Goal: Information Seeking & Learning: Learn about a topic

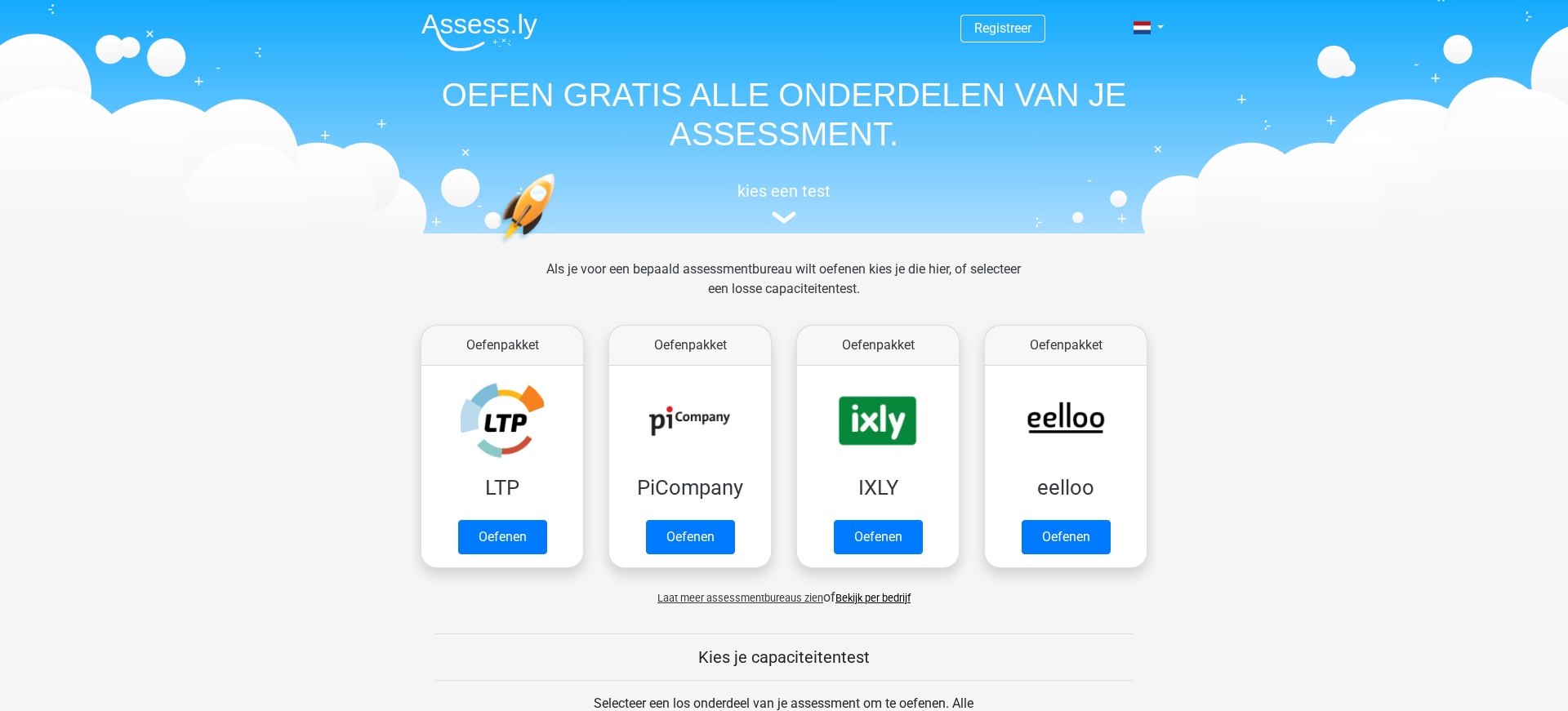
scroll to position [634, 0]
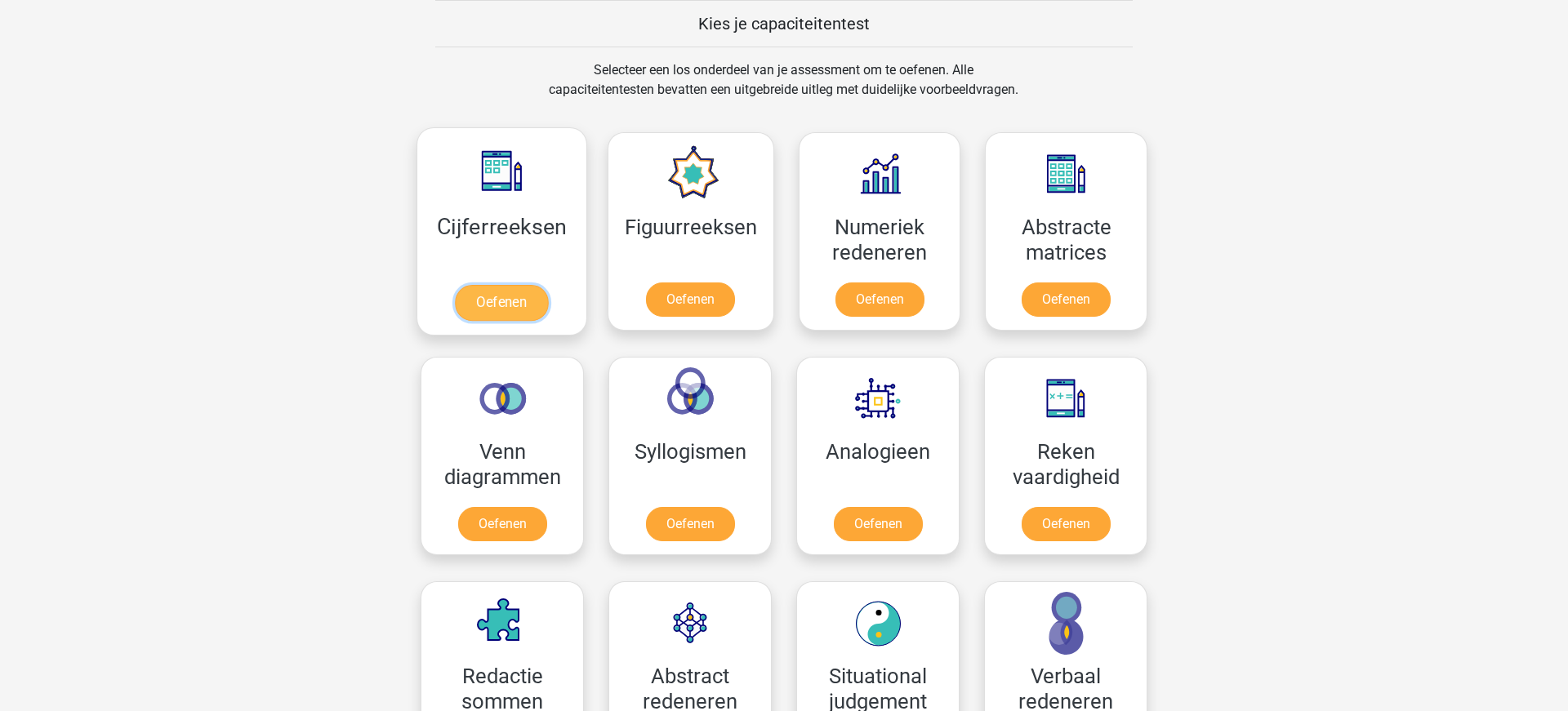
click at [498, 305] on link "Oefenen" at bounding box center [501, 303] width 93 height 36
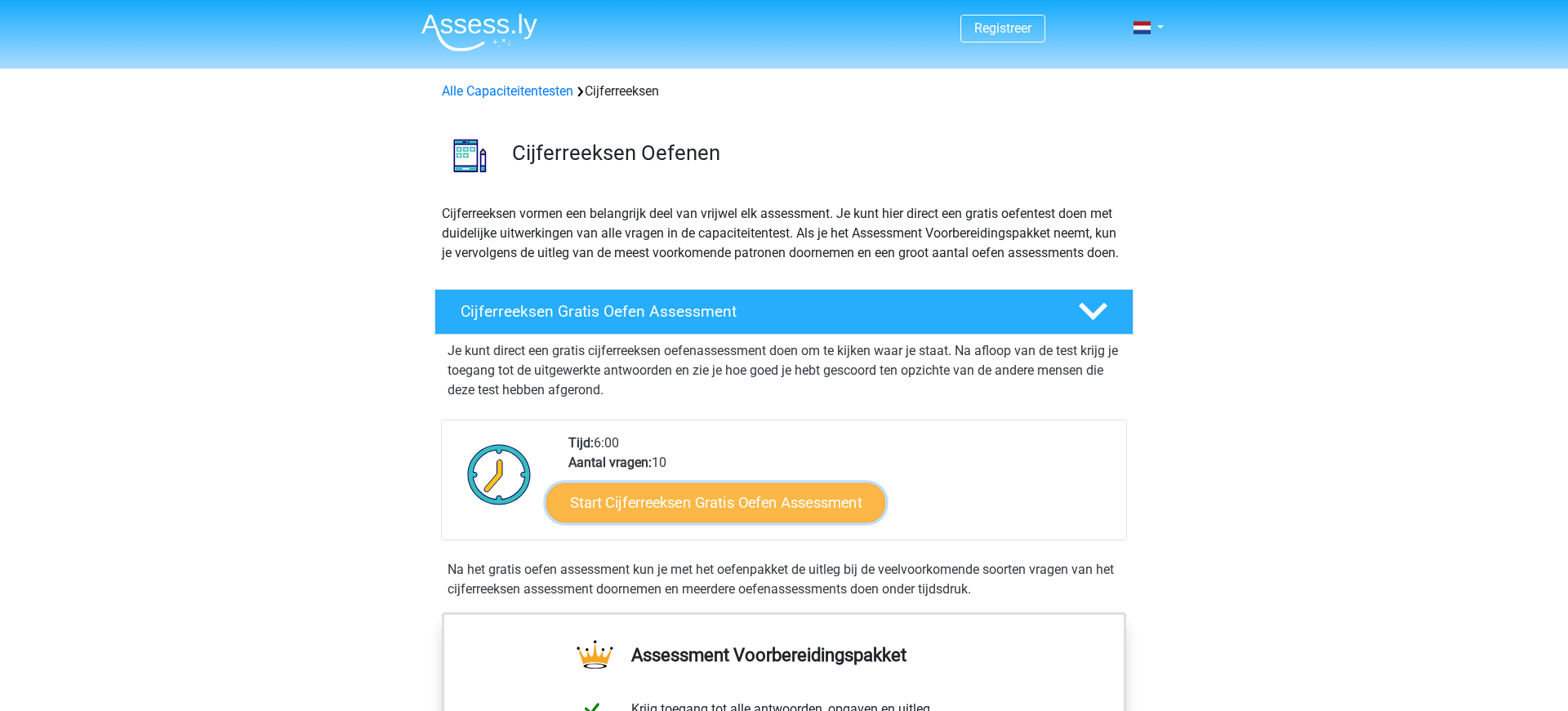
click at [682, 520] on link "Start Cijferreeksen Gratis Oefen Assessment" at bounding box center [716, 502] width 339 height 40
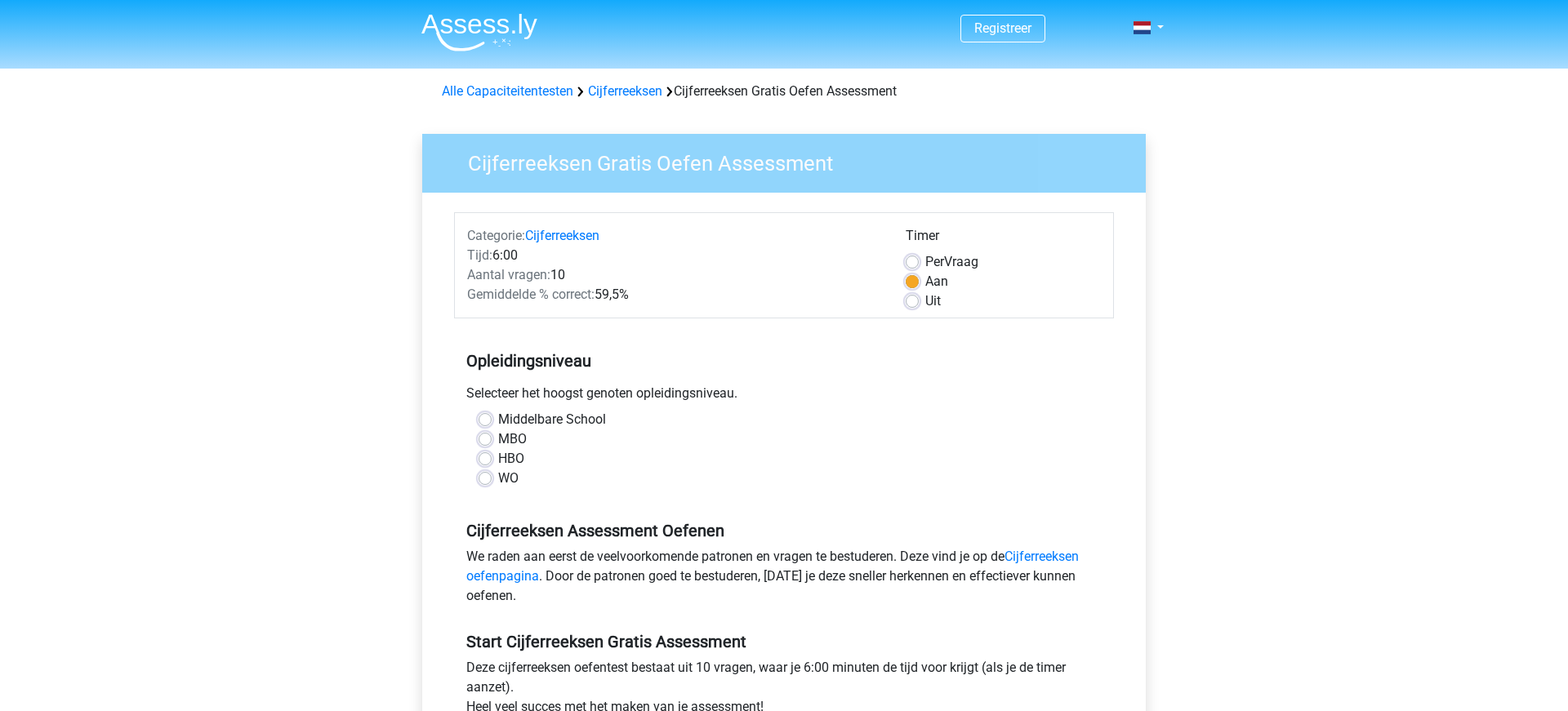
click at [498, 439] on label "MBO" at bounding box center [512, 439] width 29 height 20
click at [486, 439] on input "MBO" at bounding box center [485, 438] width 13 height 16
radio input "true"
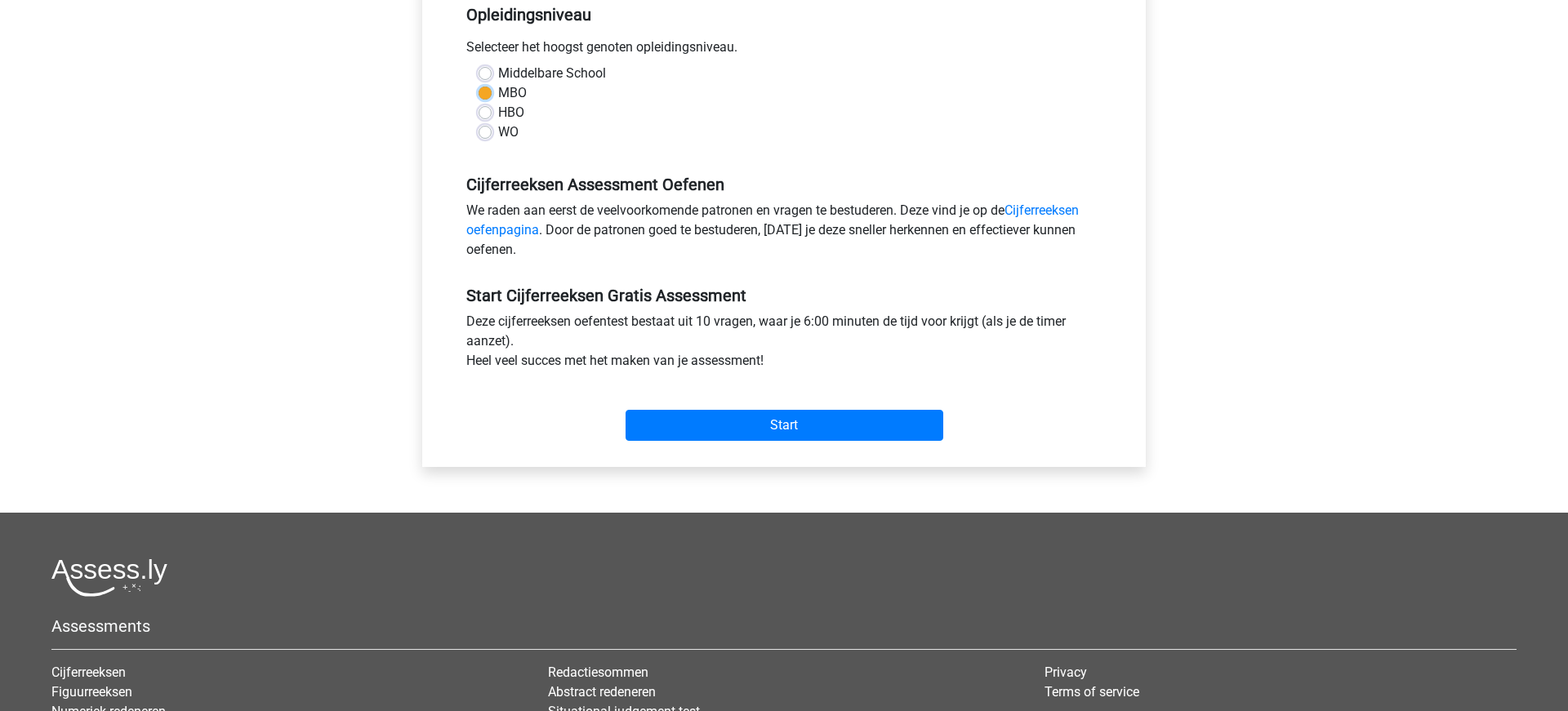
scroll to position [358, 0]
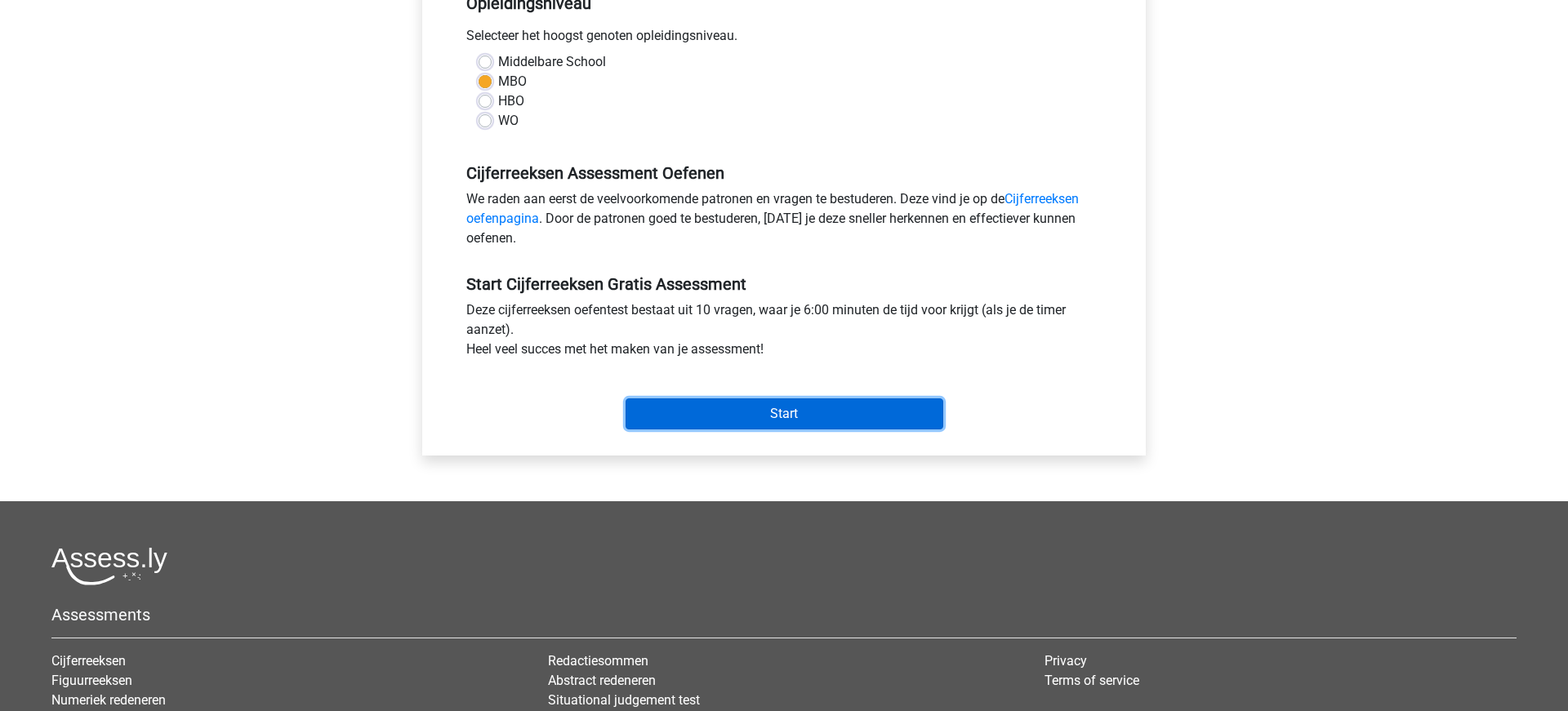
click at [779, 411] on input "Start" at bounding box center [784, 414] width 318 height 31
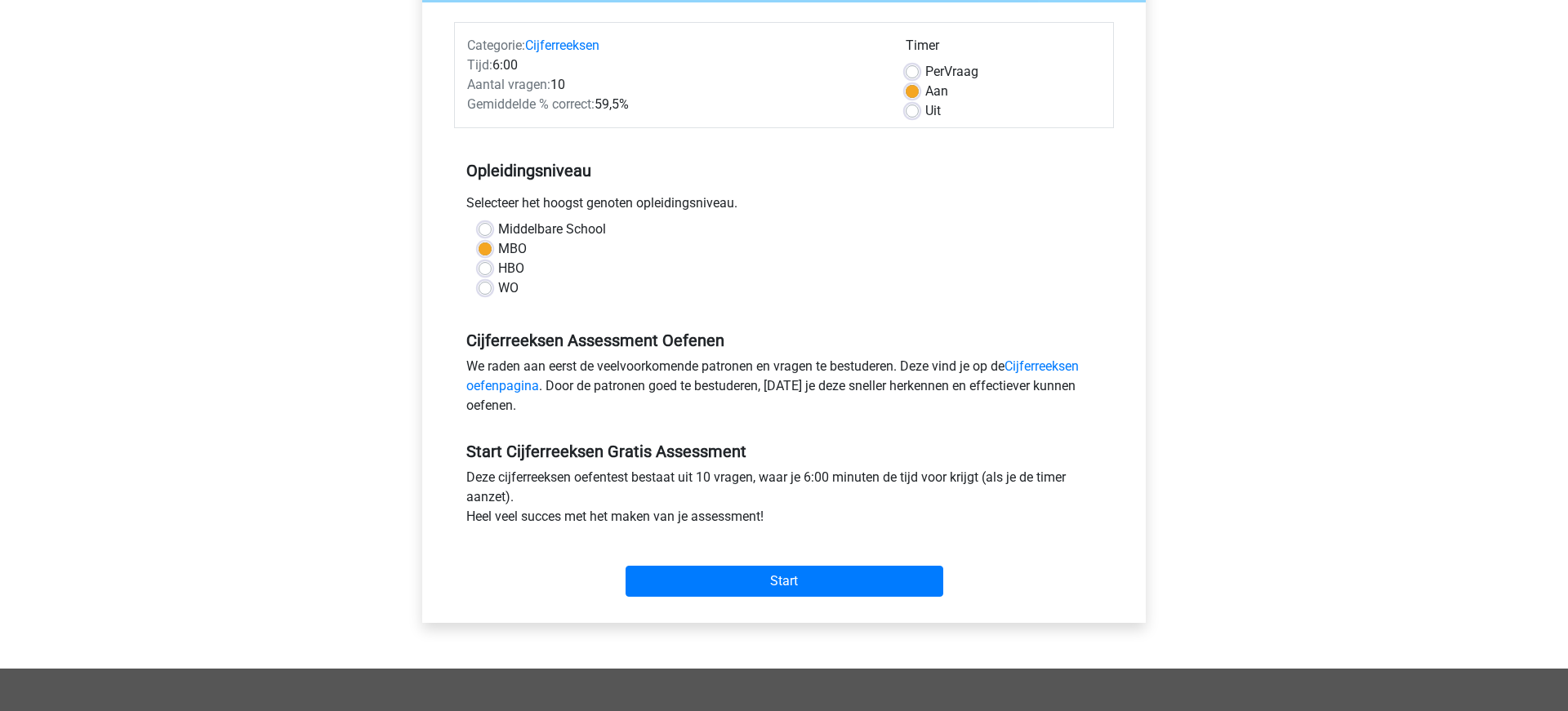
scroll to position [188, 0]
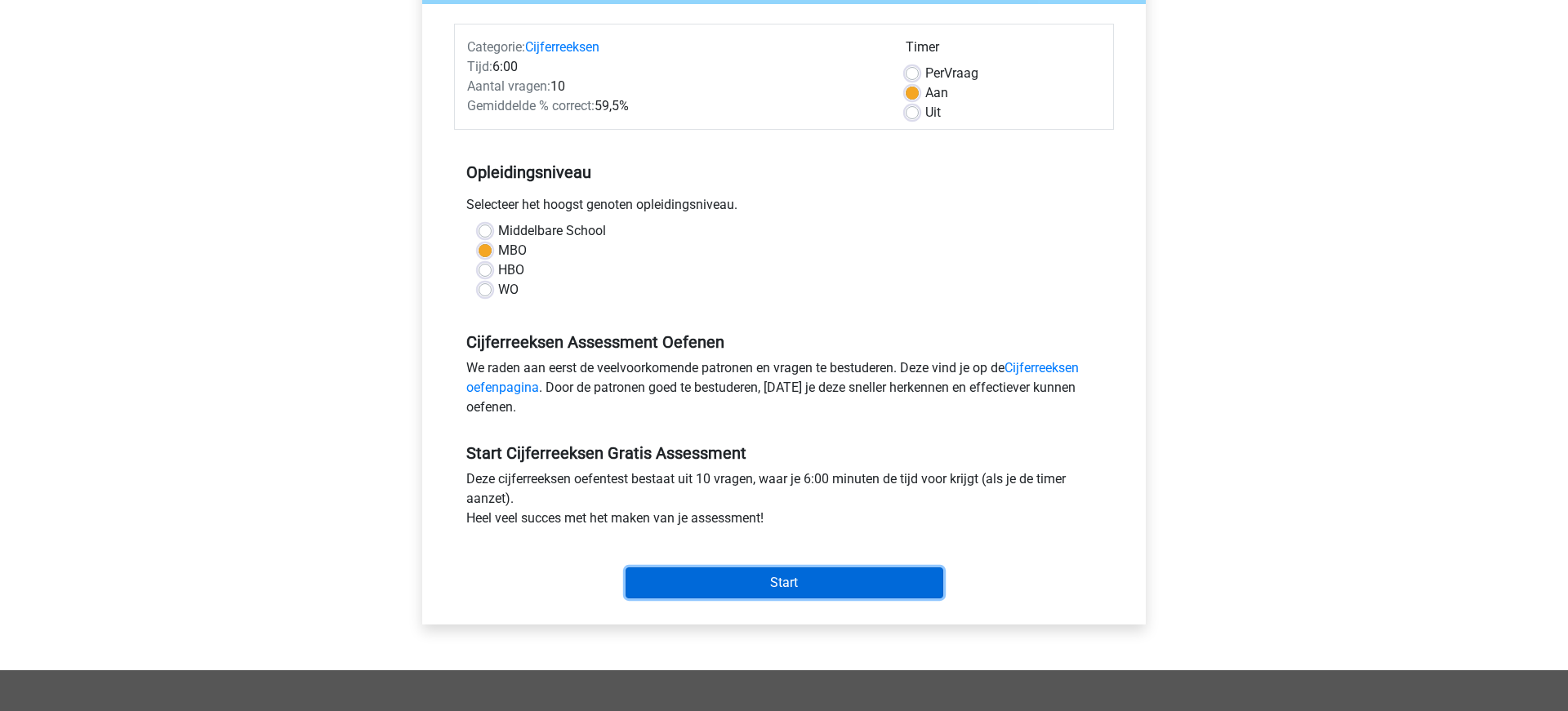
click at [799, 583] on input "Start" at bounding box center [784, 583] width 318 height 31
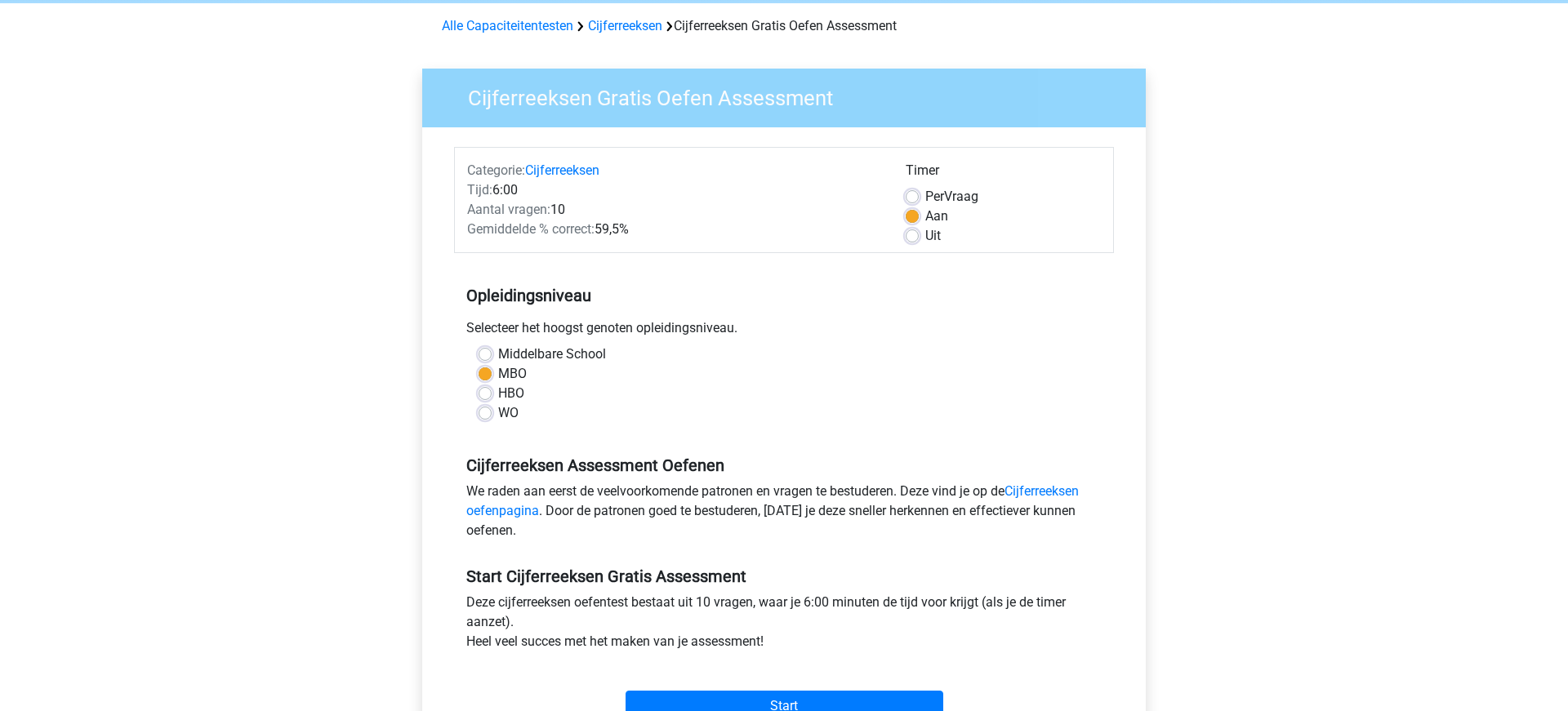
scroll to position [75, 0]
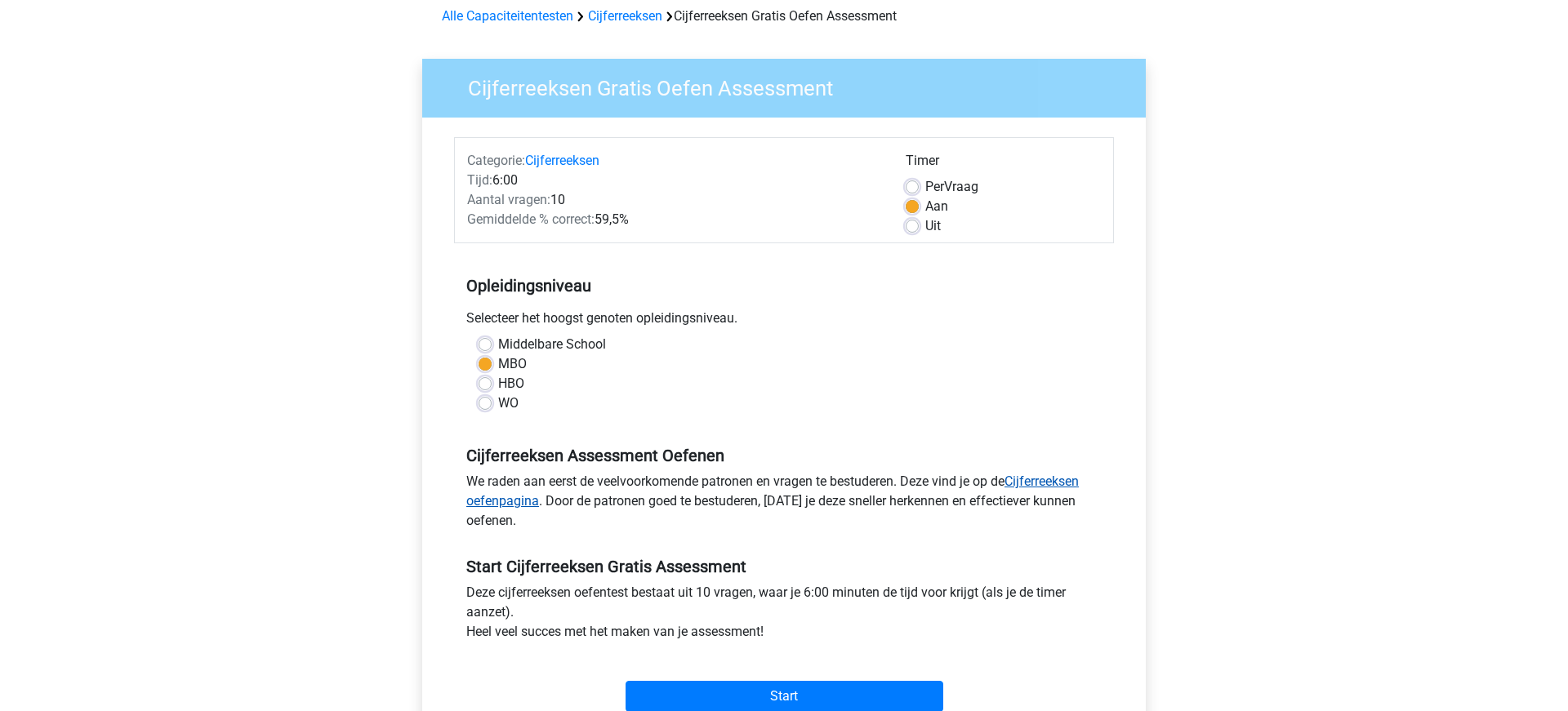
click at [1068, 483] on link "Cijferreeksen oefenpagina" at bounding box center [772, 490] width 612 height 35
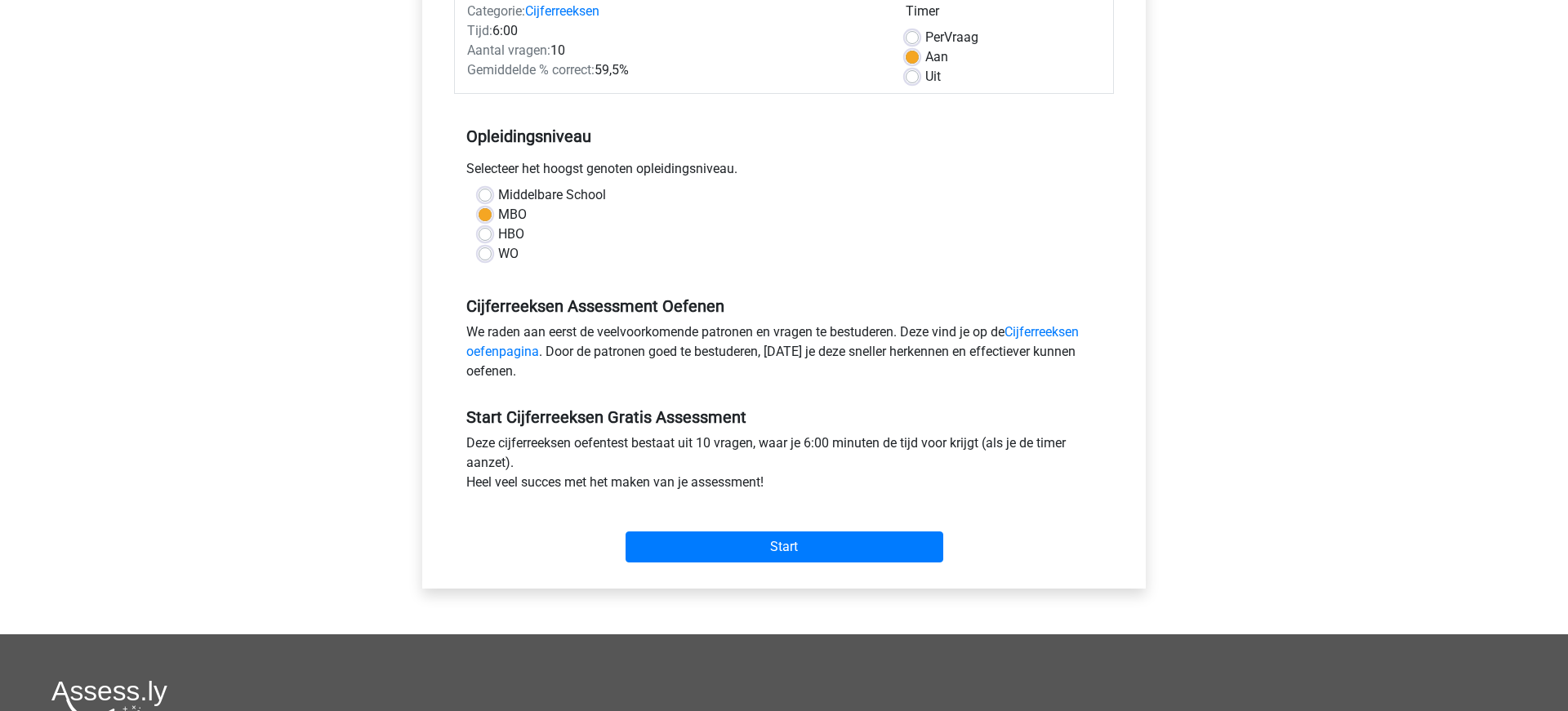
scroll to position [228, 0]
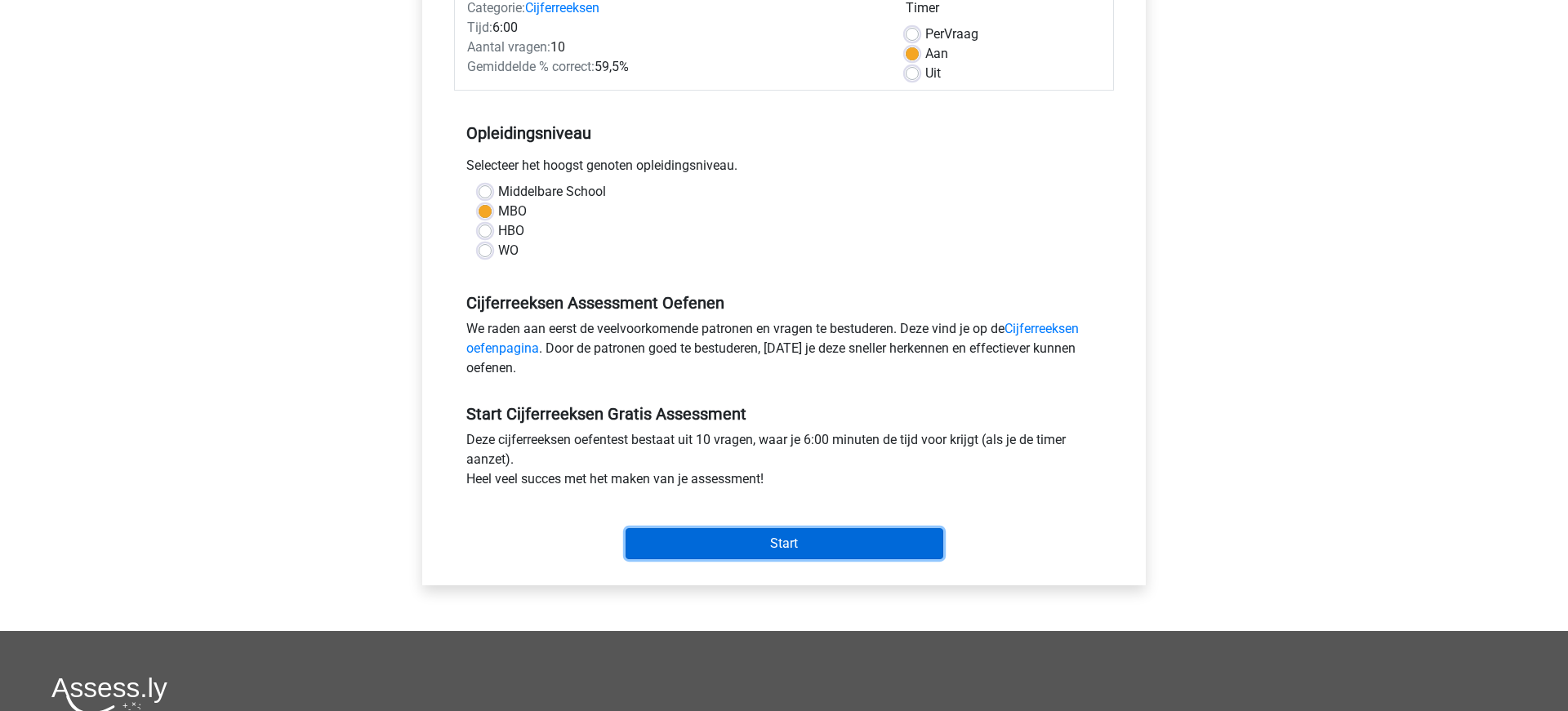
click at [787, 542] on input "Start" at bounding box center [784, 544] width 318 height 31
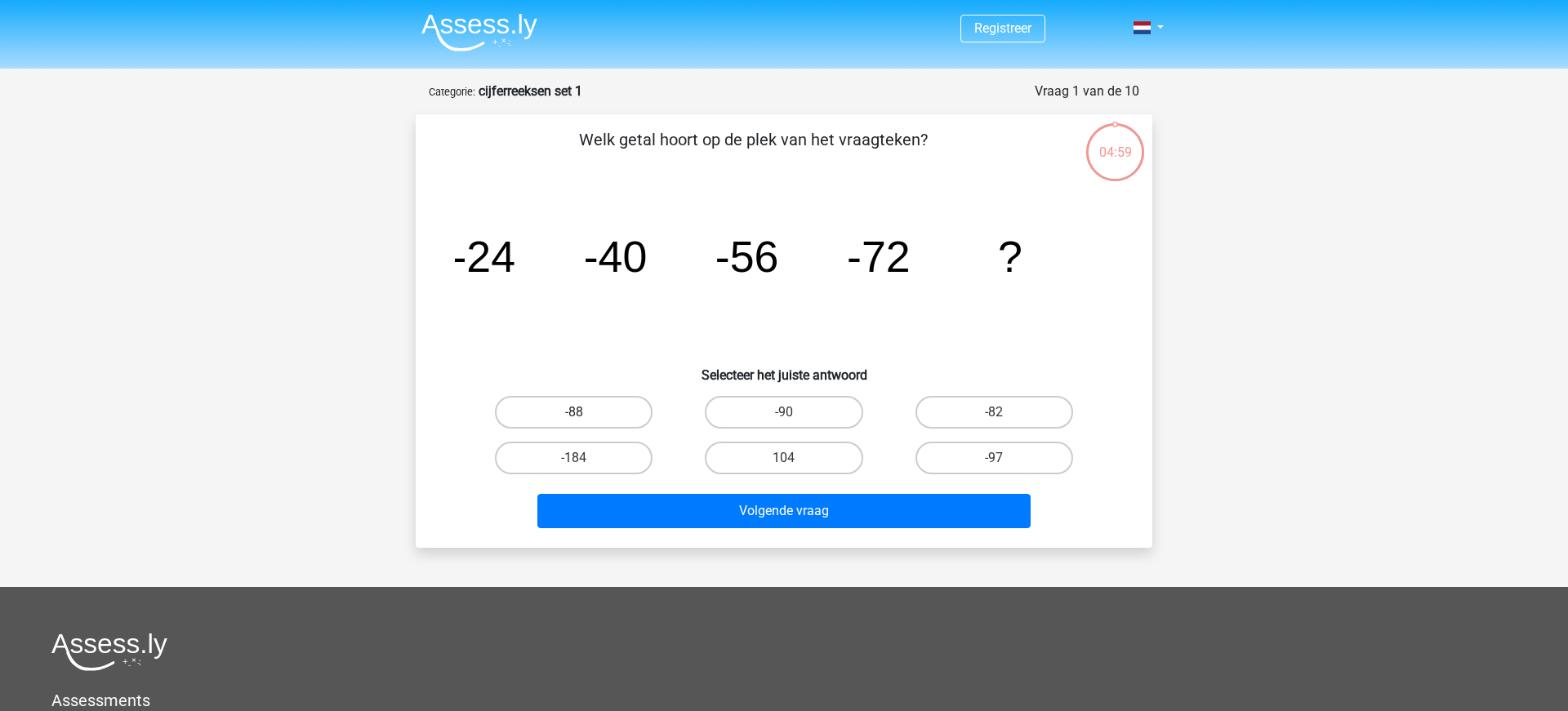
click at [570, 412] on label "-88" at bounding box center [573, 412] width 157 height 33
click at [574, 412] on input "-88" at bounding box center [579, 417] width 11 height 11
radio input "true"
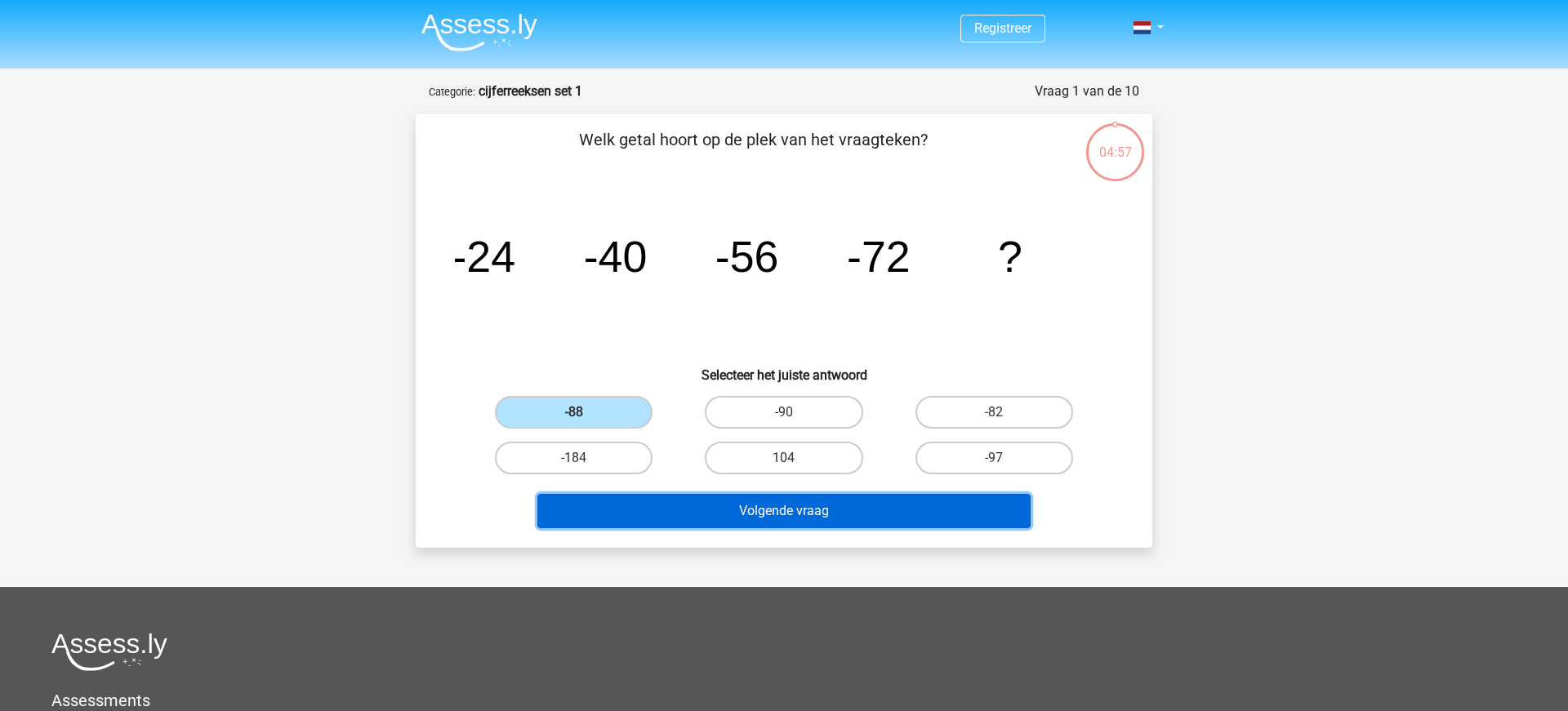
click at [812, 518] on button "Volgende vraag" at bounding box center [784, 511] width 494 height 35
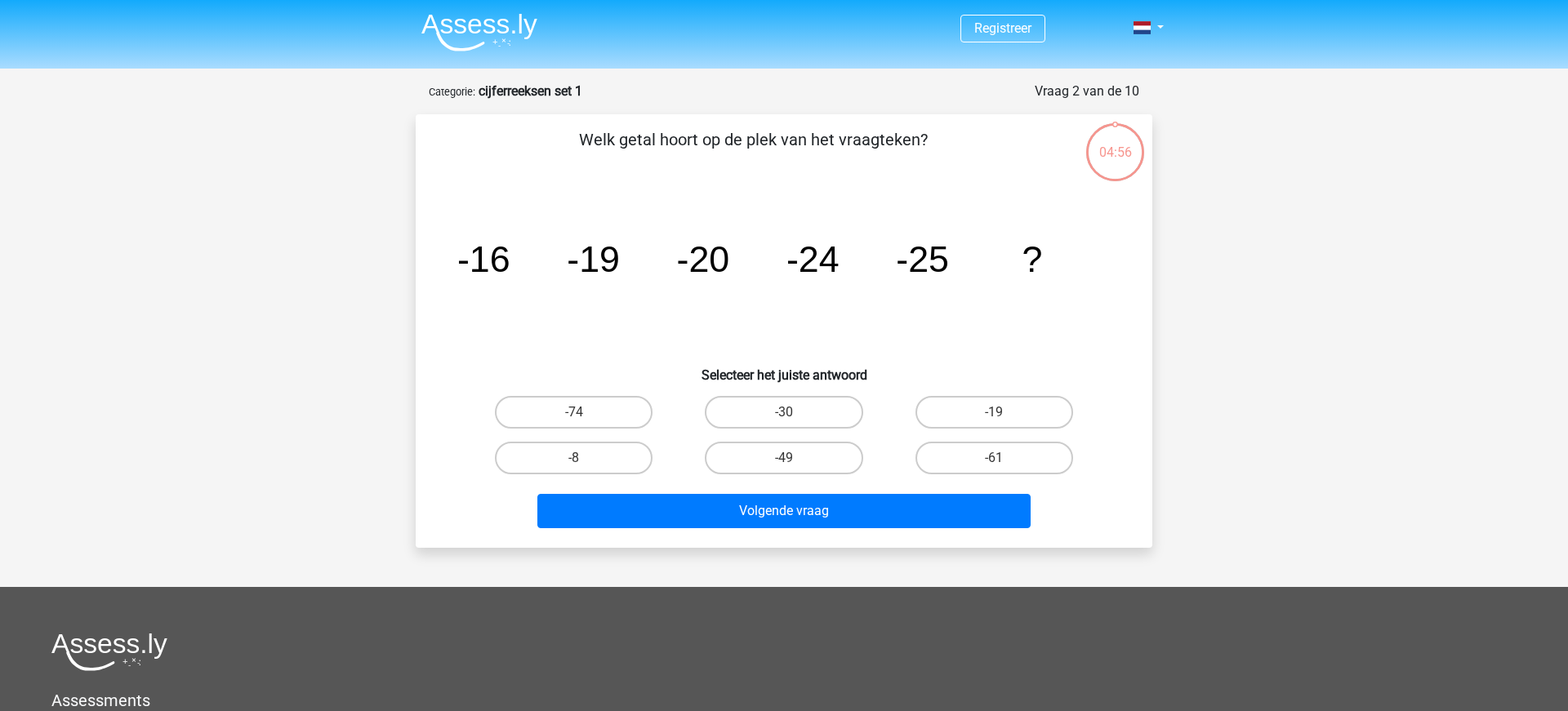
scroll to position [81, 0]
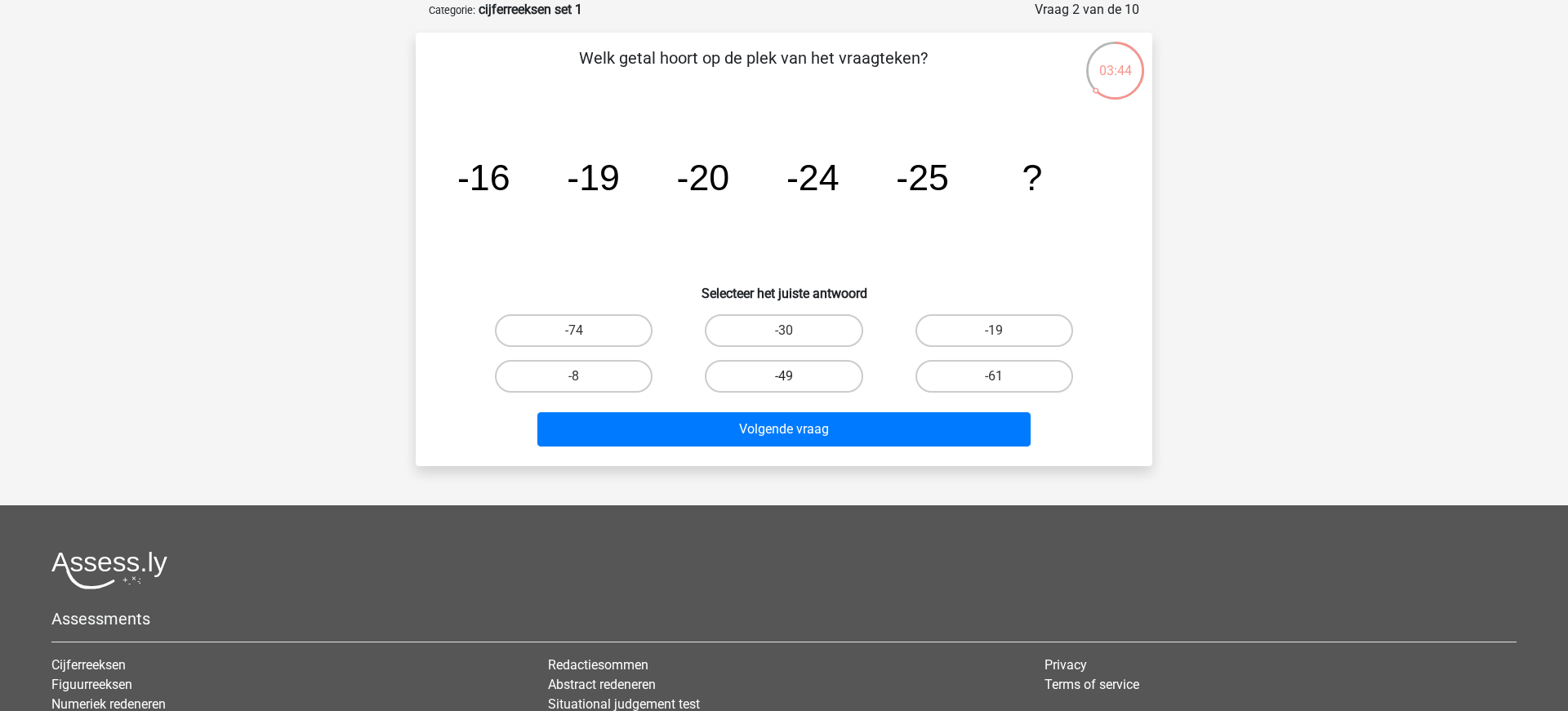
drag, startPoint x: 793, startPoint y: 327, endPoint x: 809, endPoint y: 389, distance: 64.0
click at [793, 327] on label "-30" at bounding box center [783, 331] width 157 height 33
click at [793, 331] on input "-30" at bounding box center [789, 336] width 11 height 11
radio input "true"
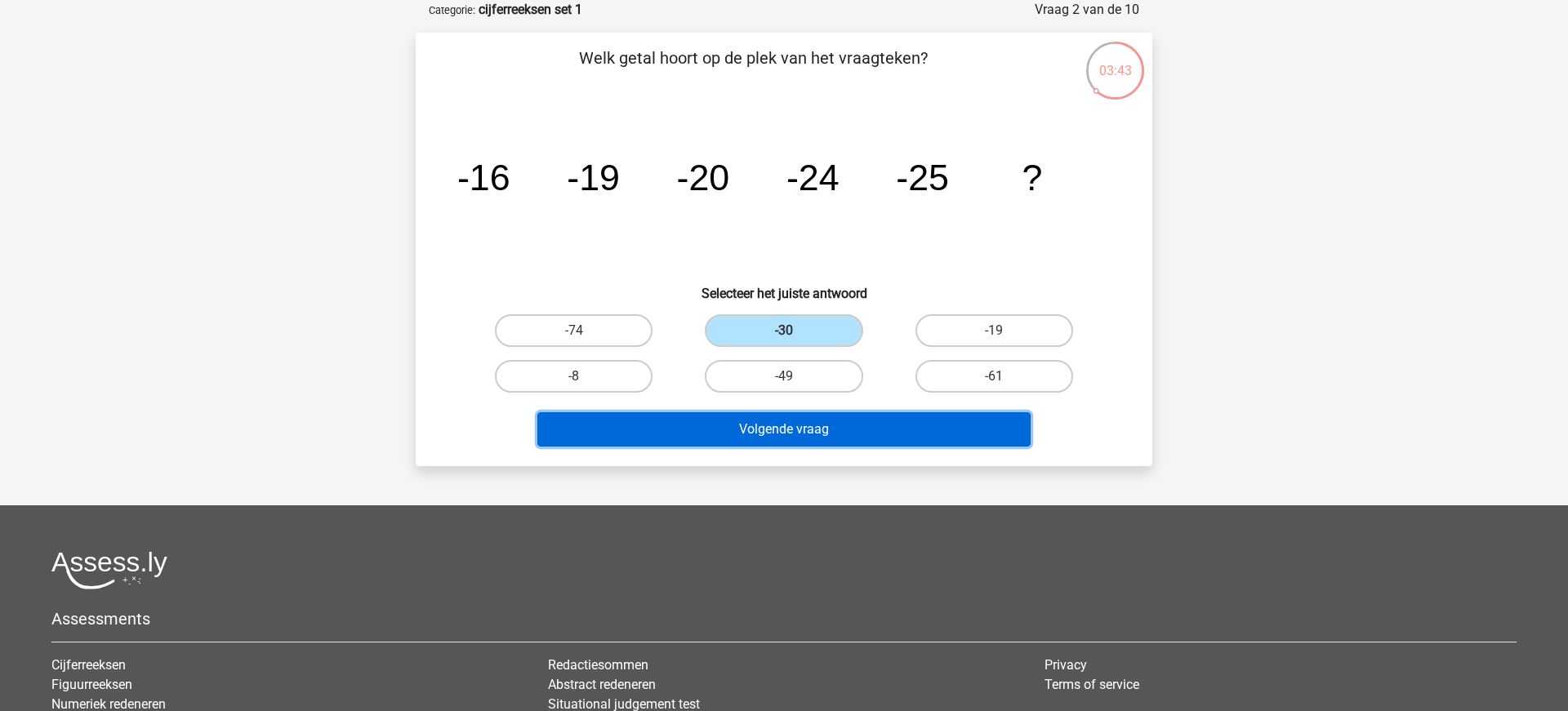
click at [812, 430] on button "Volgende vraag" at bounding box center [784, 430] width 494 height 35
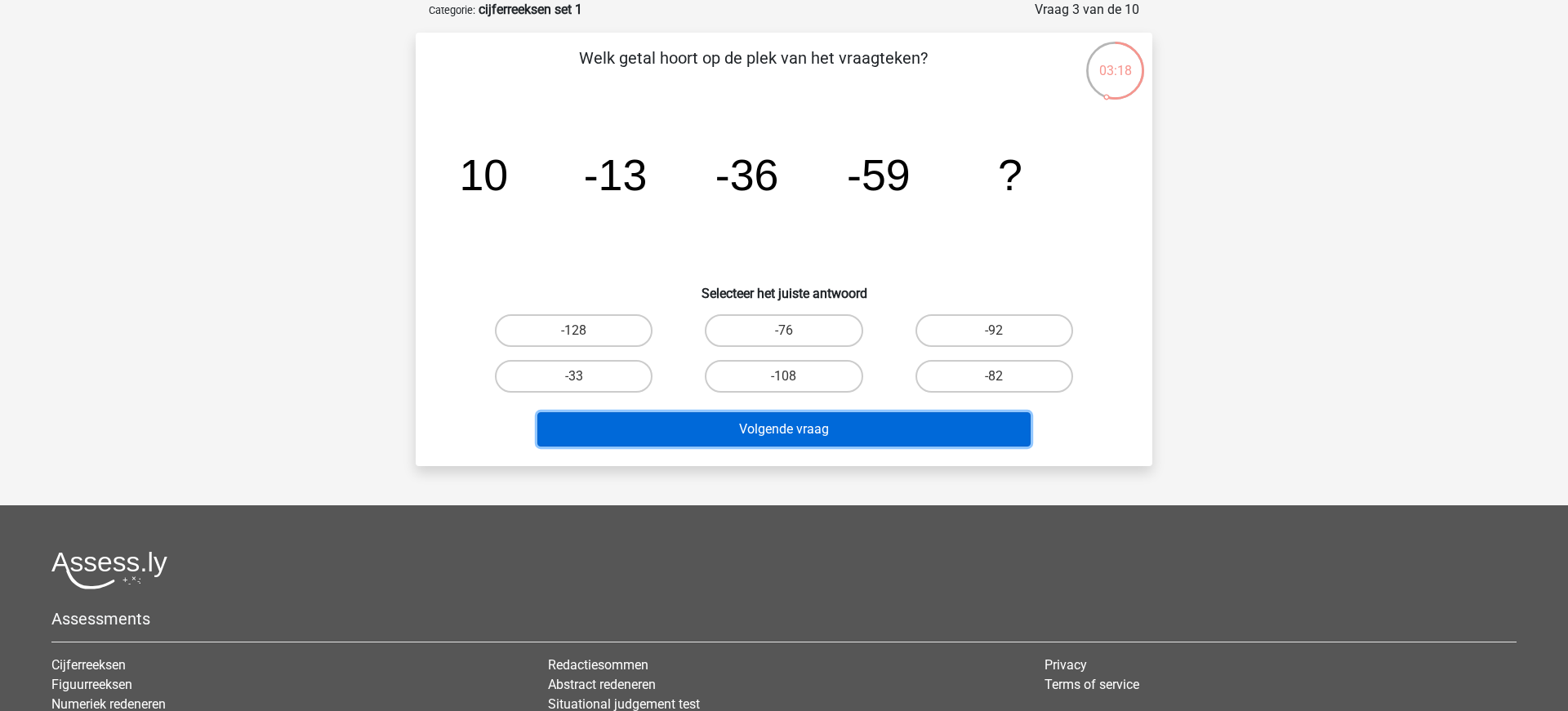
click at [812, 430] on button "Volgende vraag" at bounding box center [784, 430] width 494 height 35
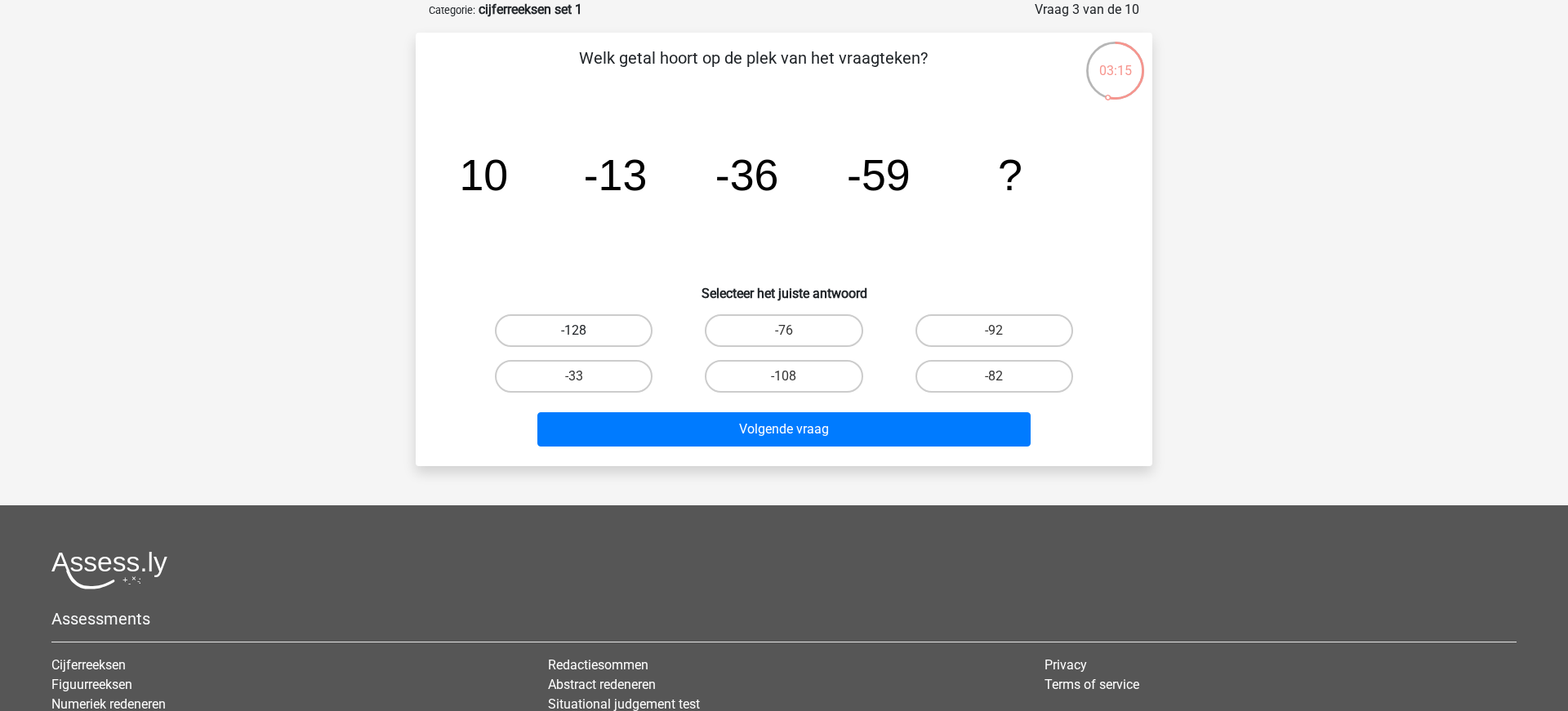
click at [588, 328] on label "-128" at bounding box center [573, 331] width 157 height 33
click at [584, 331] on input "-128" at bounding box center [579, 336] width 11 height 11
radio input "true"
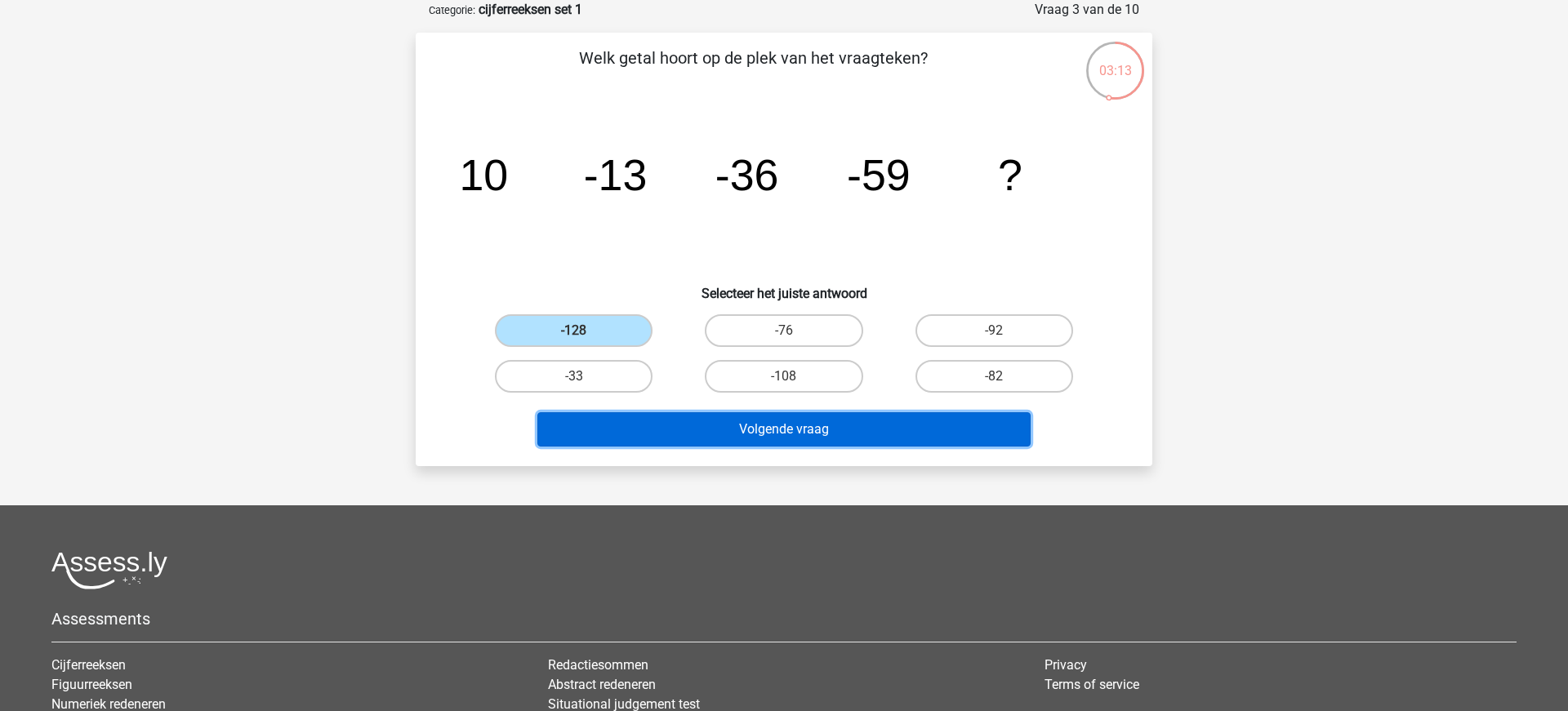
click at [789, 434] on button "Volgende vraag" at bounding box center [784, 430] width 494 height 35
click at [768, 429] on button "Volgende vraag" at bounding box center [784, 430] width 494 height 35
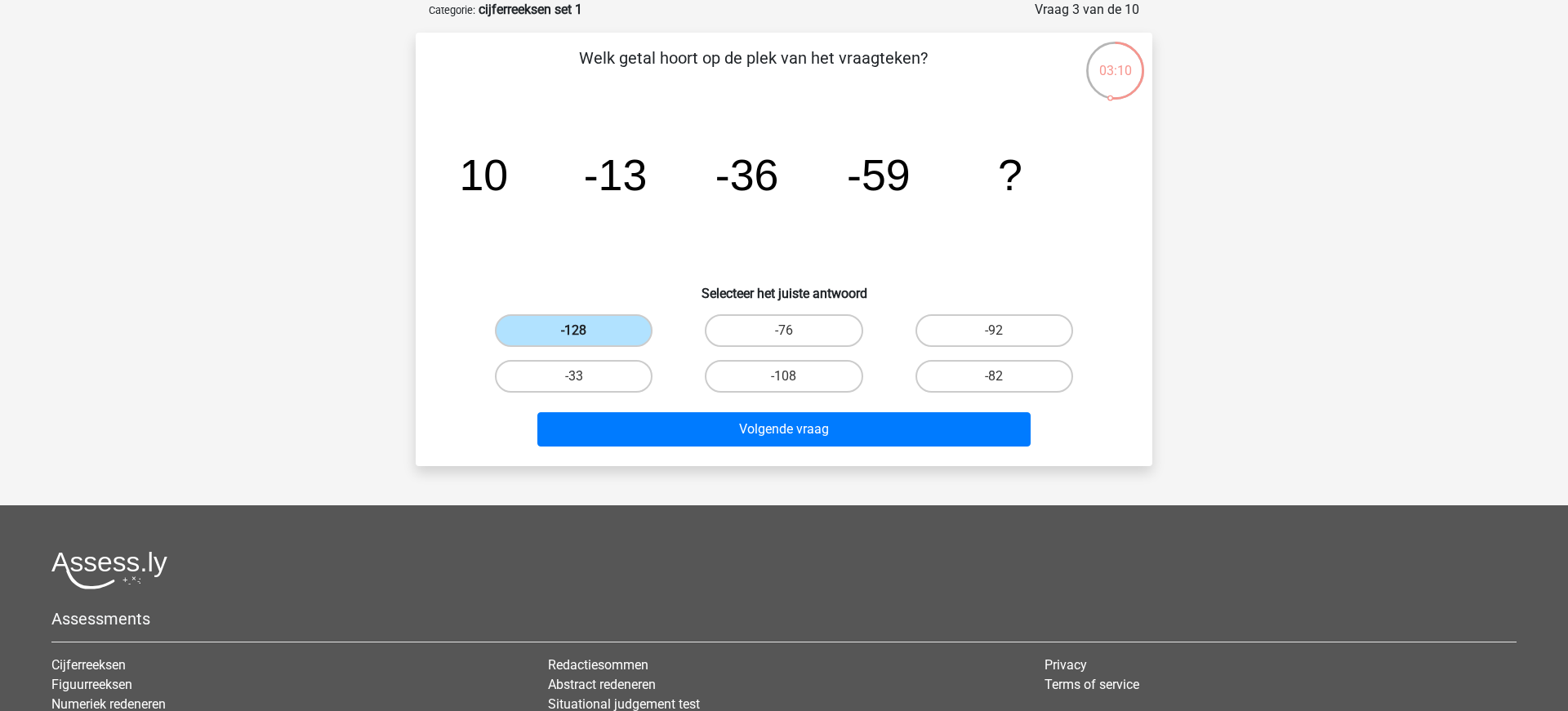
click at [589, 327] on label "-128" at bounding box center [573, 331] width 157 height 33
click at [584, 331] on input "-128" at bounding box center [579, 336] width 11 height 11
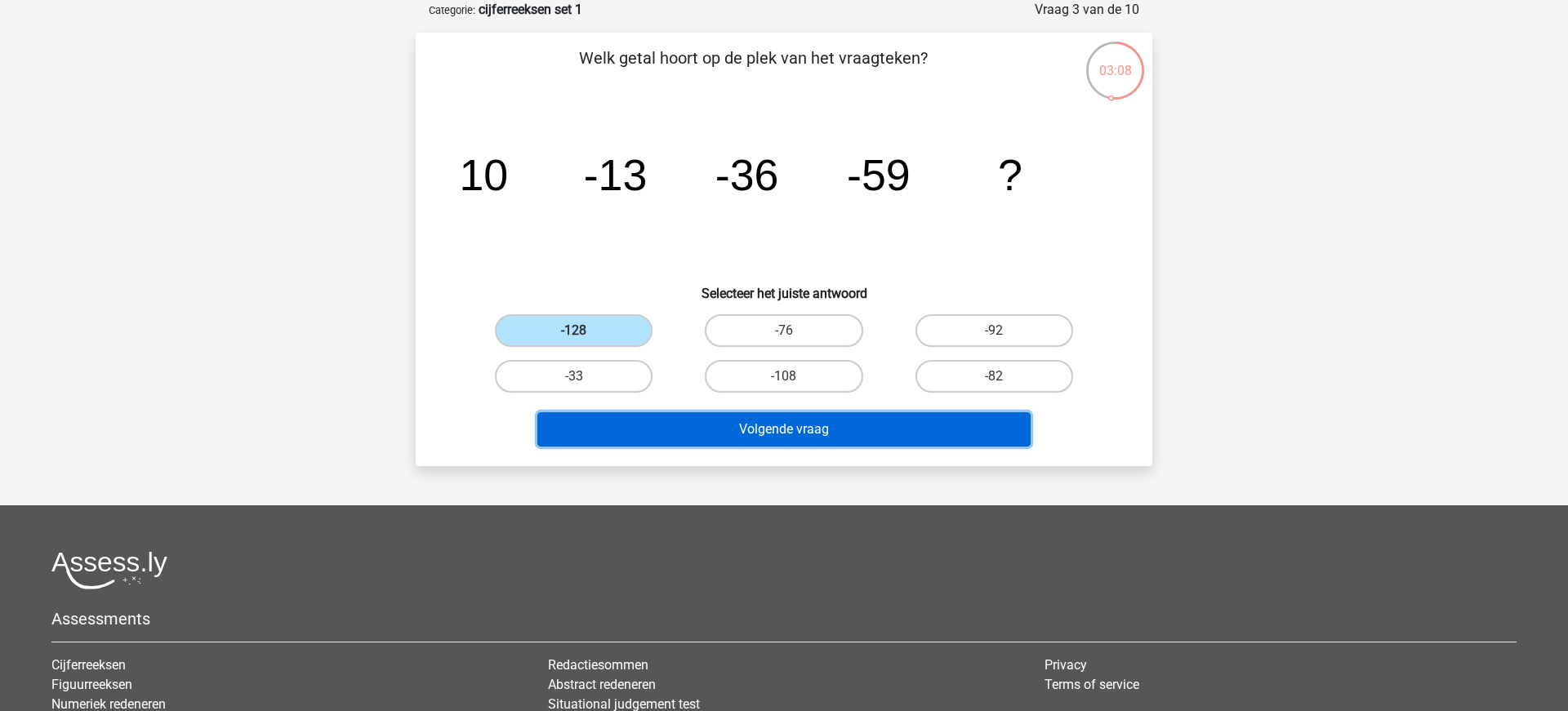
click at [776, 431] on button "Volgende vraag" at bounding box center [784, 430] width 494 height 35
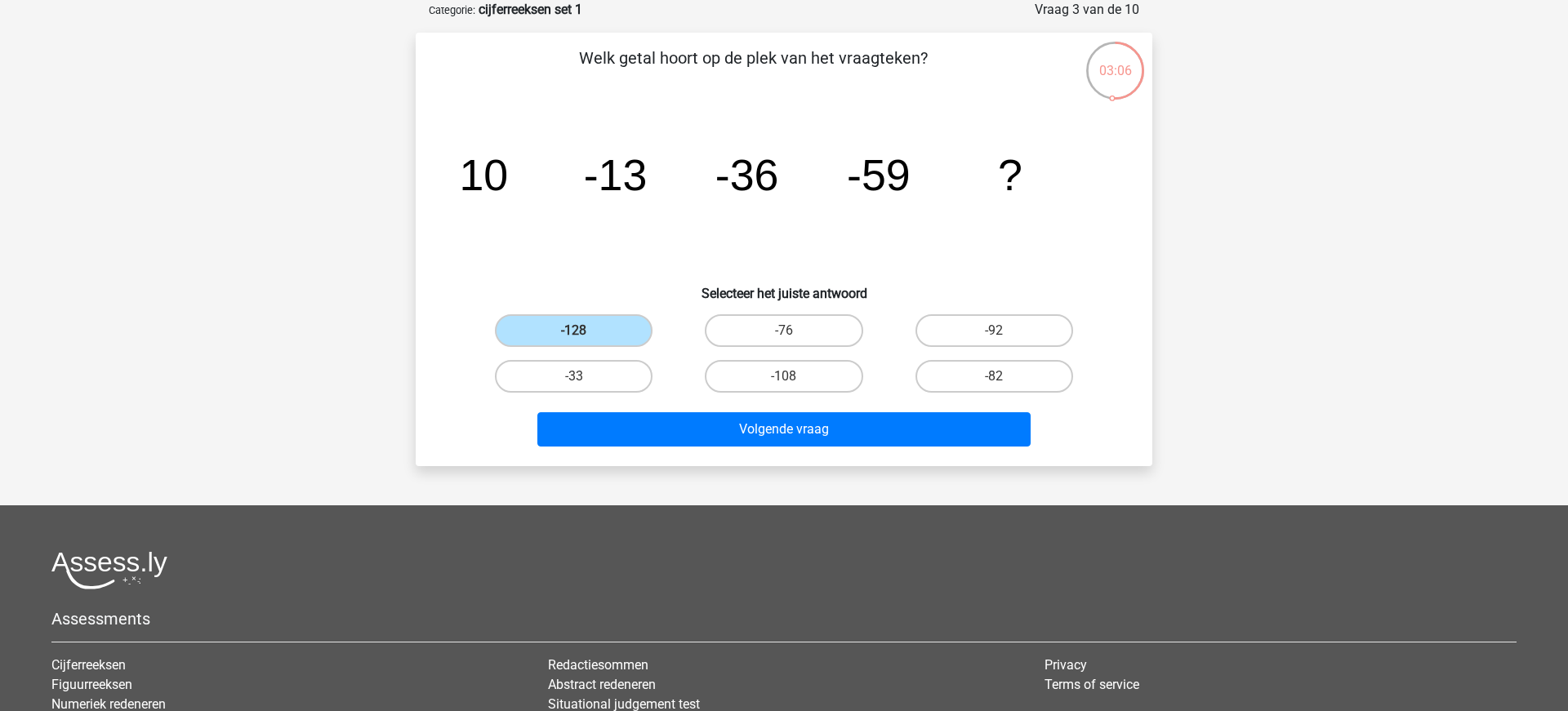
click at [496, 302] on div "Welk getal hoort op de plek van het vraagteken? image/svg+xml 10 -13 -36 -59 ? …" at bounding box center [784, 249] width 724 height 407
click at [601, 331] on label "-128" at bounding box center [573, 331] width 157 height 33
click at [584, 331] on input "-128" at bounding box center [579, 336] width 11 height 11
click at [601, 327] on label "-128" at bounding box center [573, 331] width 157 height 33
click at [584, 331] on input "-128" at bounding box center [579, 336] width 11 height 11
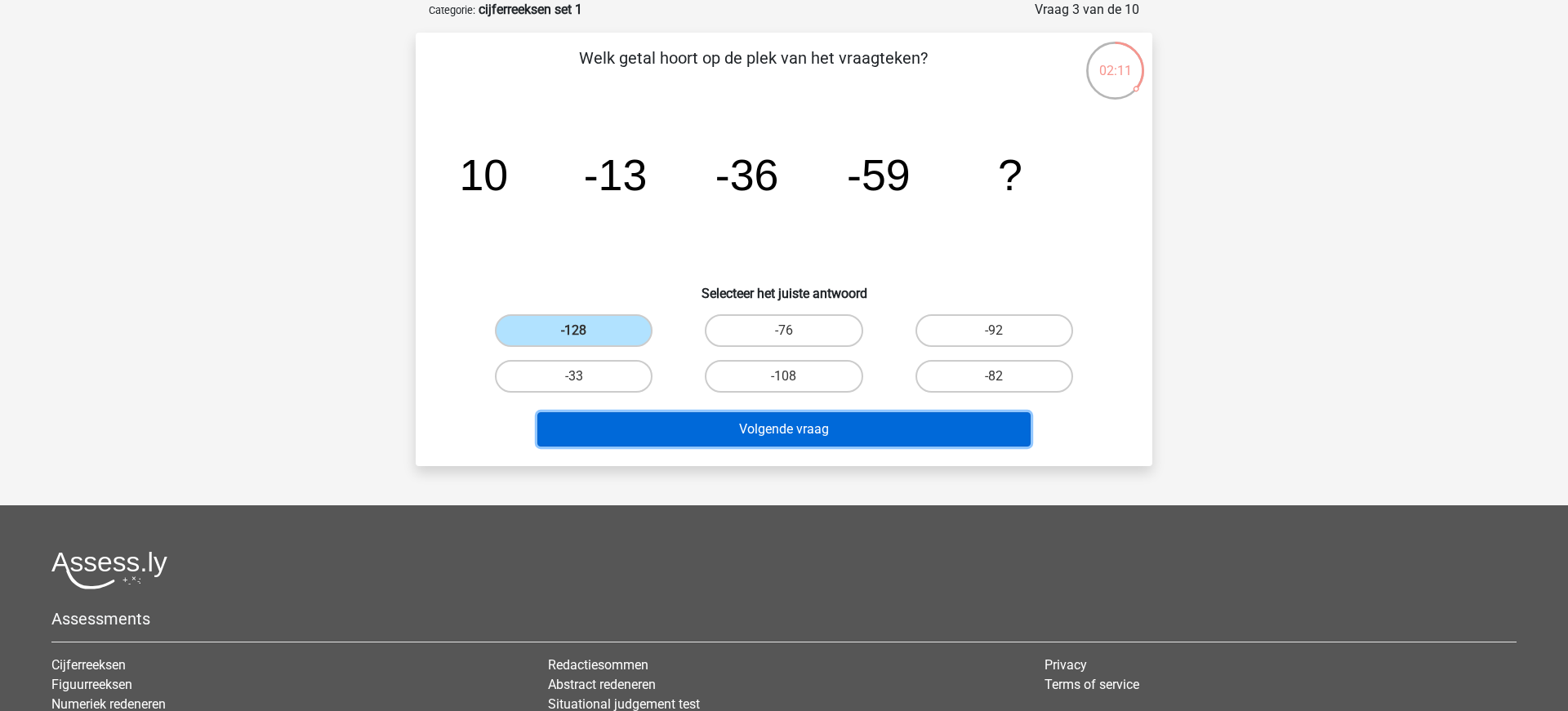
click at [752, 424] on button "Volgende vraag" at bounding box center [784, 430] width 494 height 35
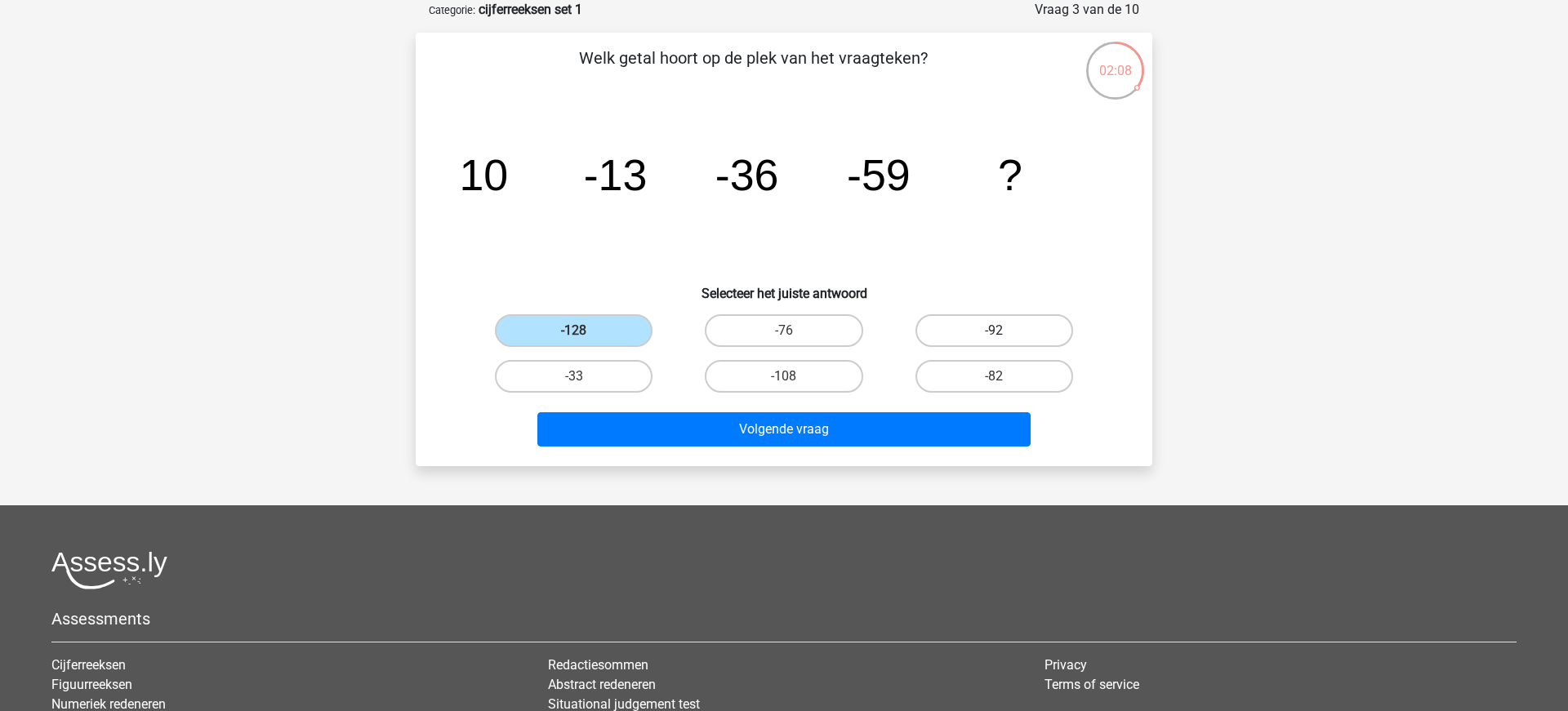
click at [1024, 328] on label "-92" at bounding box center [993, 331] width 157 height 33
click at [1004, 331] on input "-92" at bounding box center [998, 336] width 11 height 11
radio input "true"
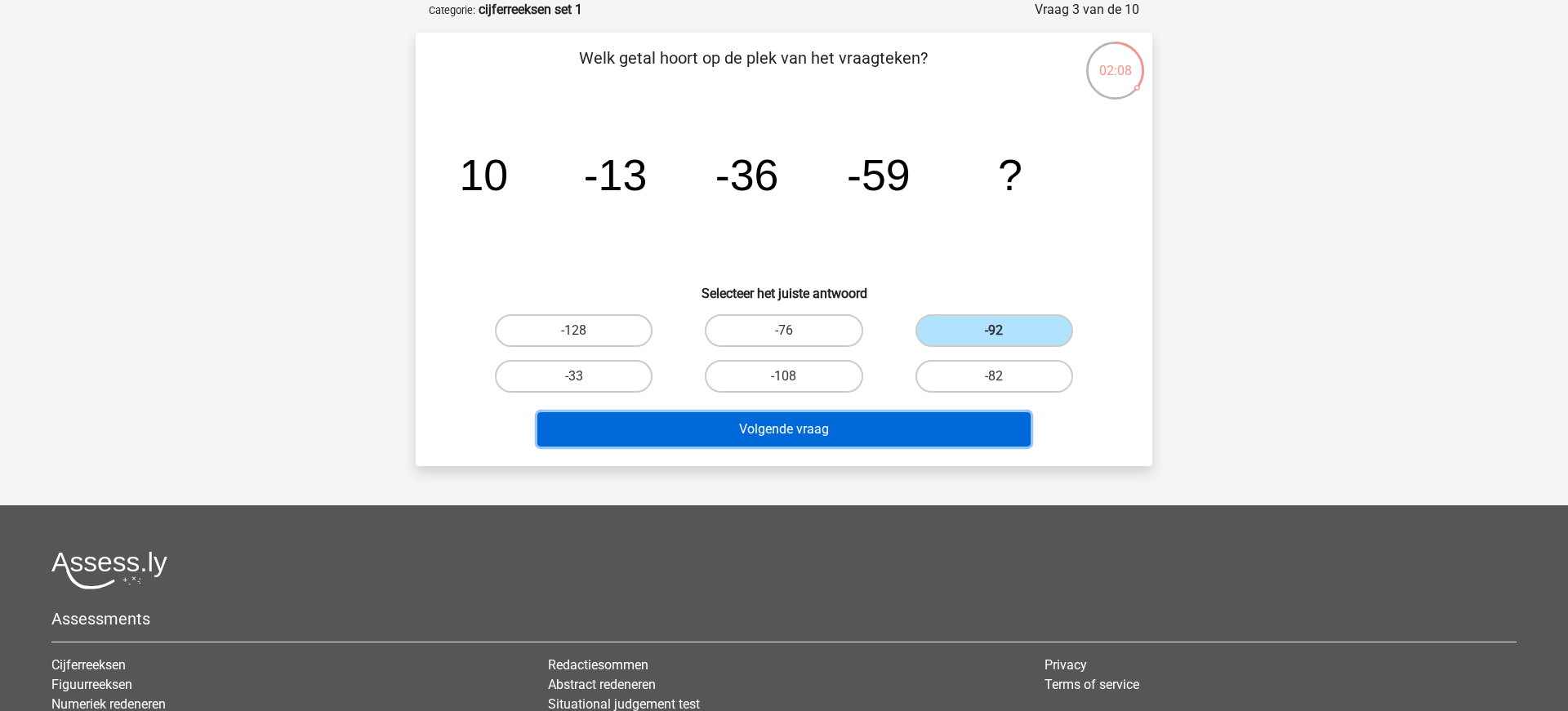
click at [932, 415] on button "Volgende vraag" at bounding box center [784, 430] width 494 height 35
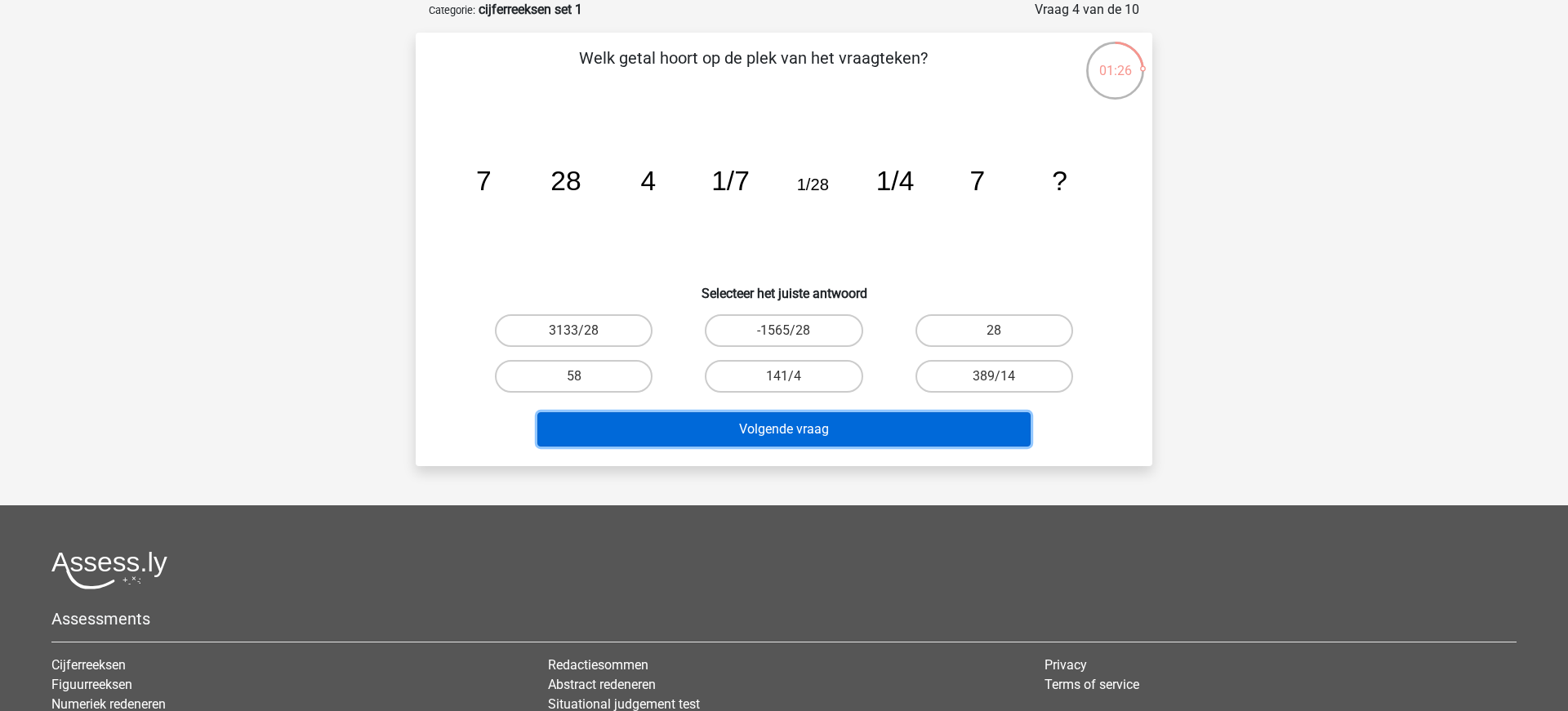
click at [821, 424] on button "Volgende vraag" at bounding box center [784, 430] width 494 height 35
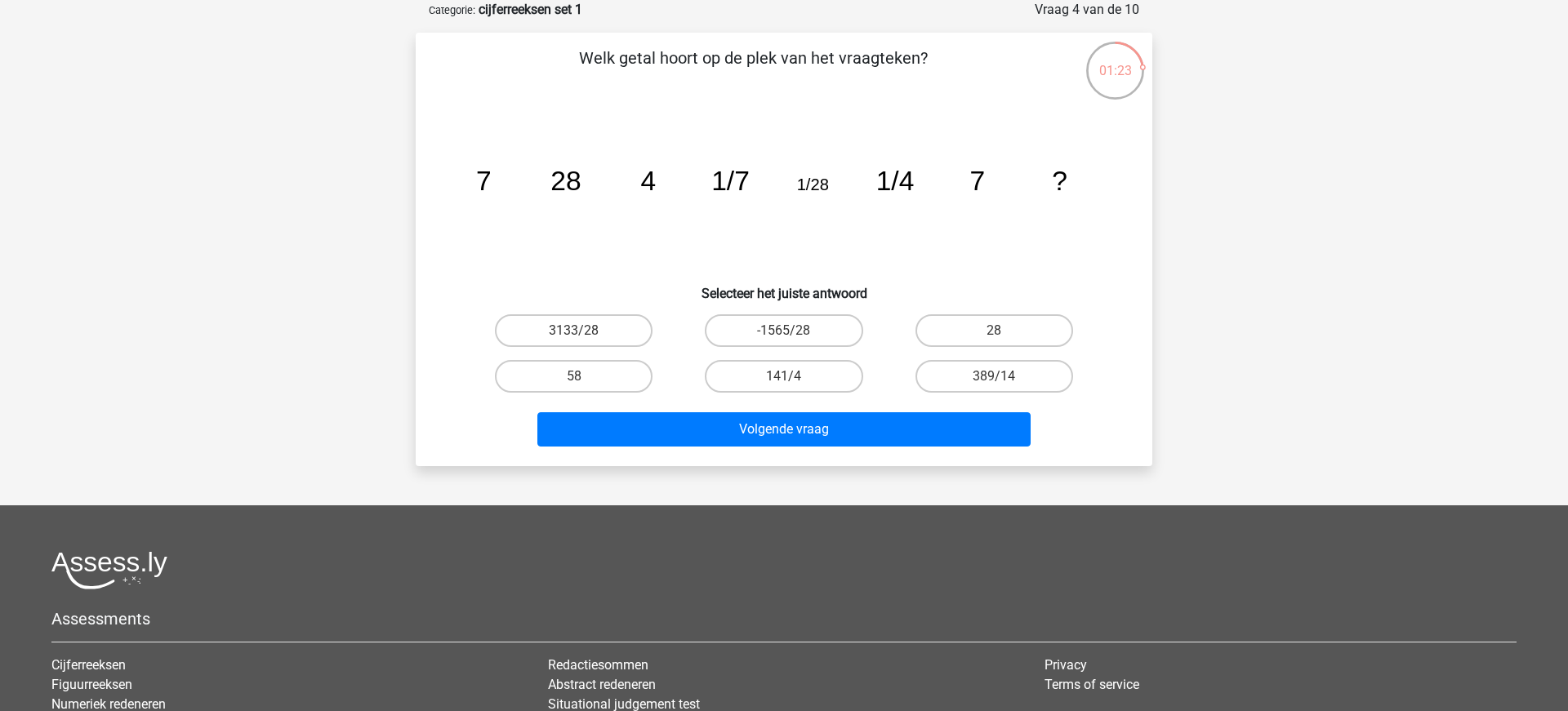
click at [1116, 343] on div "3133/28 -1565/28 28 58 141/4" at bounding box center [784, 353] width 684 height 91
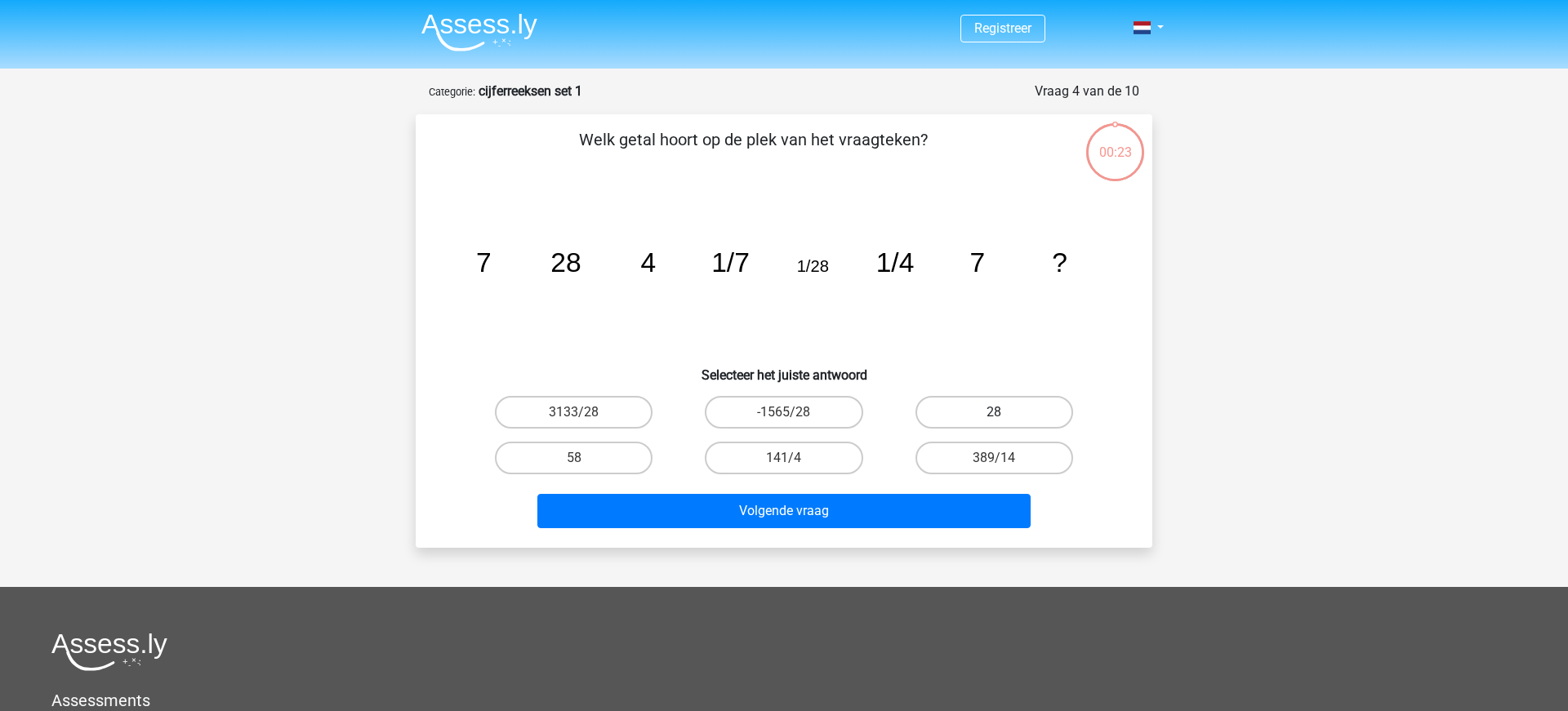
click at [998, 405] on label "28" at bounding box center [993, 412] width 157 height 33
click at [998, 412] on input "28" at bounding box center [998, 417] width 11 height 11
radio input "true"
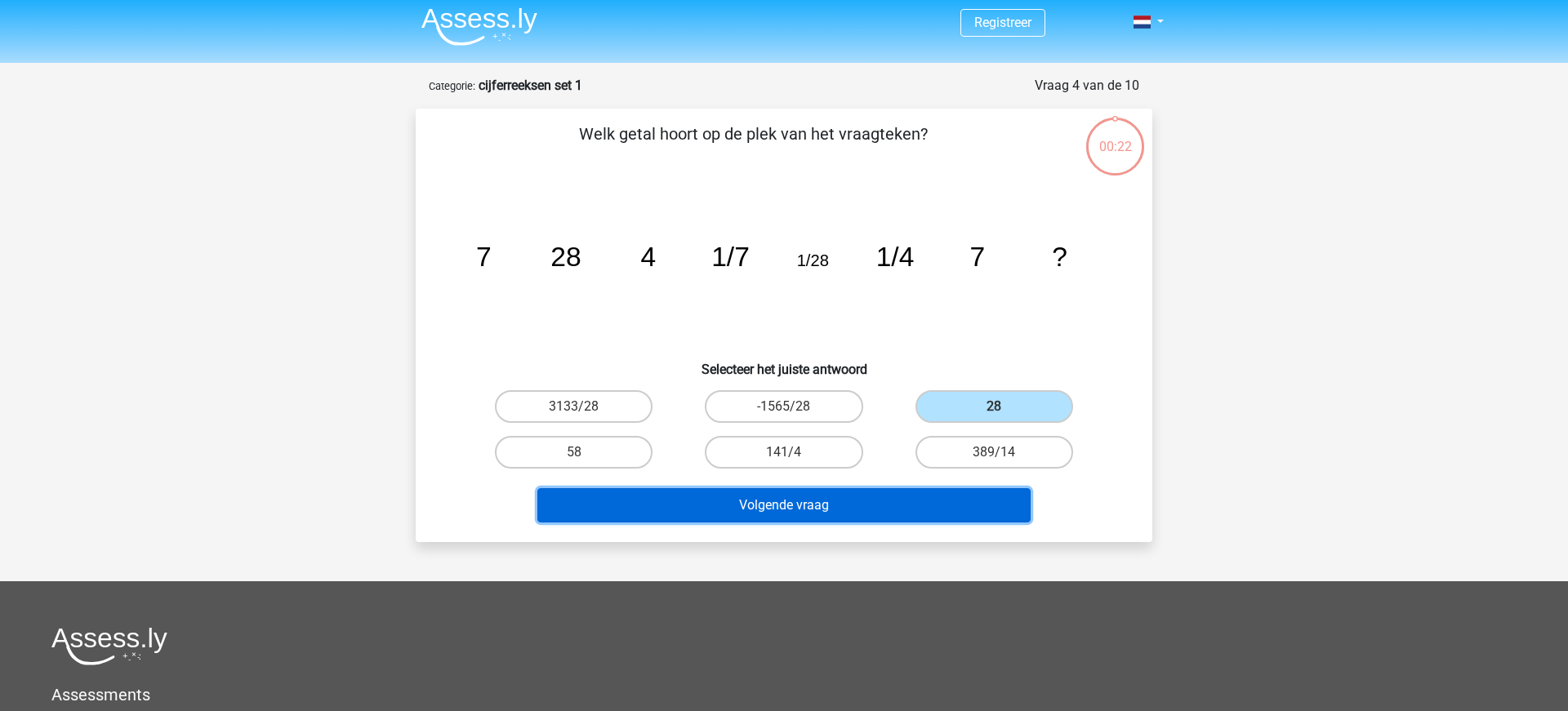
click at [837, 508] on button "Volgende vraag" at bounding box center [784, 505] width 494 height 35
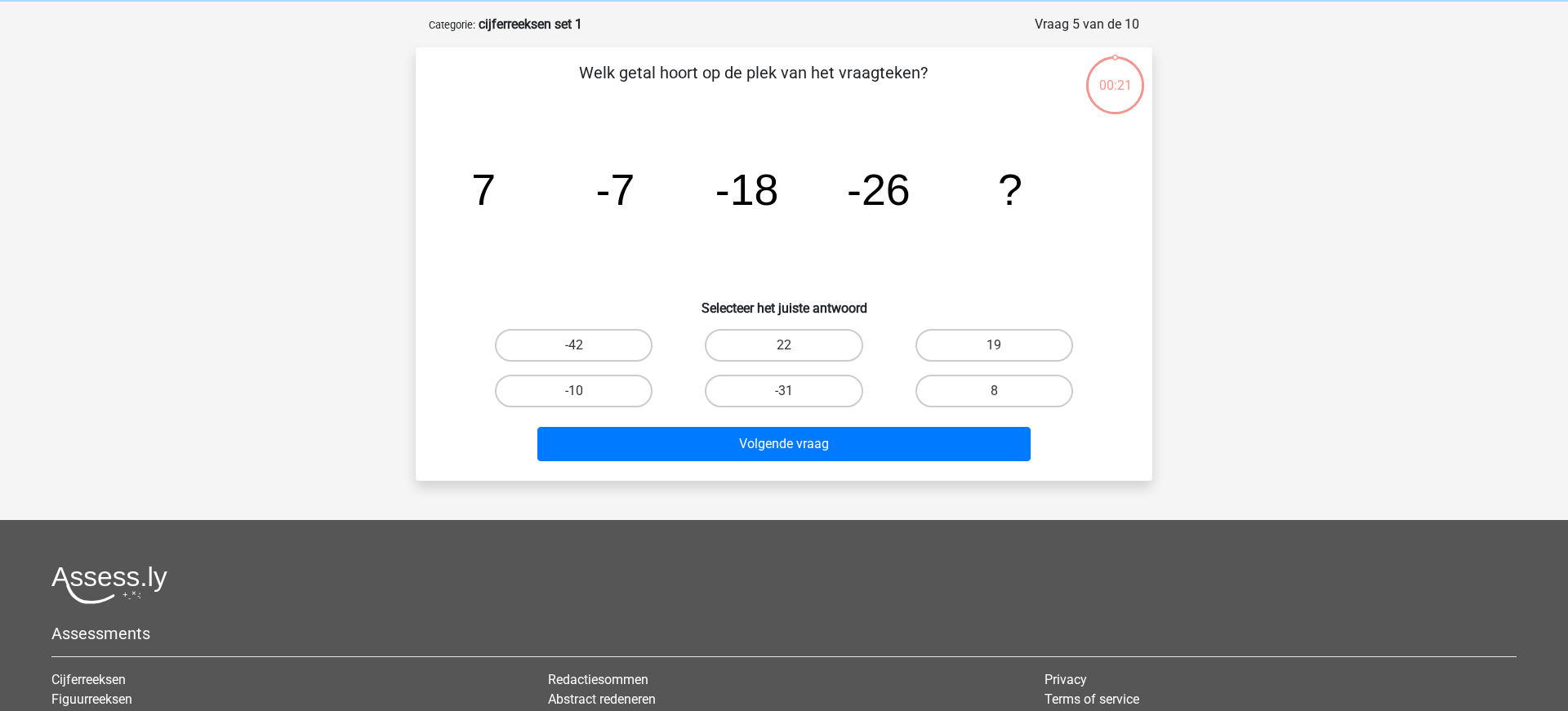
scroll to position [81, 0]
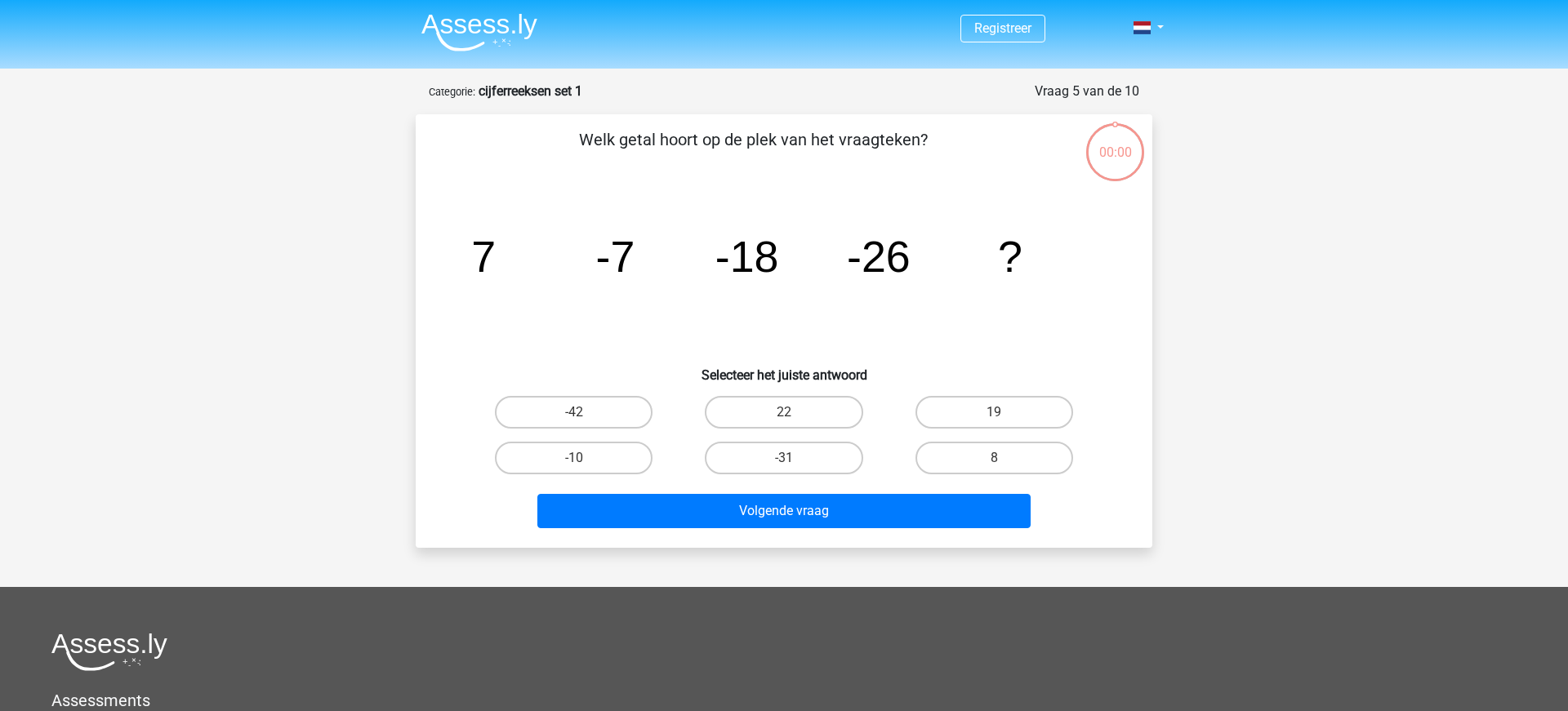
scroll to position [81, 0]
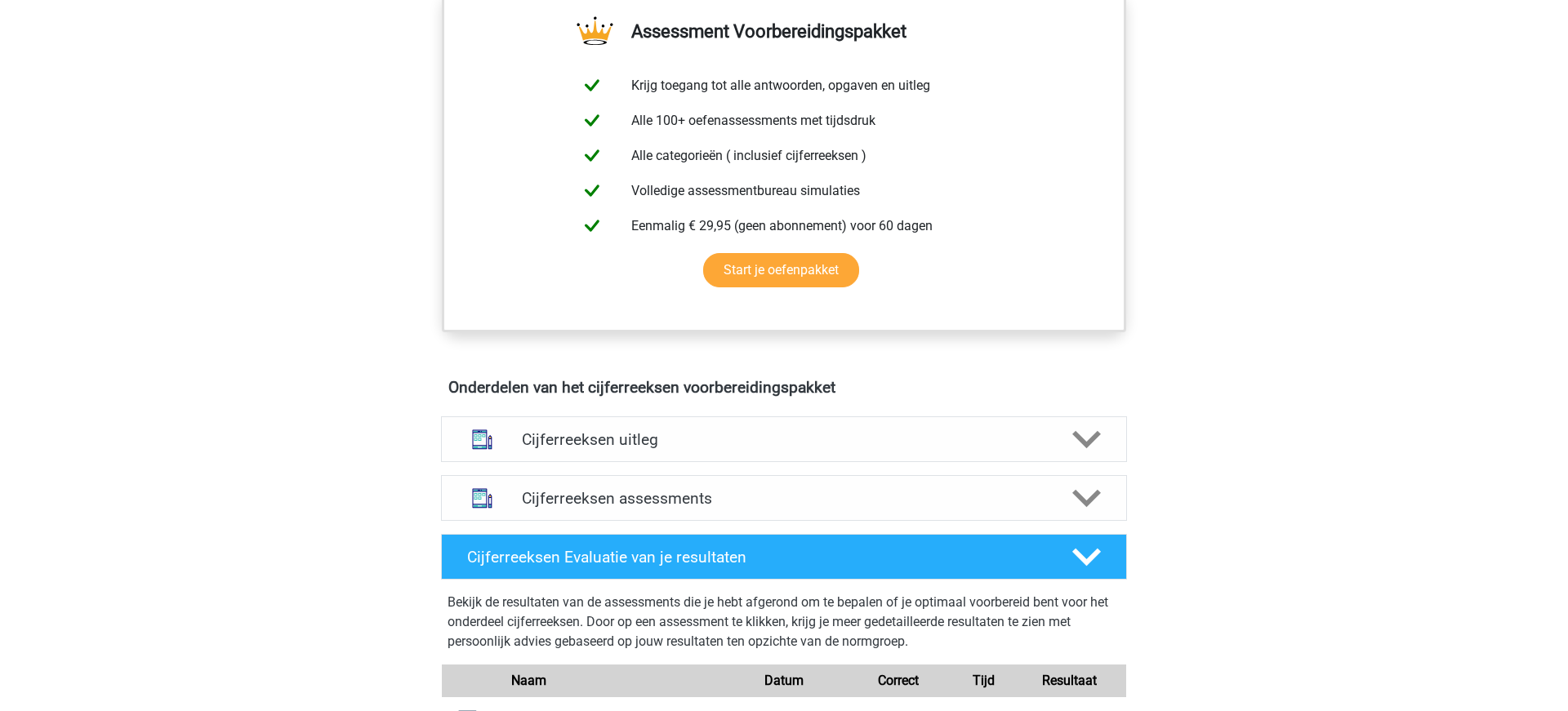
scroll to position [707, 0]
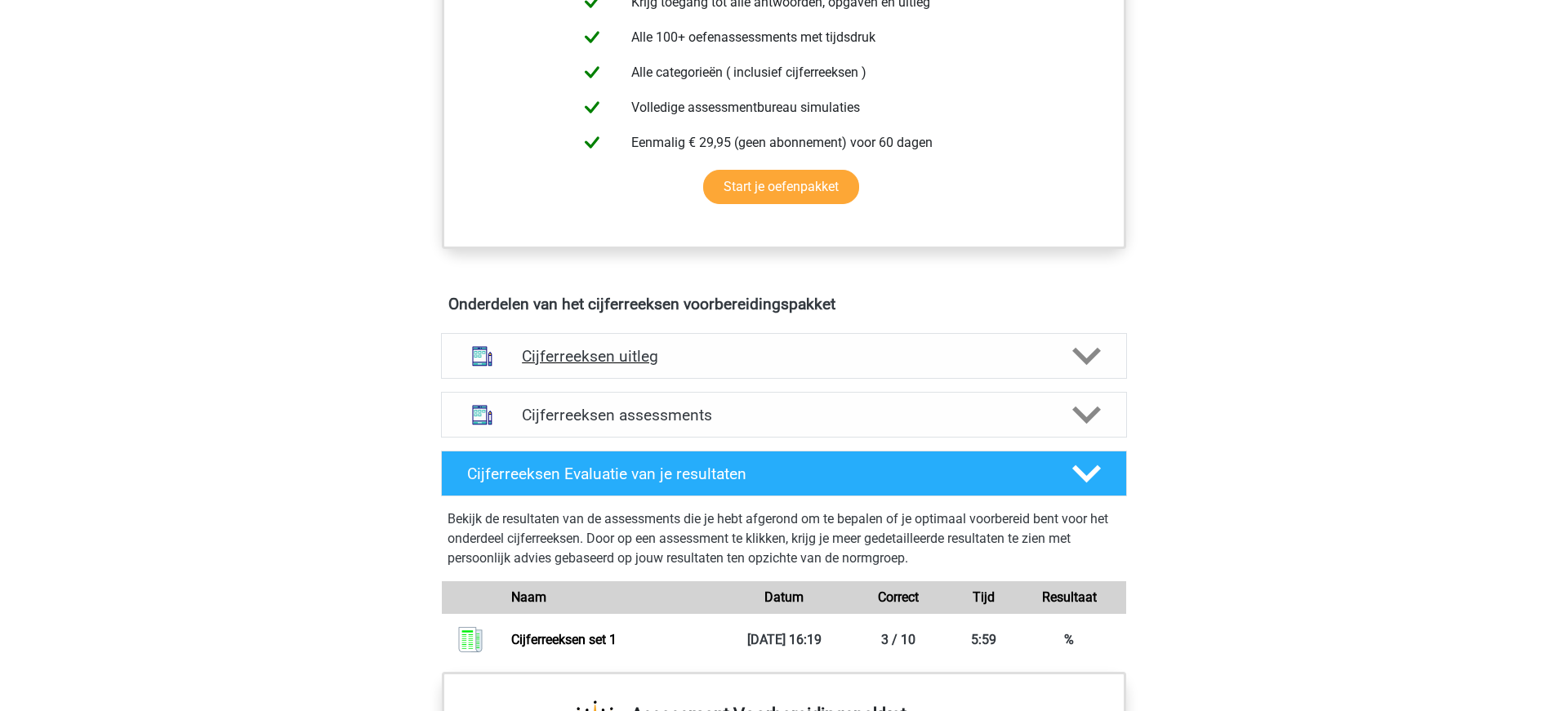
click at [1089, 365] on polygon at bounding box center [1086, 356] width 29 height 18
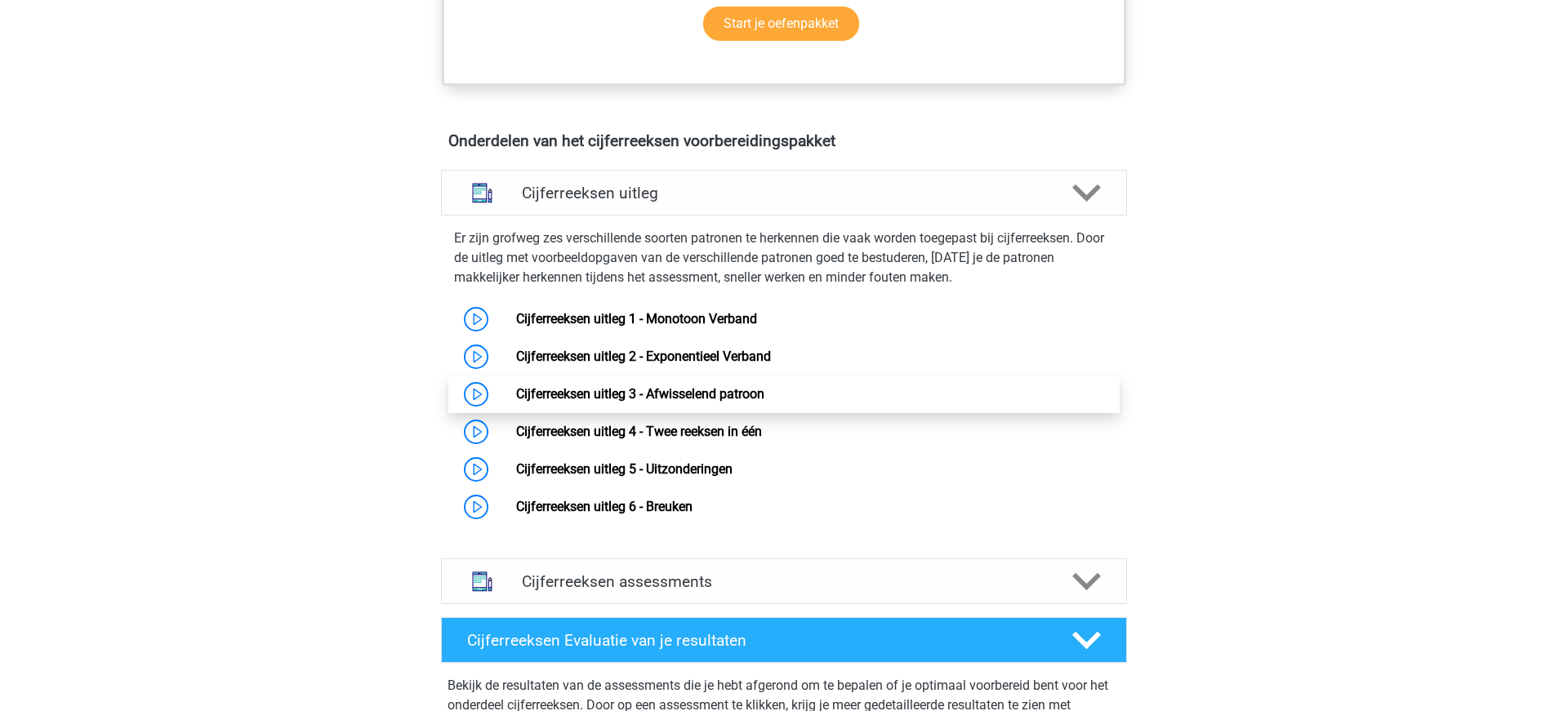
scroll to position [876, 0]
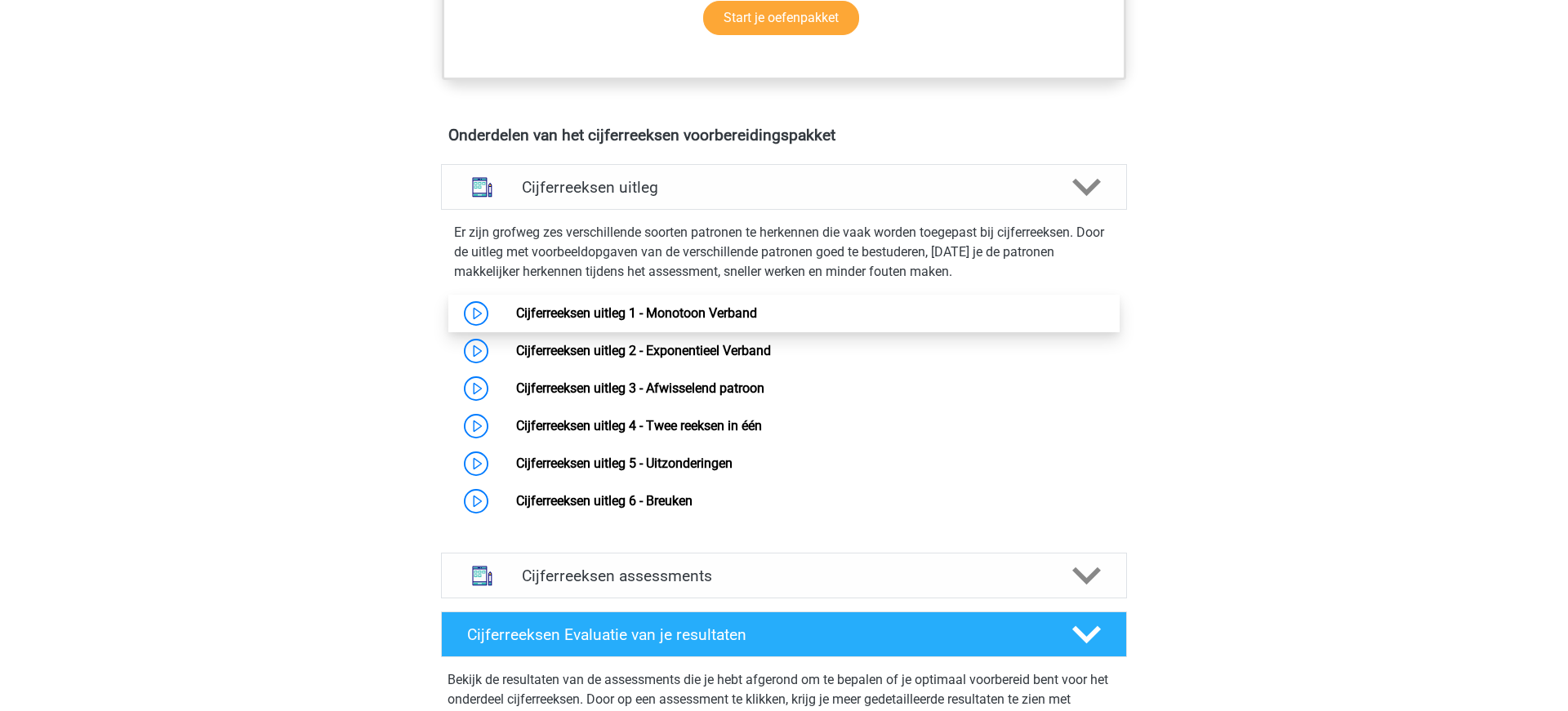
click at [516, 321] on link "Cijferreeksen uitleg 1 - Monotoon Verband" at bounding box center [636, 313] width 241 height 16
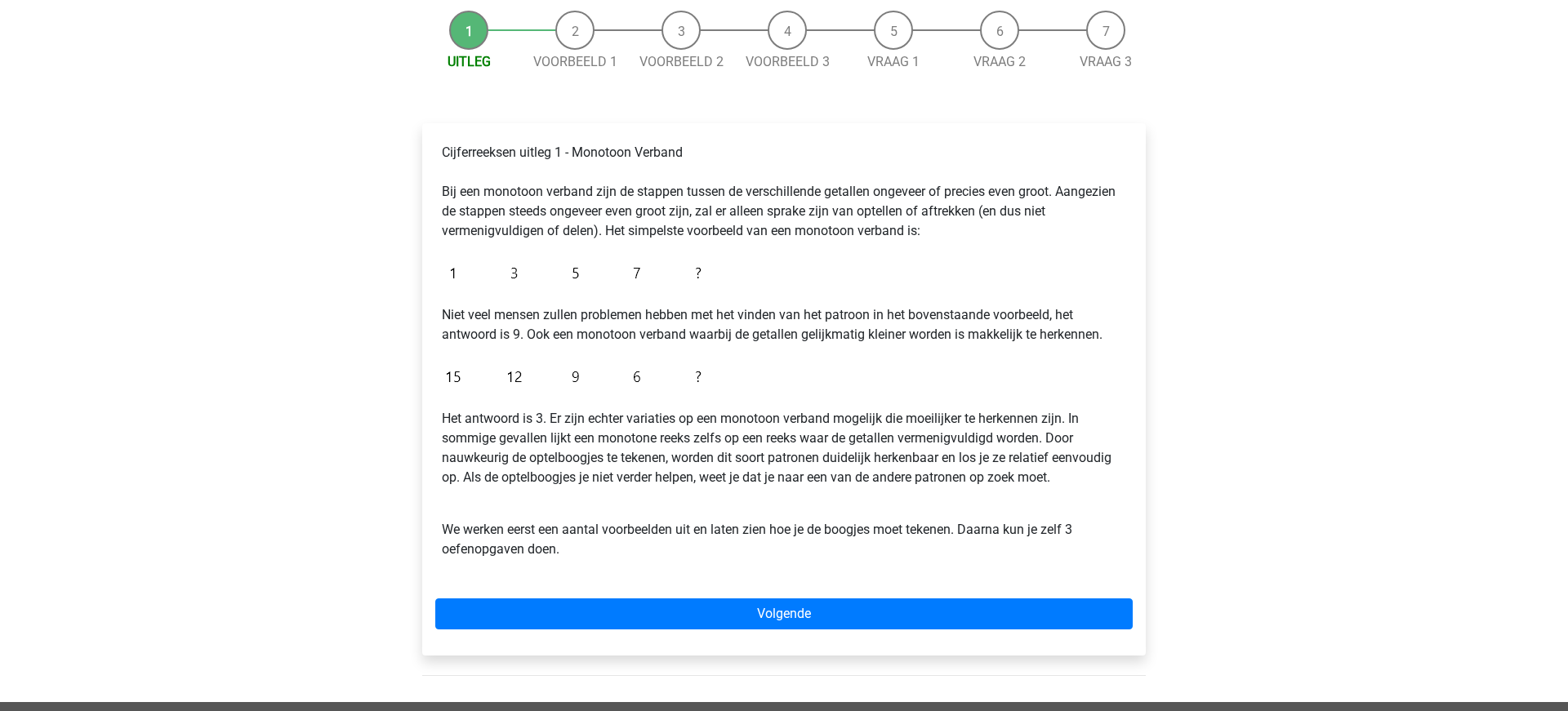
scroll to position [160, 0]
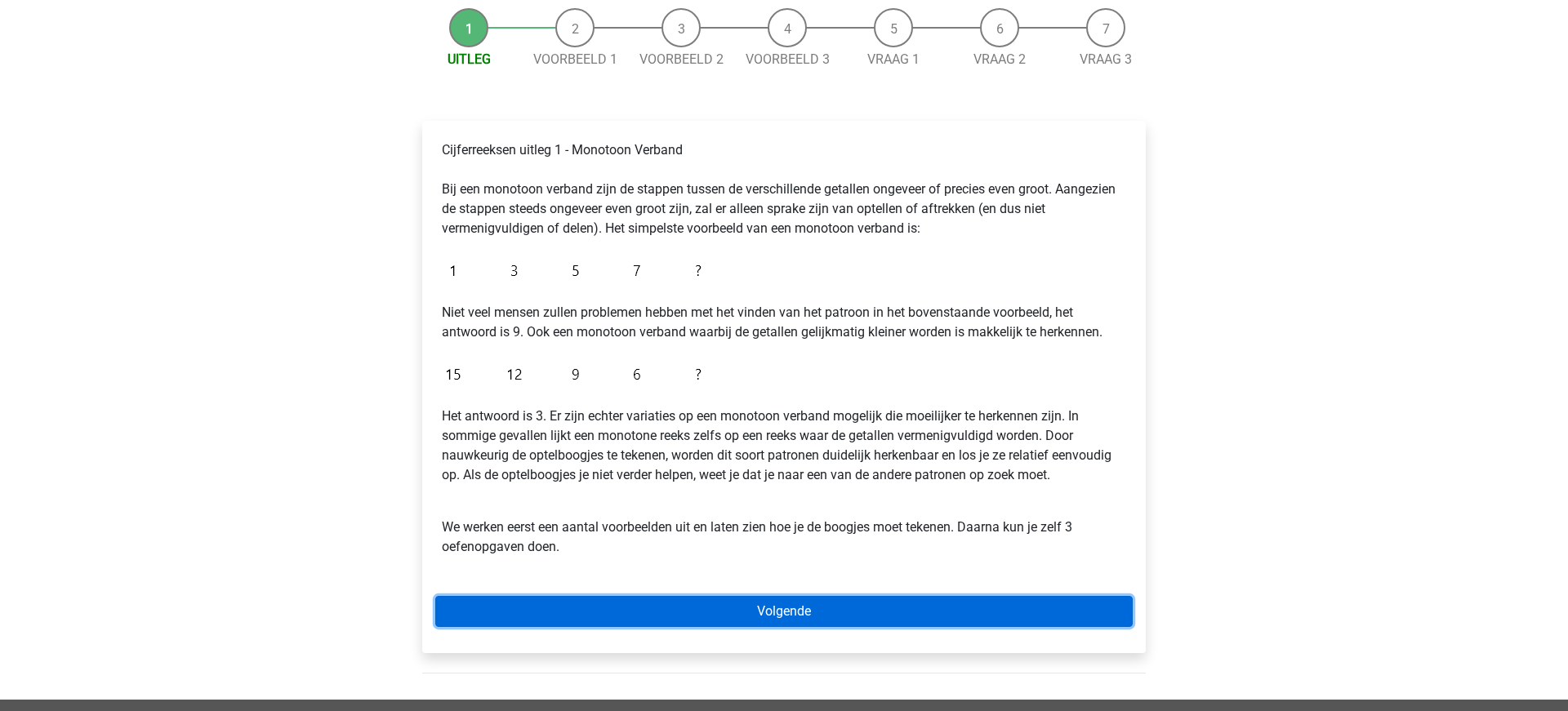
click at [789, 609] on link "Volgende" at bounding box center [784, 611] width 697 height 31
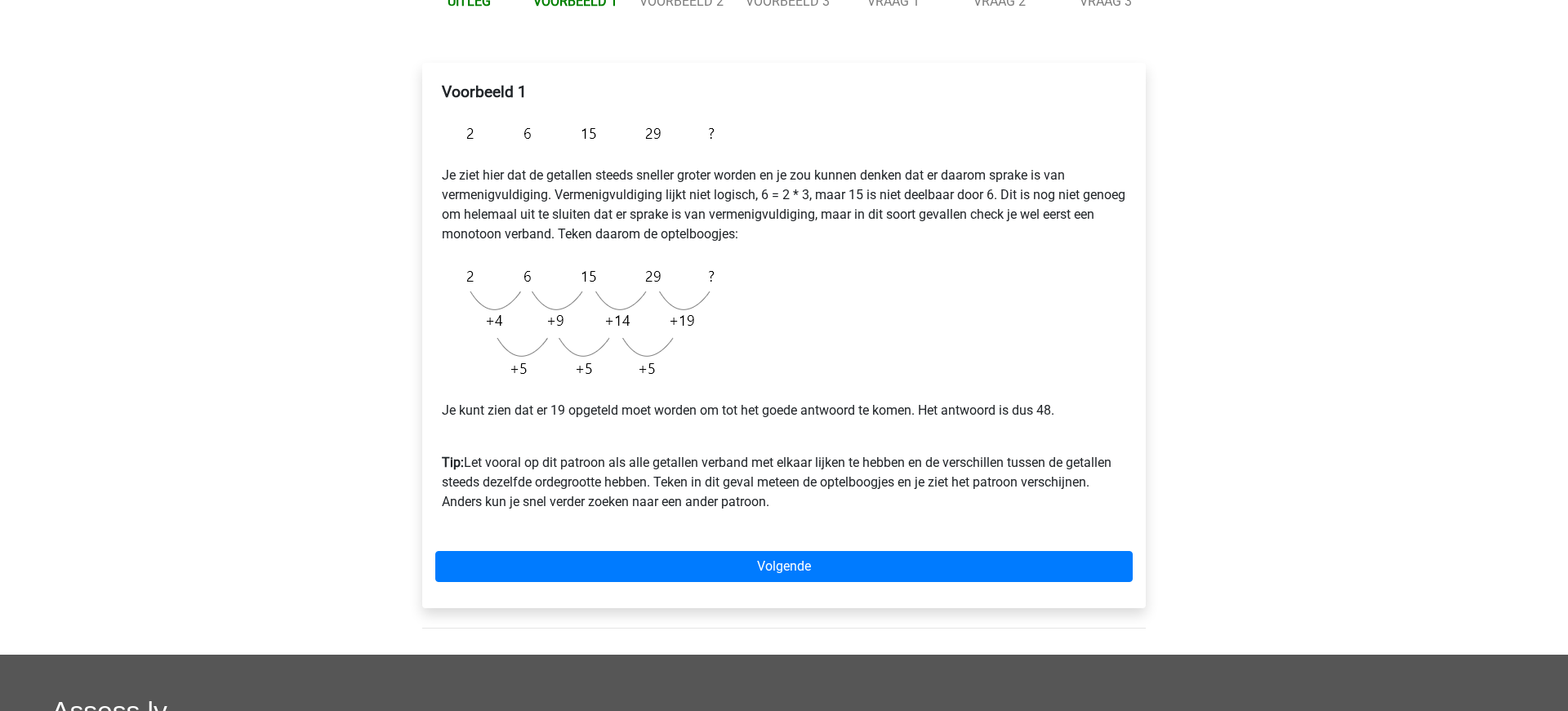
scroll to position [226, 0]
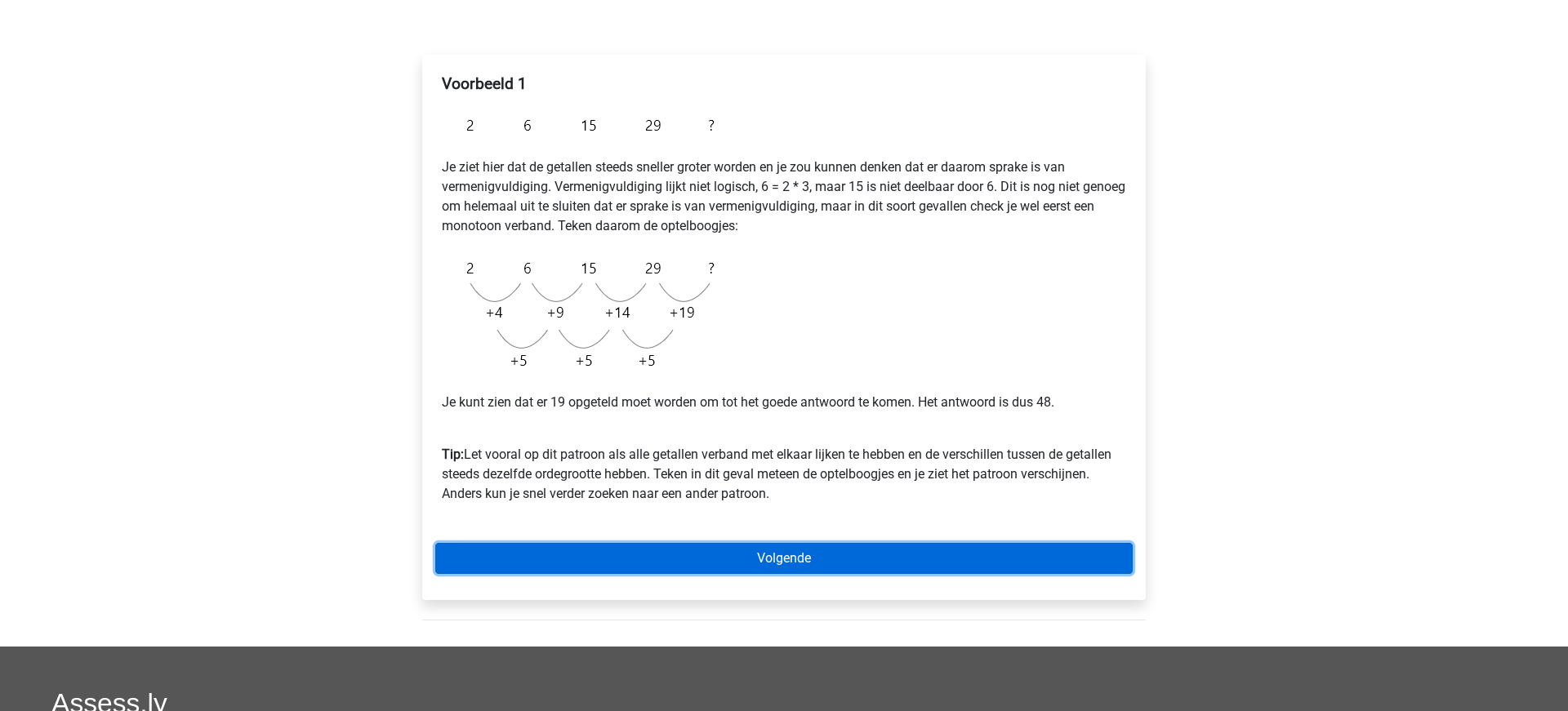
click at [761, 559] on link "Volgende" at bounding box center [784, 559] width 697 height 31
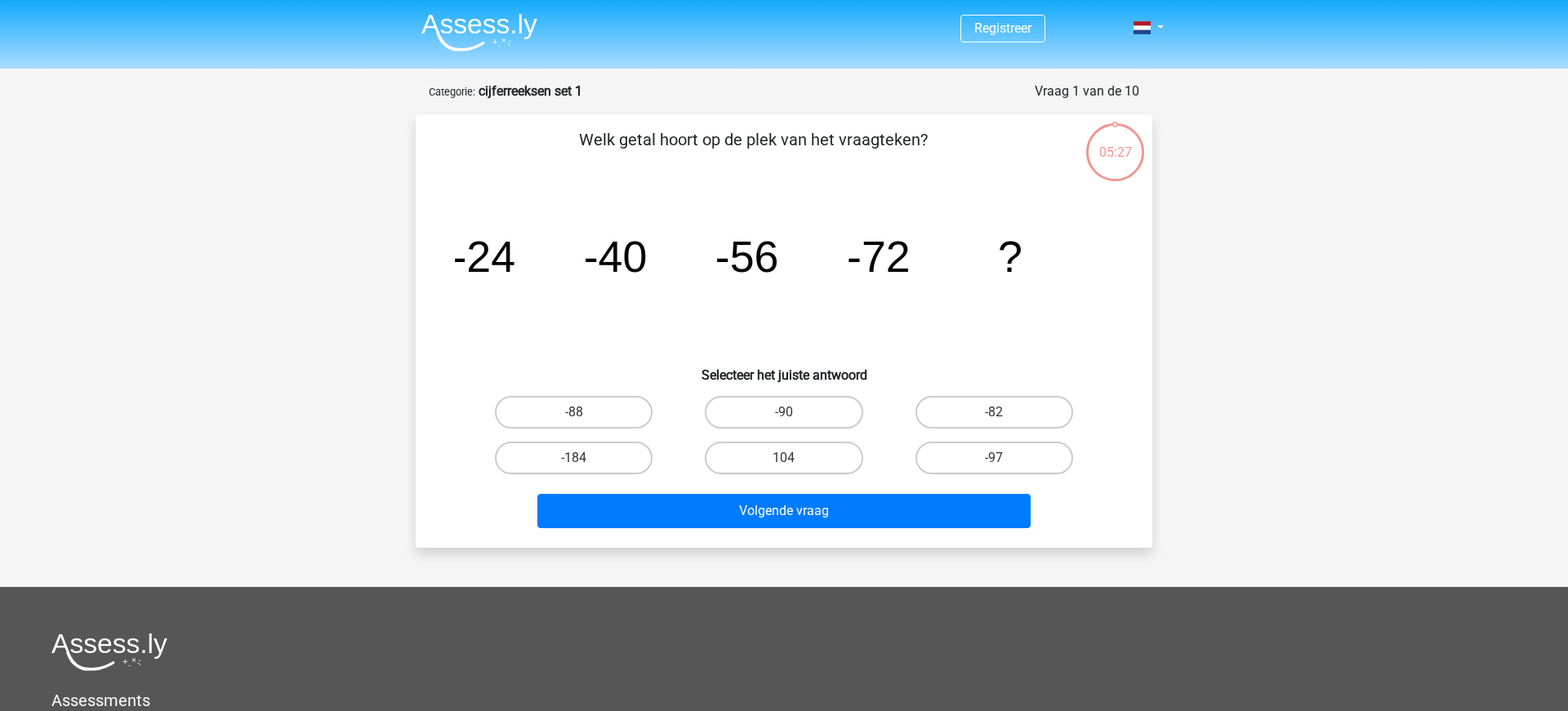
click at [576, 416] on input "-88" at bounding box center [579, 417] width 11 height 11
radio input "true"
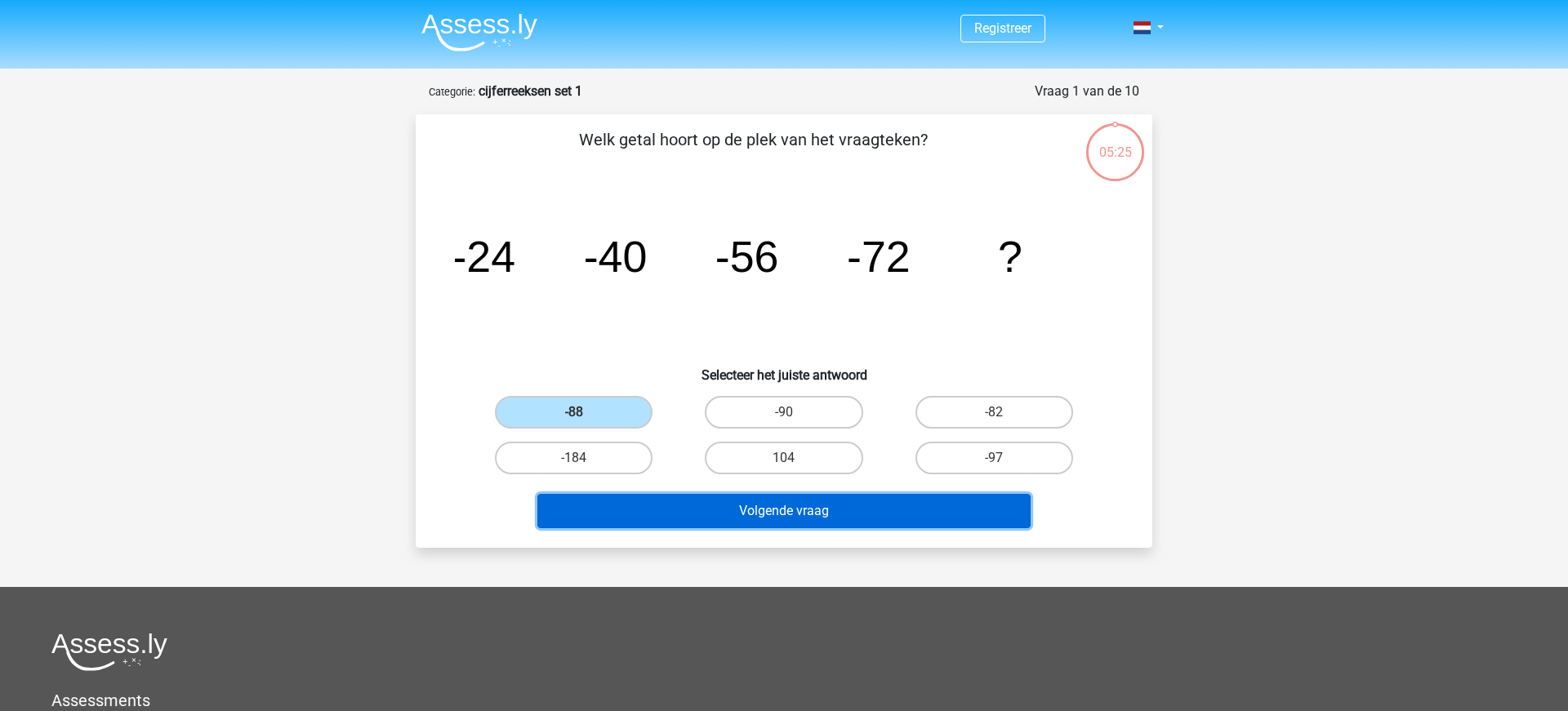
click at [753, 514] on button "Volgende vraag" at bounding box center [784, 511] width 494 height 35
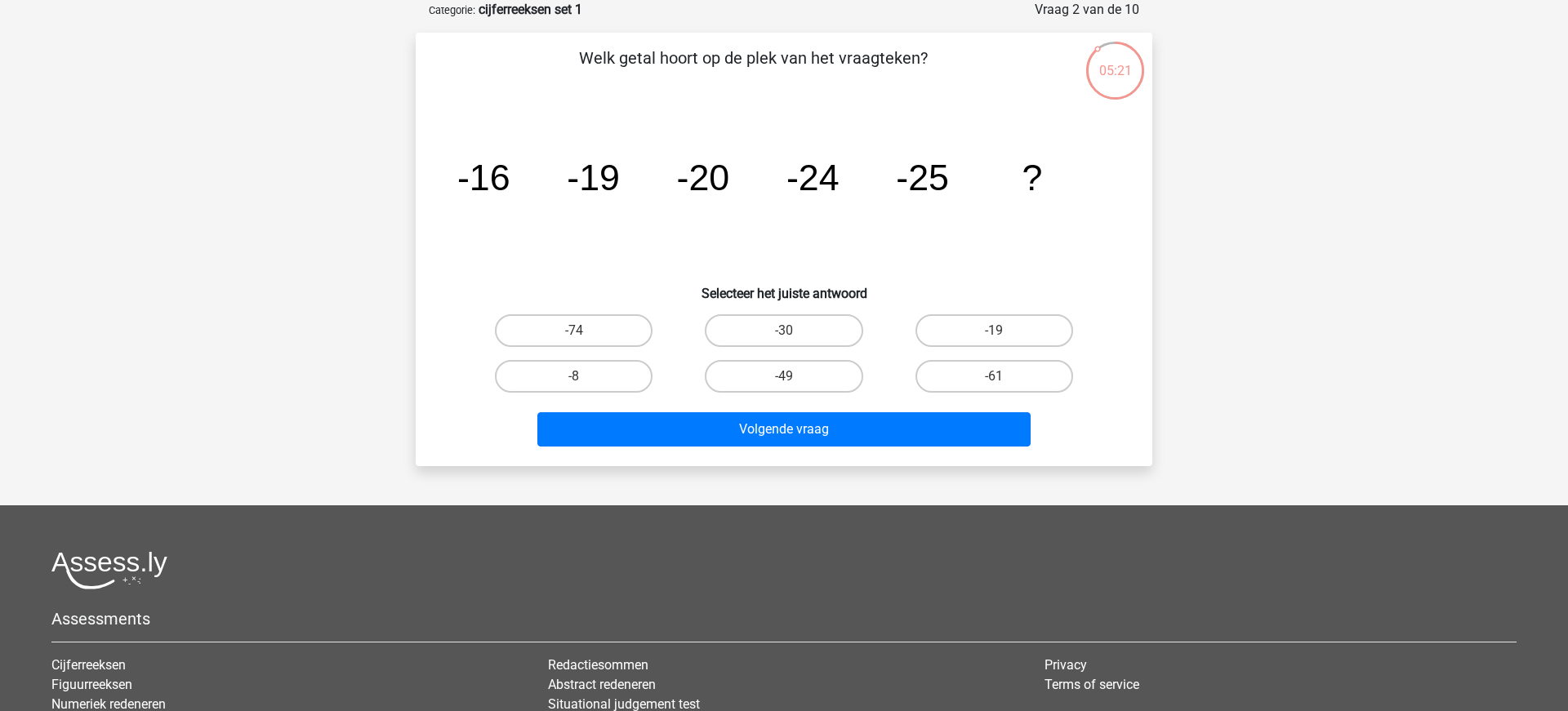
scroll to position [77, 0]
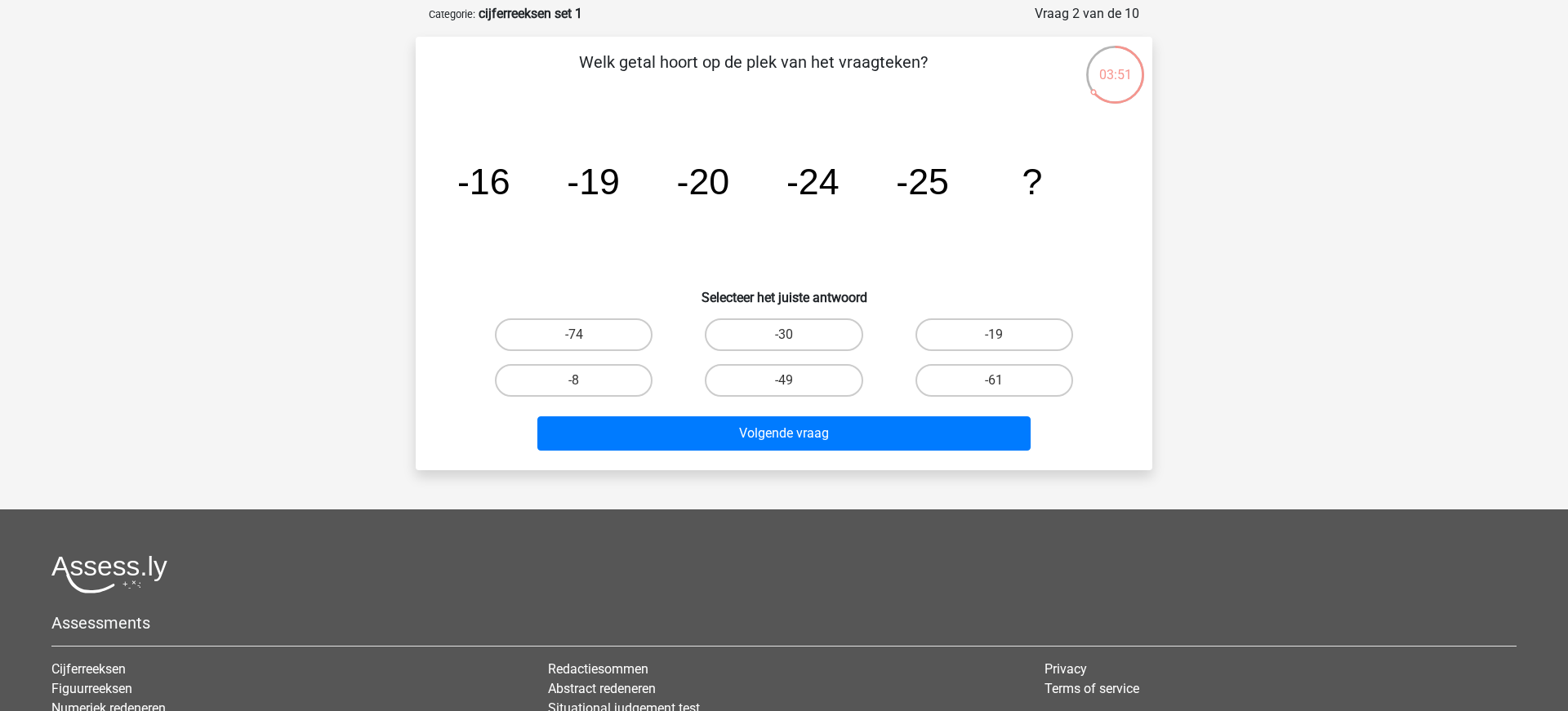
click at [994, 335] on input "-19" at bounding box center [998, 340] width 11 height 11
radio input "true"
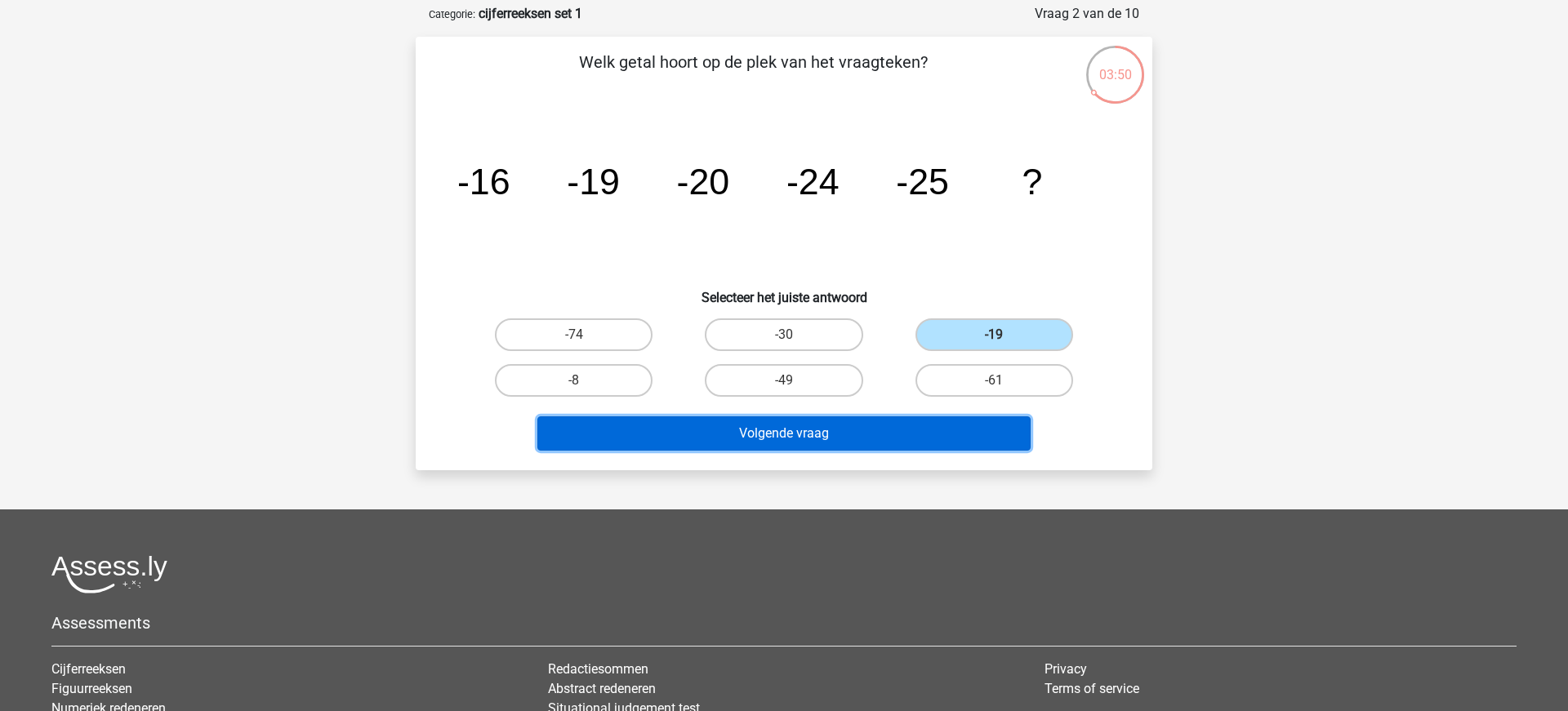
click at [860, 430] on button "Volgende vraag" at bounding box center [784, 434] width 494 height 35
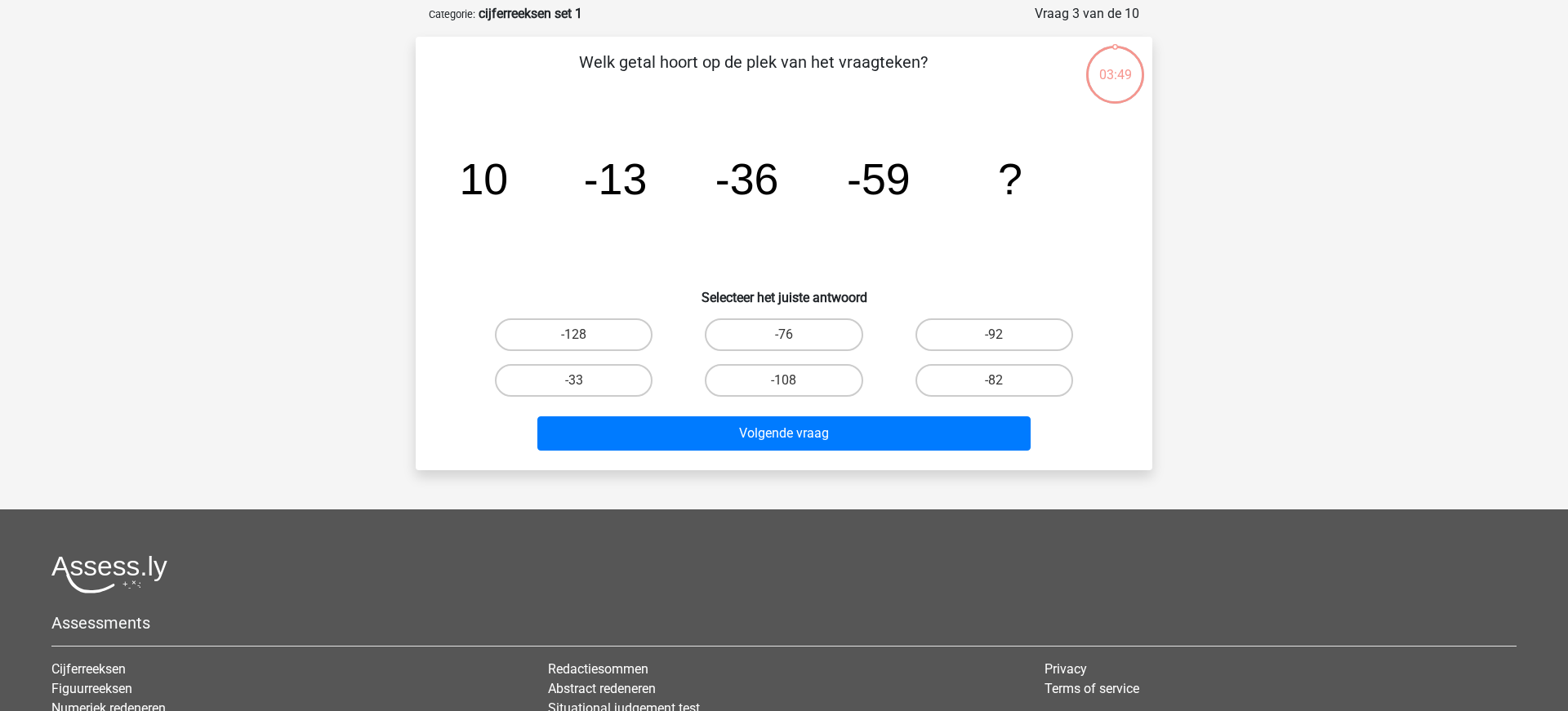
scroll to position [81, 0]
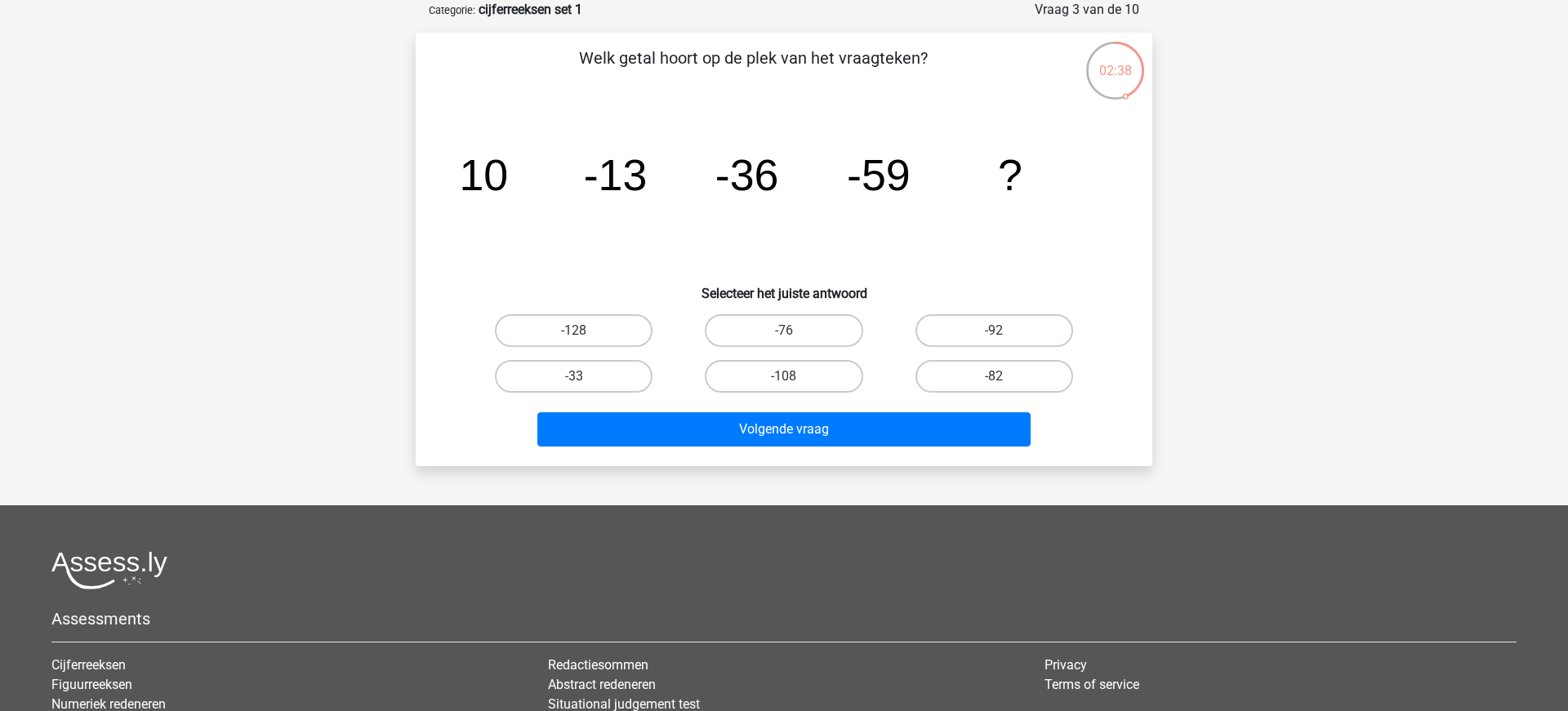
drag, startPoint x: 571, startPoint y: 370, endPoint x: 643, endPoint y: 397, distance: 76.9
click at [573, 370] on label "-33" at bounding box center [573, 376] width 157 height 33
click at [574, 376] on input "-33" at bounding box center [579, 381] width 11 height 11
radio input "true"
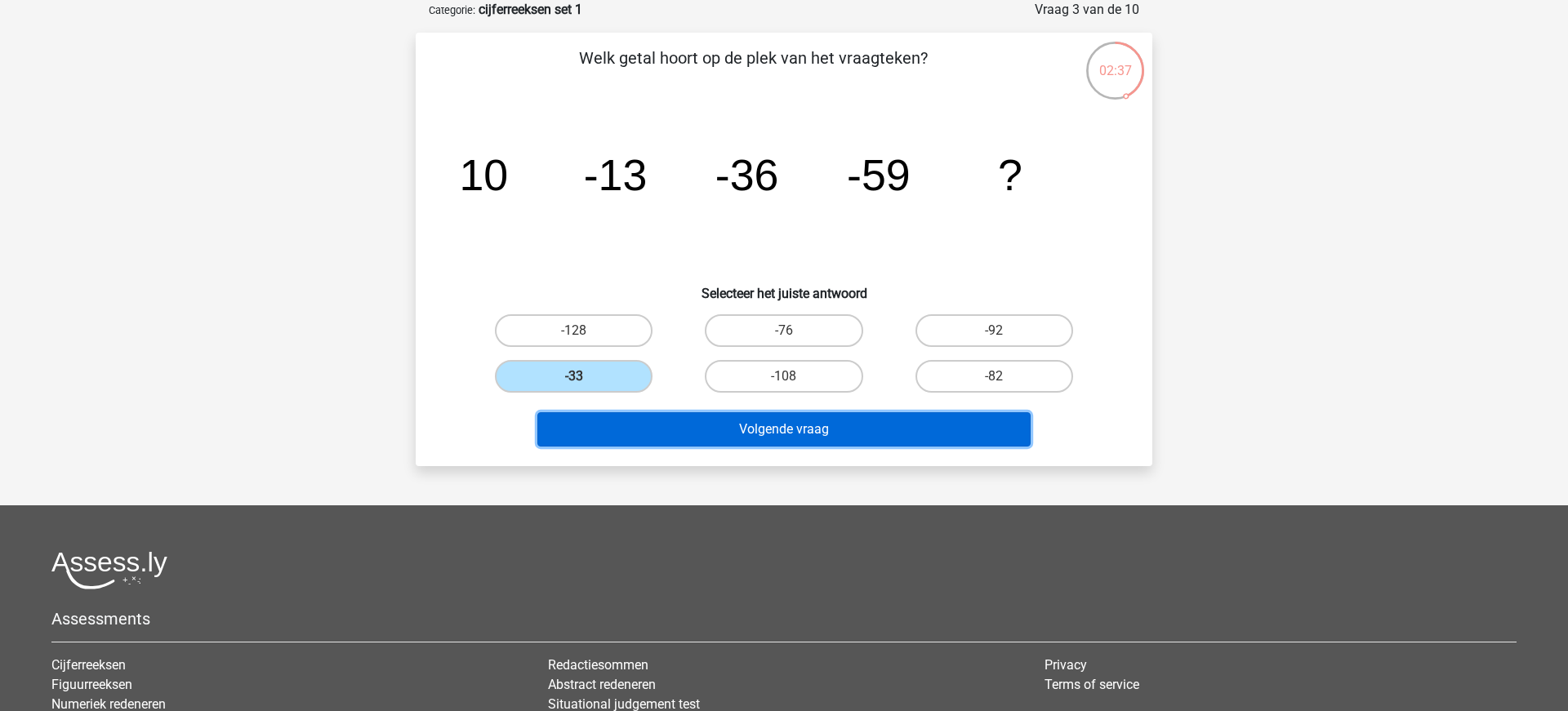
click at [680, 419] on button "Volgende vraag" at bounding box center [784, 430] width 494 height 35
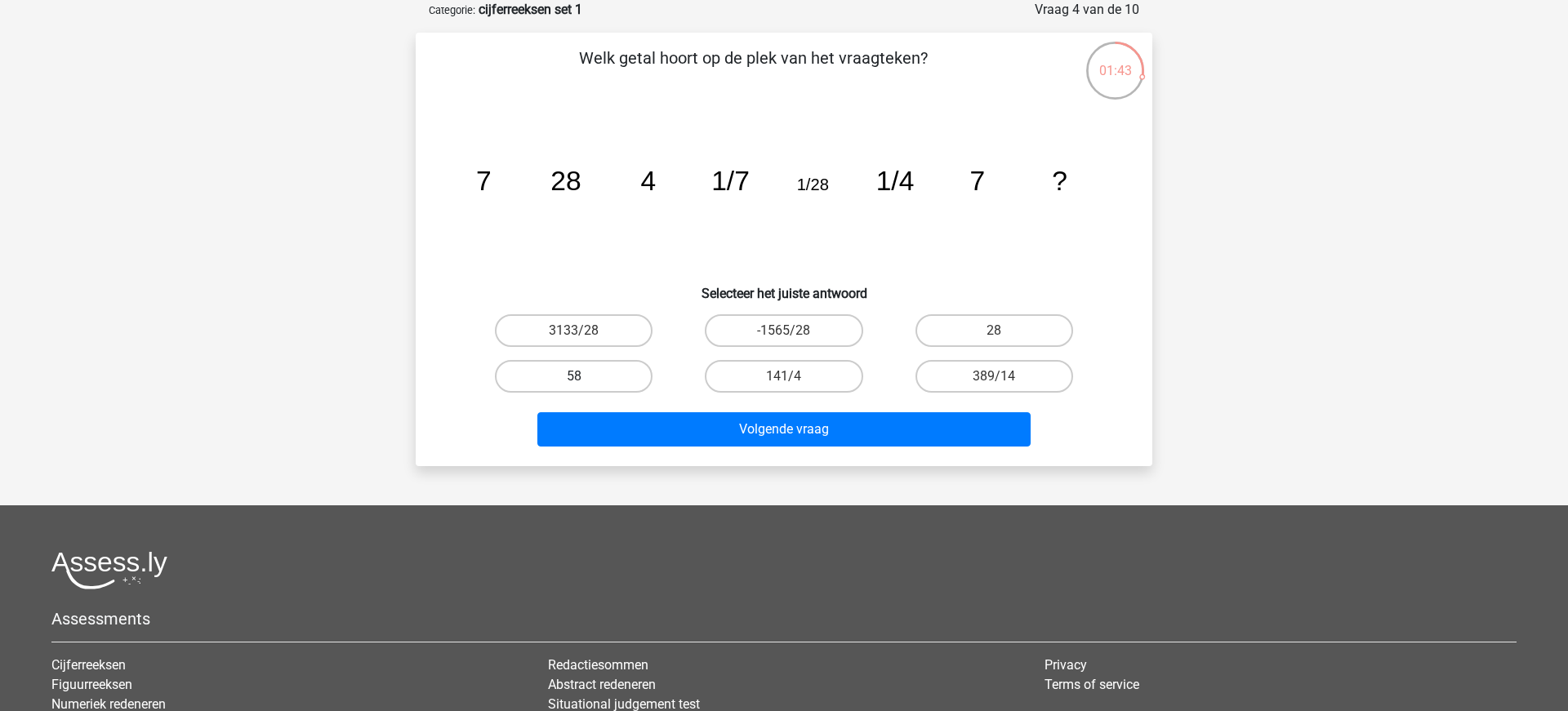
click at [556, 379] on label "58" at bounding box center [573, 376] width 157 height 33
click at [574, 379] on input "58" at bounding box center [579, 381] width 11 height 11
radio input "true"
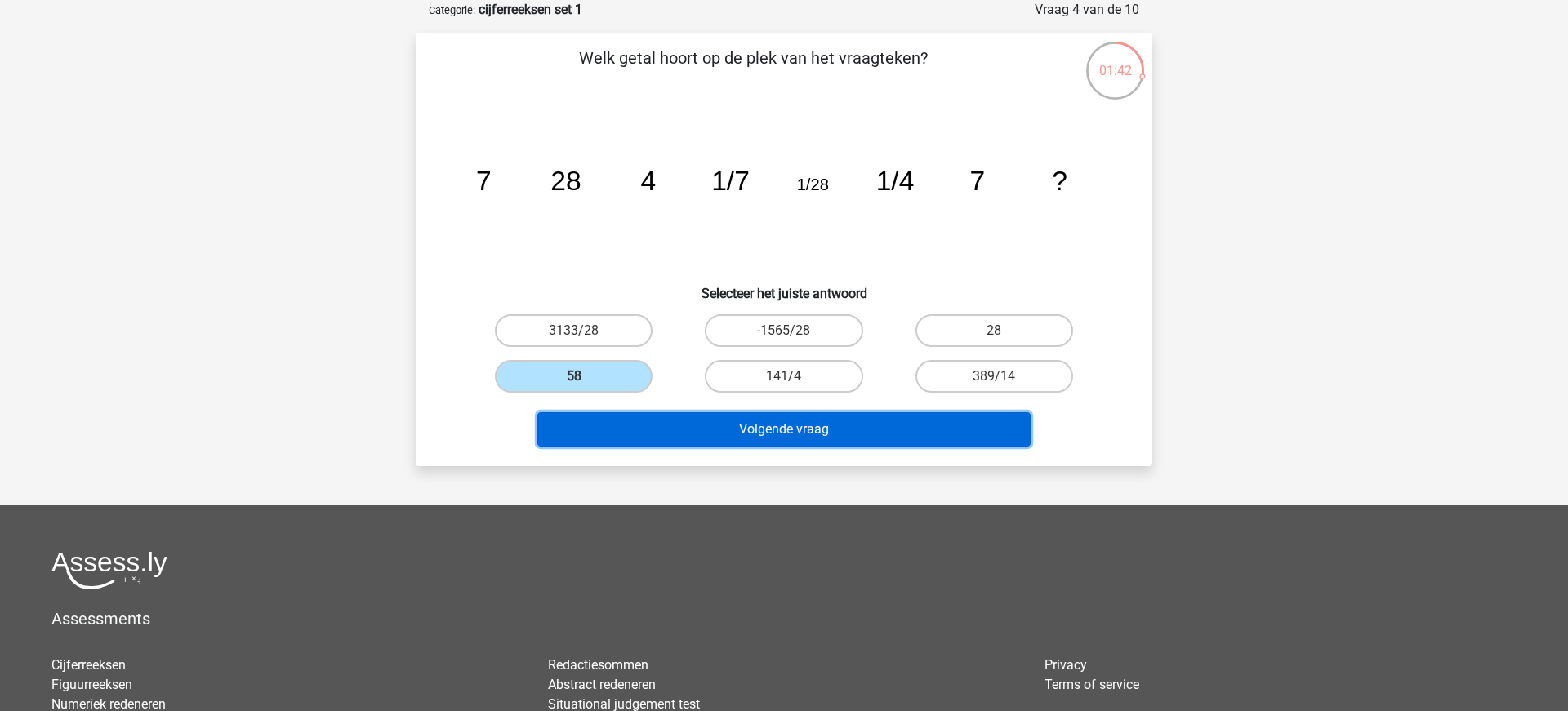
click at [768, 433] on button "Volgende vraag" at bounding box center [784, 430] width 494 height 35
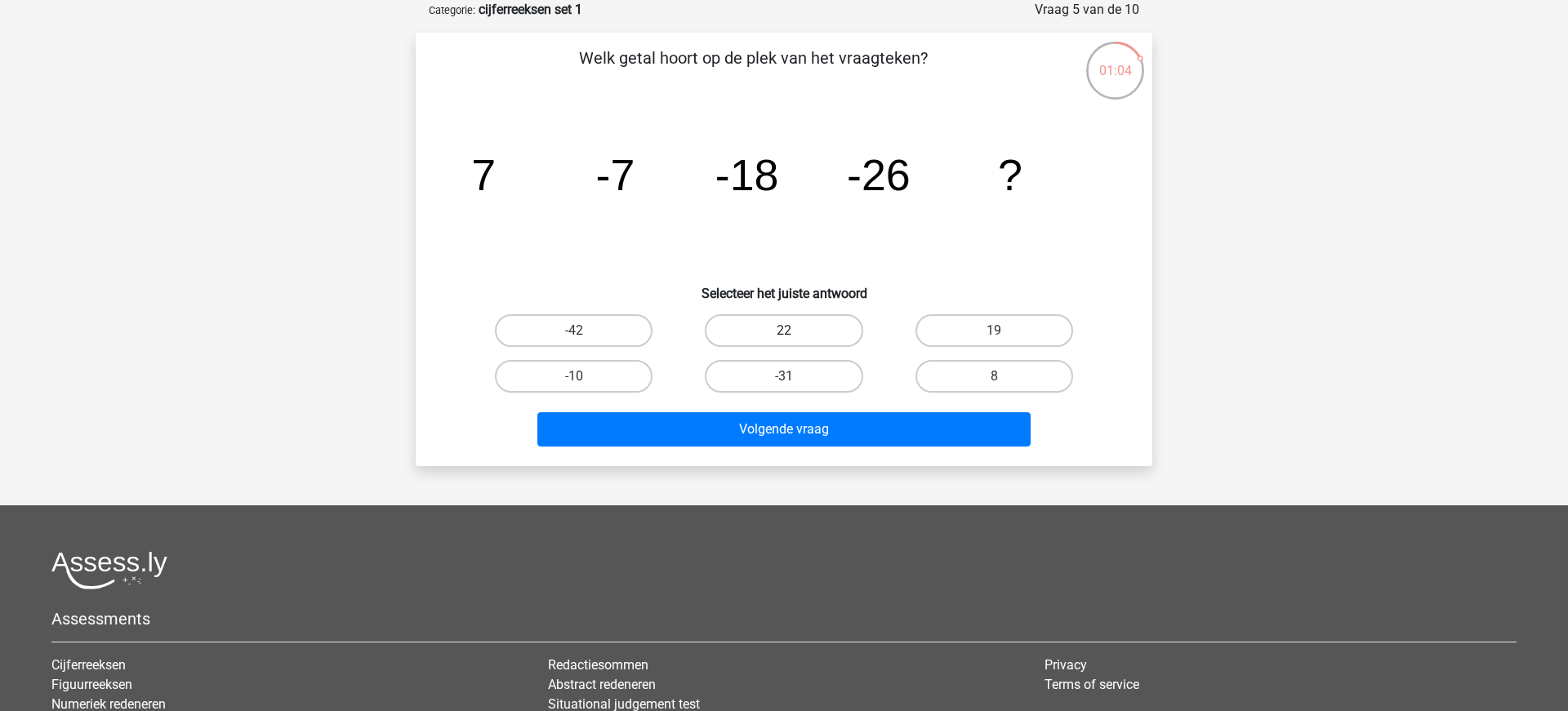
click at [779, 337] on label "22" at bounding box center [783, 331] width 157 height 33
click at [784, 337] on input "22" at bounding box center [789, 336] width 11 height 11
radio input "true"
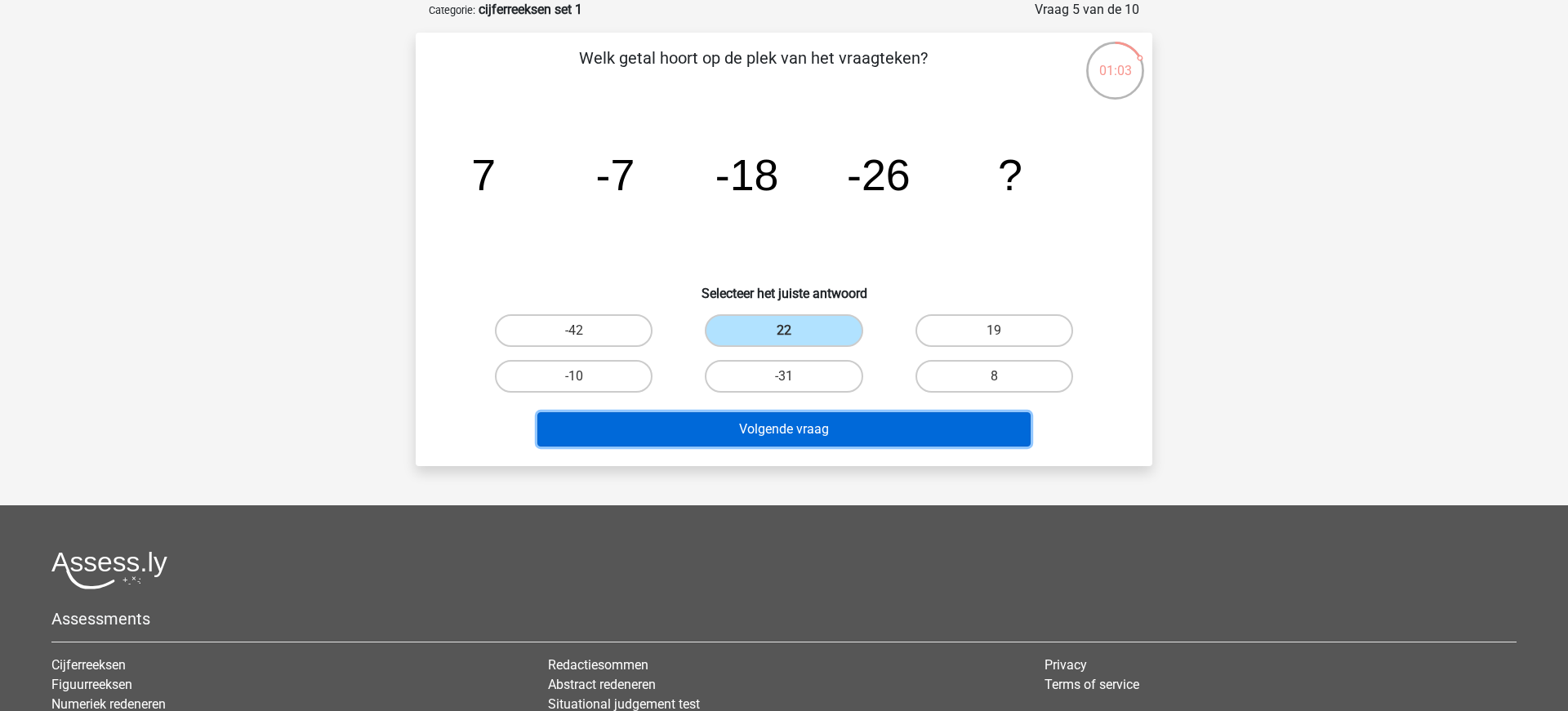
click at [784, 431] on button "Volgende vraag" at bounding box center [784, 430] width 494 height 35
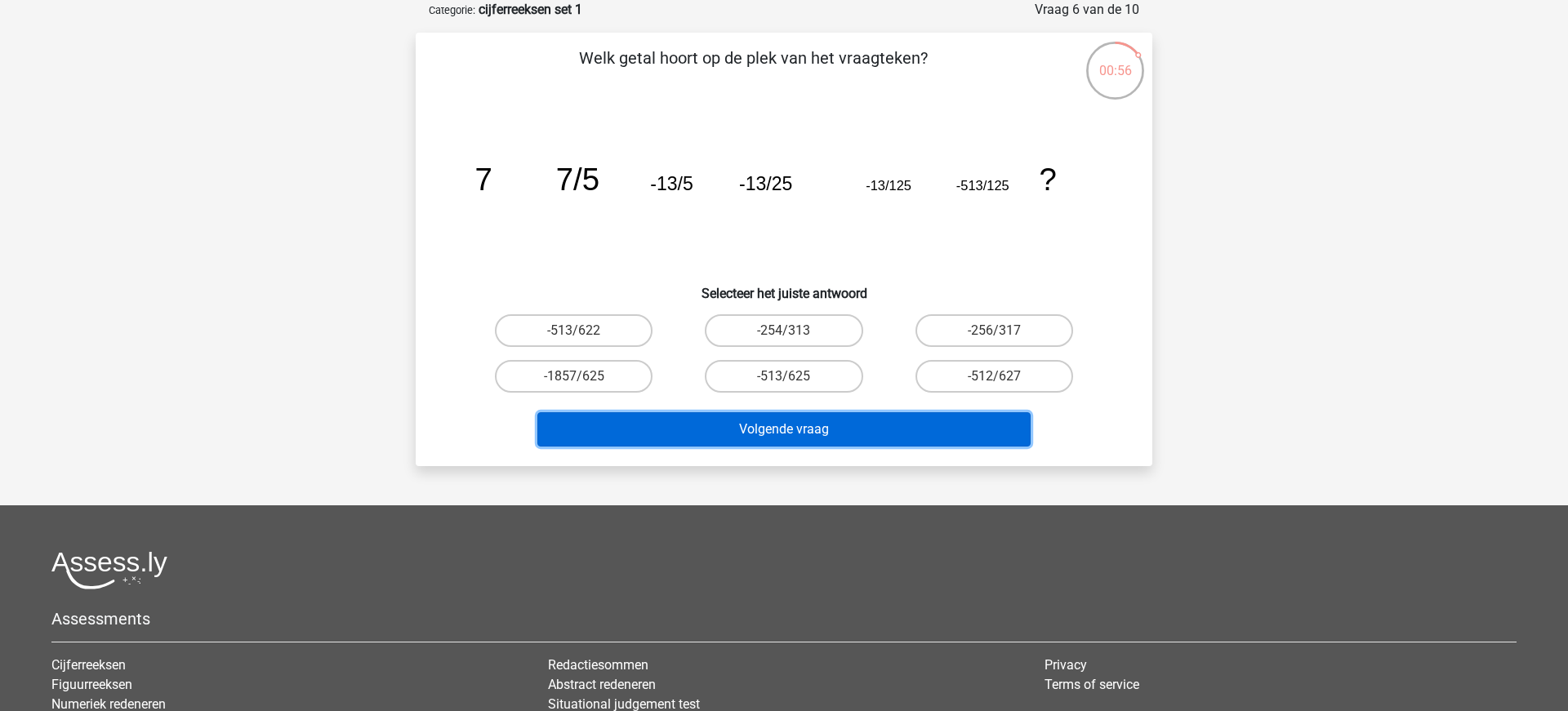
click at [786, 428] on button "Volgende vraag" at bounding box center [784, 430] width 494 height 35
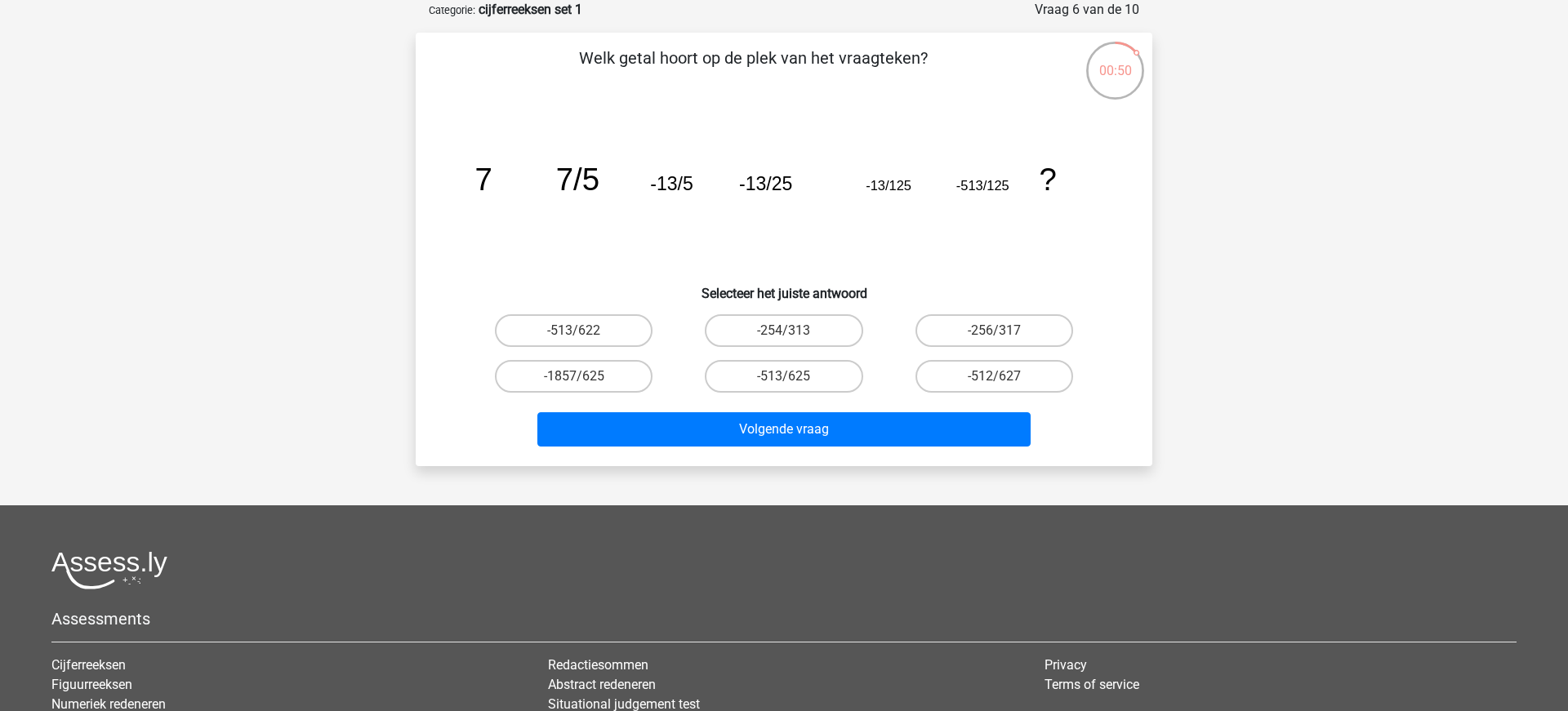
drag, startPoint x: 996, startPoint y: 372, endPoint x: 996, endPoint y: 381, distance: 9.0
click at [996, 373] on label "-512/627" at bounding box center [993, 376] width 157 height 33
click at [996, 376] on input "-512/627" at bounding box center [998, 381] width 11 height 11
radio input "true"
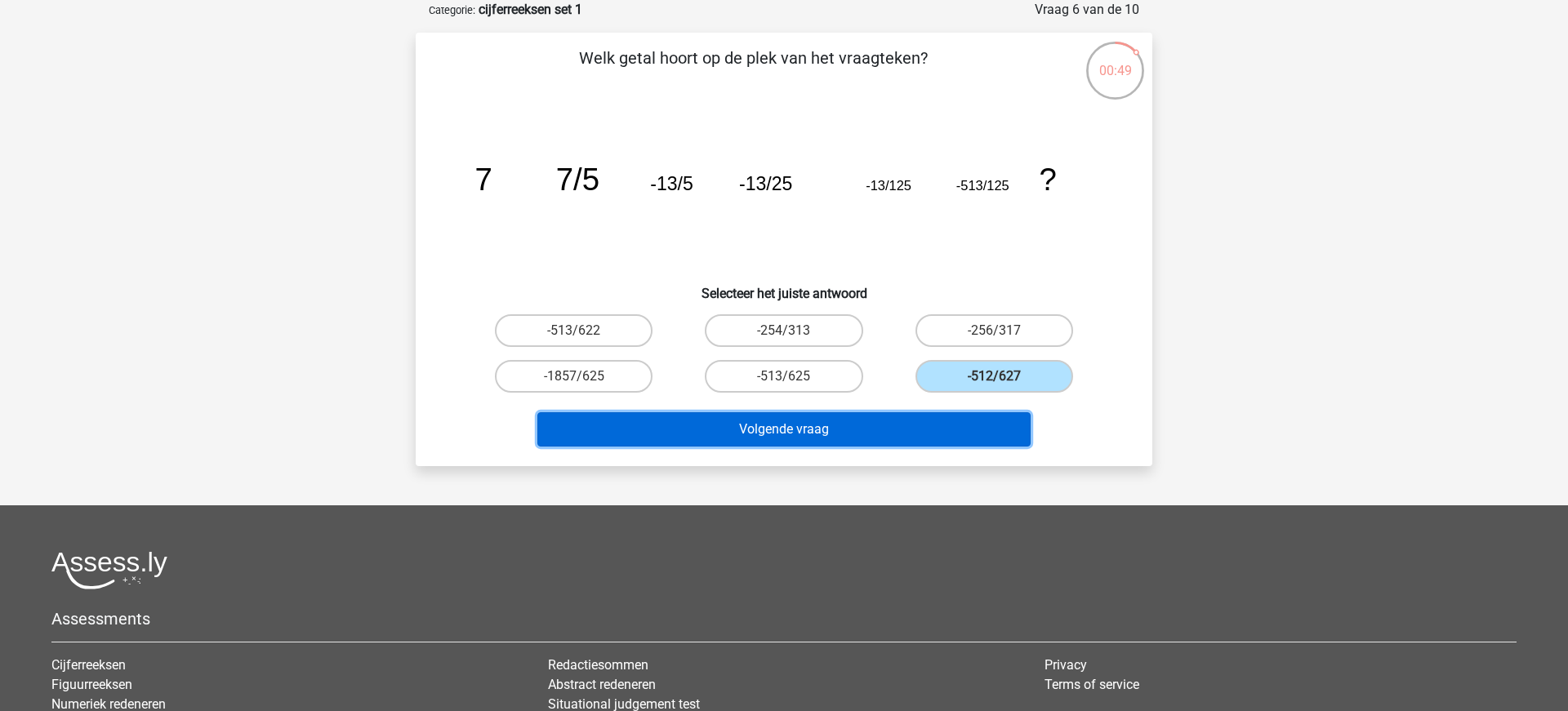
click at [934, 434] on button "Volgende vraag" at bounding box center [784, 430] width 494 height 35
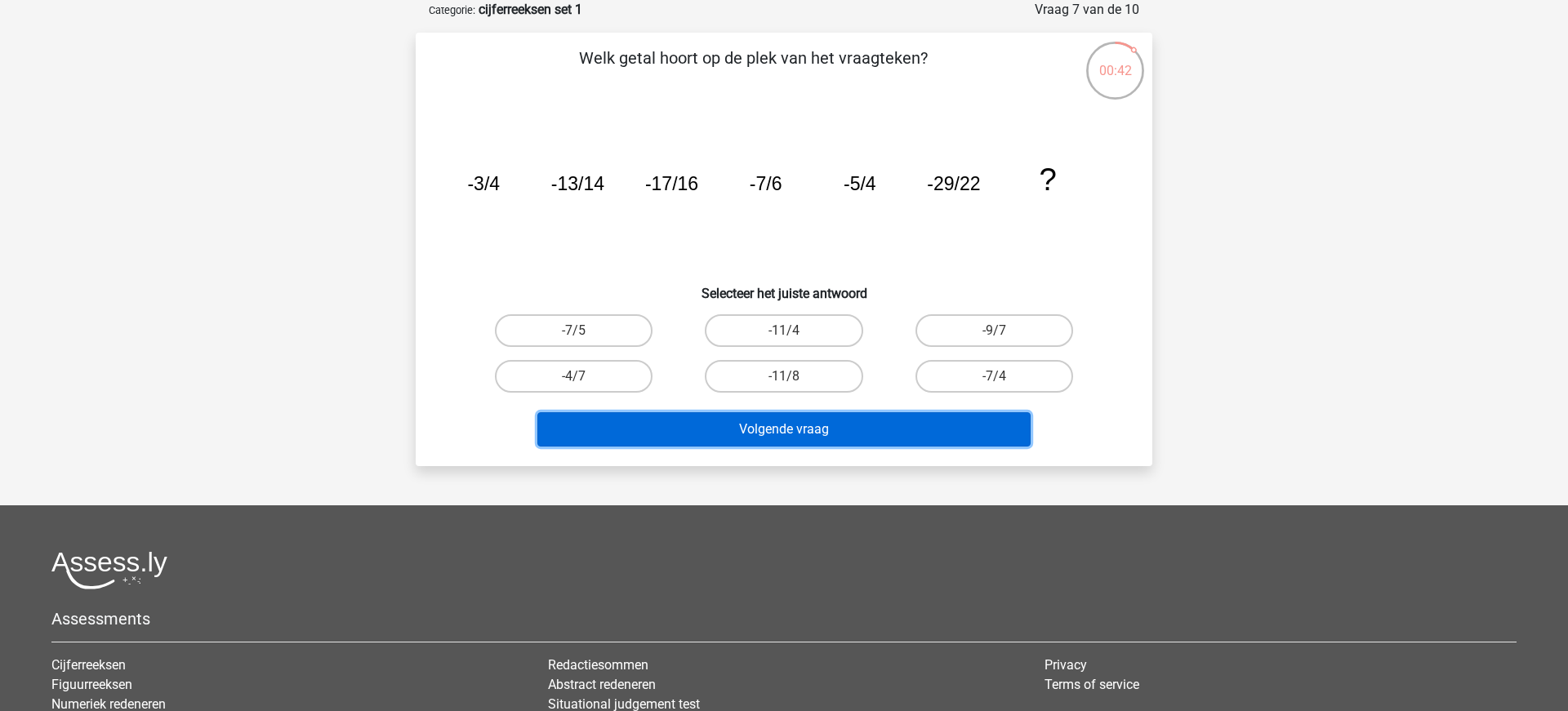
click at [934, 434] on button "Volgende vraag" at bounding box center [784, 430] width 494 height 35
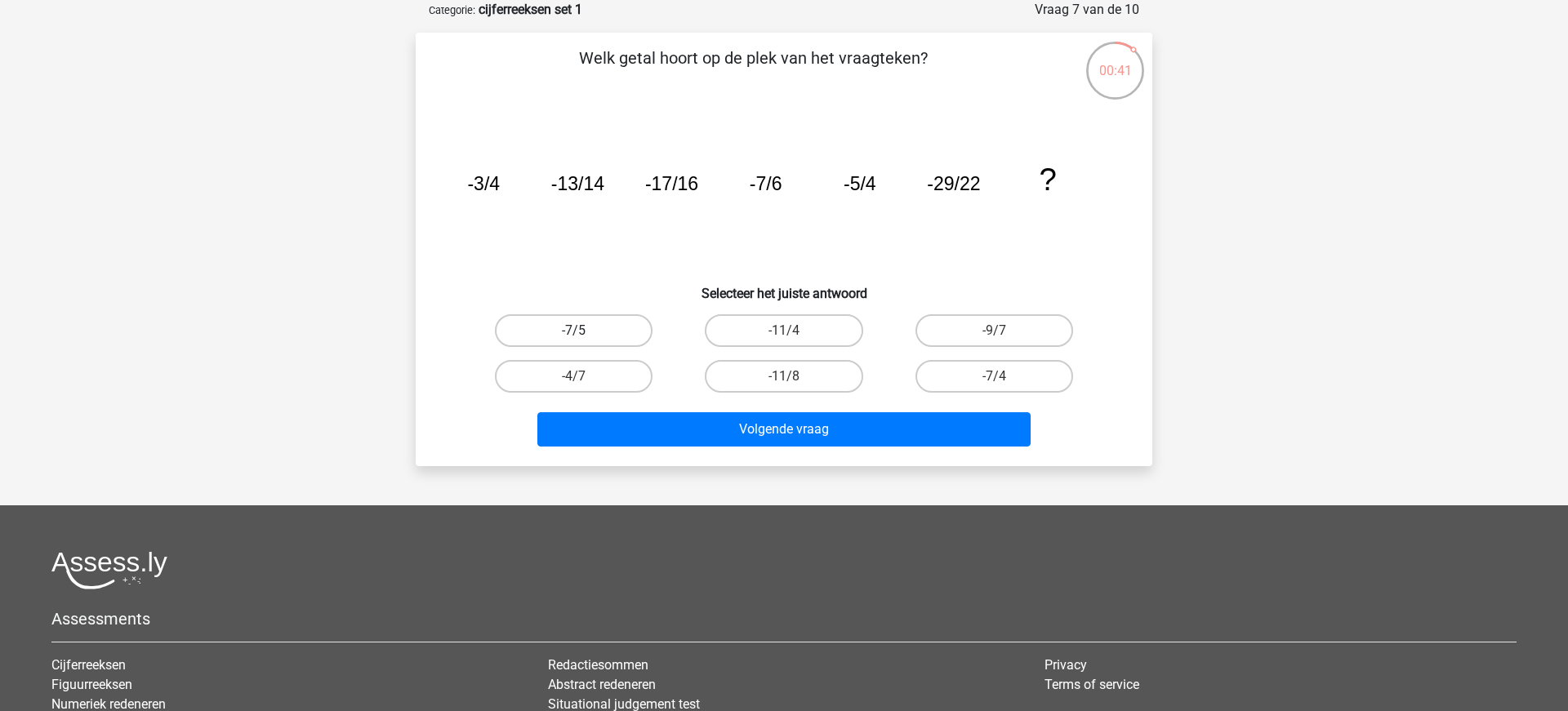
click at [579, 318] on label "-7/5" at bounding box center [573, 331] width 157 height 33
click at [579, 331] on input "-7/5" at bounding box center [579, 336] width 11 height 11
radio input "true"
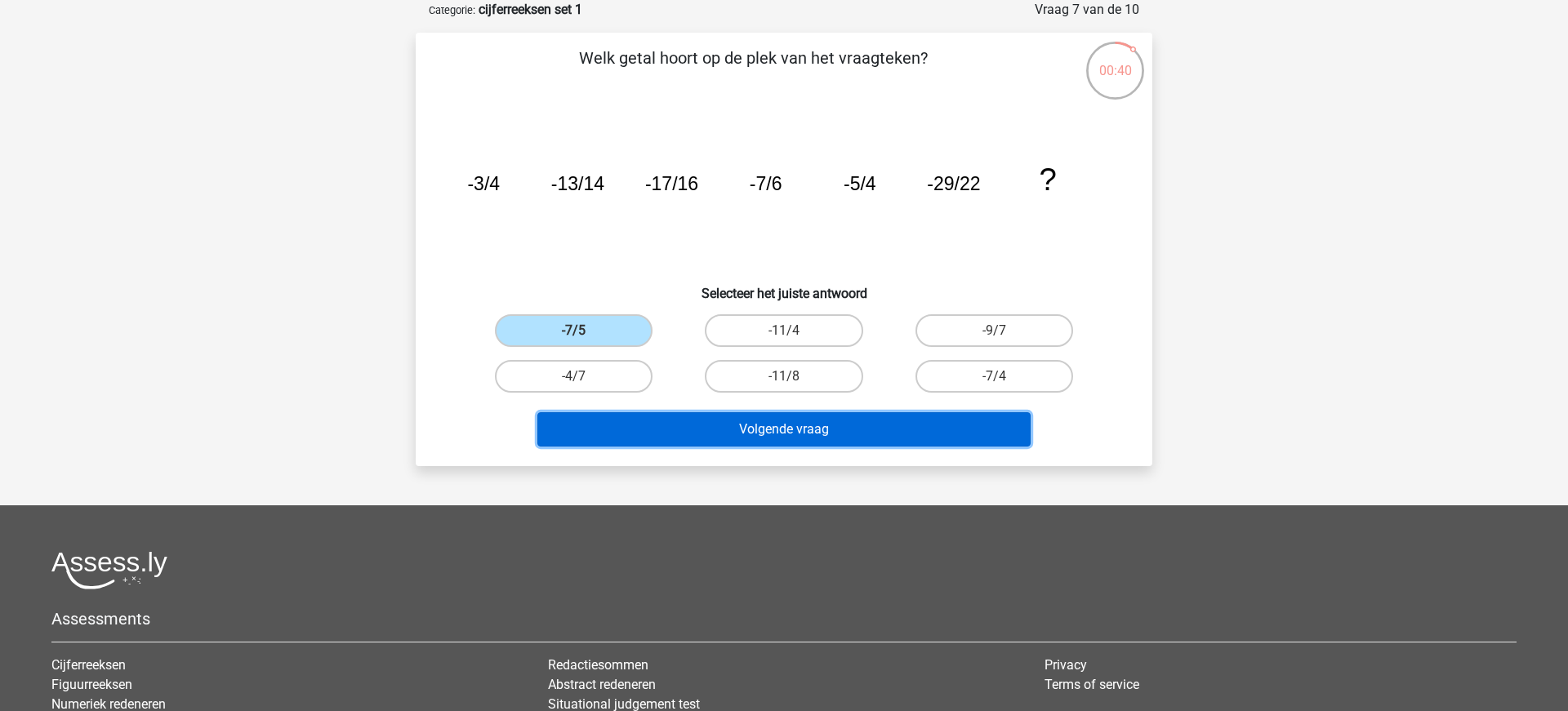
click at [795, 430] on button "Volgende vraag" at bounding box center [784, 430] width 494 height 35
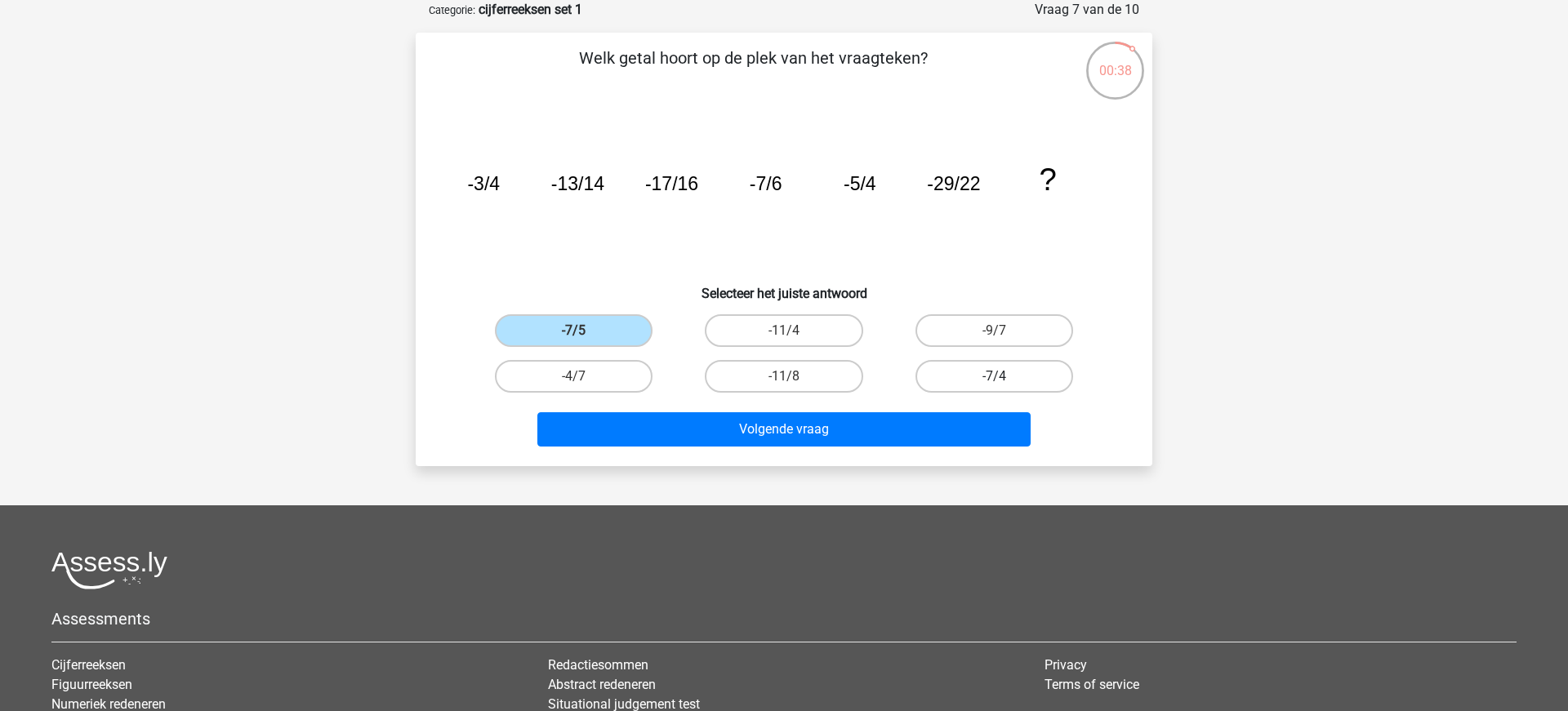
click at [990, 376] on label "-7/4" at bounding box center [993, 376] width 157 height 33
click at [993, 376] on input "-7/4" at bounding box center [998, 381] width 11 height 11
radio input "true"
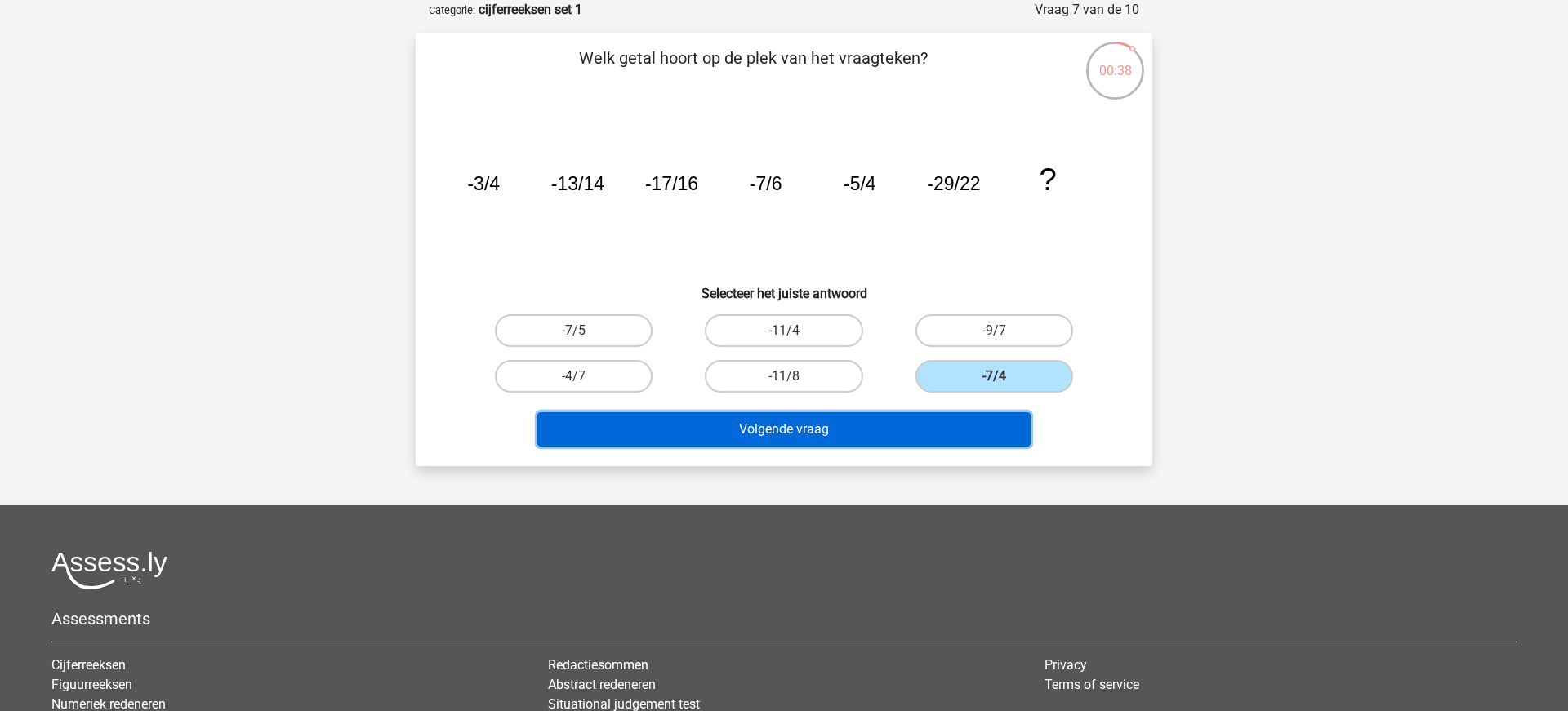
click at [869, 434] on button "Volgende vraag" at bounding box center [784, 430] width 494 height 35
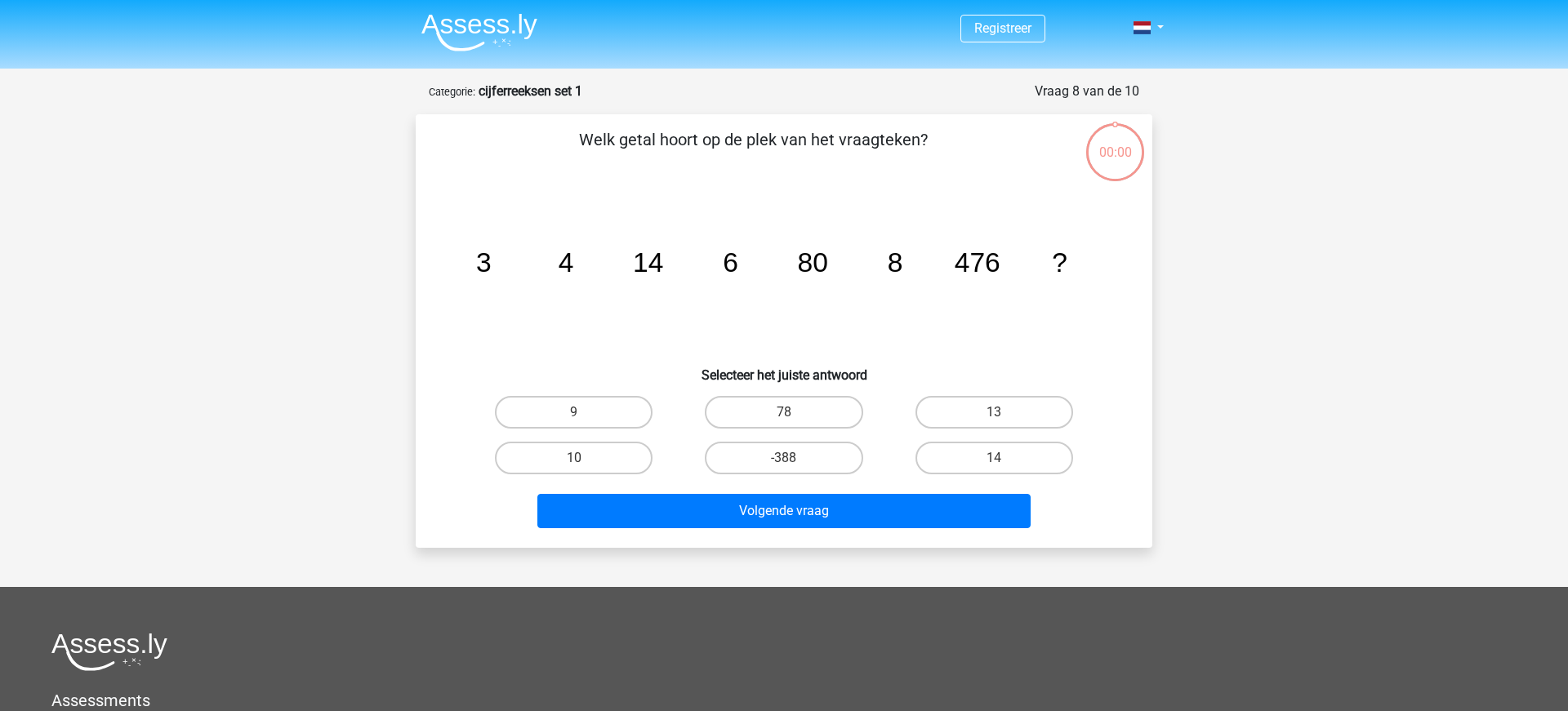
scroll to position [81, 0]
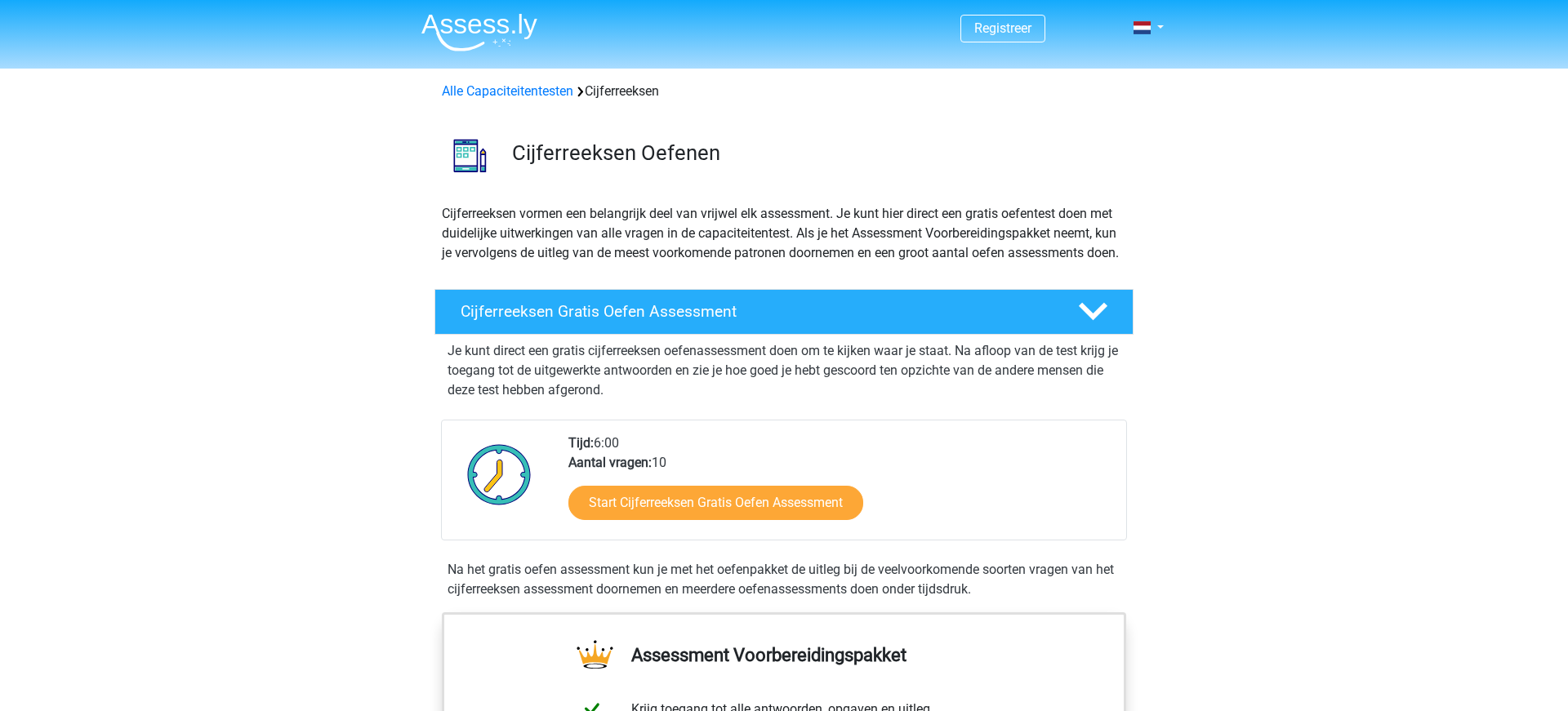
scroll to position [9, 0]
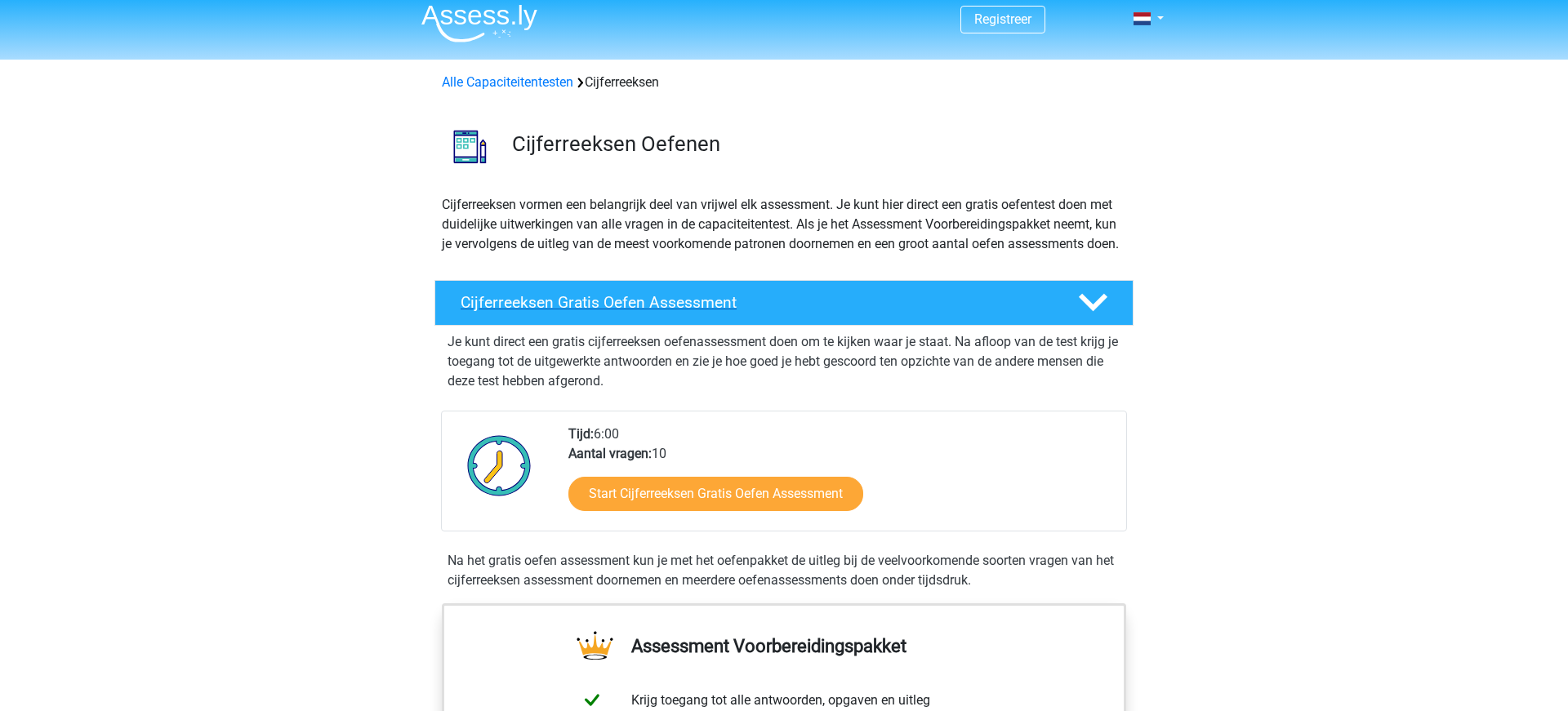
click at [1096, 312] on polygon at bounding box center [1092, 303] width 29 height 18
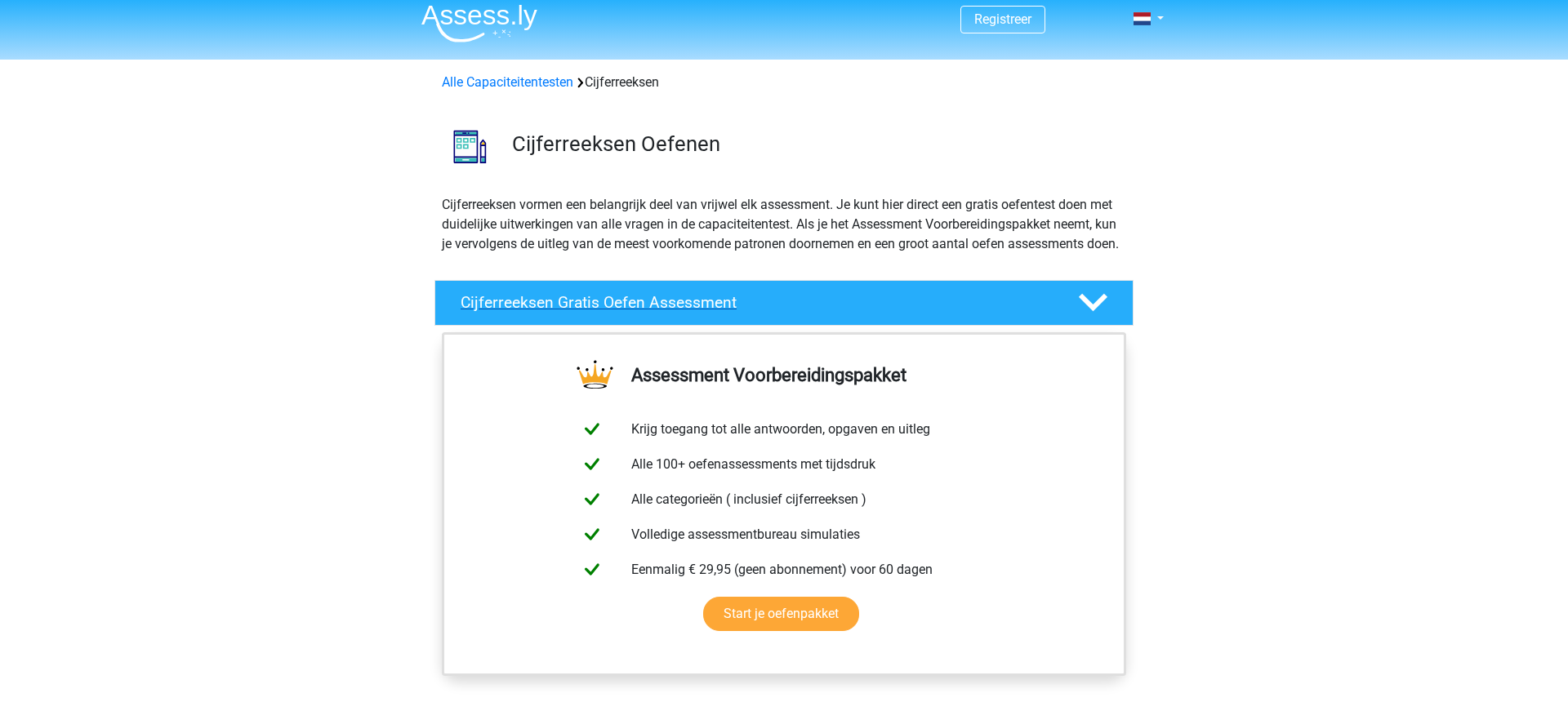
click at [1096, 312] on polygon at bounding box center [1092, 303] width 29 height 18
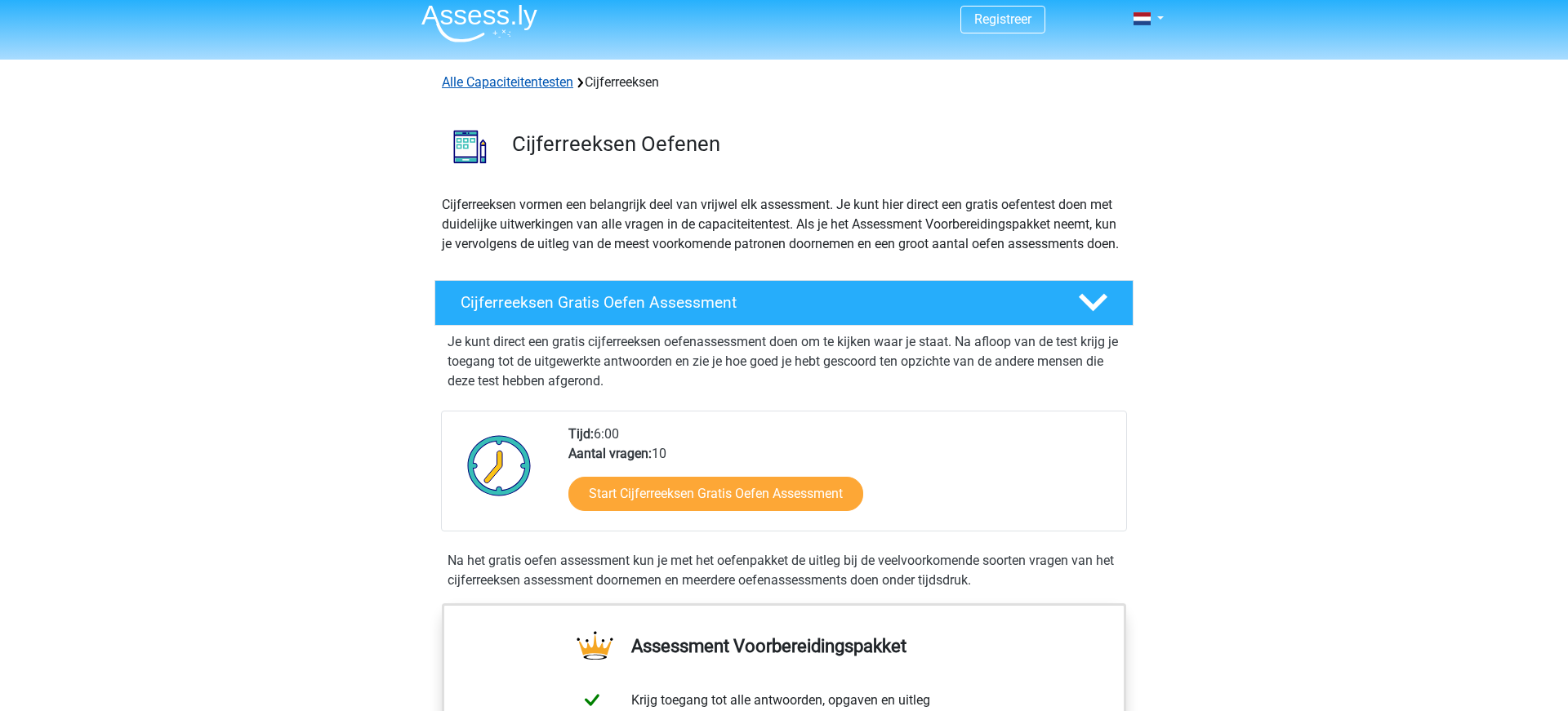
click at [555, 83] on link "Alle Capaciteitentesten" at bounding box center [508, 81] width 132 height 16
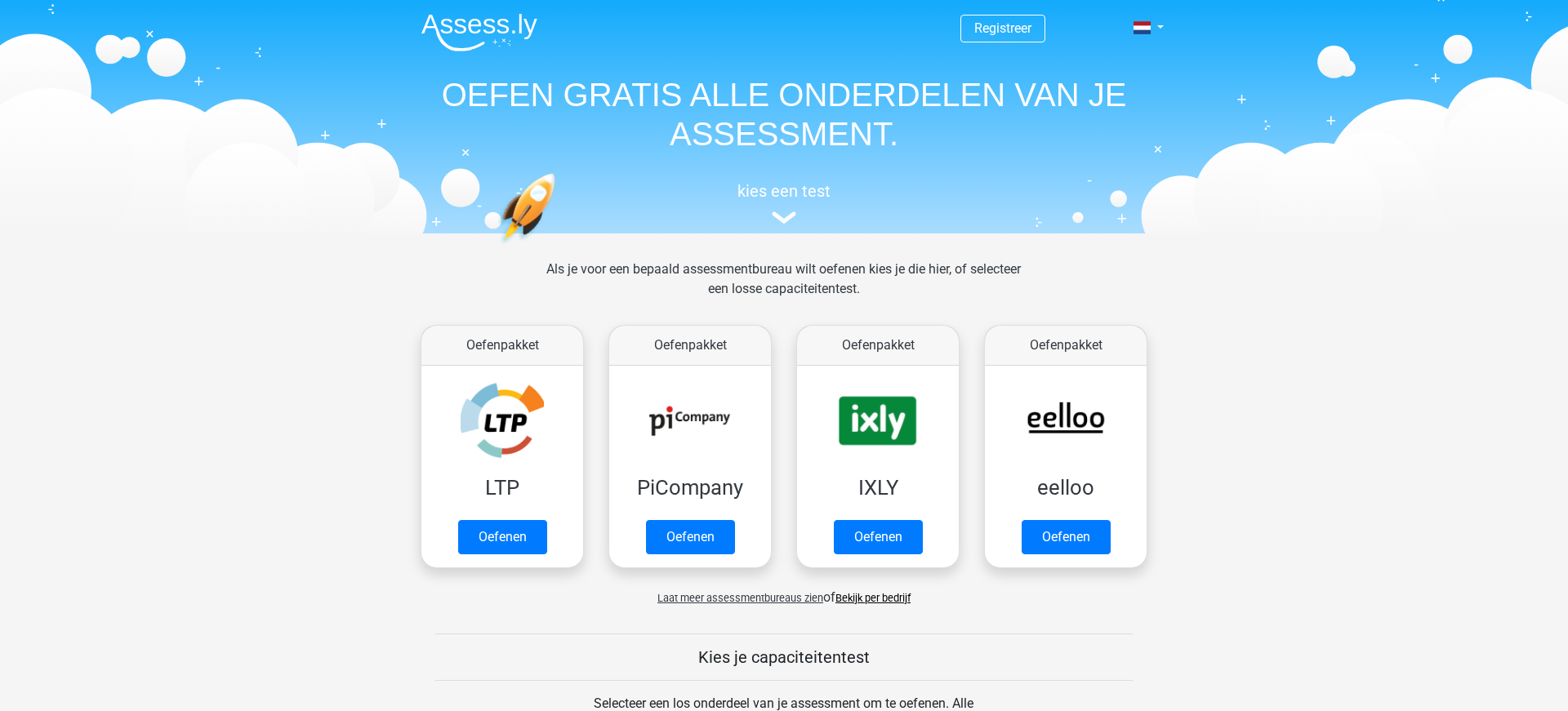
scroll to position [694, 0]
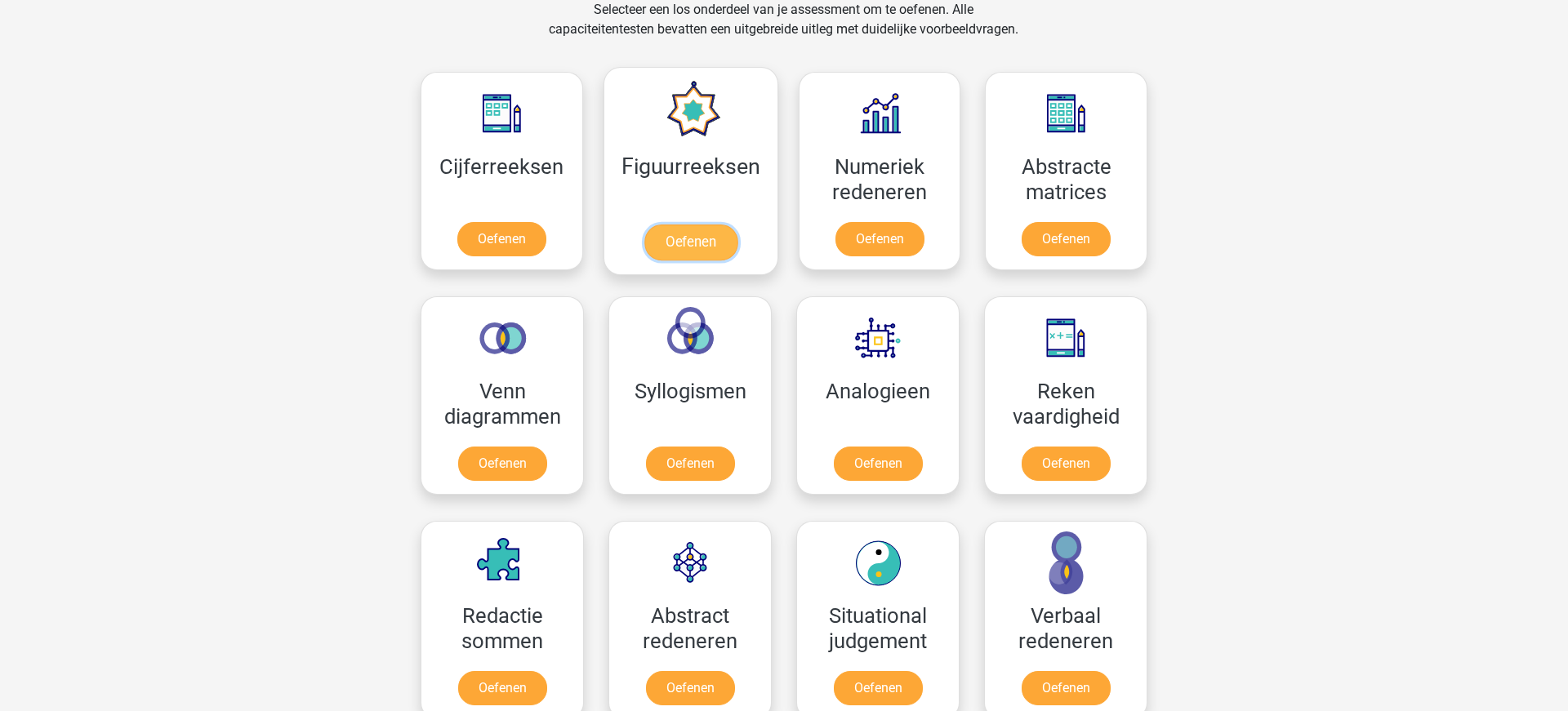
click at [691, 254] on link "Oefenen" at bounding box center [690, 243] width 93 height 36
click at [508, 225] on link "Oefenen" at bounding box center [501, 243] width 93 height 36
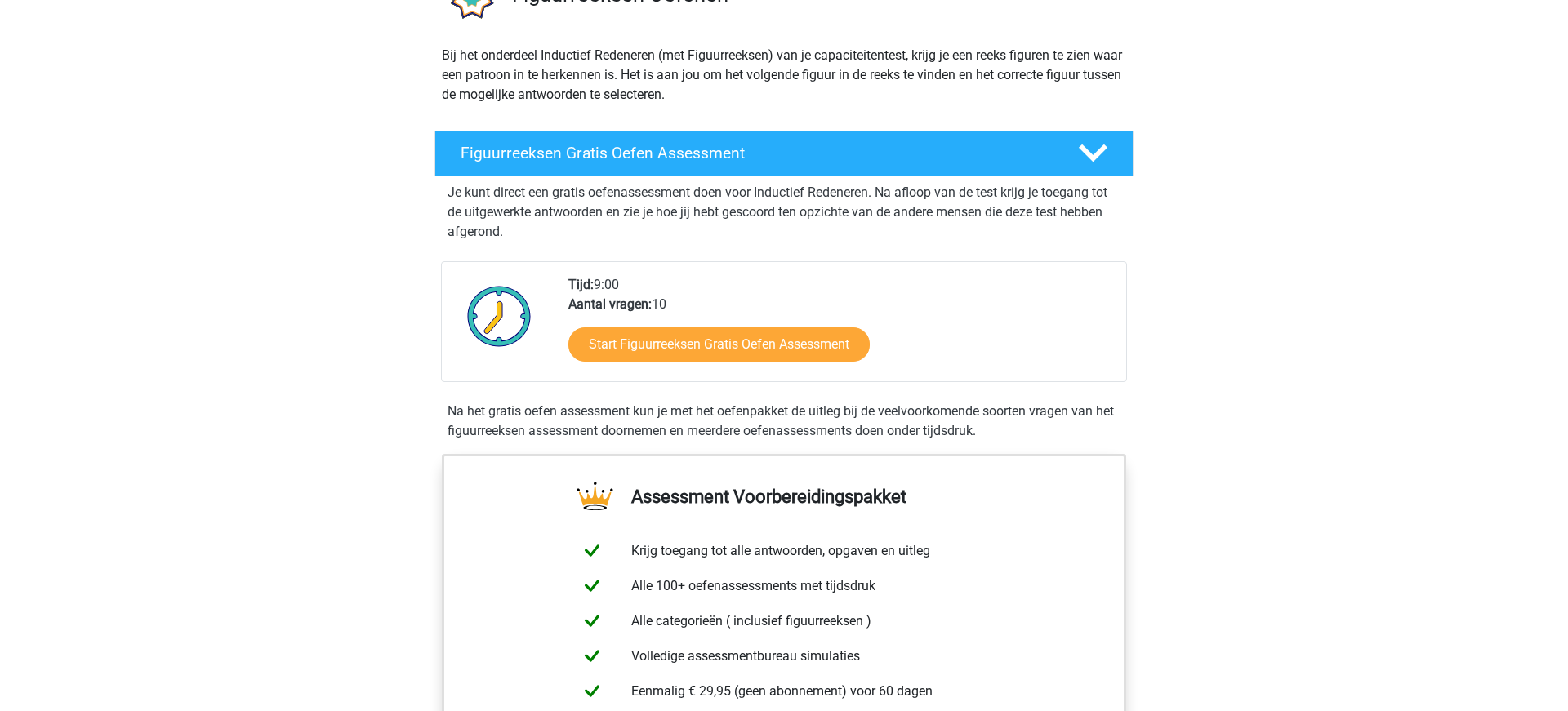
scroll to position [127, 0]
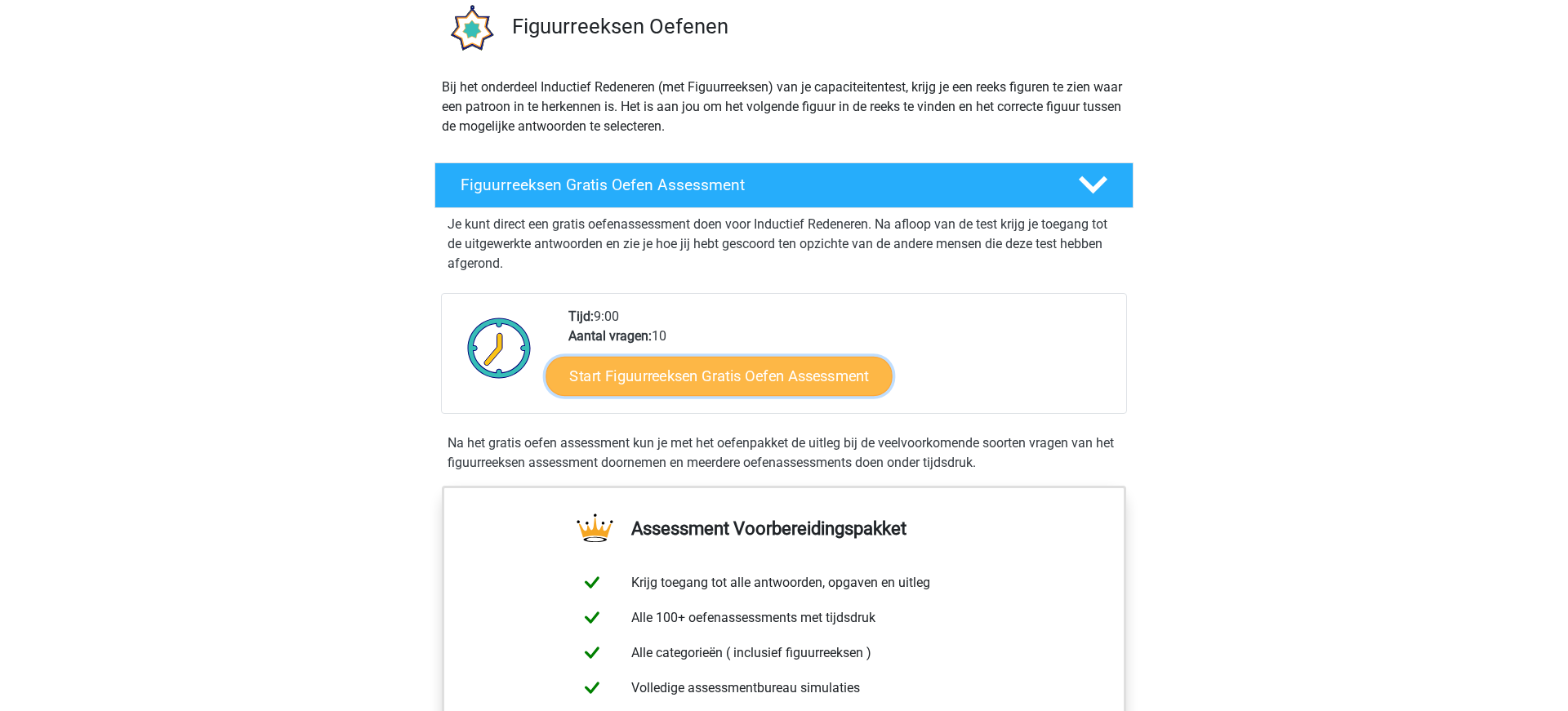
click at [712, 377] on link "Start Figuurreeksen Gratis Oefen Assessment" at bounding box center [719, 376] width 347 height 40
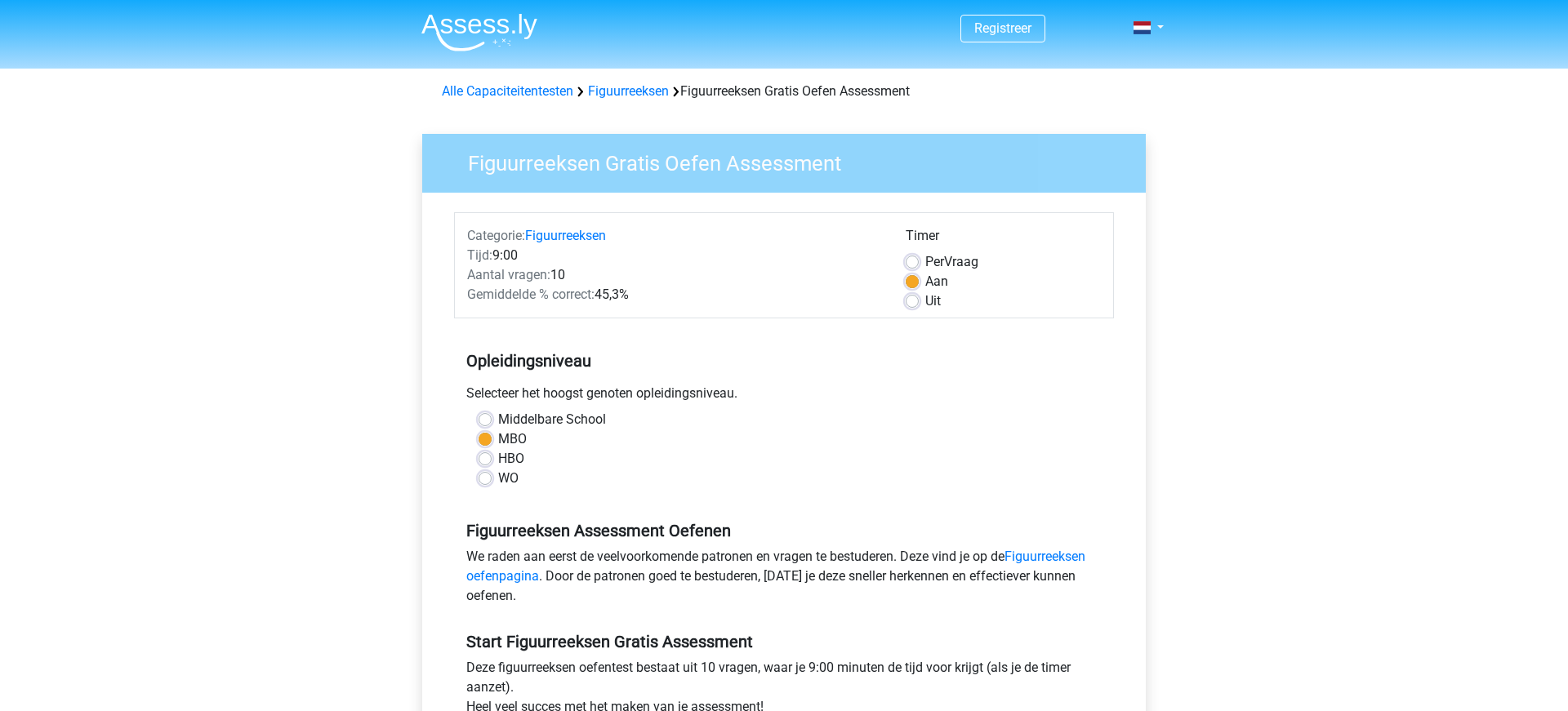
click at [925, 300] on label "Uit" at bounding box center [933, 301] width 16 height 20
click at [914, 300] on input "Uit" at bounding box center [912, 300] width 13 height 16
radio input "true"
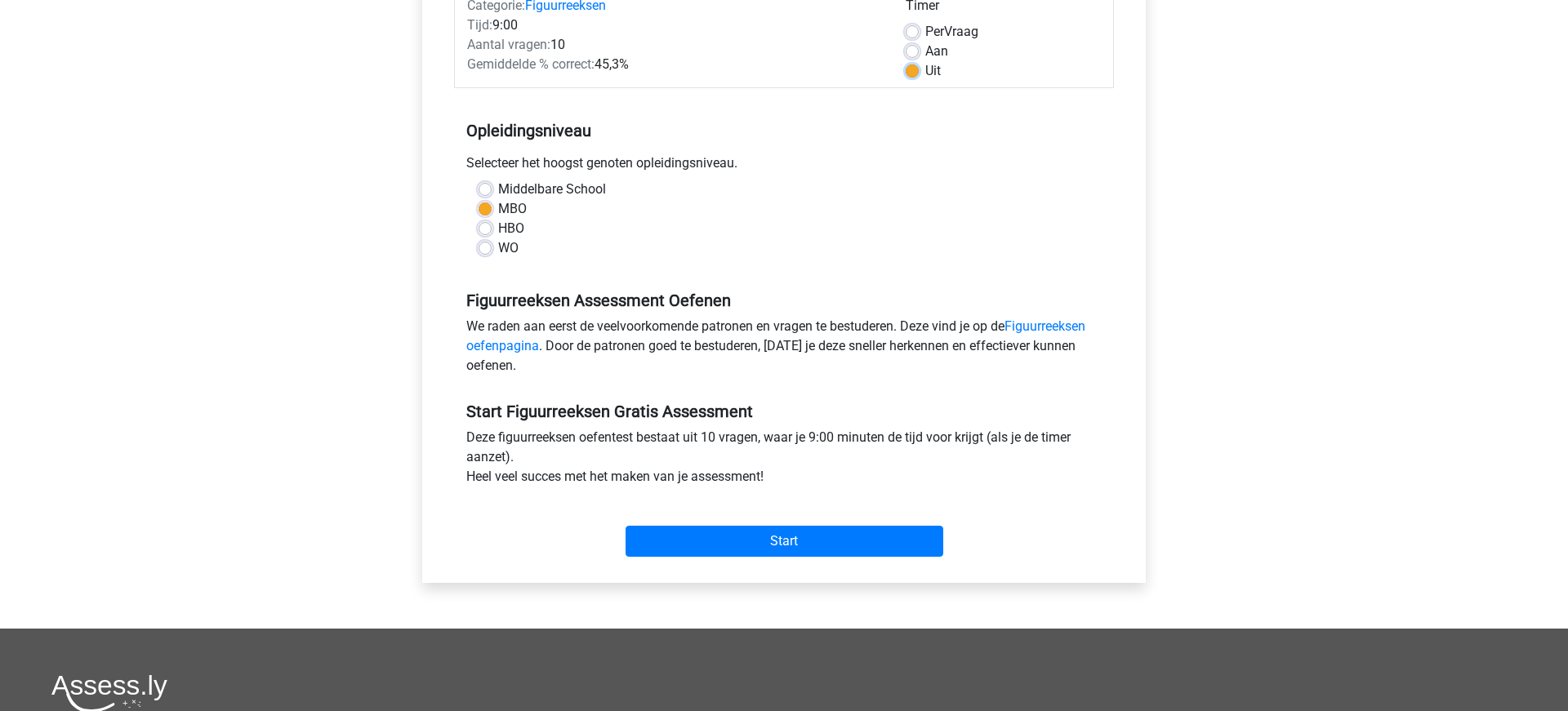
scroll to position [292, 0]
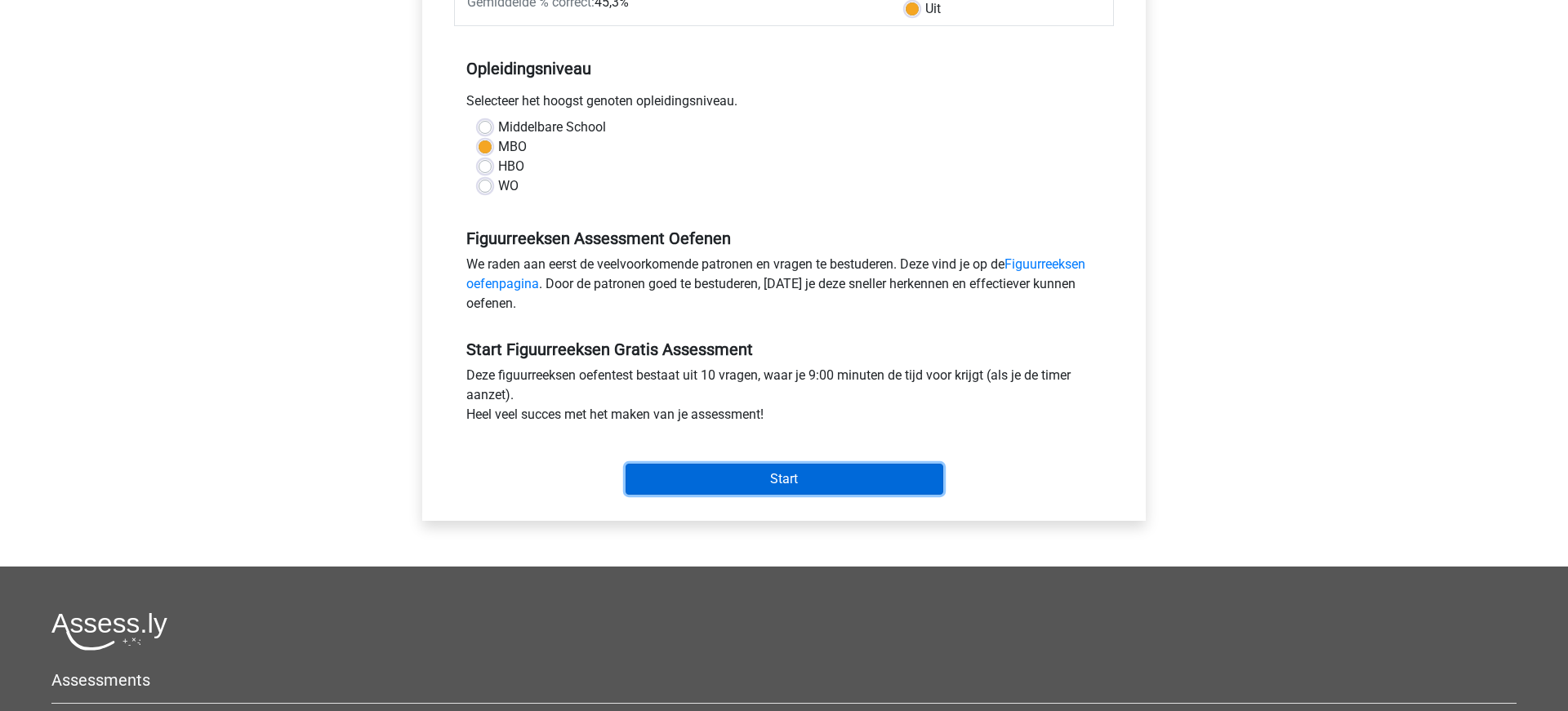
click at [770, 477] on input "Start" at bounding box center [784, 479] width 318 height 31
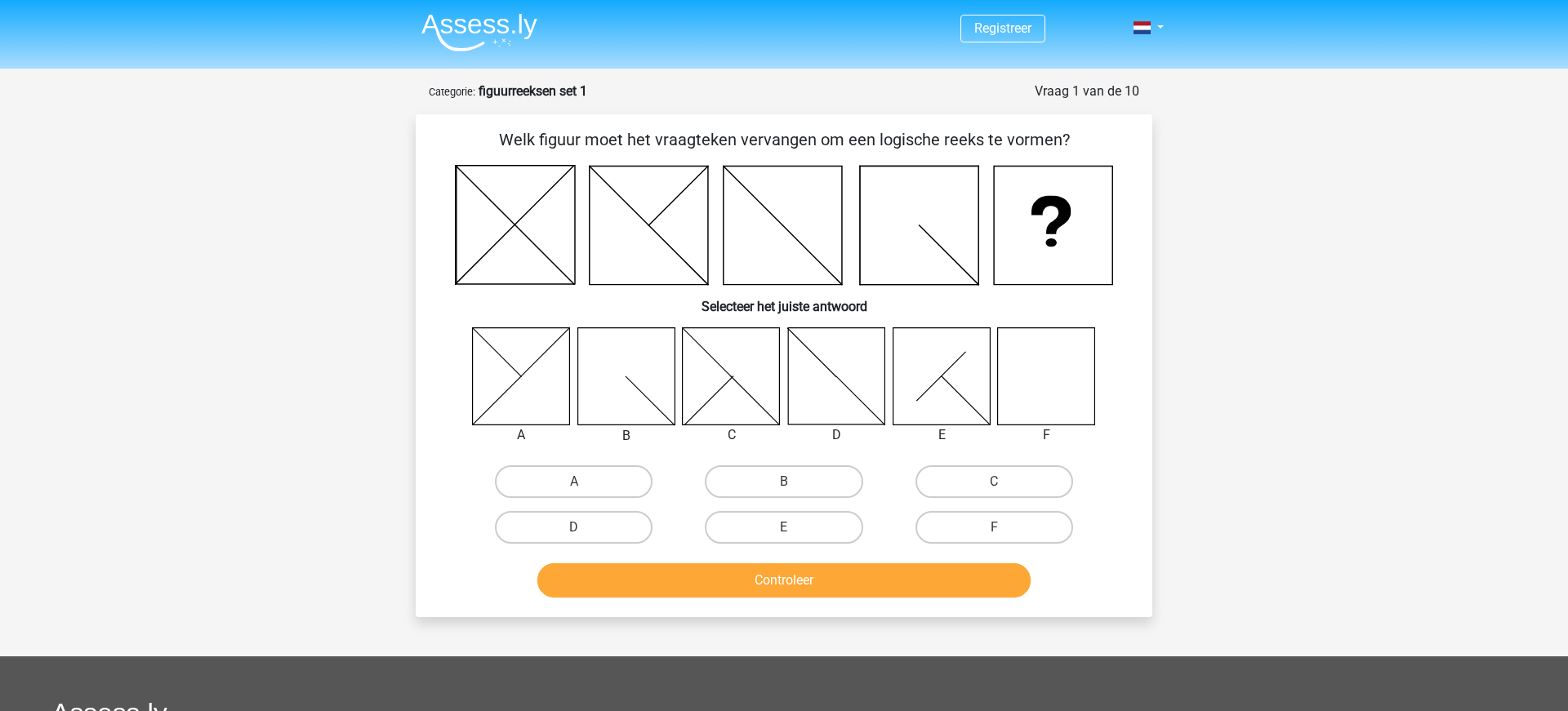
scroll to position [15, 0]
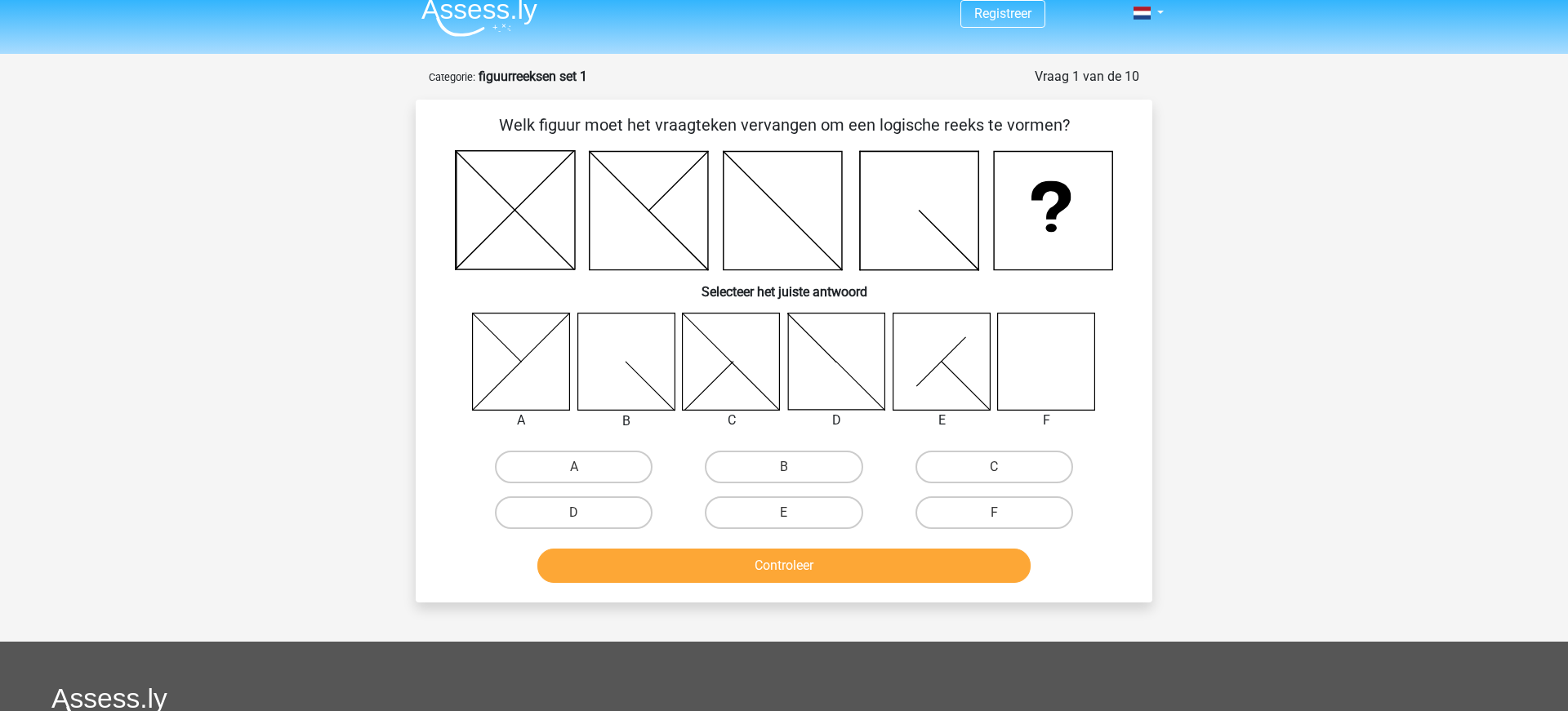
click at [1064, 368] on icon at bounding box center [1046, 361] width 97 height 97
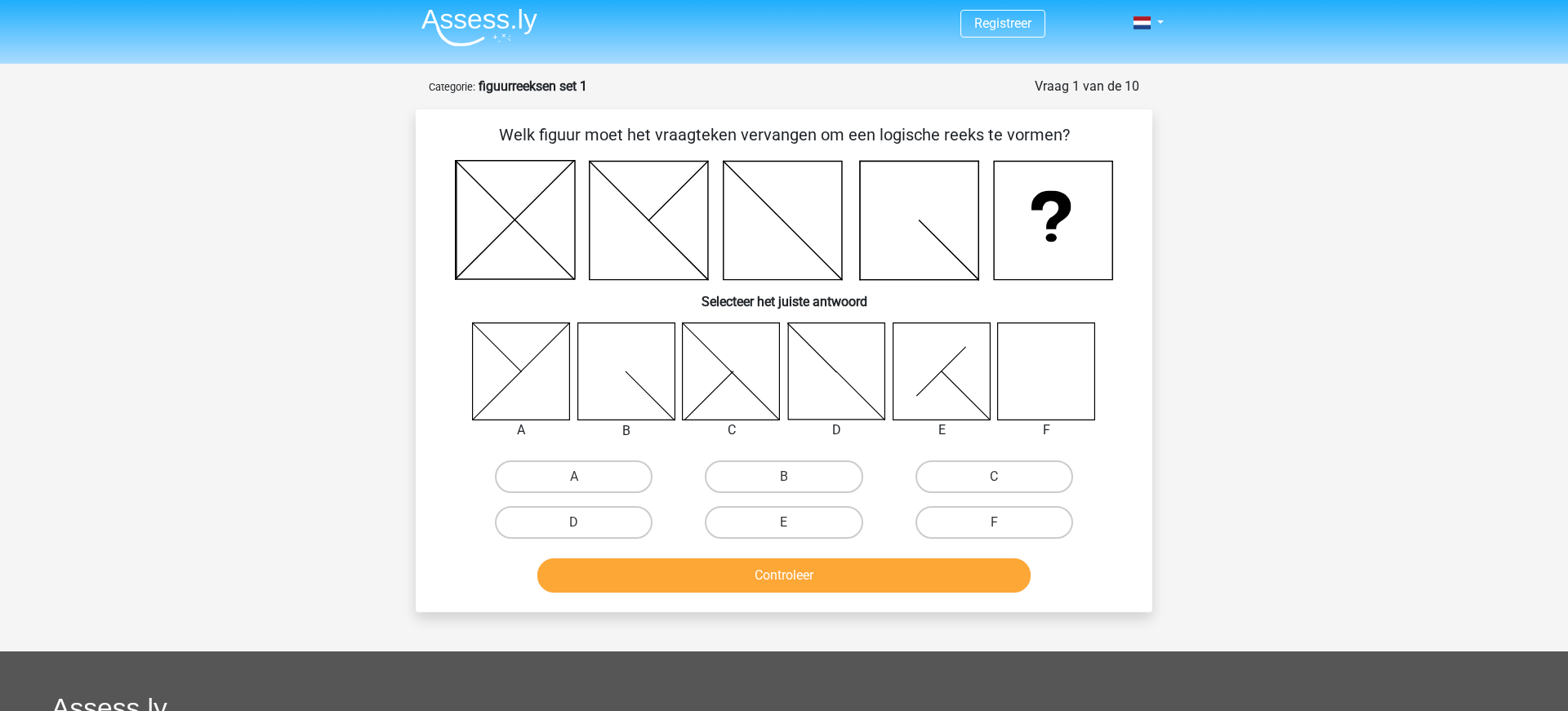
scroll to position [2, 0]
click at [987, 524] on label "F" at bounding box center [993, 523] width 157 height 33
click at [993, 524] on input "F" at bounding box center [998, 528] width 11 height 11
radio input "true"
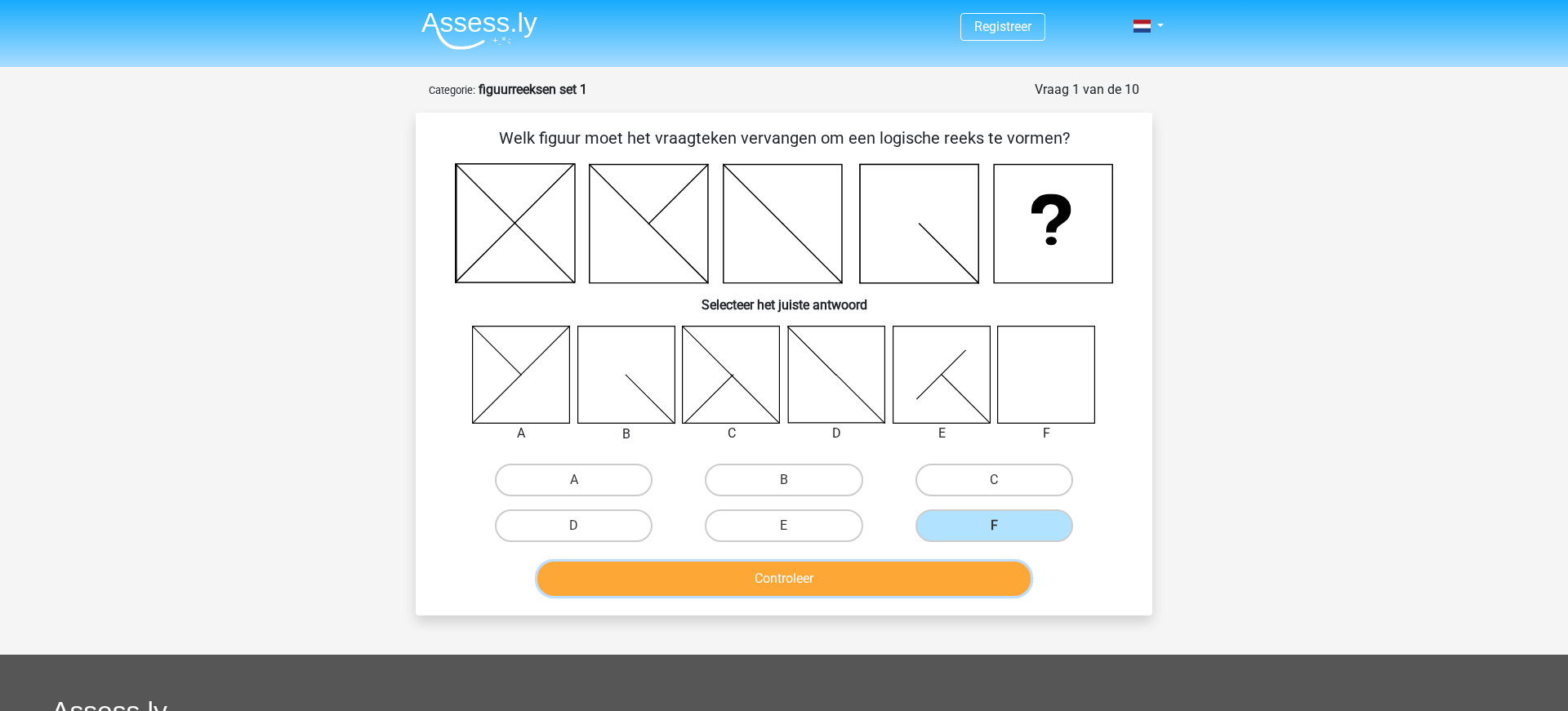
scroll to position [6, 0]
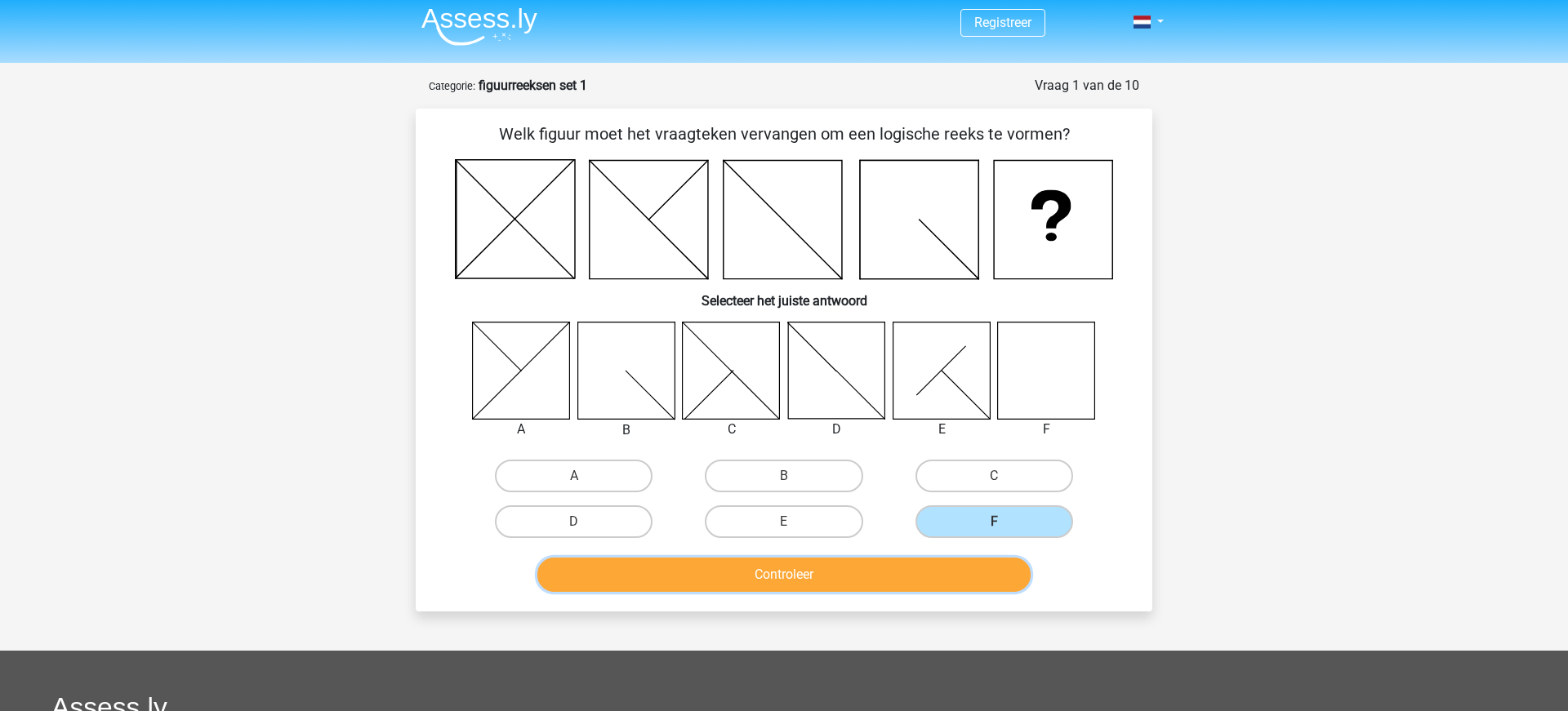
click at [949, 577] on button "Controleer" at bounding box center [784, 575] width 494 height 35
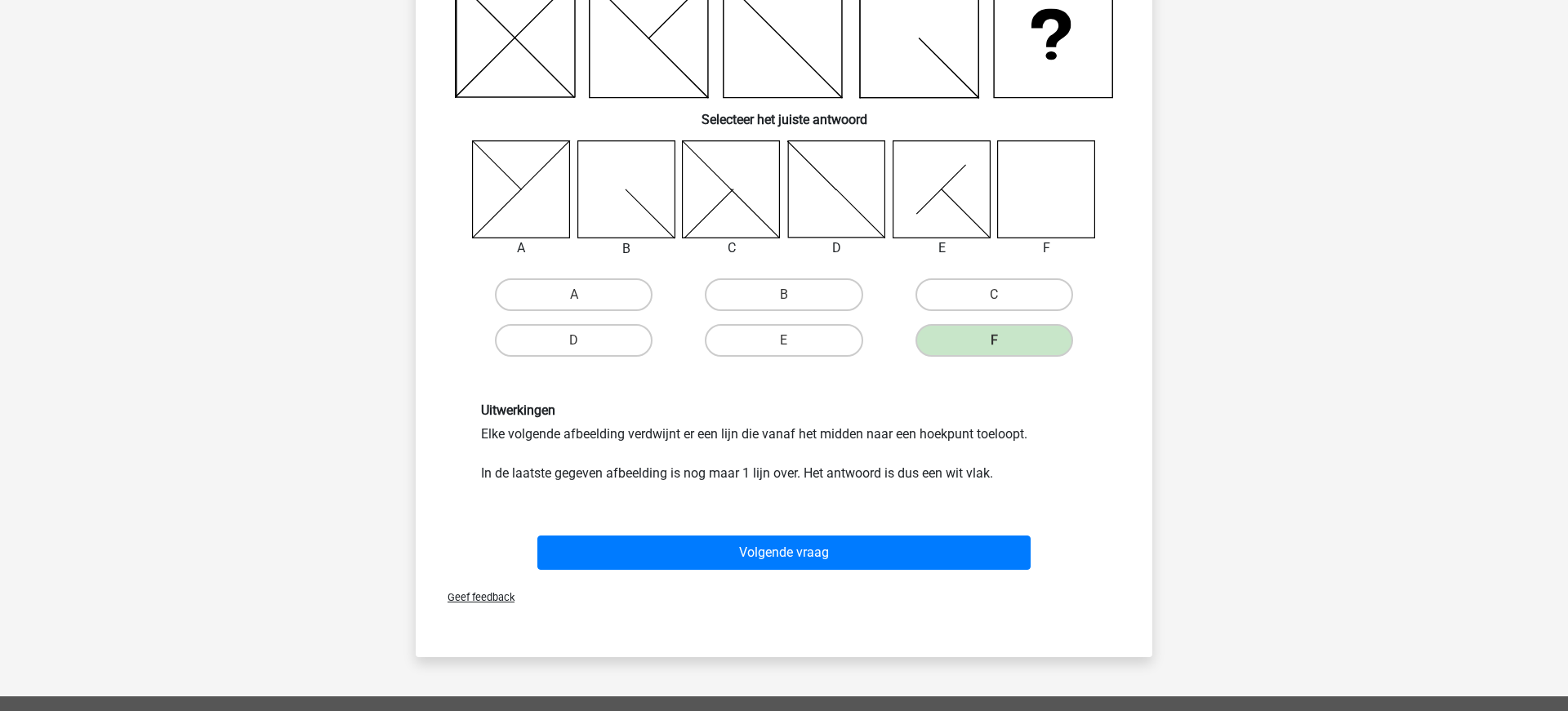
scroll to position [190, 0]
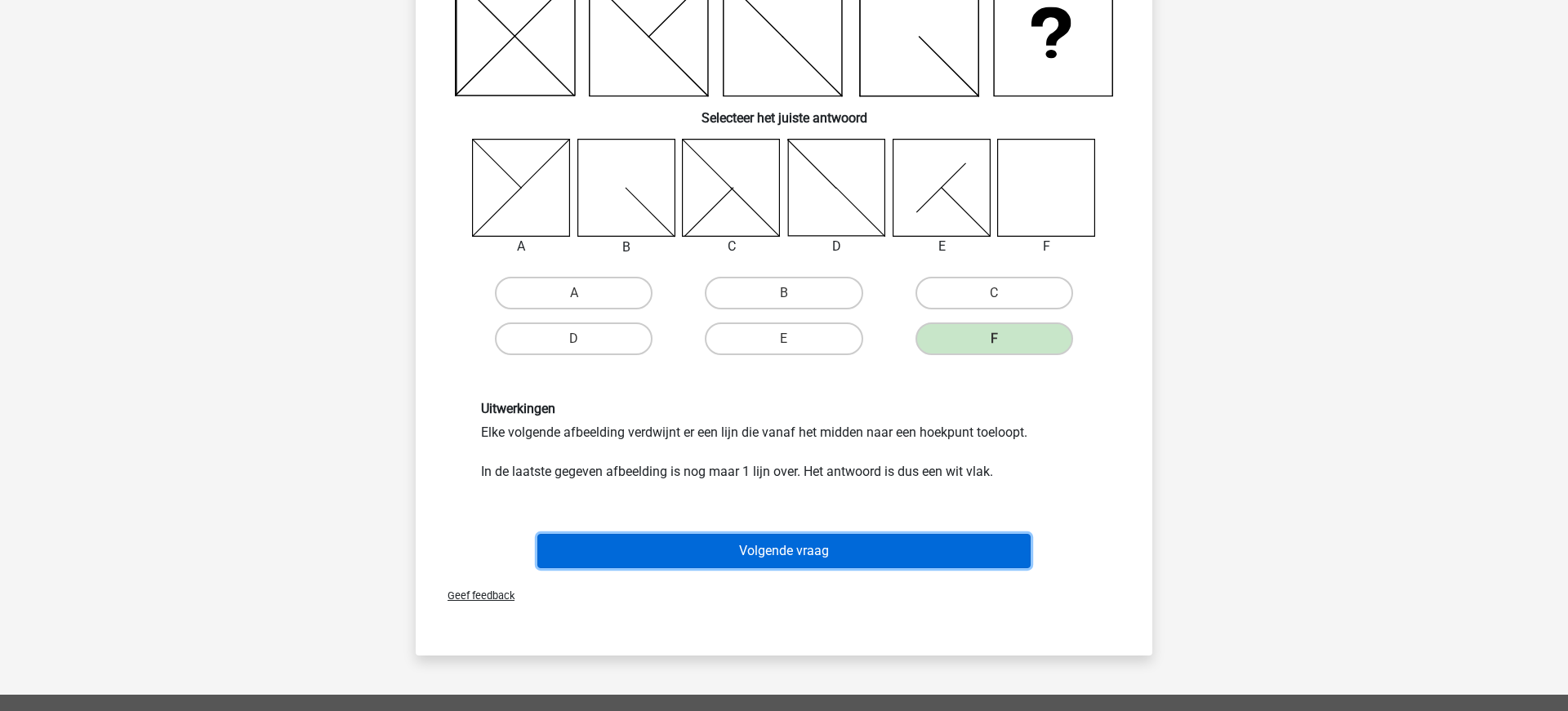
click at [799, 547] on button "Volgende vraag" at bounding box center [784, 551] width 494 height 35
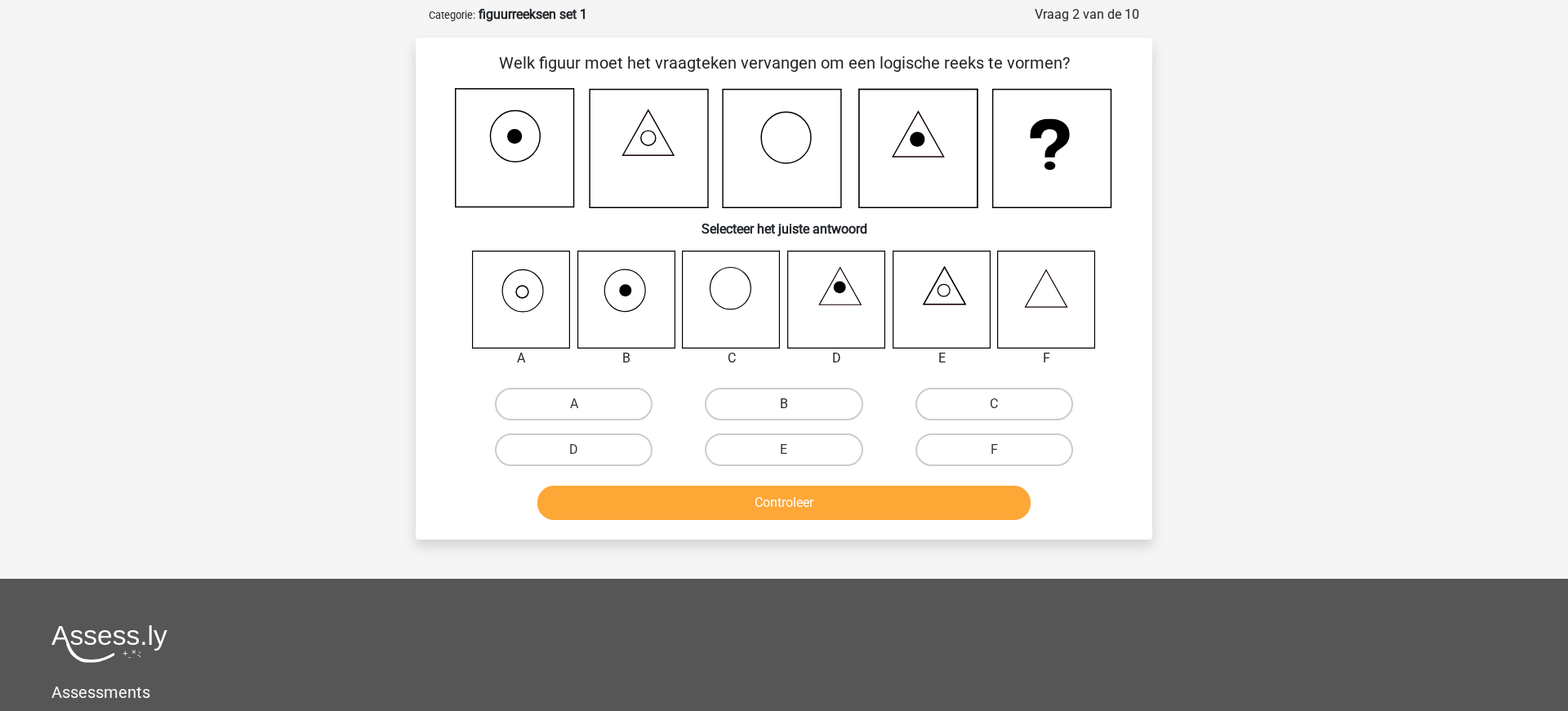
scroll to position [79, 0]
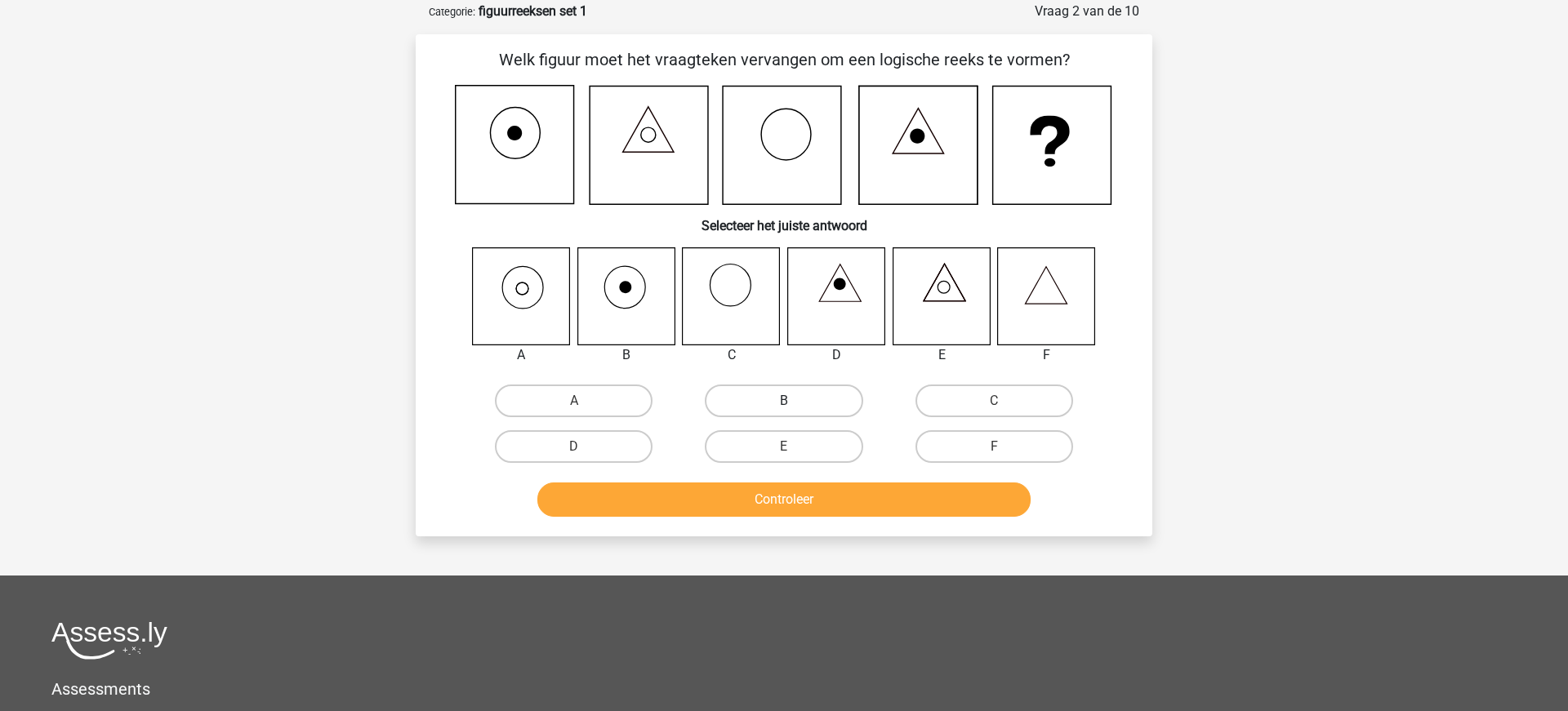
click at [812, 407] on label "B" at bounding box center [783, 401] width 157 height 33
click at [794, 407] on input "B" at bounding box center [789, 406] width 11 height 11
radio input "true"
click at [806, 506] on button "Controleer" at bounding box center [784, 500] width 494 height 35
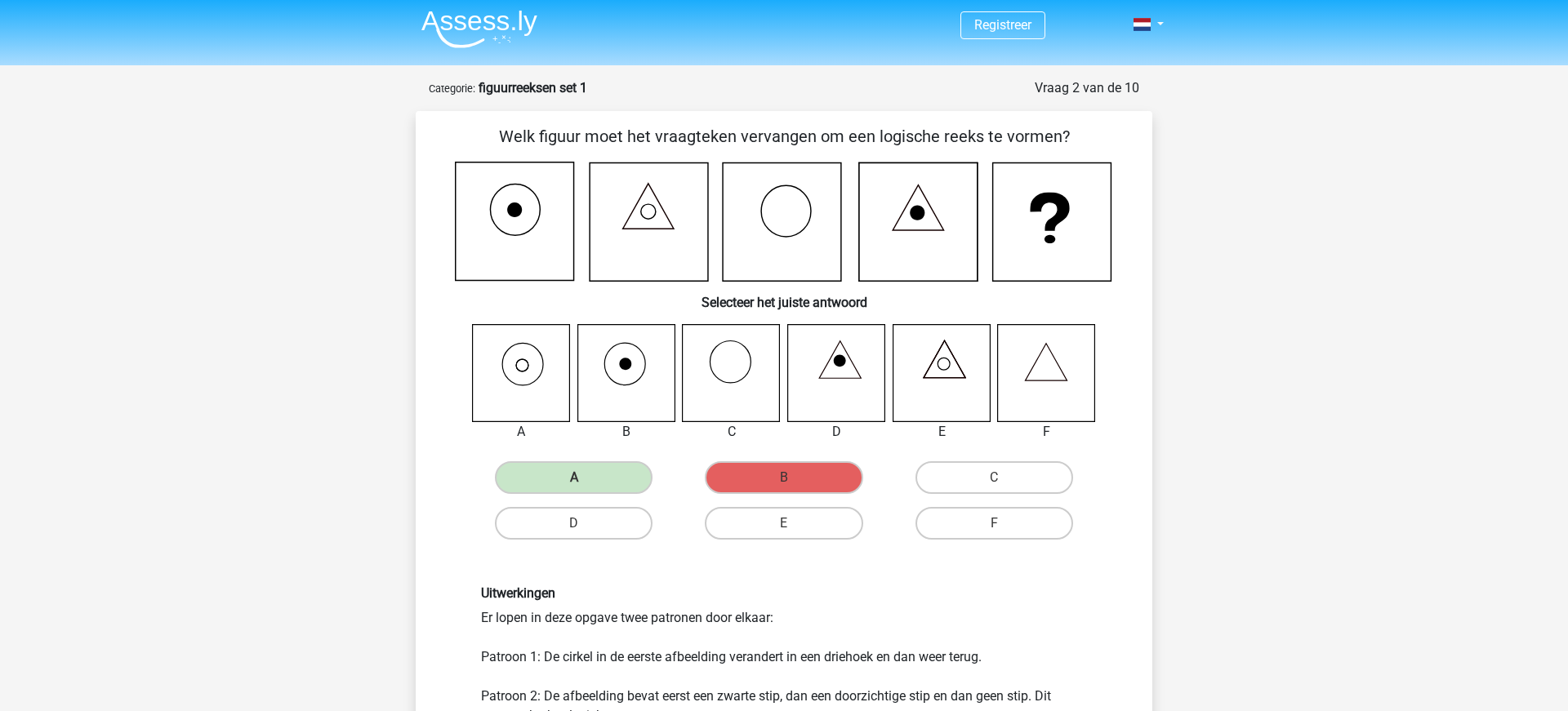
scroll to position [0, 0]
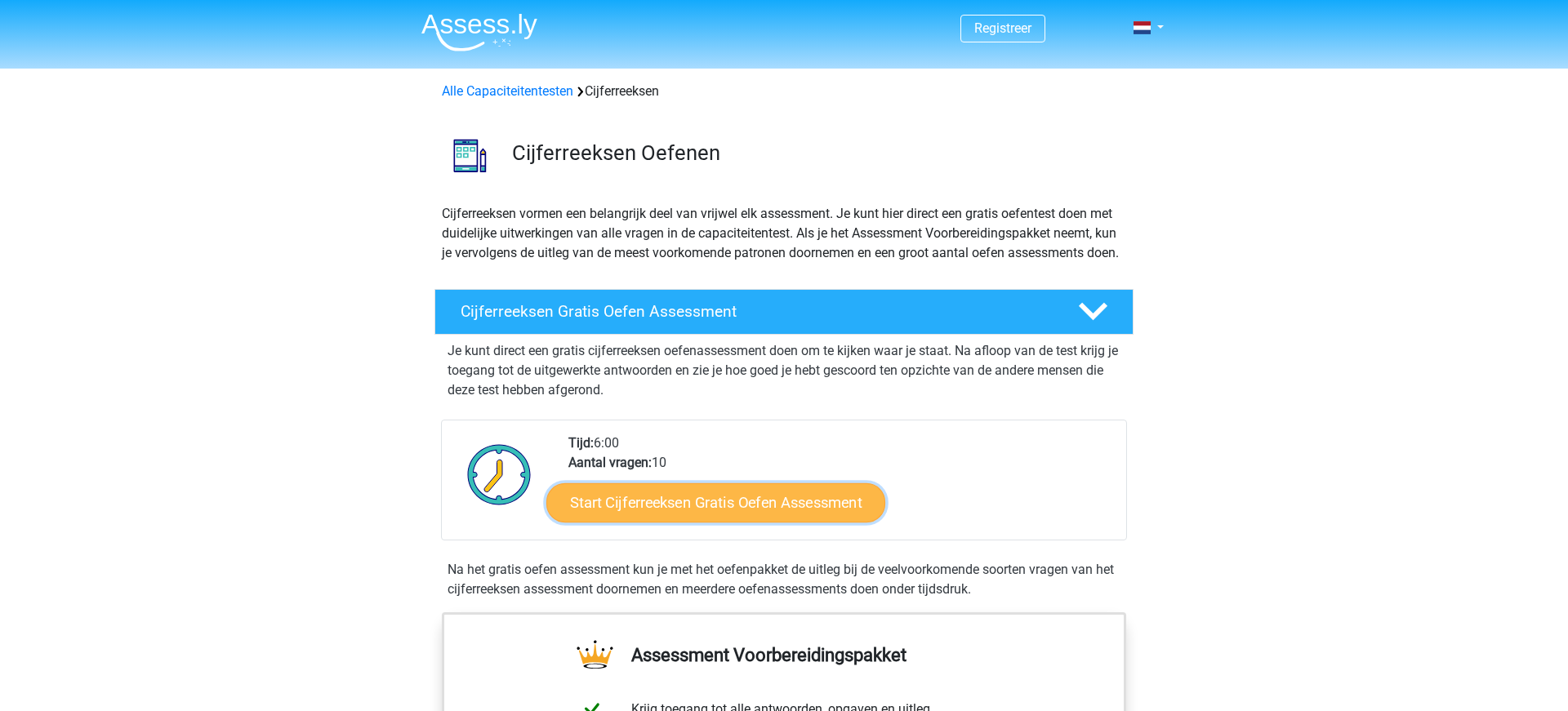
click at [724, 518] on link "Start Cijferreeksen Gratis Oefen Assessment" at bounding box center [716, 502] width 339 height 40
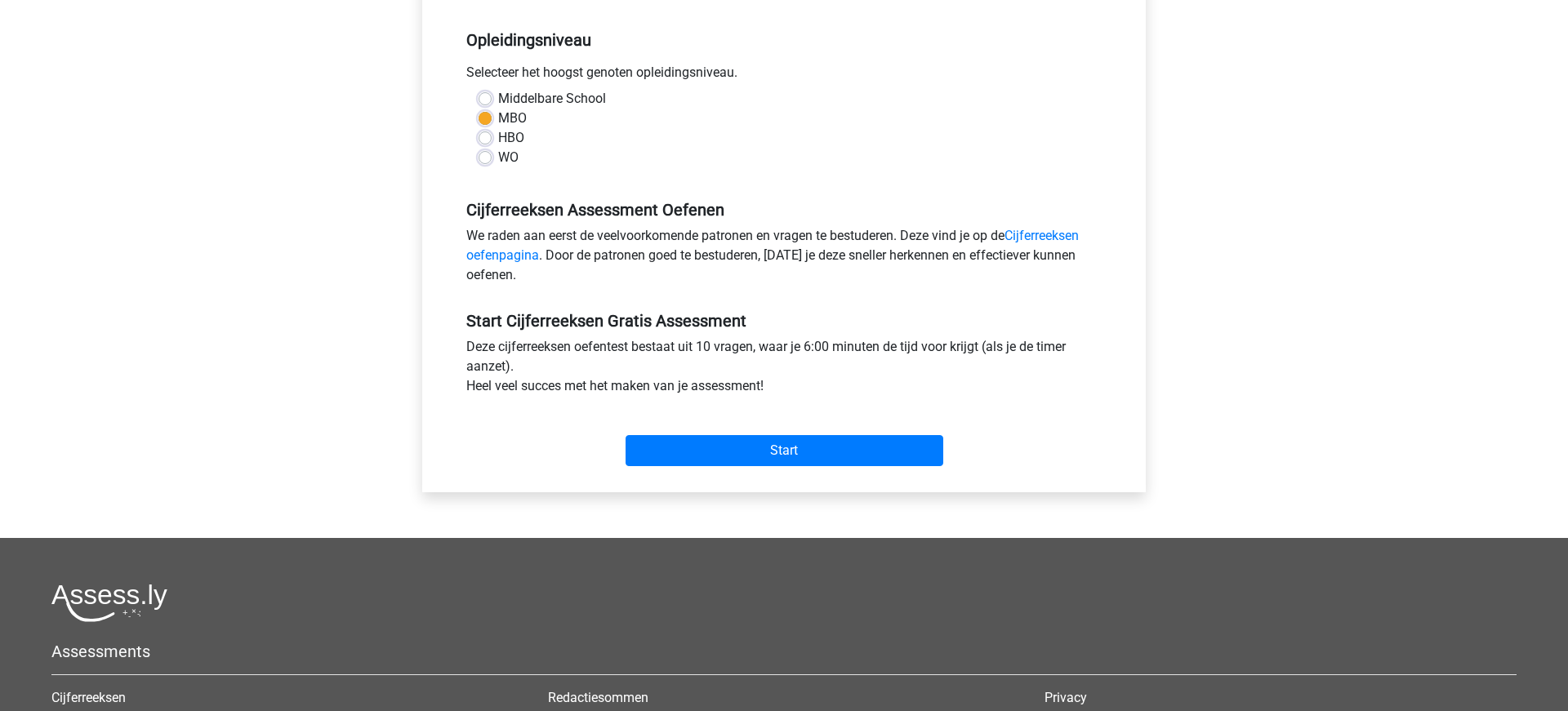
scroll to position [343, 0]
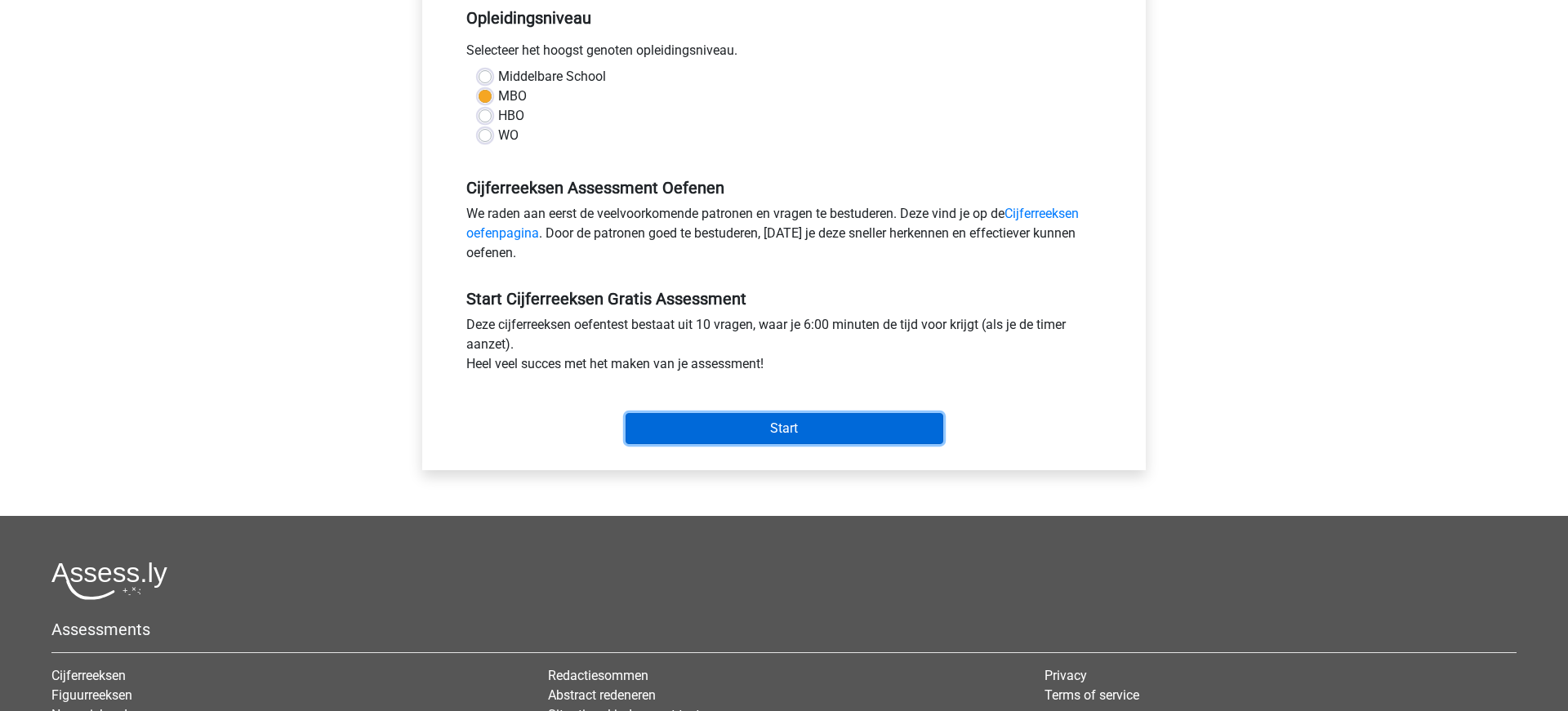
click at [778, 431] on input "Start" at bounding box center [784, 429] width 318 height 31
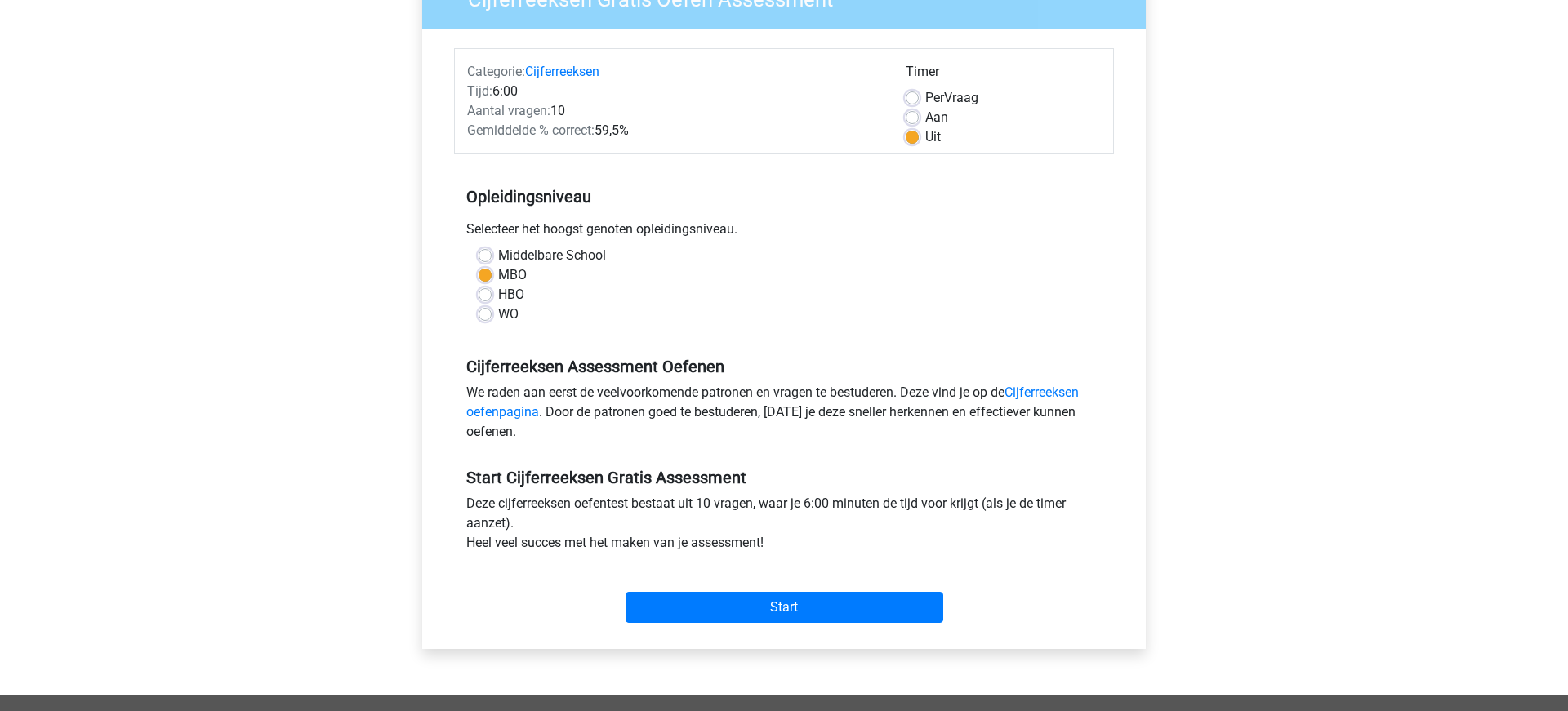
scroll to position [239, 0]
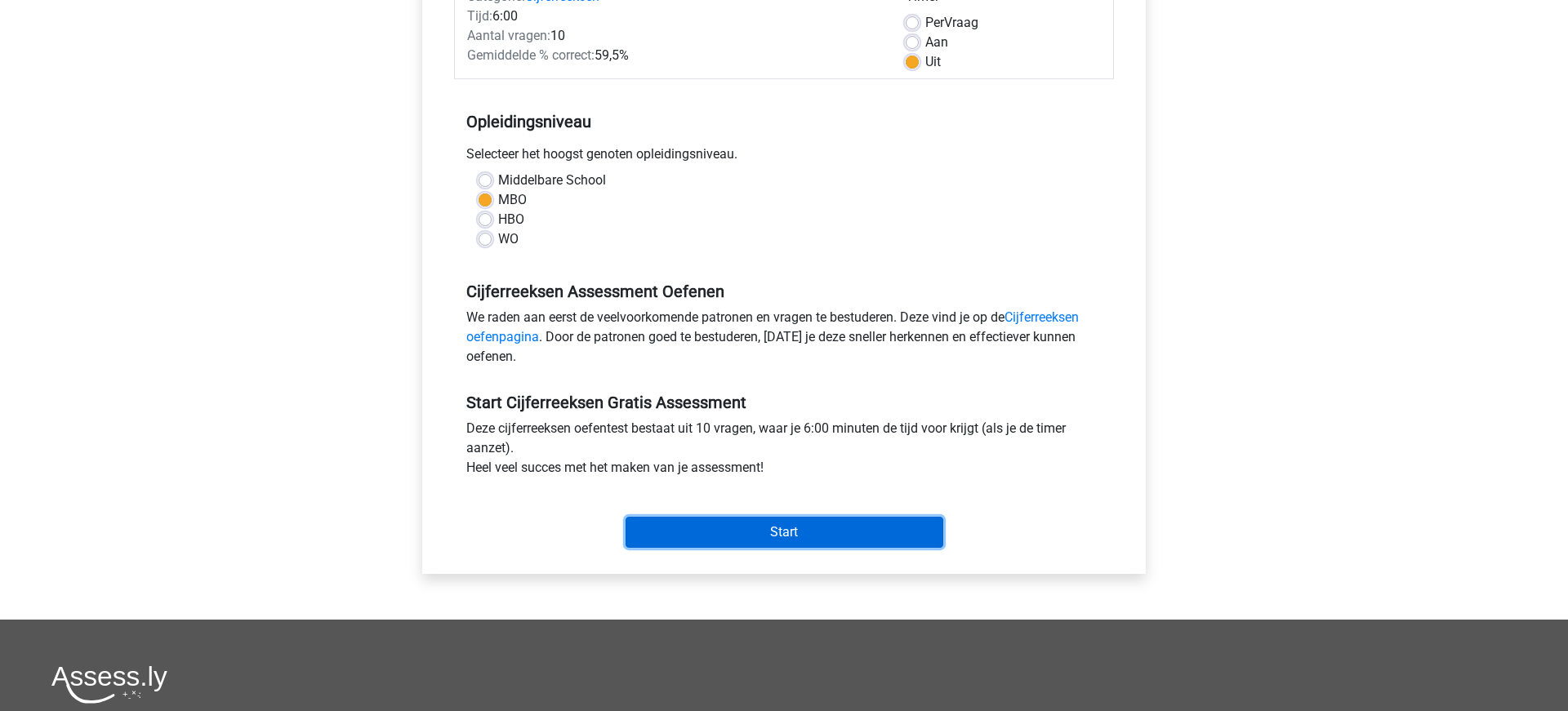
click at [768, 533] on input "Start" at bounding box center [784, 532] width 318 height 31
click at [877, 532] on input "Start" at bounding box center [784, 532] width 318 height 31
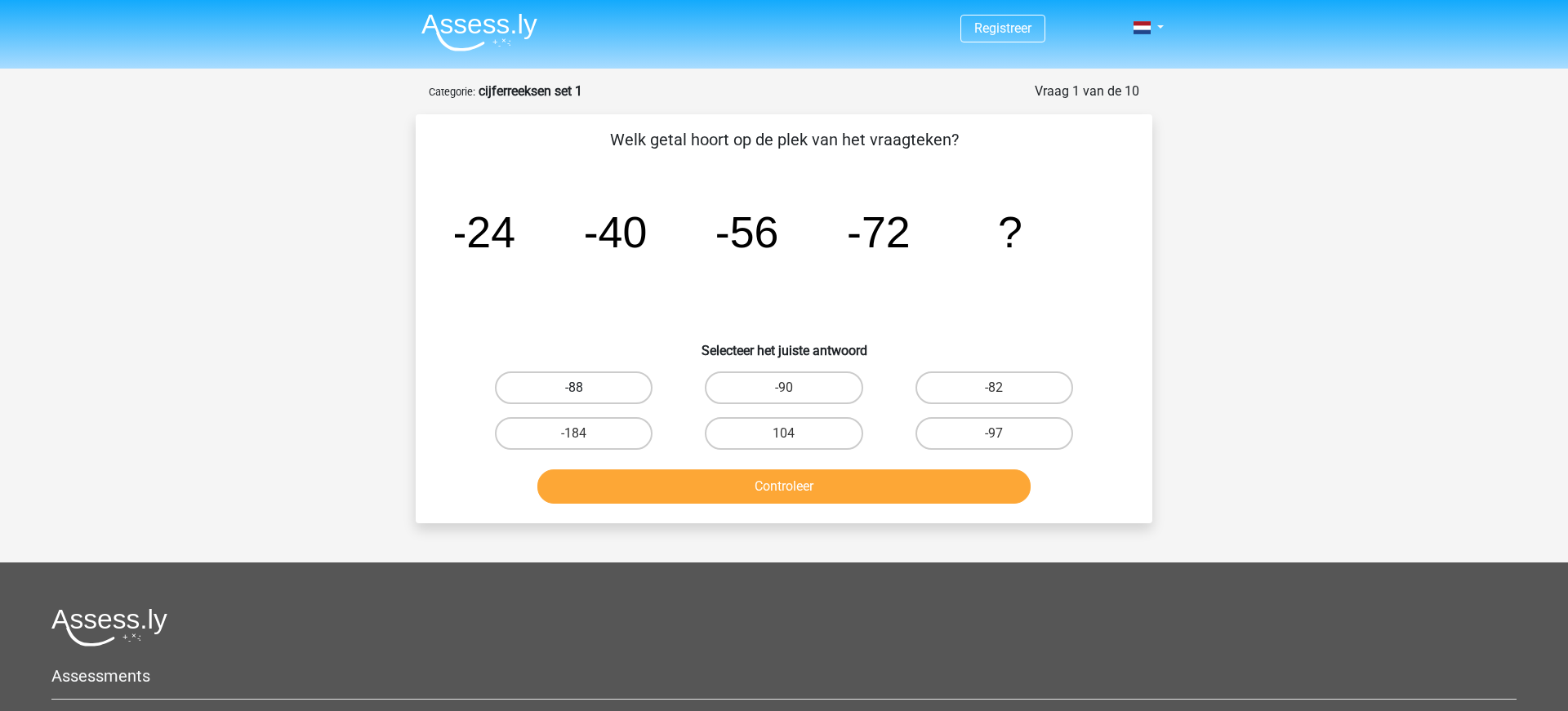
click at [593, 396] on label "-88" at bounding box center [573, 388] width 157 height 33
click at [584, 396] on input "-88" at bounding box center [579, 393] width 11 height 11
radio input "true"
click at [640, 478] on button "Controleer" at bounding box center [784, 486] width 494 height 35
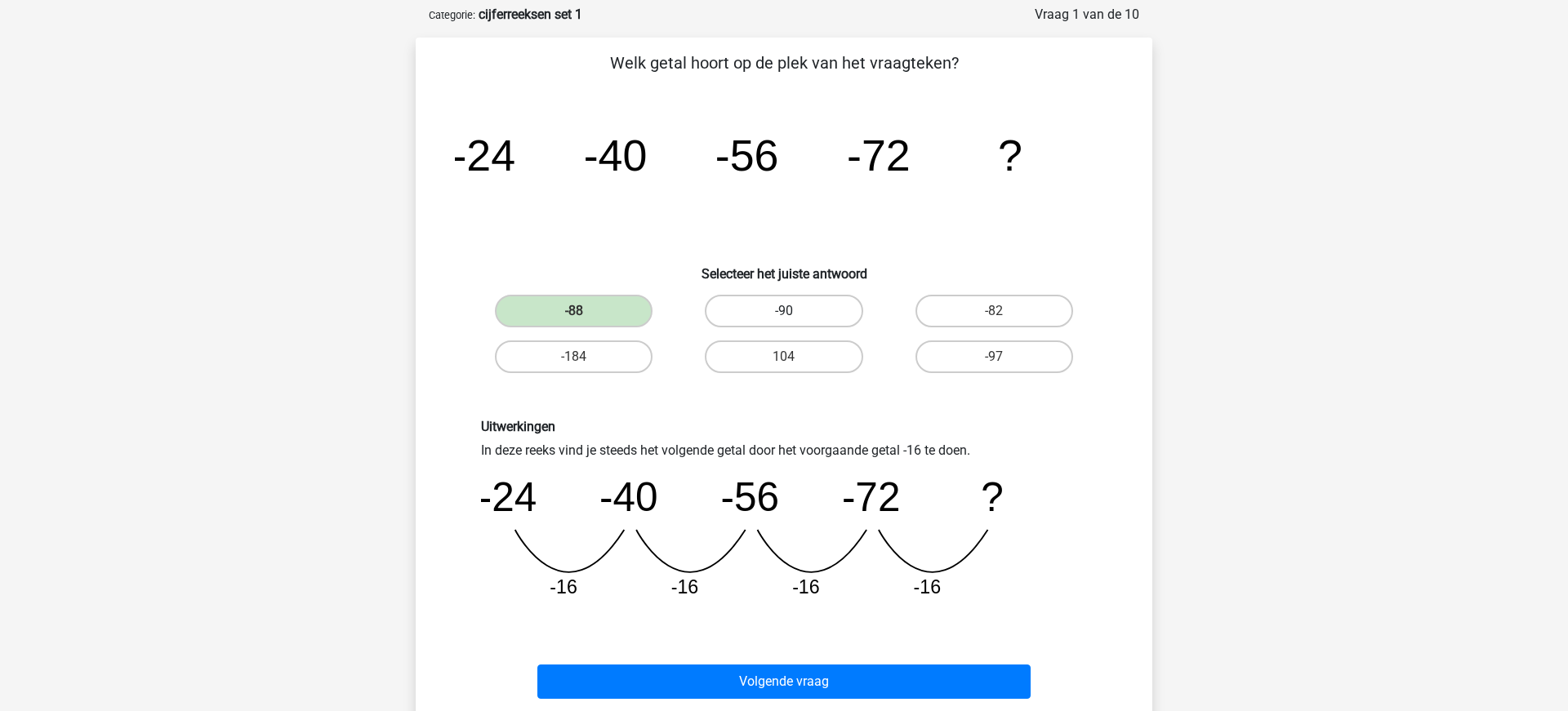
scroll to position [90, 0]
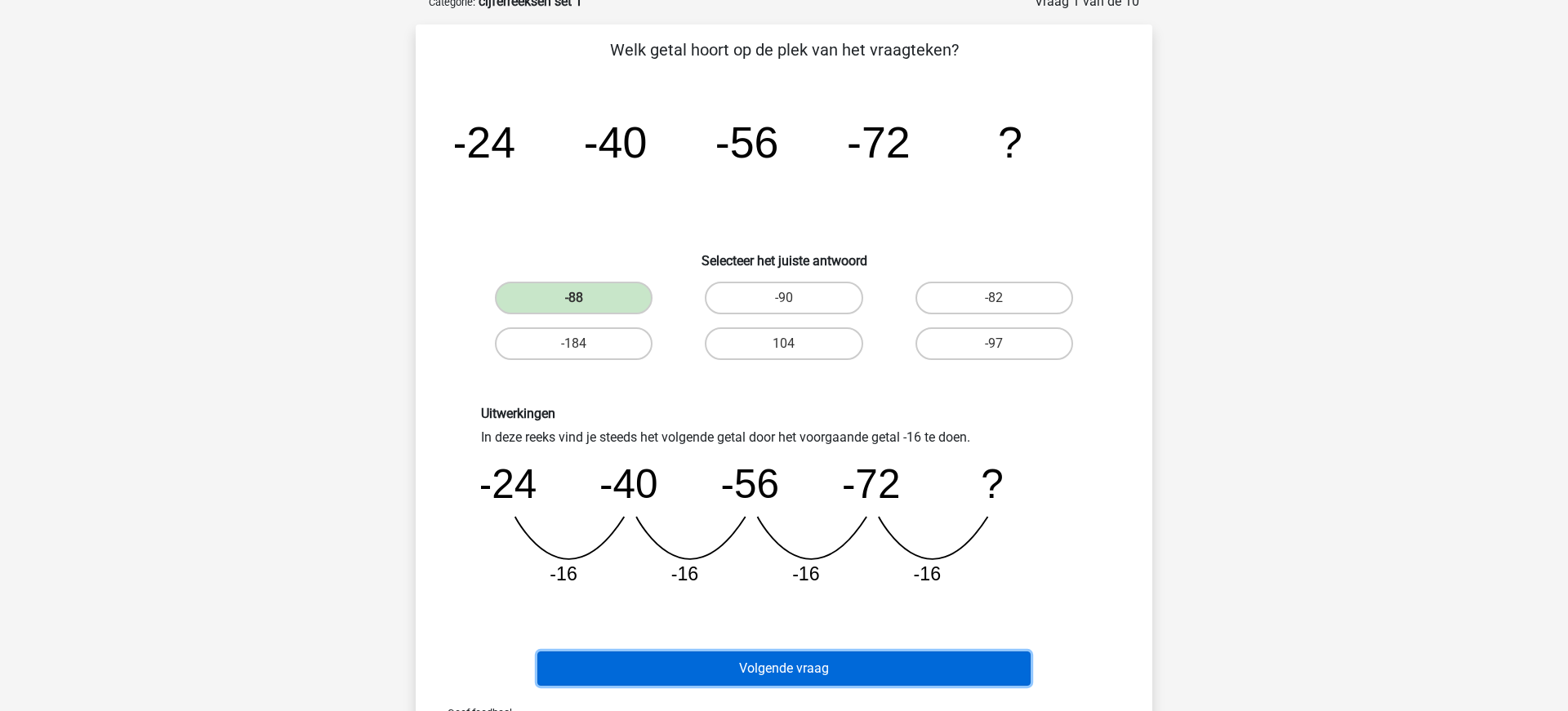
click at [744, 675] on button "Volgende vraag" at bounding box center [784, 669] width 494 height 35
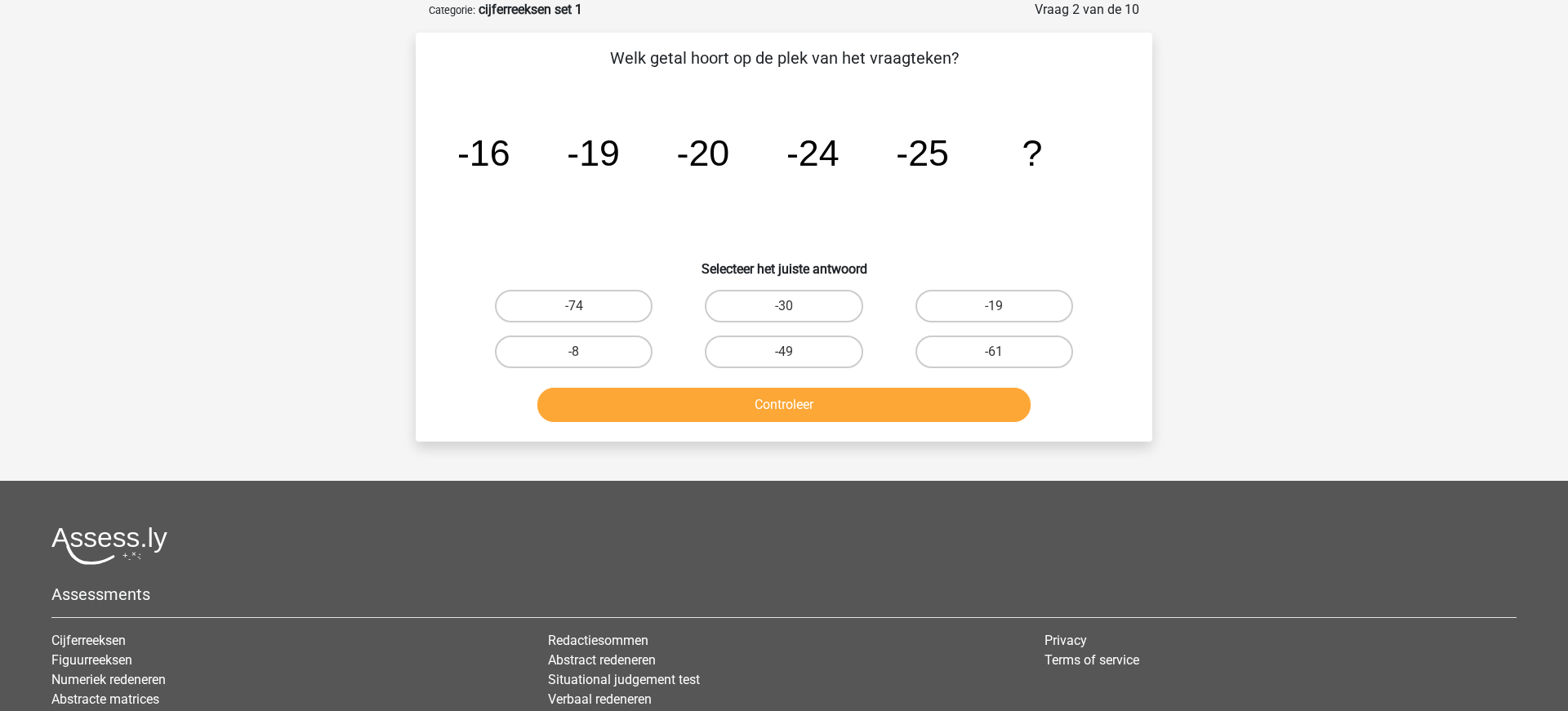
scroll to position [0, 0]
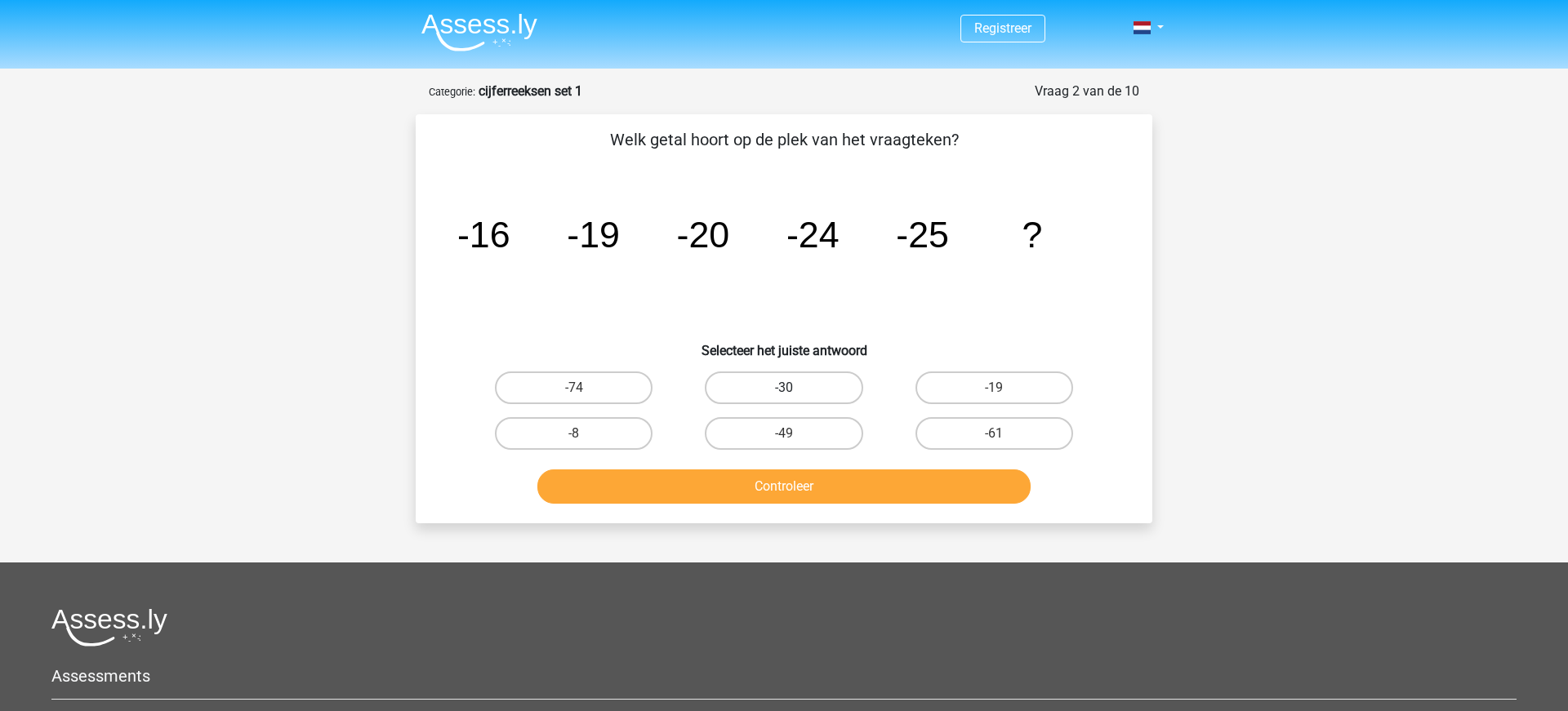
click at [778, 388] on label "-30" at bounding box center [783, 388] width 157 height 33
click at [784, 388] on input "-30" at bounding box center [789, 393] width 11 height 11
radio input "true"
click at [823, 491] on button "Controleer" at bounding box center [784, 486] width 494 height 35
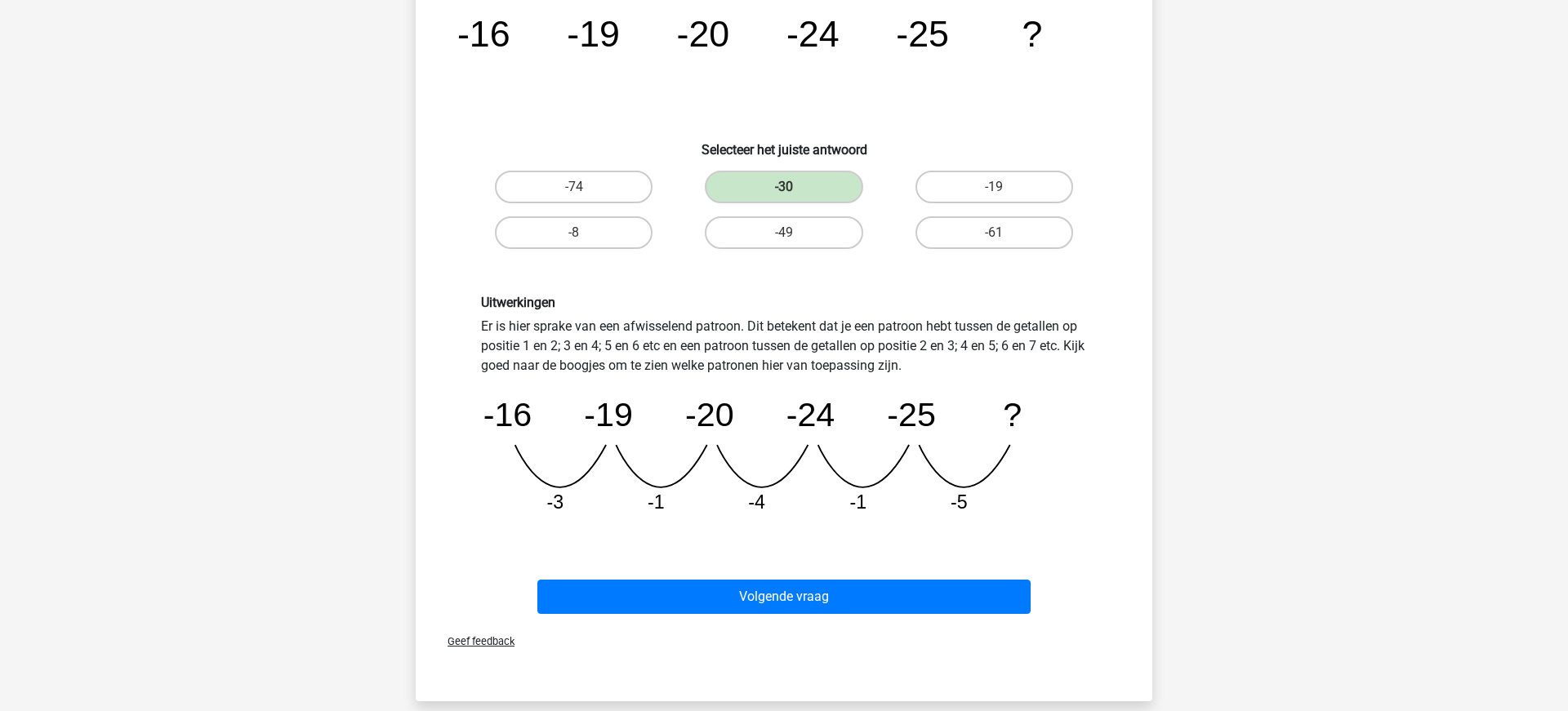
scroll to position [202, 0]
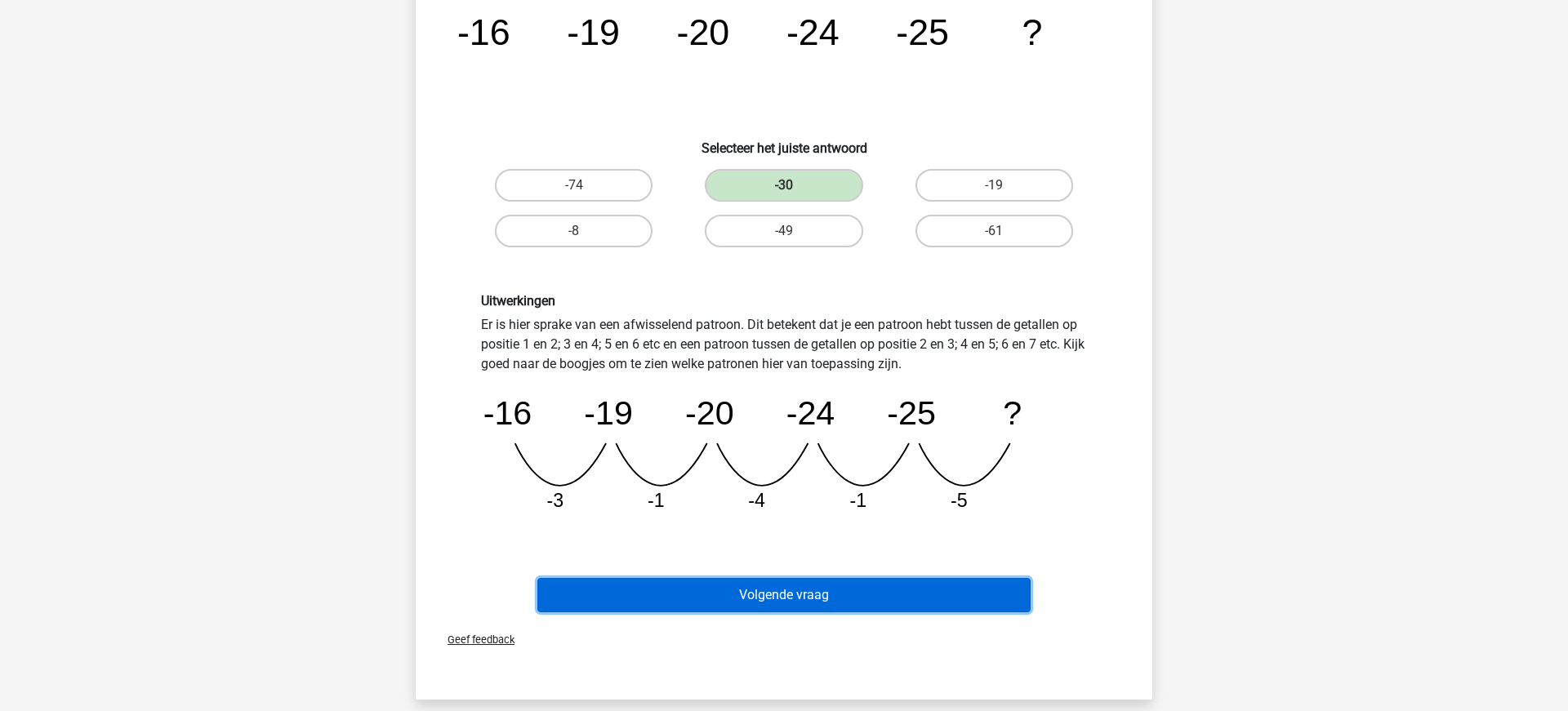
click at [781, 591] on button "Volgende vraag" at bounding box center [784, 595] width 494 height 35
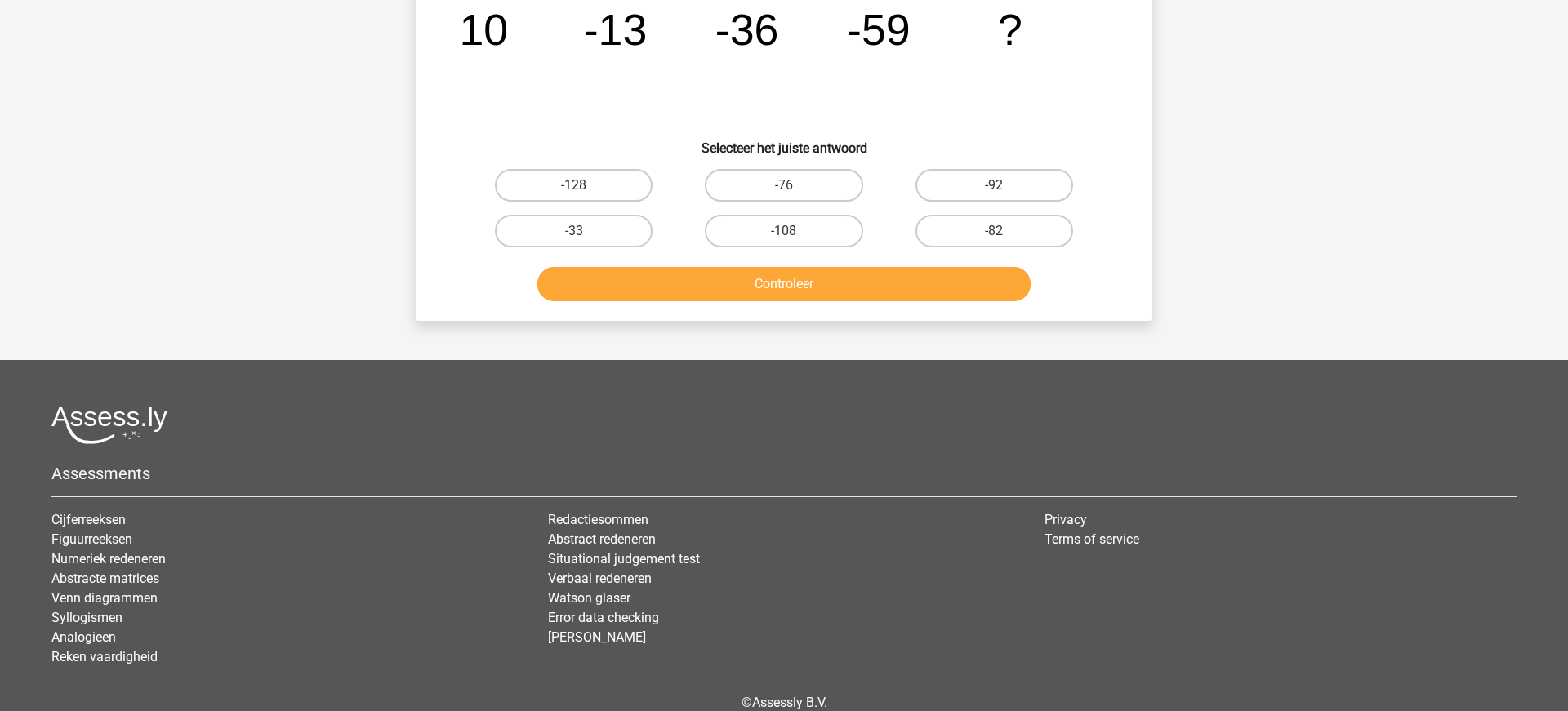
scroll to position [81, 0]
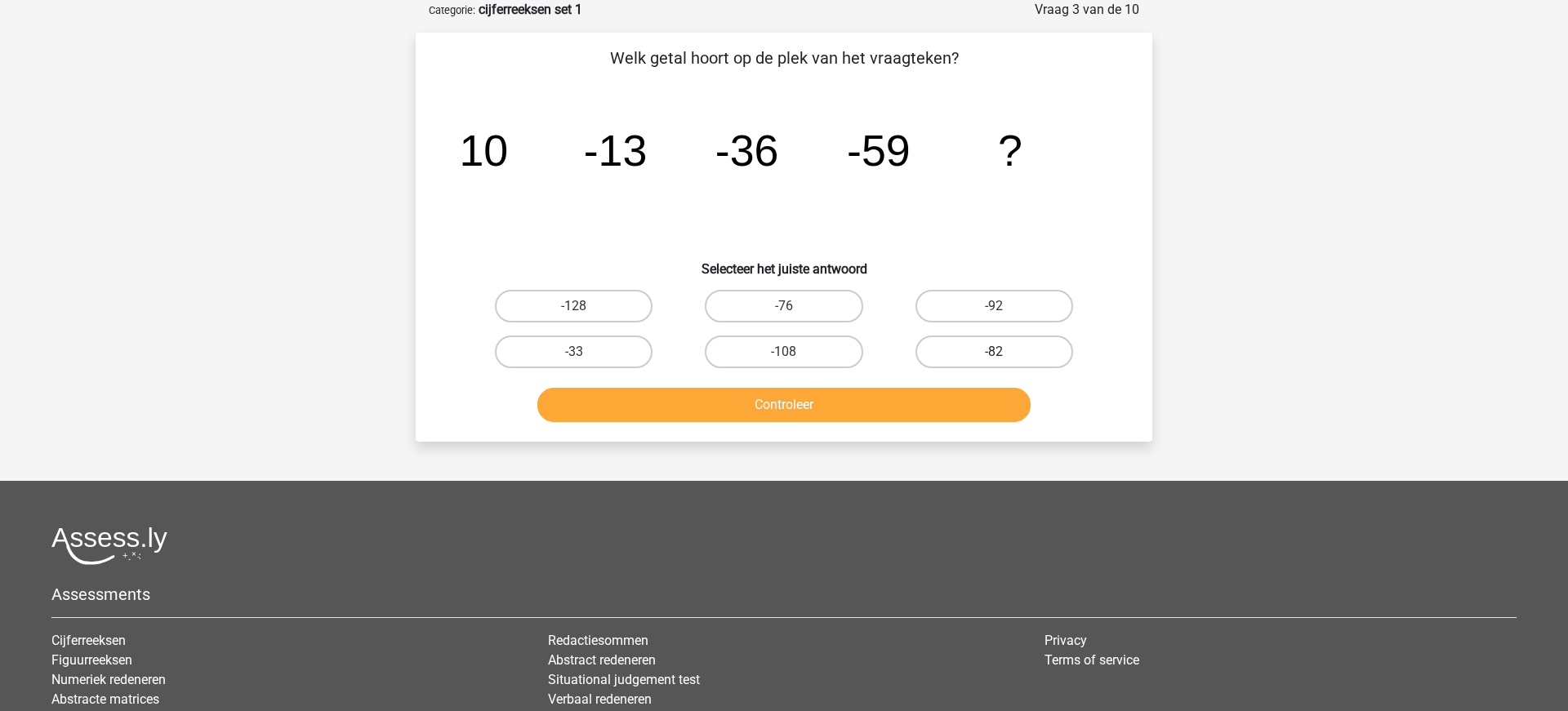
click at [1021, 347] on label "-82" at bounding box center [993, 352] width 157 height 33
click at [1004, 352] on input "-82" at bounding box center [998, 357] width 11 height 11
radio input "true"
click at [892, 406] on button "Controleer" at bounding box center [784, 405] width 494 height 35
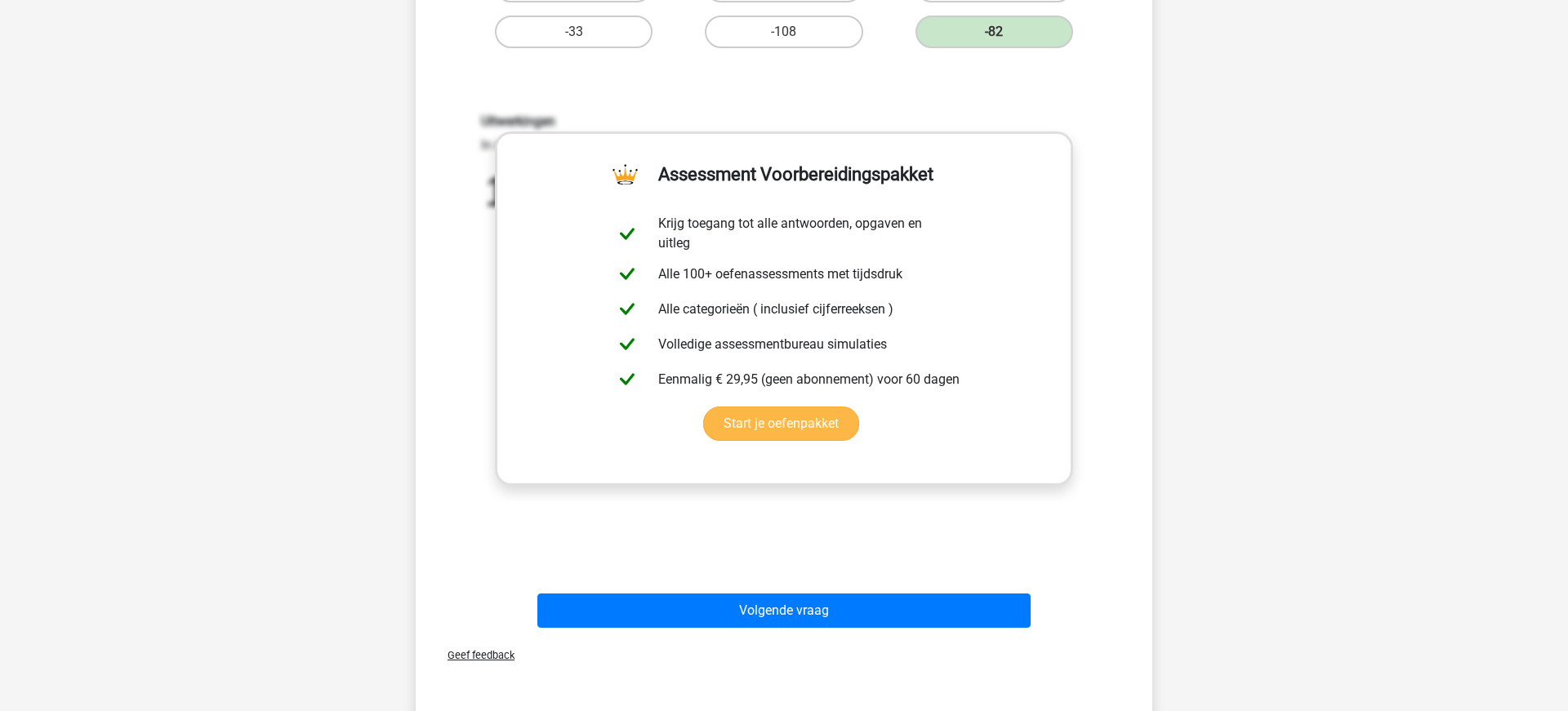
scroll to position [416, 0]
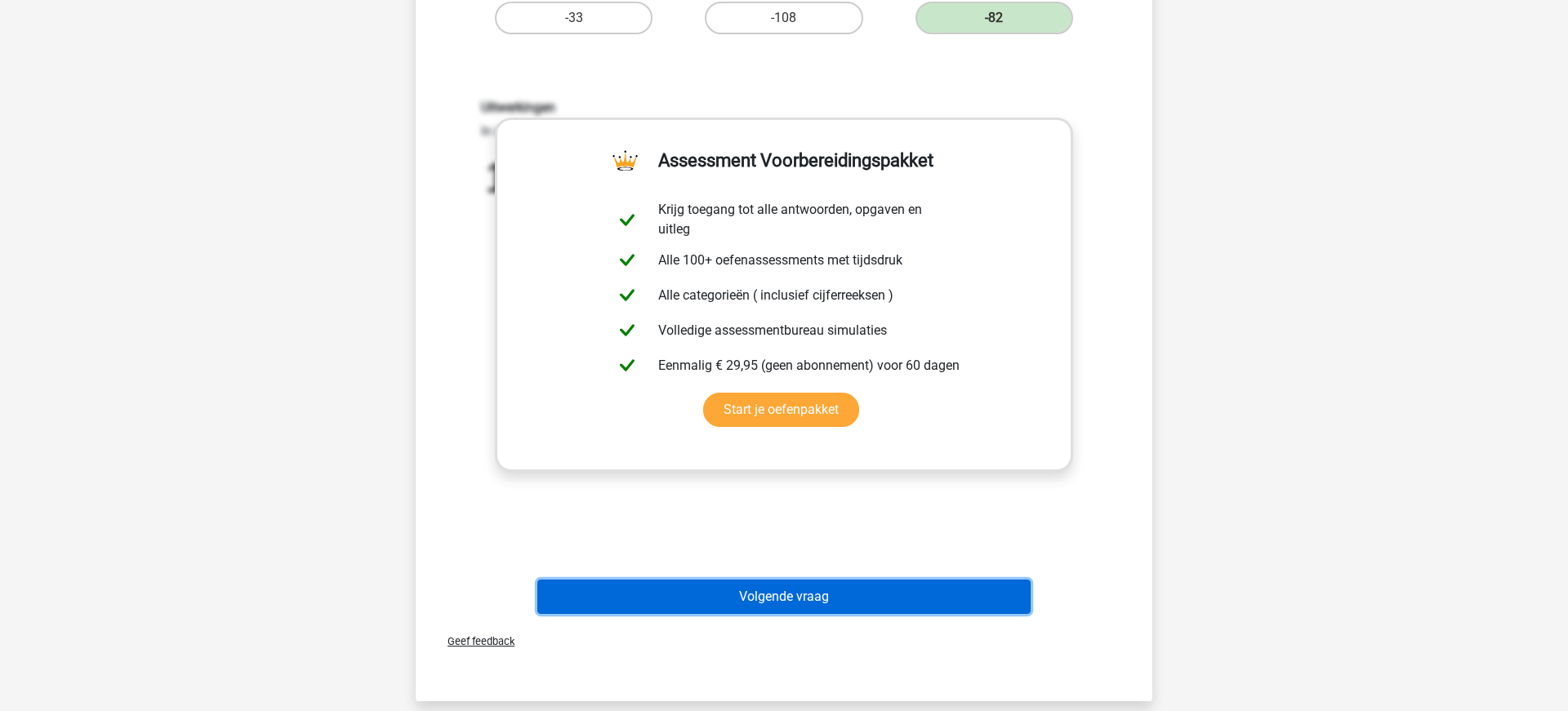
click at [777, 597] on button "Volgende vraag" at bounding box center [784, 597] width 494 height 35
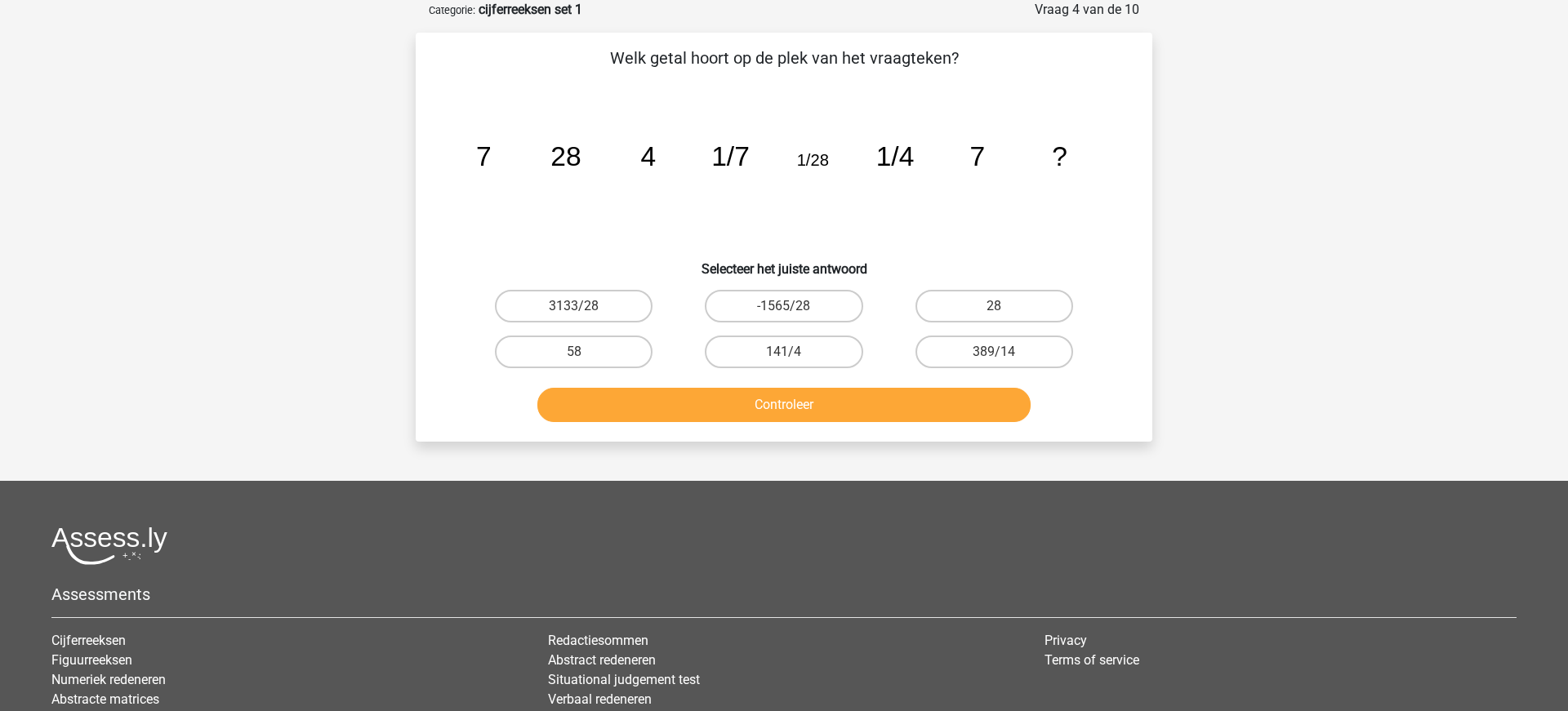
scroll to position [0, 0]
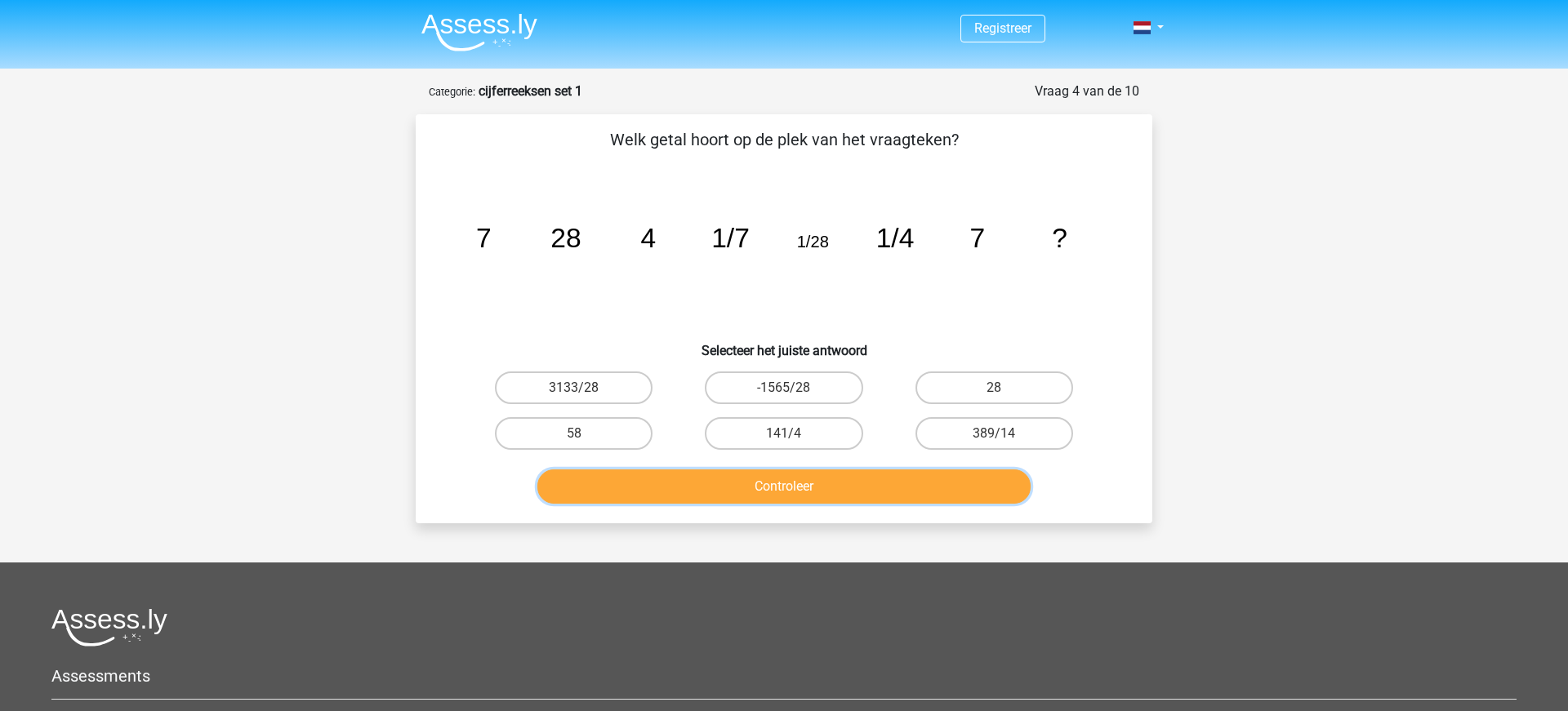
click at [784, 482] on button "Controleer" at bounding box center [784, 486] width 494 height 35
click at [609, 315] on icon "image/svg+xml 7 28 4 1/7 1/28 1/4 7 ?" at bounding box center [784, 247] width 658 height 165
click at [791, 486] on button "Controleer" at bounding box center [784, 486] width 494 height 35
click at [570, 425] on label "58" at bounding box center [573, 434] width 157 height 33
click at [574, 434] on input "58" at bounding box center [579, 439] width 11 height 11
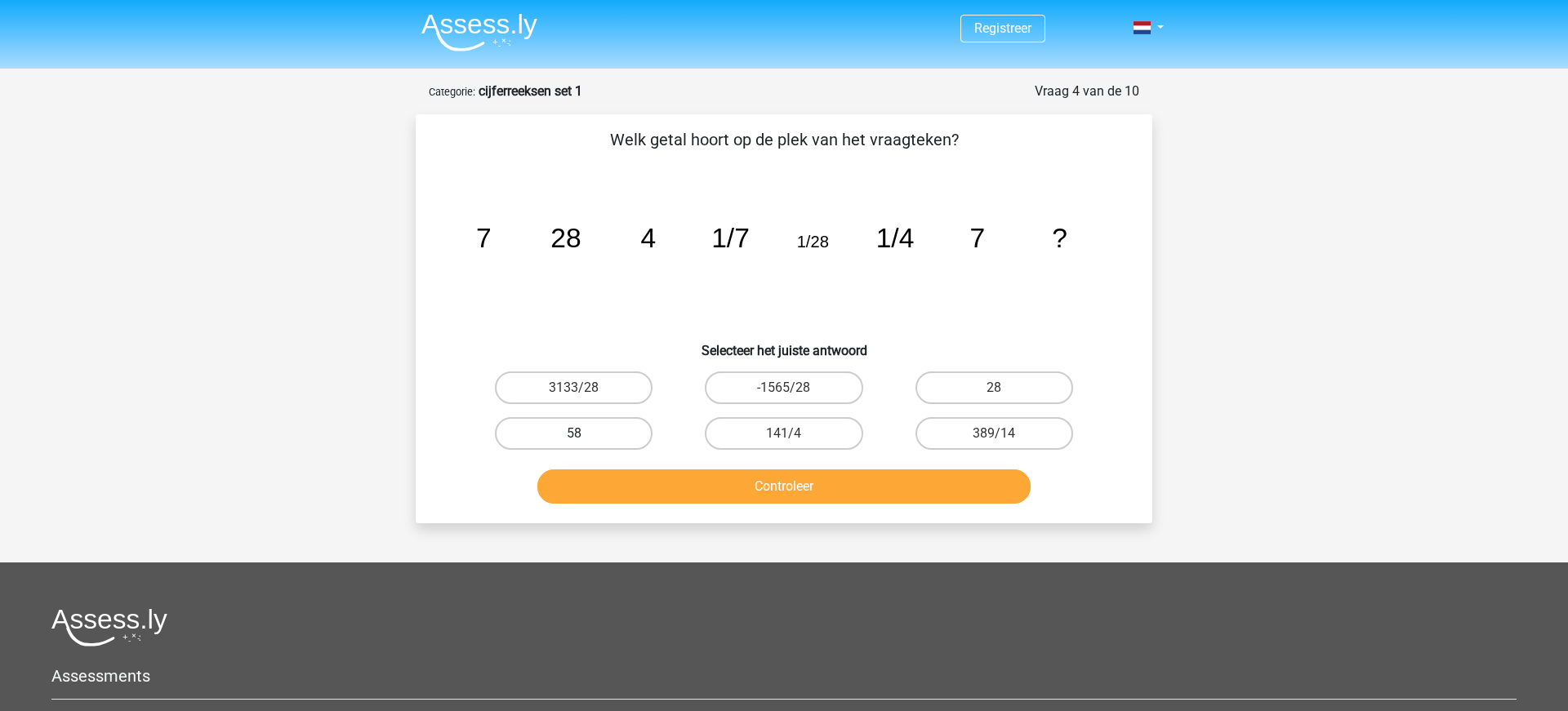
radio input "true"
click at [784, 484] on button "Controleer" at bounding box center [784, 486] width 494 height 35
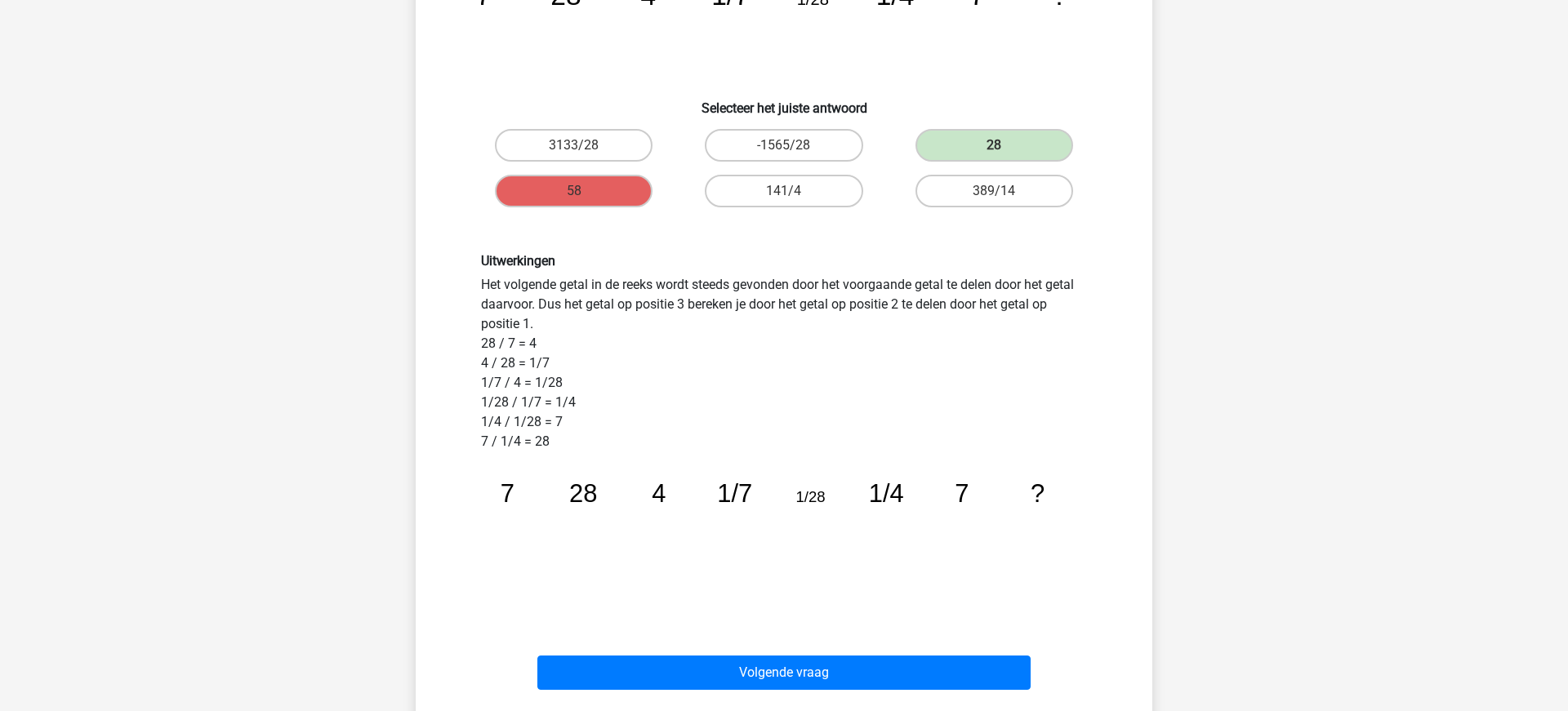
scroll to position [249, 0]
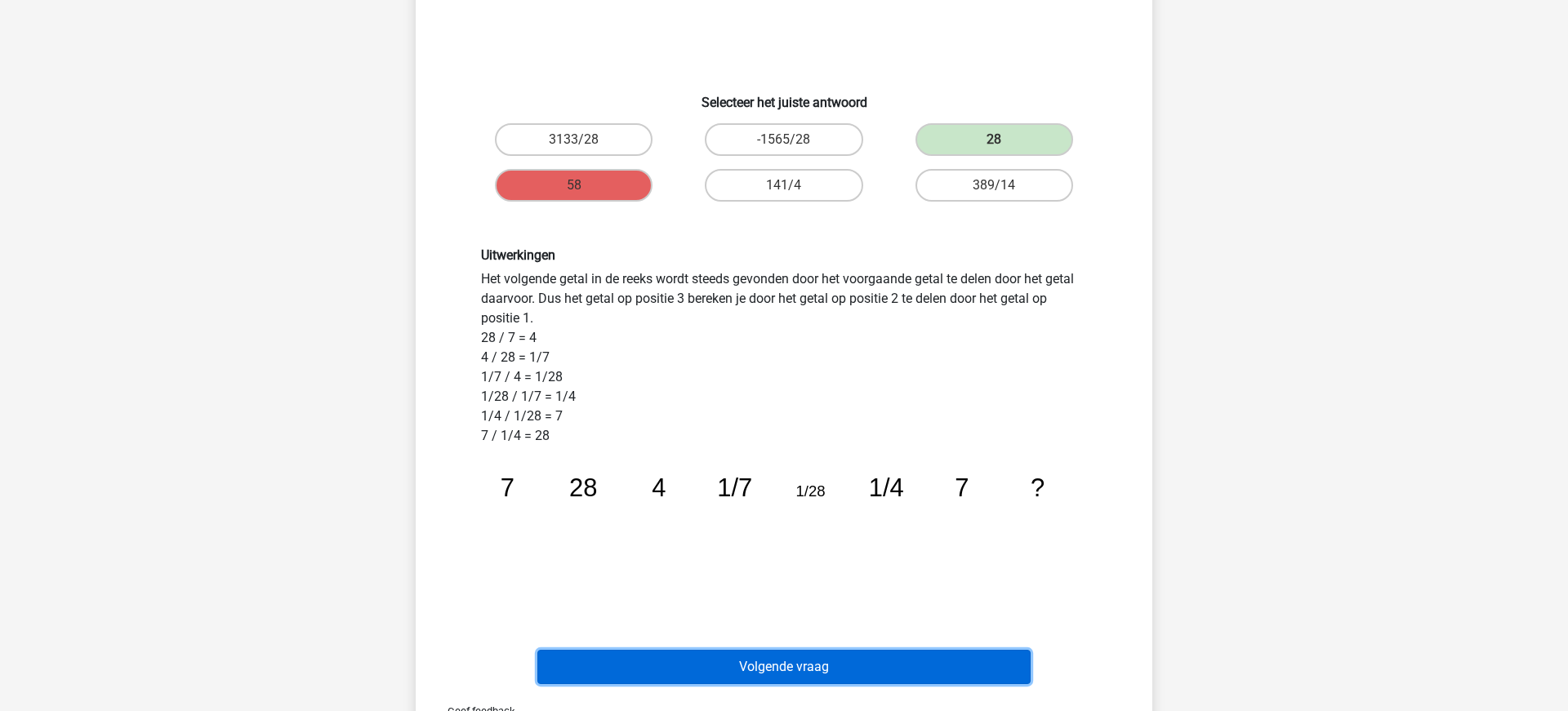
click at [776, 669] on button "Volgende vraag" at bounding box center [784, 667] width 494 height 35
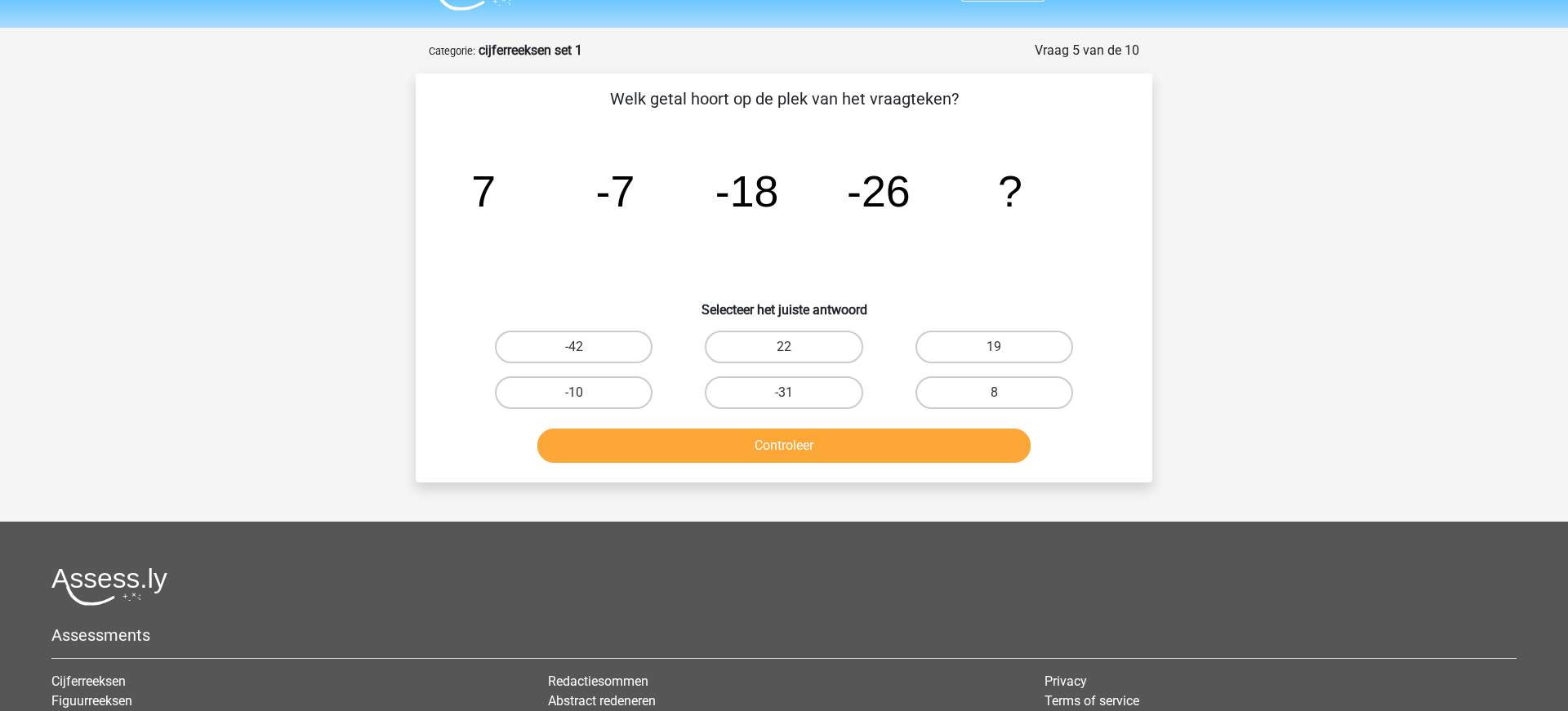
scroll to position [0, 0]
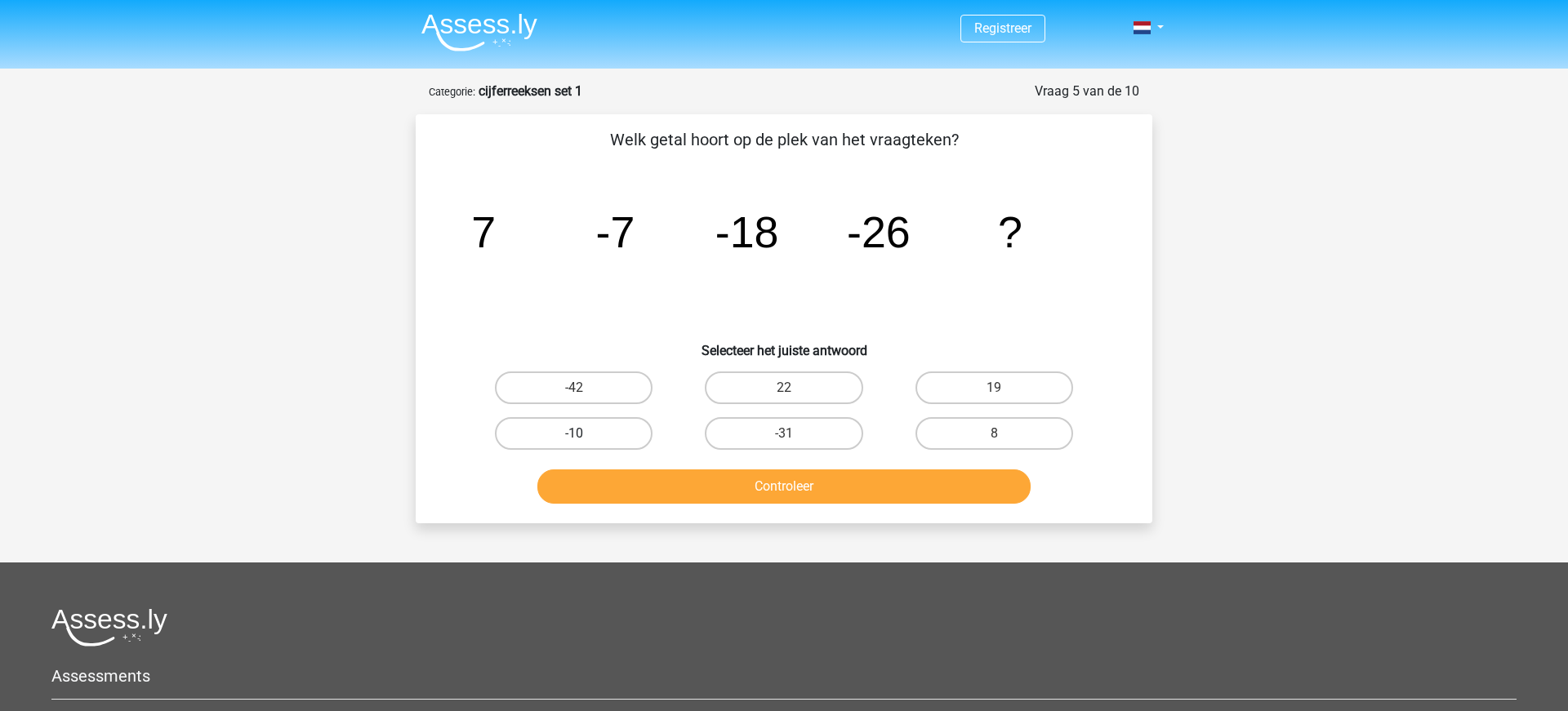
click at [602, 433] on label "-10" at bounding box center [573, 434] width 157 height 33
click at [584, 434] on input "-10" at bounding box center [579, 439] width 11 height 11
radio input "true"
click at [709, 491] on button "Controleer" at bounding box center [784, 486] width 494 height 35
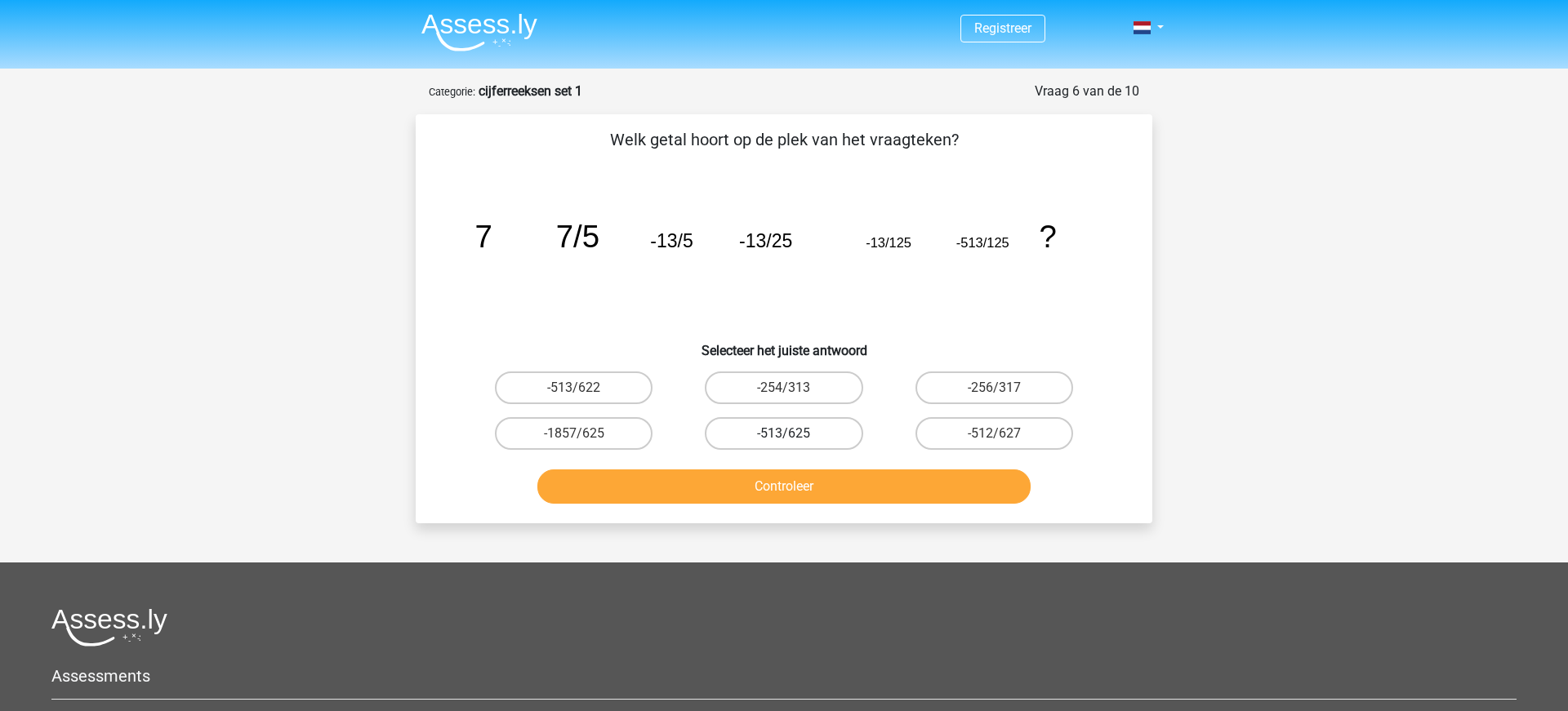
click at [789, 432] on label "-513/625" at bounding box center [783, 434] width 157 height 33
click at [789, 434] on input "-513/625" at bounding box center [789, 439] width 11 height 11
radio input "true"
click at [789, 486] on button "Controleer" at bounding box center [784, 486] width 494 height 35
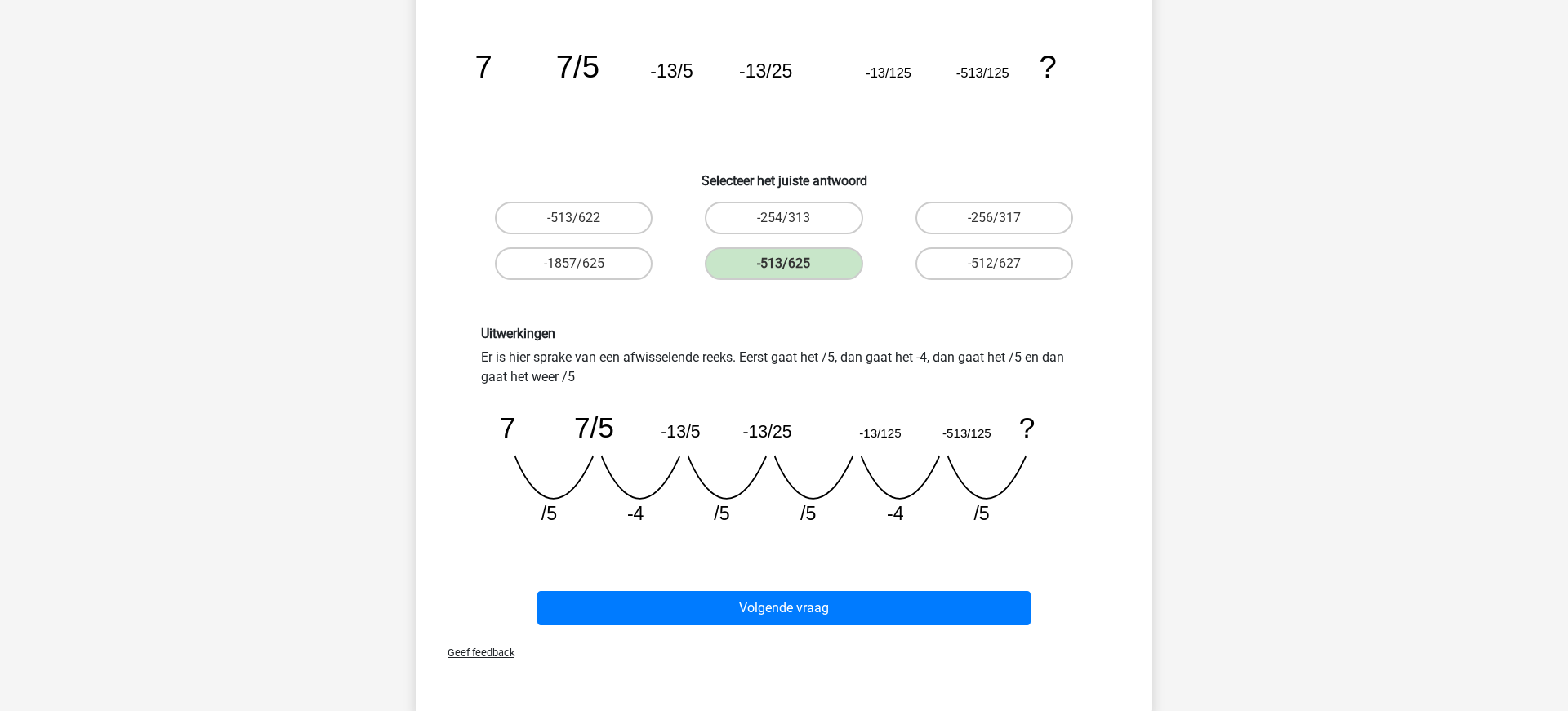
scroll to position [216, 0]
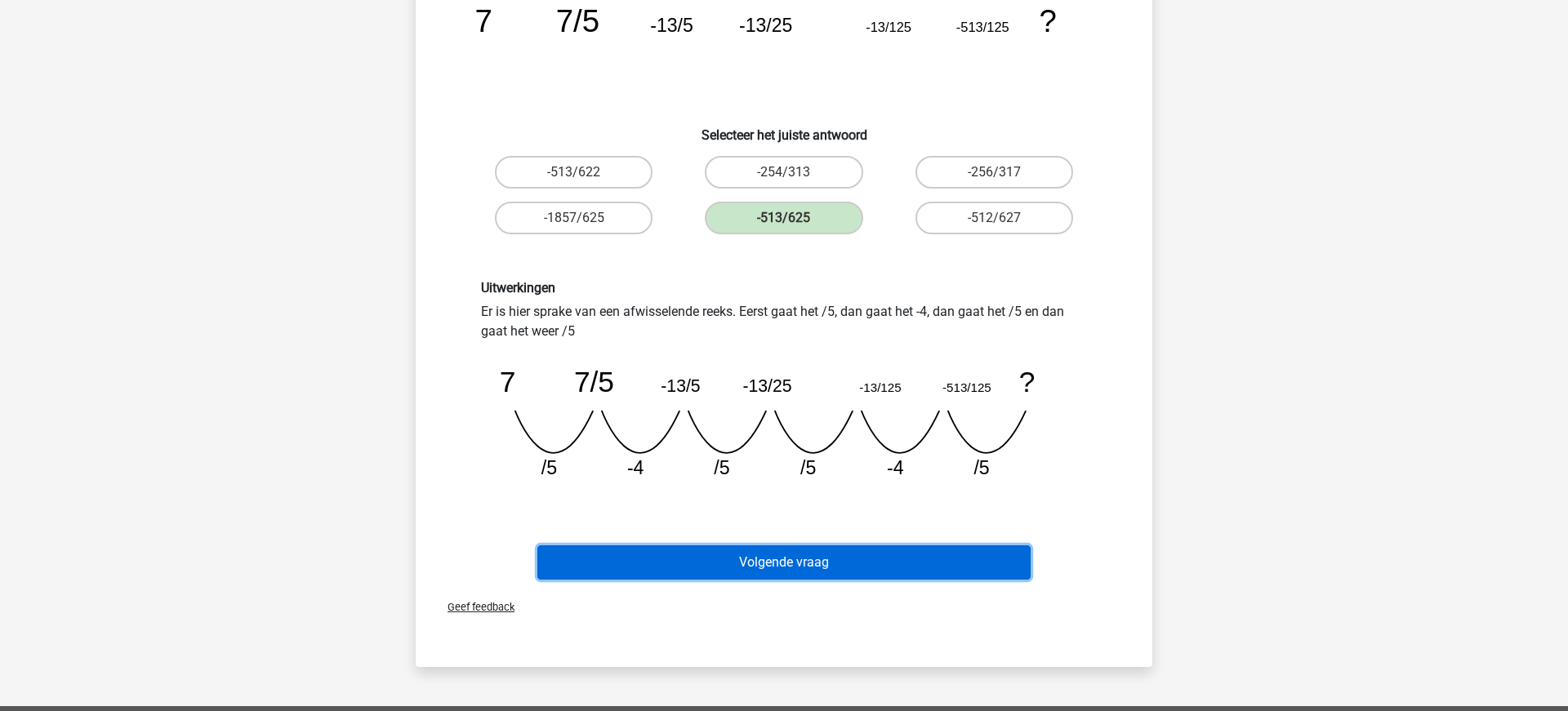
click at [784, 562] on button "Volgende vraag" at bounding box center [784, 563] width 494 height 35
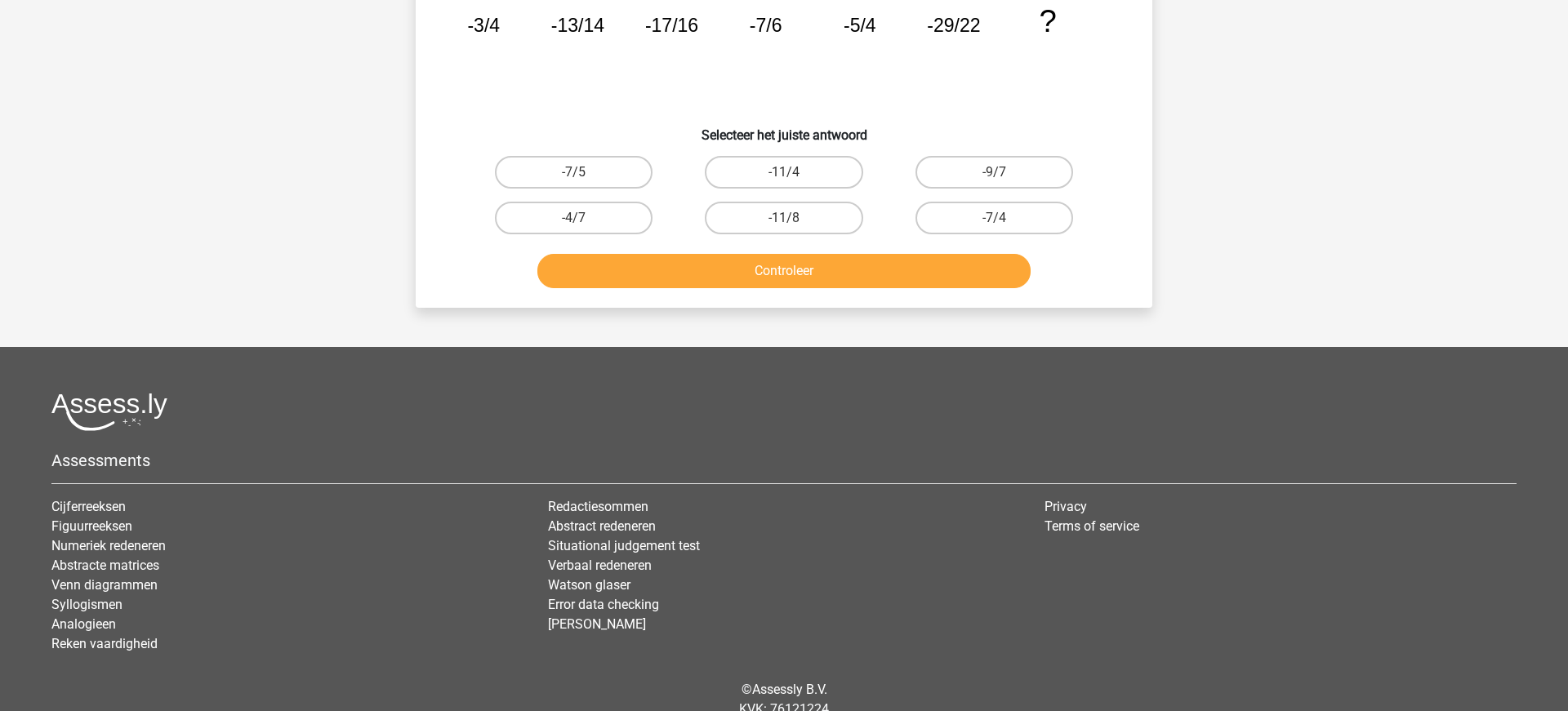
scroll to position [81, 0]
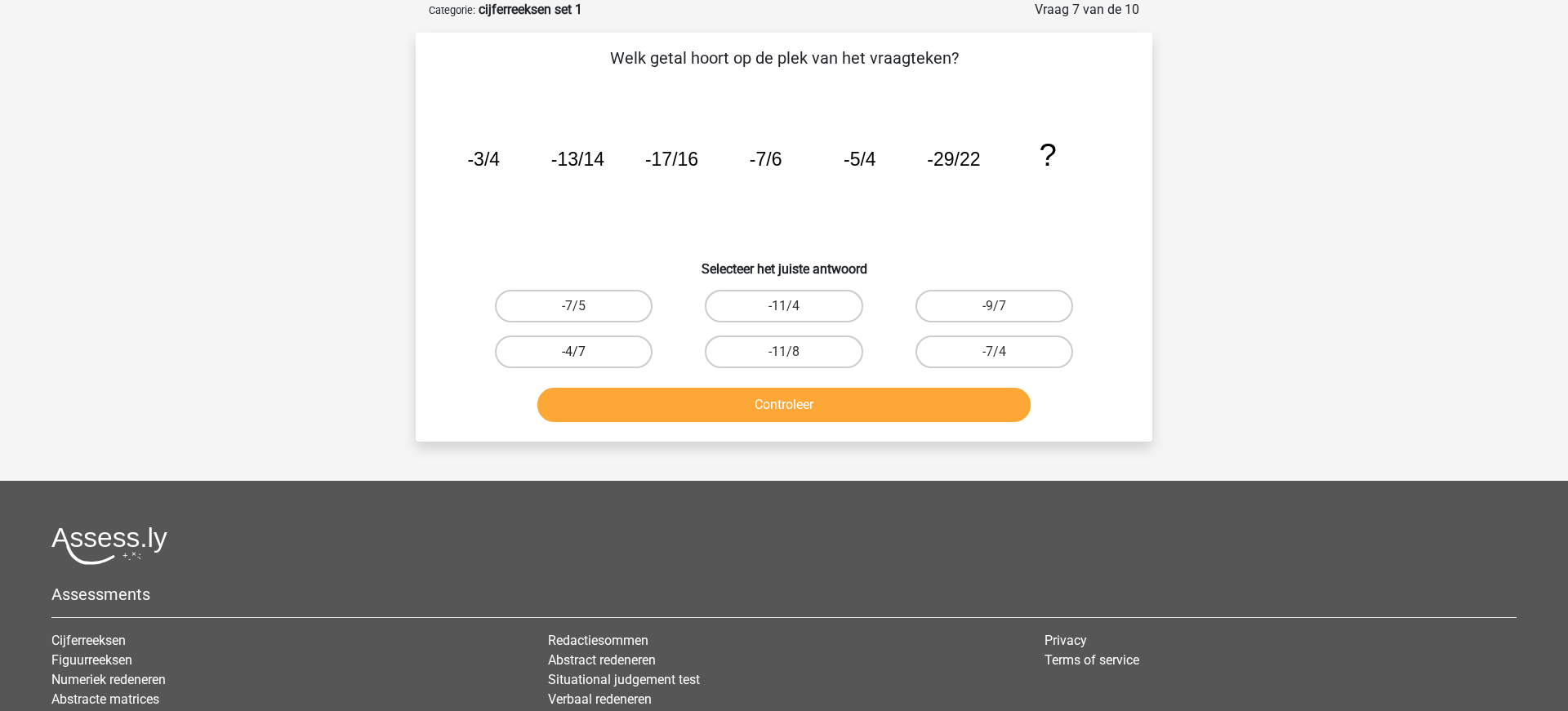
drag, startPoint x: 572, startPoint y: 310, endPoint x: 622, endPoint y: 338, distance: 57.3
click at [575, 311] on input "-7/5" at bounding box center [579, 311] width 11 height 11
radio input "true"
click at [756, 412] on button "Controleer" at bounding box center [784, 405] width 494 height 35
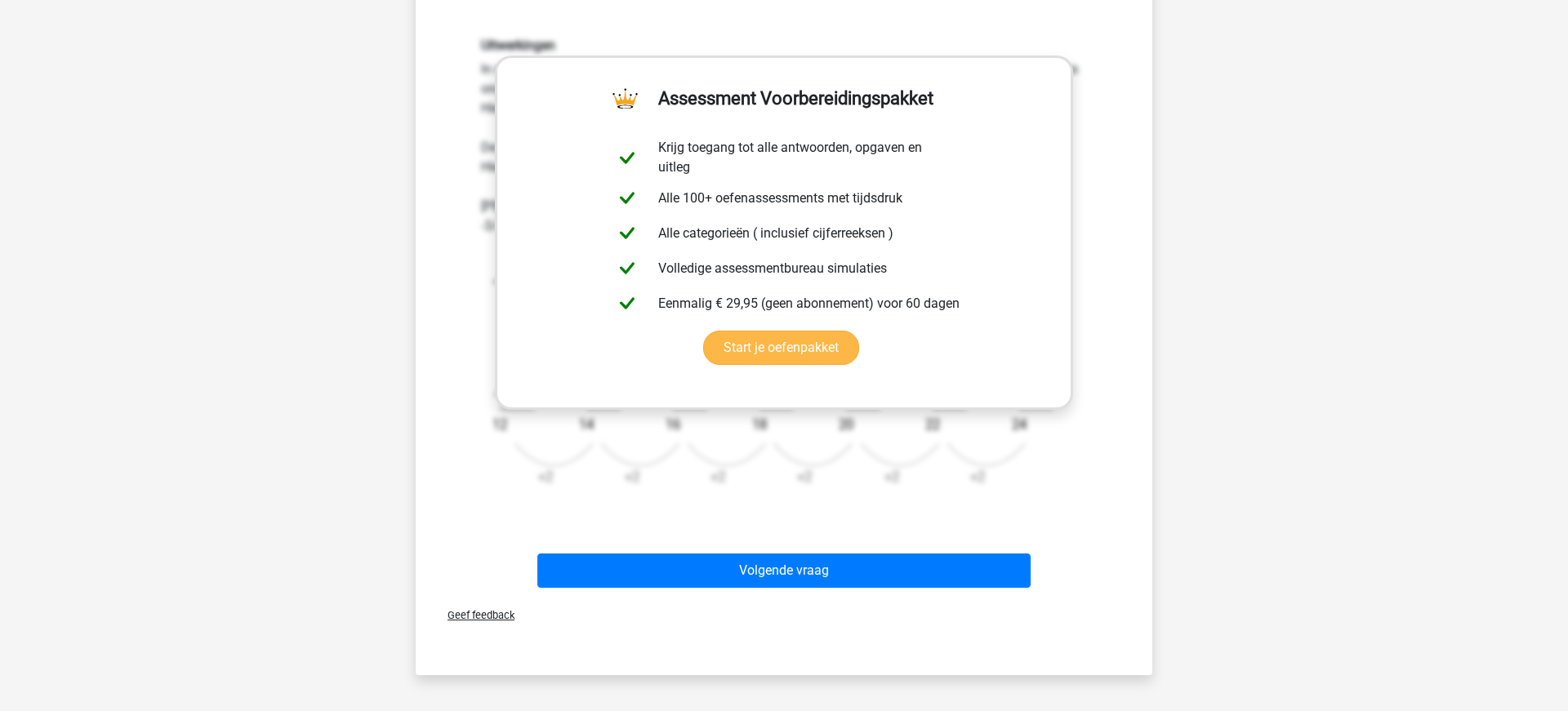
scroll to position [491, 0]
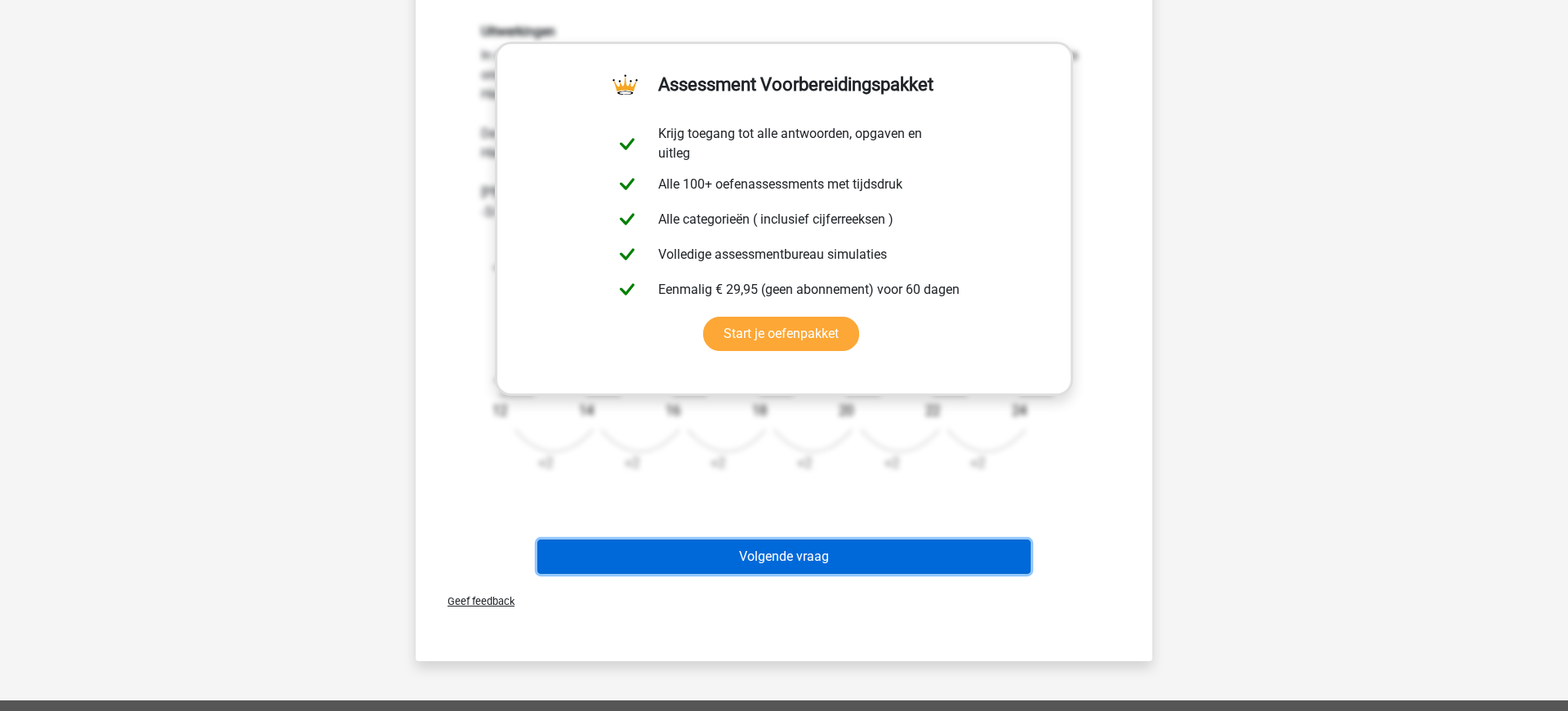
click at [770, 556] on button "Volgende vraag" at bounding box center [784, 557] width 494 height 35
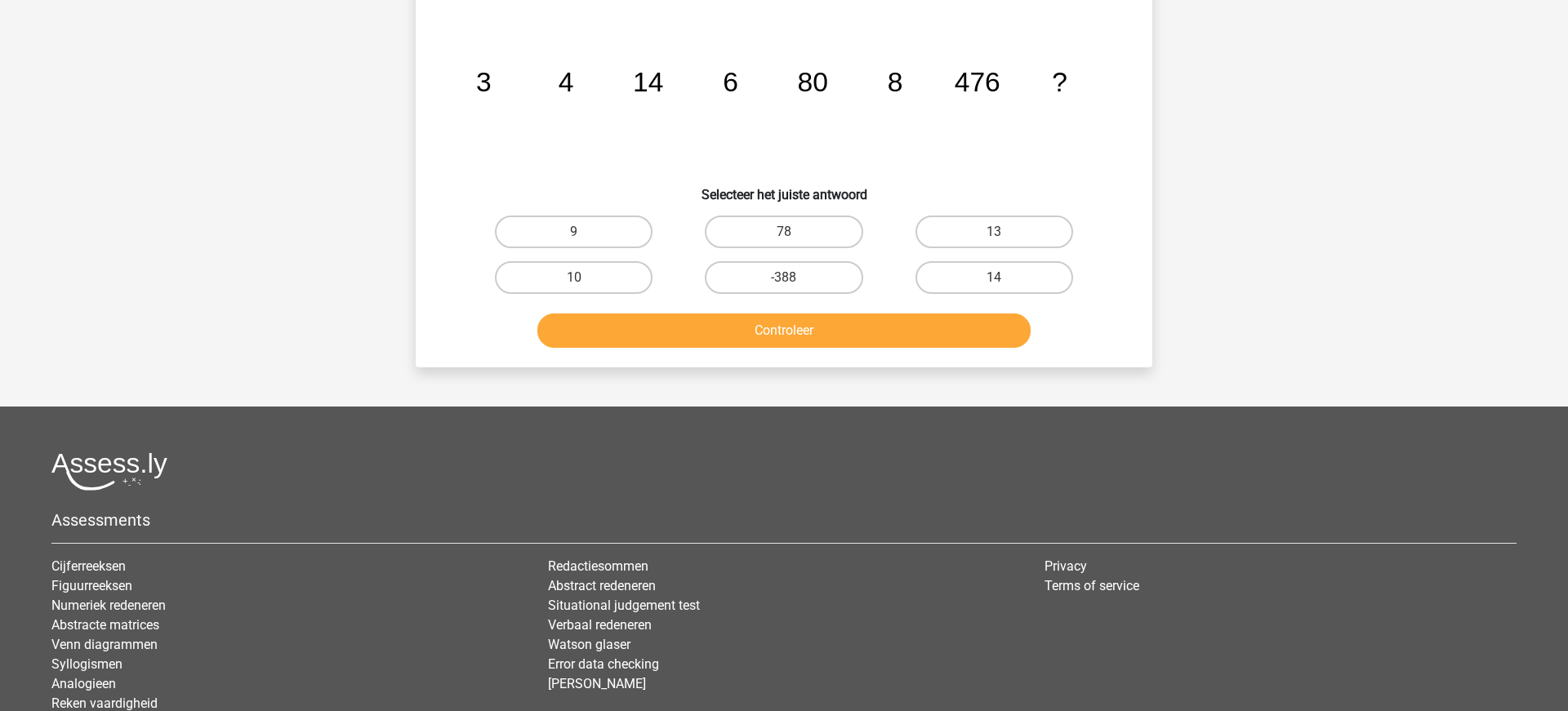
scroll to position [81, 0]
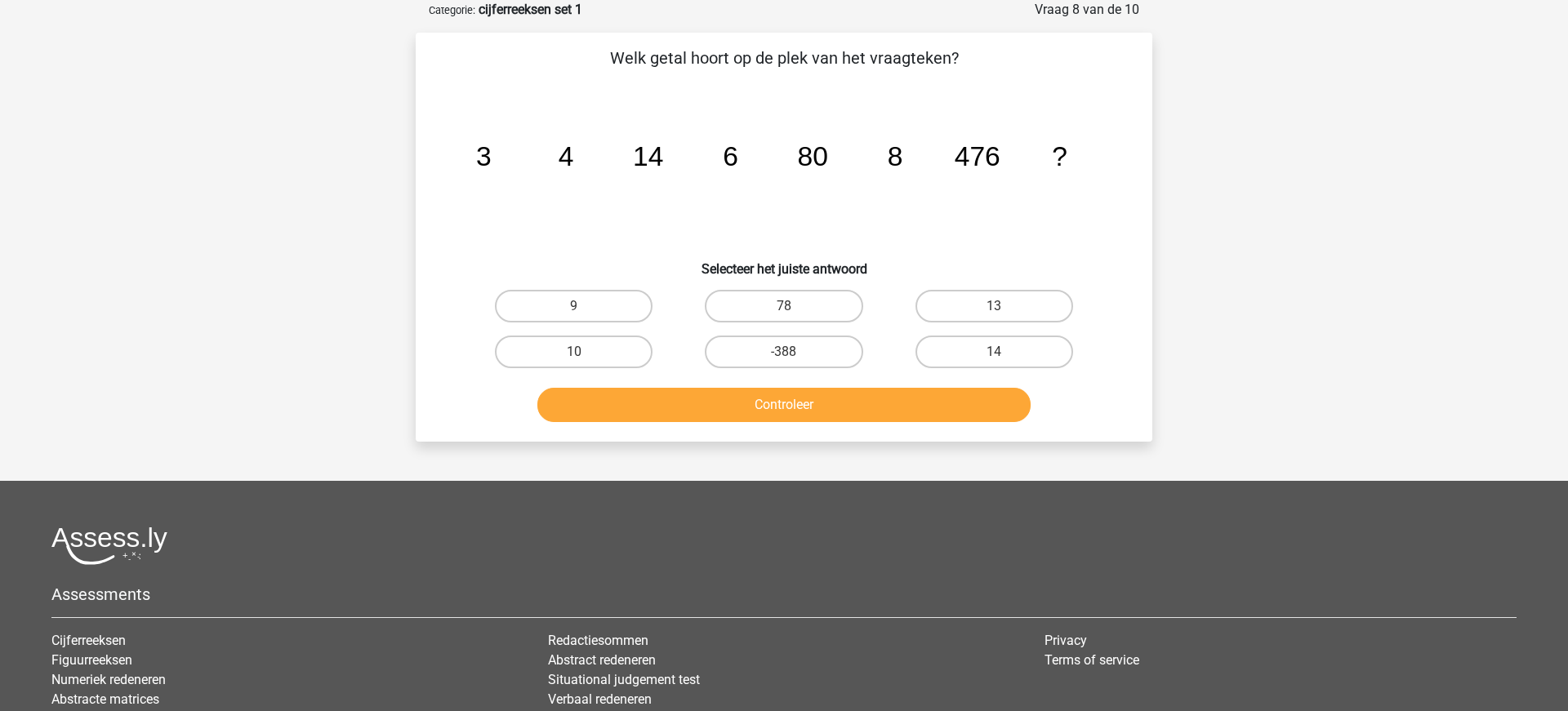
click at [751, 407] on button "Controleer" at bounding box center [784, 405] width 494 height 35
click at [982, 309] on label "13" at bounding box center [993, 306] width 157 height 33
click at [993, 309] on input "13" at bounding box center [998, 311] width 11 height 11
radio input "true"
click at [942, 397] on button "Controleer" at bounding box center [784, 405] width 494 height 35
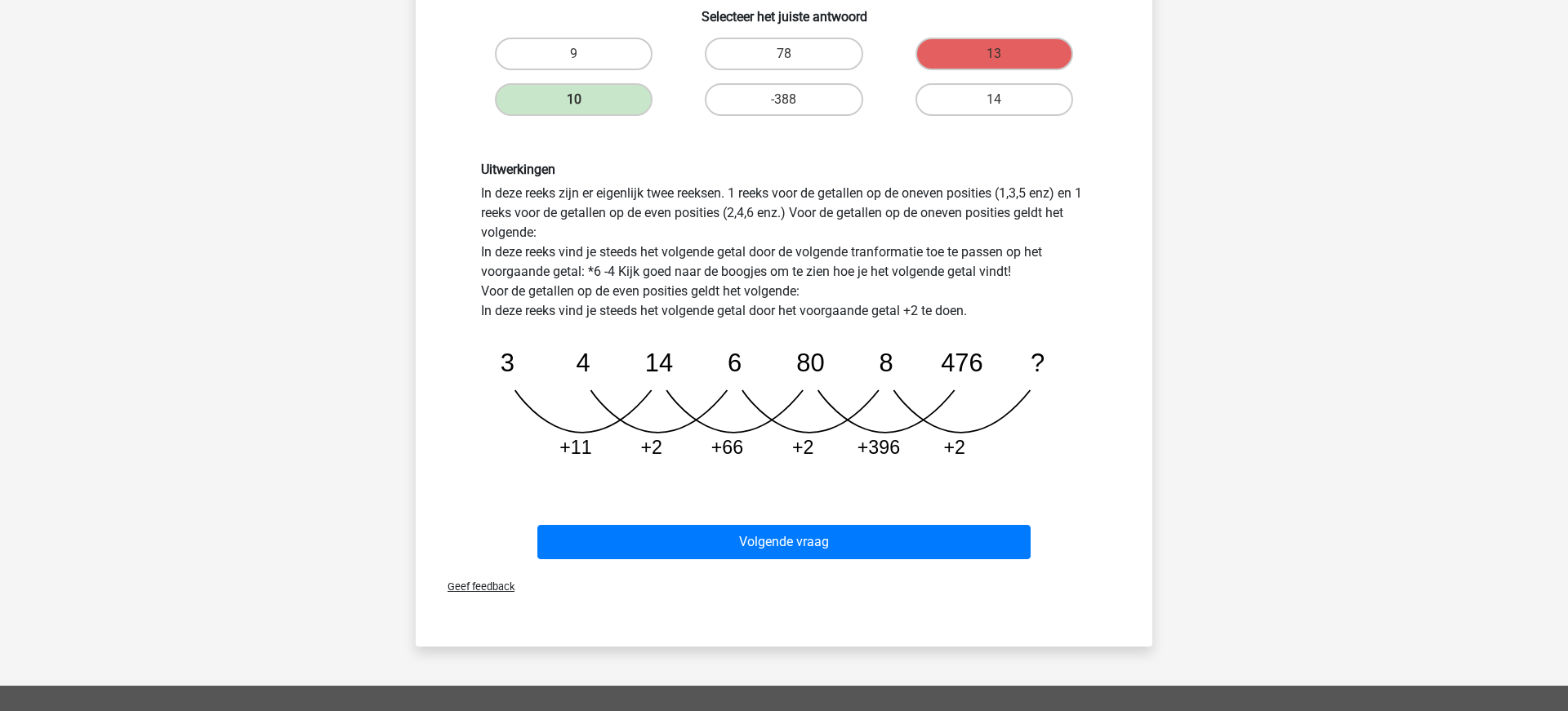
scroll to position [412, 0]
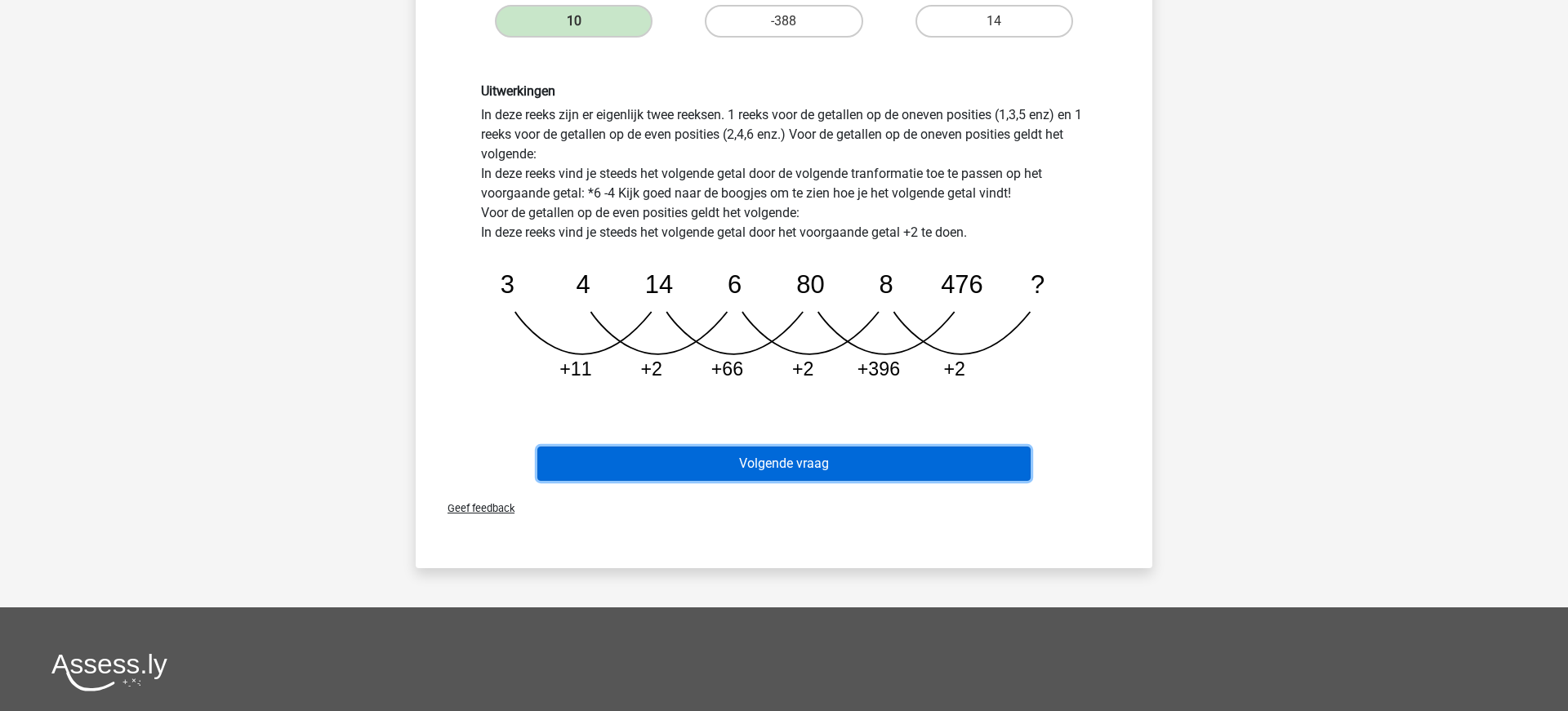
click at [767, 473] on button "Volgende vraag" at bounding box center [784, 464] width 494 height 35
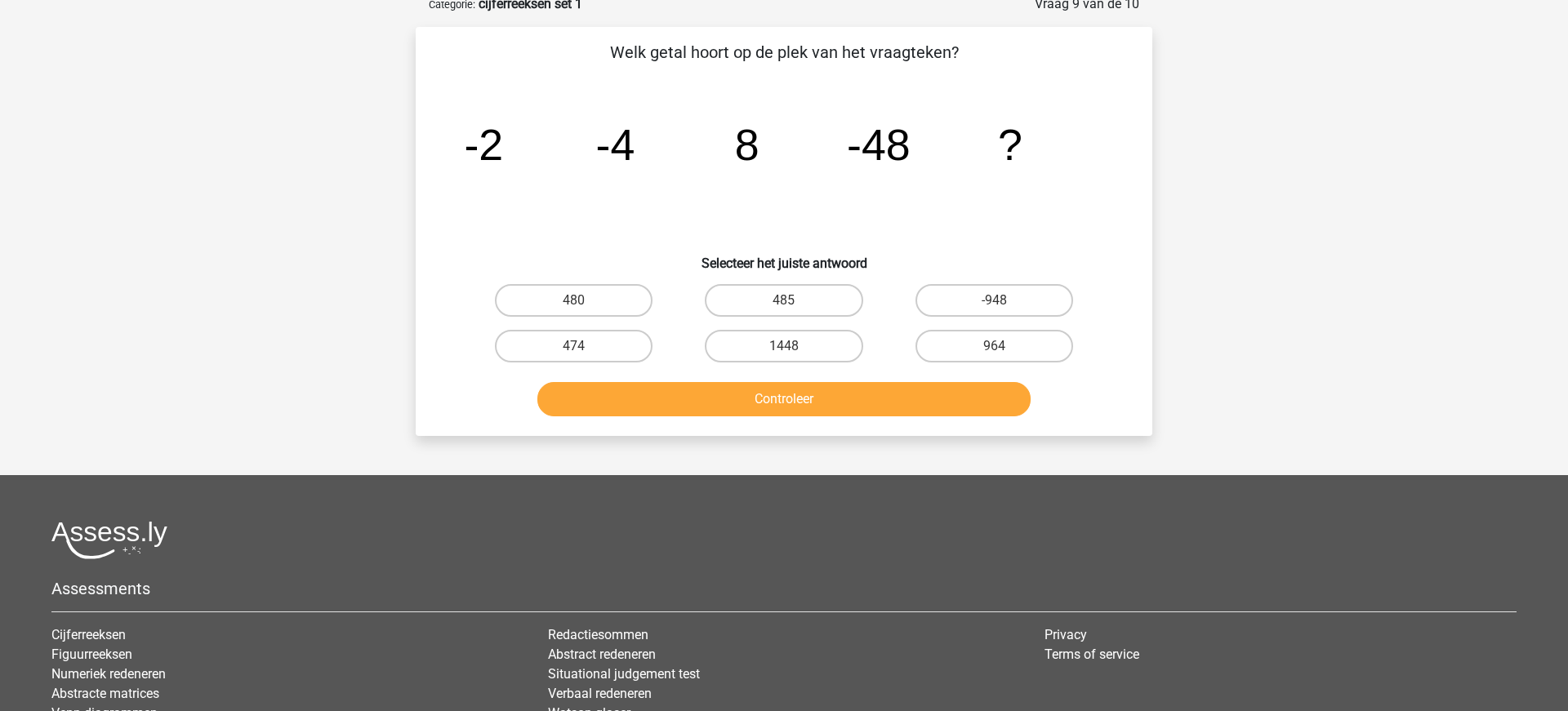
scroll to position [90, 0]
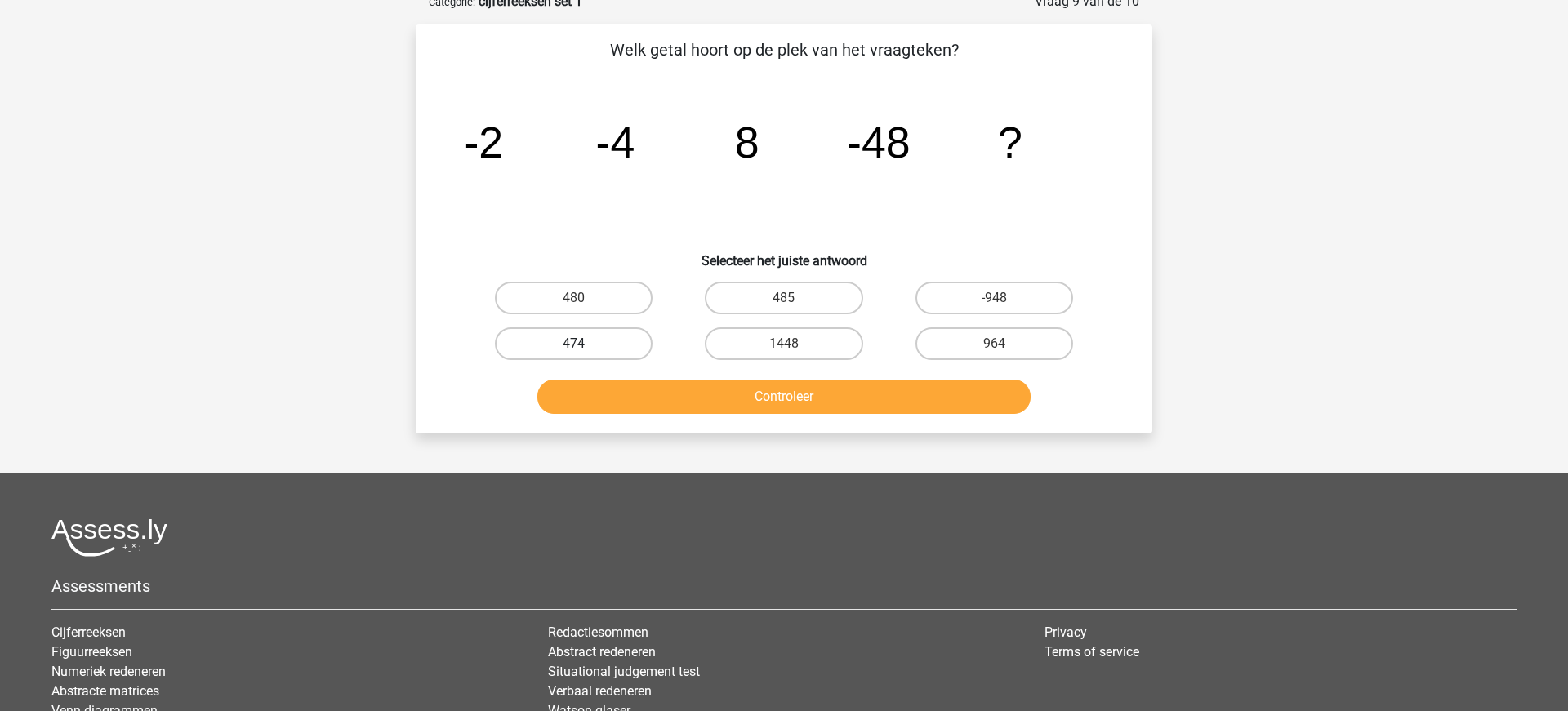
click at [596, 337] on label "474" at bounding box center [573, 344] width 157 height 33
click at [584, 344] on input "474" at bounding box center [579, 349] width 11 height 11
radio input "true"
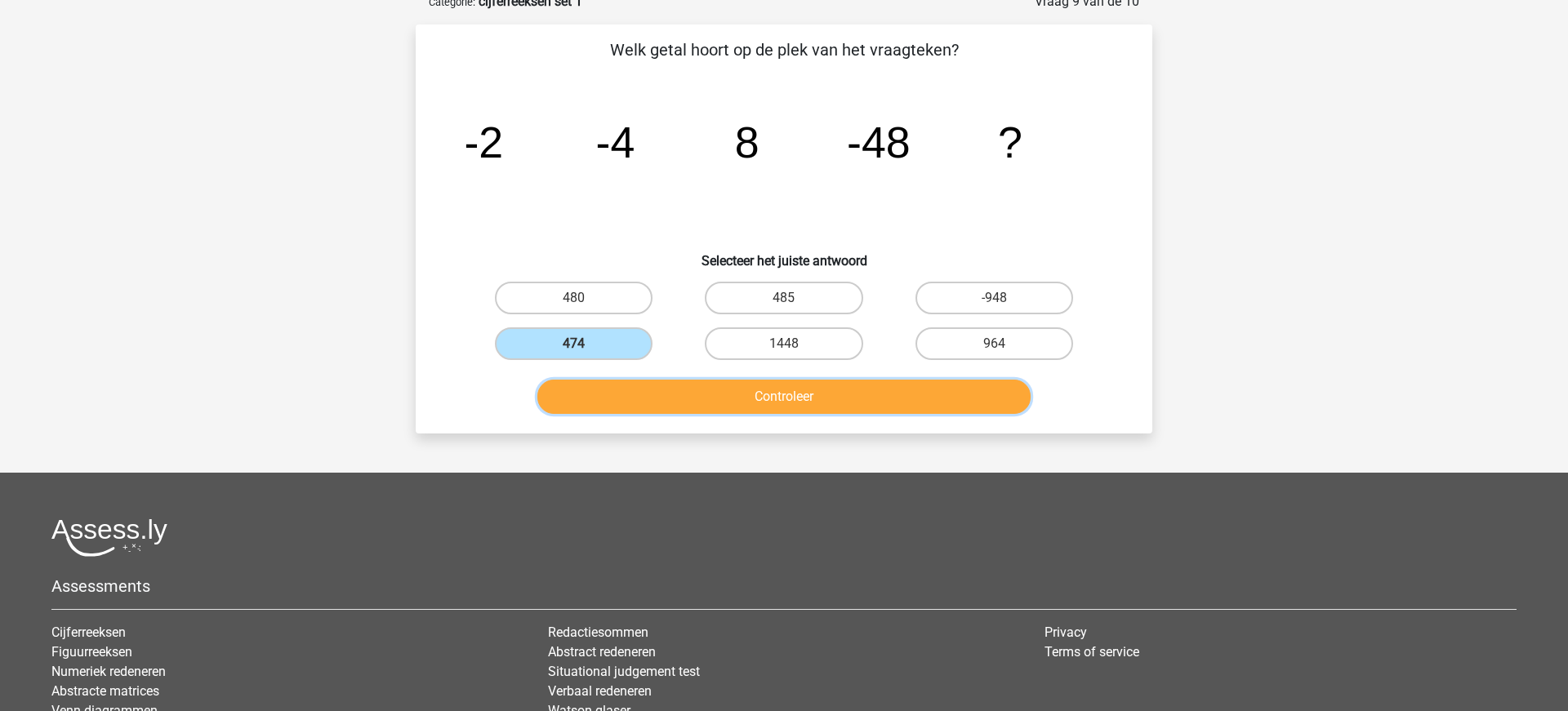
click at [722, 393] on button "Controleer" at bounding box center [784, 397] width 494 height 35
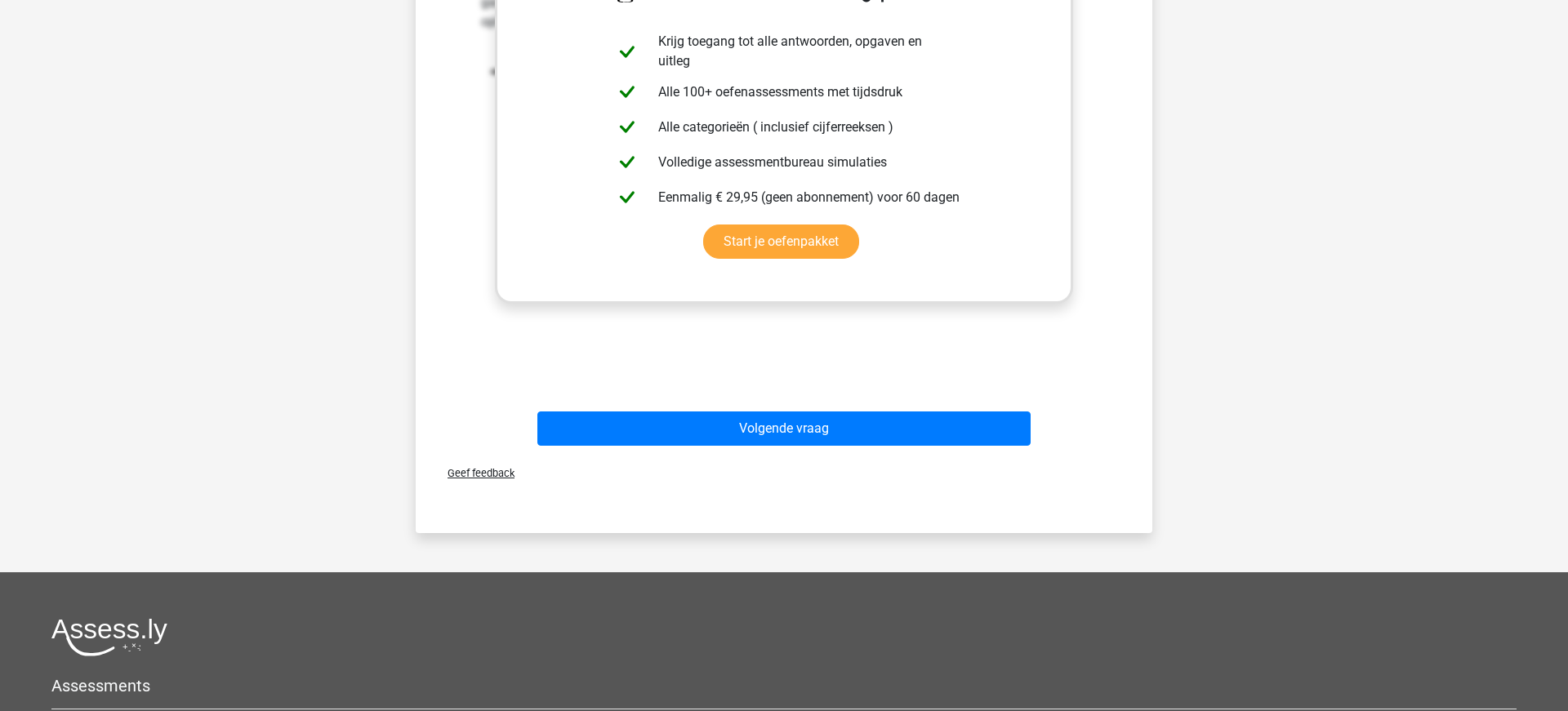
scroll to position [637, 0]
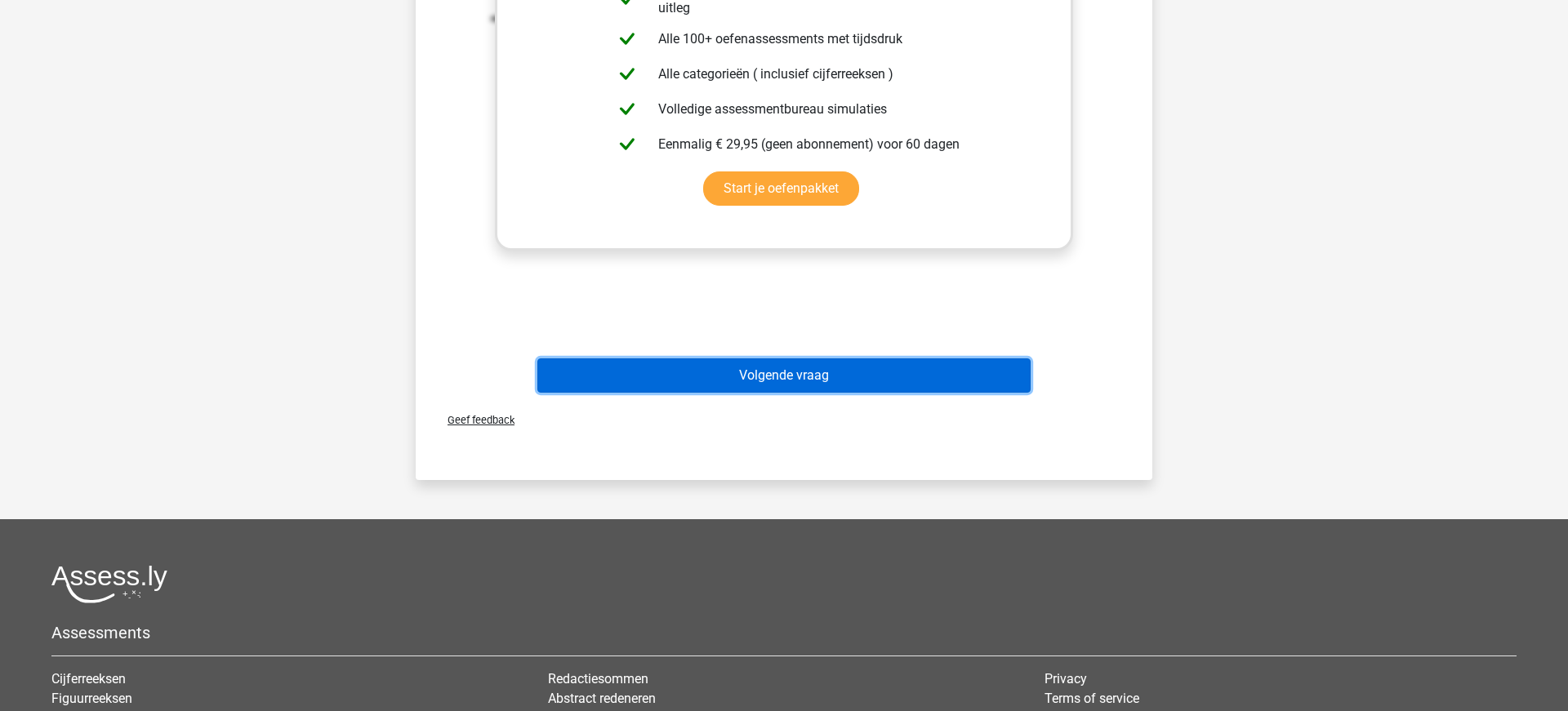
click at [724, 383] on button "Volgende vraag" at bounding box center [784, 375] width 494 height 35
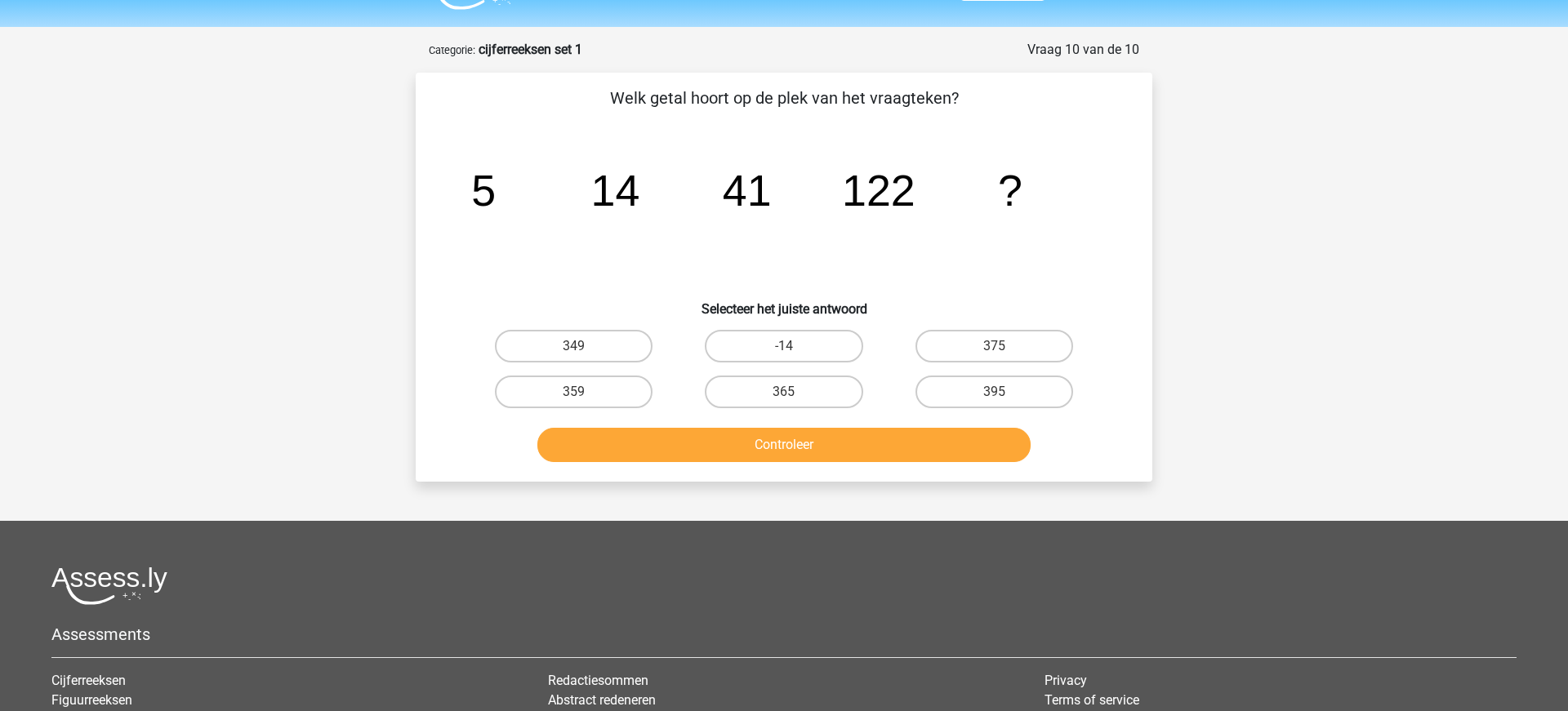
scroll to position [0, 0]
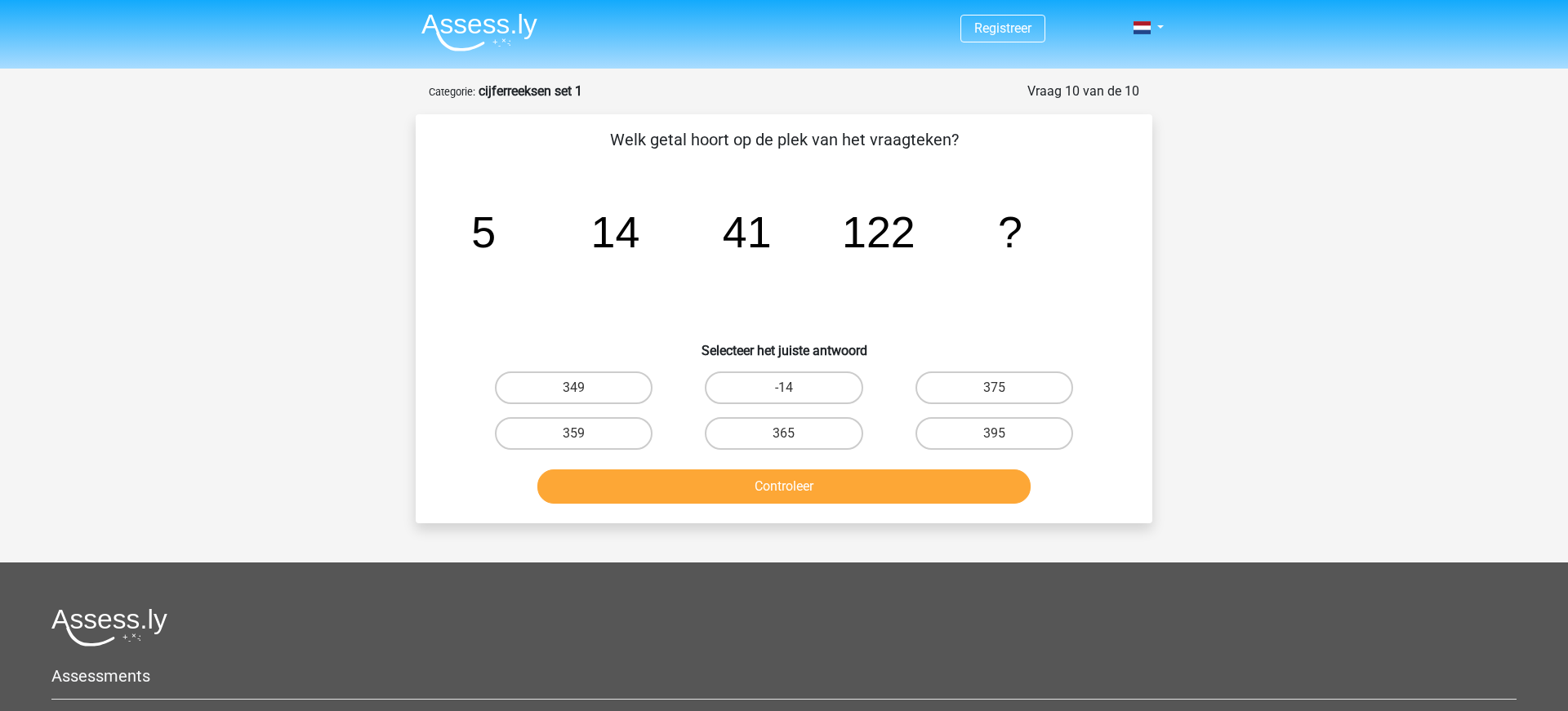
click at [793, 388] on input "-14" at bounding box center [789, 393] width 11 height 11
radio input "true"
click at [786, 486] on button "Controleer" at bounding box center [784, 486] width 494 height 35
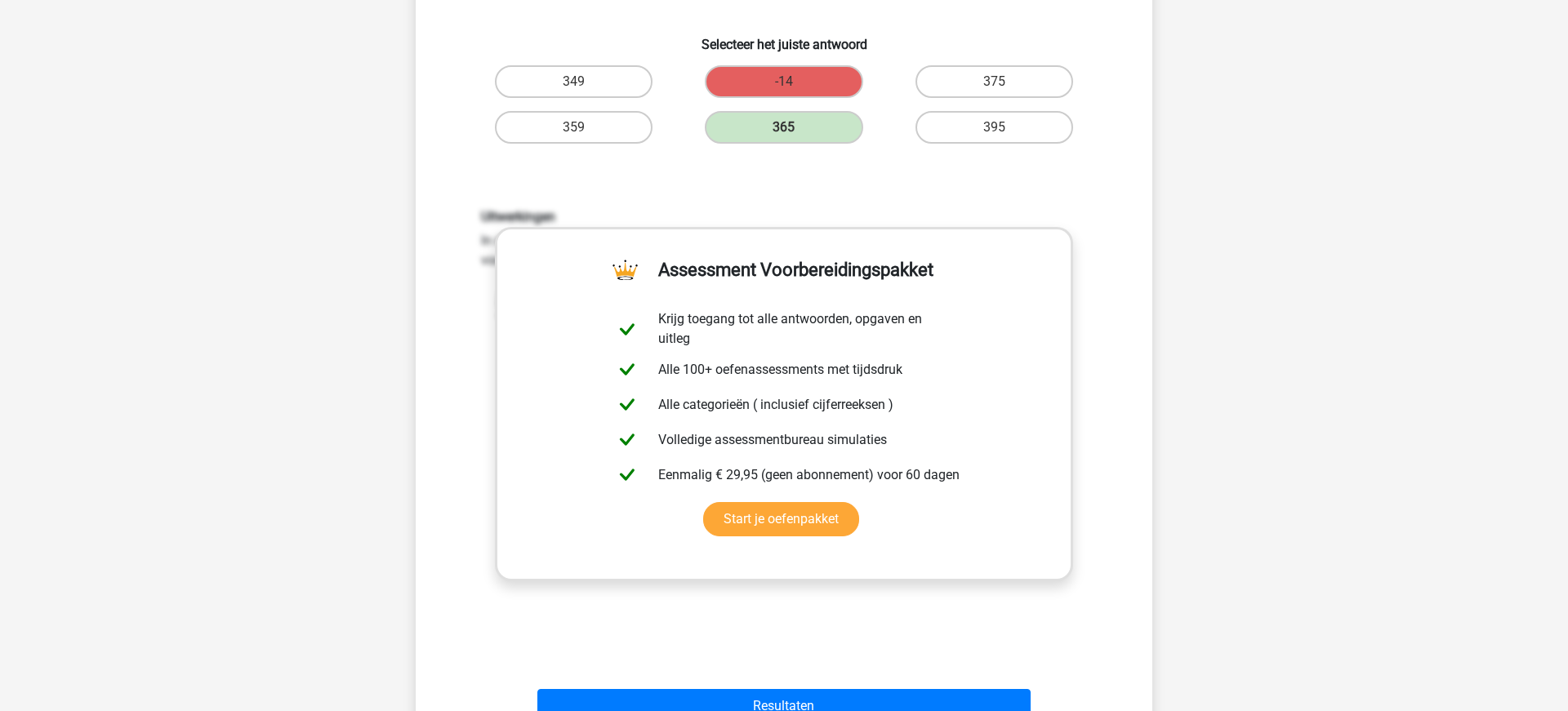
scroll to position [356, 0]
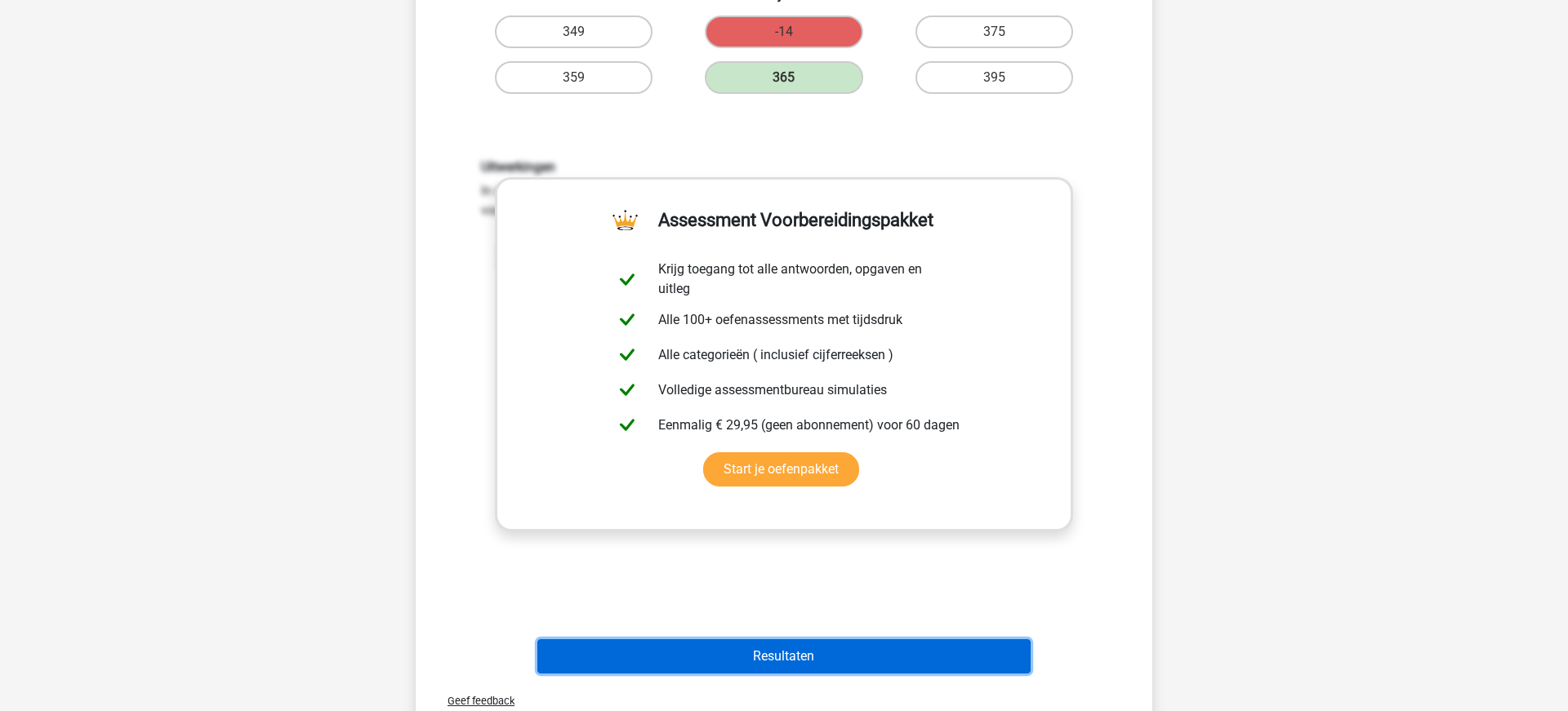
click at [791, 662] on button "Resultaten" at bounding box center [784, 657] width 494 height 35
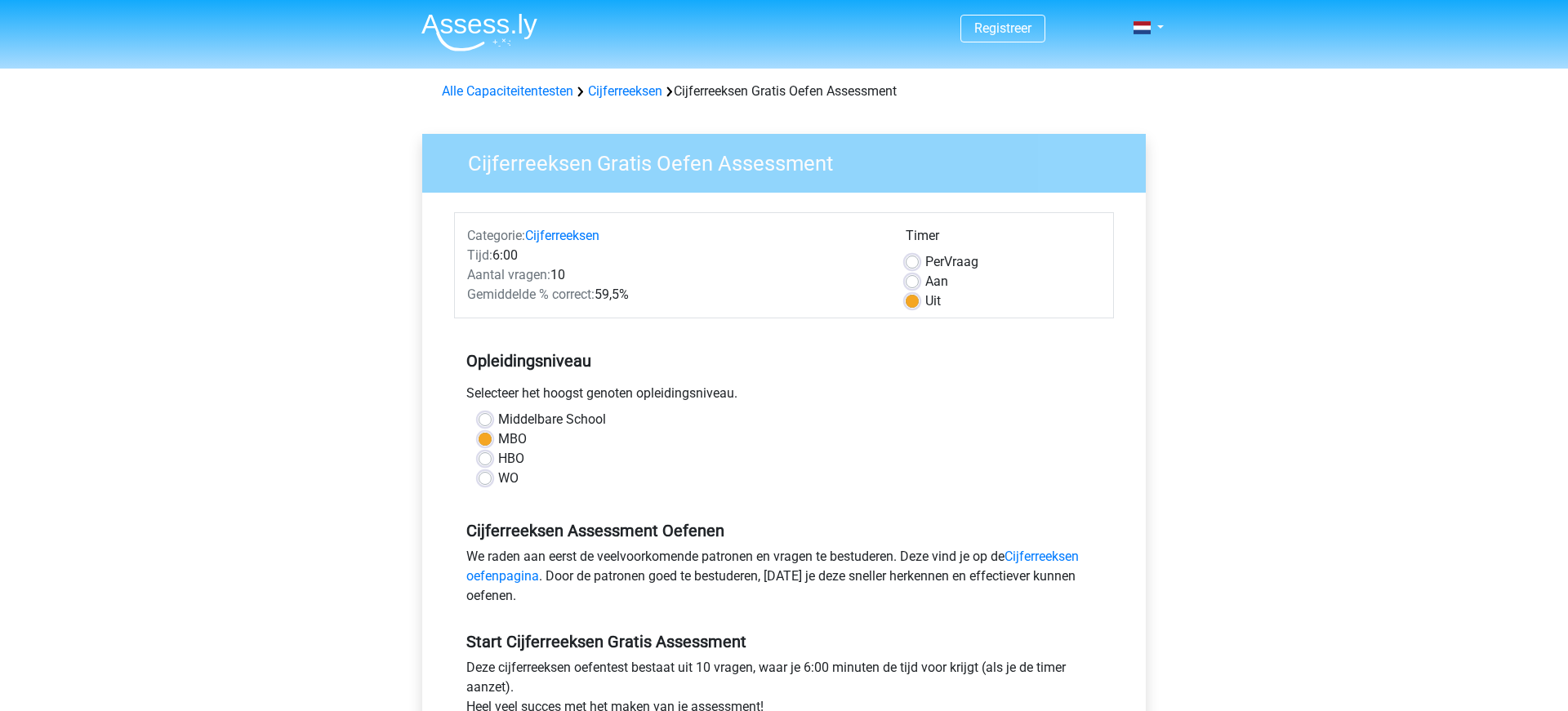
scroll to position [239, 0]
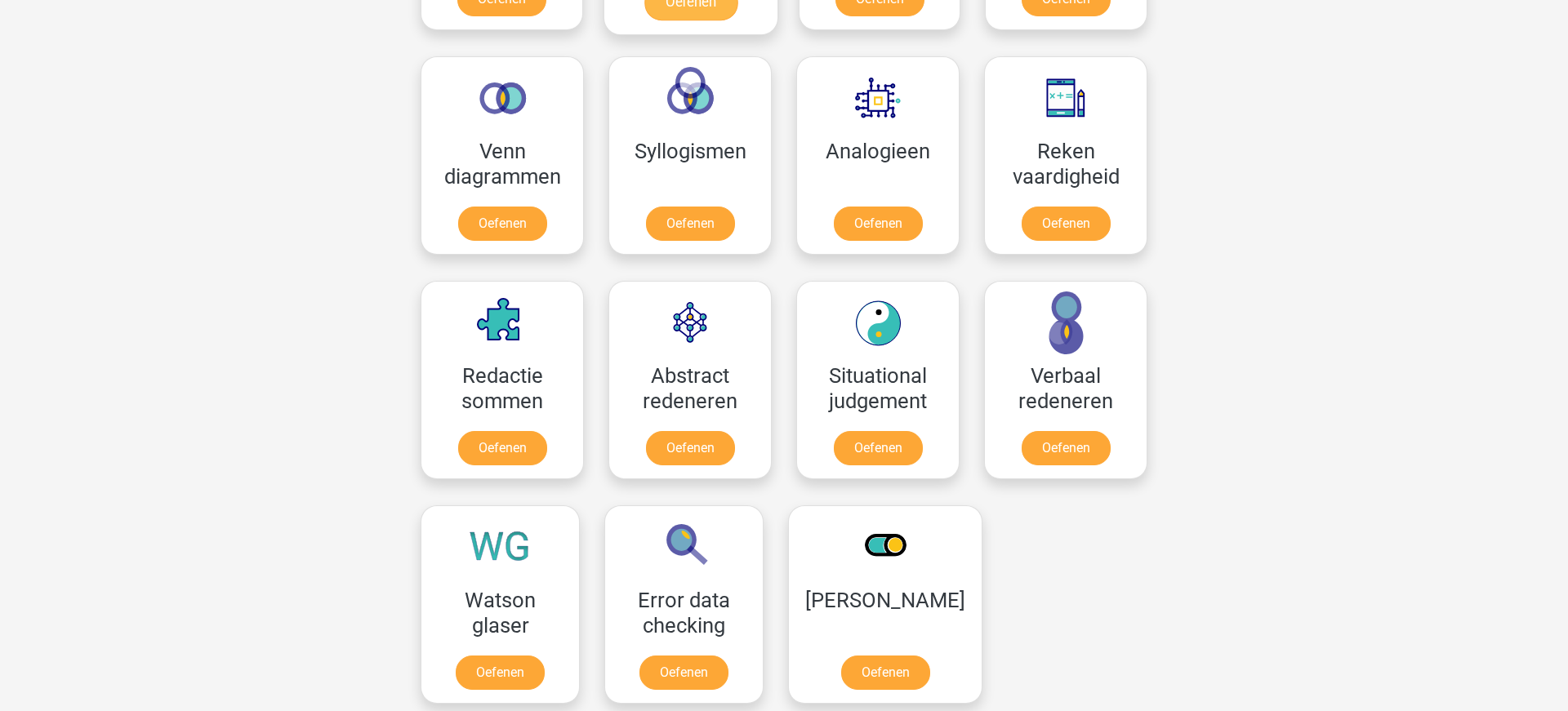
scroll to position [960, 0]
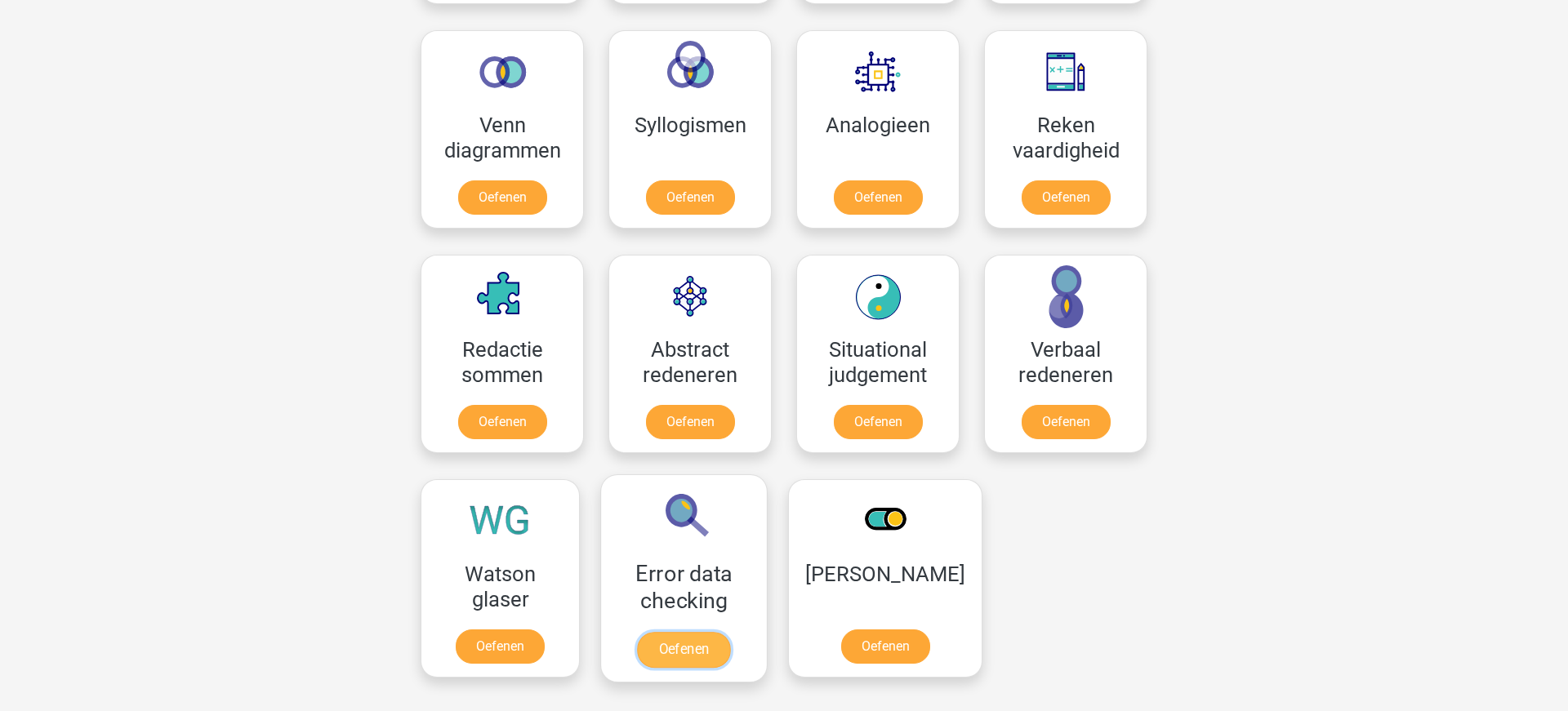
click at [686, 632] on link "Oefenen" at bounding box center [683, 650] width 93 height 36
click at [1055, 422] on link "Oefenen" at bounding box center [1065, 425] width 93 height 36
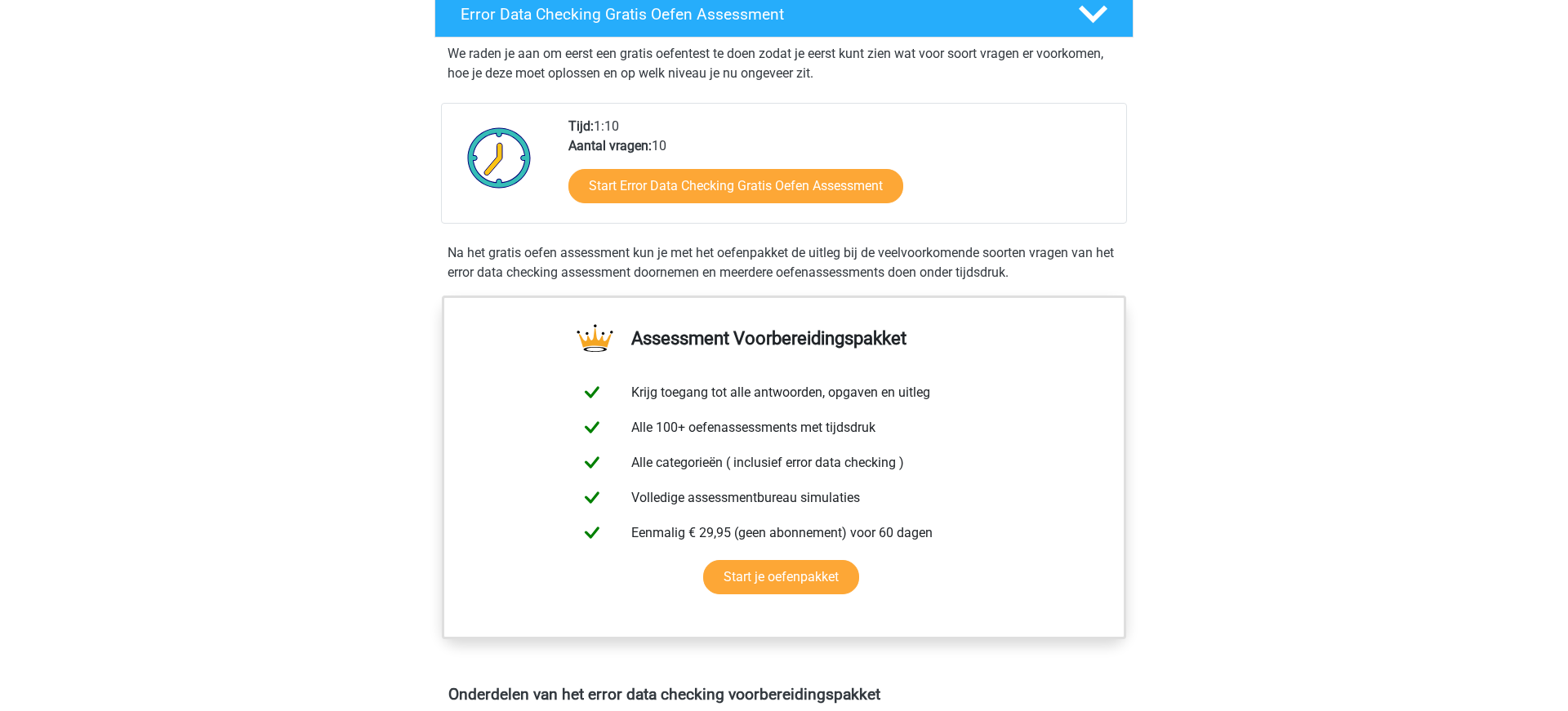
scroll to position [302, 0]
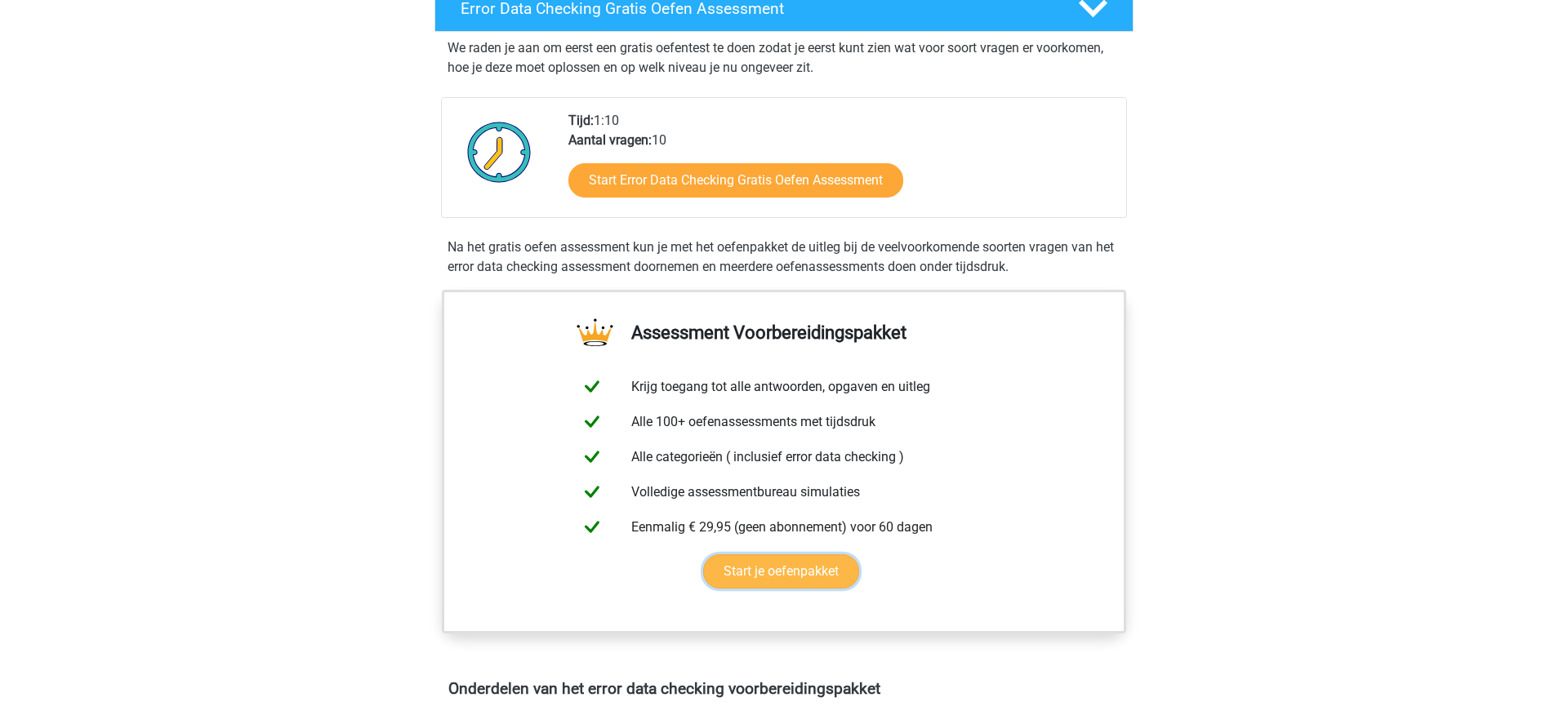
click at [774, 574] on link "Start je oefenpakket" at bounding box center [780, 572] width 156 height 35
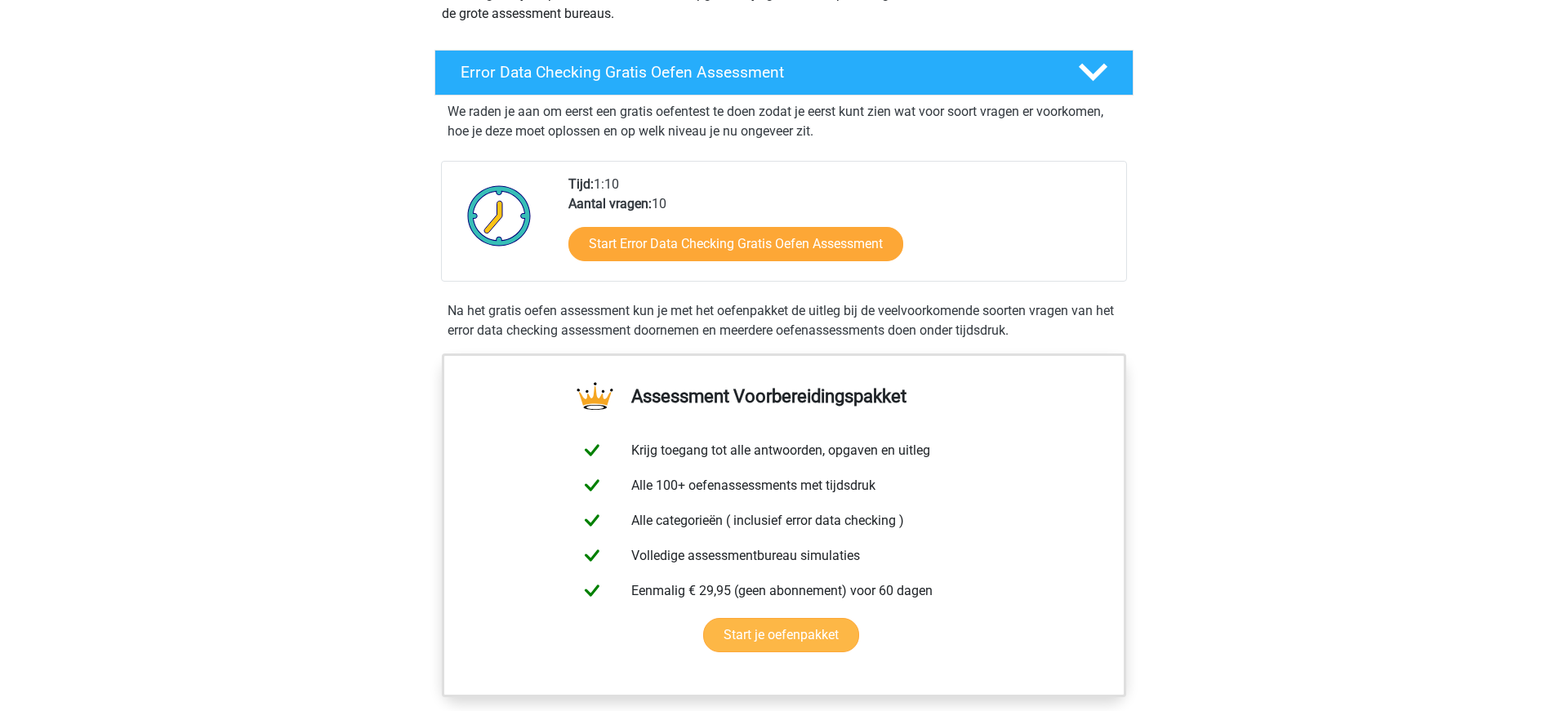
scroll to position [235, 0]
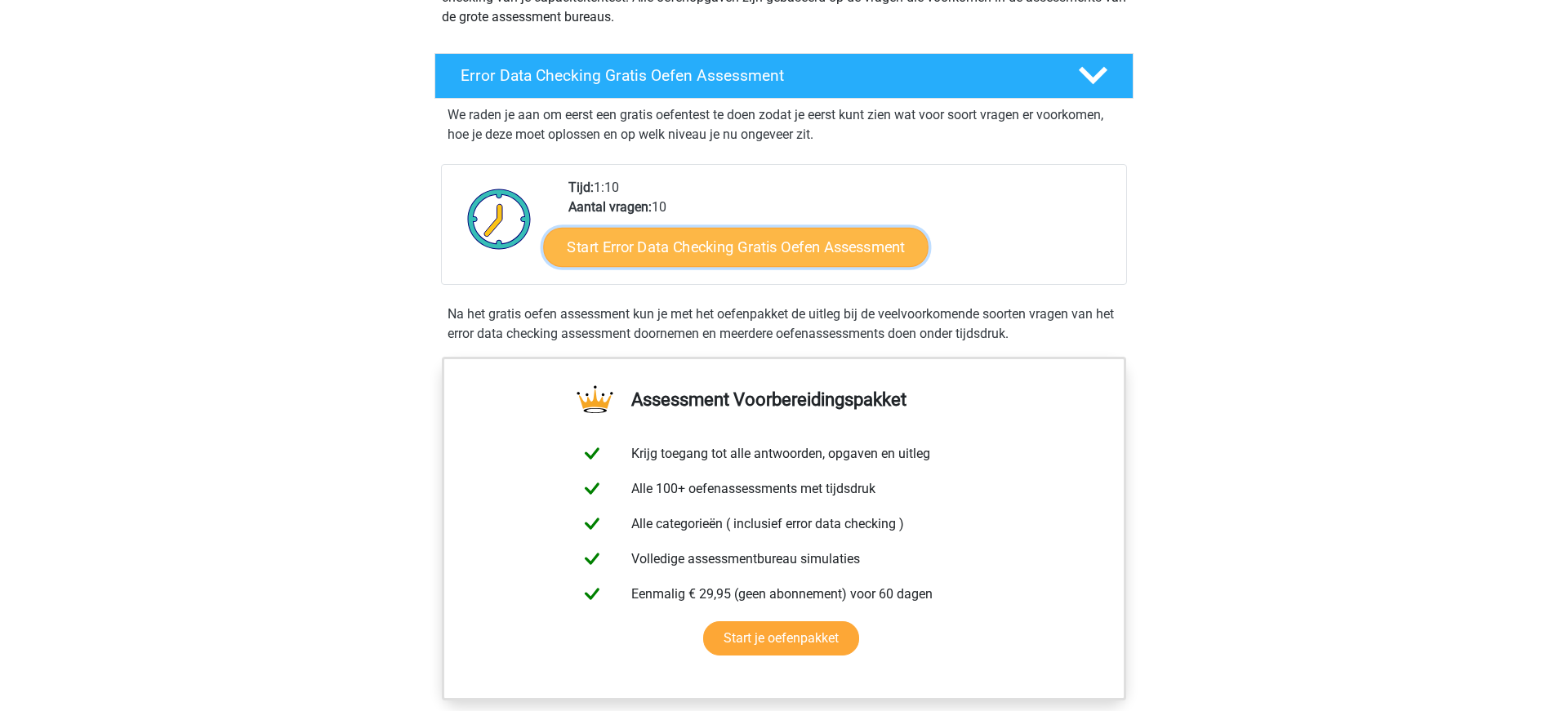
click at [735, 250] on link "Start Error Data Checking Gratis Oefen Assessment" at bounding box center [737, 248] width 385 height 40
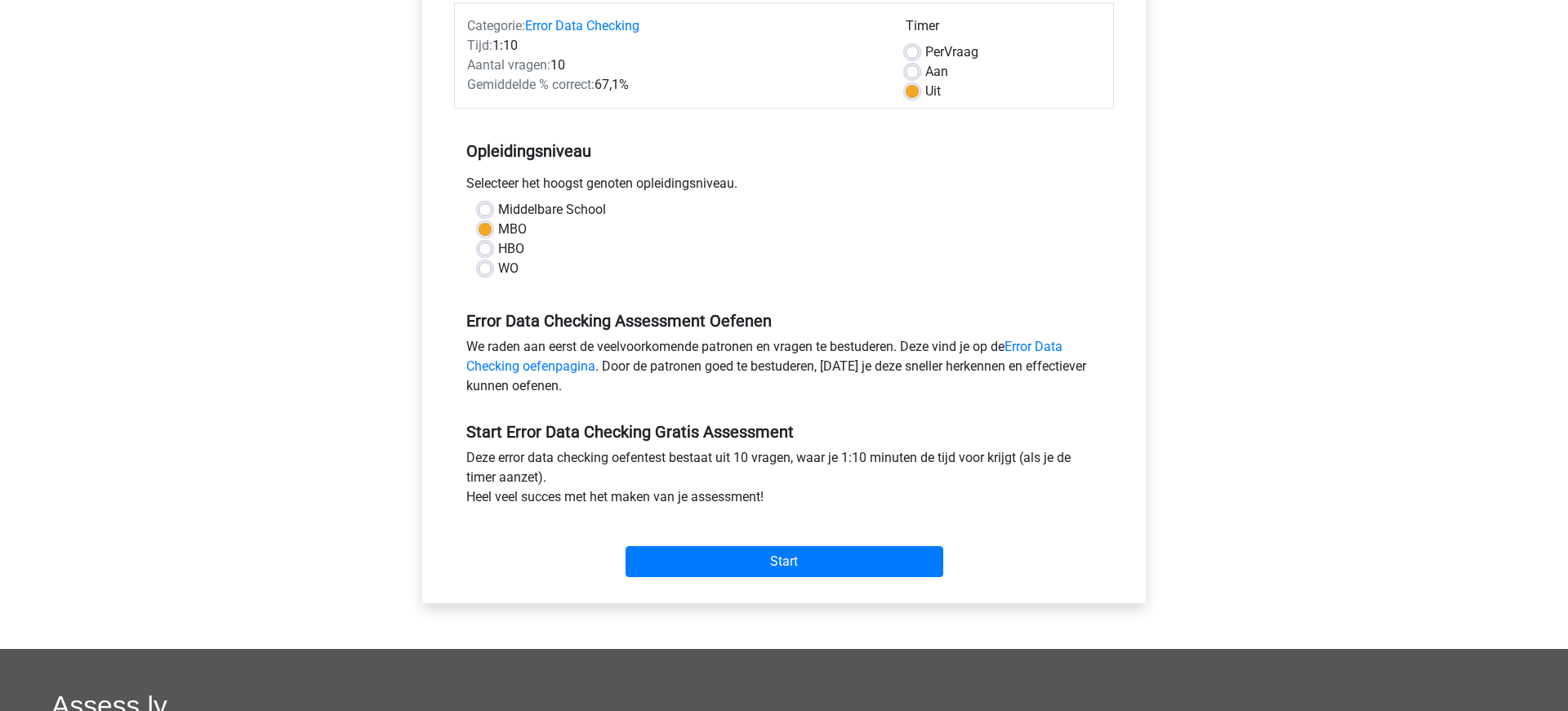
scroll to position [212, 0]
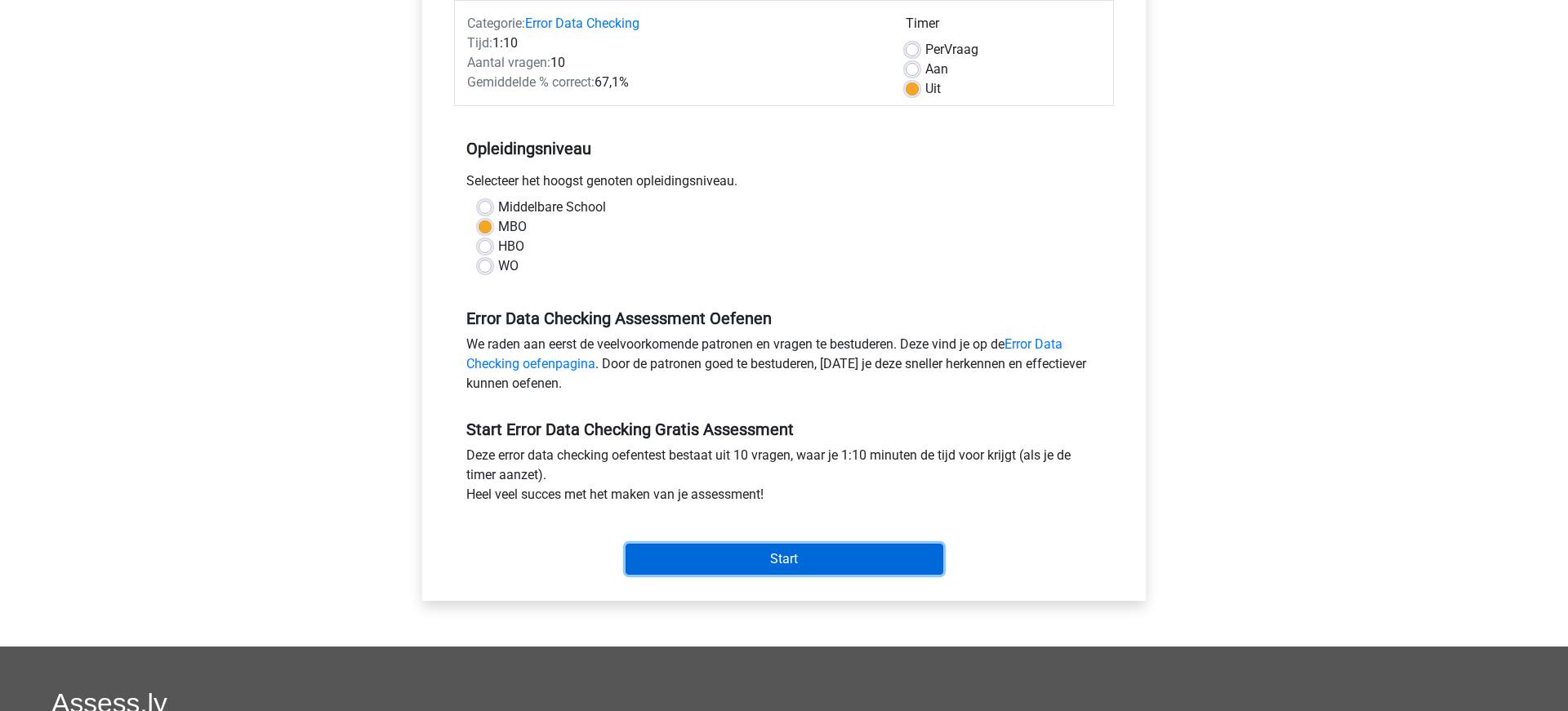
click at [724, 556] on input "Start" at bounding box center [784, 560] width 318 height 31
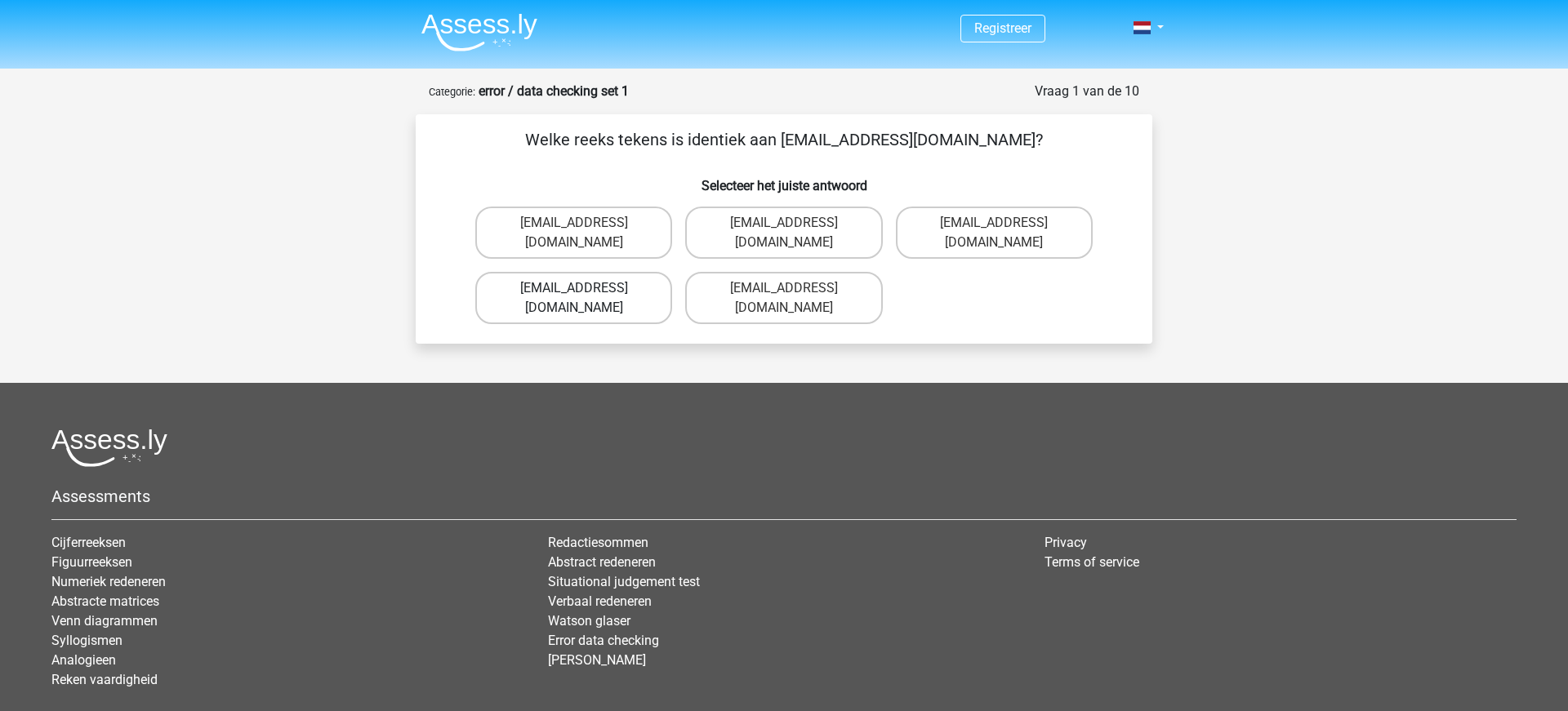
click at [551, 272] on label "Evie_Meade@jointmail.com.uk" at bounding box center [573, 297] width 197 height 52
click at [574, 288] on input "Evie_Meade@jointmail.com.uk" at bounding box center [579, 293] width 11 height 11
radio input "true"
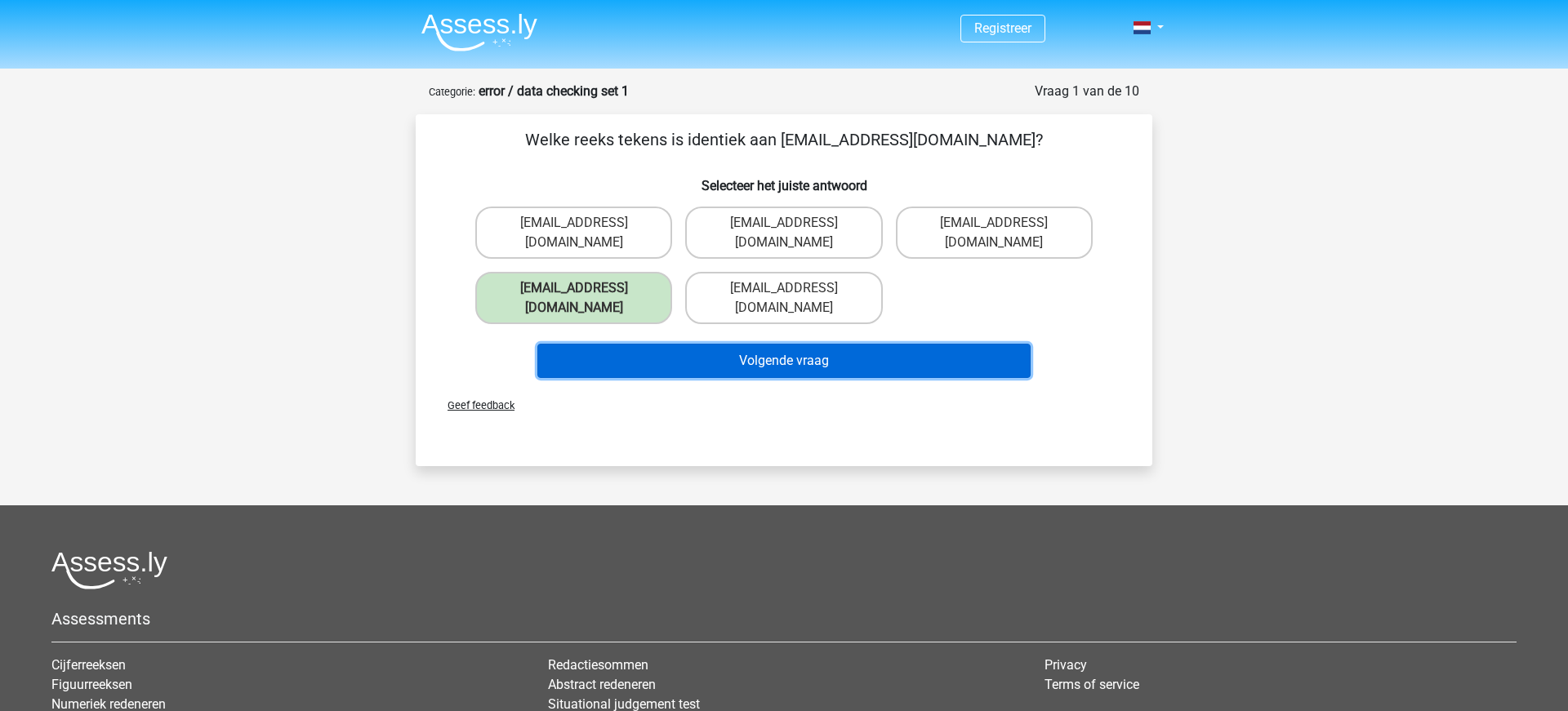
click at [823, 344] on button "Volgende vraag" at bounding box center [784, 361] width 494 height 35
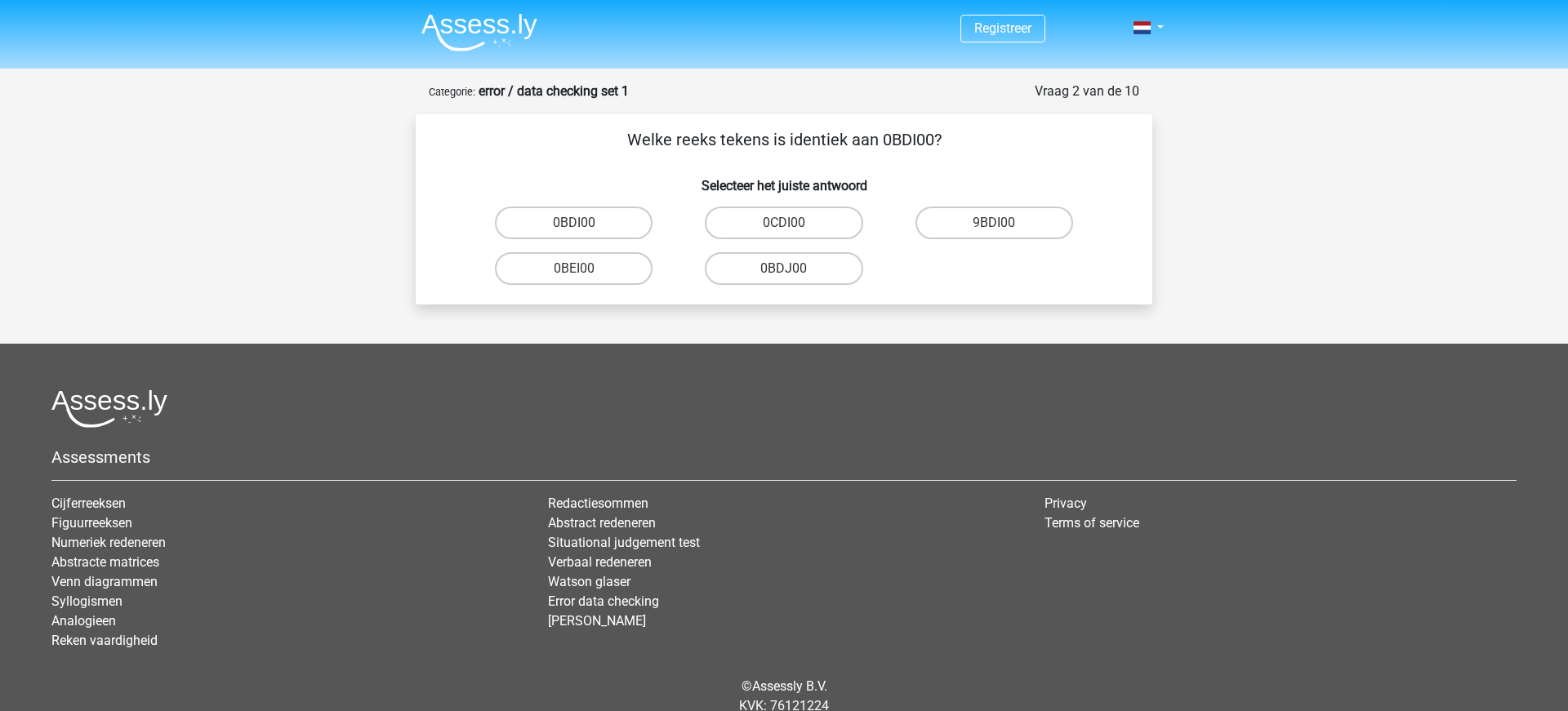
click at [575, 224] on input "0BDI00" at bounding box center [579, 228] width 11 height 11
radio input "true"
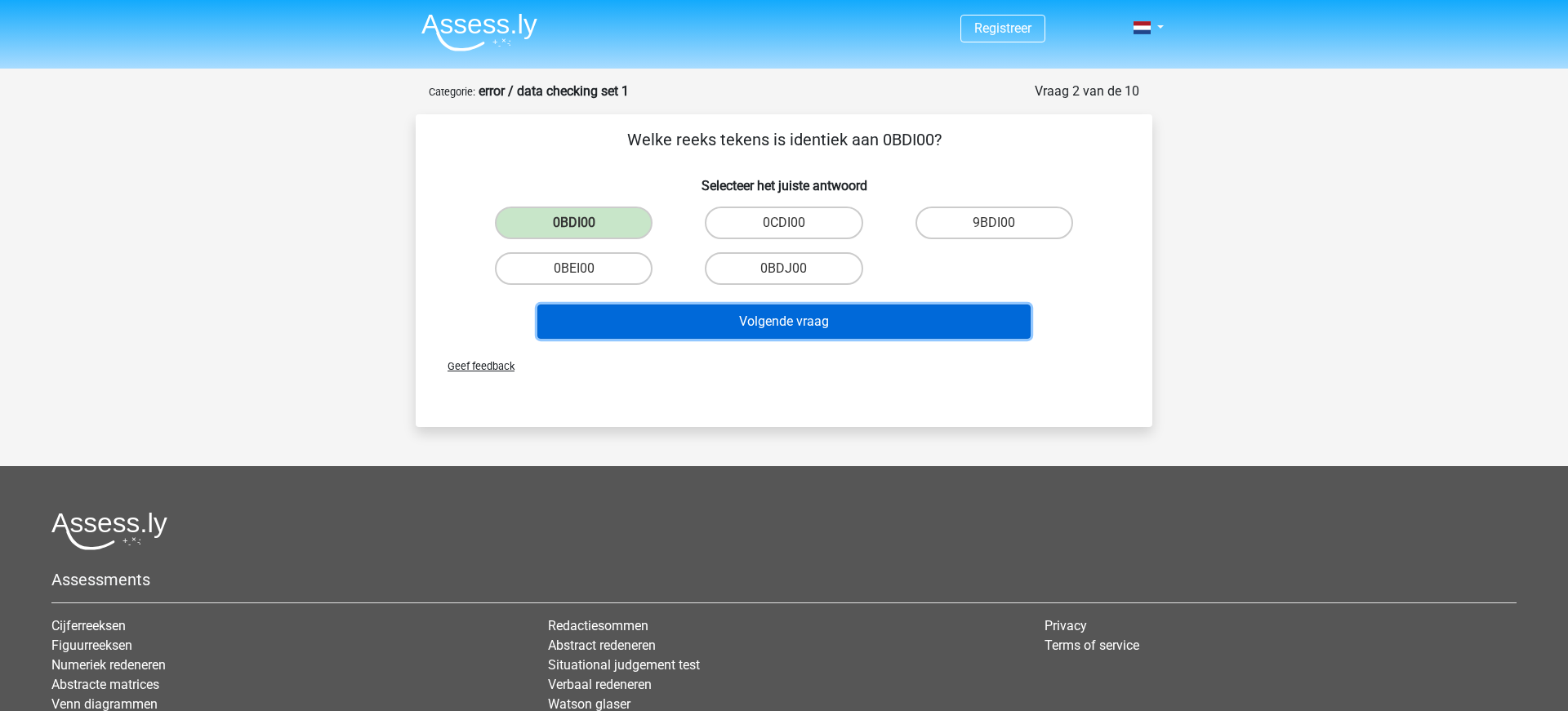
click at [810, 318] on button "Volgende vraag" at bounding box center [784, 322] width 494 height 35
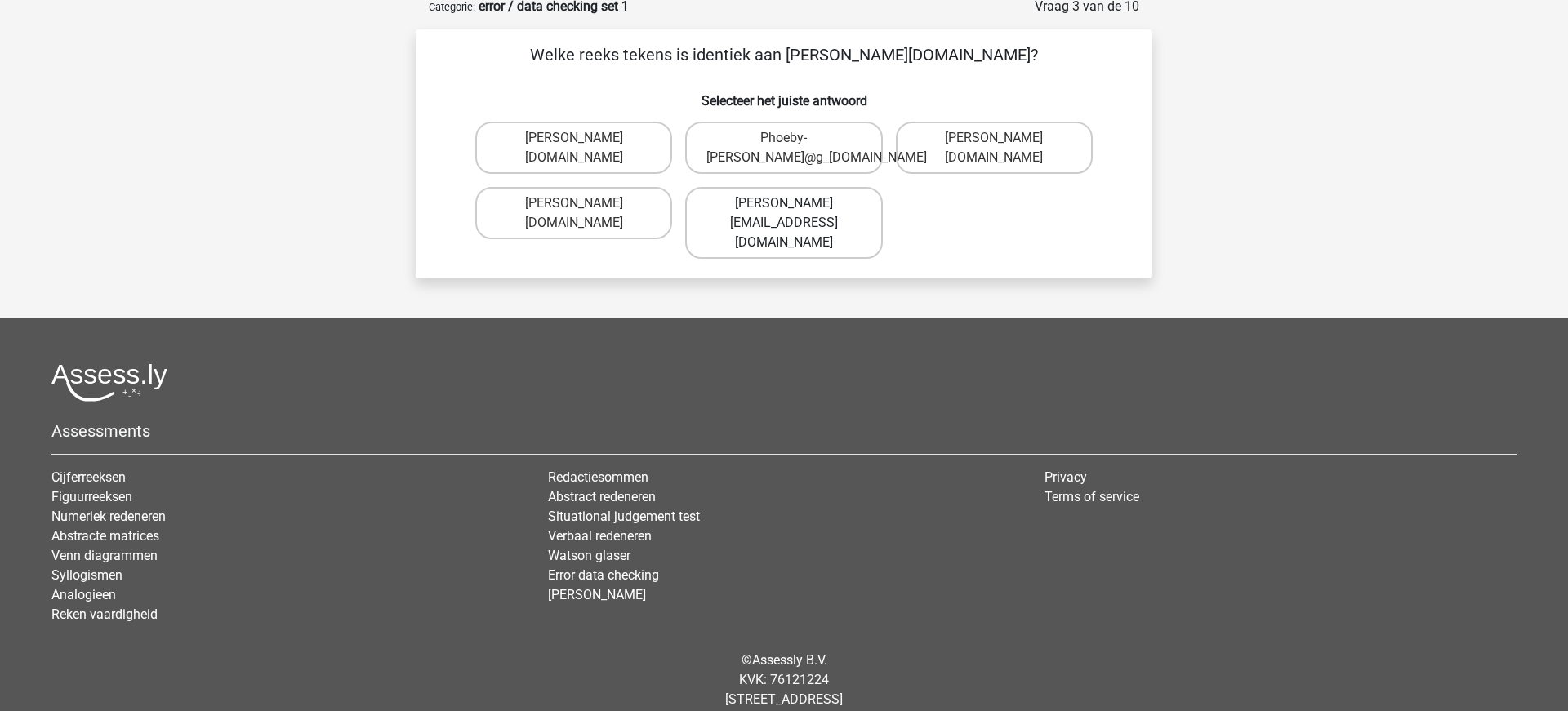
scroll to position [86, 0]
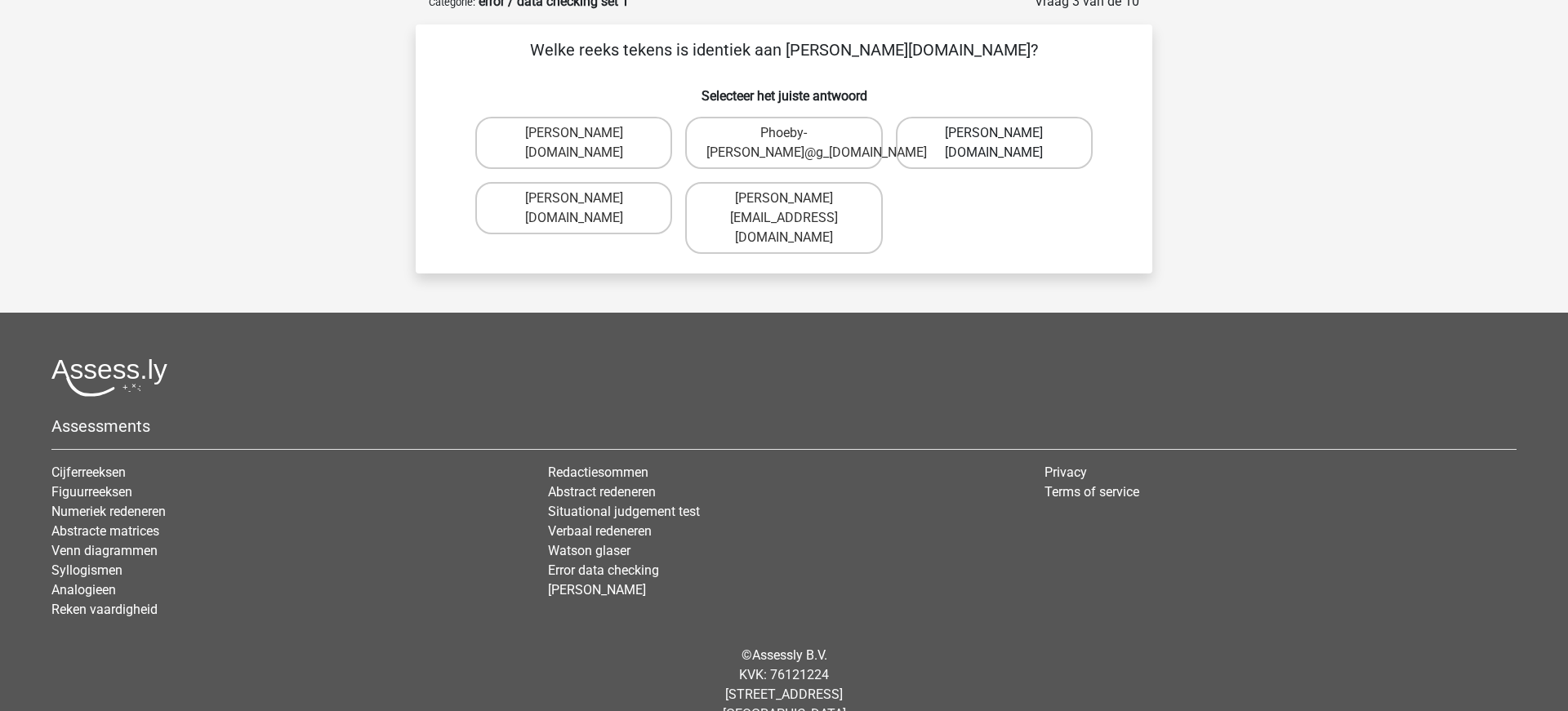
click at [965, 154] on label "Phoebe-Patterson@g_mail.gr" at bounding box center [993, 142] width 197 height 52
click at [993, 144] on input "Phoebe-Patterson@g_mail.gr" at bounding box center [998, 138] width 11 height 11
radio input "true"
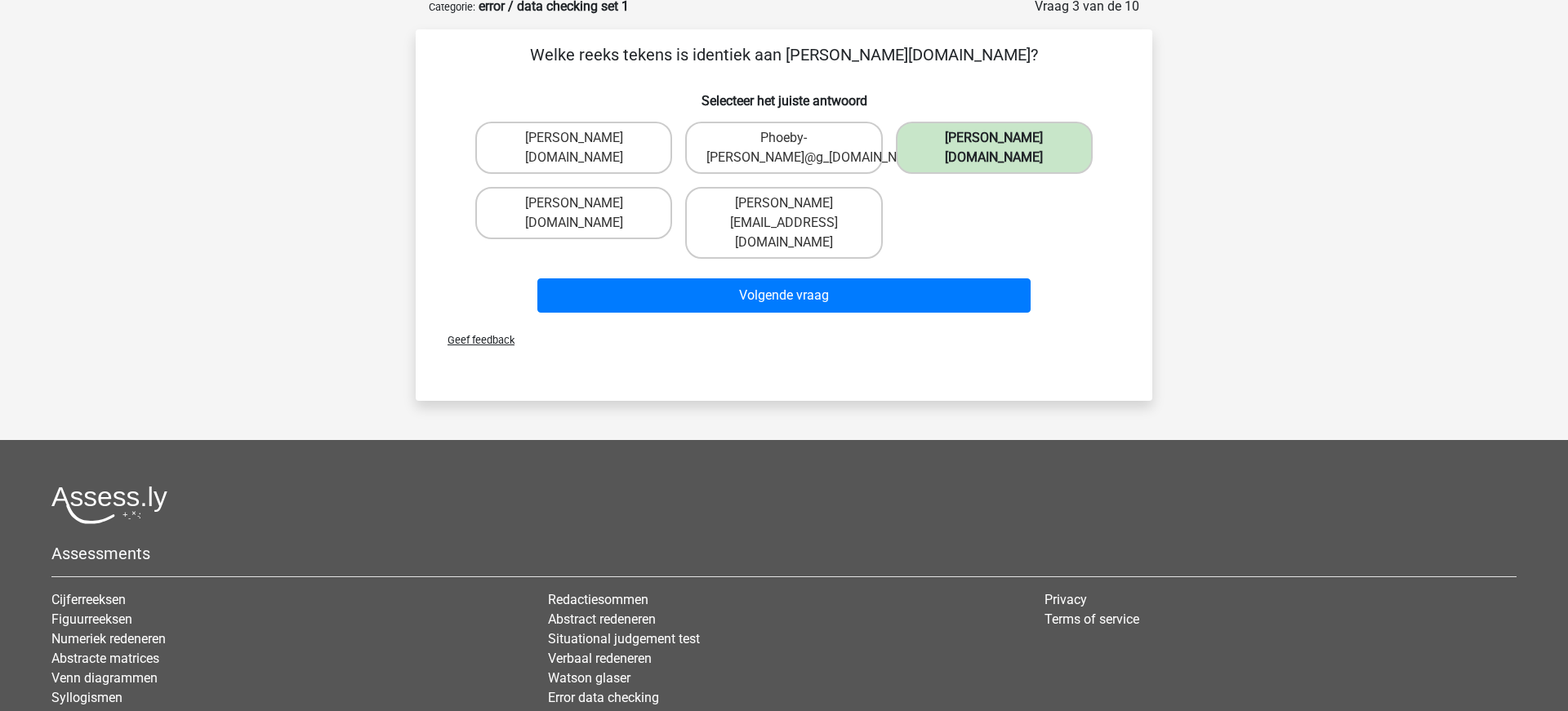
scroll to position [82, 0]
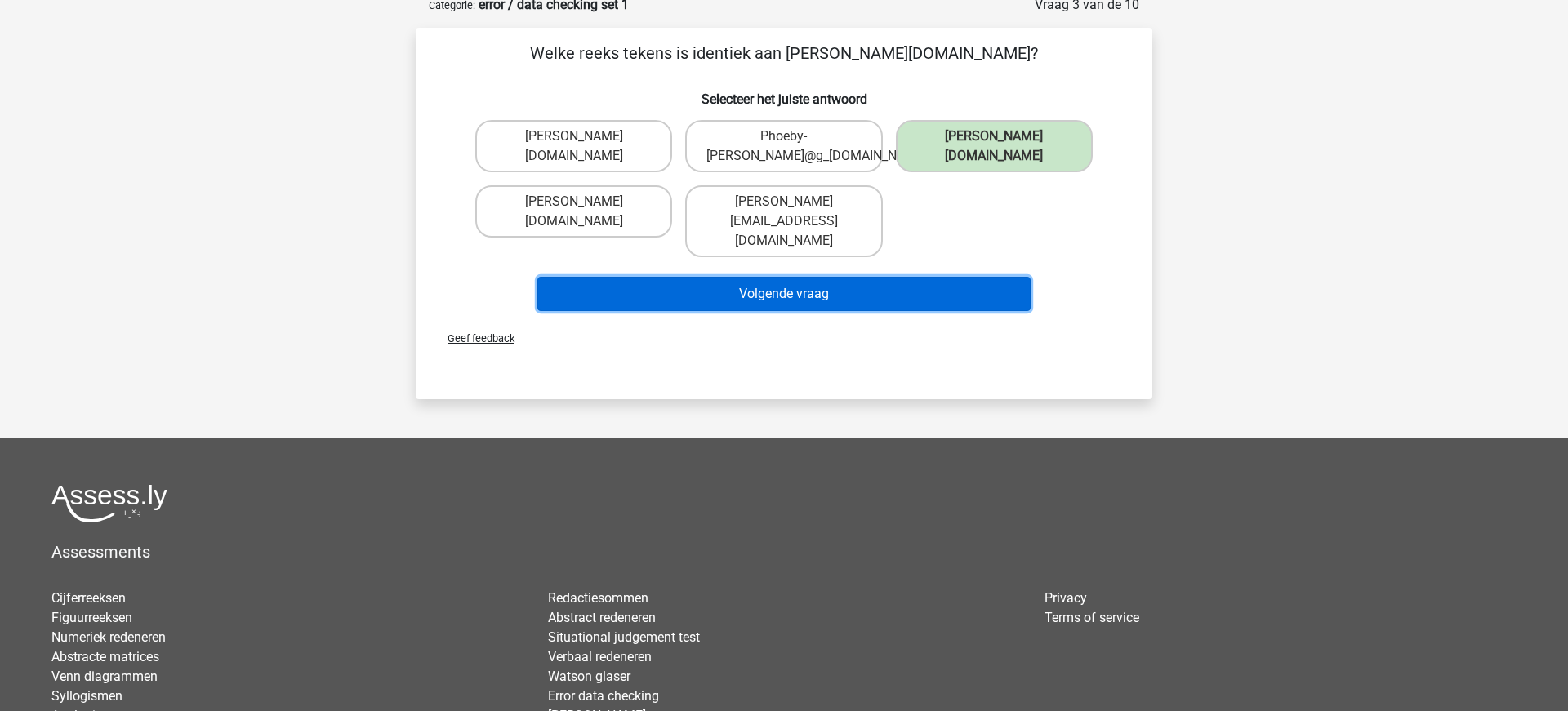
click at [706, 287] on button "Volgende vraag" at bounding box center [784, 294] width 494 height 35
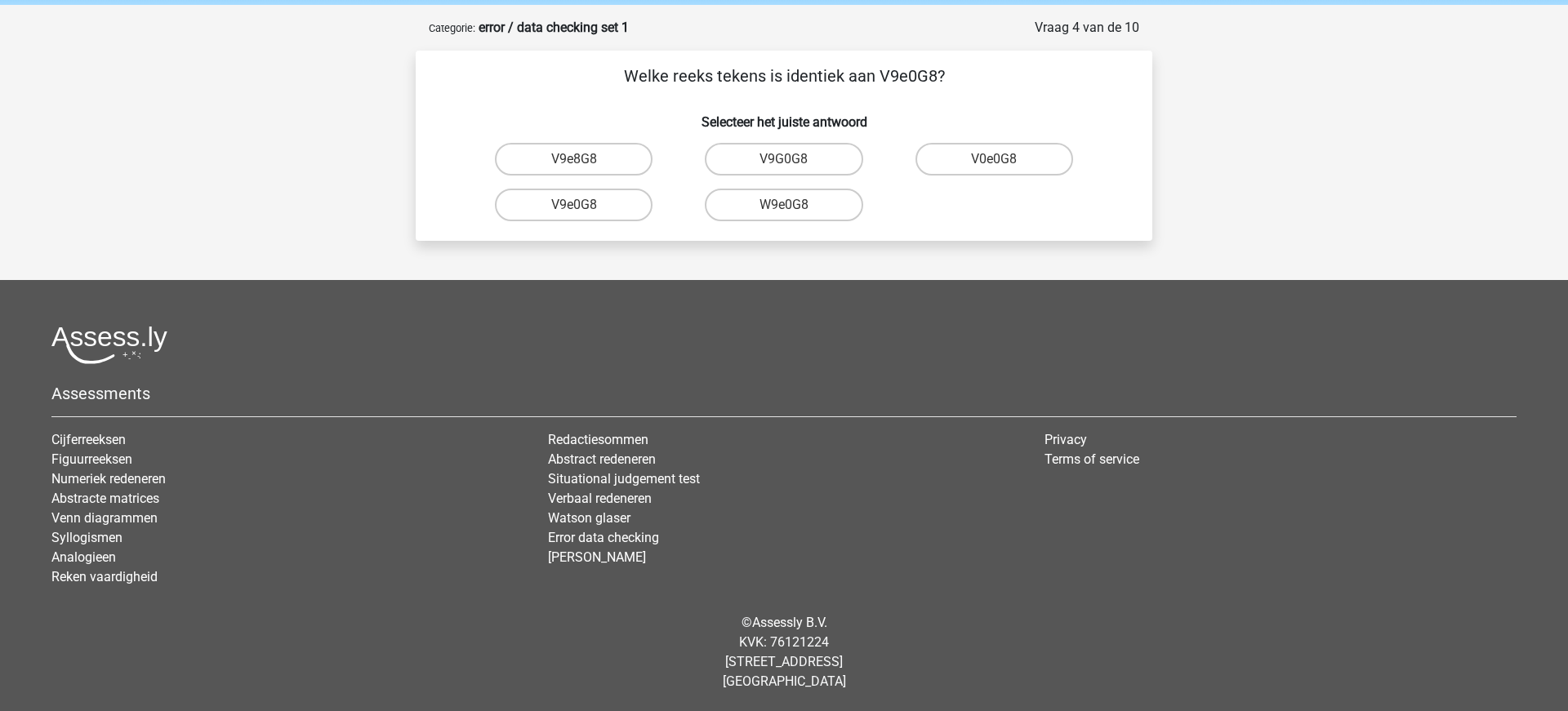
scroll to position [61, 0]
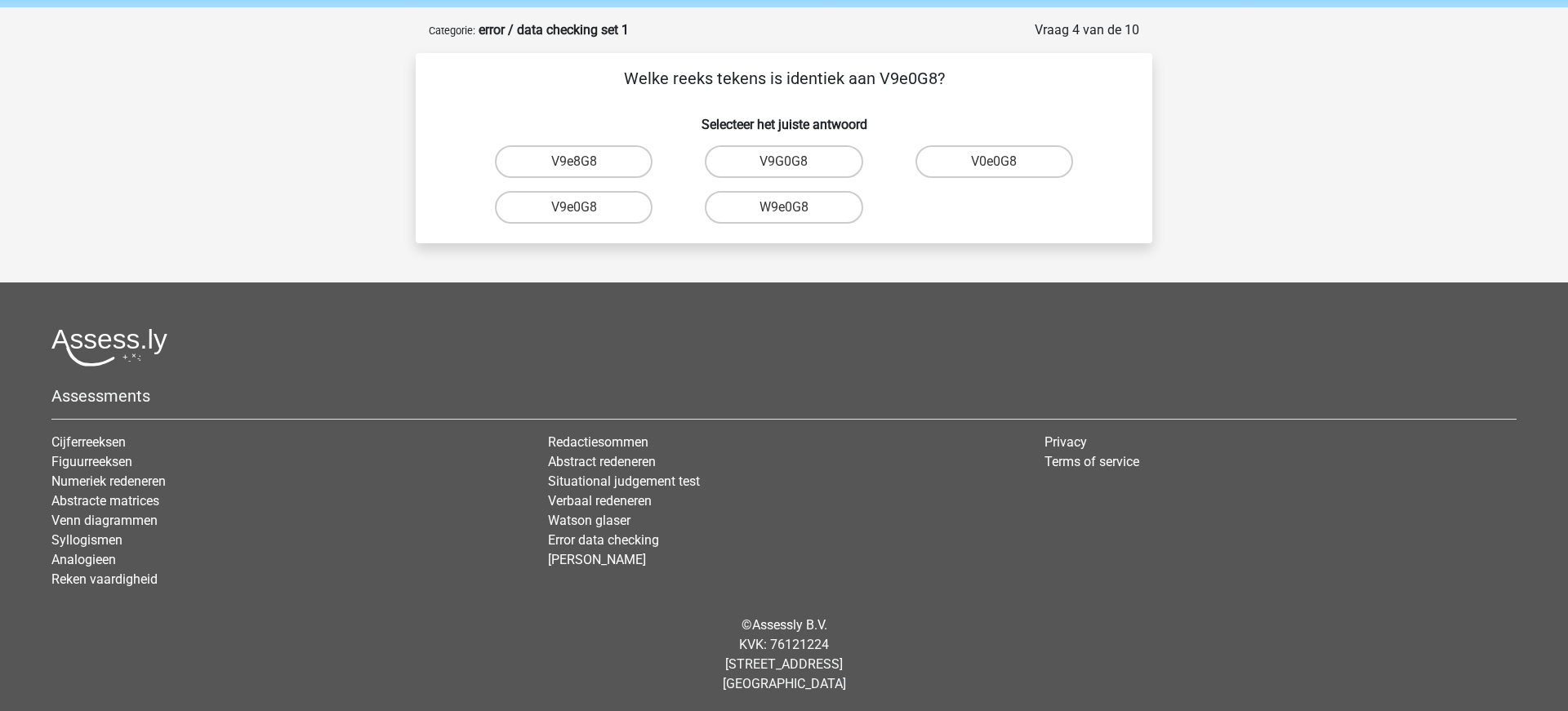
click at [574, 213] on input "V9e0G8" at bounding box center [579, 212] width 11 height 11
radio input "true"
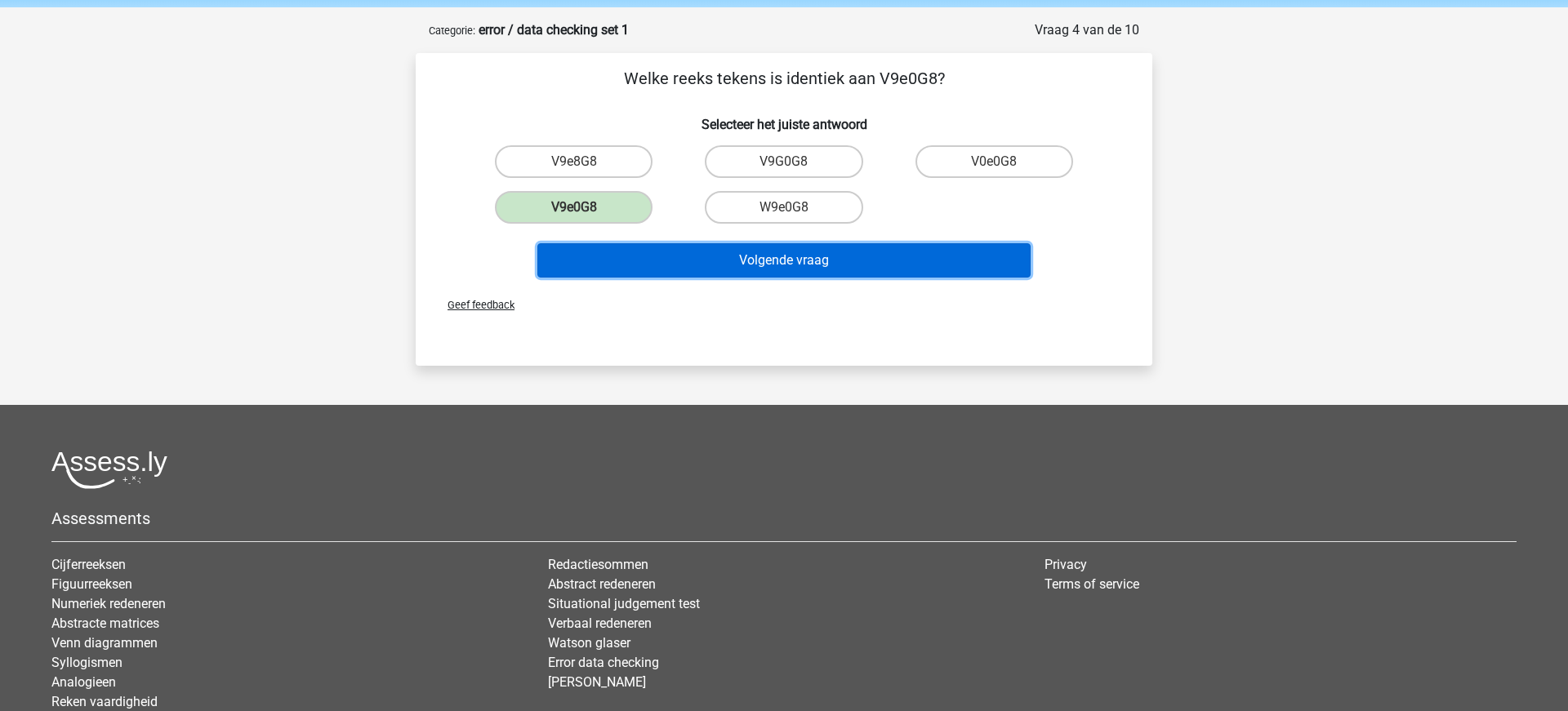
click at [734, 263] on button "Volgende vraag" at bounding box center [784, 261] width 494 height 35
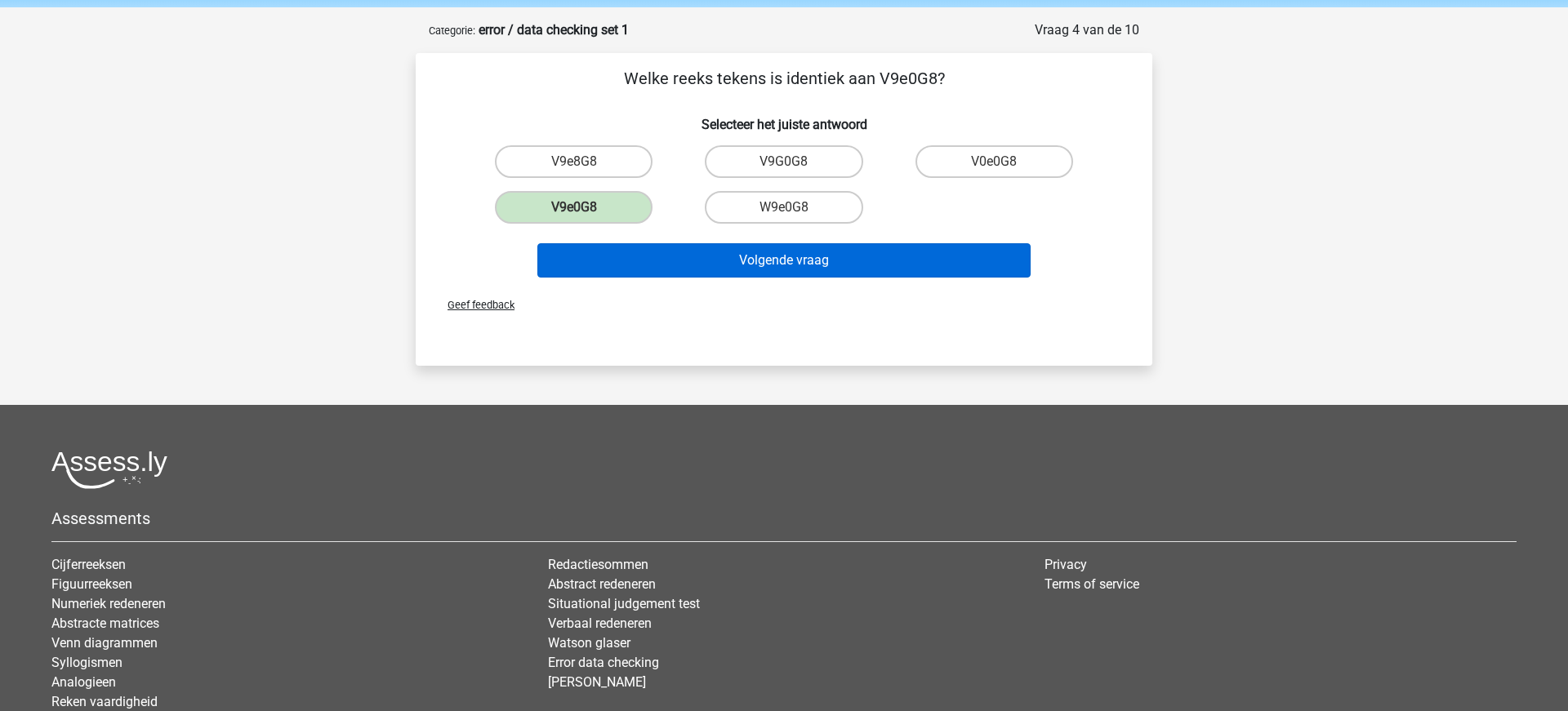
scroll to position [63, 0]
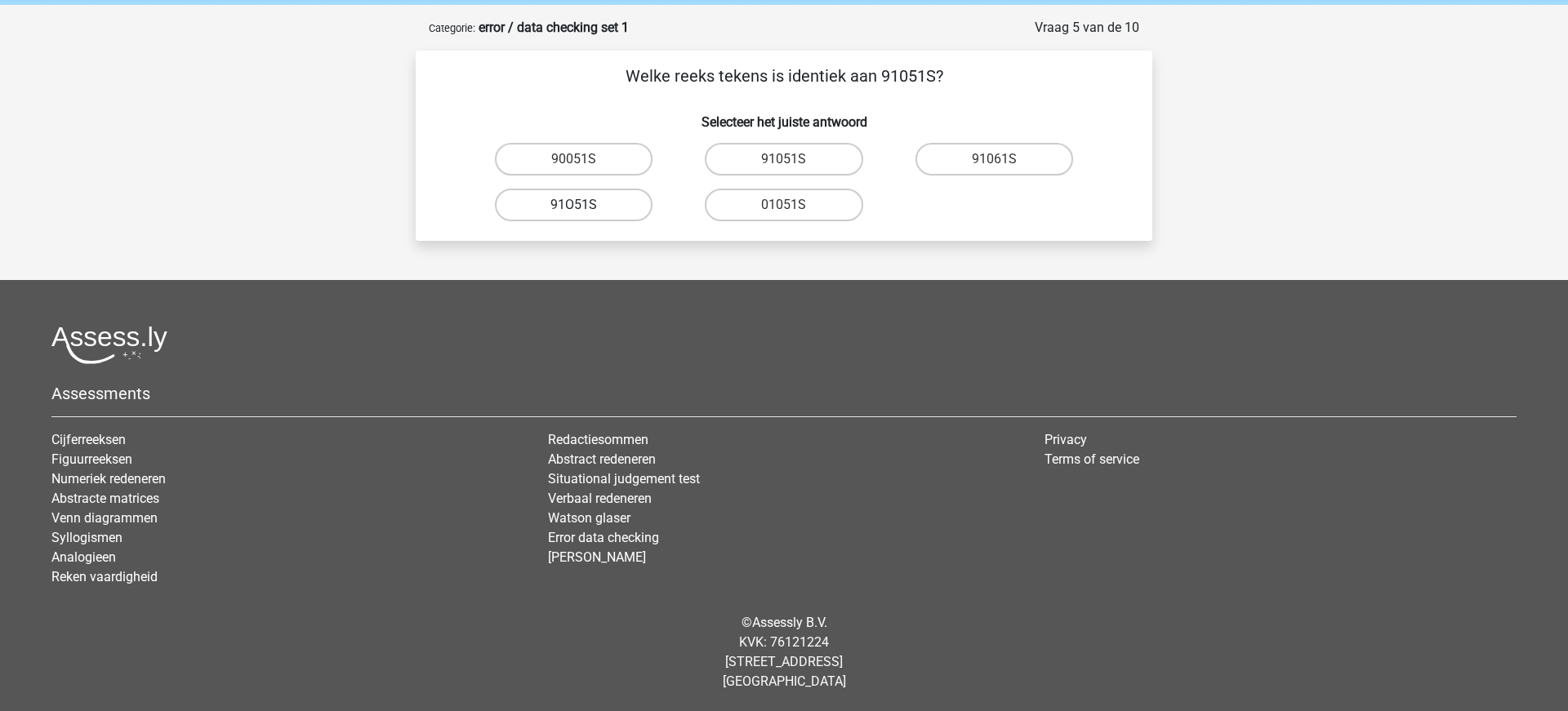
click at [570, 207] on label "91O51S" at bounding box center [573, 205] width 157 height 33
click at [574, 207] on input "91O51S" at bounding box center [579, 210] width 11 height 11
radio input "true"
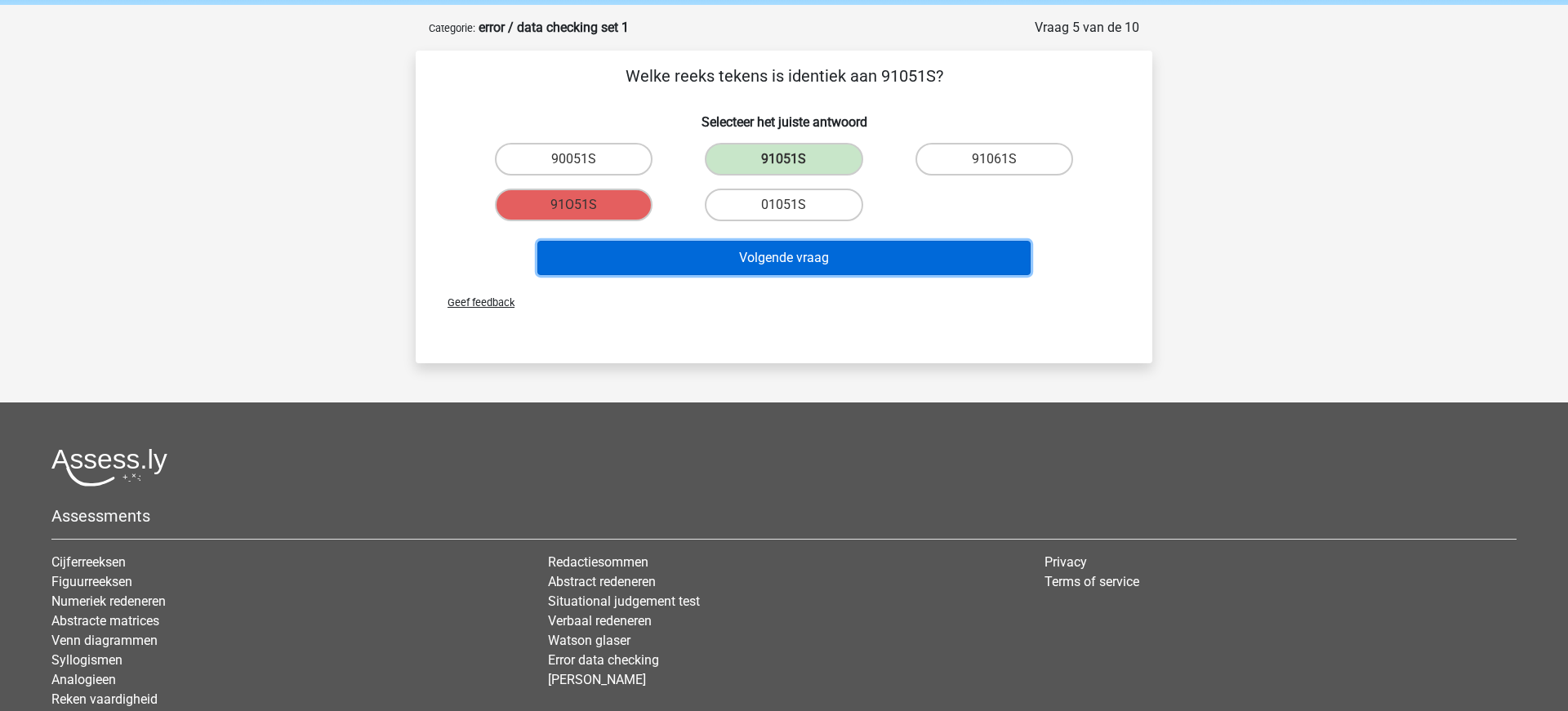
click at [840, 257] on button "Volgende vraag" at bounding box center [784, 258] width 494 height 35
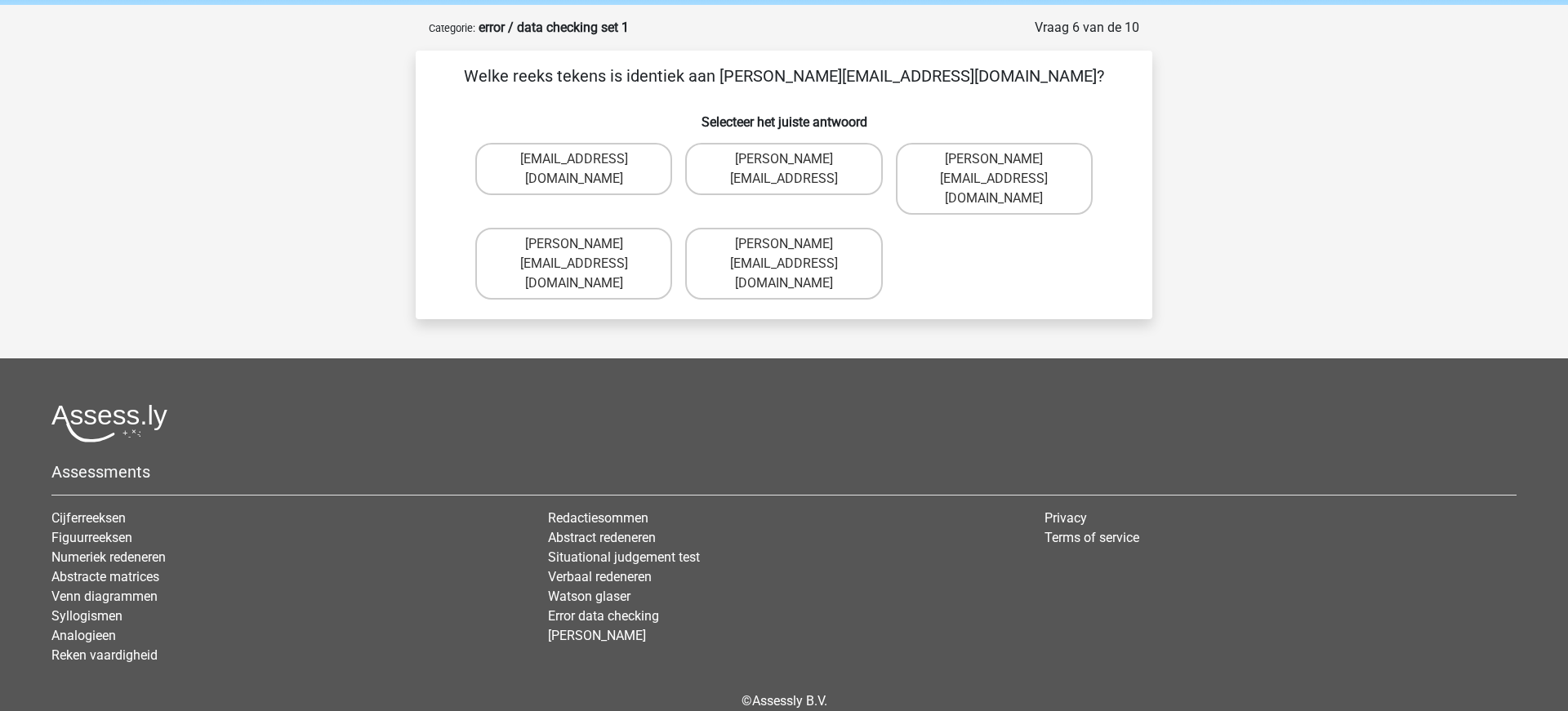
click at [784, 244] on input "Connor.Paterson@mailme.com" at bounding box center [789, 249] width 11 height 11
radio input "true"
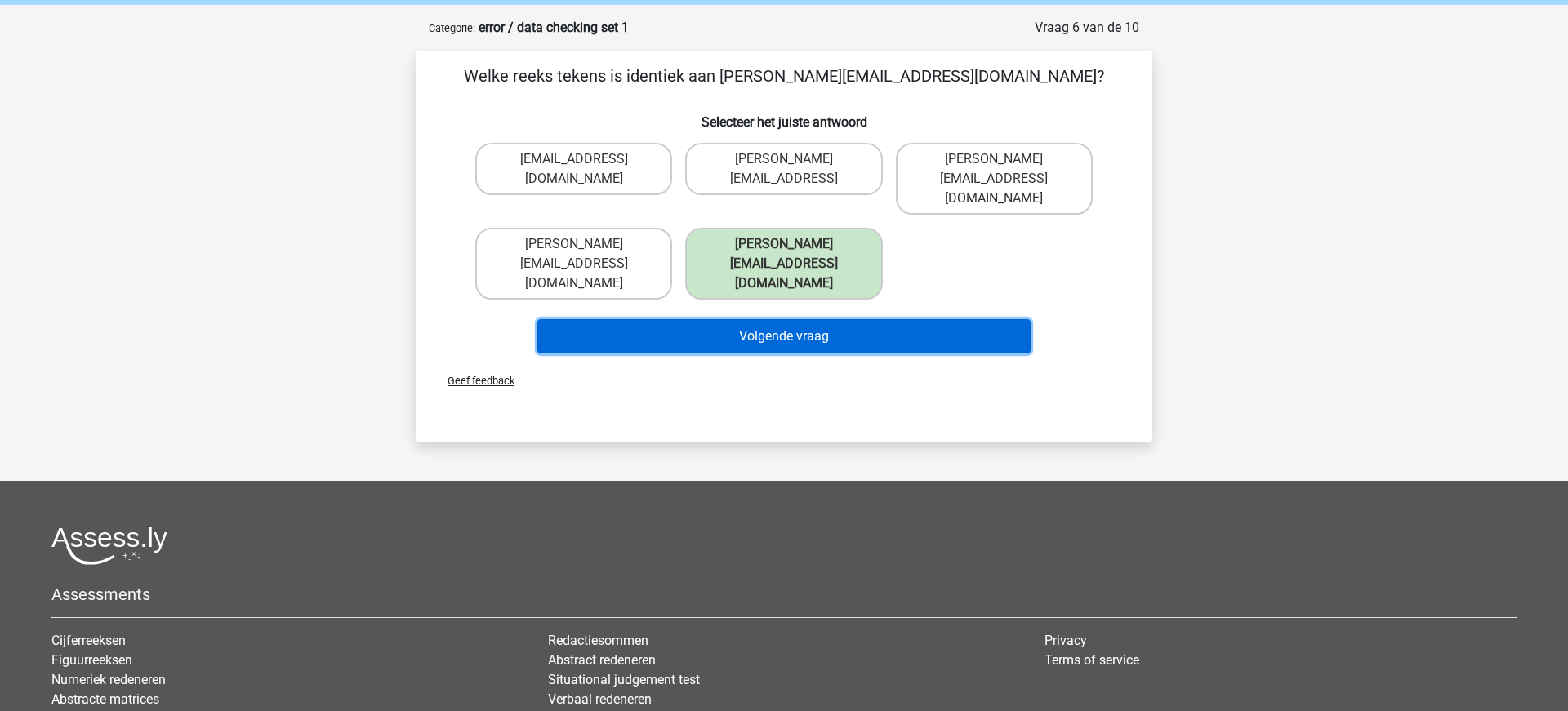
click at [794, 319] on button "Volgende vraag" at bounding box center [784, 337] width 494 height 35
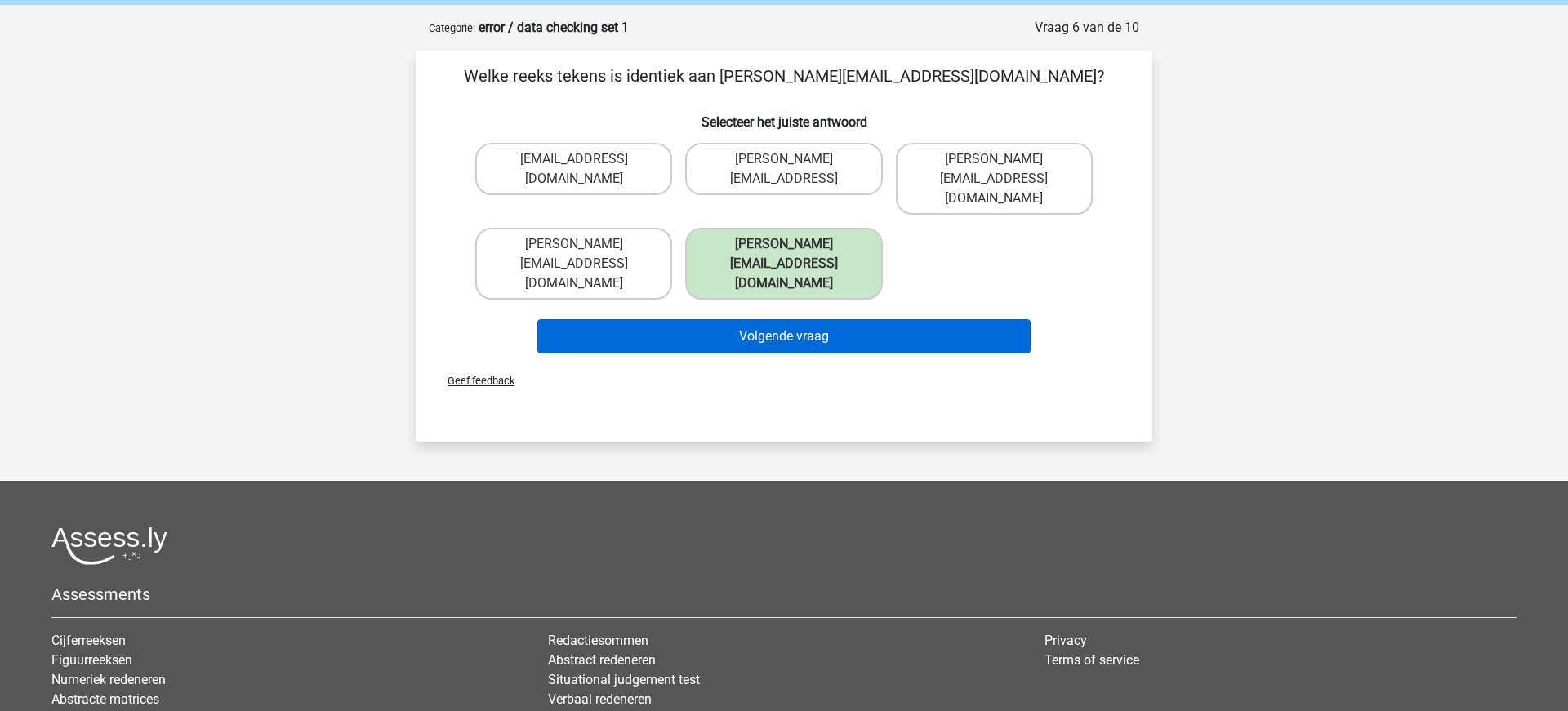
scroll to position [81, 0]
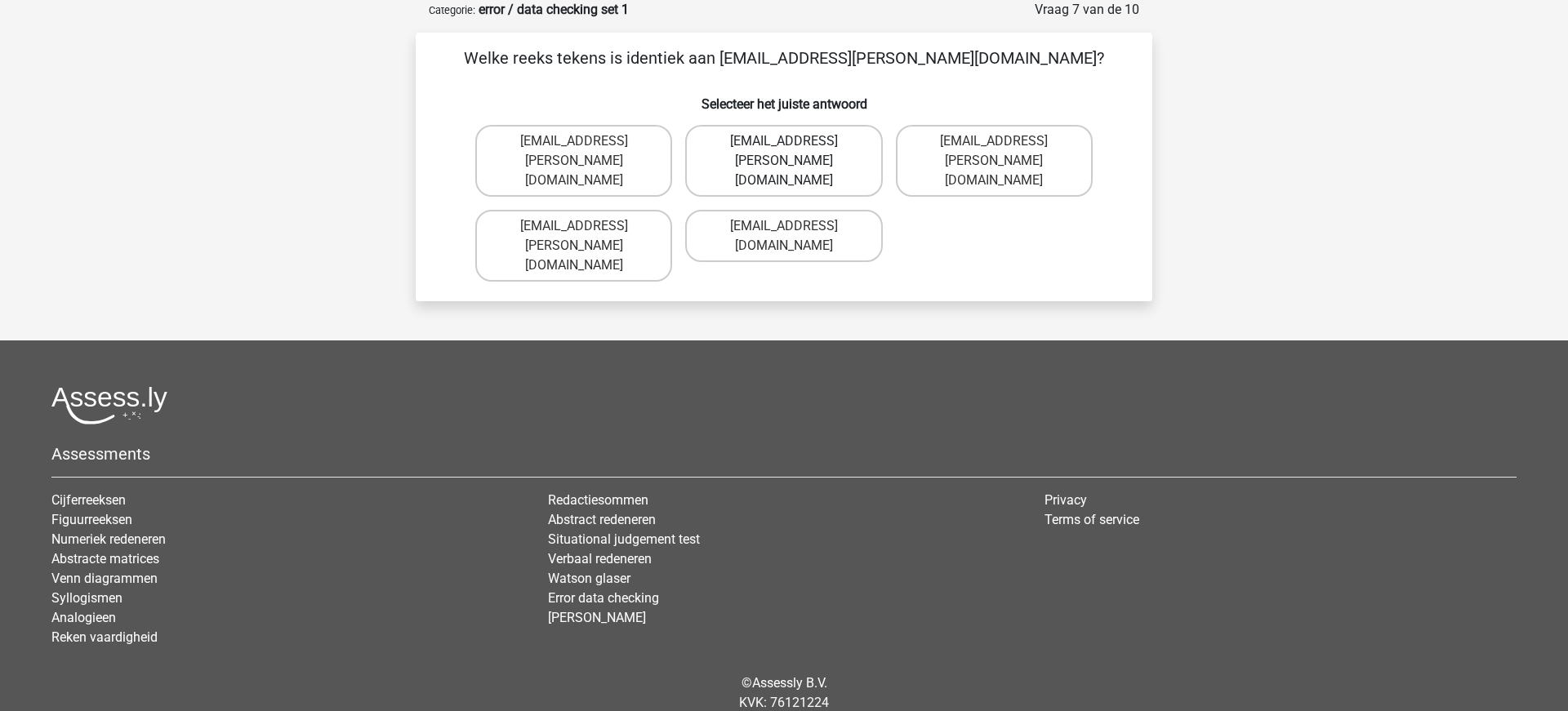
click at [795, 163] on label "Ava-Carroll@mailme.uk.com" at bounding box center [783, 160] width 197 height 72
click at [794, 152] on input "Ava-Carroll@mailme.uk.com" at bounding box center [789, 146] width 11 height 11
radio input "true"
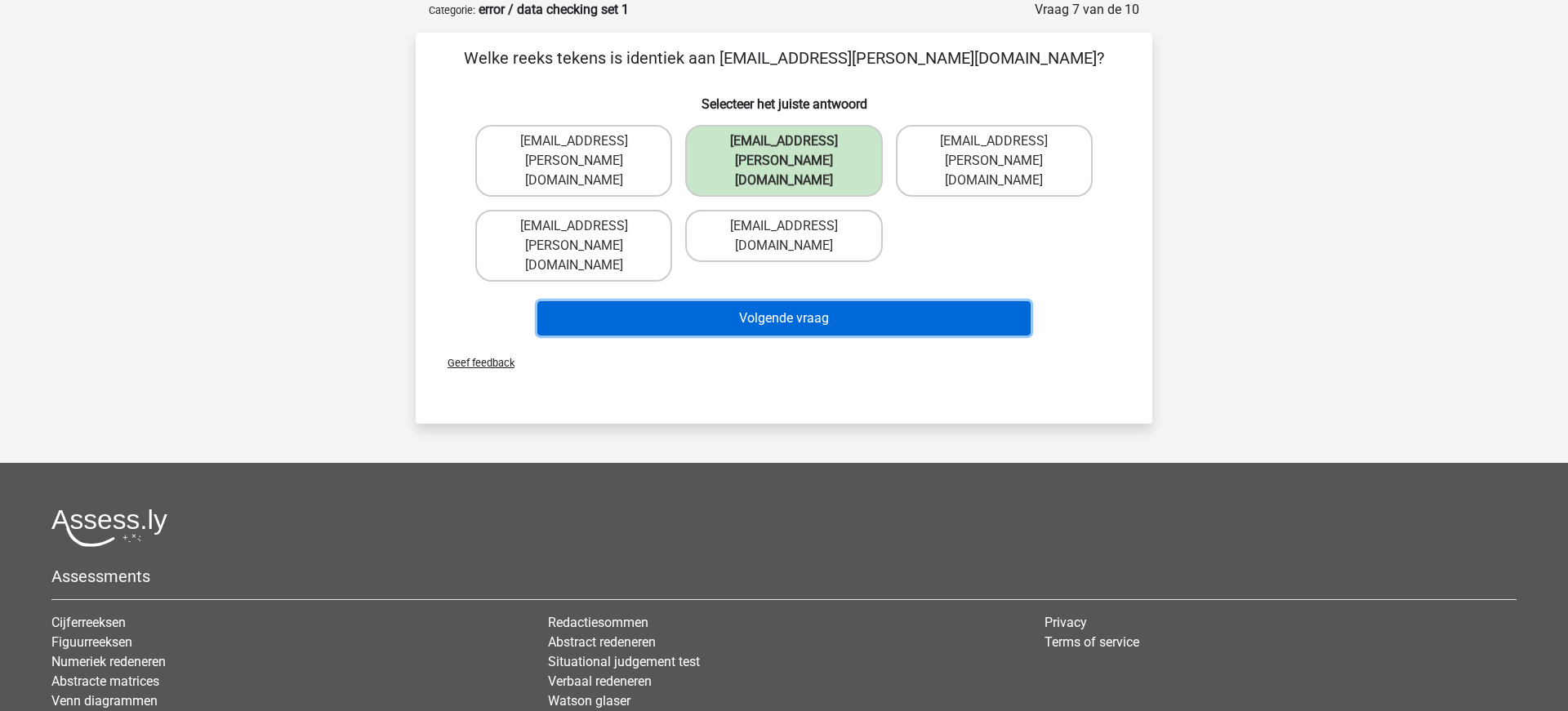
click at [789, 301] on button "Volgende vraag" at bounding box center [784, 318] width 494 height 35
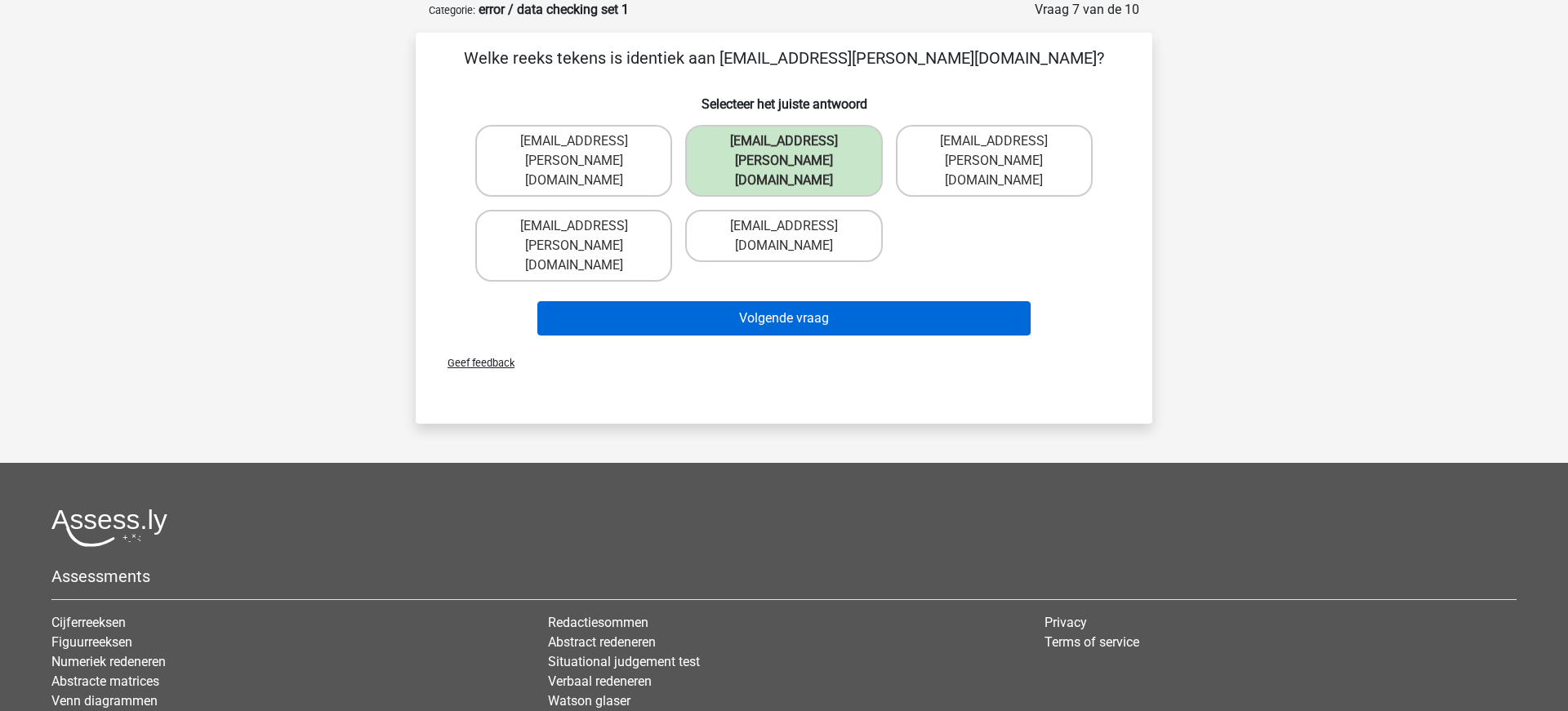
scroll to position [63, 0]
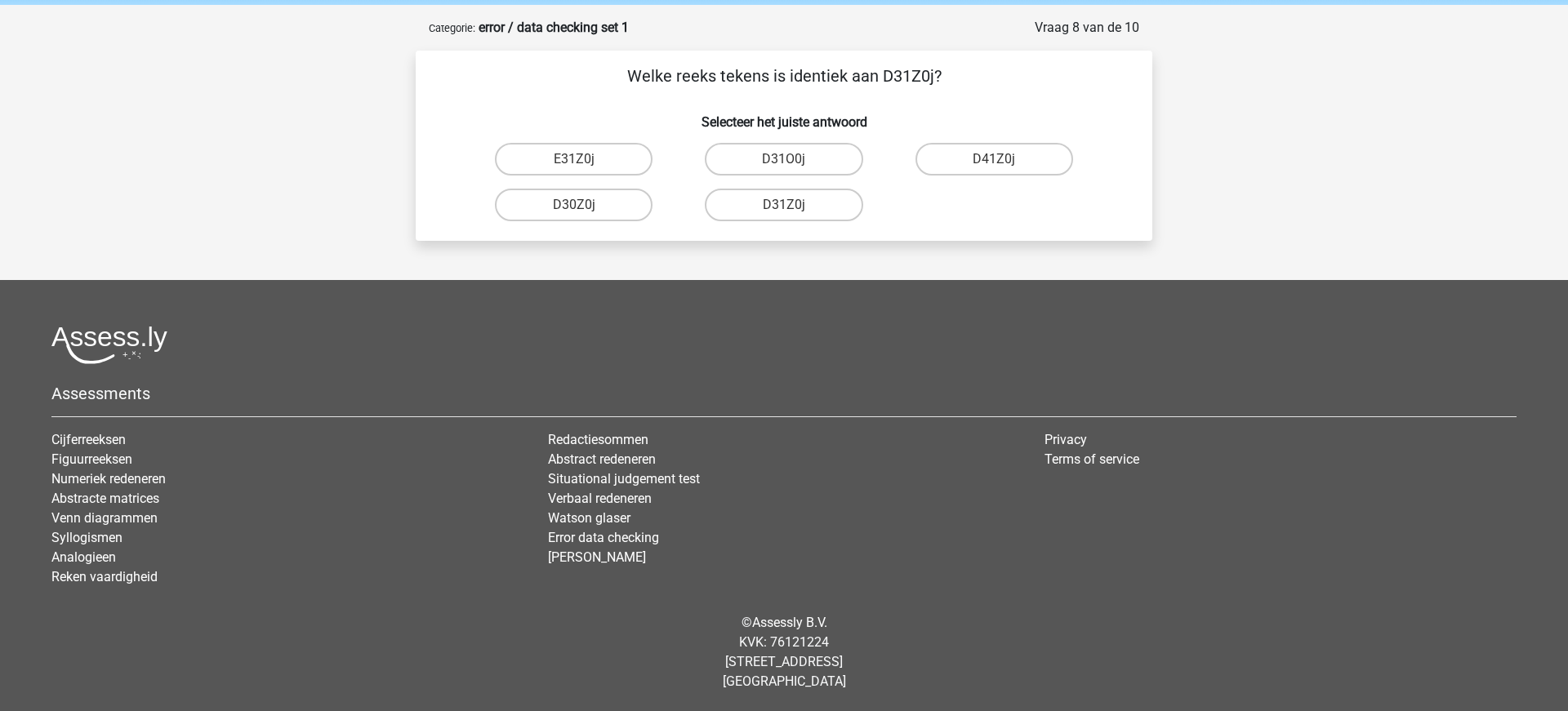
click at [793, 207] on input "D31Z0j" at bounding box center [789, 210] width 11 height 11
radio input "true"
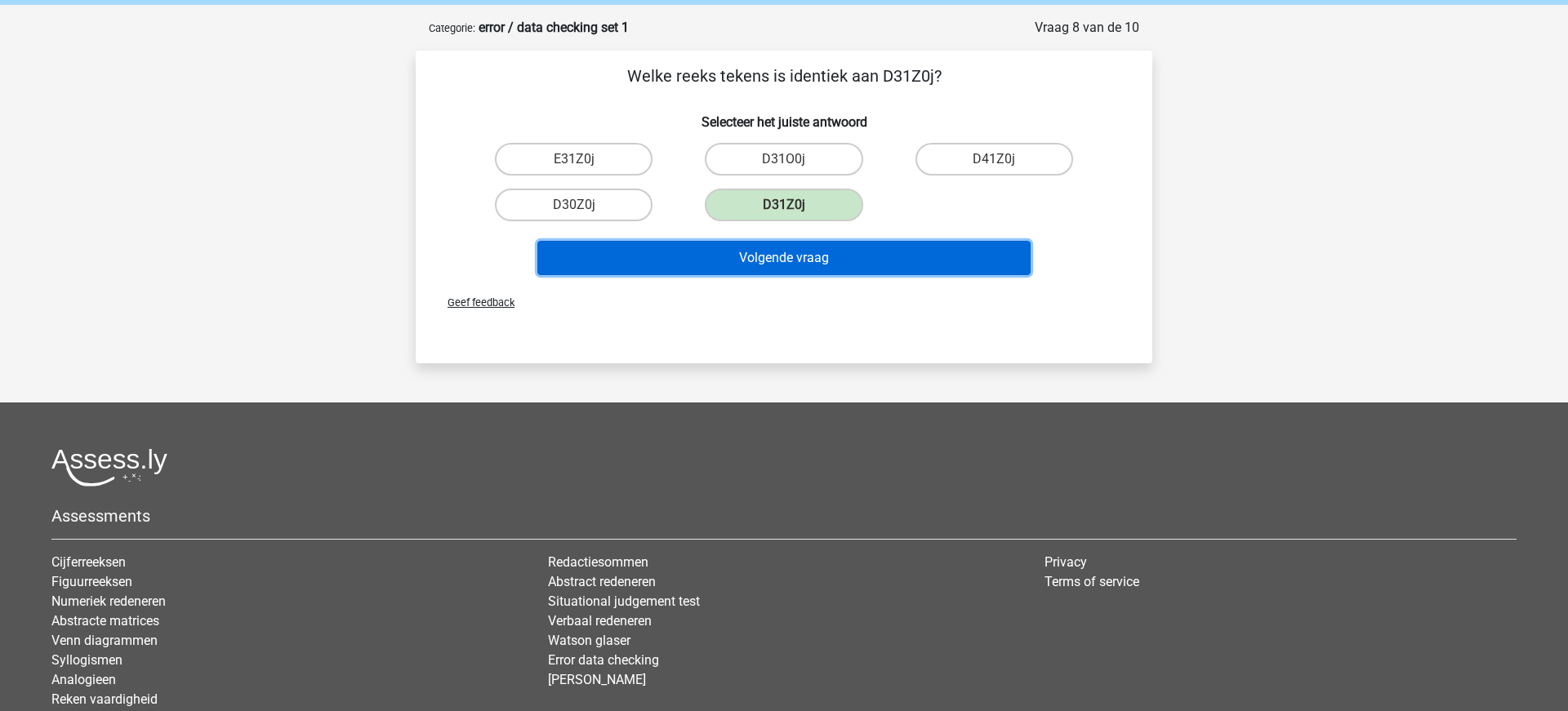
click at [802, 255] on button "Volgende vraag" at bounding box center [784, 258] width 494 height 35
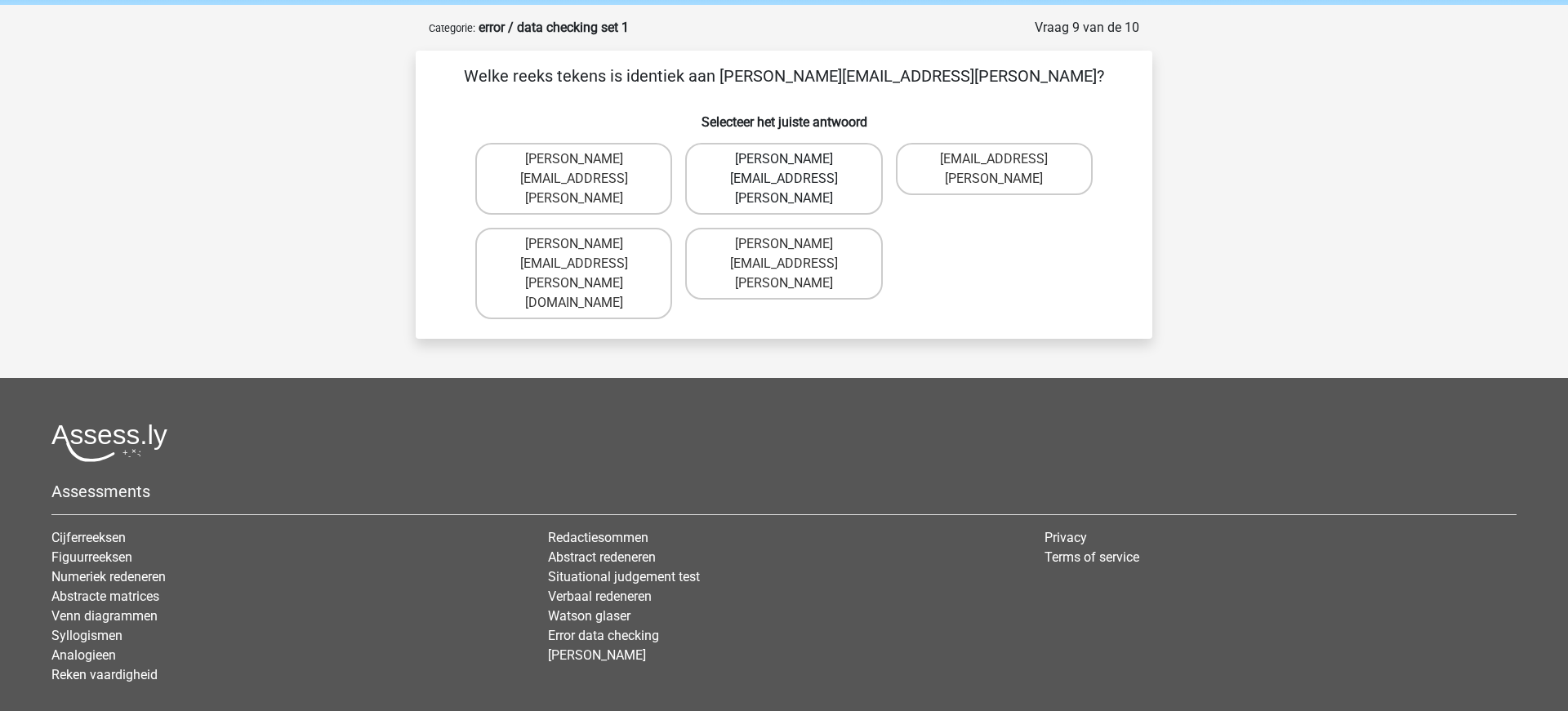
click at [847, 161] on label "Arthur.Bradley@mailme.coo" at bounding box center [783, 179] width 197 height 72
click at [794, 161] on input "Arthur.Bradley@mailme.coo" at bounding box center [789, 164] width 11 height 11
radio input "true"
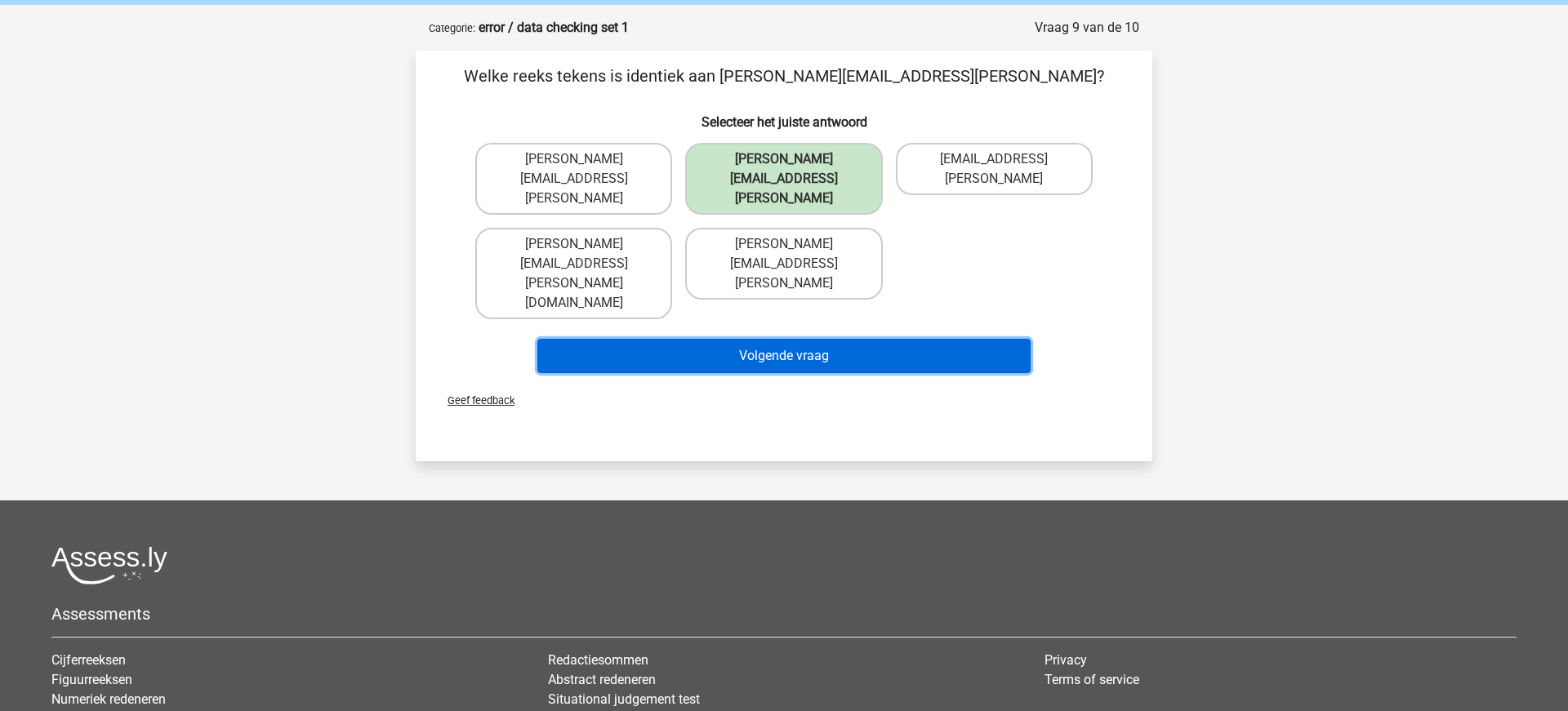
click at [831, 339] on button "Volgende vraag" at bounding box center [784, 356] width 494 height 35
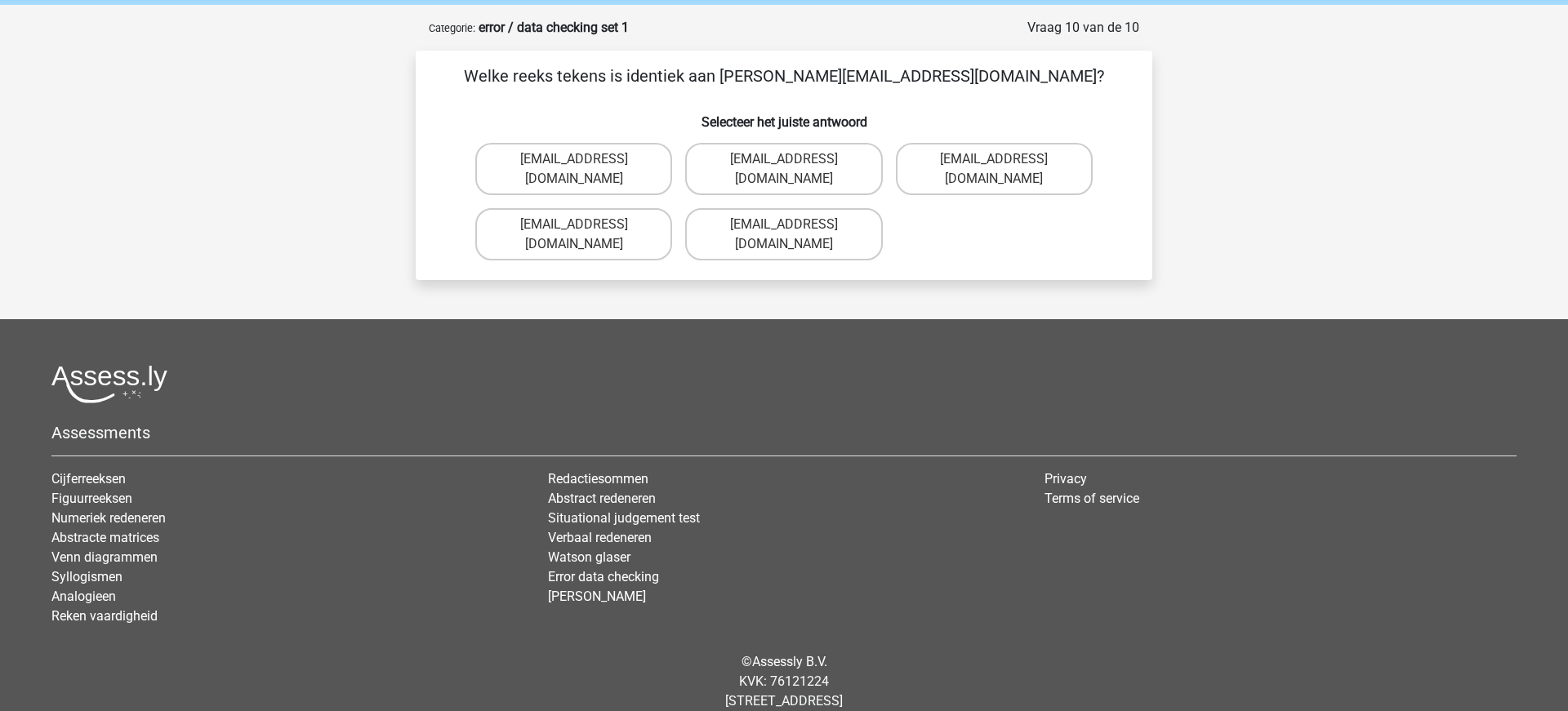
scroll to position [81, 0]
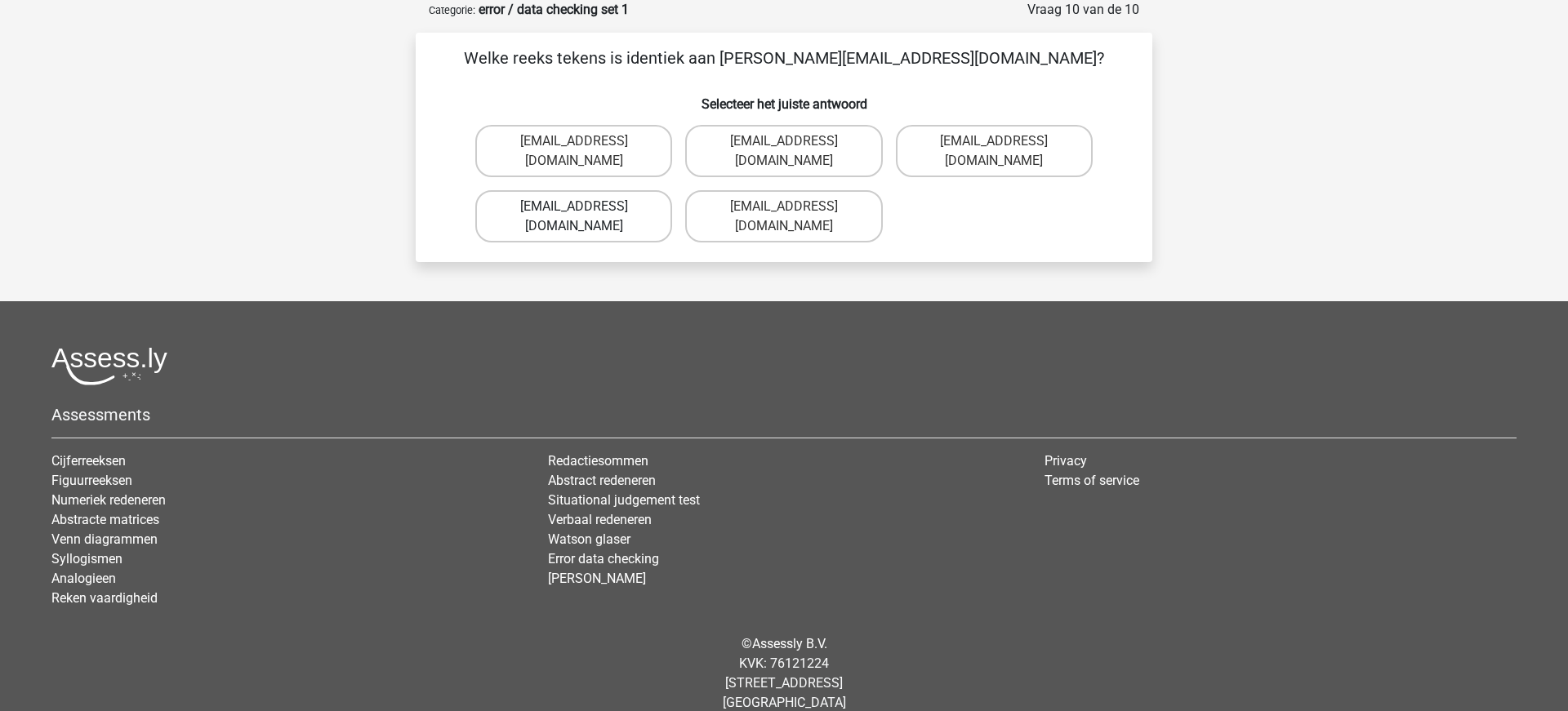
click at [616, 213] on label "Theo+Sadler@Gmail.uk.com" at bounding box center [573, 216] width 197 height 52
click at [584, 213] on input "Theo+Sadler@Gmail.uk.com" at bounding box center [579, 211] width 11 height 11
radio input "true"
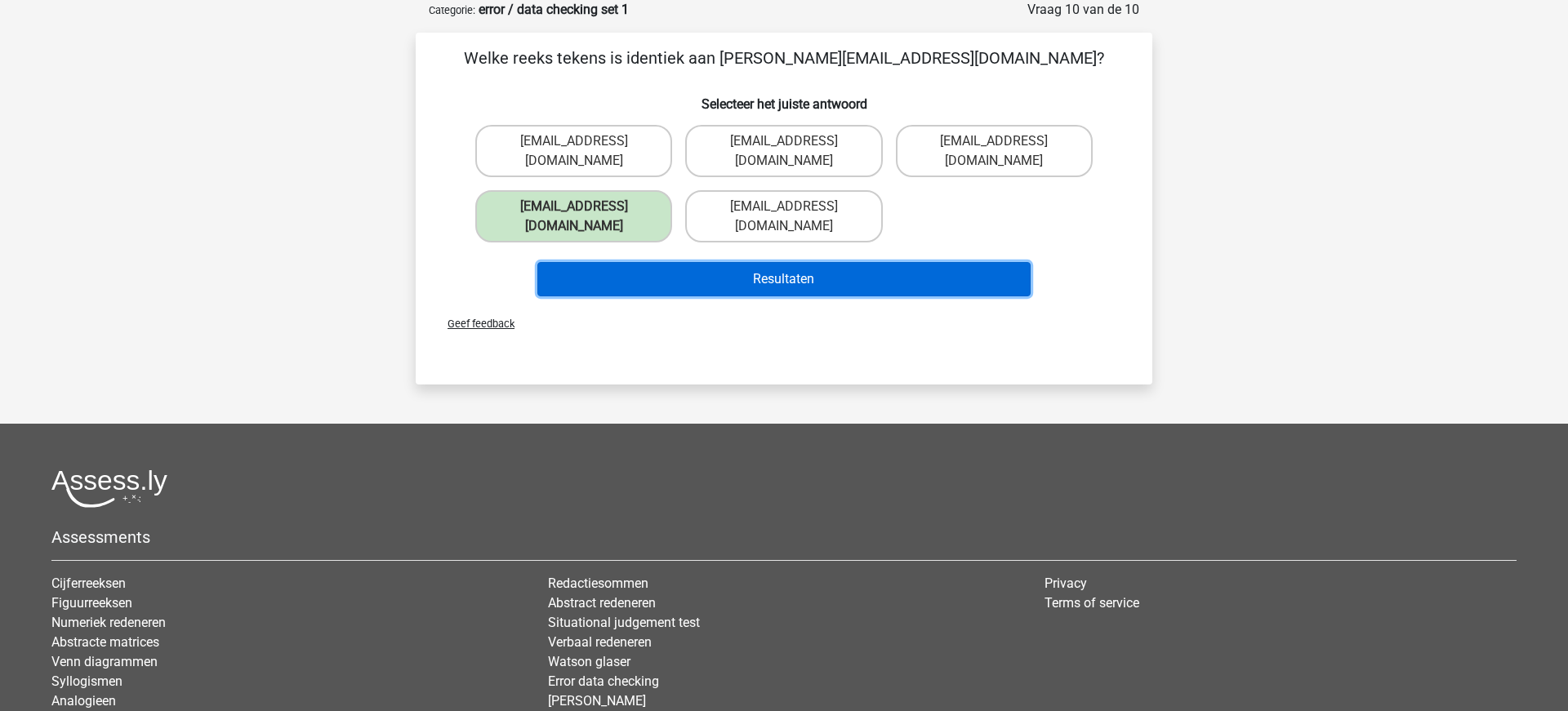
click at [861, 262] on button "Resultaten" at bounding box center [784, 279] width 494 height 35
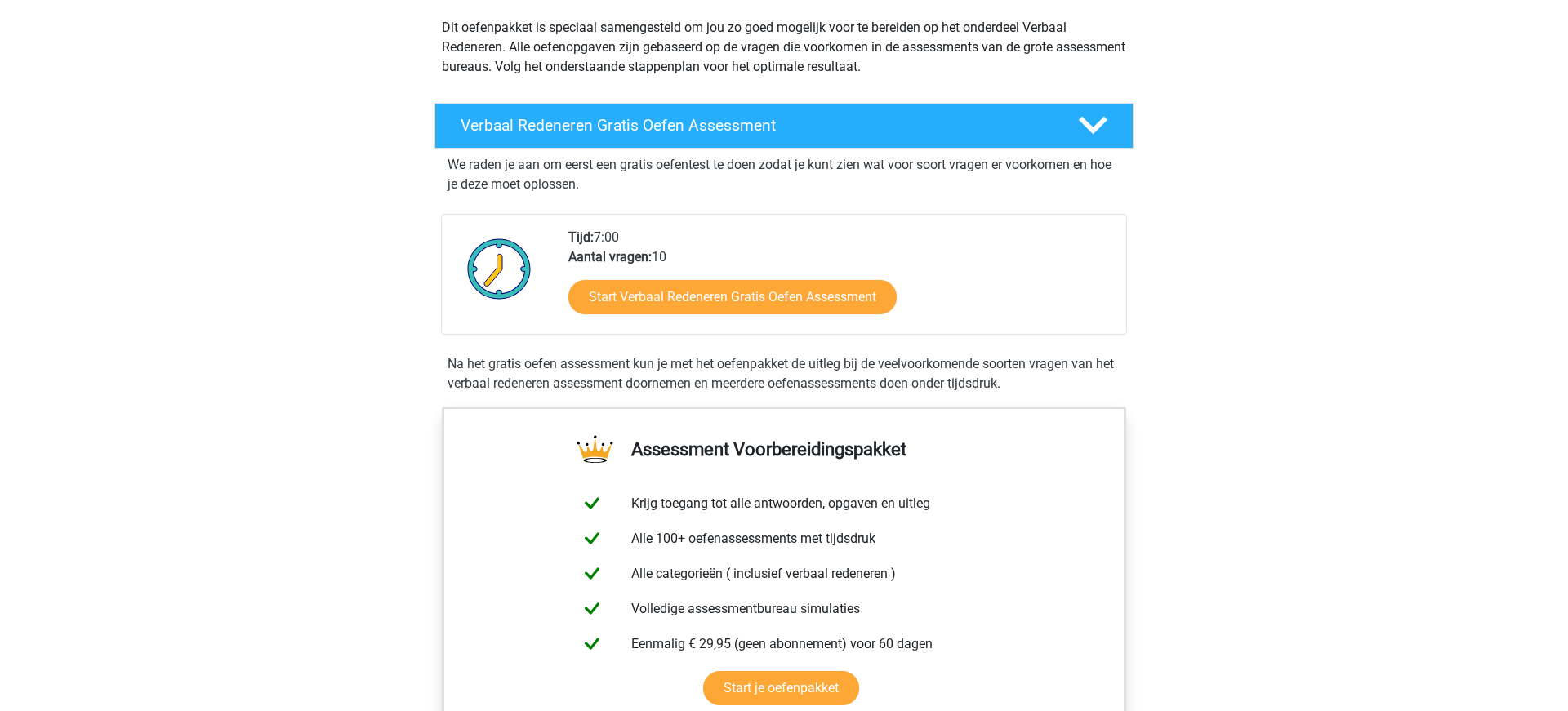
scroll to position [211, 0]
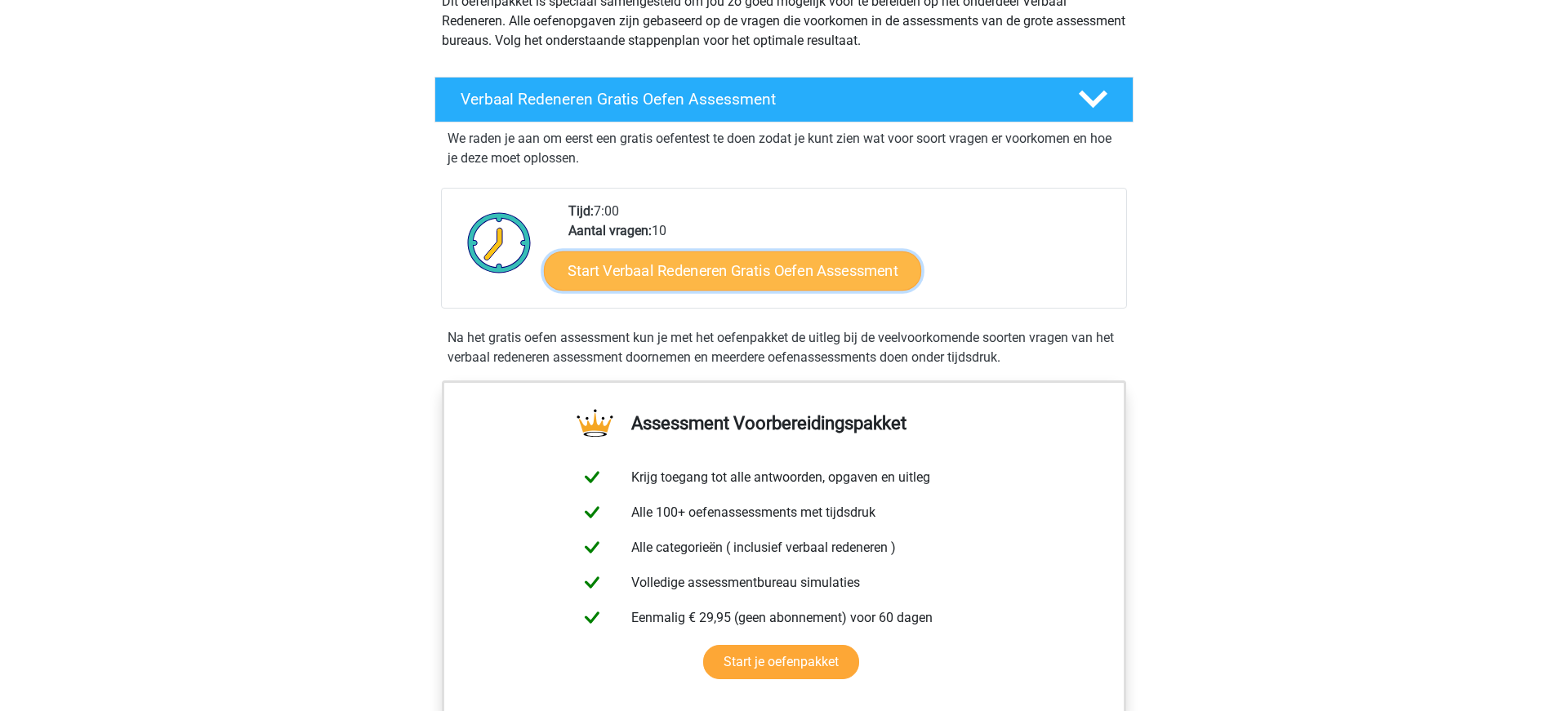
click at [780, 266] on link "Start Verbaal Redeneren Gratis Oefen Assessment" at bounding box center [733, 272] width 377 height 40
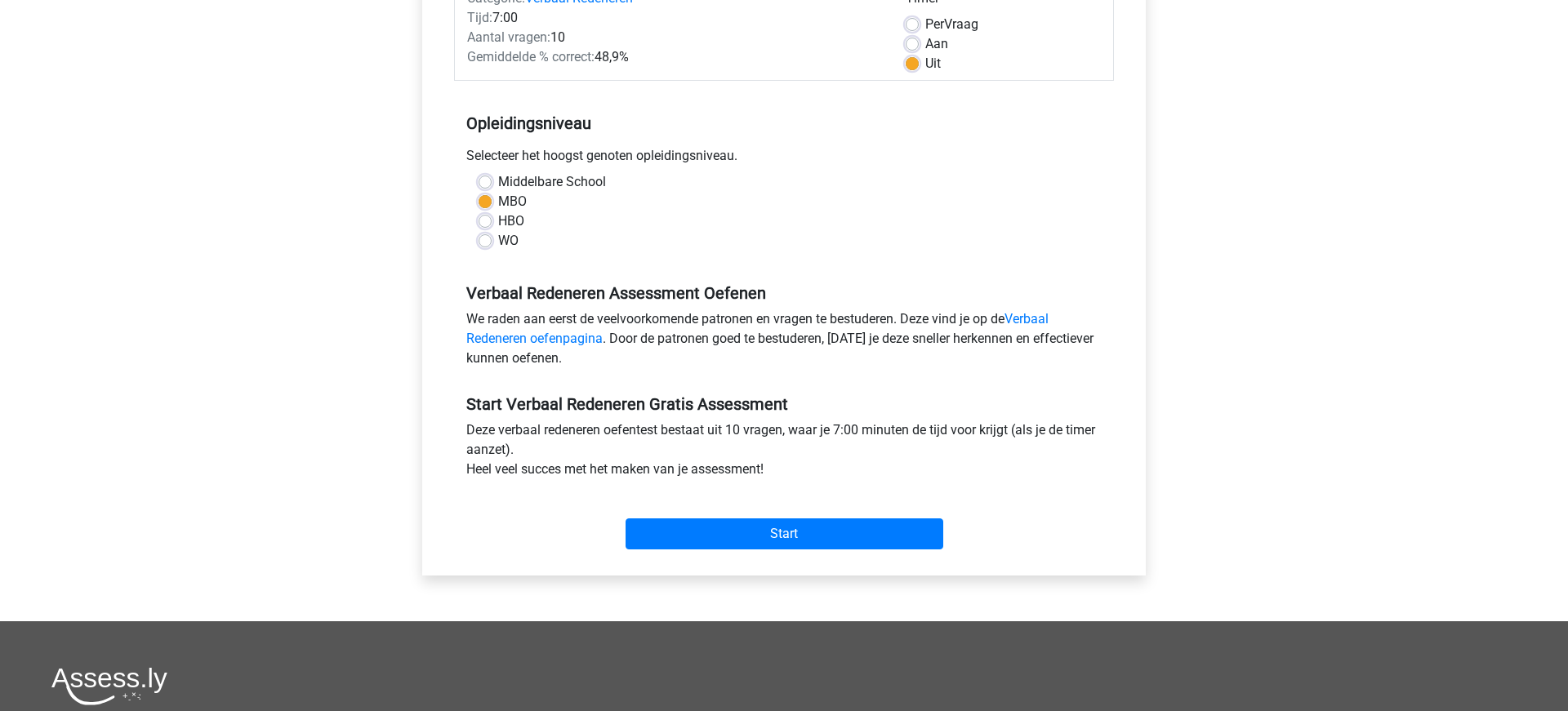
scroll to position [249, 0]
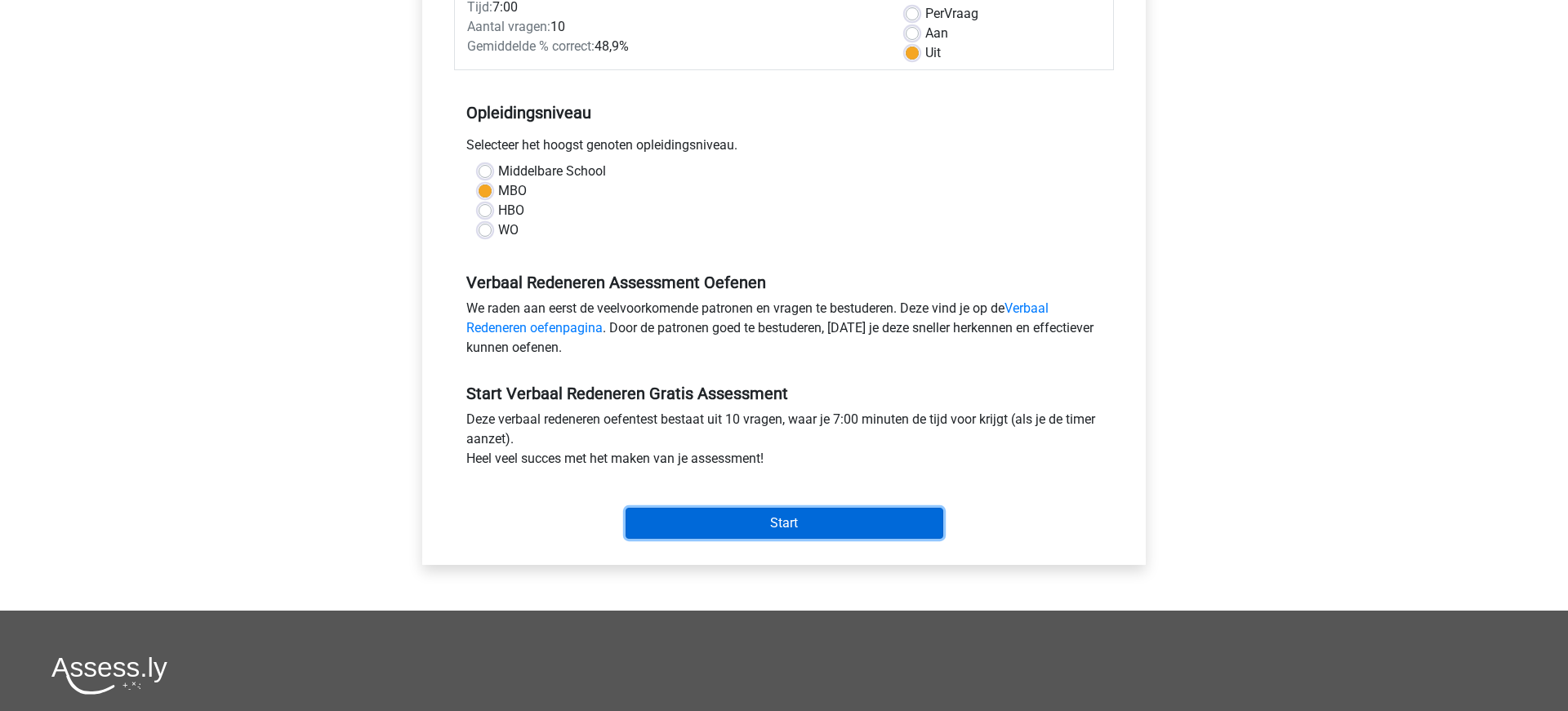
click at [784, 524] on input "Start" at bounding box center [784, 523] width 318 height 31
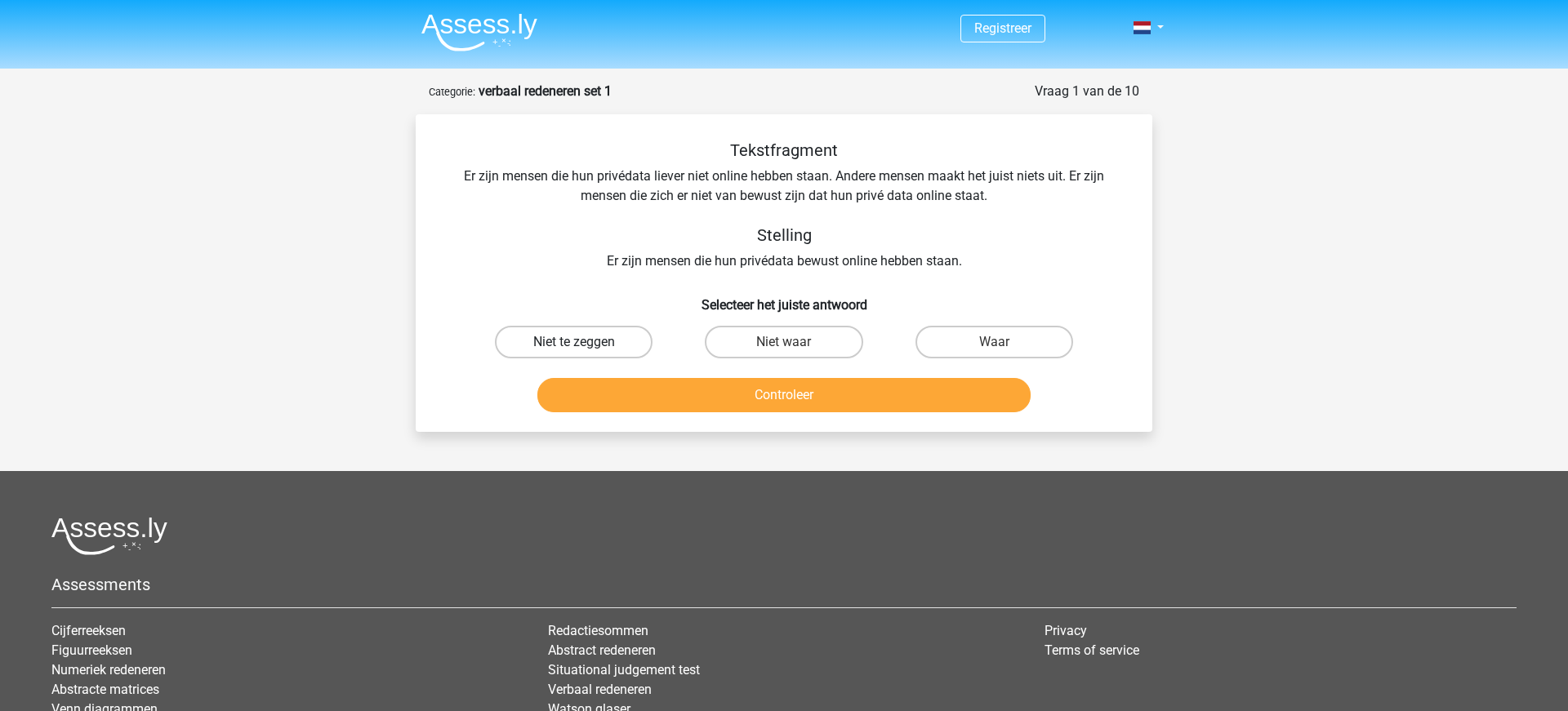
click at [547, 339] on label "Niet te zeggen" at bounding box center [573, 342] width 157 height 33
click at [574, 342] on input "Niet te zeggen" at bounding box center [579, 347] width 11 height 11
radio input "true"
click at [679, 407] on button "Controleer" at bounding box center [784, 395] width 494 height 35
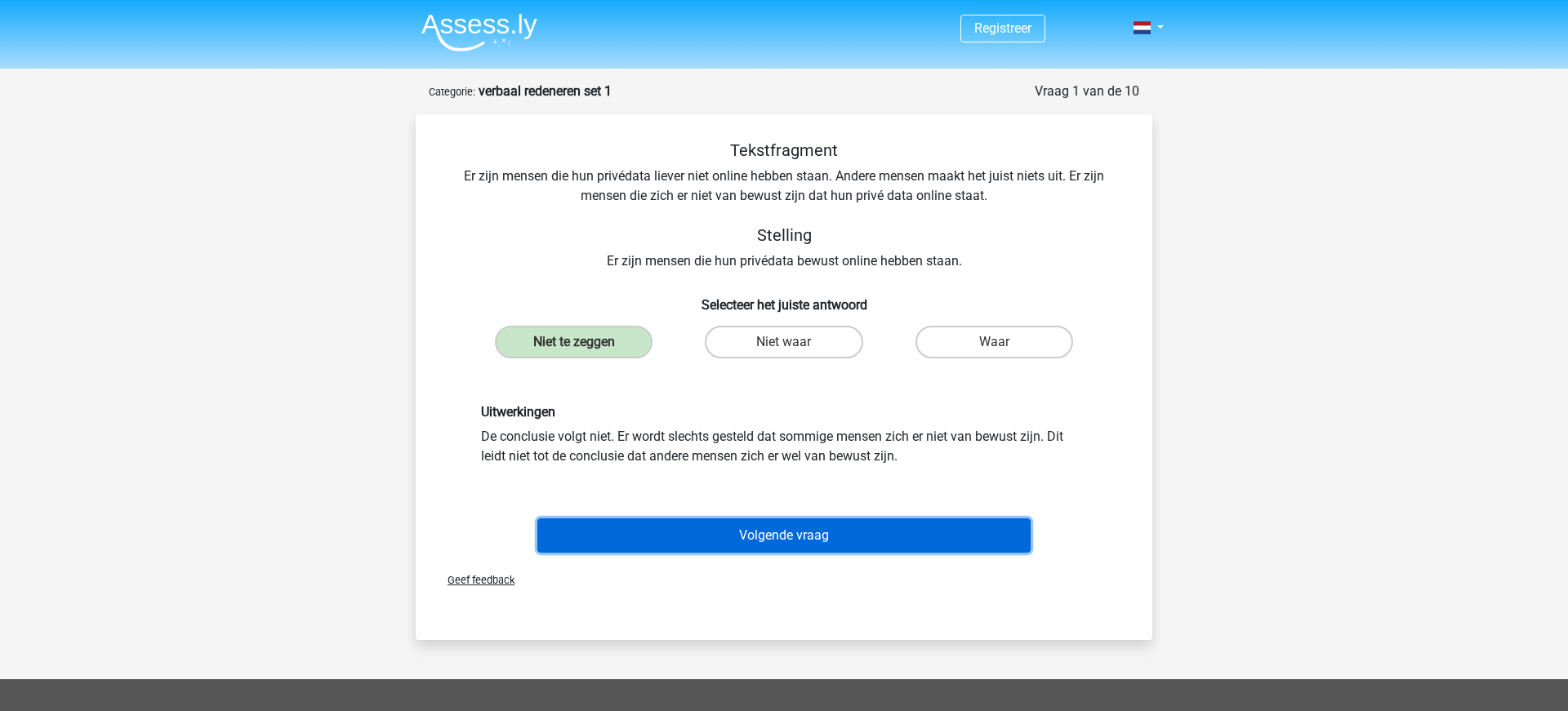
click at [785, 543] on button "Volgende vraag" at bounding box center [784, 536] width 494 height 35
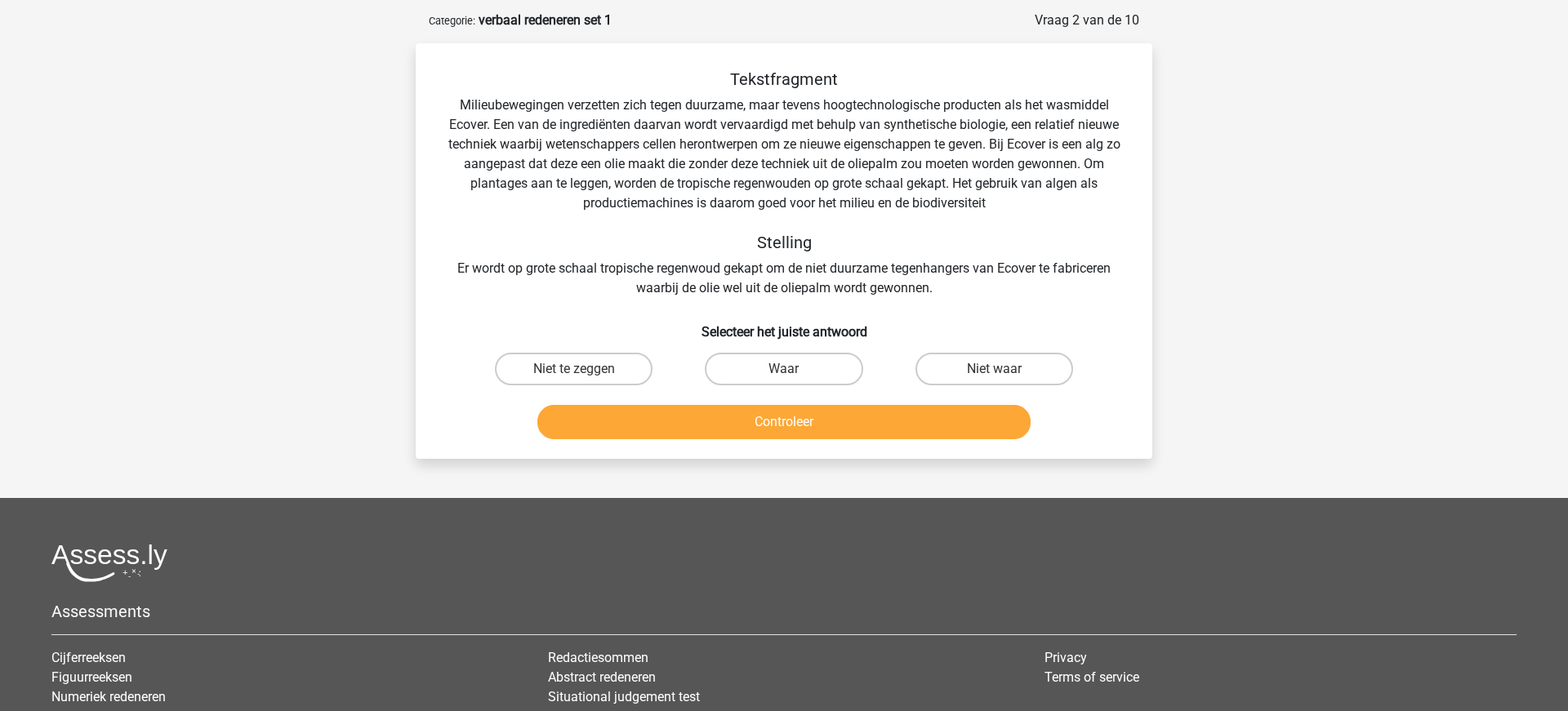
scroll to position [69, 0]
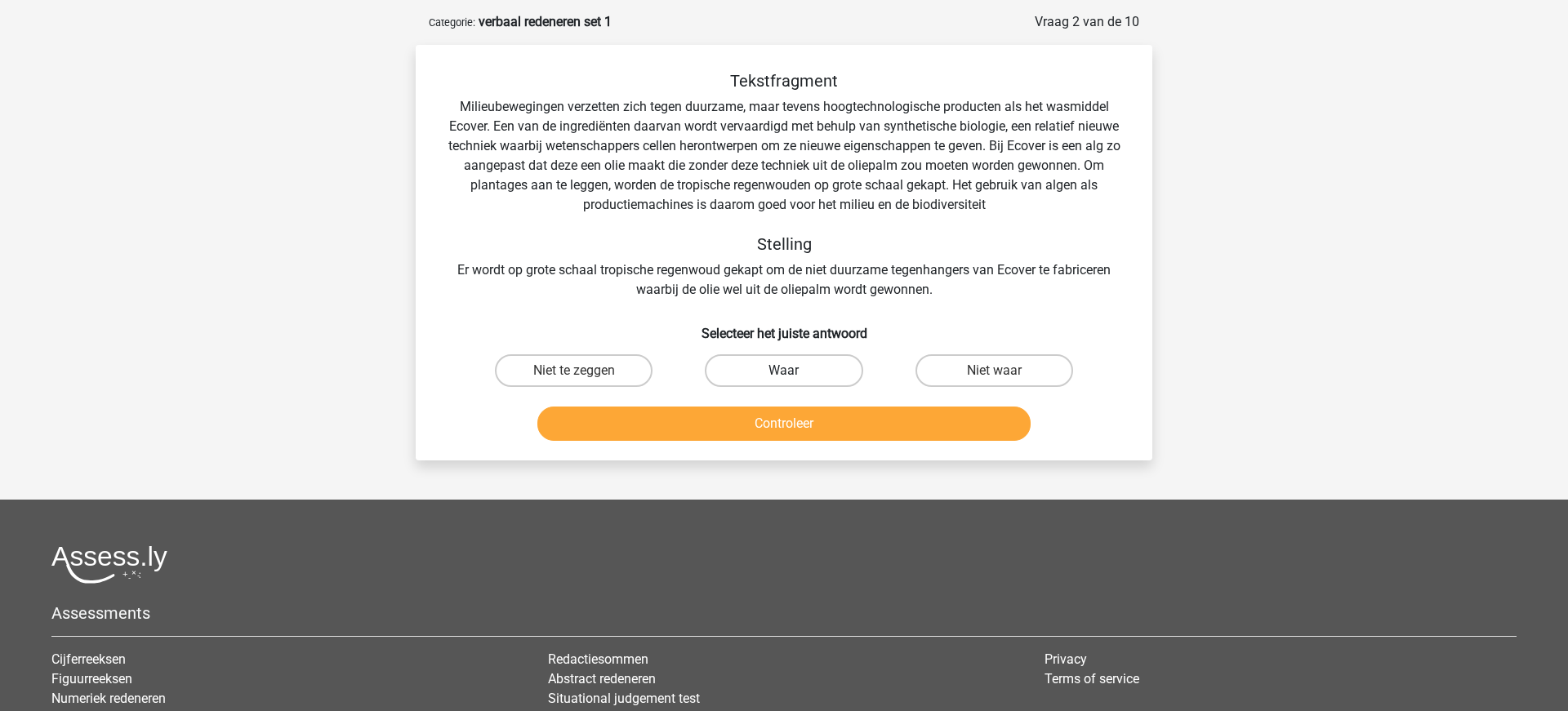
click at [769, 368] on label "Waar" at bounding box center [783, 371] width 157 height 33
click at [784, 370] on input "Waar" at bounding box center [789, 375] width 11 height 11
radio input "true"
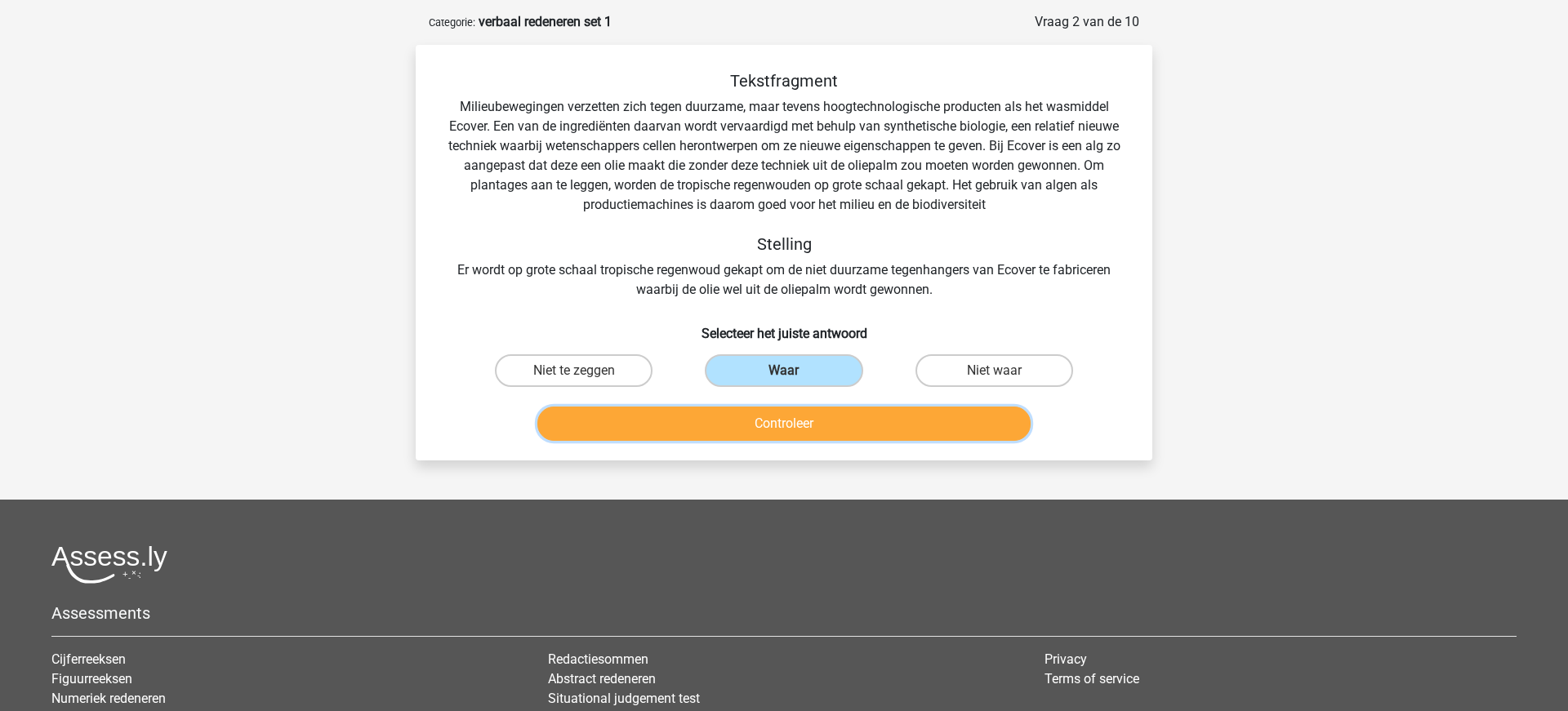
click at [788, 431] on button "Controleer" at bounding box center [784, 424] width 494 height 35
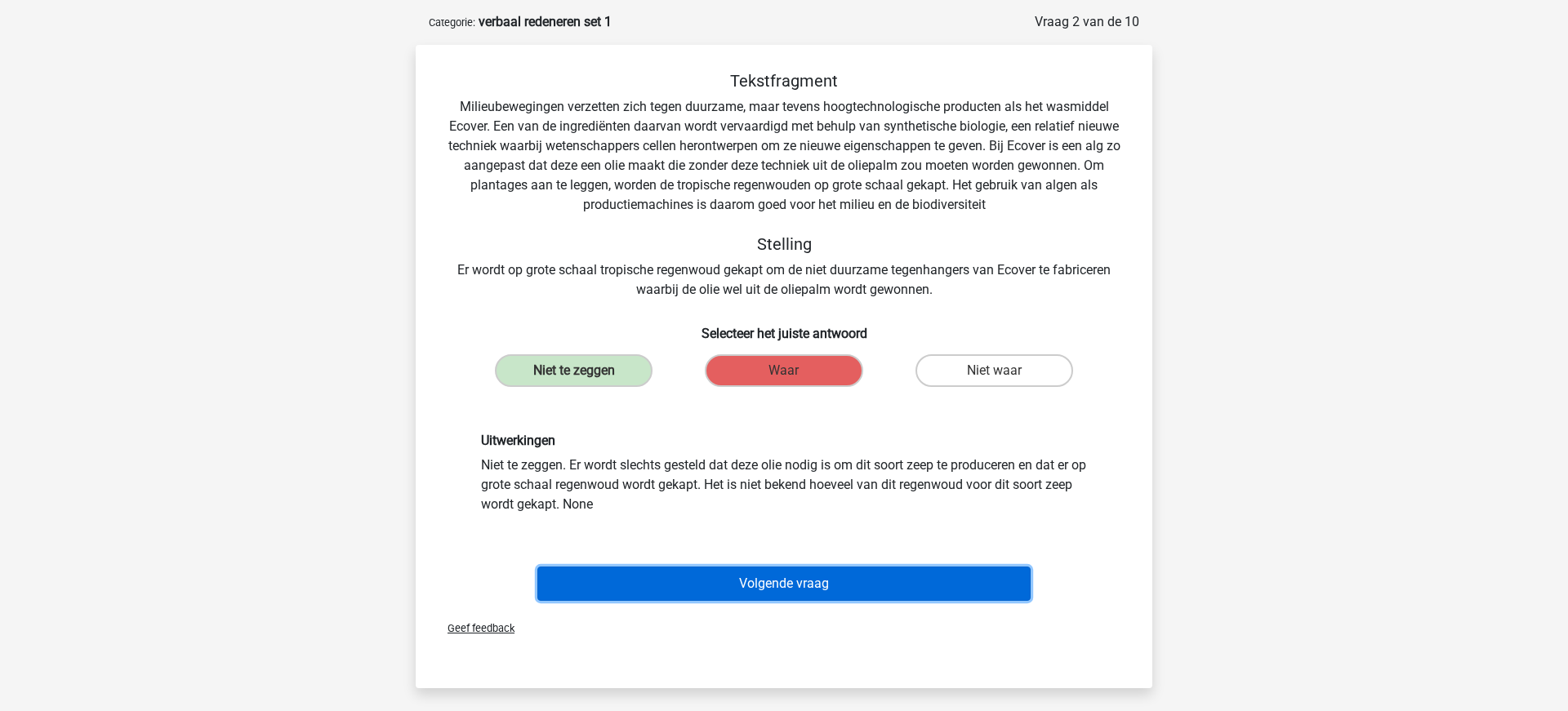
click at [748, 588] on button "Volgende vraag" at bounding box center [784, 583] width 494 height 35
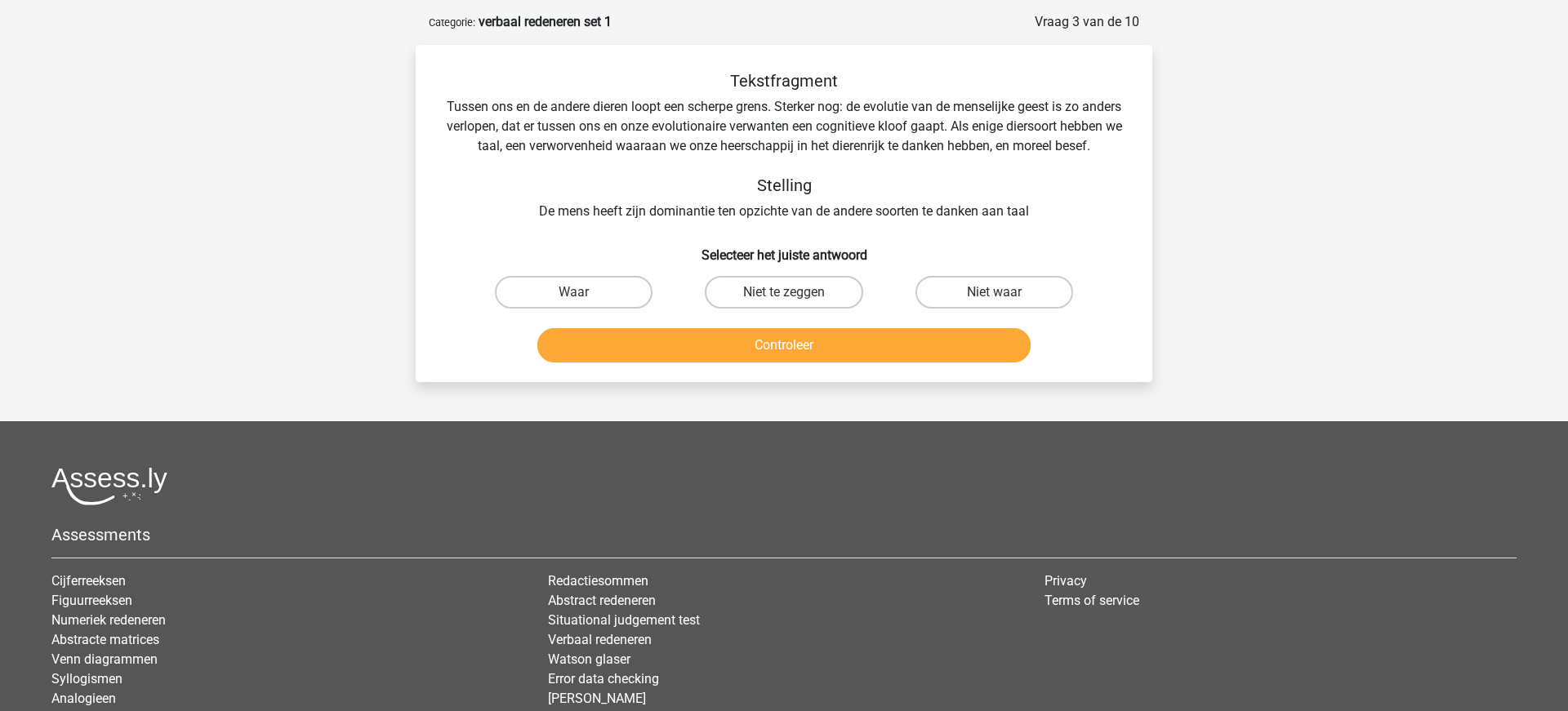
scroll to position [81, 0]
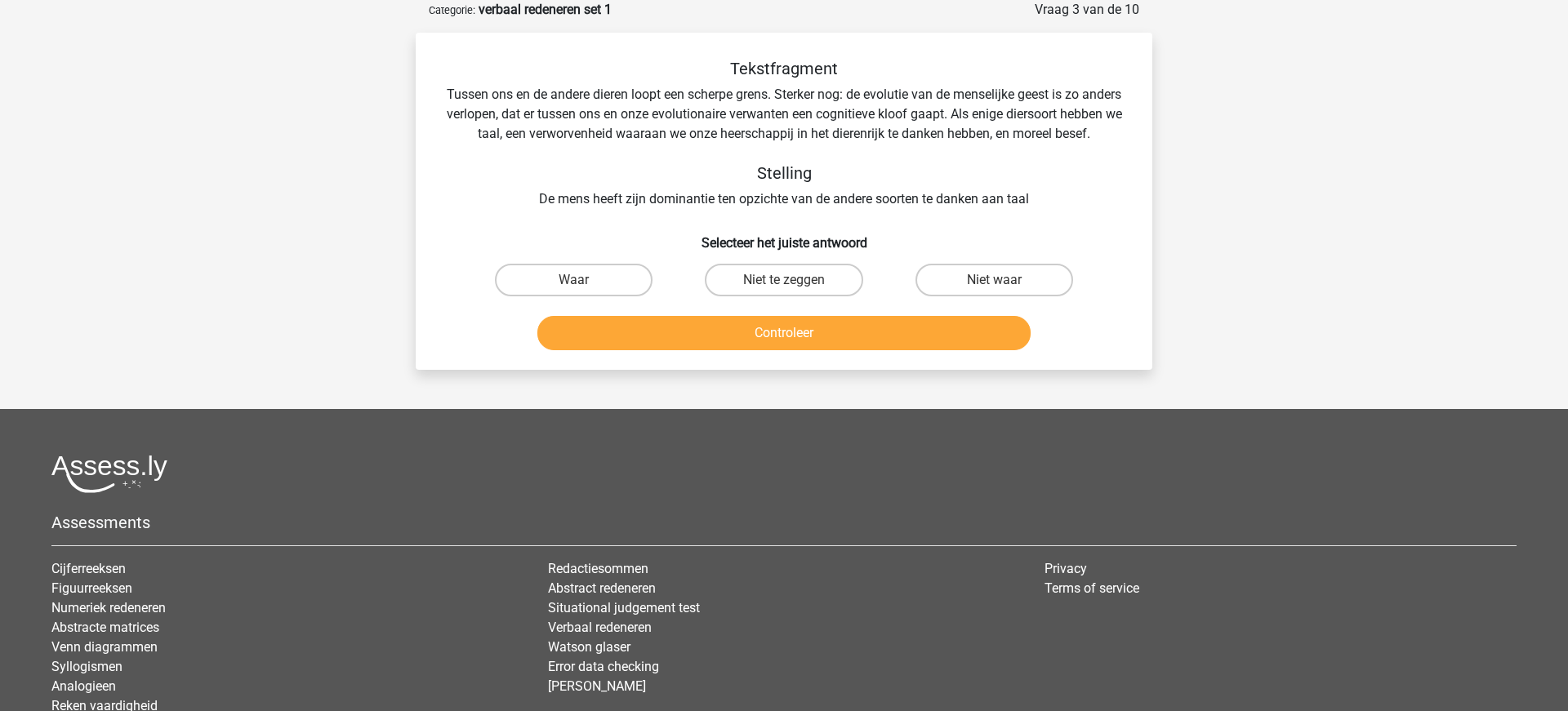
click at [579, 290] on input "Waar" at bounding box center [579, 285] width 11 height 11
radio input "true"
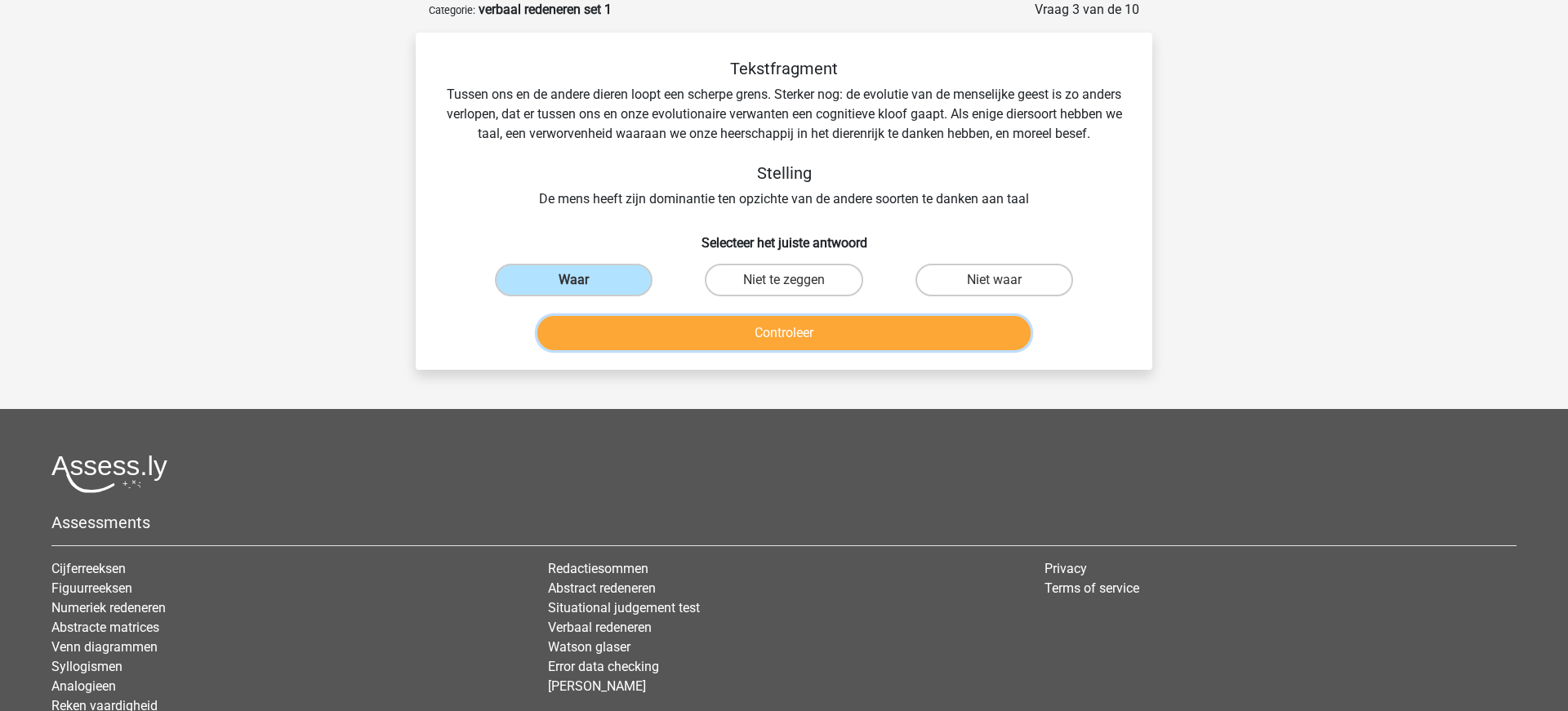
click at [675, 351] on button "Controleer" at bounding box center [784, 333] width 494 height 35
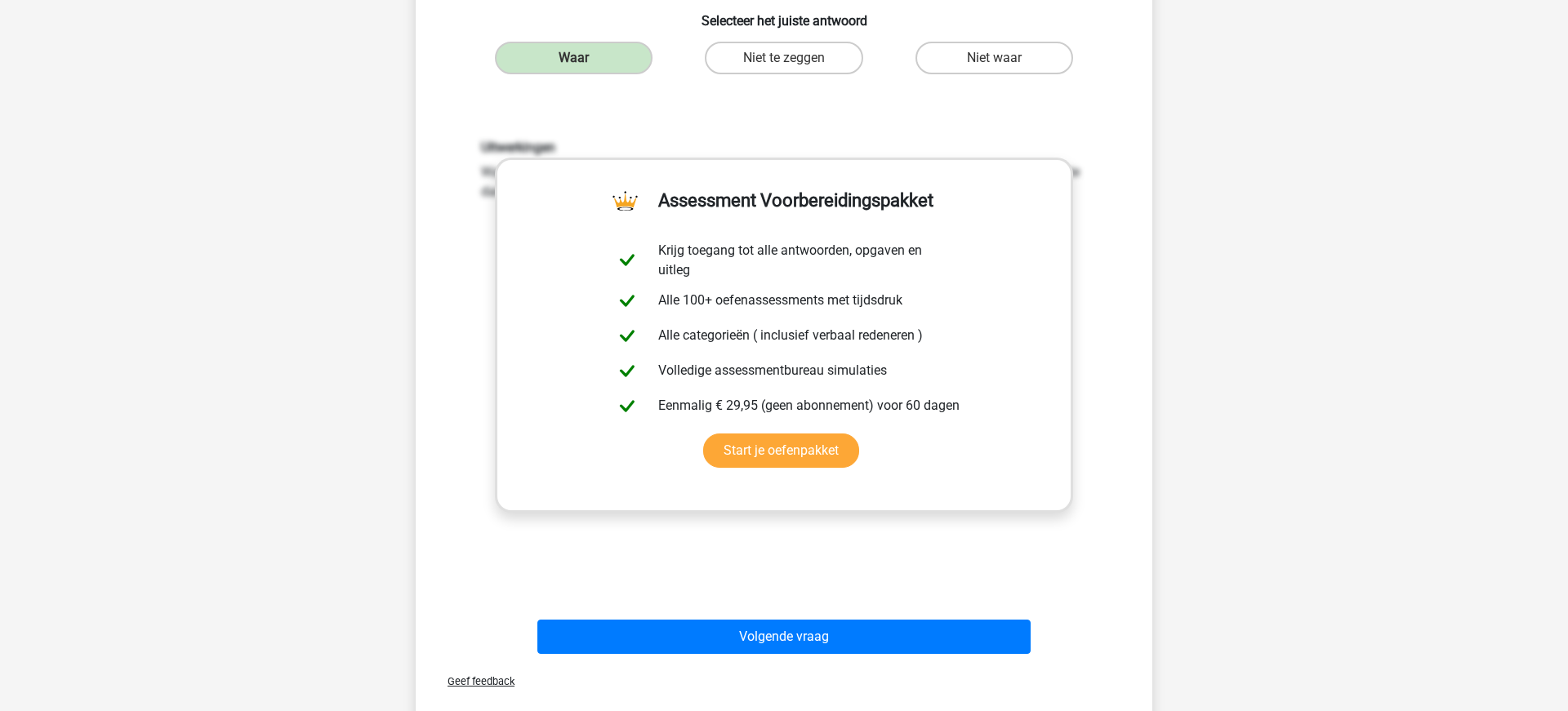
scroll to position [322, 0]
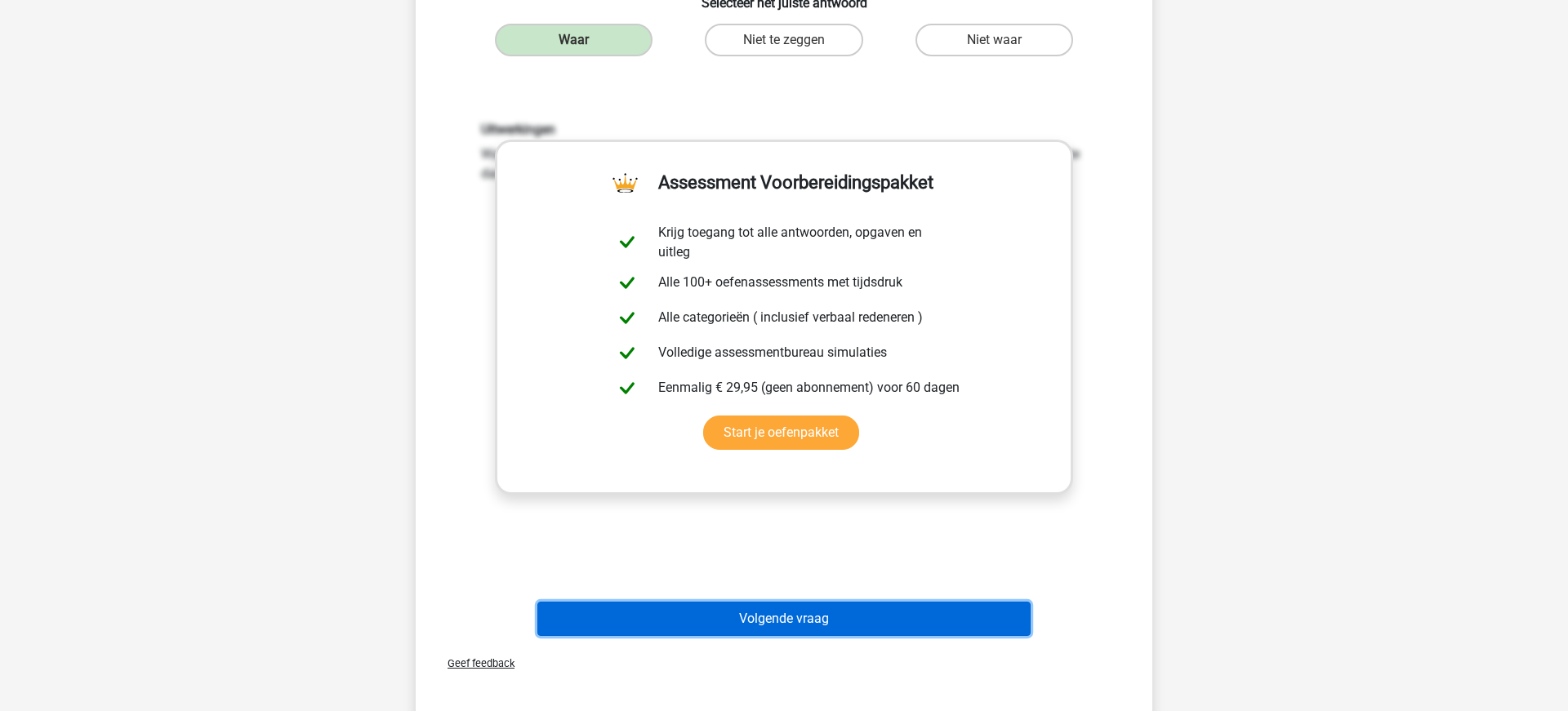
click at [768, 634] on button "Volgende vraag" at bounding box center [784, 619] width 494 height 35
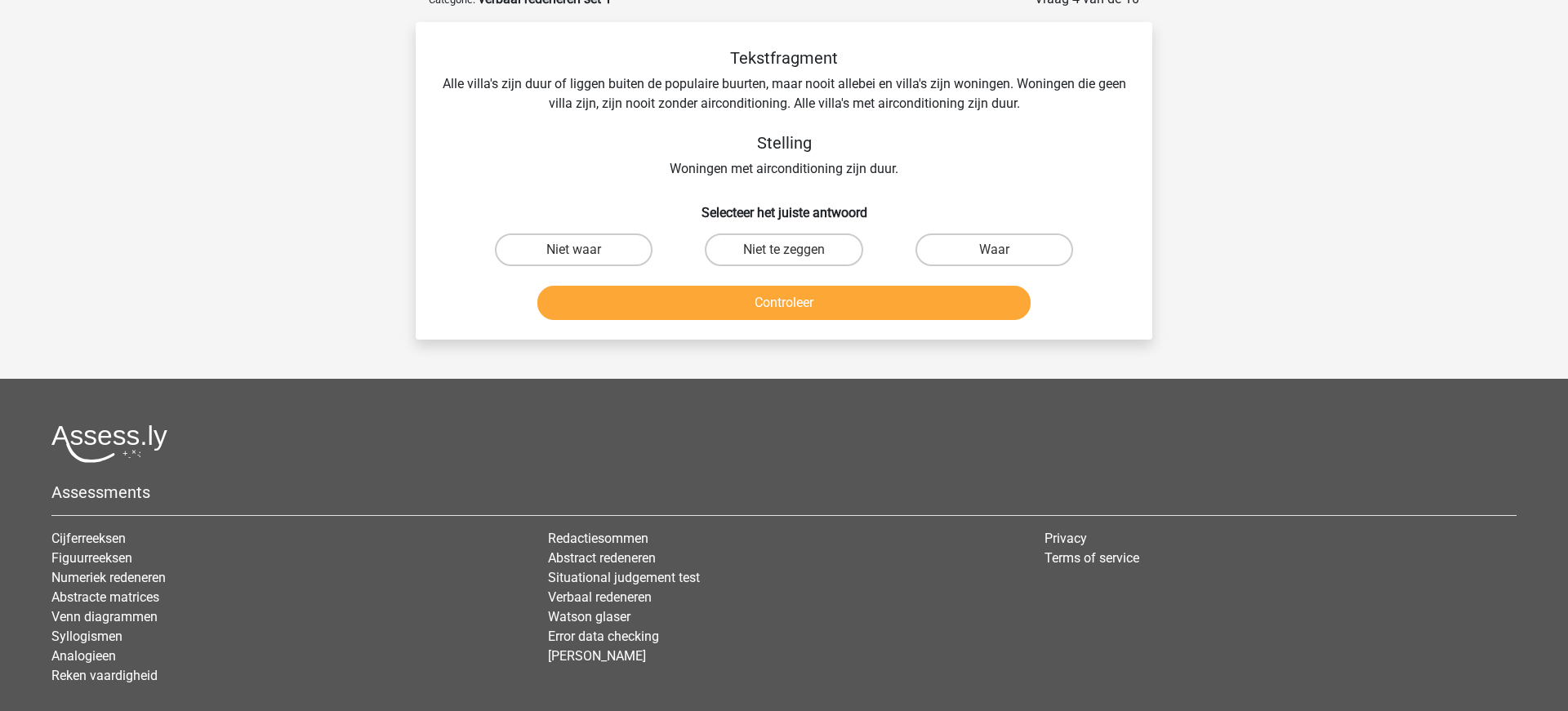
scroll to position [81, 0]
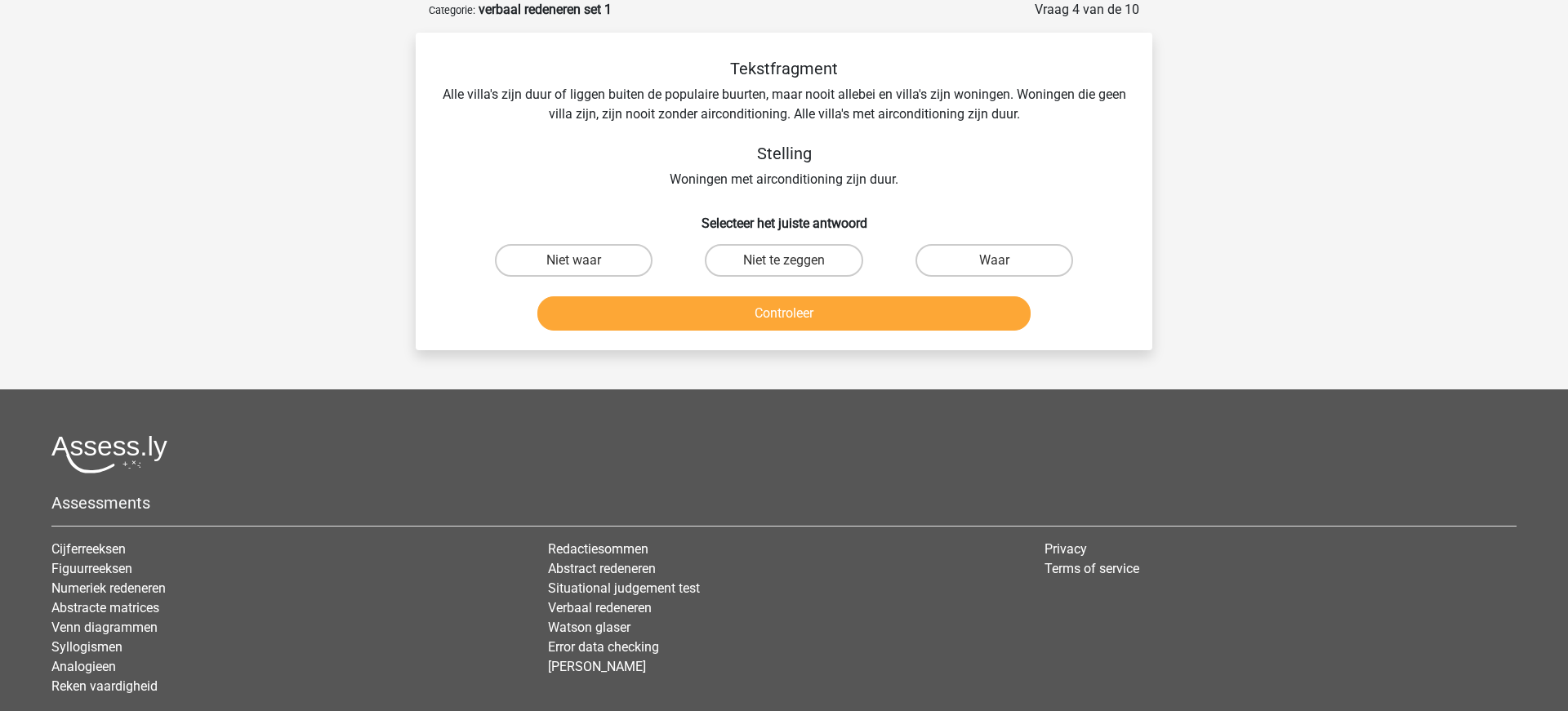
click at [998, 263] on input "Waar" at bounding box center [998, 265] width 11 height 11
radio input "true"
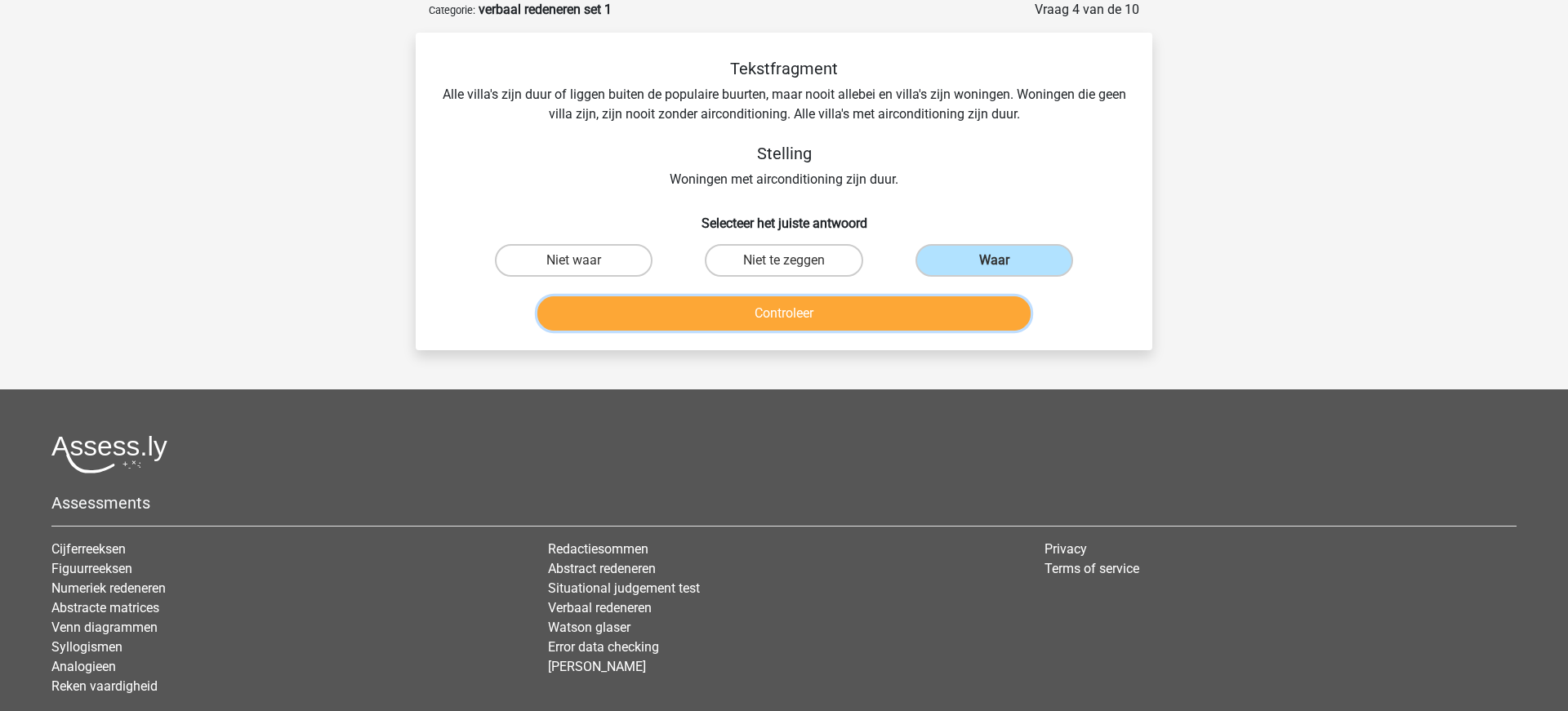
click at [911, 312] on button "Controleer" at bounding box center [784, 314] width 494 height 35
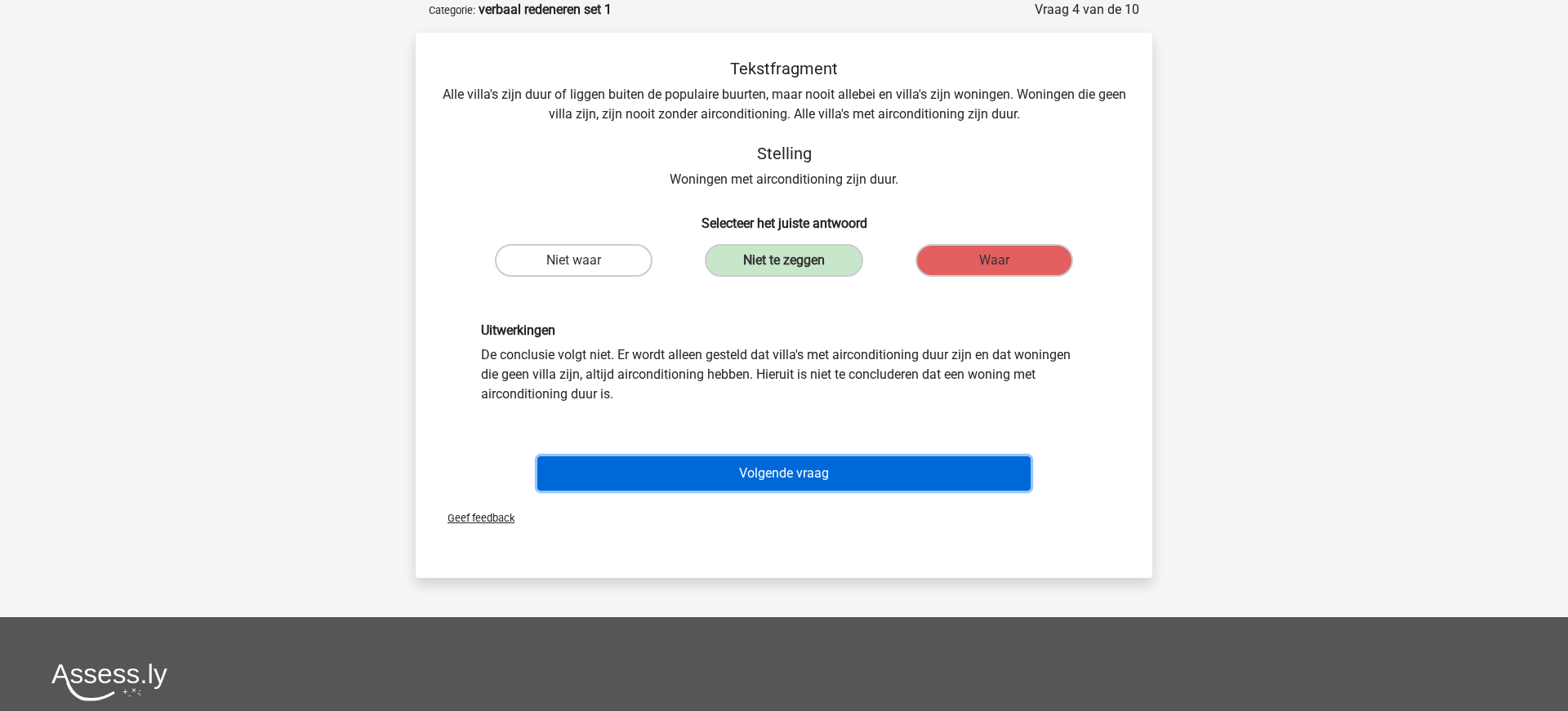
click at [797, 466] on button "Volgende vraag" at bounding box center [784, 474] width 494 height 35
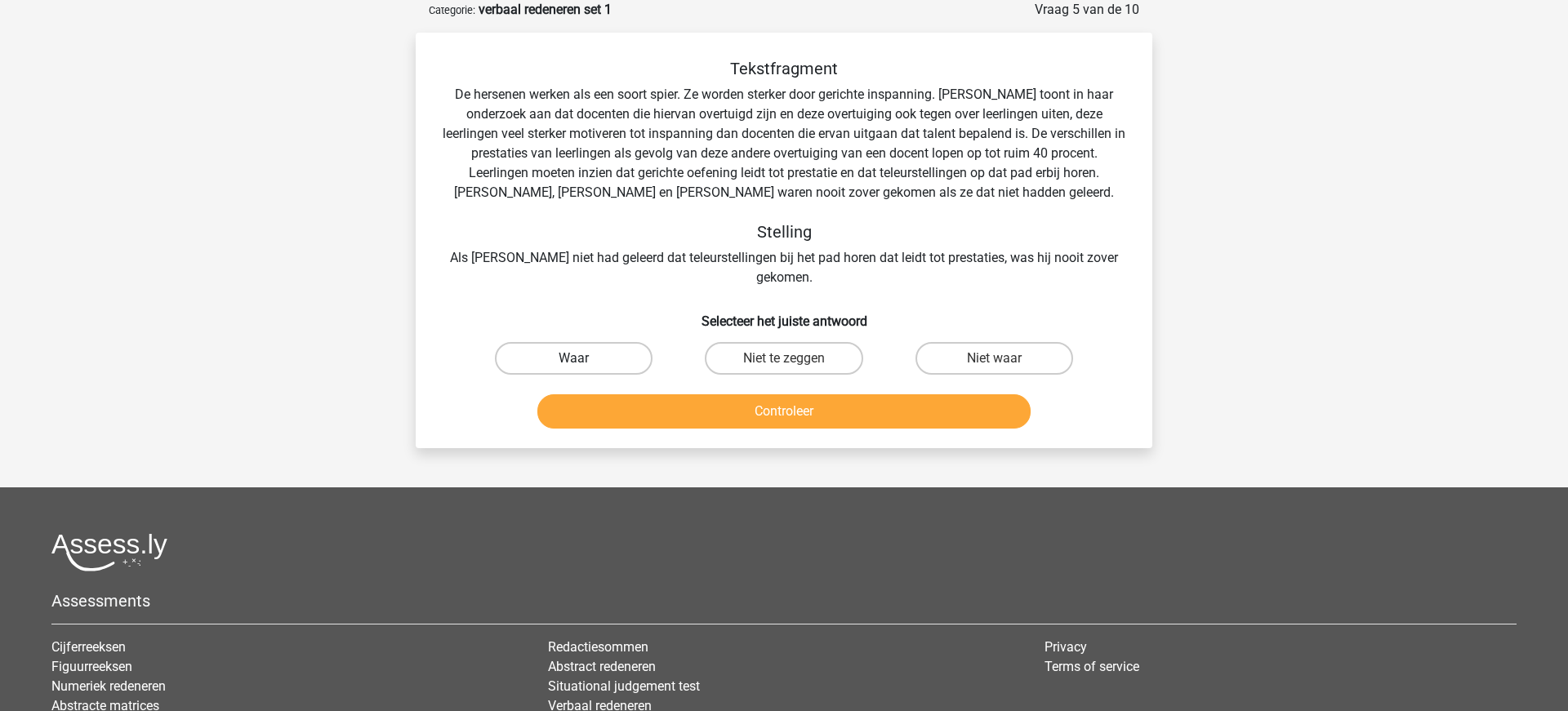
click at [603, 342] on label "Waar" at bounding box center [573, 359] width 157 height 33
click at [584, 358] on input "Waar" at bounding box center [579, 363] width 11 height 11
radio input "true"
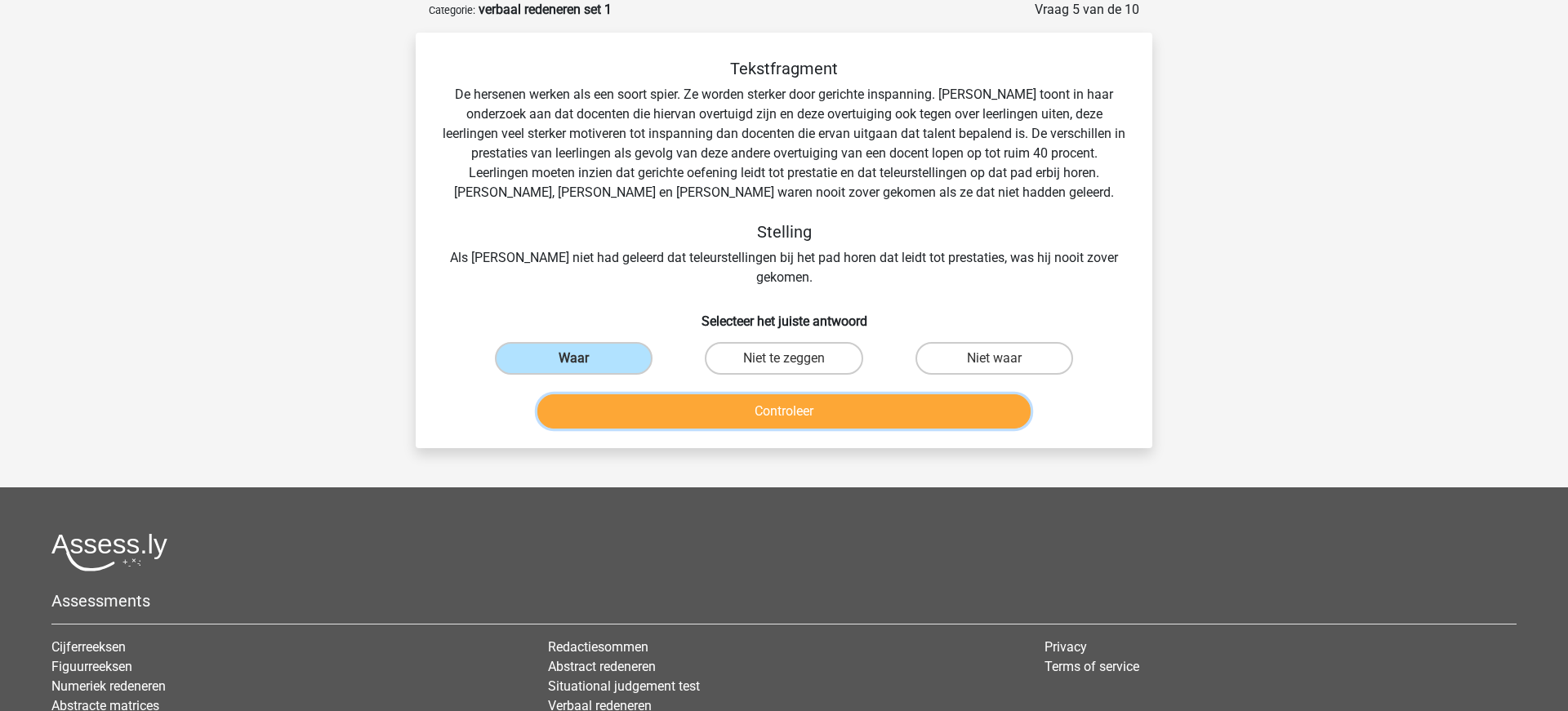
click at [711, 406] on button "Controleer" at bounding box center [784, 411] width 494 height 35
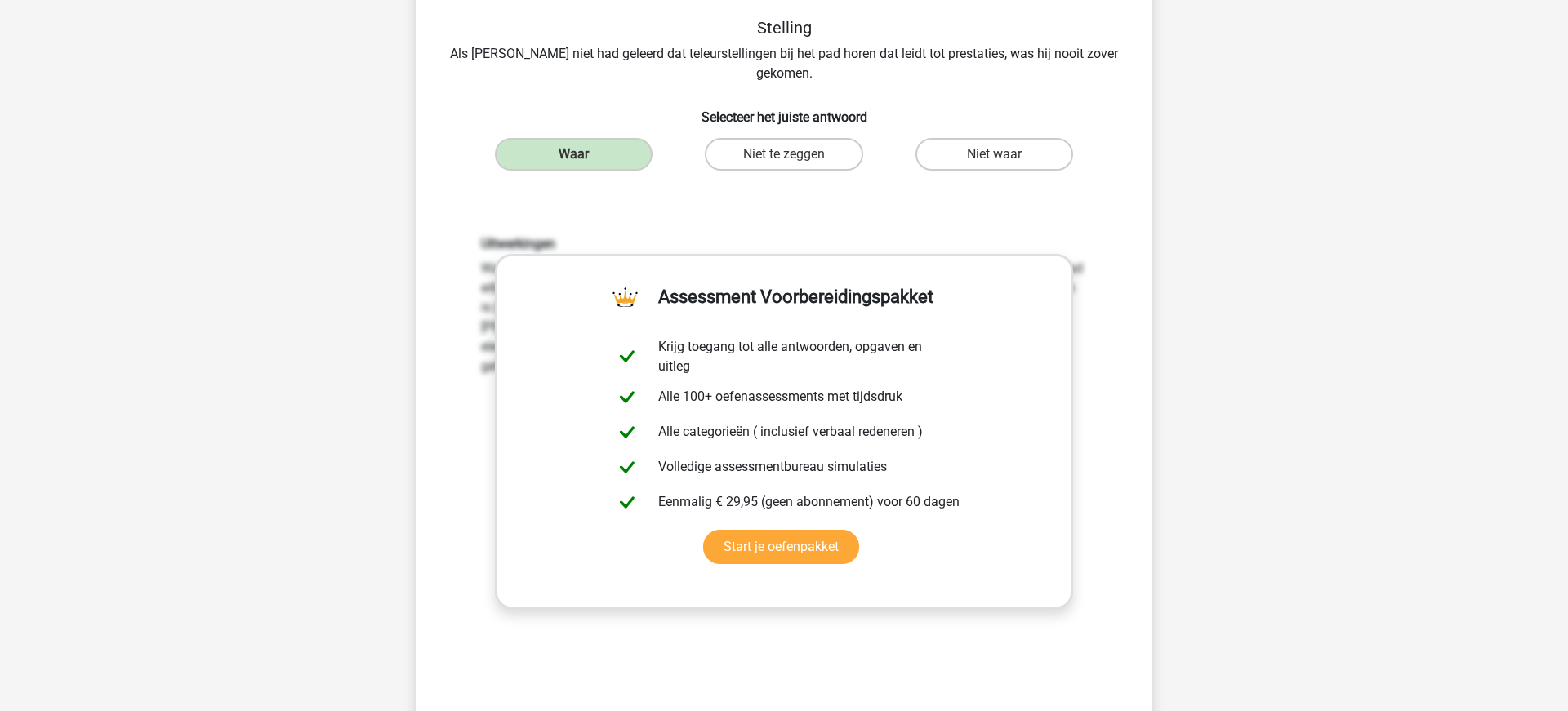
scroll to position [407, 0]
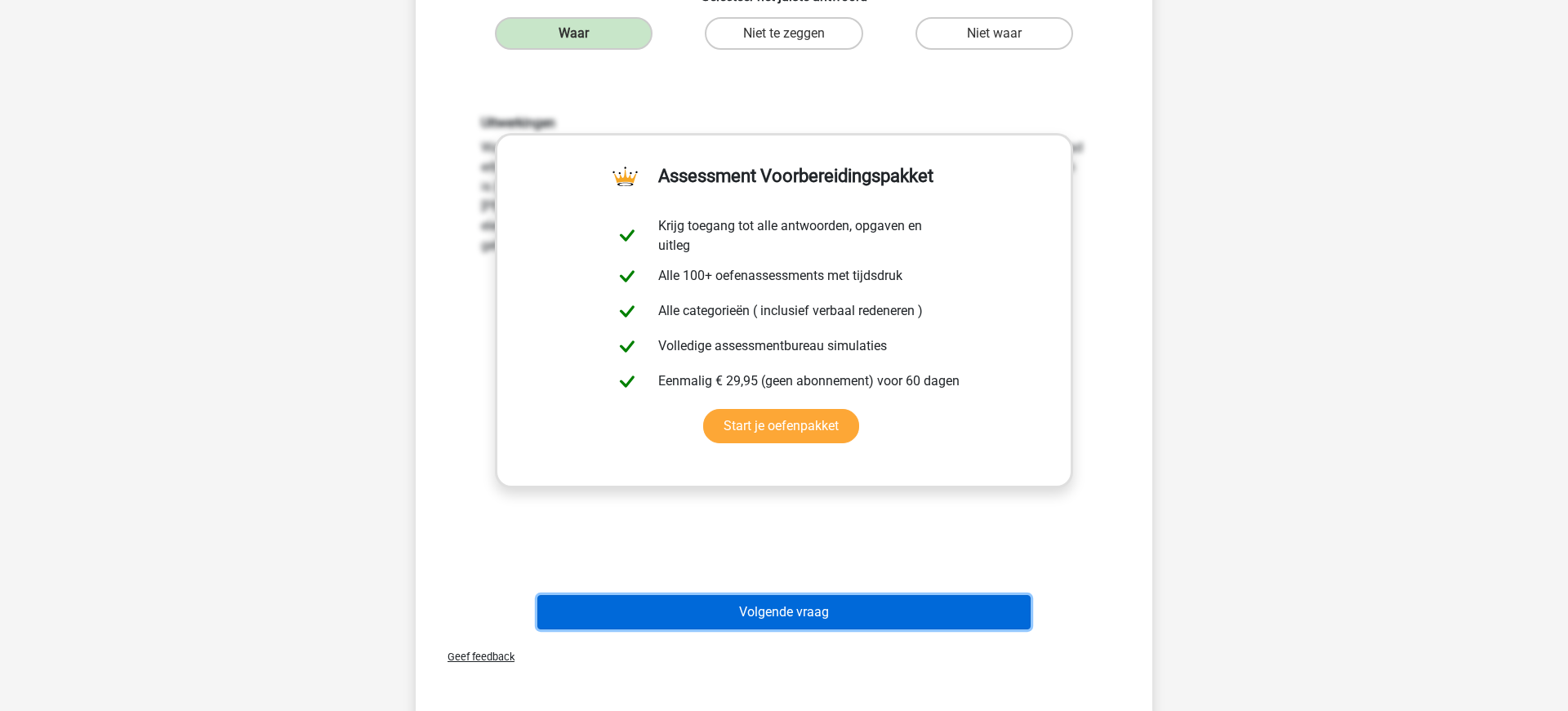
click at [770, 597] on button "Volgende vraag" at bounding box center [784, 612] width 494 height 35
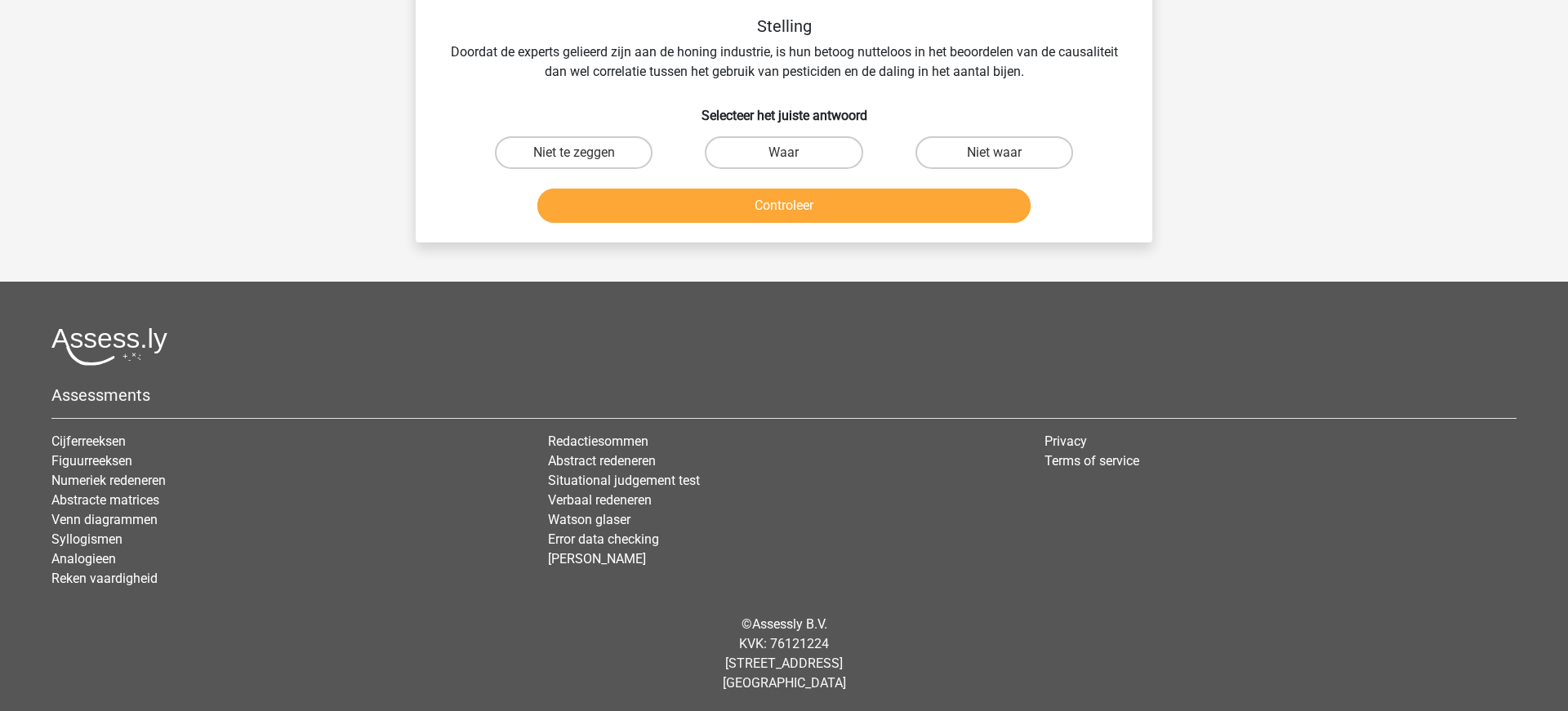
scroll to position [81, 0]
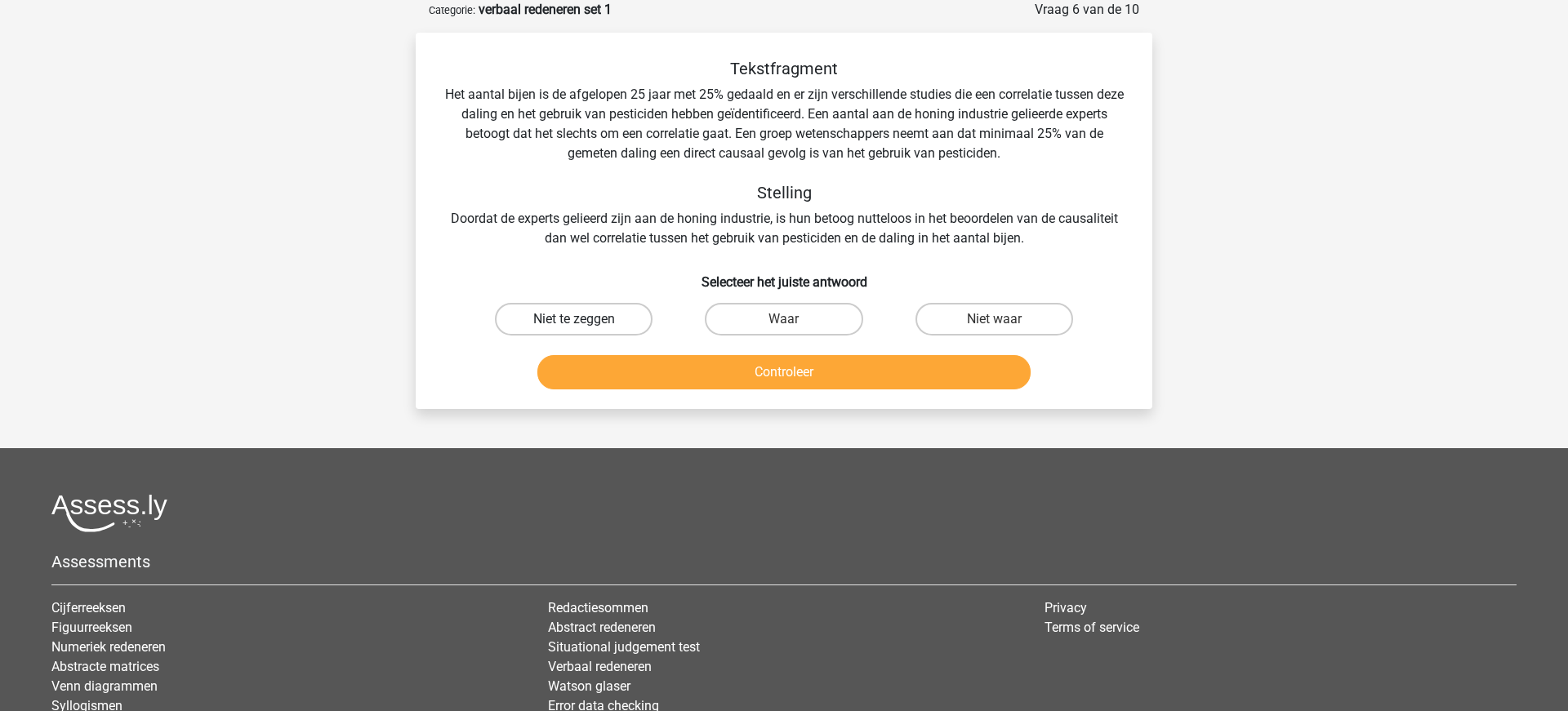
click at [556, 320] on label "Niet te zeggen" at bounding box center [573, 319] width 157 height 33
click at [574, 320] on input "Niet te zeggen" at bounding box center [579, 324] width 11 height 11
radio input "true"
click at [696, 379] on button "Controleer" at bounding box center [784, 373] width 494 height 35
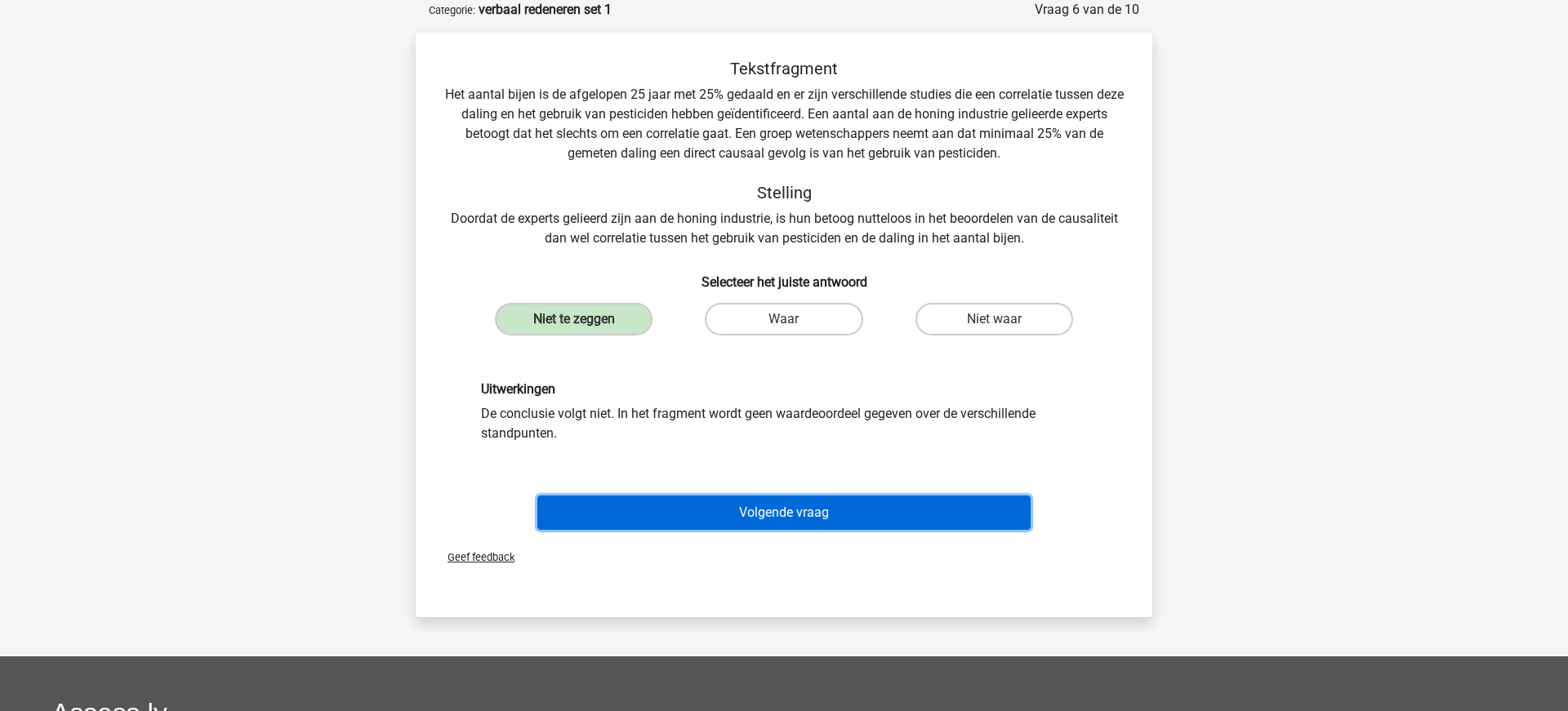
click at [744, 511] on button "Volgende vraag" at bounding box center [784, 513] width 494 height 35
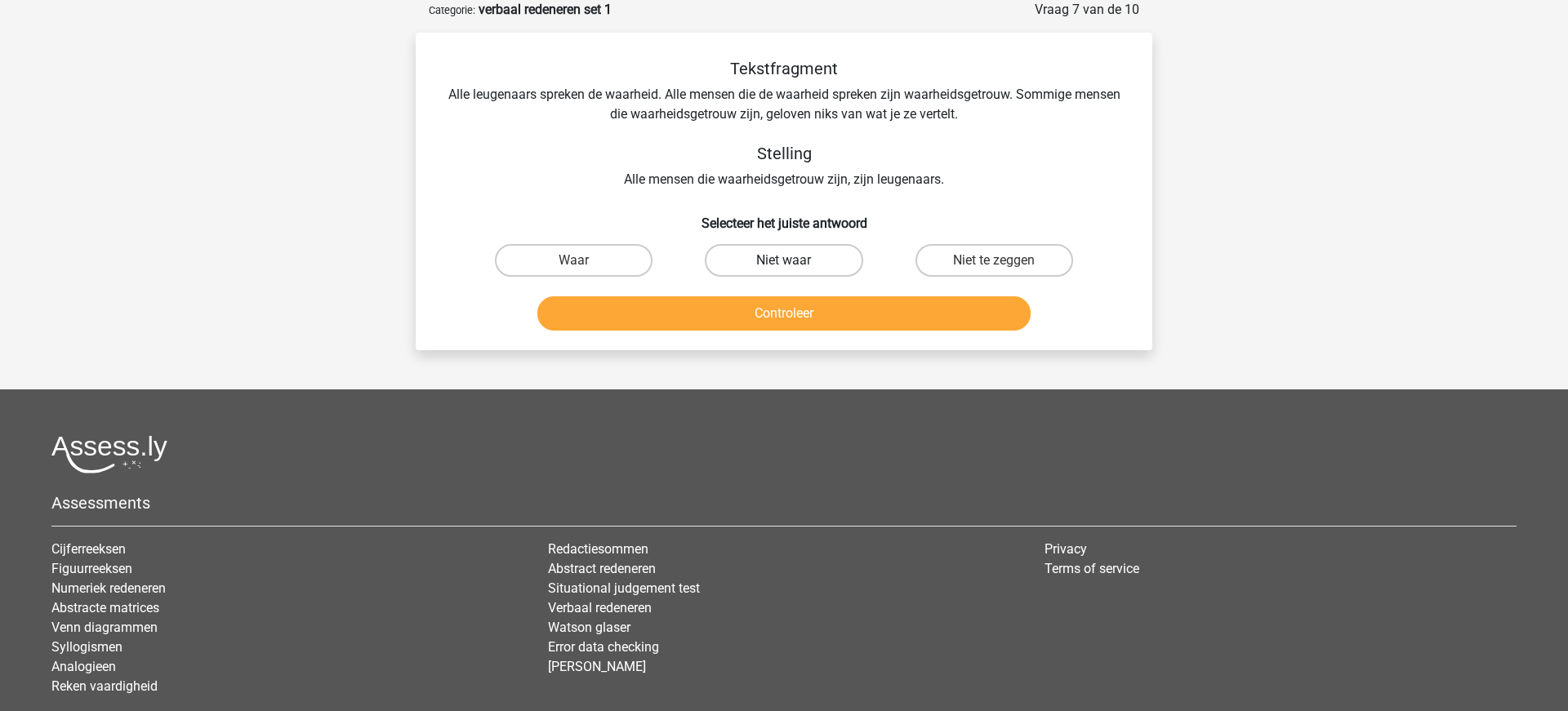
click at [759, 261] on label "Niet waar" at bounding box center [783, 261] width 157 height 33
click at [784, 261] on input "Niet waar" at bounding box center [789, 265] width 11 height 11
radio input "true"
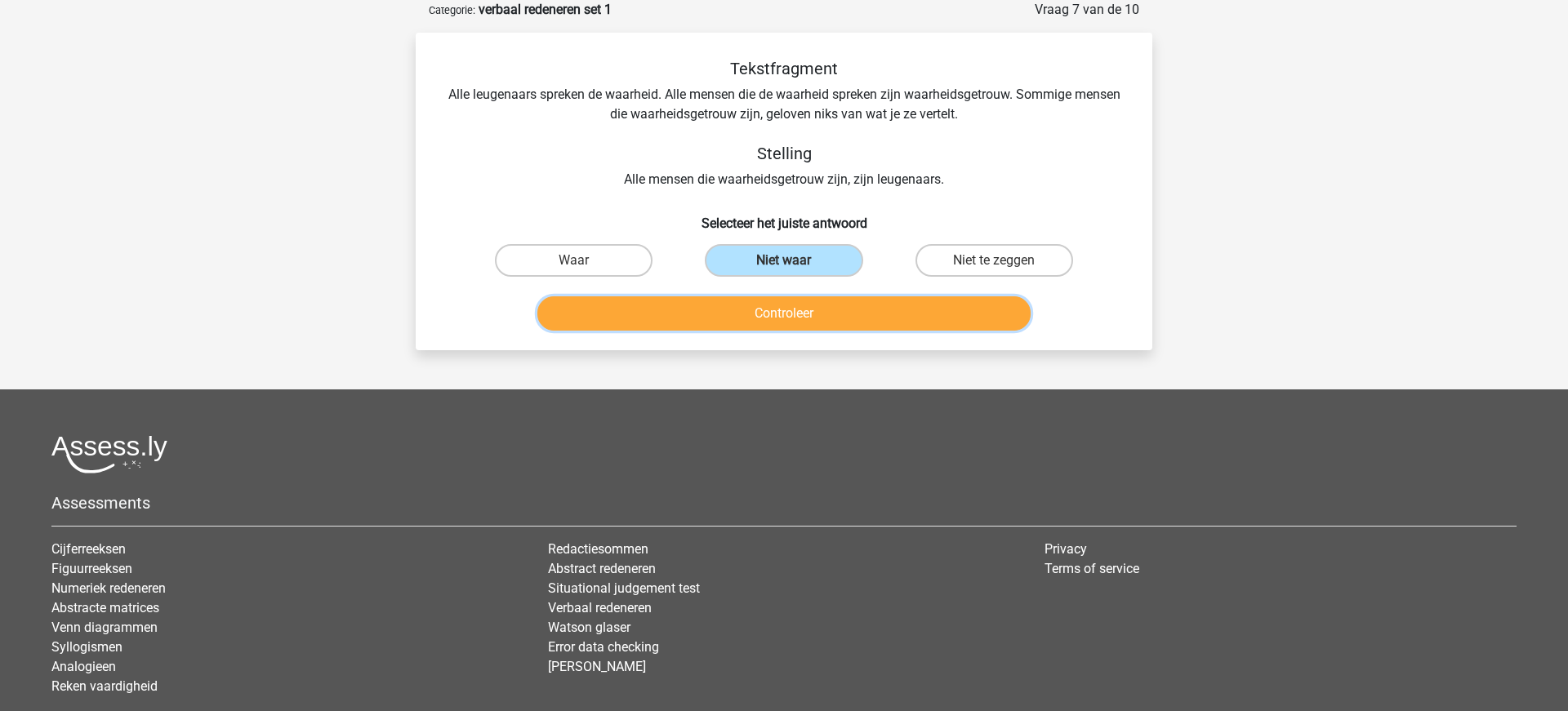
click at [760, 310] on button "Controleer" at bounding box center [784, 314] width 494 height 35
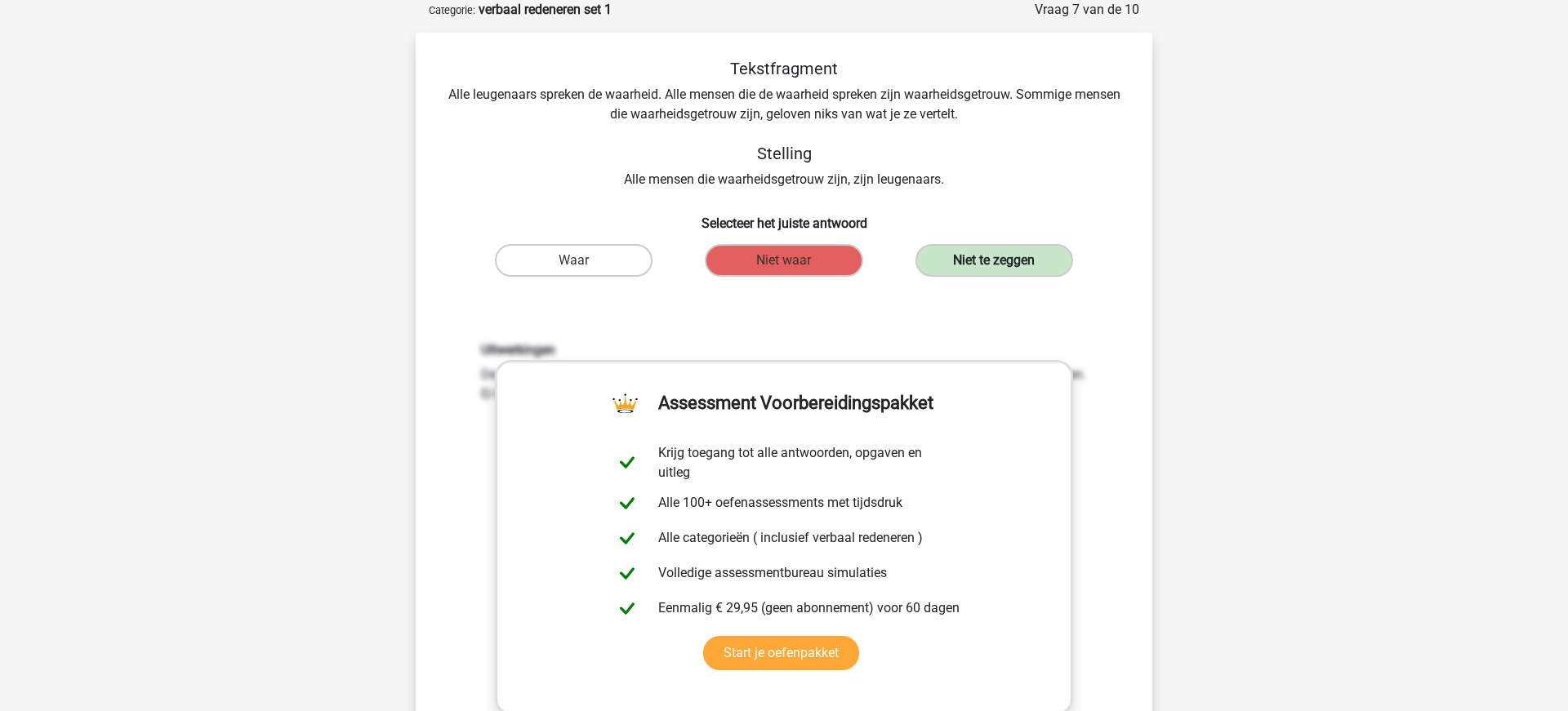
click at [1008, 263] on label "Niet te zeggen" at bounding box center [993, 261] width 157 height 33
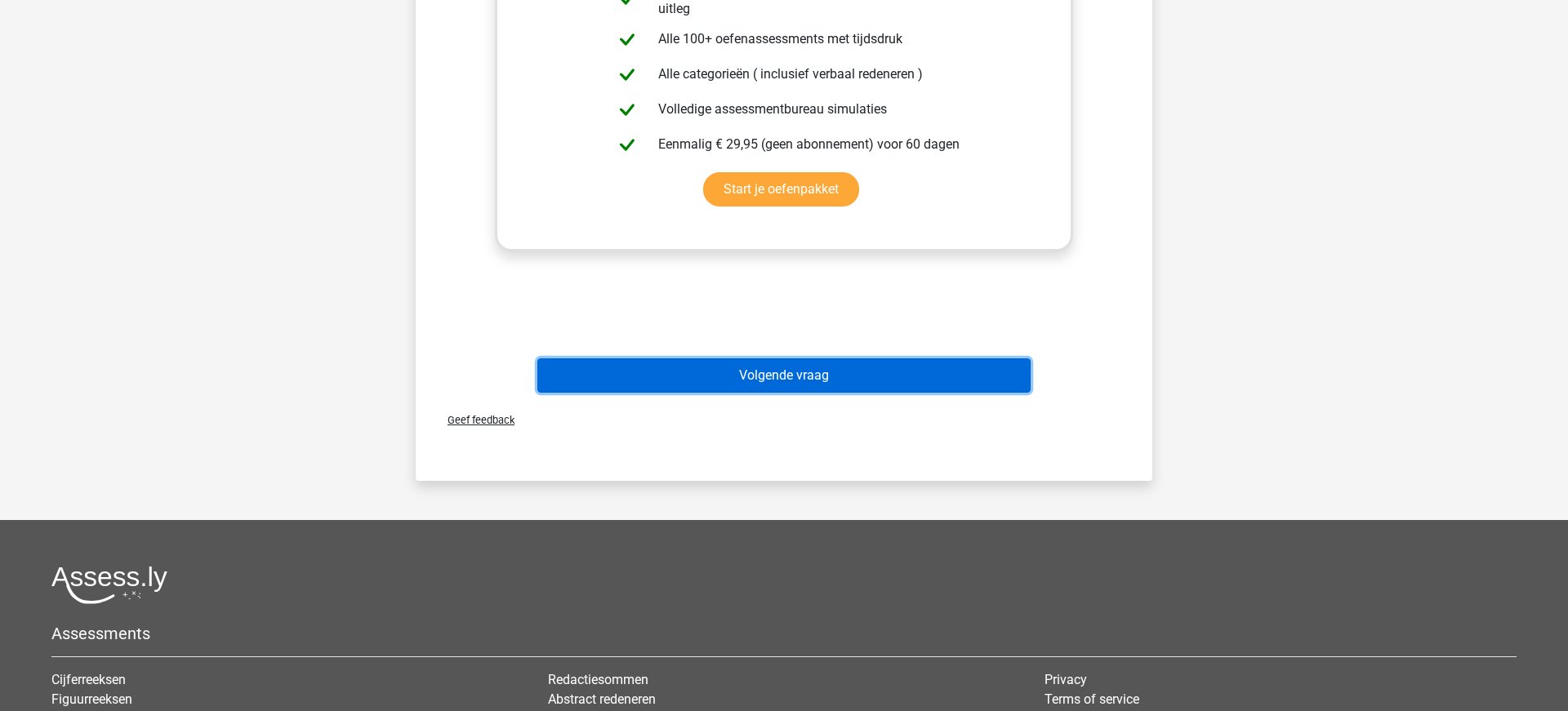
click at [789, 374] on button "Volgende vraag" at bounding box center [784, 375] width 494 height 35
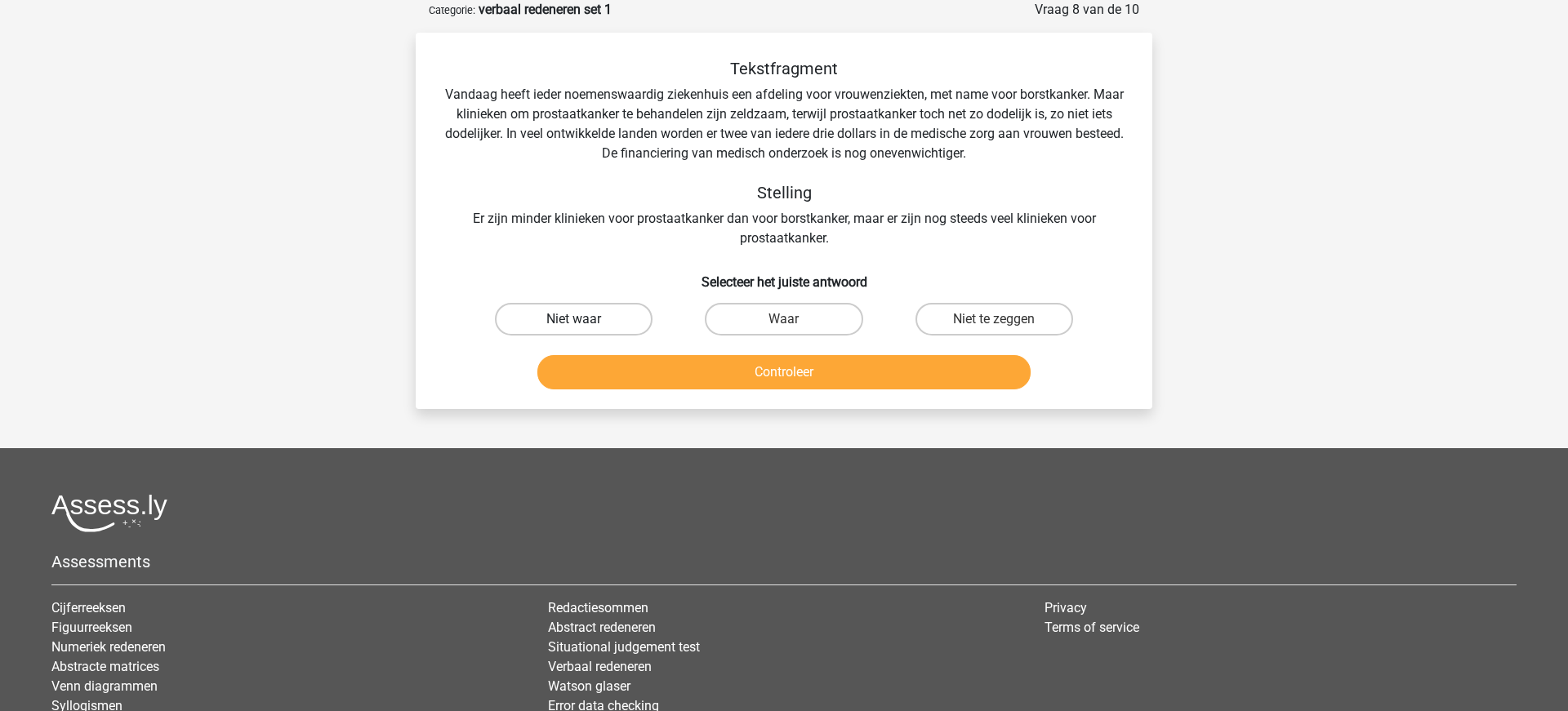
click at [615, 319] on label "Niet waar" at bounding box center [573, 319] width 157 height 33
click at [584, 319] on input "Niet waar" at bounding box center [579, 324] width 11 height 11
radio input "true"
click at [745, 381] on button "Controleer" at bounding box center [784, 373] width 494 height 35
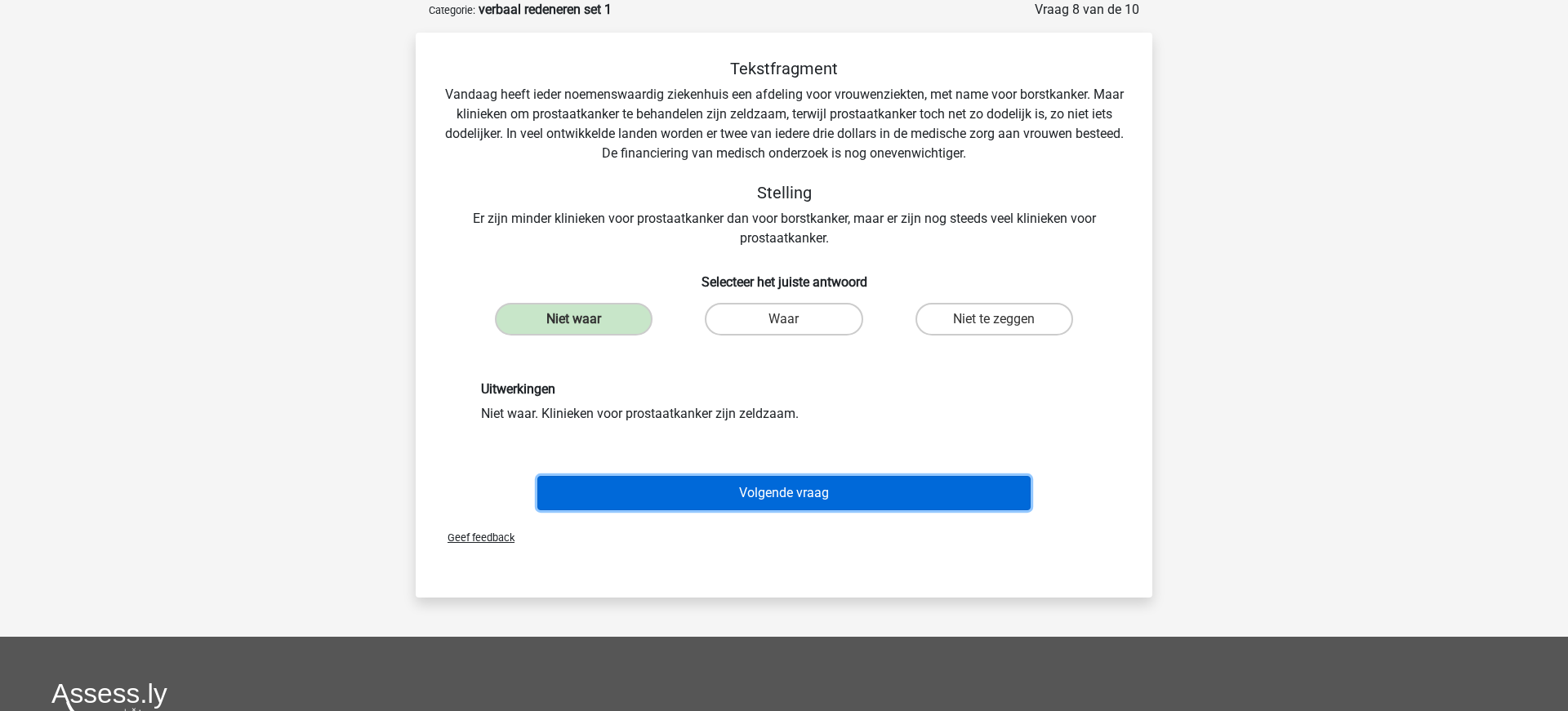
click at [764, 495] on button "Volgende vraag" at bounding box center [784, 493] width 494 height 35
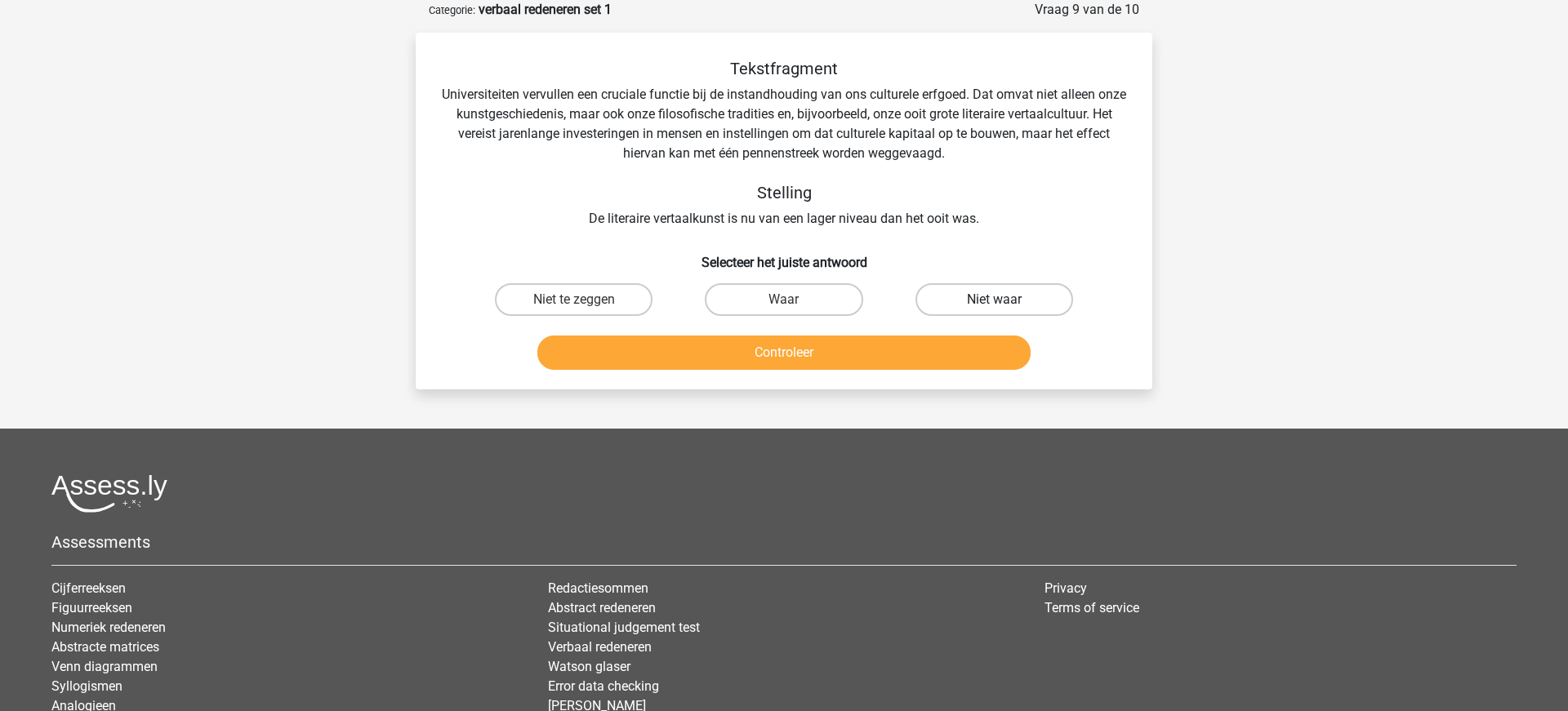
click at [972, 301] on label "Niet waar" at bounding box center [993, 300] width 157 height 33
click at [993, 301] on input "Niet waar" at bounding box center [998, 304] width 11 height 11
radio input "true"
click at [835, 359] on button "Controleer" at bounding box center [784, 353] width 494 height 35
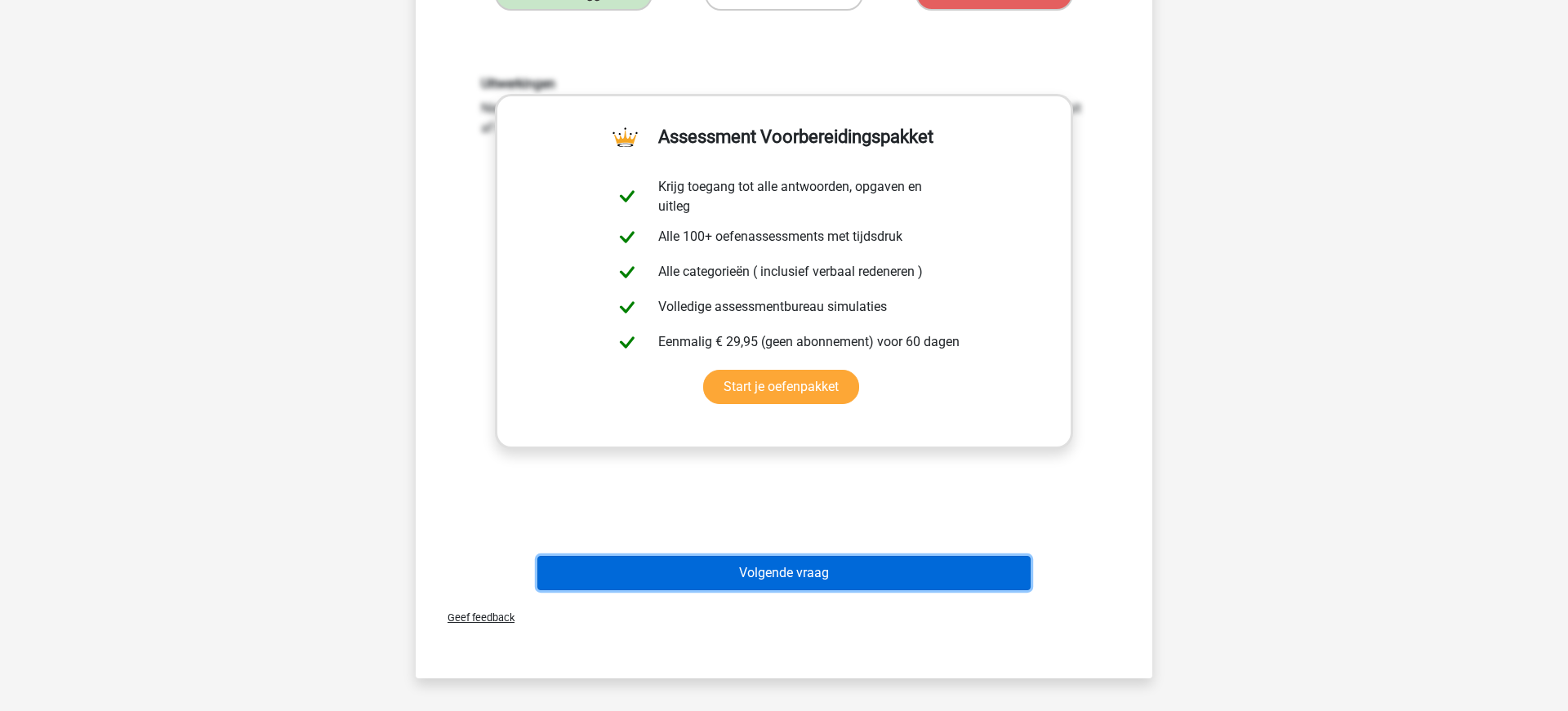
click at [777, 571] on button "Volgende vraag" at bounding box center [784, 574] width 494 height 35
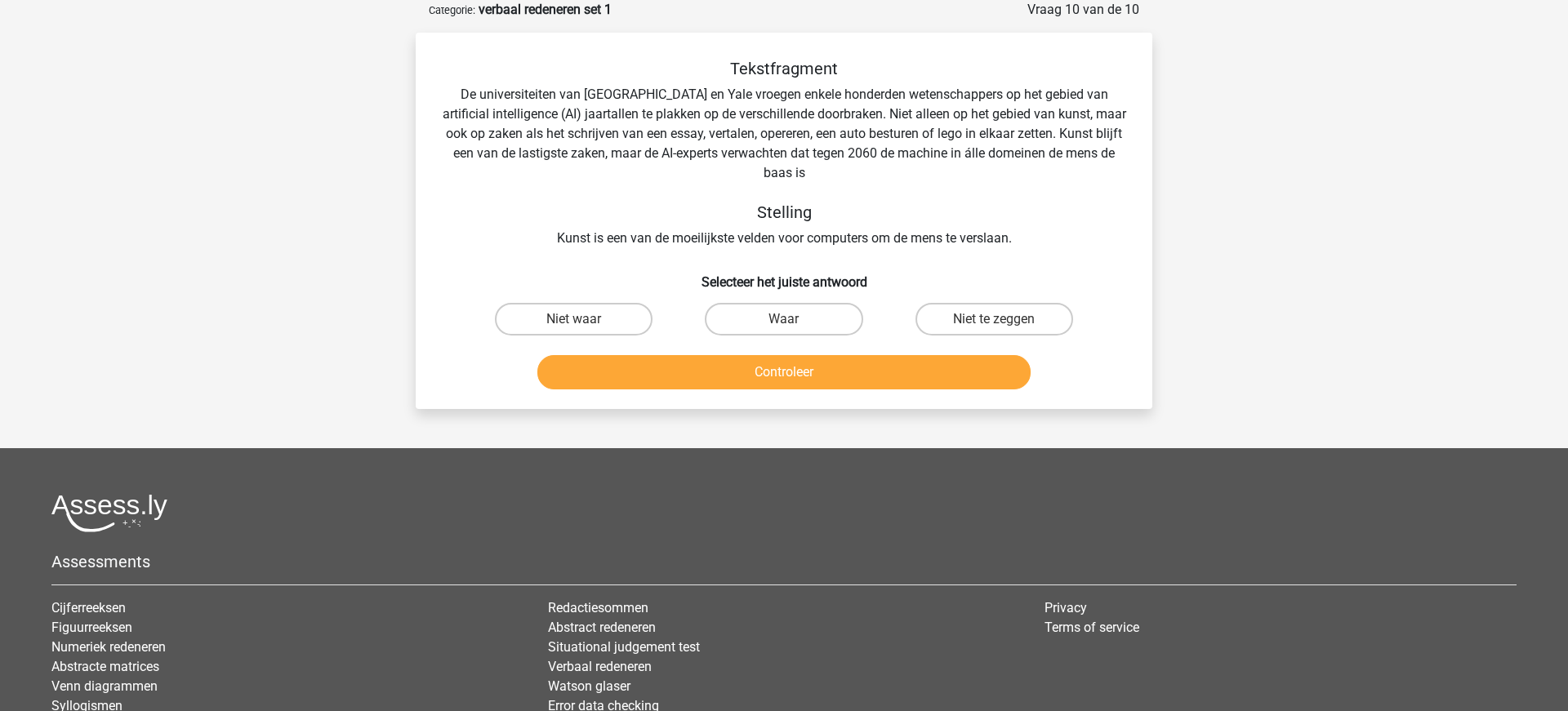
drag, startPoint x: 982, startPoint y: 319, endPoint x: 878, endPoint y: 356, distance: 110.4
click at [982, 319] on label "Niet te zeggen" at bounding box center [993, 319] width 157 height 33
click at [993, 319] on input "Niet te zeggen" at bounding box center [998, 324] width 11 height 11
radio input "true"
click at [843, 368] on button "Controleer" at bounding box center [784, 373] width 494 height 35
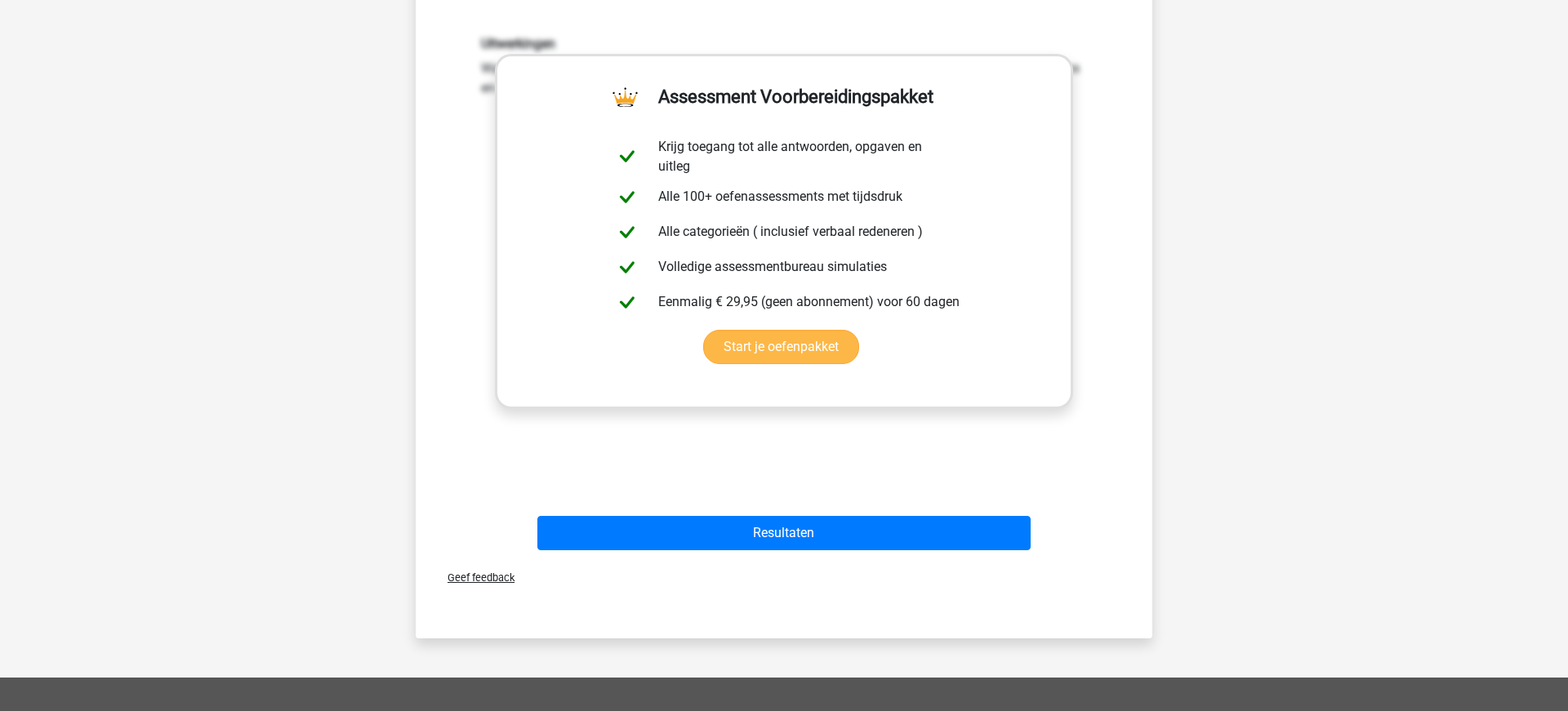
scroll to position [518, 0]
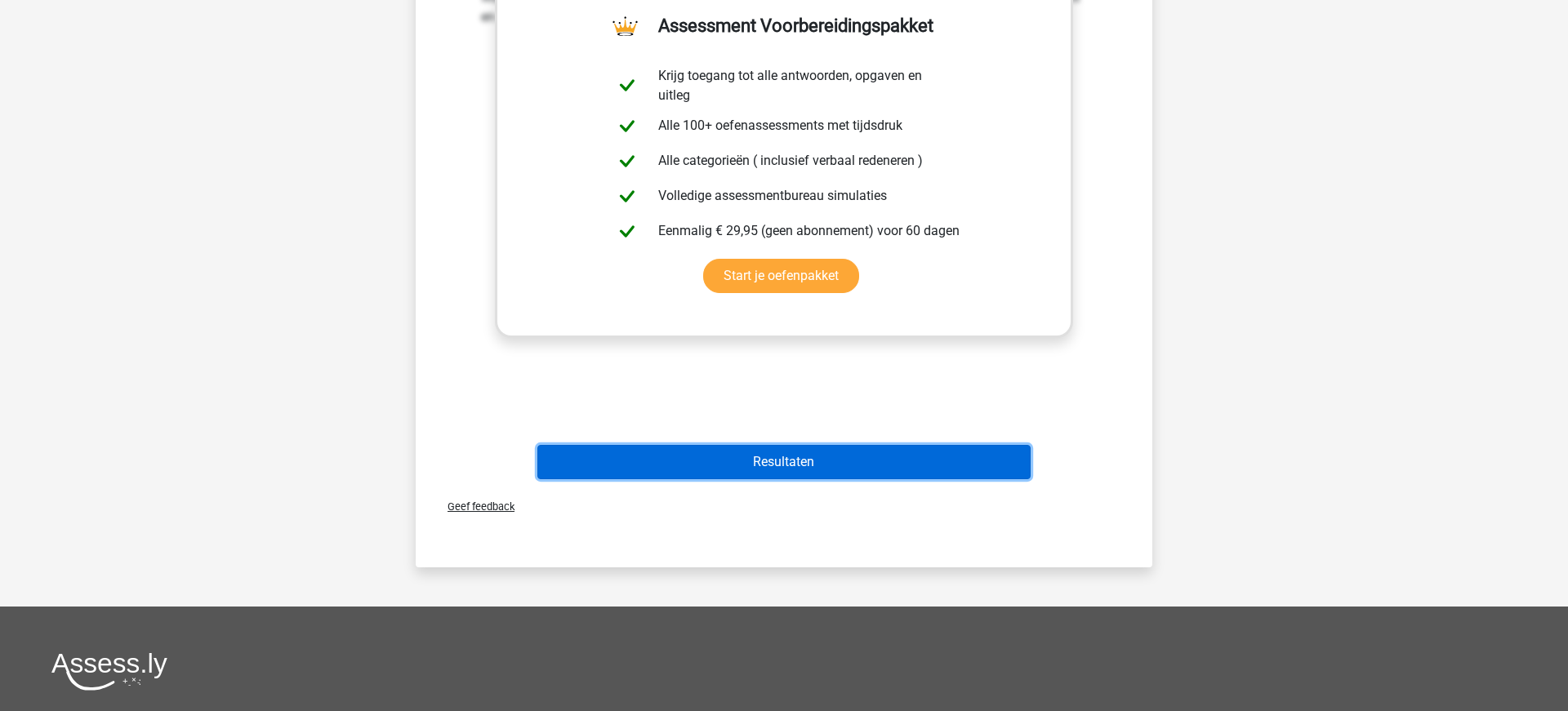
click at [757, 467] on button "Resultaten" at bounding box center [784, 462] width 494 height 35
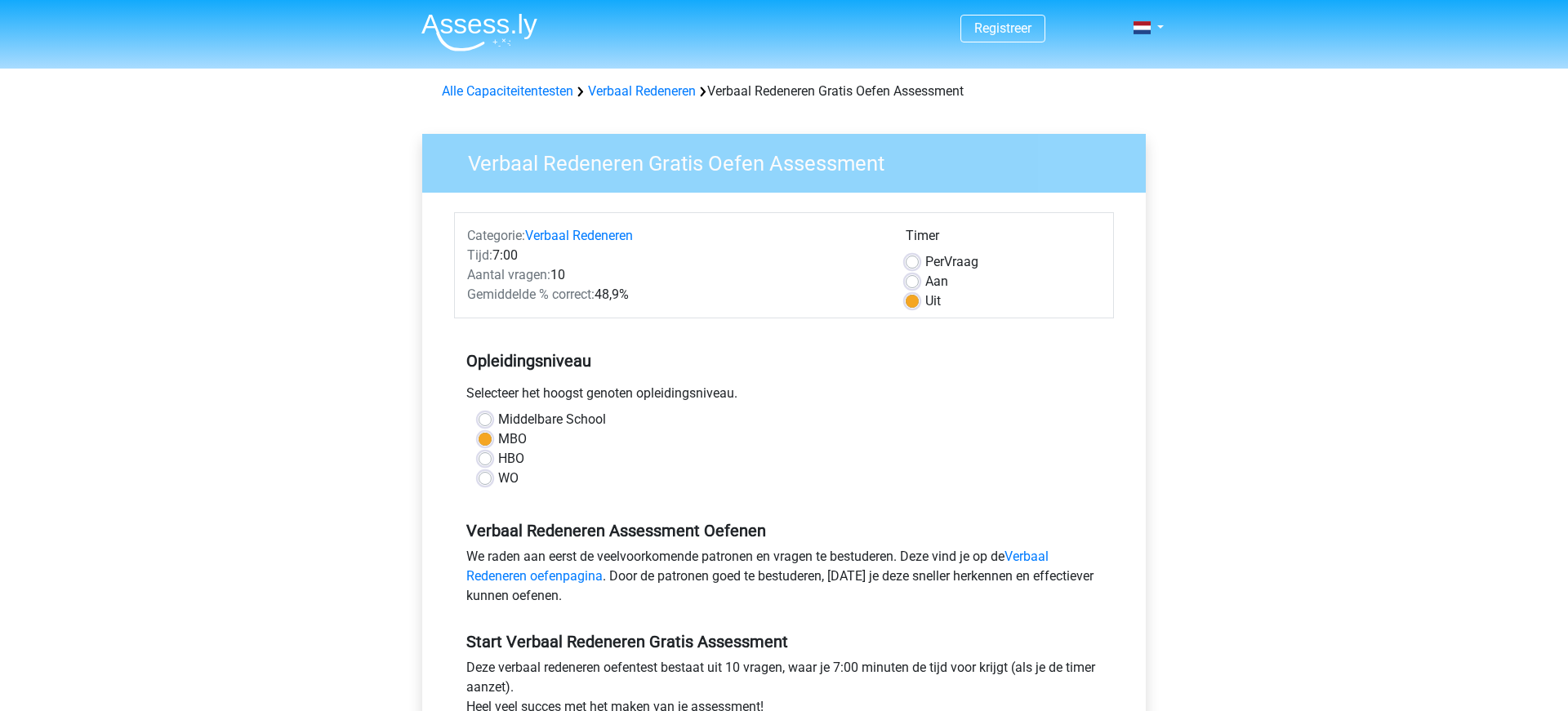
scroll to position [249, 0]
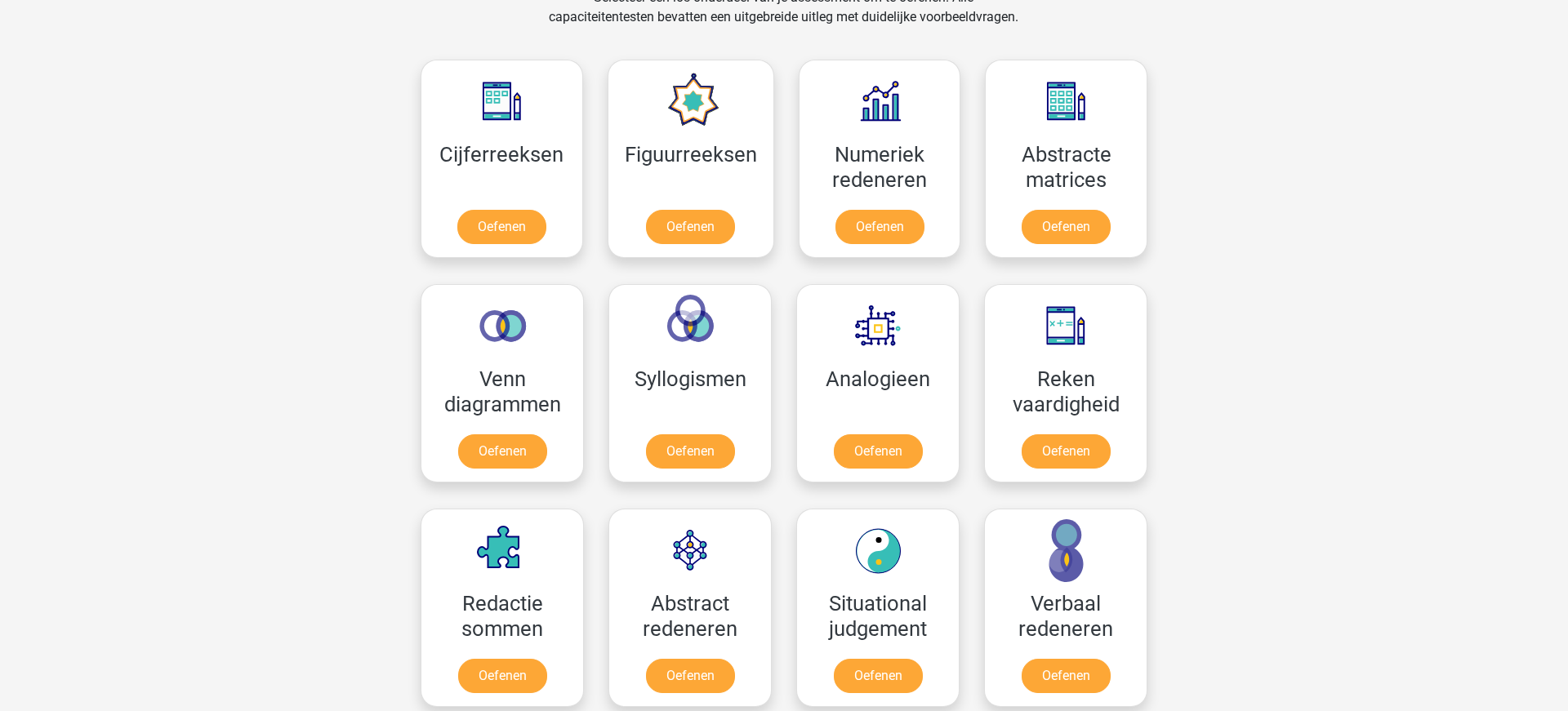
scroll to position [702, 0]
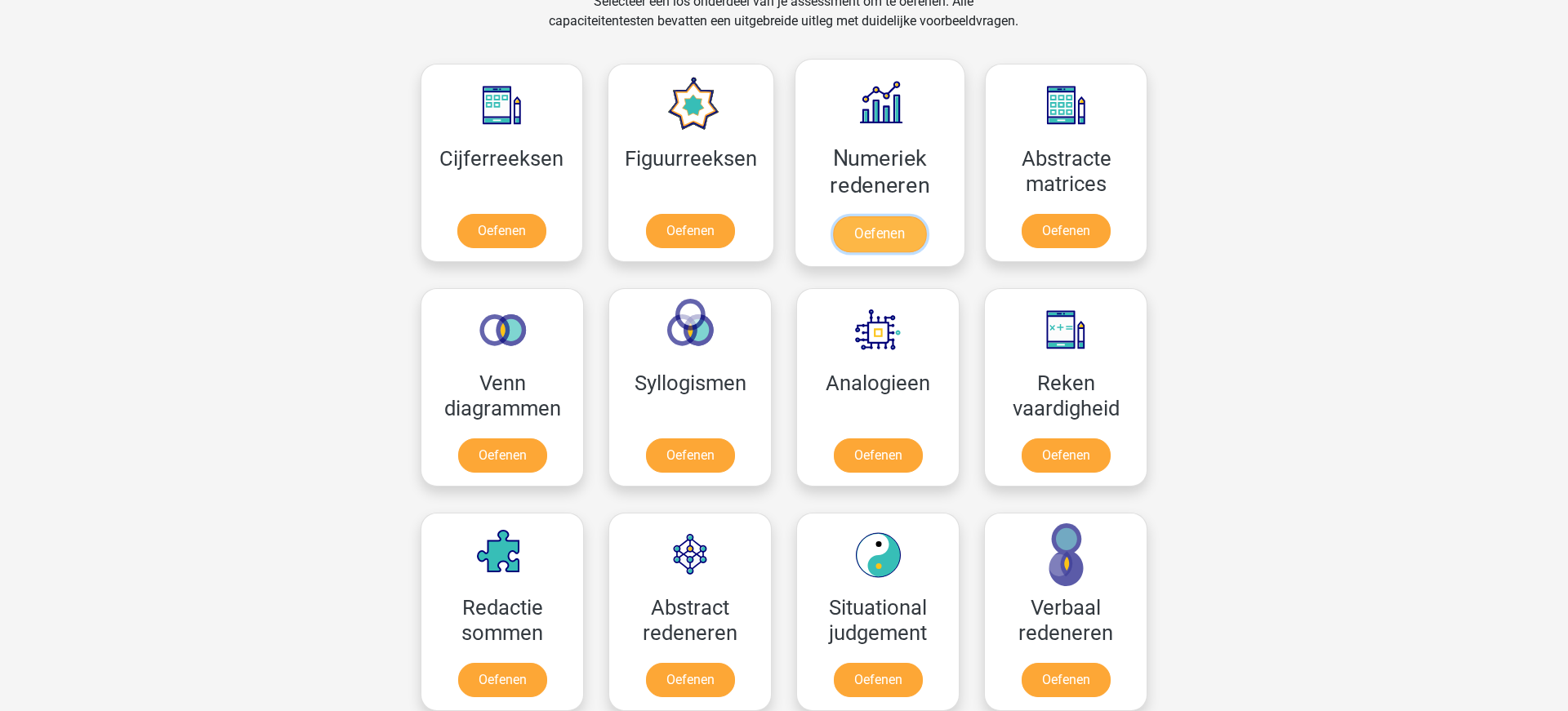
click at [895, 216] on link "Oefenen" at bounding box center [879, 235] width 93 height 36
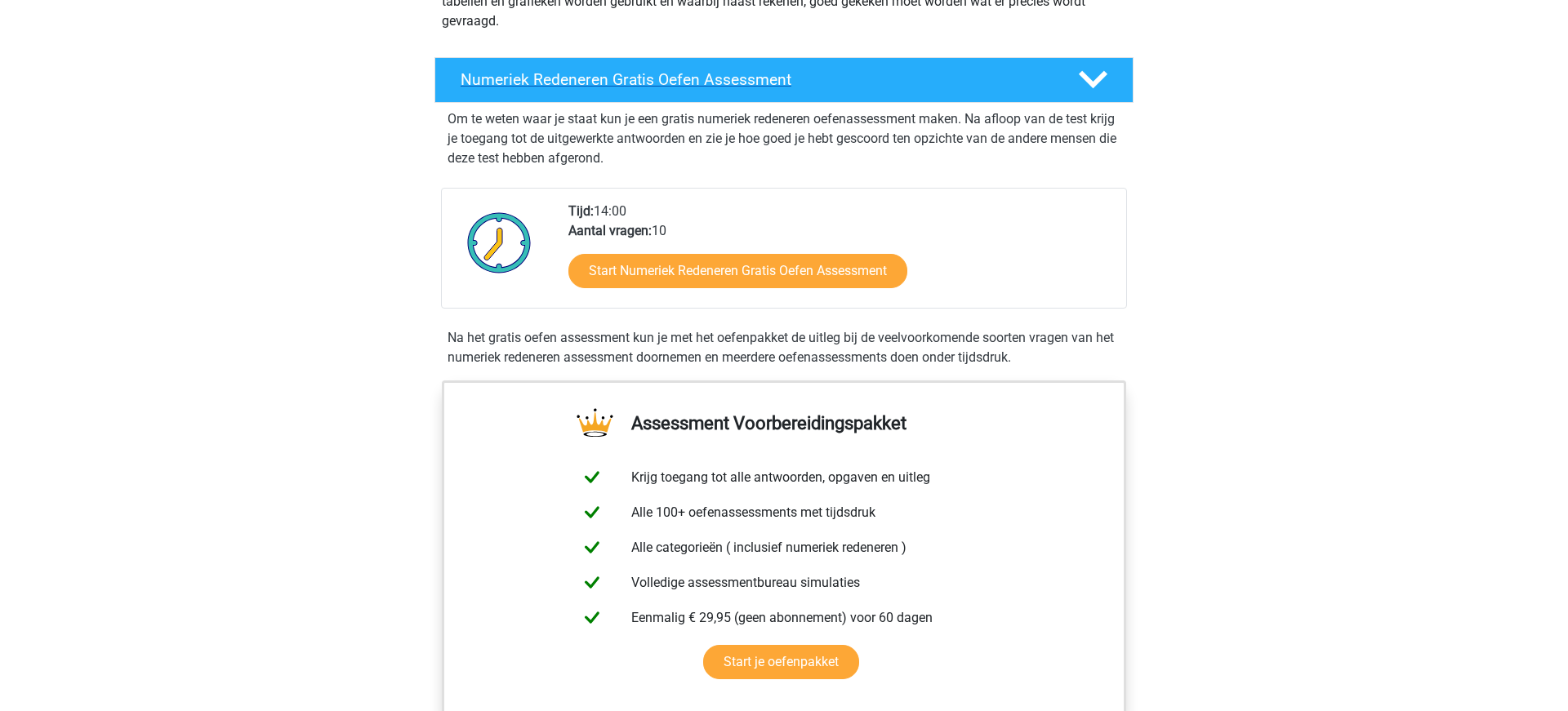
scroll to position [295, 0]
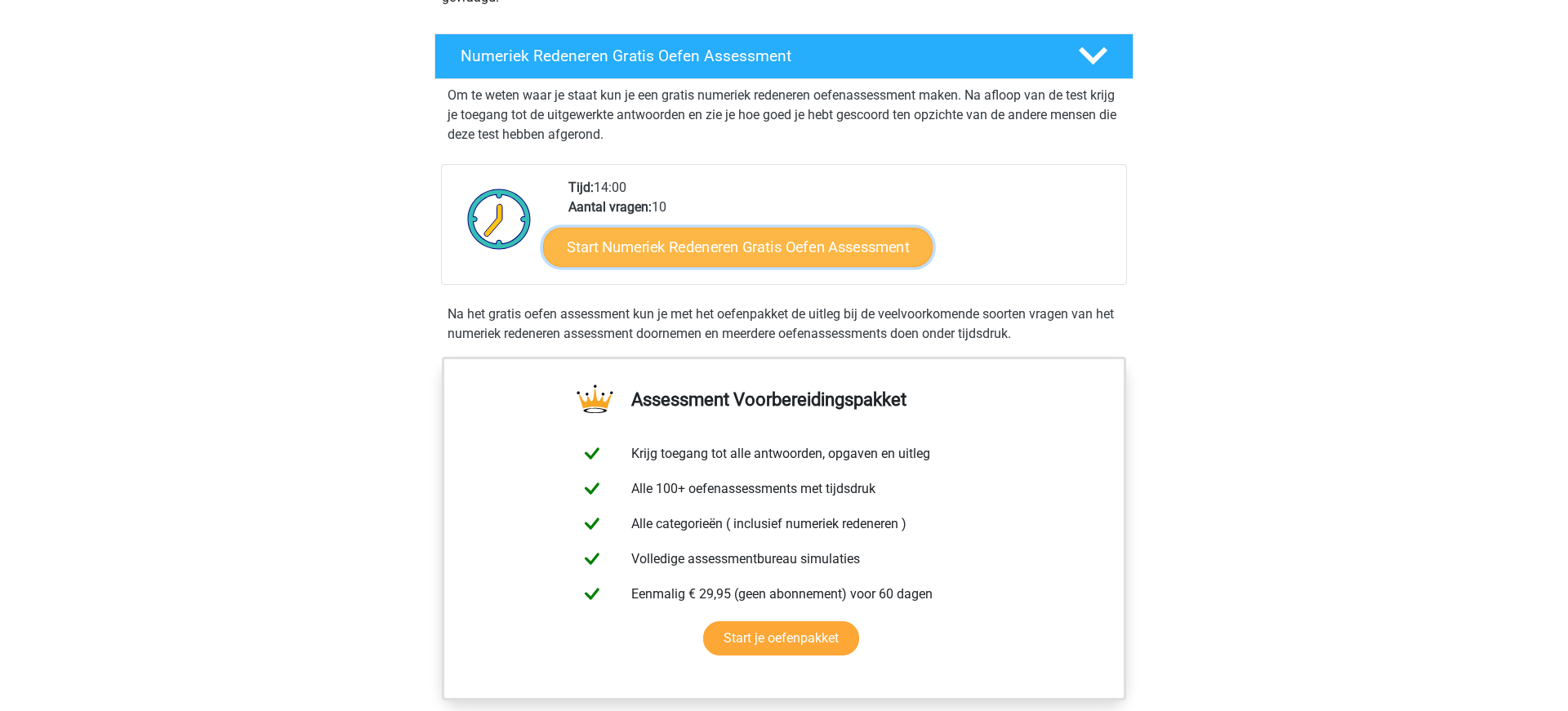
click at [712, 241] on link "Start Numeriek Redeneren Gratis Oefen Assessment" at bounding box center [737, 247] width 389 height 40
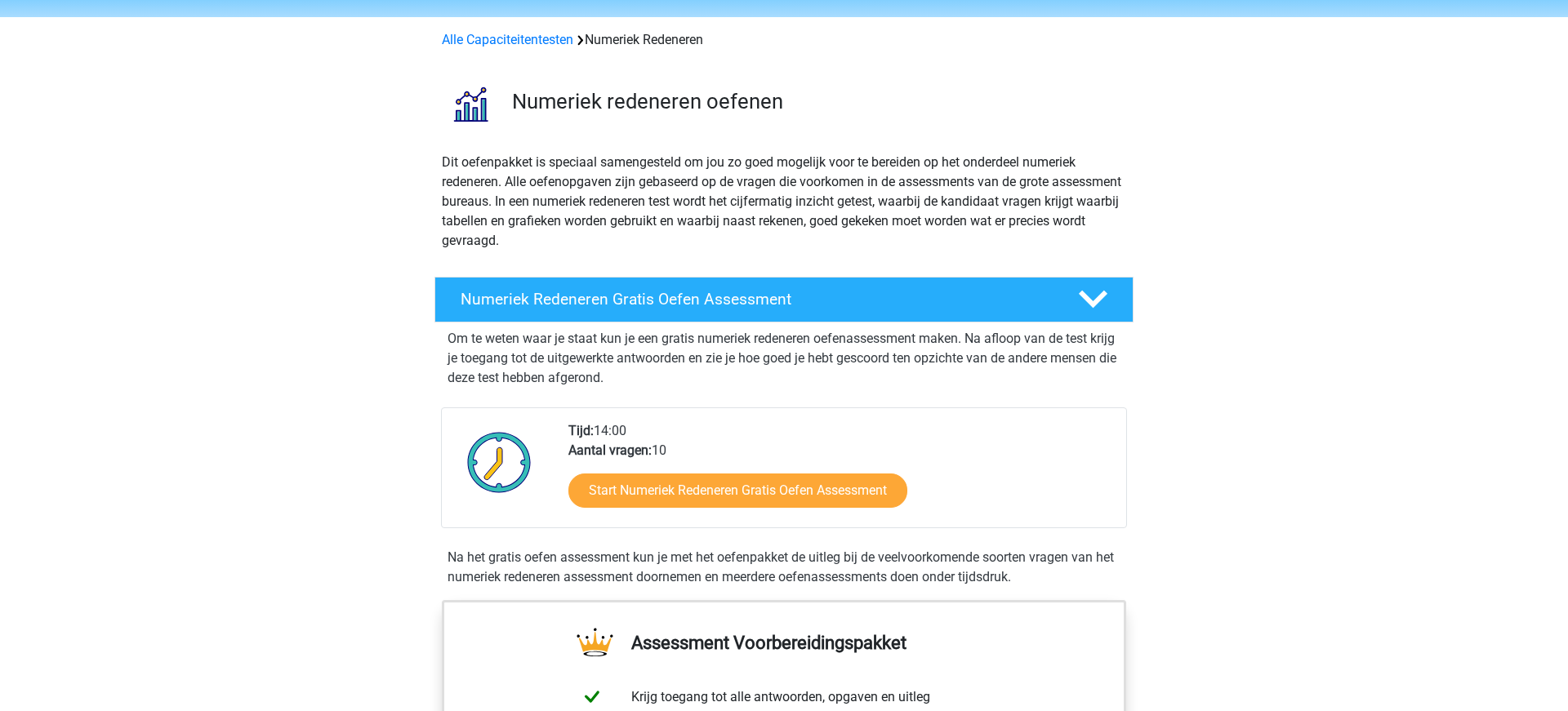
scroll to position [0, 0]
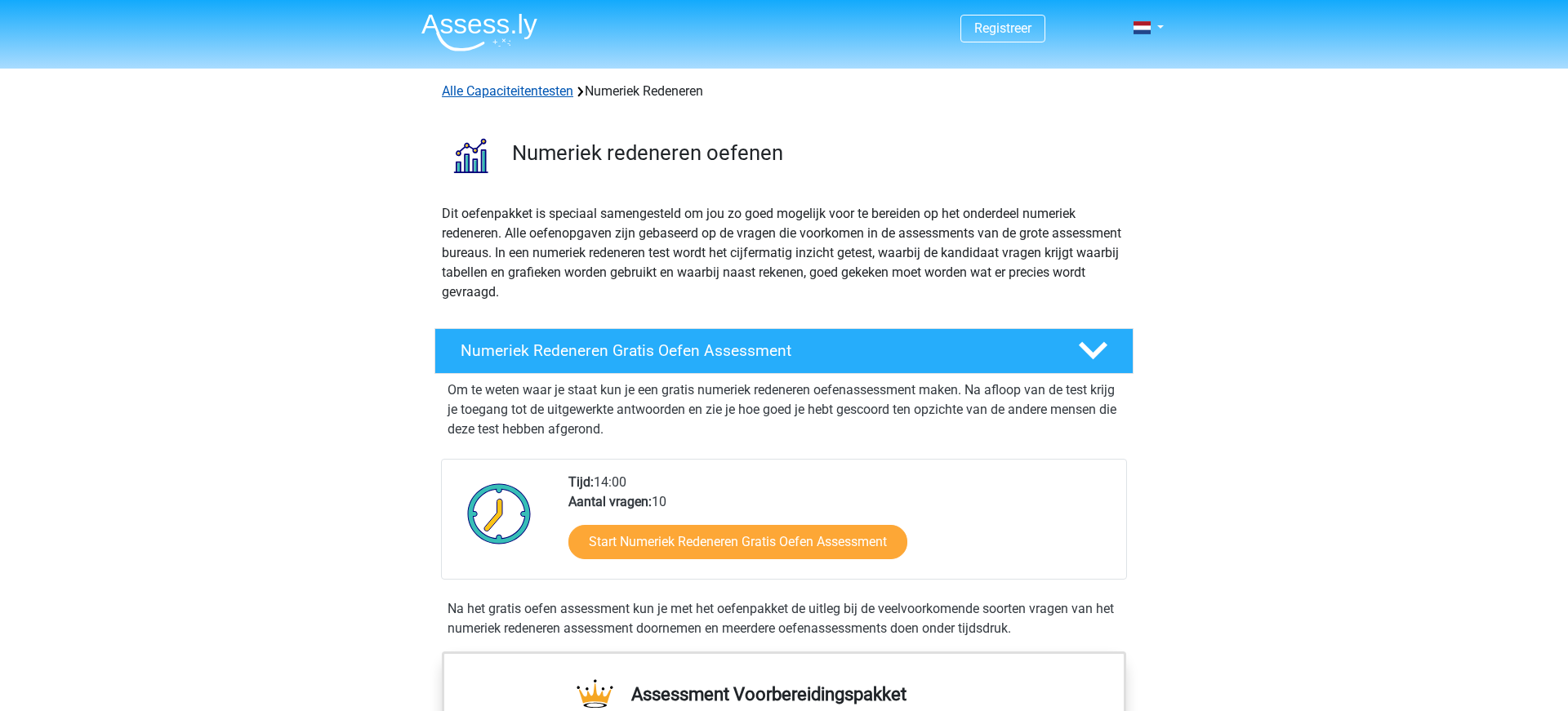
click at [523, 92] on link "Alle Capaciteitentesten" at bounding box center [508, 91] width 132 height 16
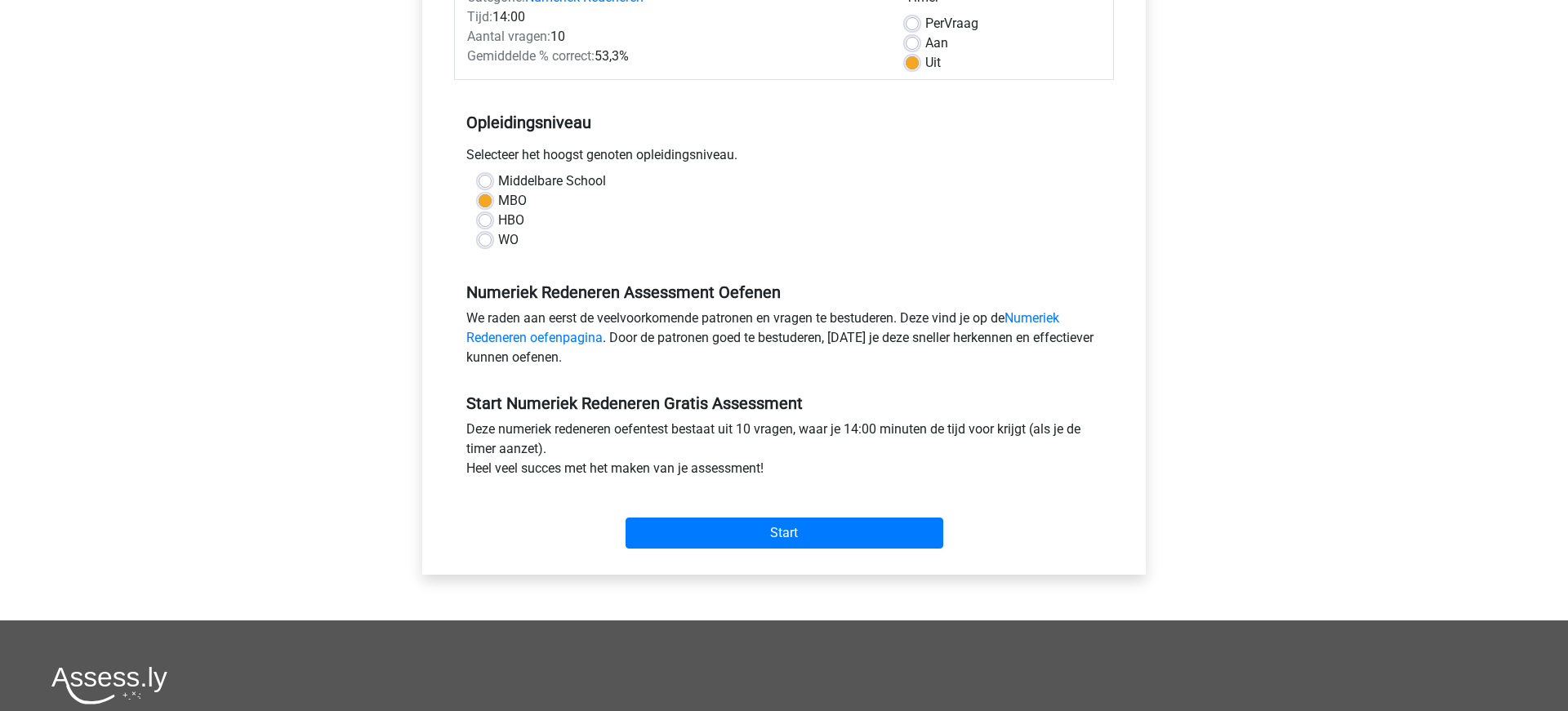
scroll to position [253, 0]
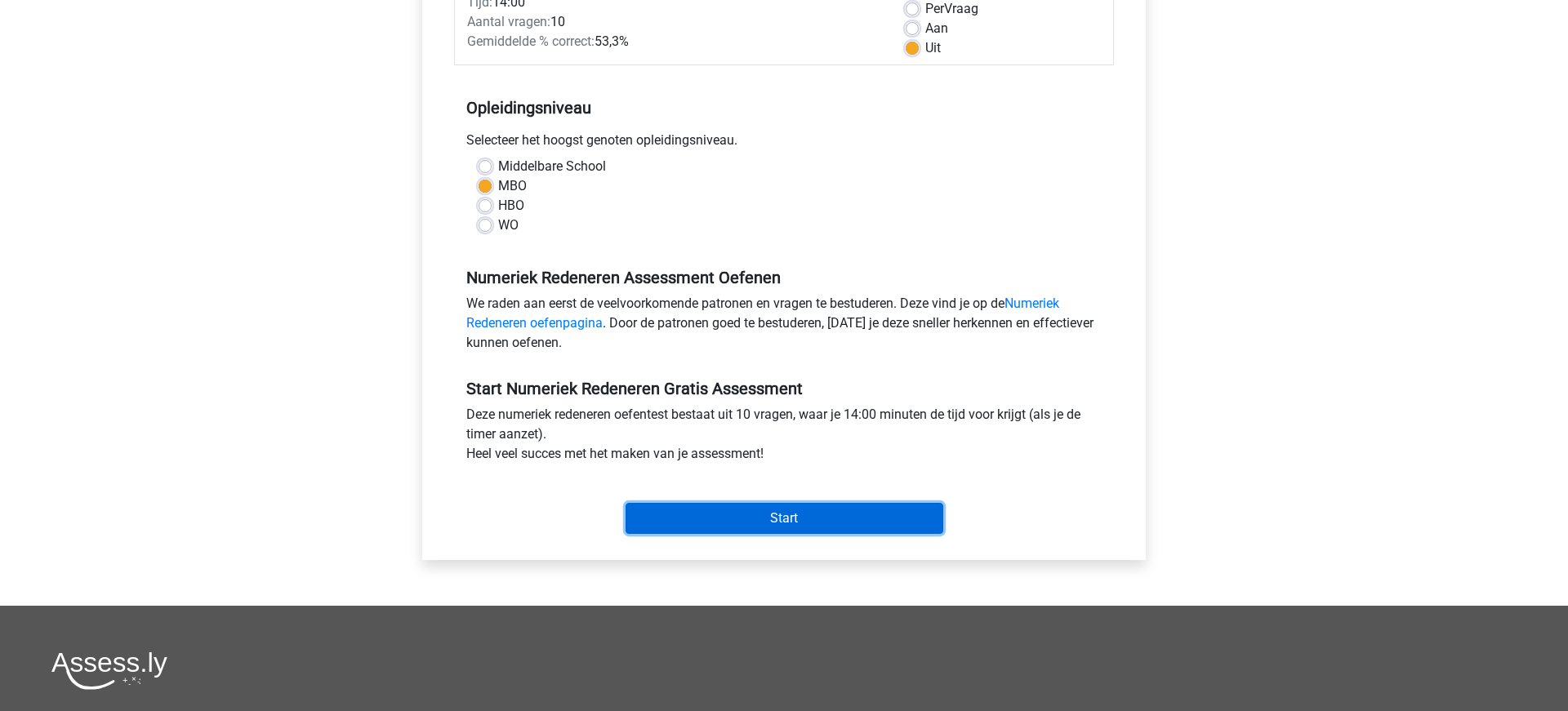
click at [705, 518] on input "Start" at bounding box center [784, 518] width 318 height 31
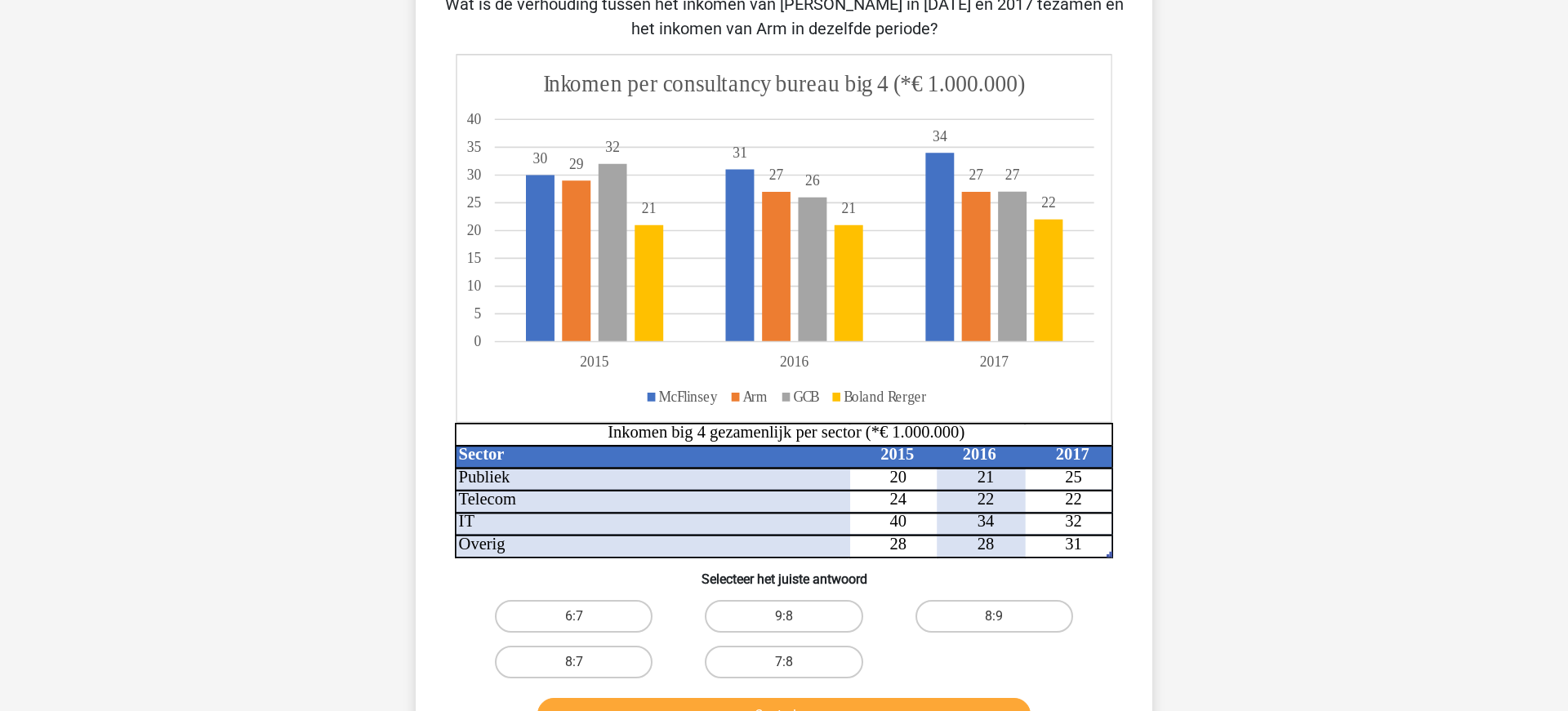
scroll to position [139, 0]
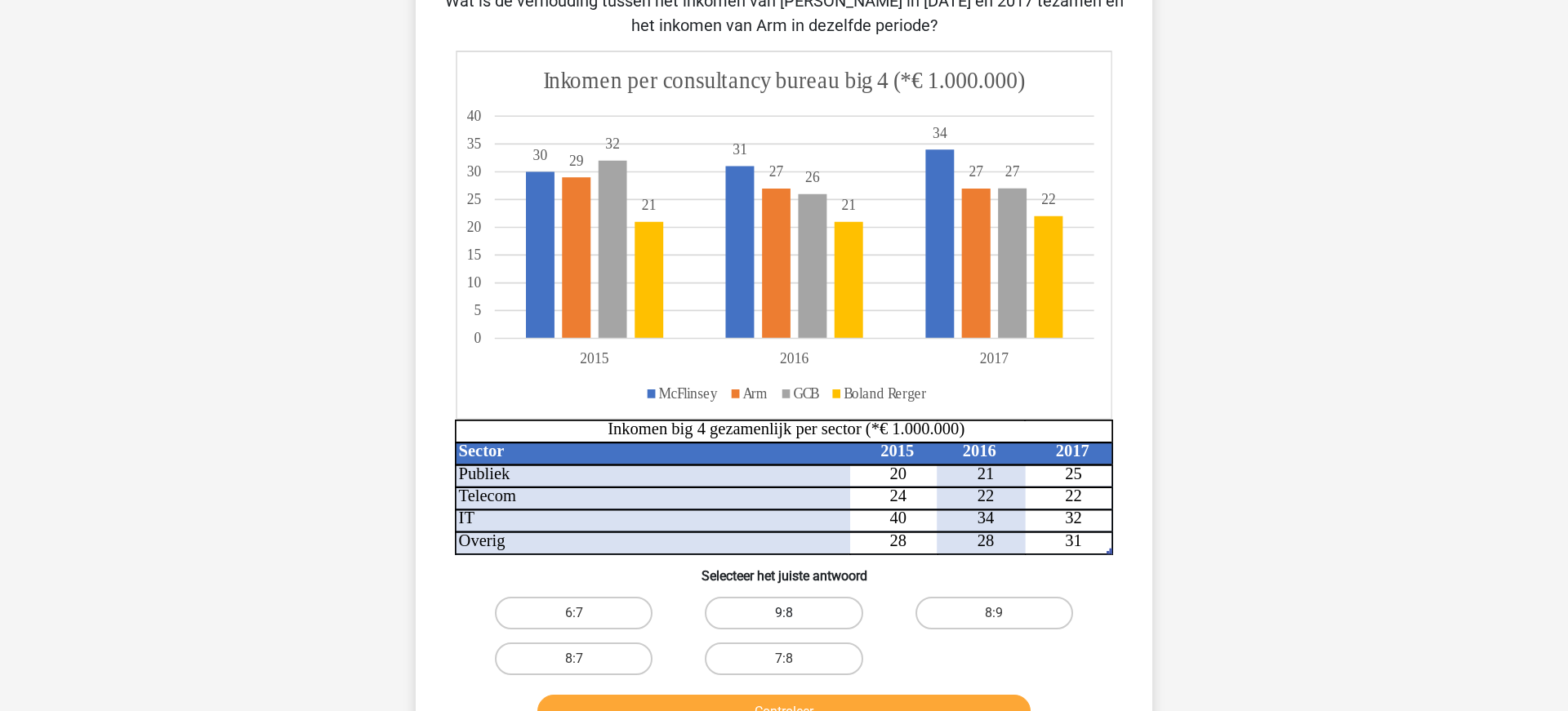
click at [798, 617] on label "9:8" at bounding box center [783, 613] width 157 height 33
click at [794, 617] on input "9:8" at bounding box center [789, 618] width 11 height 11
radio input "true"
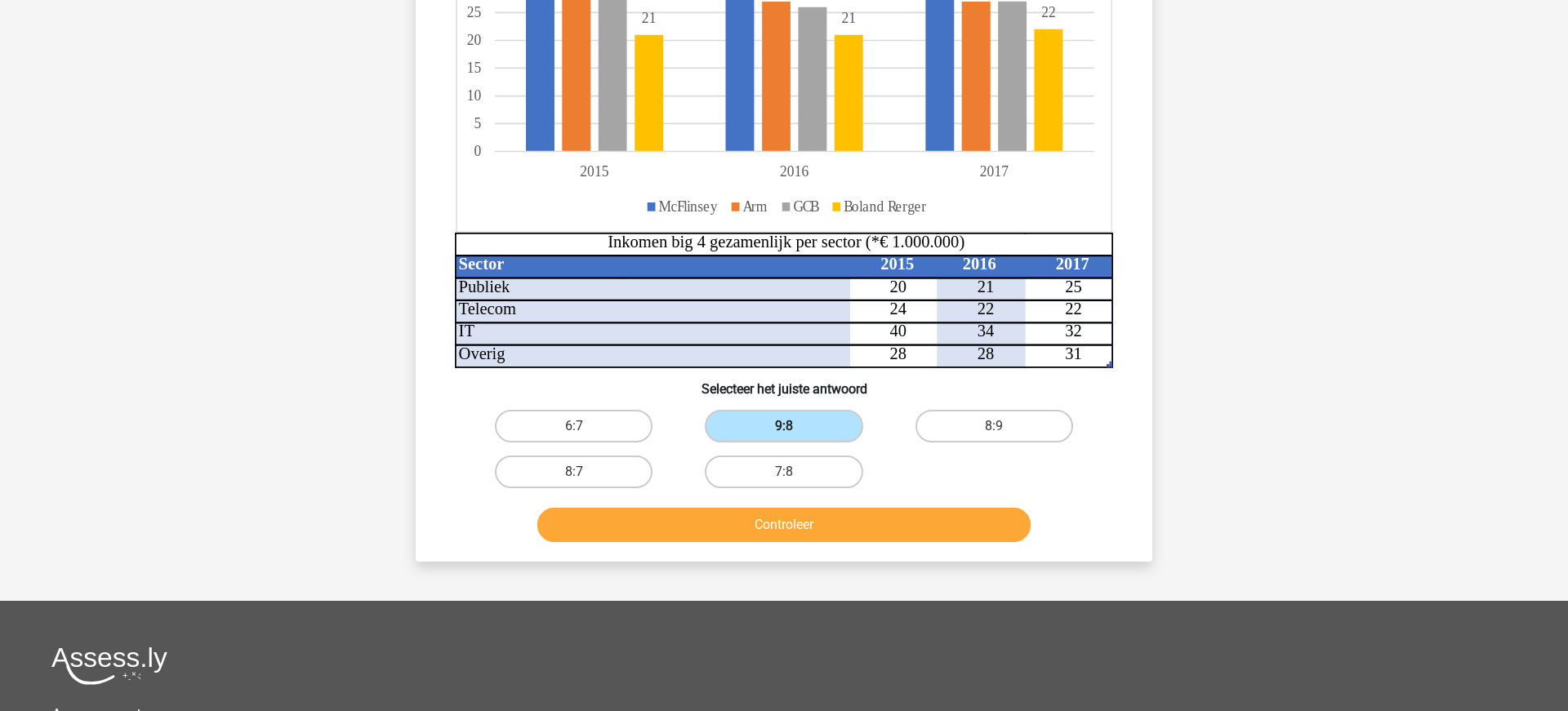
scroll to position [365, 0]
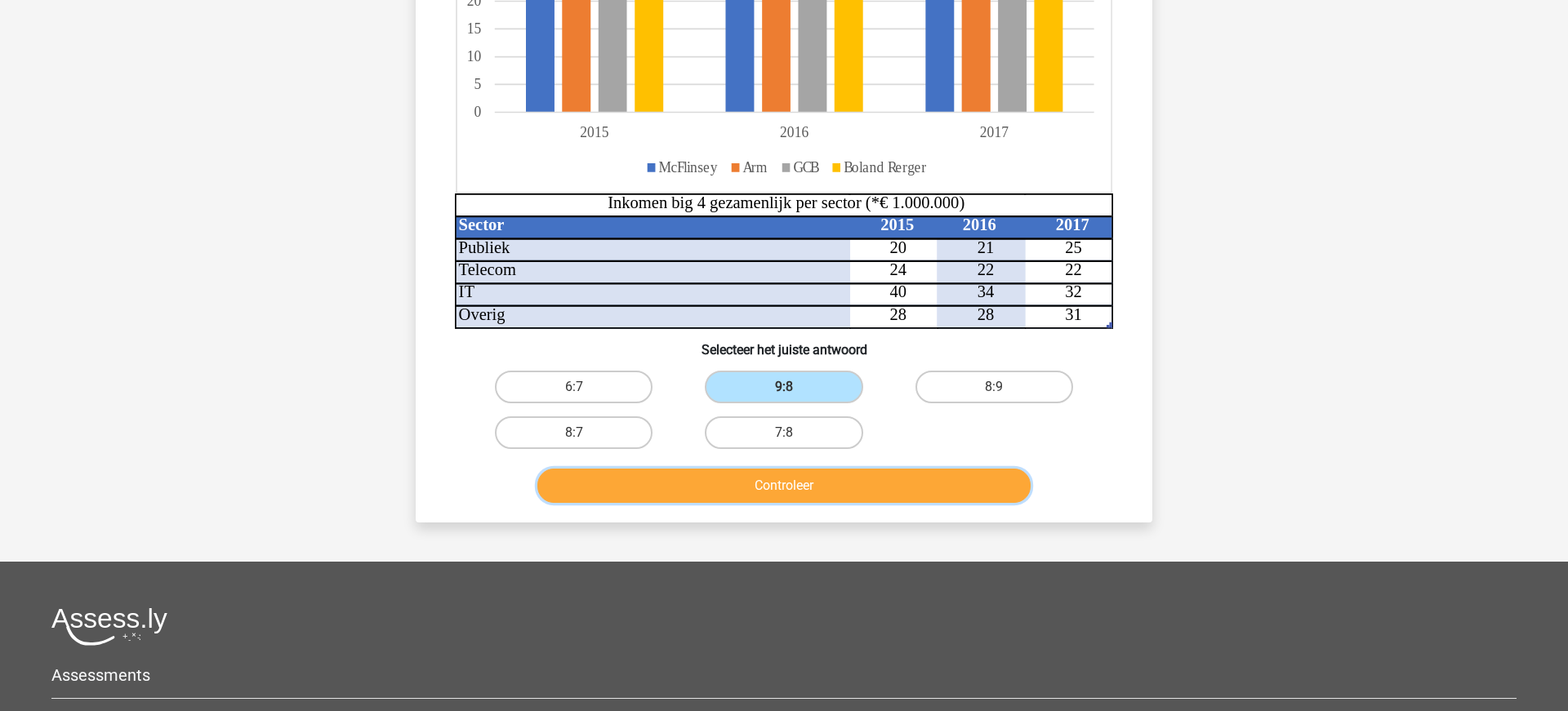
click at [765, 486] on button "Controleer" at bounding box center [784, 486] width 494 height 35
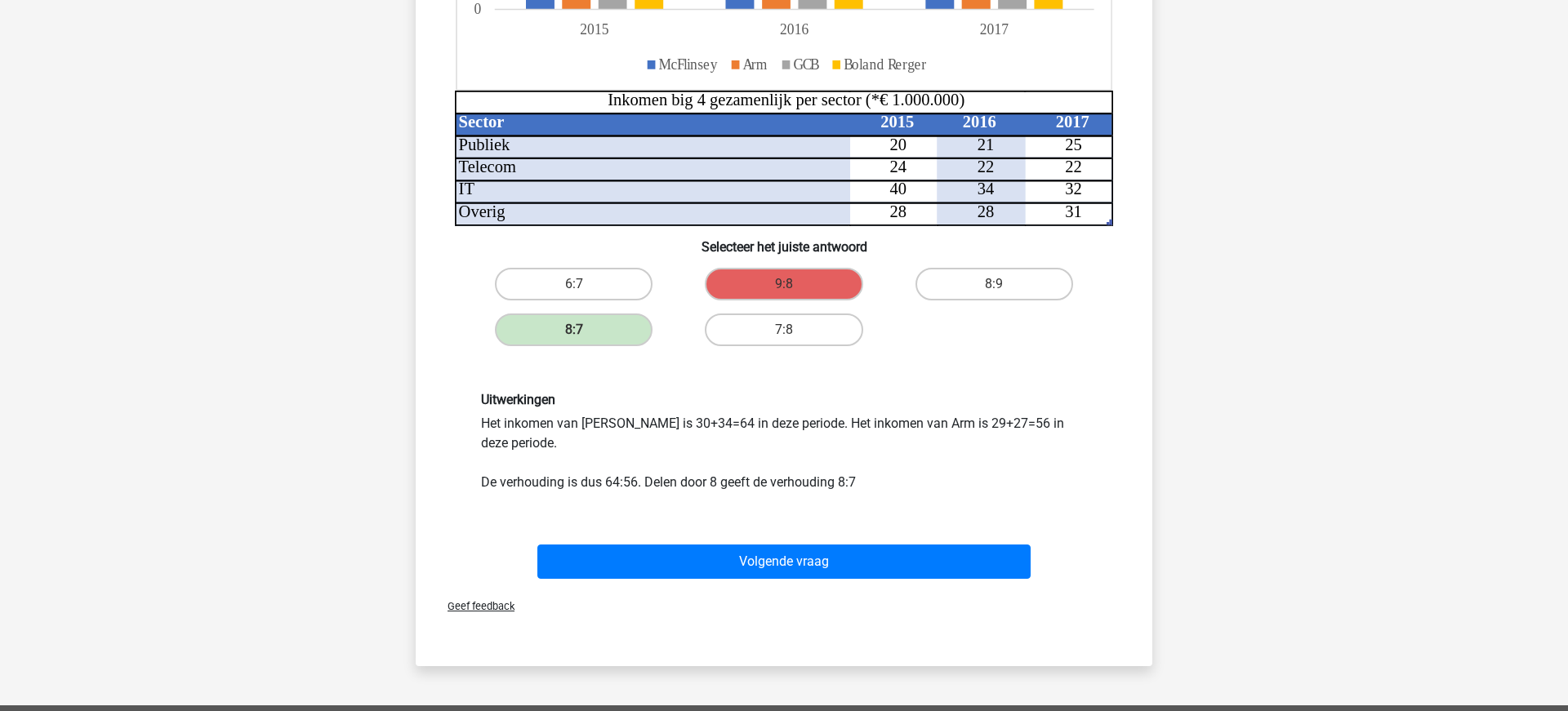
scroll to position [486, 0]
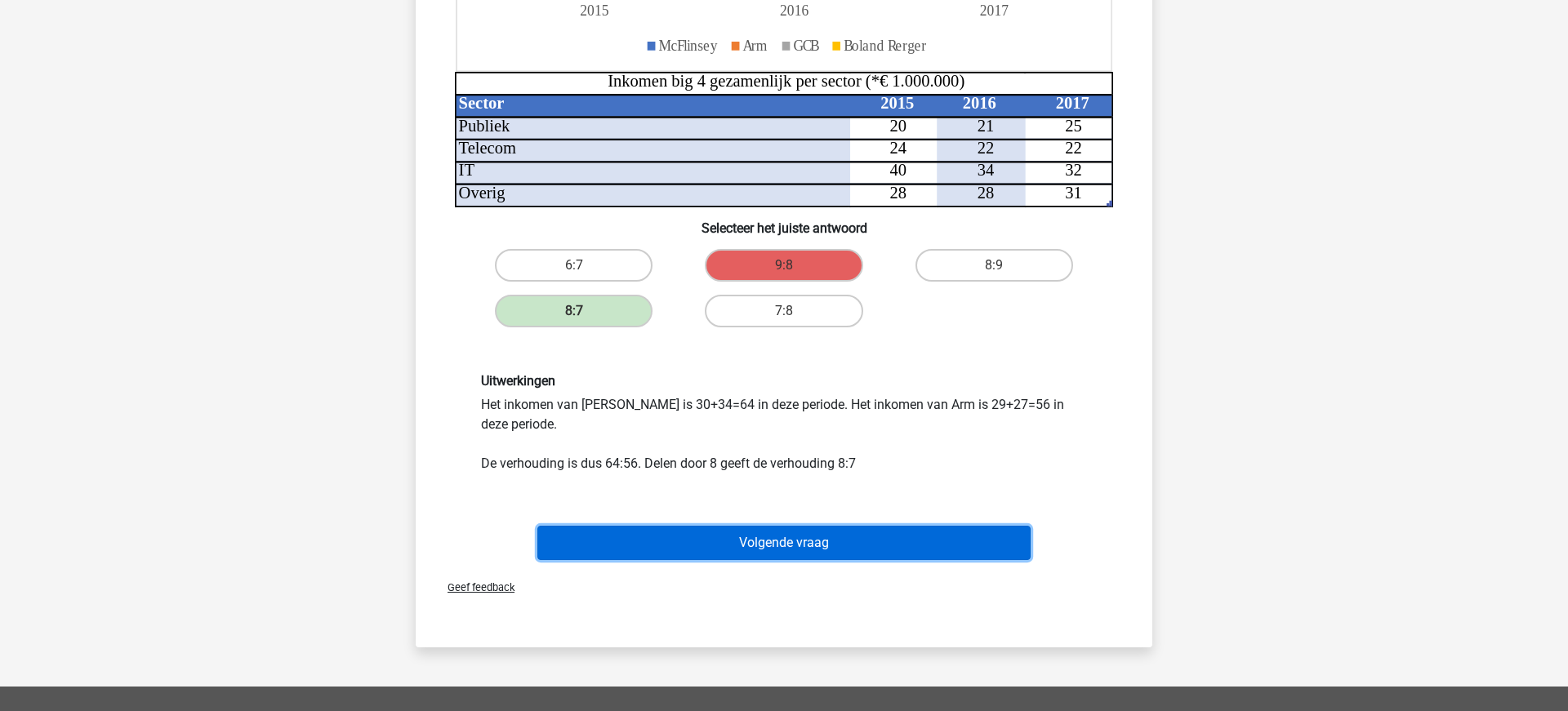
click at [761, 539] on button "Volgende vraag" at bounding box center [784, 543] width 494 height 35
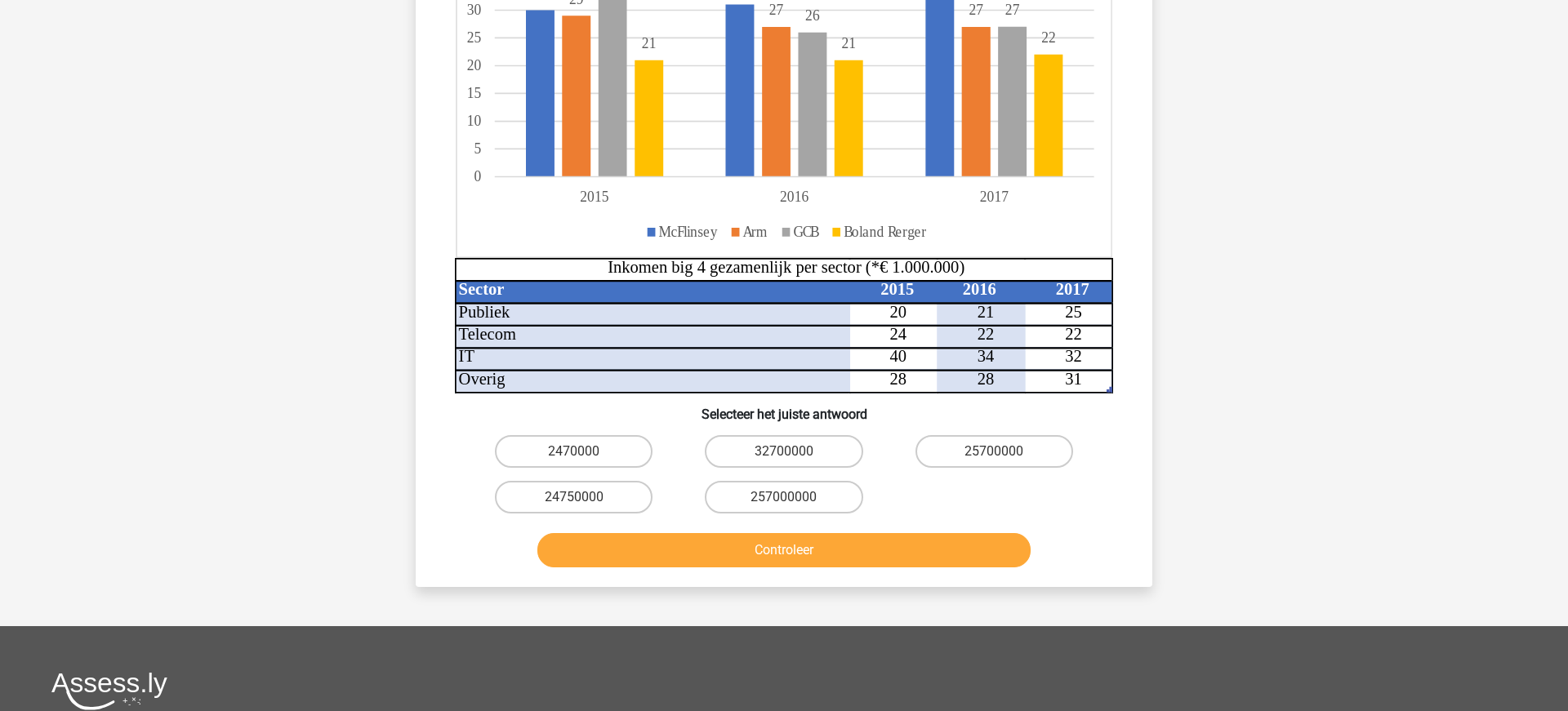
scroll to position [354, 0]
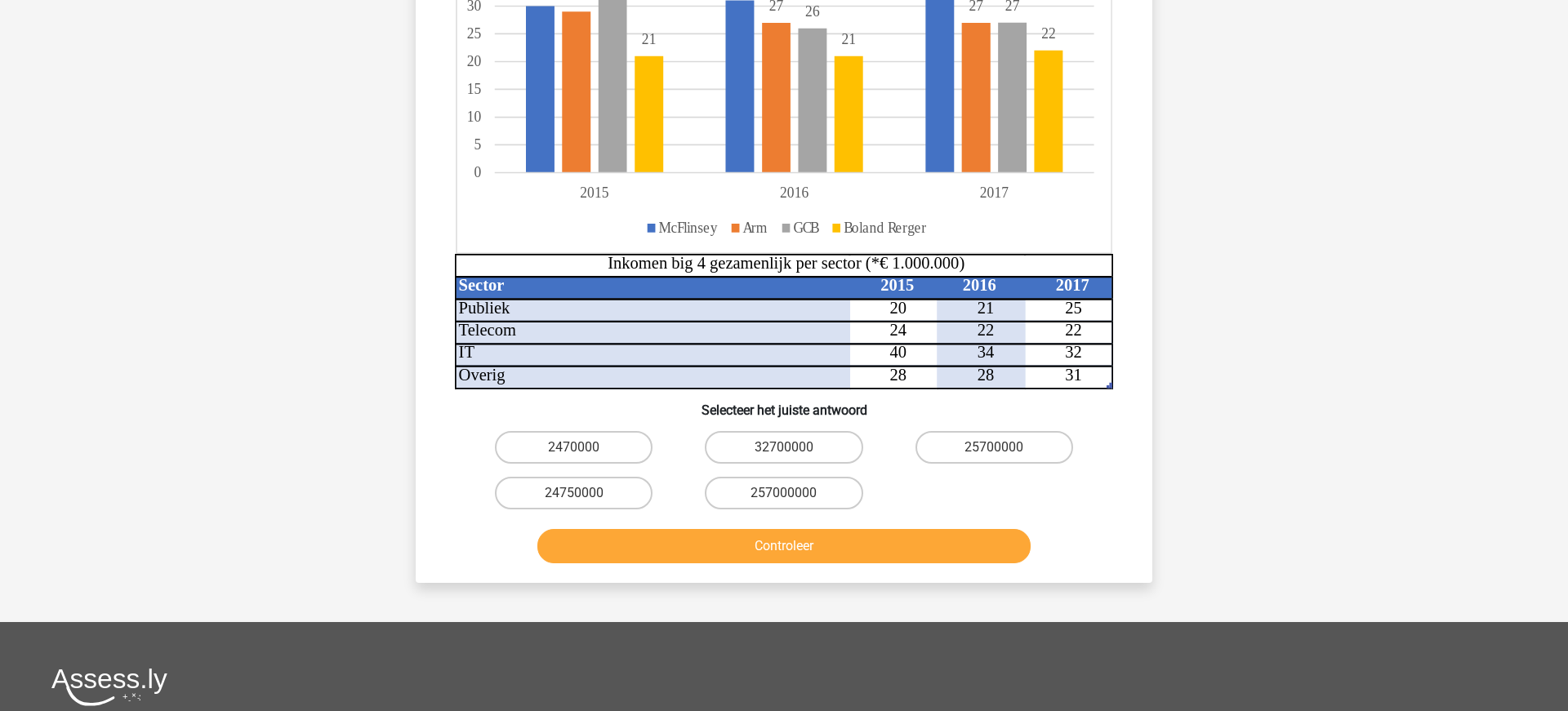
click at [762, 551] on button "Controleer" at bounding box center [784, 546] width 494 height 35
click at [1286, 503] on div "Registreer Nederlands English" at bounding box center [784, 349] width 1568 height 1406
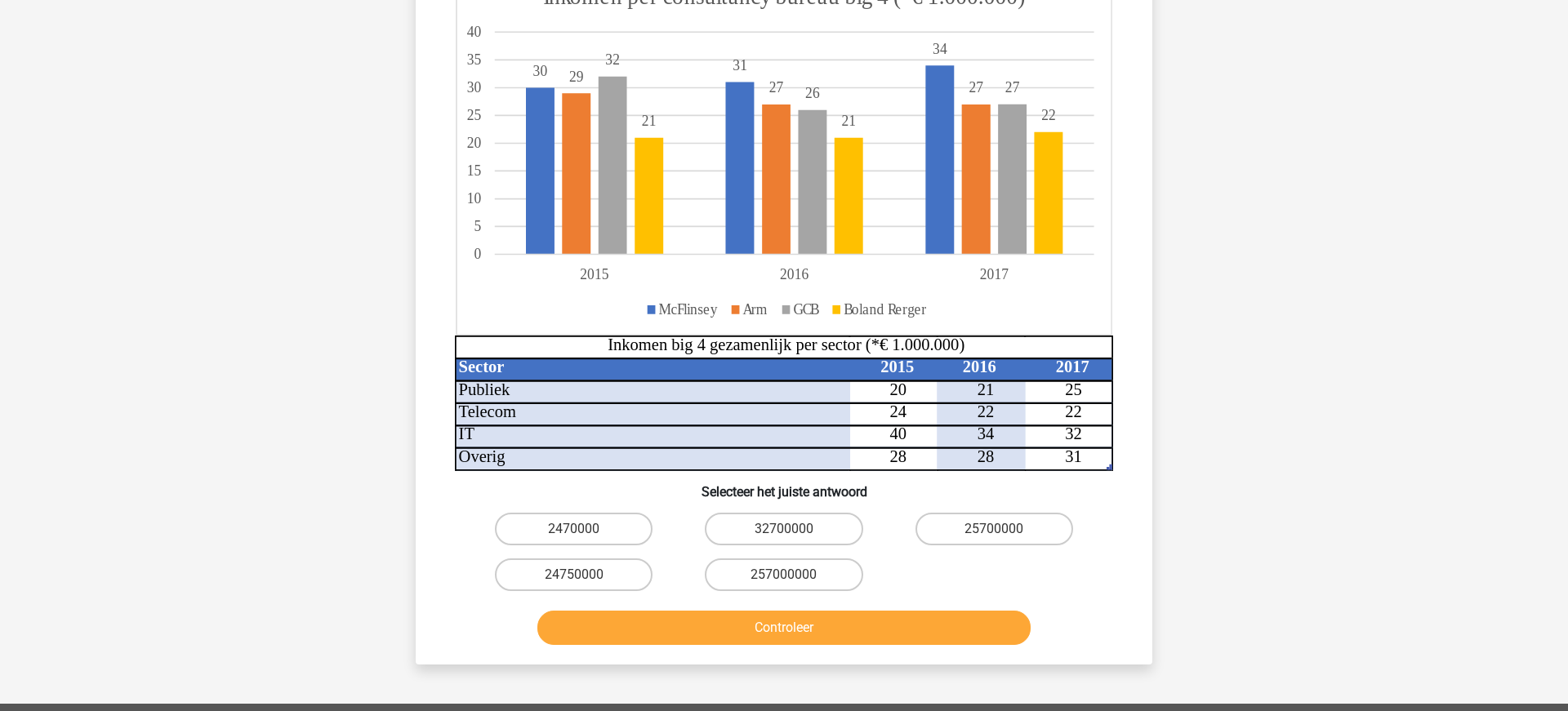
scroll to position [304, 0]
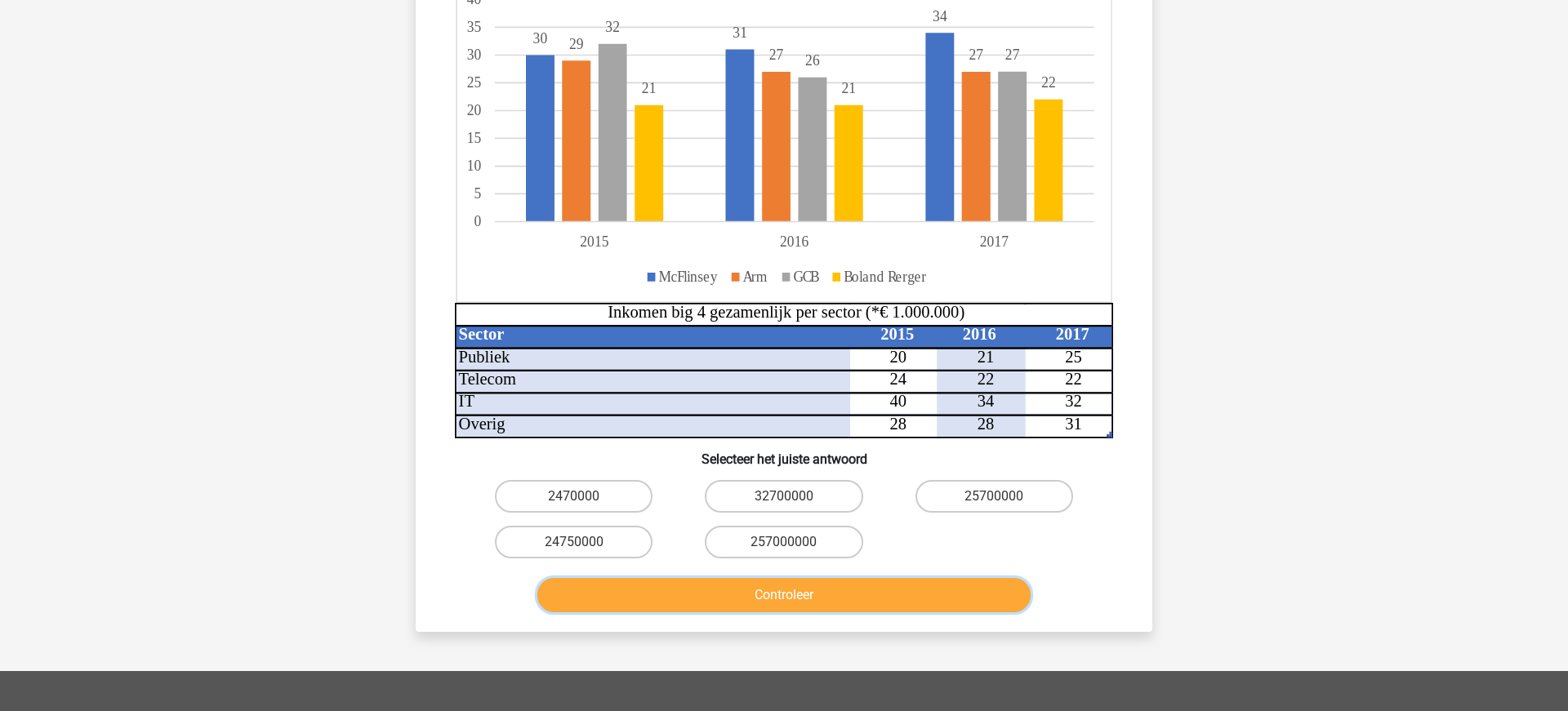
click at [791, 591] on button "Controleer" at bounding box center [784, 595] width 494 height 35
click at [561, 490] on label "2470000" at bounding box center [573, 496] width 157 height 33
click at [574, 496] on input "2470000" at bounding box center [579, 501] width 11 height 11
radio input "true"
click at [807, 586] on button "Controleer" at bounding box center [784, 595] width 494 height 35
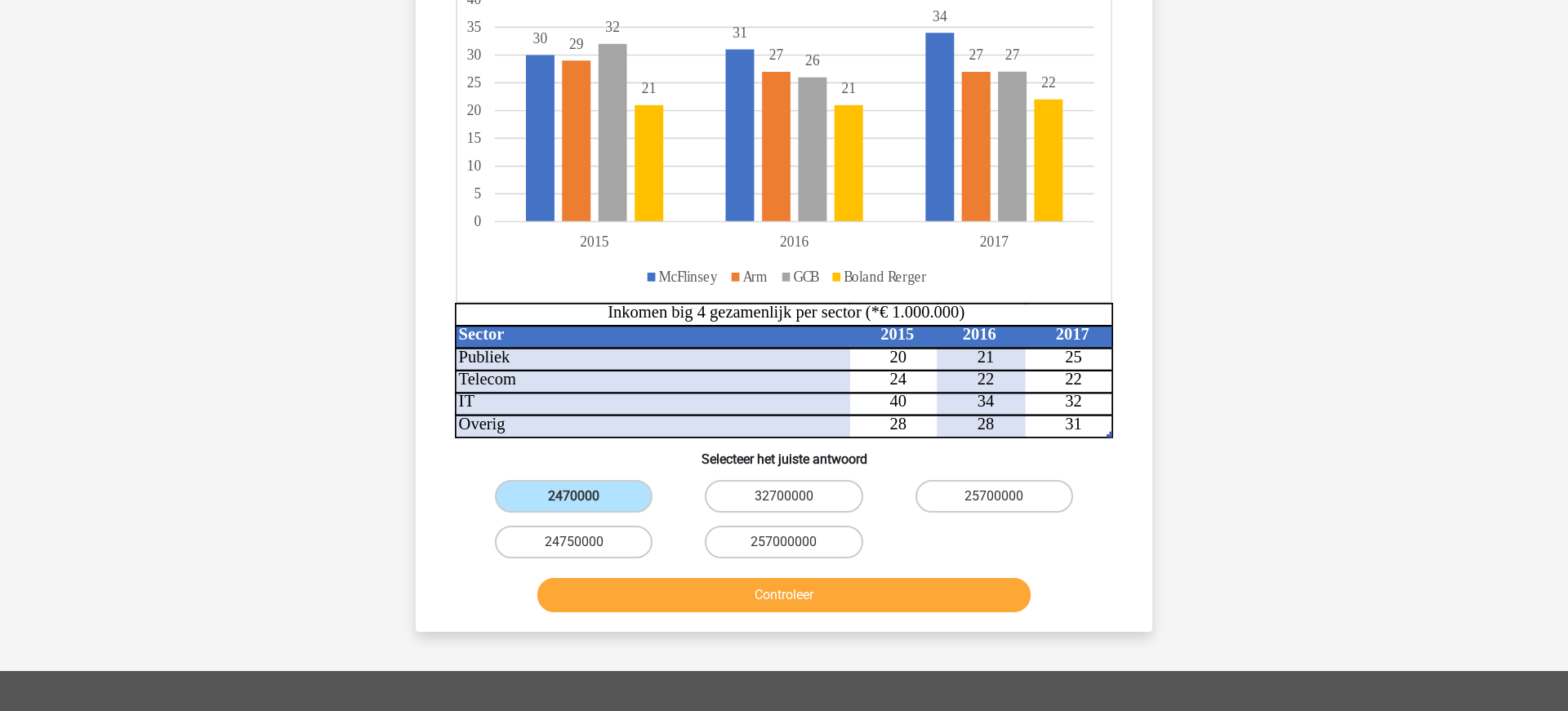
click at [1049, 610] on div "Controleer" at bounding box center [784, 598] width 630 height 41
click at [786, 546] on input "257000000" at bounding box center [789, 547] width 11 height 11
radio input "true"
click at [798, 597] on button "Controleer" at bounding box center [784, 595] width 494 height 35
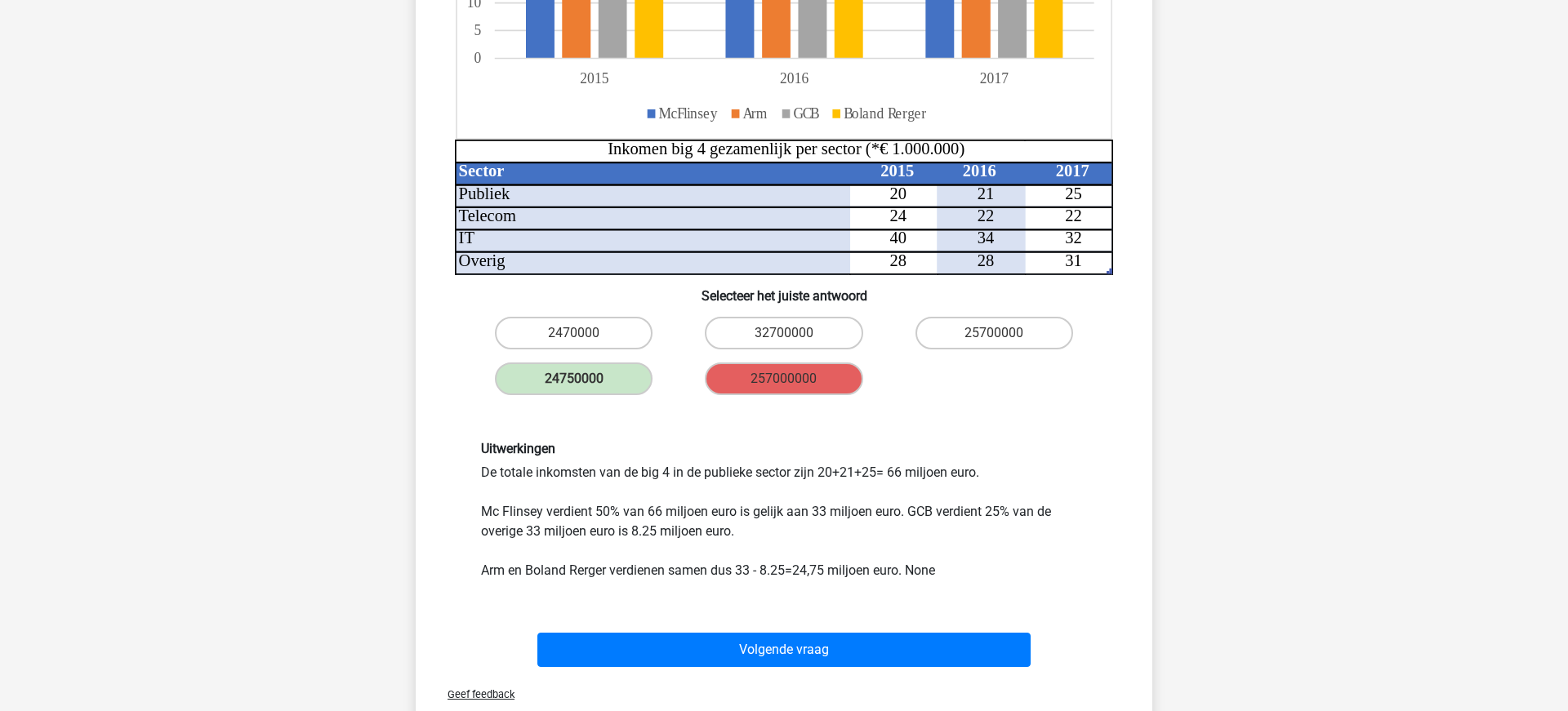
scroll to position [588, 0]
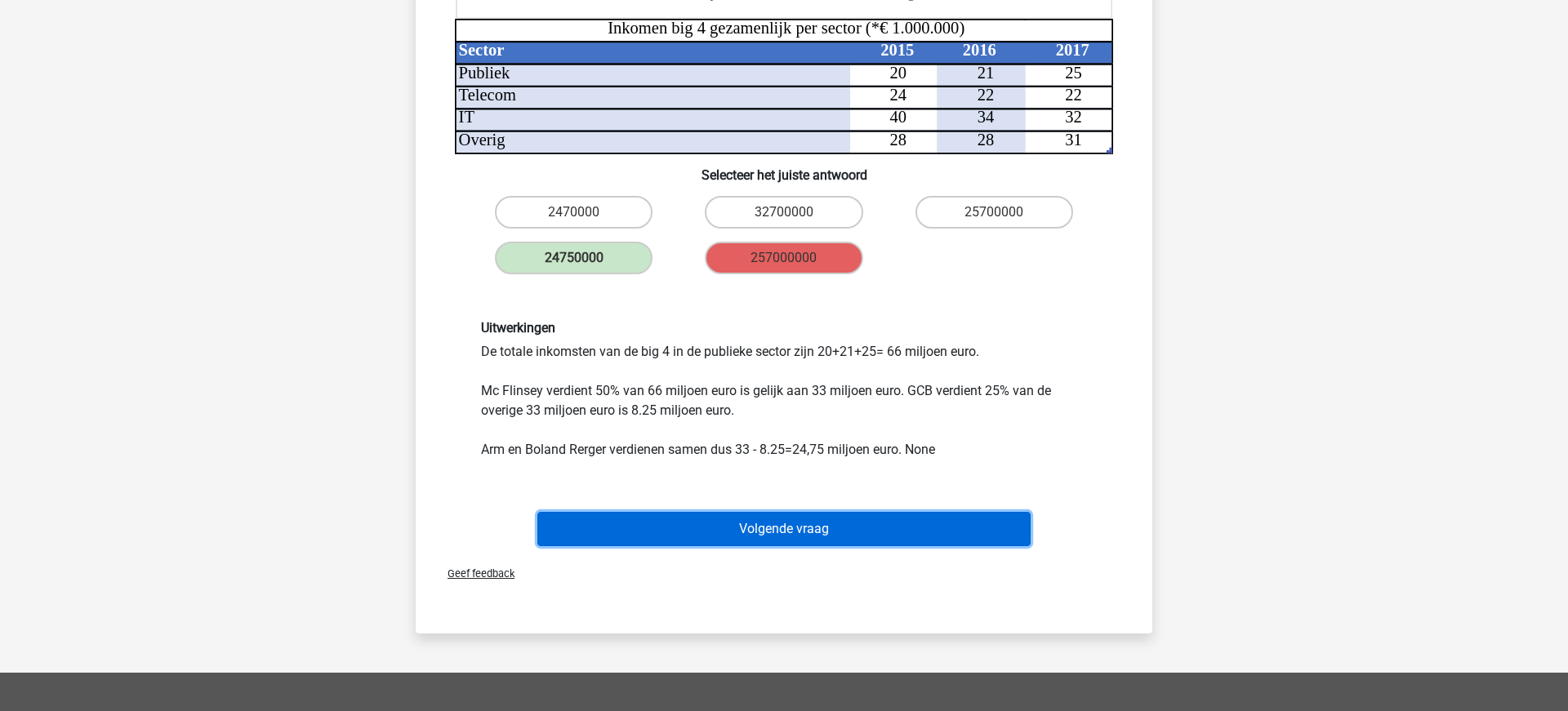
click at [805, 526] on button "Volgende vraag" at bounding box center [784, 529] width 494 height 35
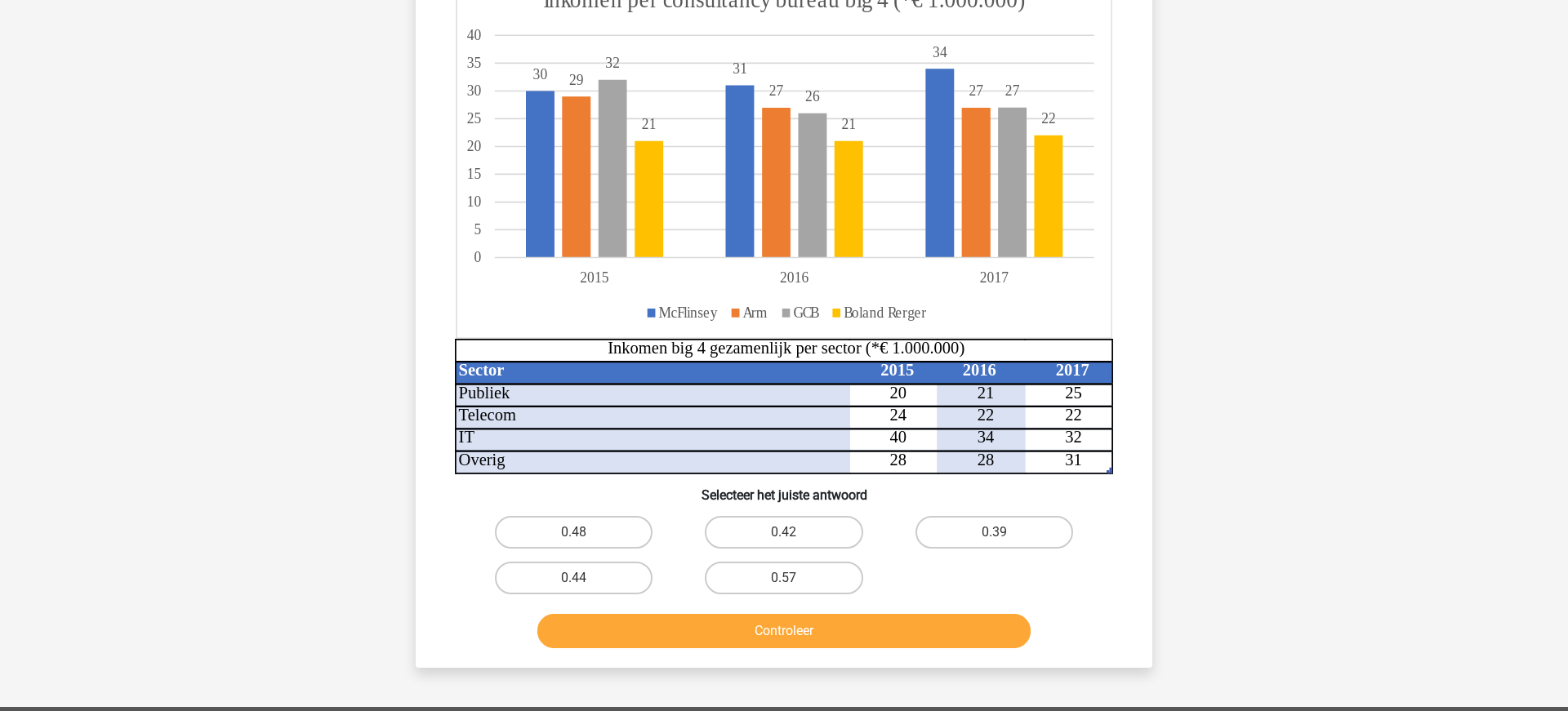
scroll to position [222, 0]
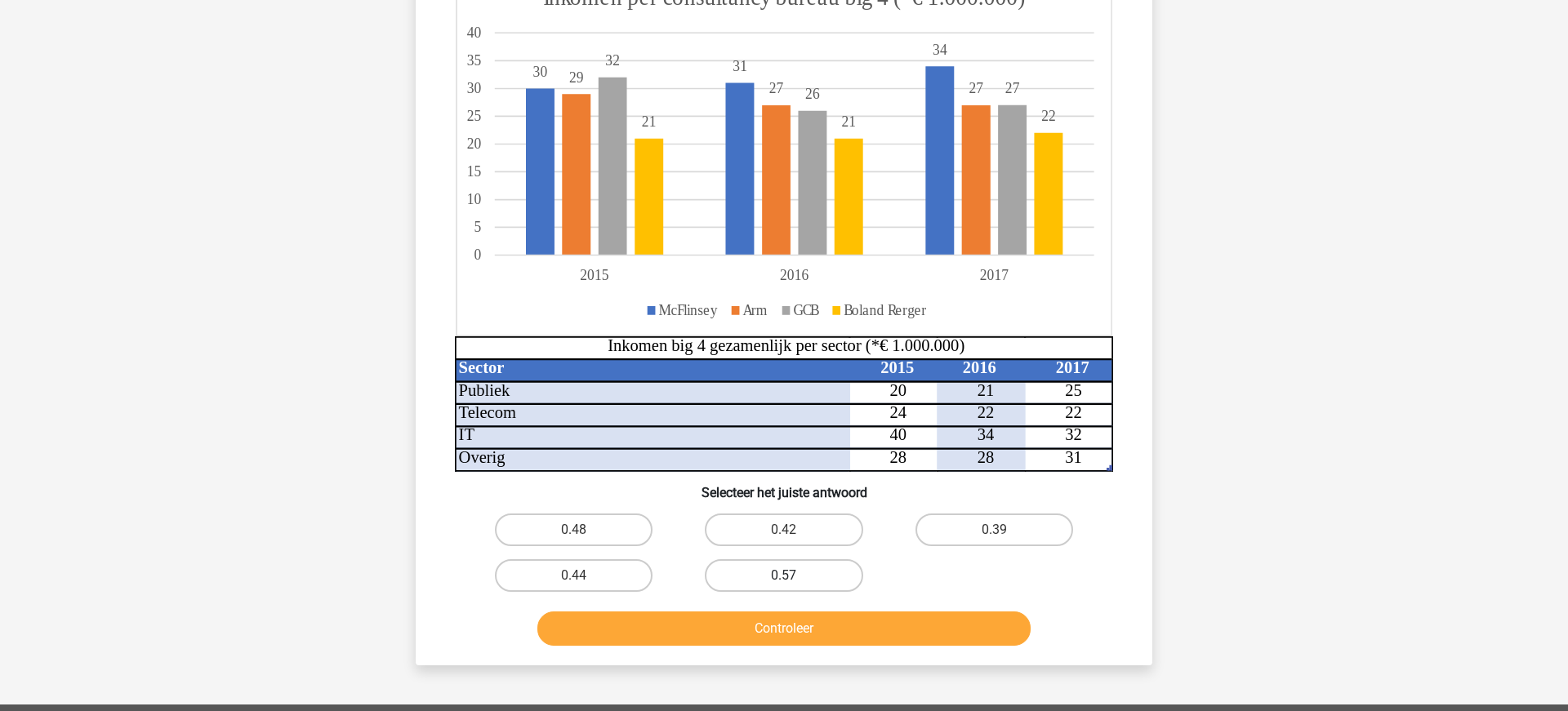
click at [799, 577] on label "0.57" at bounding box center [783, 576] width 157 height 33
click at [794, 577] on input "0.57" at bounding box center [789, 580] width 11 height 11
radio input "true"
click at [807, 633] on button "Controleer" at bounding box center [784, 629] width 494 height 35
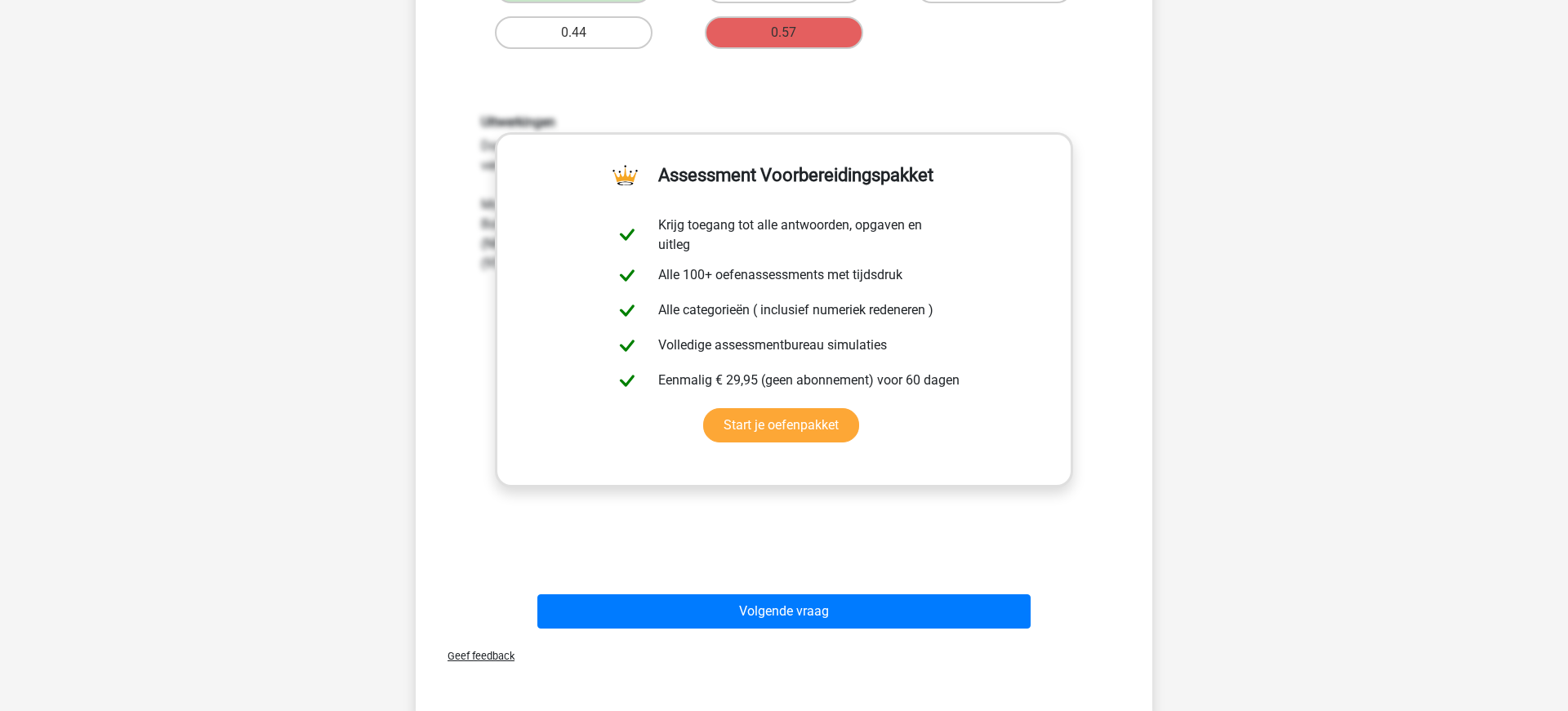
scroll to position [793, 0]
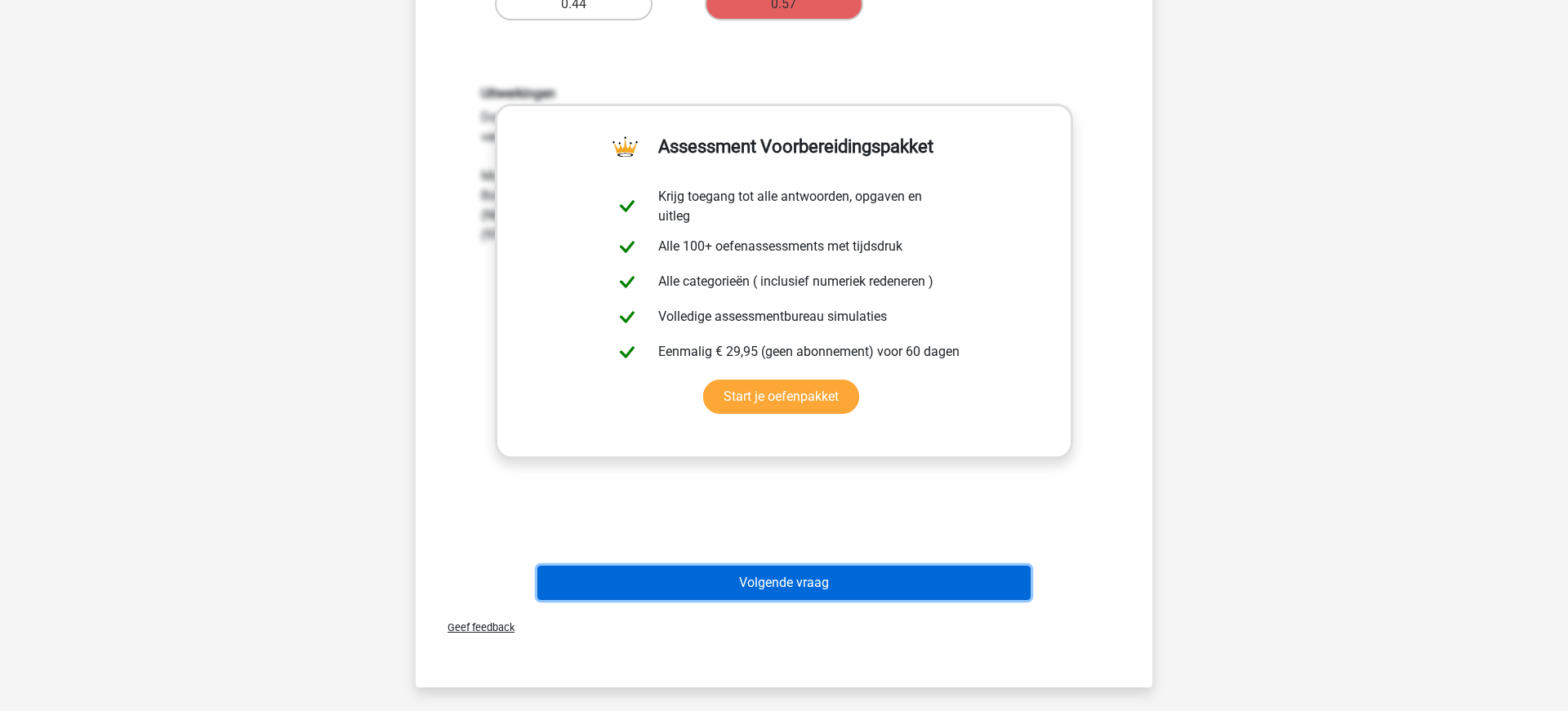
click at [773, 577] on button "Volgende vraag" at bounding box center [784, 583] width 494 height 35
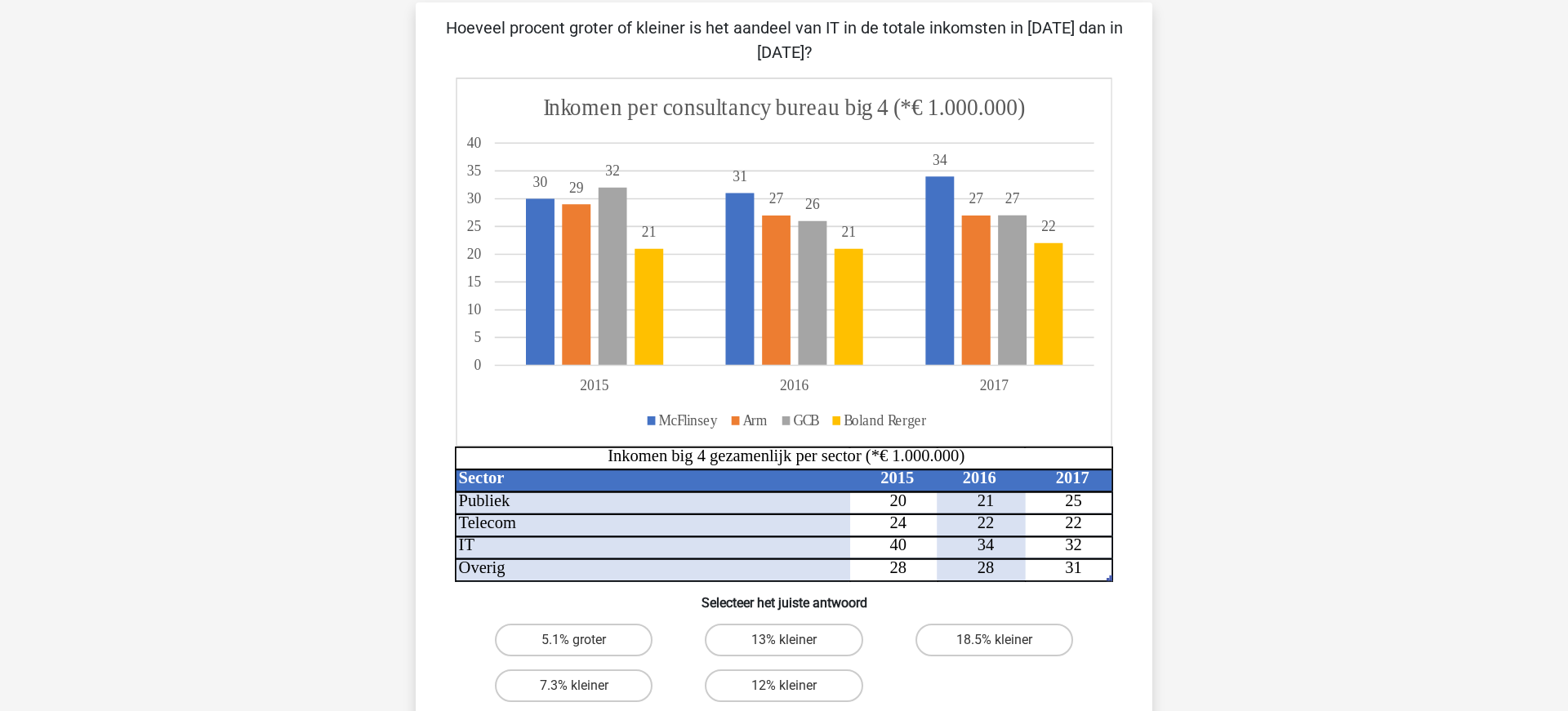
scroll to position [81, 0]
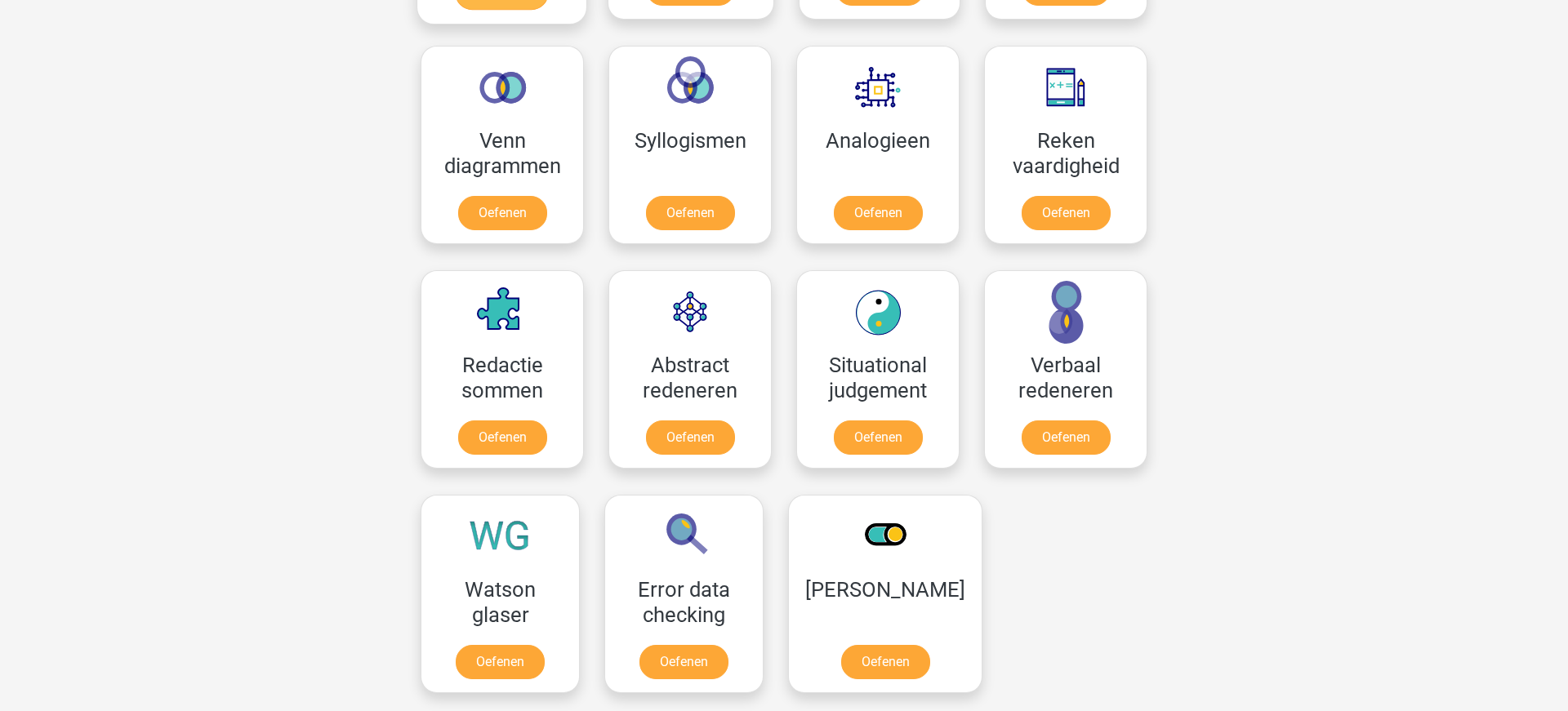
scroll to position [1000, 0]
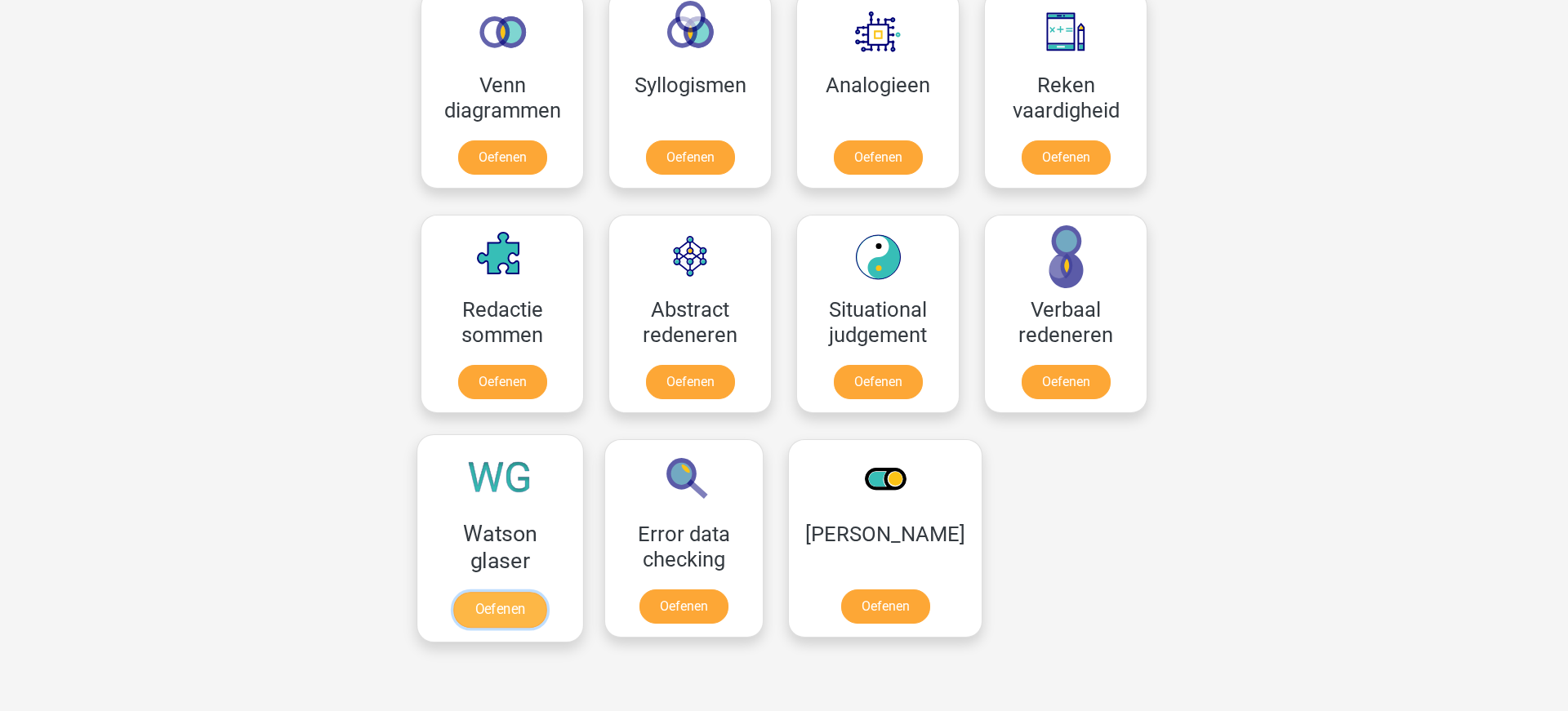
click at [480, 595] on link "Oefenen" at bounding box center [500, 610] width 93 height 36
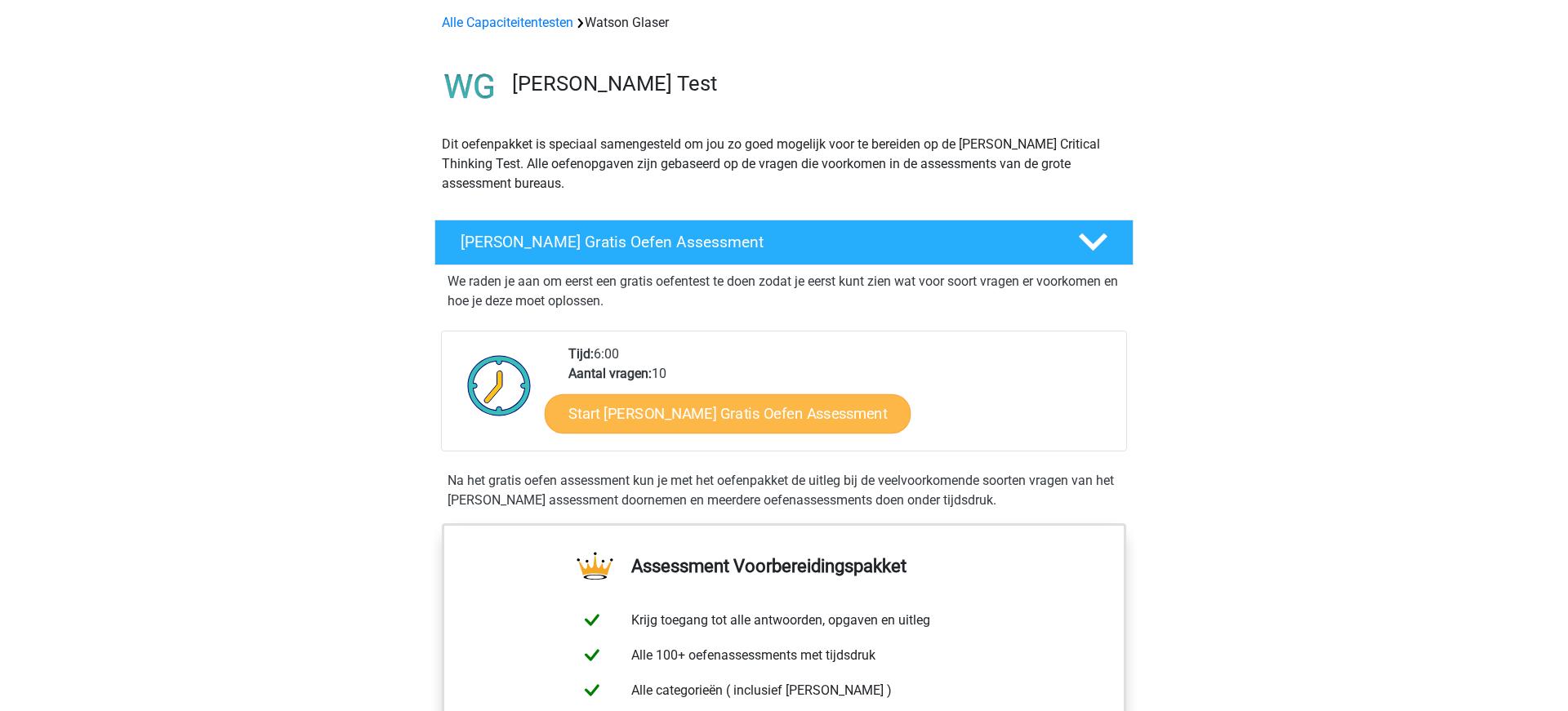
scroll to position [72, 0]
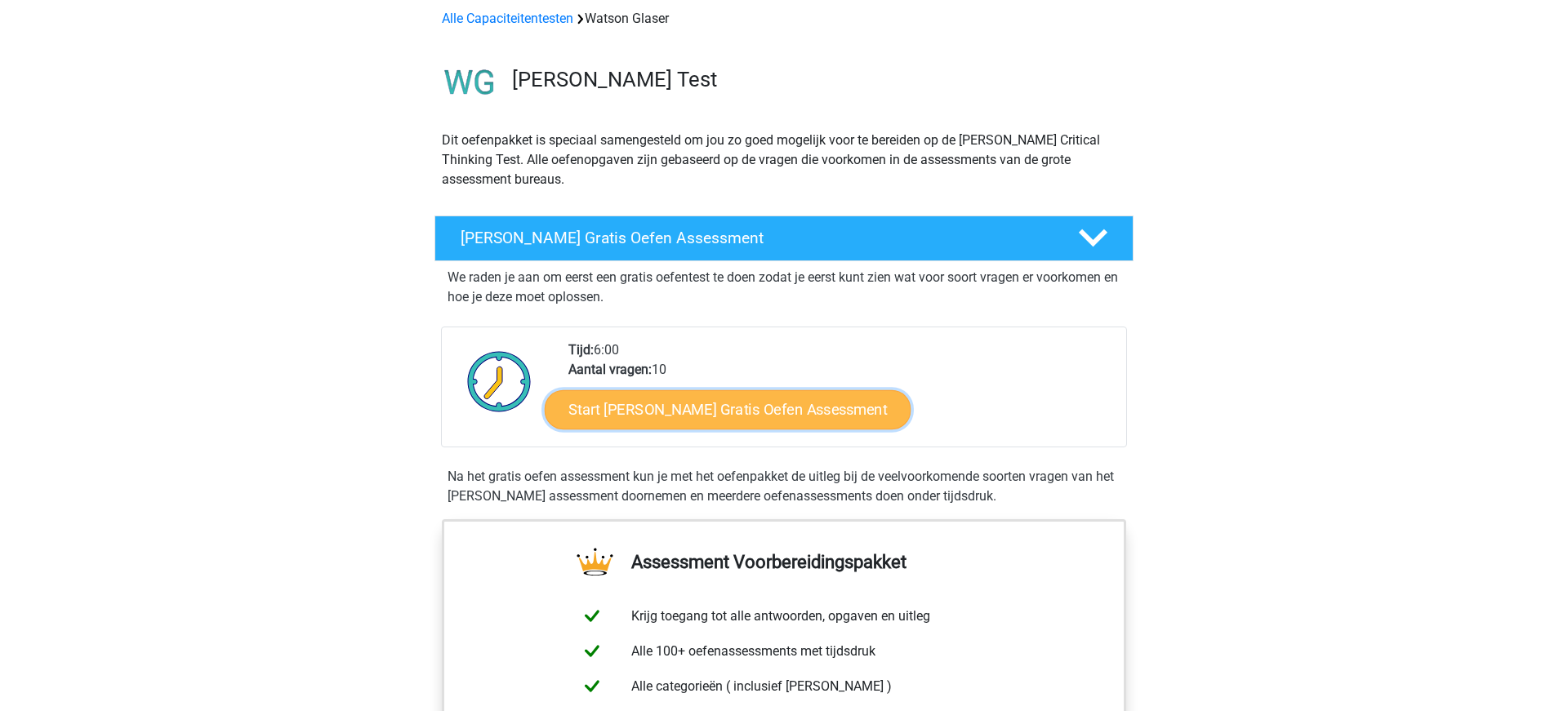
click at [700, 406] on link "Start [PERSON_NAME] Gratis Oefen Assessment" at bounding box center [728, 410] width 366 height 40
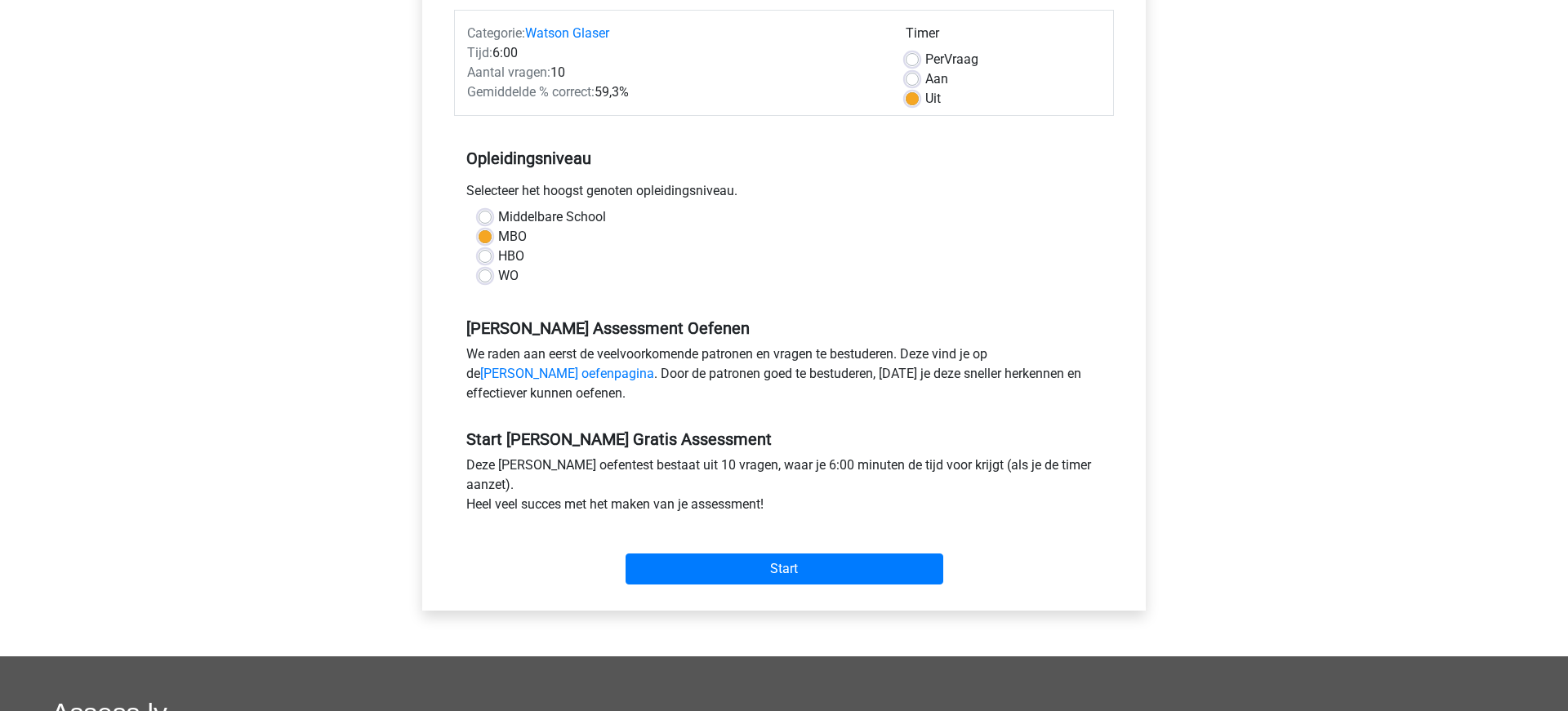
scroll to position [205, 0]
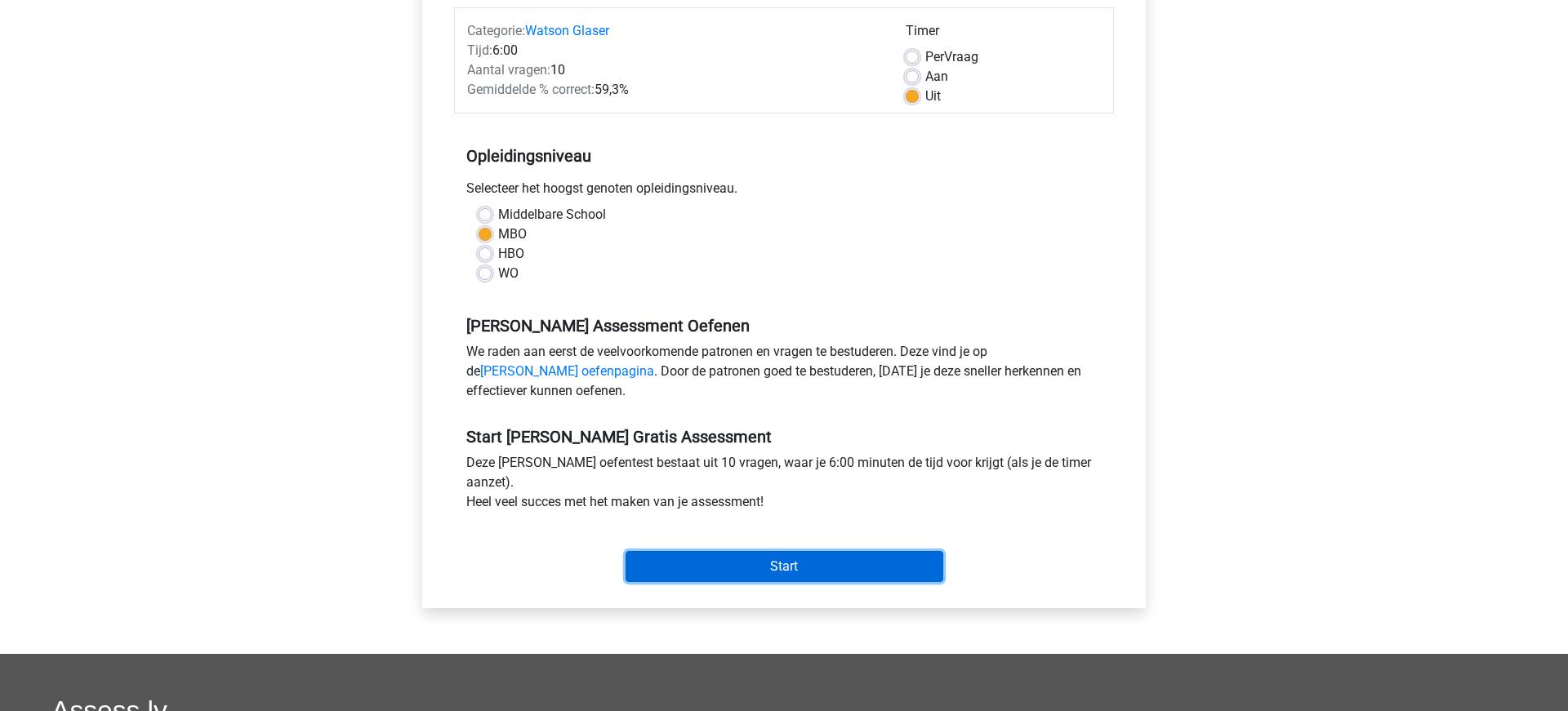
click at [717, 573] on input "Start" at bounding box center [784, 567] width 318 height 31
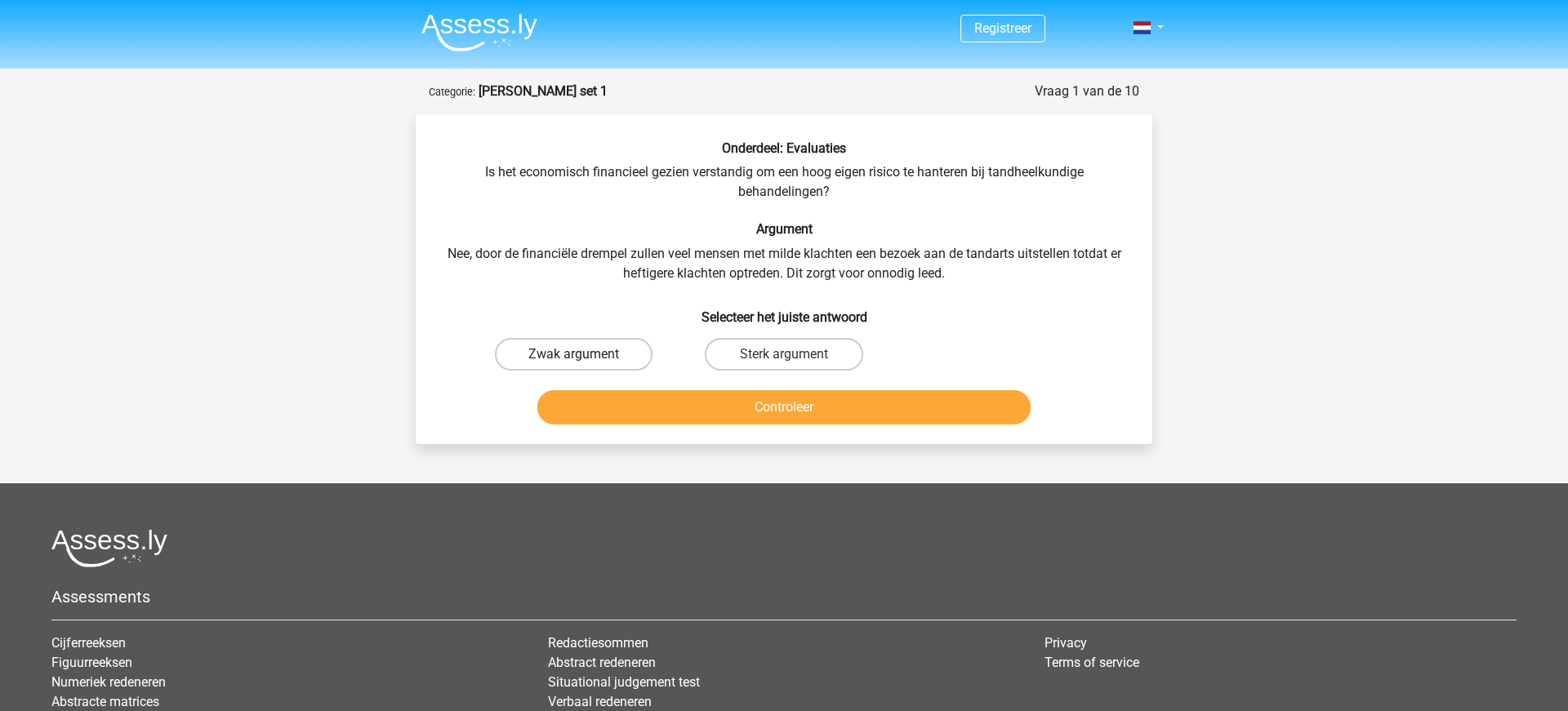
drag, startPoint x: 612, startPoint y: 357, endPoint x: 635, endPoint y: 371, distance: 26.9
click at [612, 357] on label "Zwak argument" at bounding box center [573, 355] width 157 height 33
click at [584, 357] on input "Zwak argument" at bounding box center [579, 360] width 11 height 11
radio input "true"
click at [714, 418] on button "Controleer" at bounding box center [784, 407] width 494 height 35
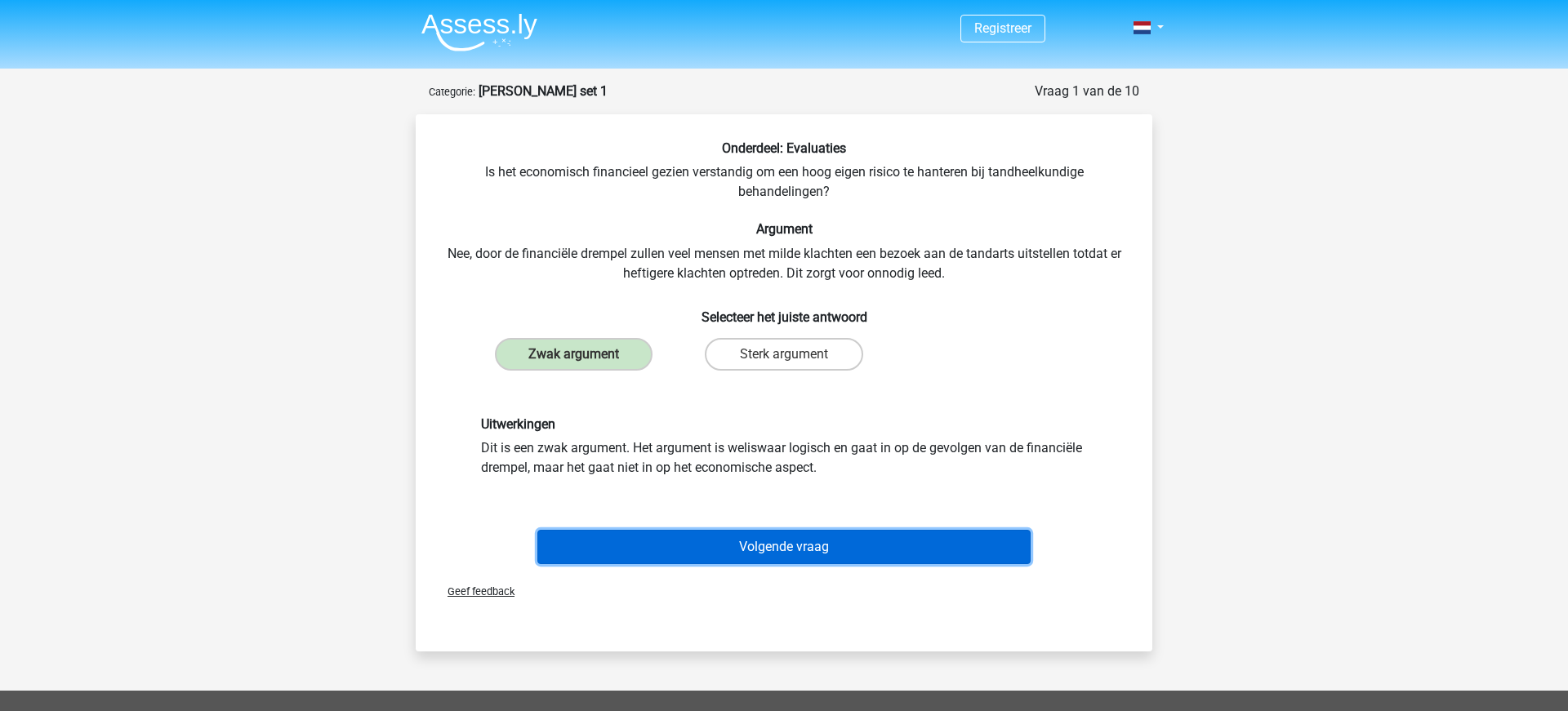
click at [760, 548] on button "Volgende vraag" at bounding box center [784, 547] width 494 height 35
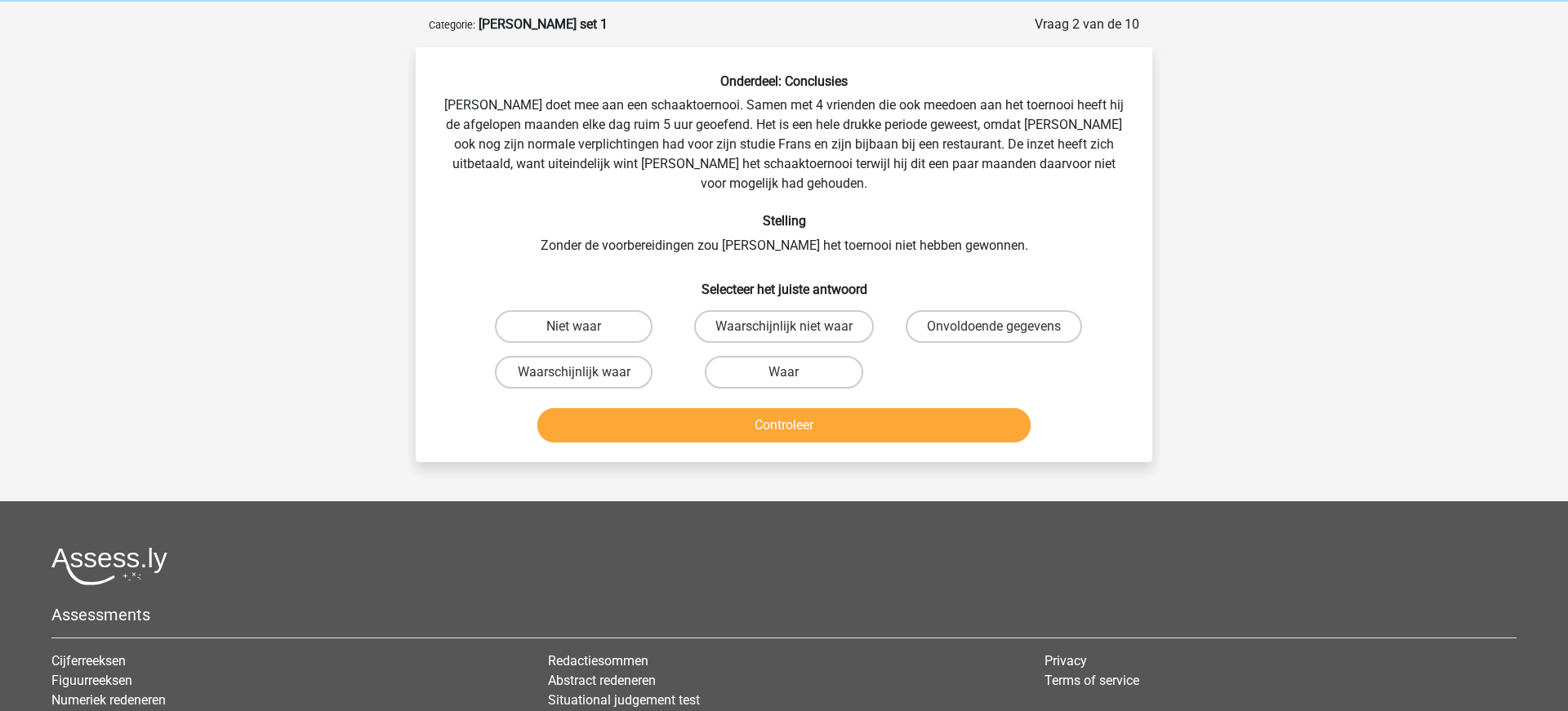
scroll to position [81, 0]
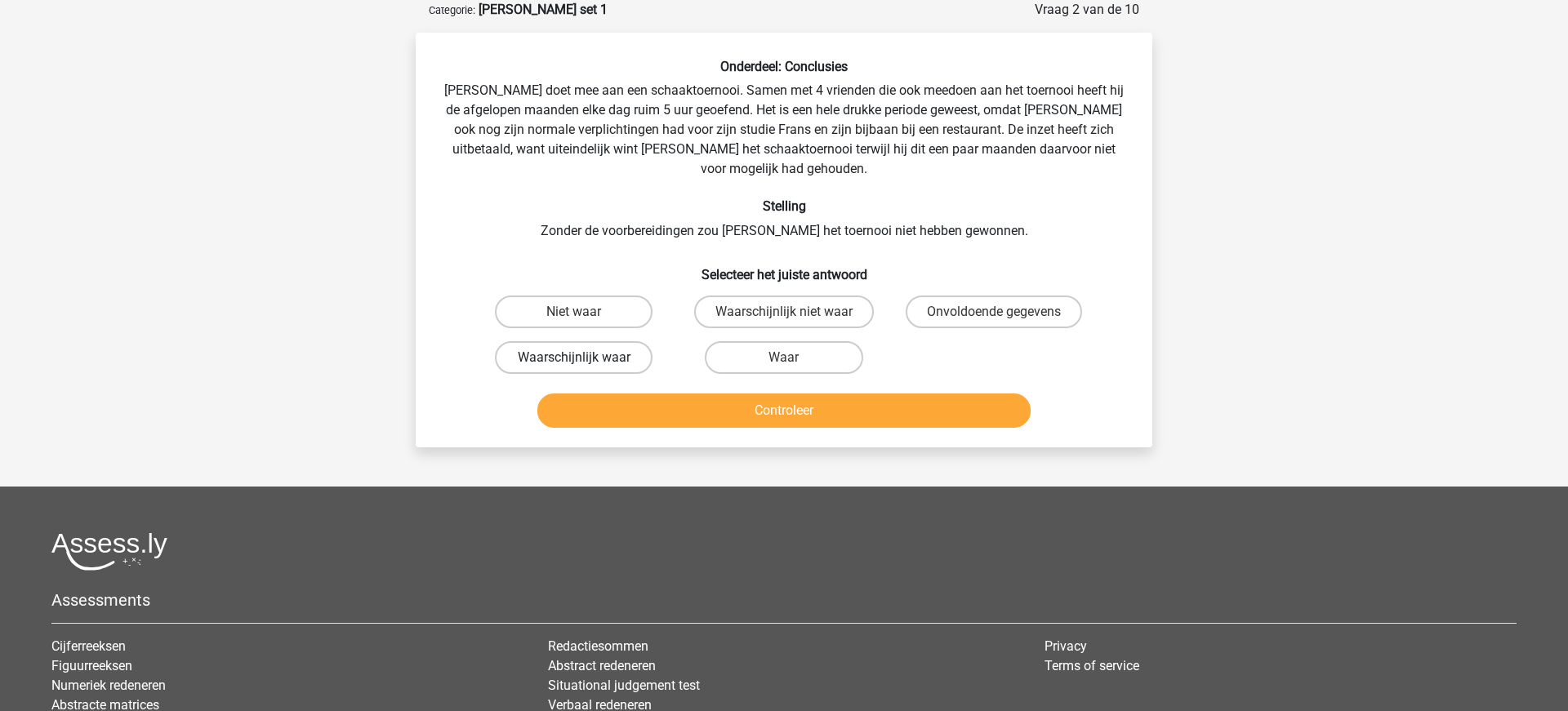
click at [568, 342] on label "Waarschijnlijk waar" at bounding box center [573, 358] width 157 height 33
click at [574, 358] on input "Waarschijnlijk waar" at bounding box center [579, 363] width 11 height 11
radio input "true"
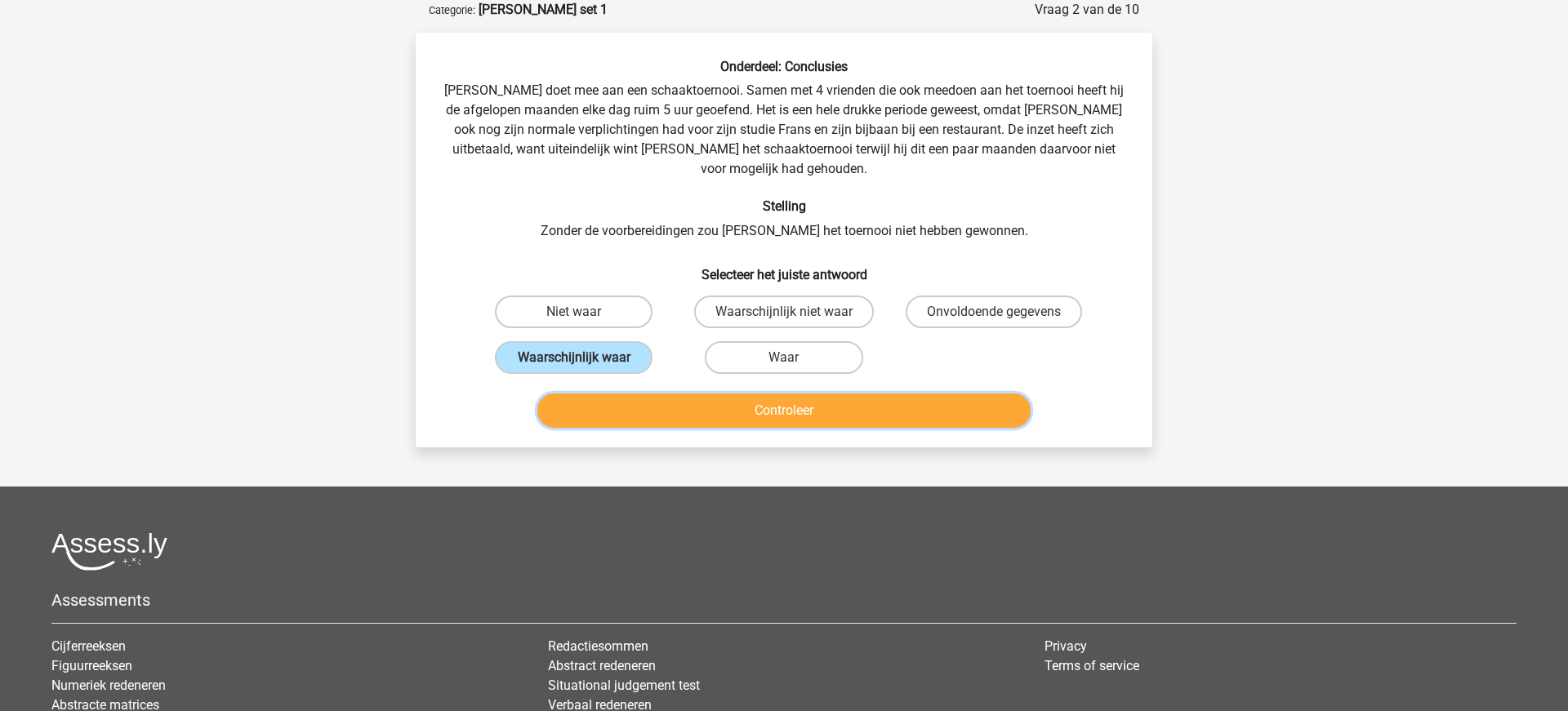
click at [715, 396] on button "Controleer" at bounding box center [784, 411] width 494 height 35
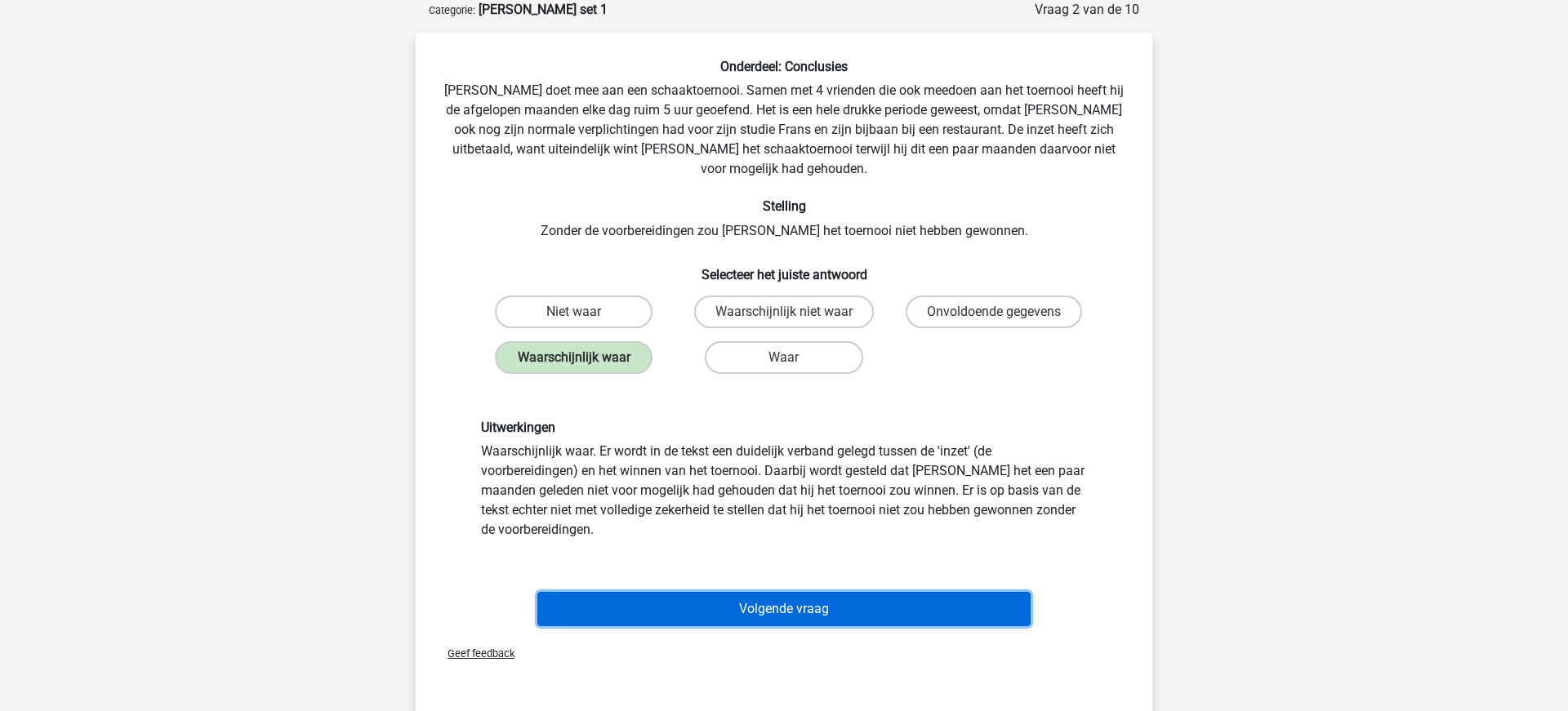
click at [798, 595] on button "Volgende vraag" at bounding box center [784, 609] width 494 height 35
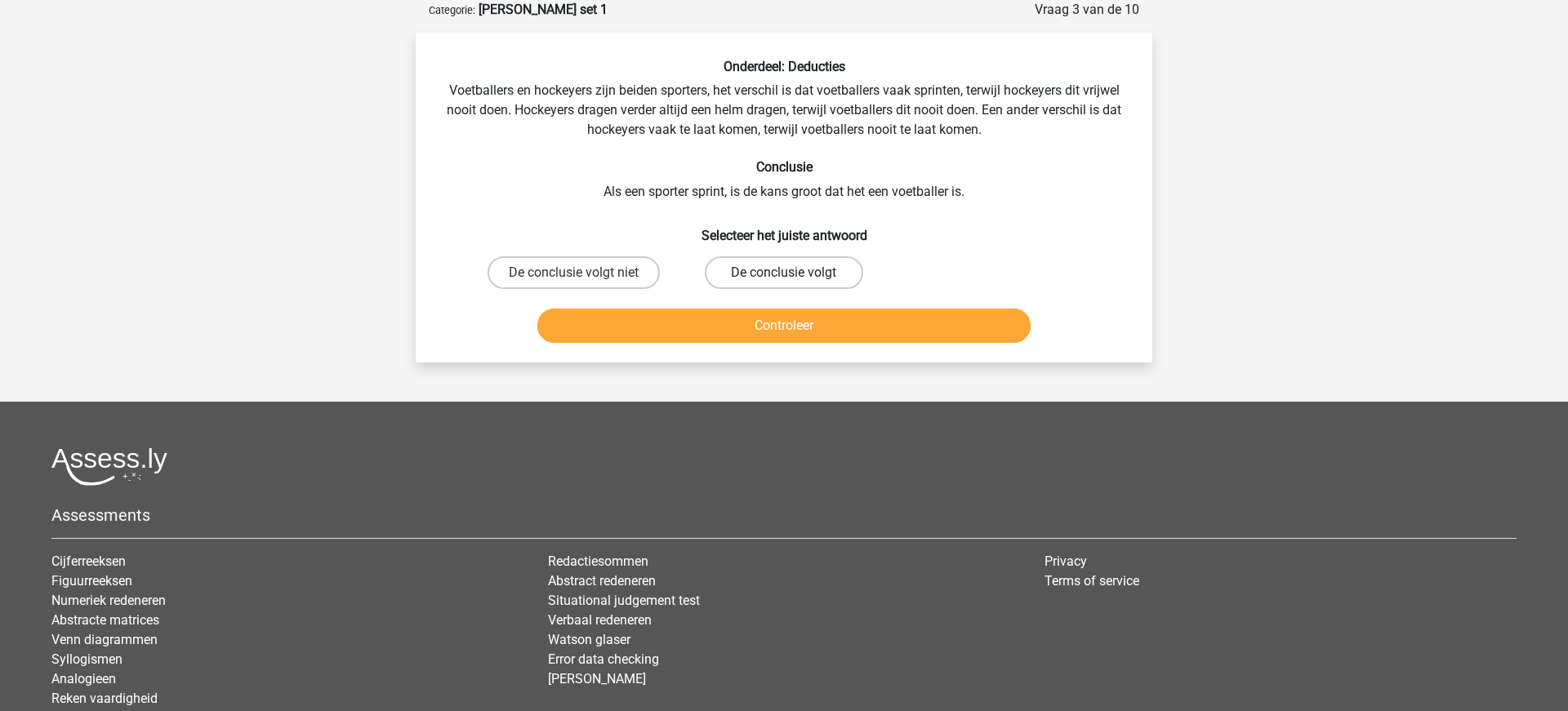
click at [801, 281] on label "De conclusie volgt" at bounding box center [783, 272] width 157 height 33
click at [794, 281] on input "De conclusie volgt" at bounding box center [789, 277] width 11 height 11
radio input "true"
click at [799, 323] on button "Controleer" at bounding box center [784, 326] width 494 height 35
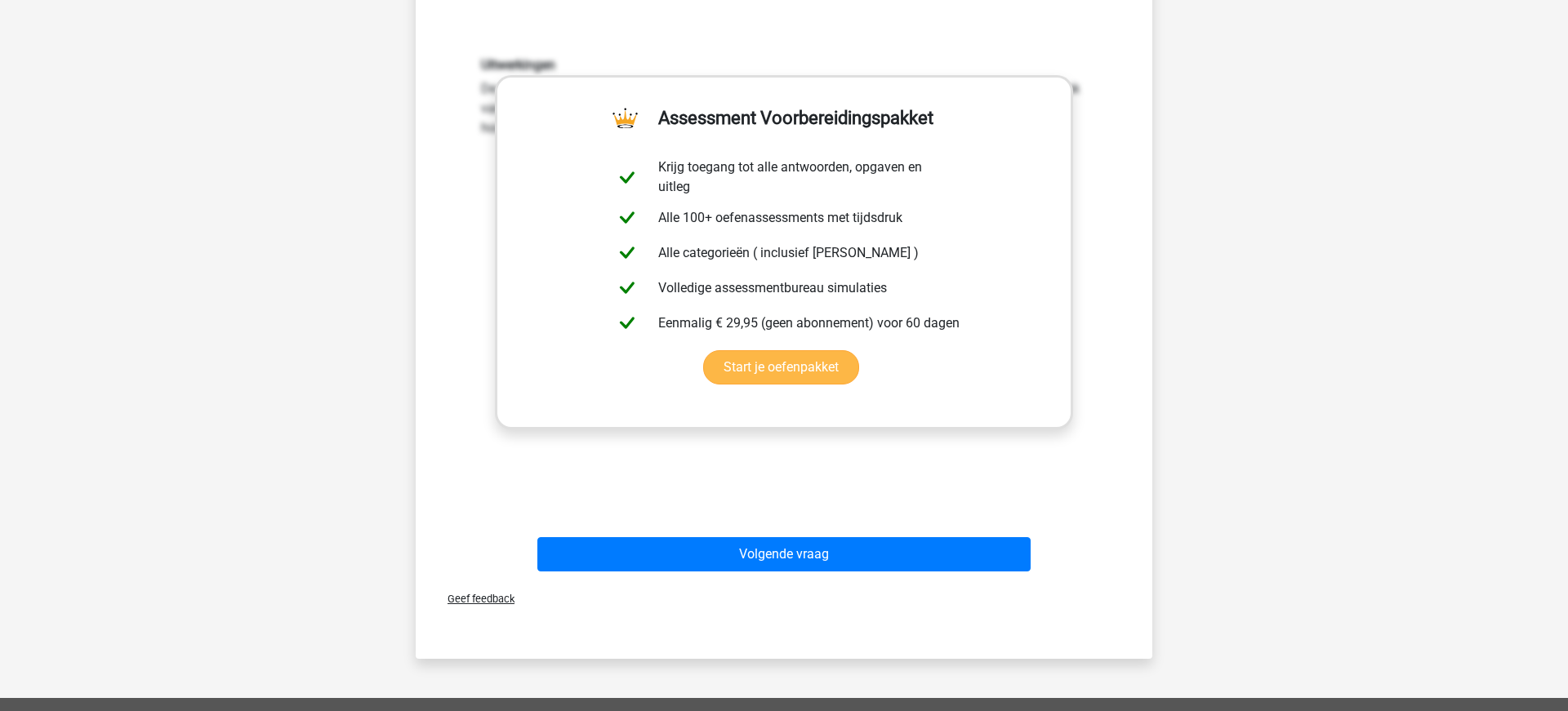
scroll to position [388, 0]
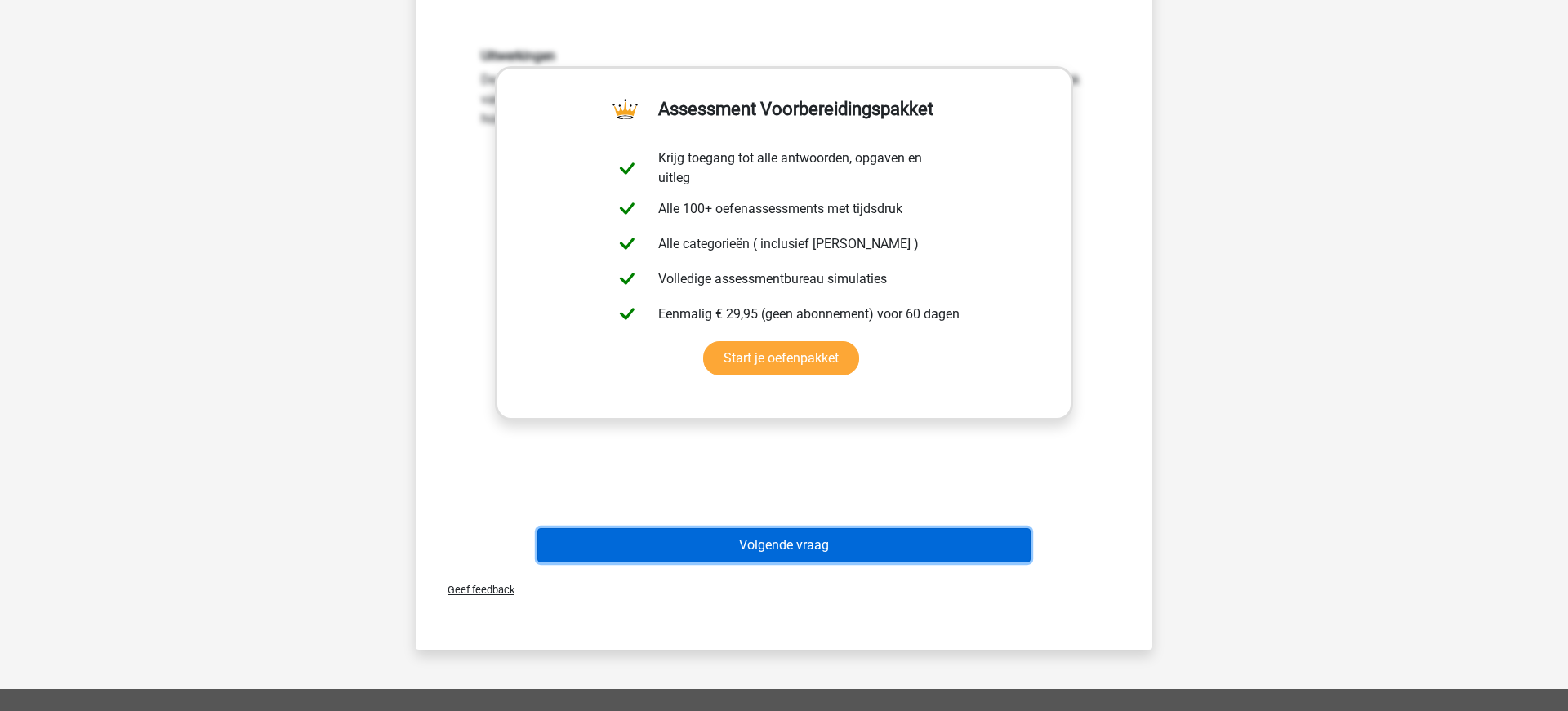
click at [756, 553] on button "Volgende vraag" at bounding box center [784, 546] width 494 height 35
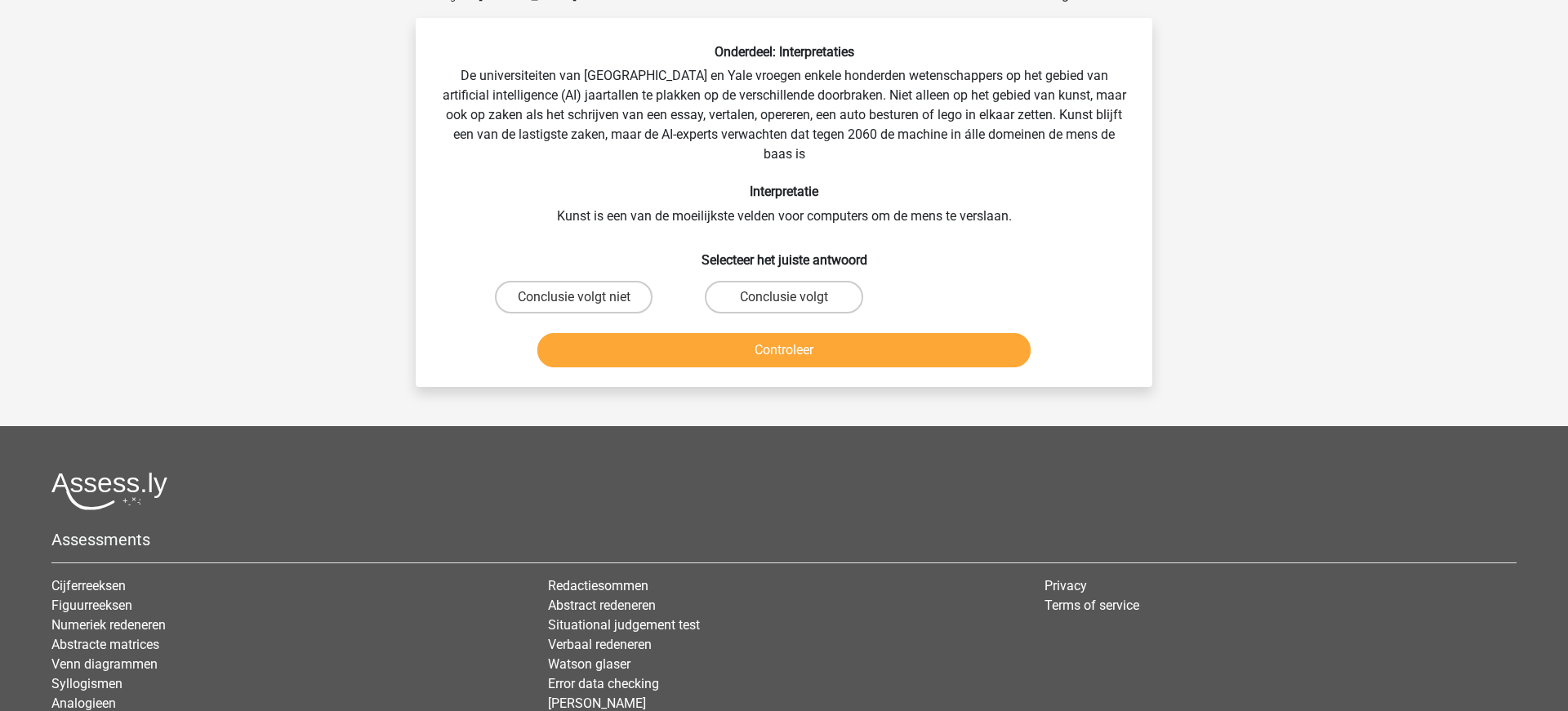
scroll to position [81, 0]
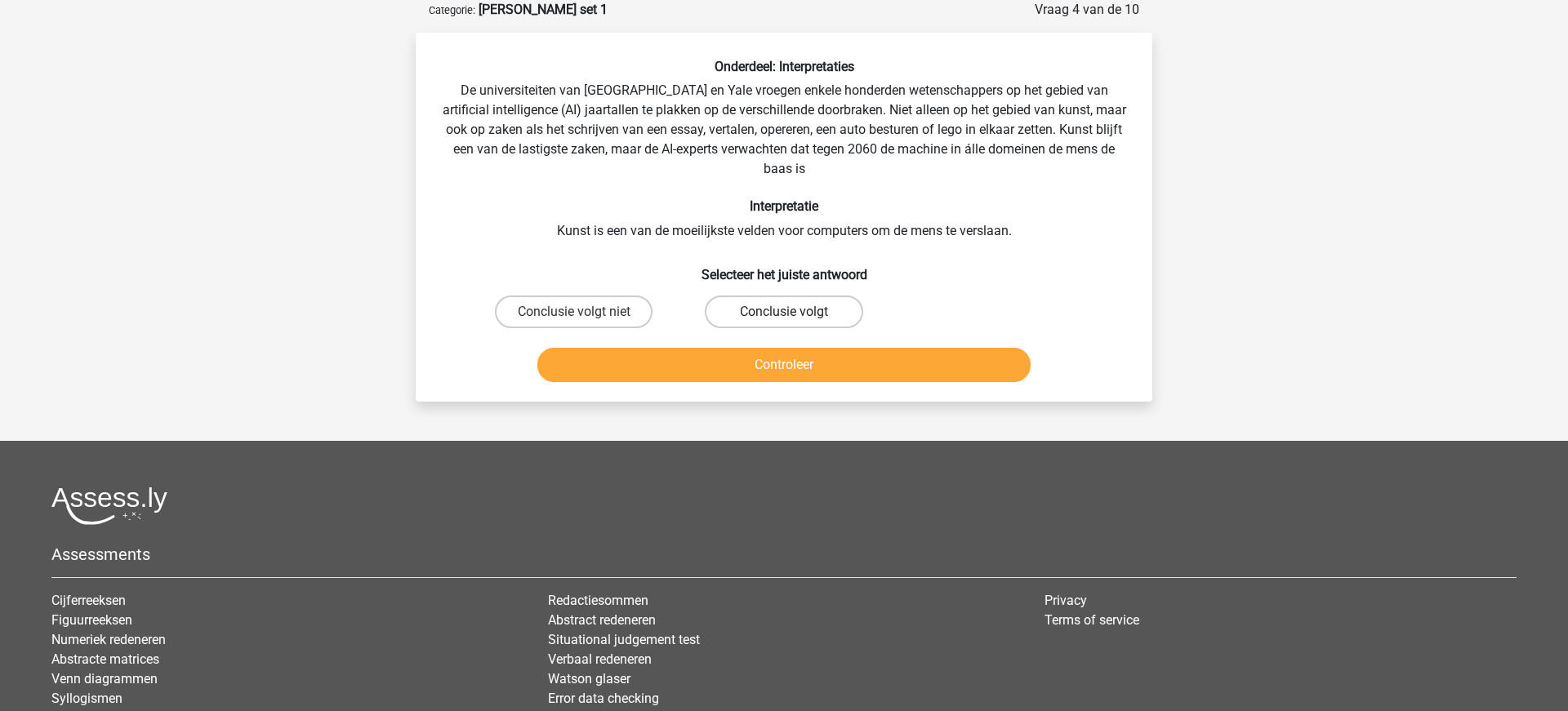
click at [768, 312] on label "Conclusie volgt" at bounding box center [783, 312] width 157 height 33
click at [784, 312] on input "Conclusie volgt" at bounding box center [789, 317] width 11 height 11
radio input "true"
click at [787, 360] on button "Controleer" at bounding box center [784, 365] width 494 height 35
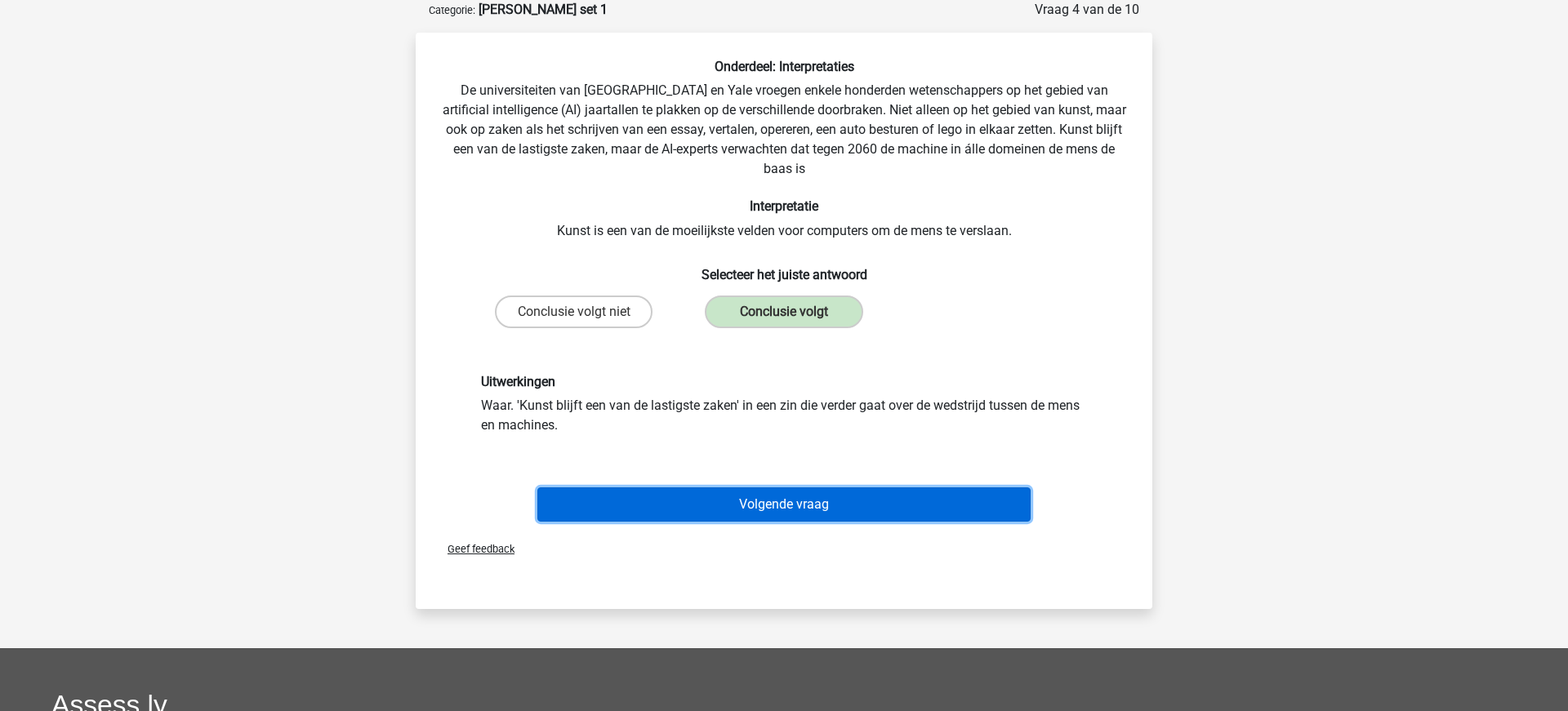
click at [785, 509] on button "Volgende vraag" at bounding box center [784, 504] width 494 height 35
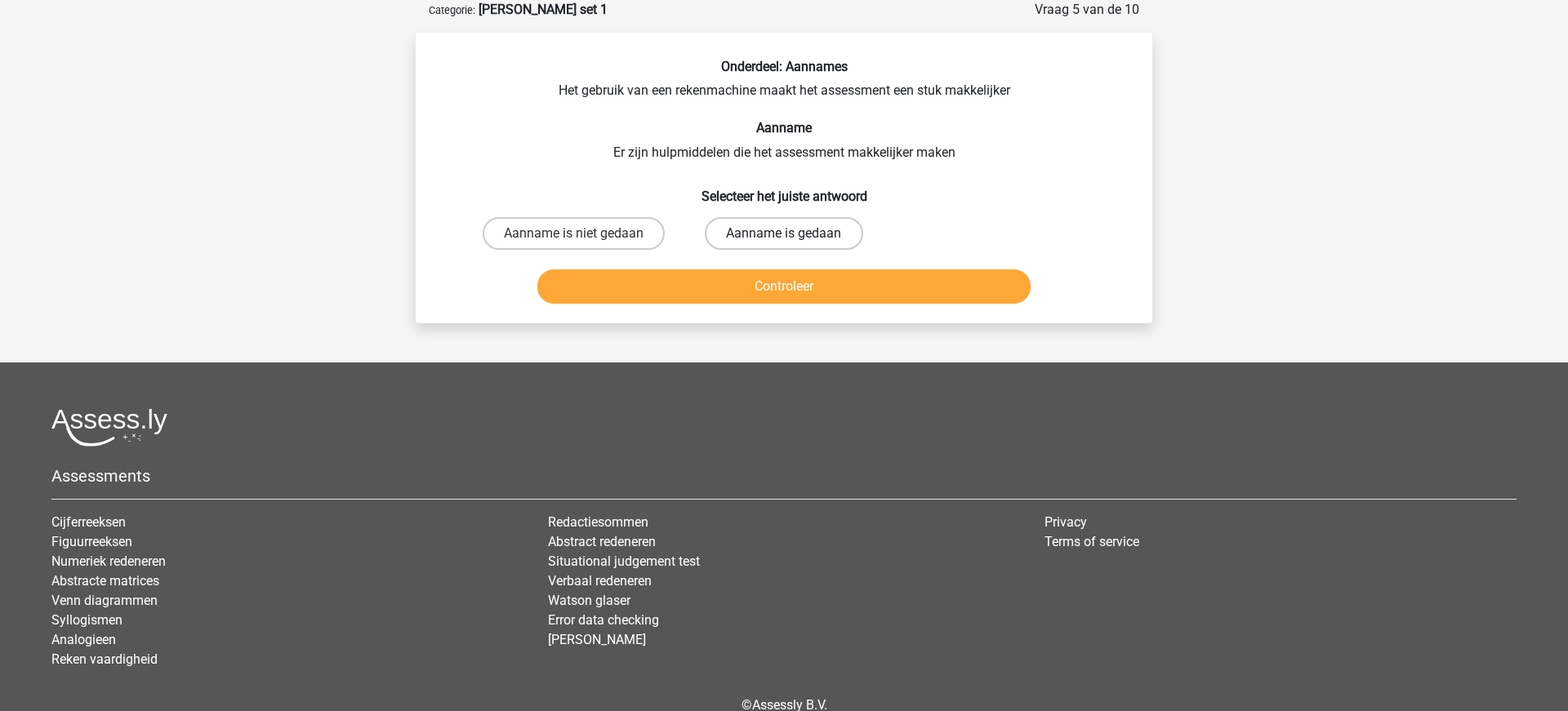
click at [779, 234] on label "Aanname is gedaan" at bounding box center [783, 234] width 157 height 33
click at [784, 234] on input "Aanname is gedaan" at bounding box center [789, 239] width 11 height 11
radio input "true"
click at [781, 286] on button "Controleer" at bounding box center [784, 286] width 494 height 35
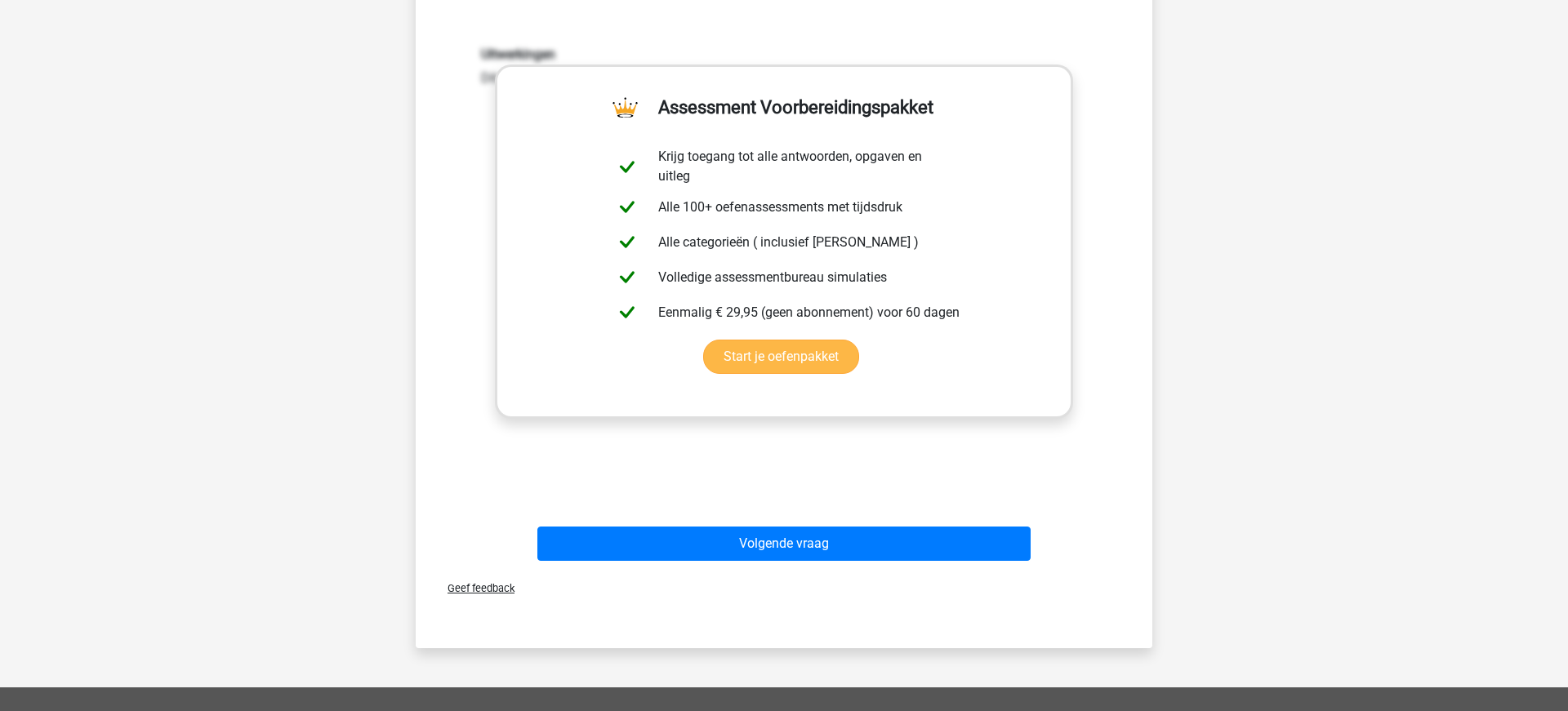
scroll to position [456, 0]
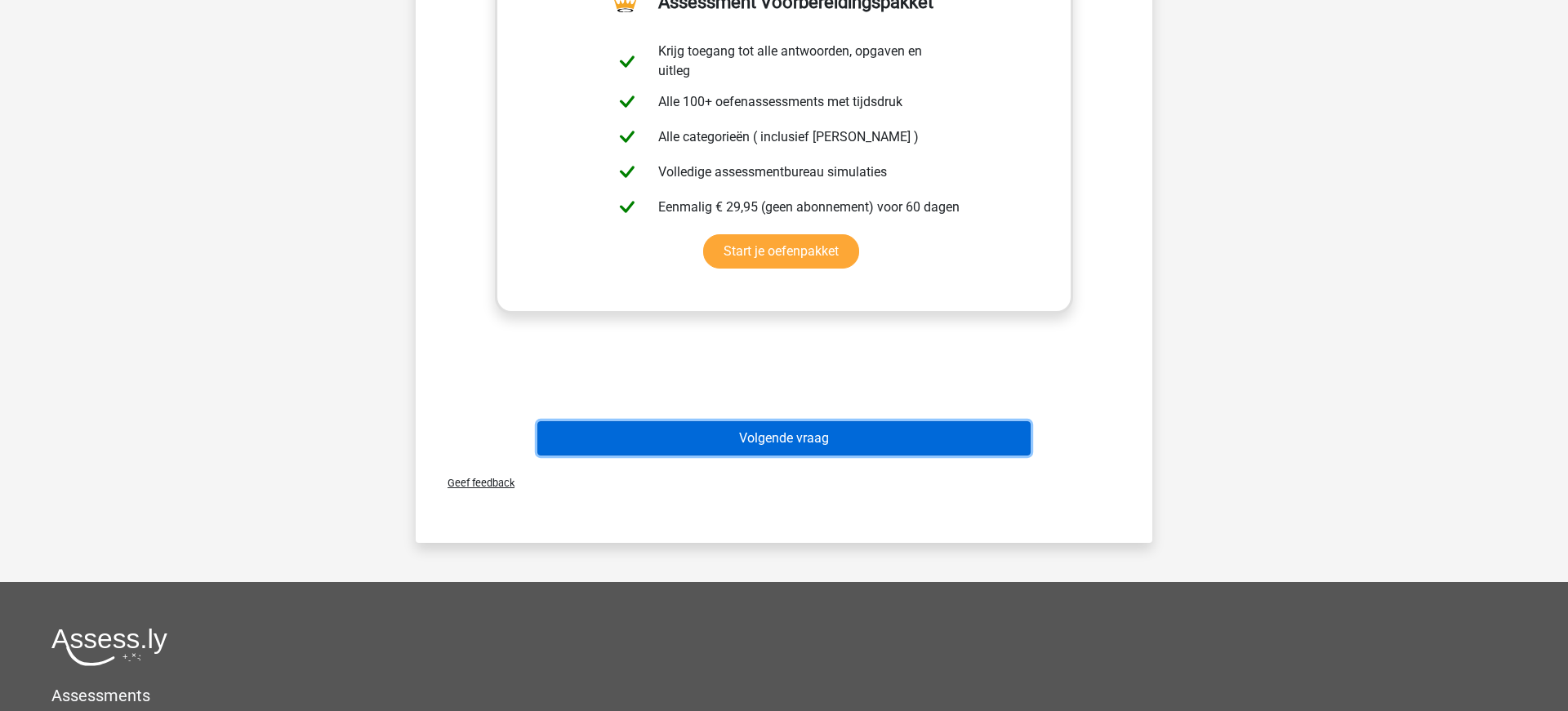
click at [798, 448] on button "Volgende vraag" at bounding box center [784, 439] width 494 height 35
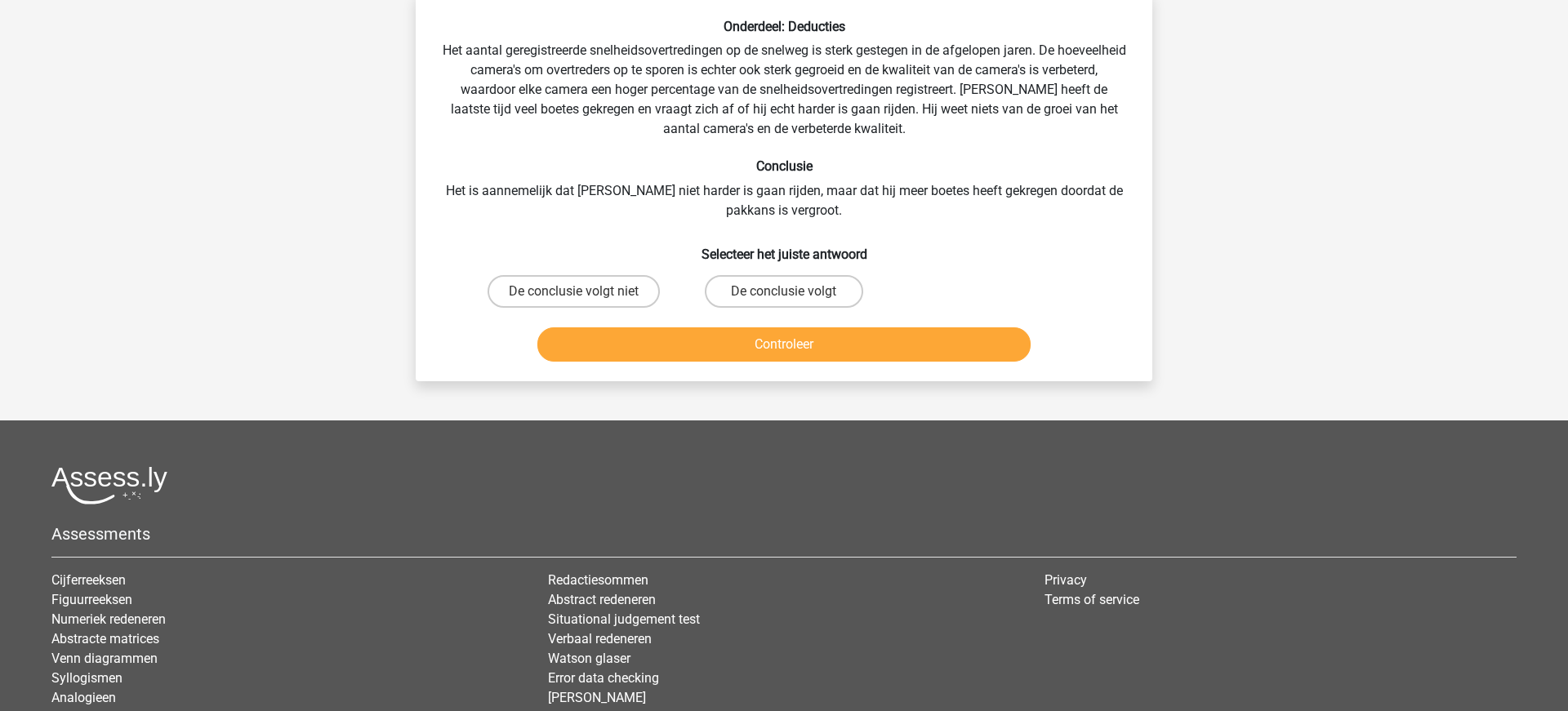
scroll to position [81, 0]
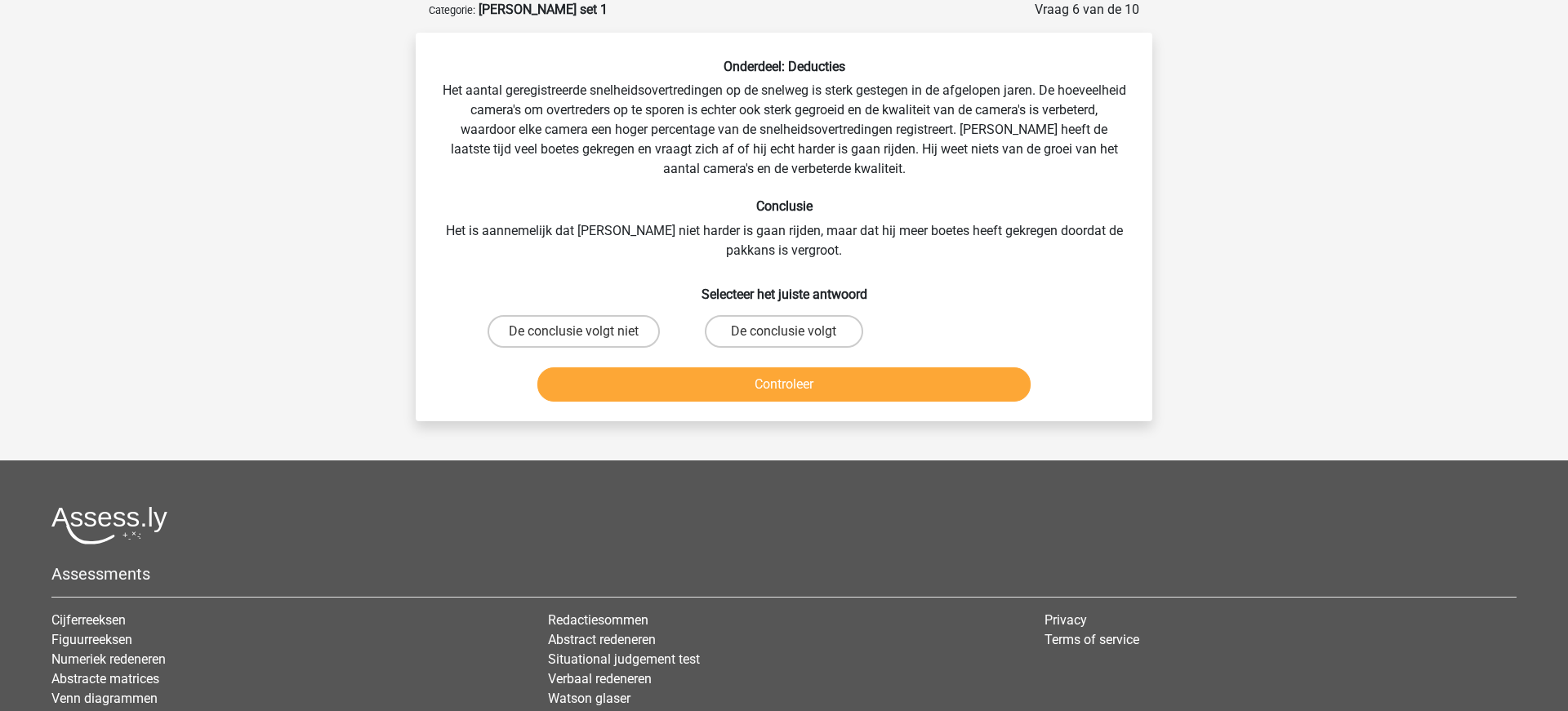
drag, startPoint x: 788, startPoint y: 334, endPoint x: 792, endPoint y: 356, distance: 22.4
click at [788, 335] on input "De conclusie volgt" at bounding box center [789, 337] width 11 height 11
radio input "true"
click at [795, 383] on button "Controleer" at bounding box center [784, 384] width 494 height 35
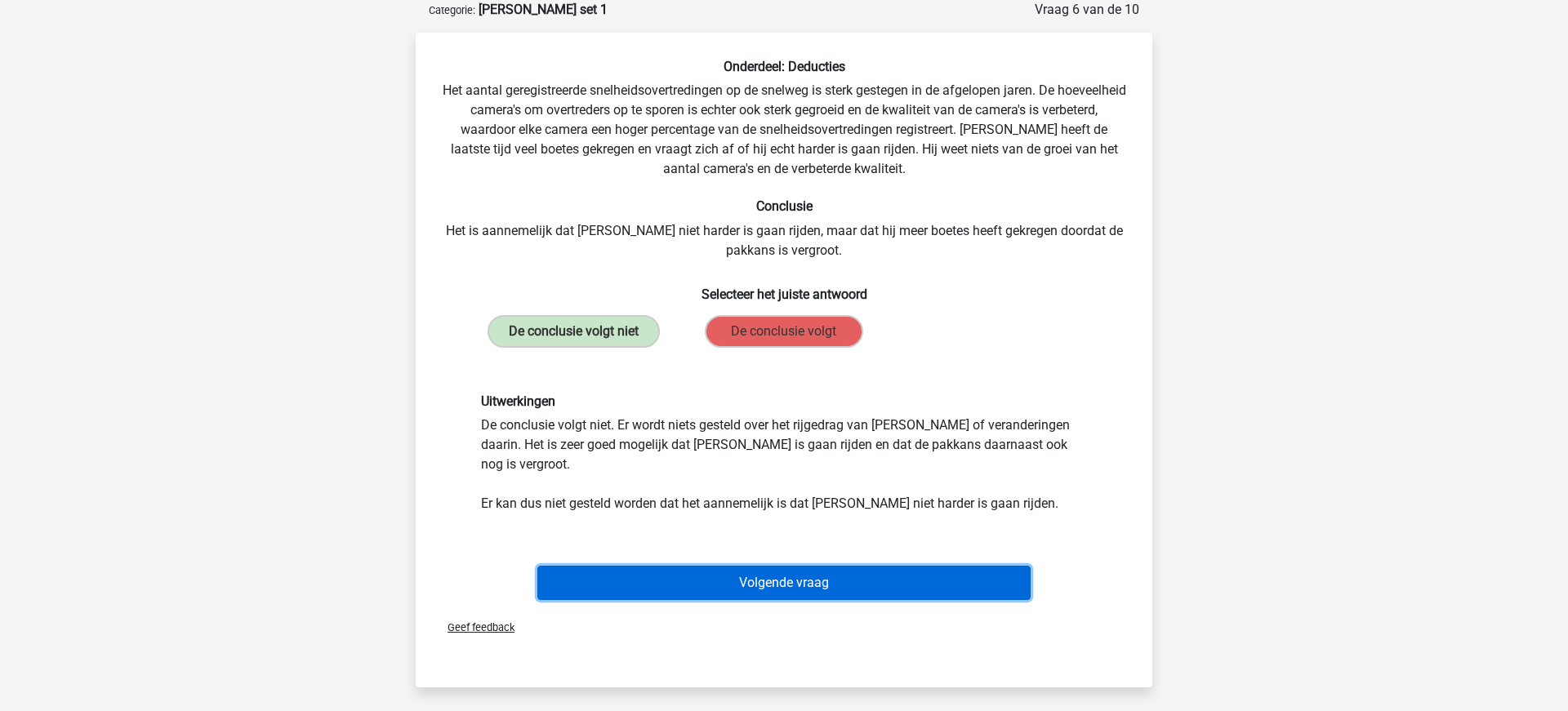
click at [754, 567] on button "Volgende vraag" at bounding box center [784, 583] width 494 height 35
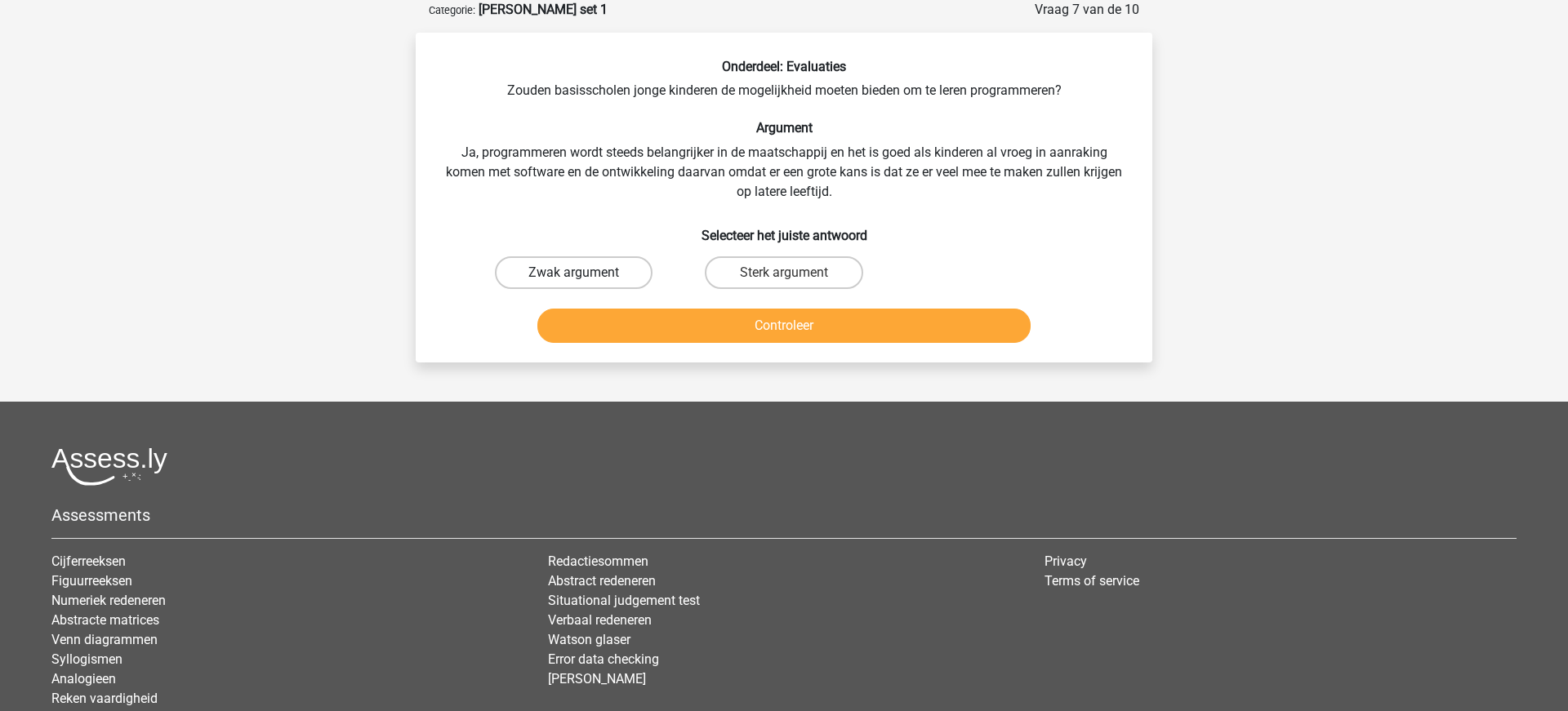
click at [586, 274] on label "Zwak argument" at bounding box center [573, 272] width 157 height 33
click at [584, 274] on input "Zwak argument" at bounding box center [579, 277] width 11 height 11
radio input "true"
click at [726, 331] on button "Controleer" at bounding box center [784, 326] width 494 height 35
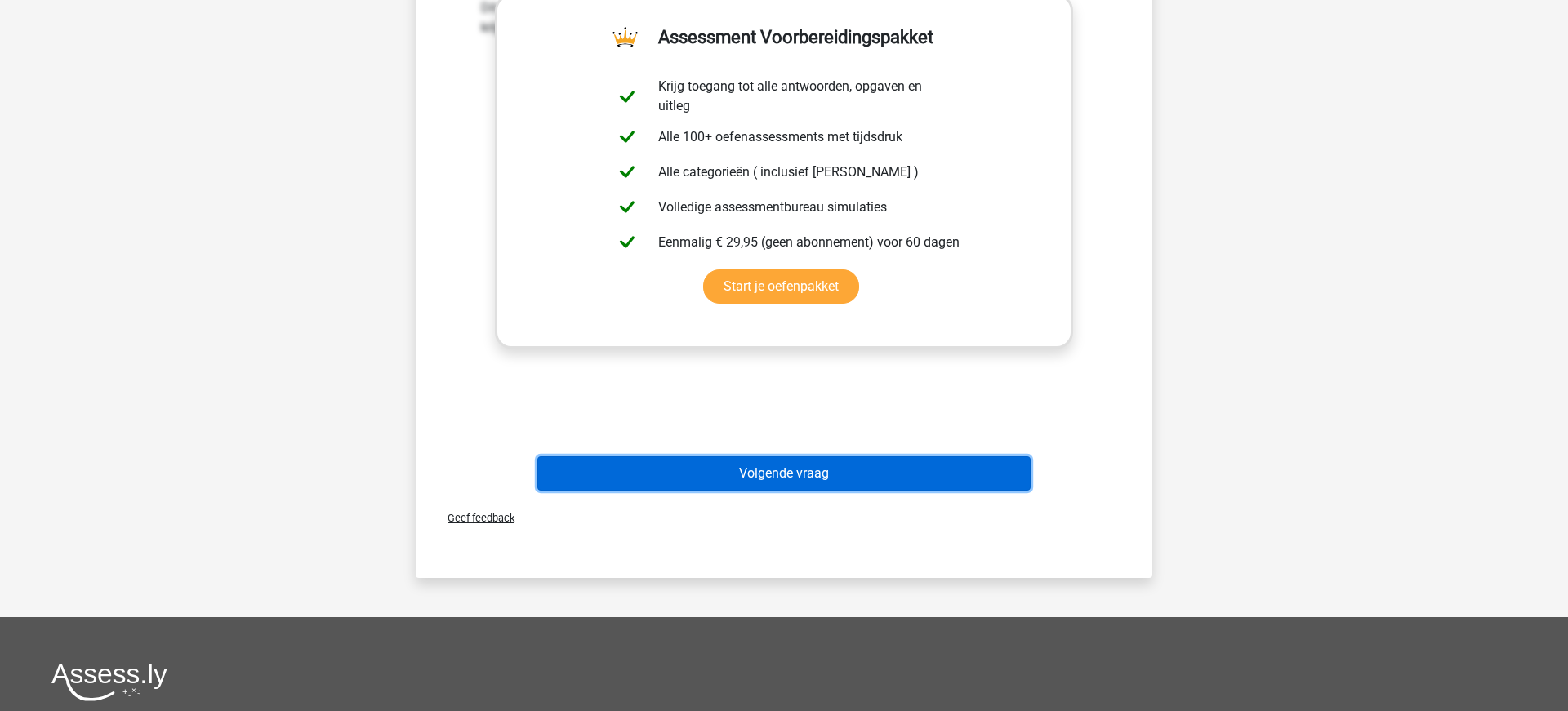
click at [770, 479] on button "Volgende vraag" at bounding box center [784, 474] width 494 height 35
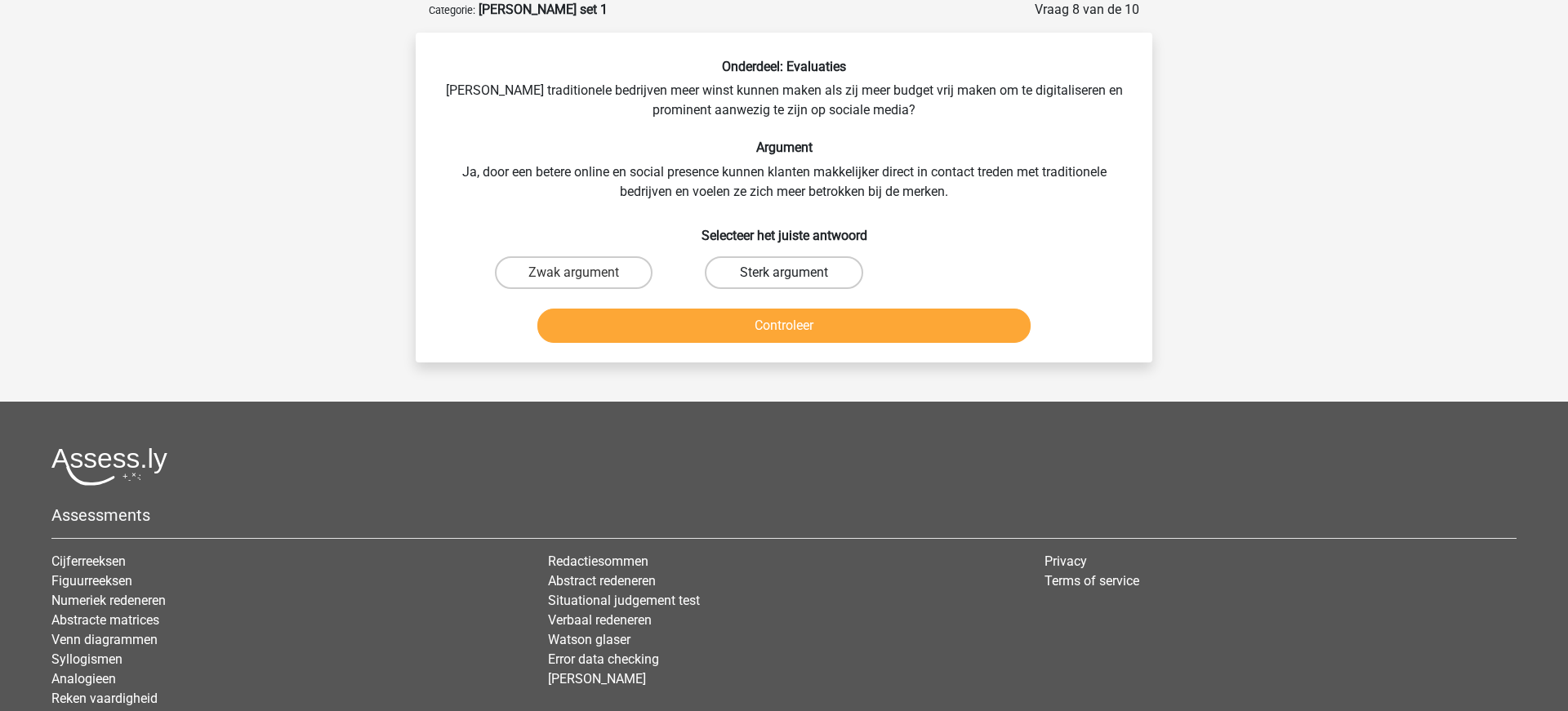
click at [779, 274] on label "Sterk argument" at bounding box center [783, 272] width 157 height 33
click at [784, 274] on input "Sterk argument" at bounding box center [789, 277] width 11 height 11
radio input "true"
click at [791, 331] on button "Controleer" at bounding box center [784, 326] width 494 height 35
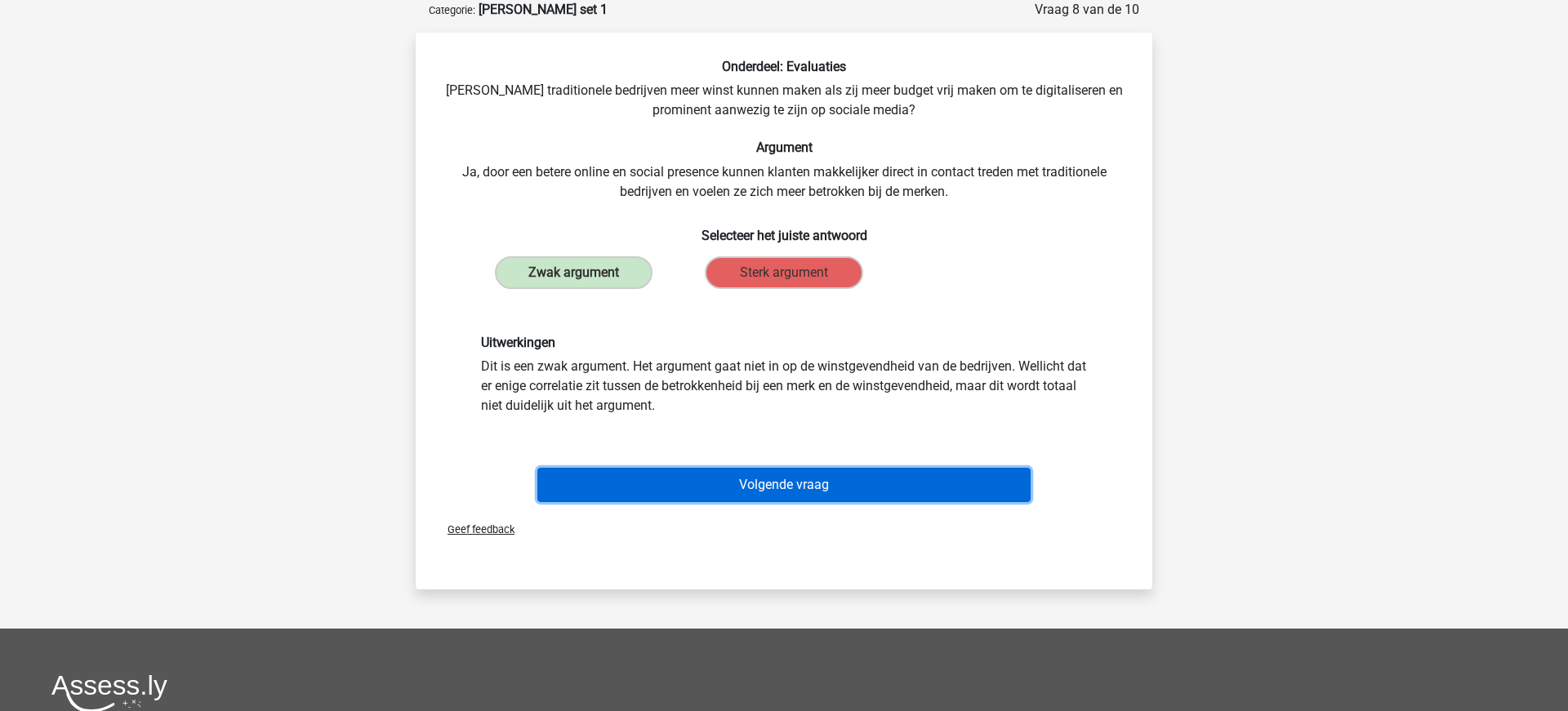
click at [784, 482] on button "Volgende vraag" at bounding box center [784, 485] width 494 height 35
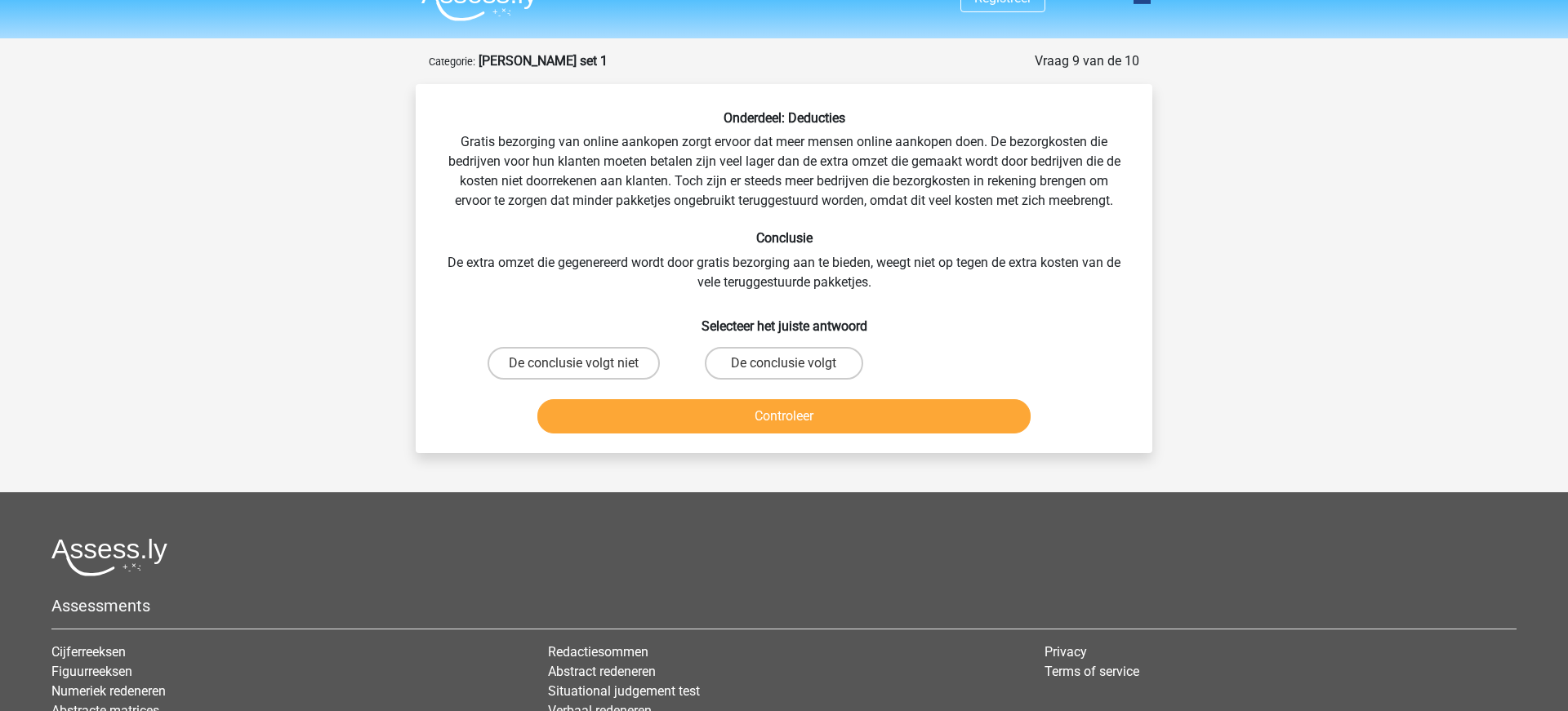
scroll to position [0, 0]
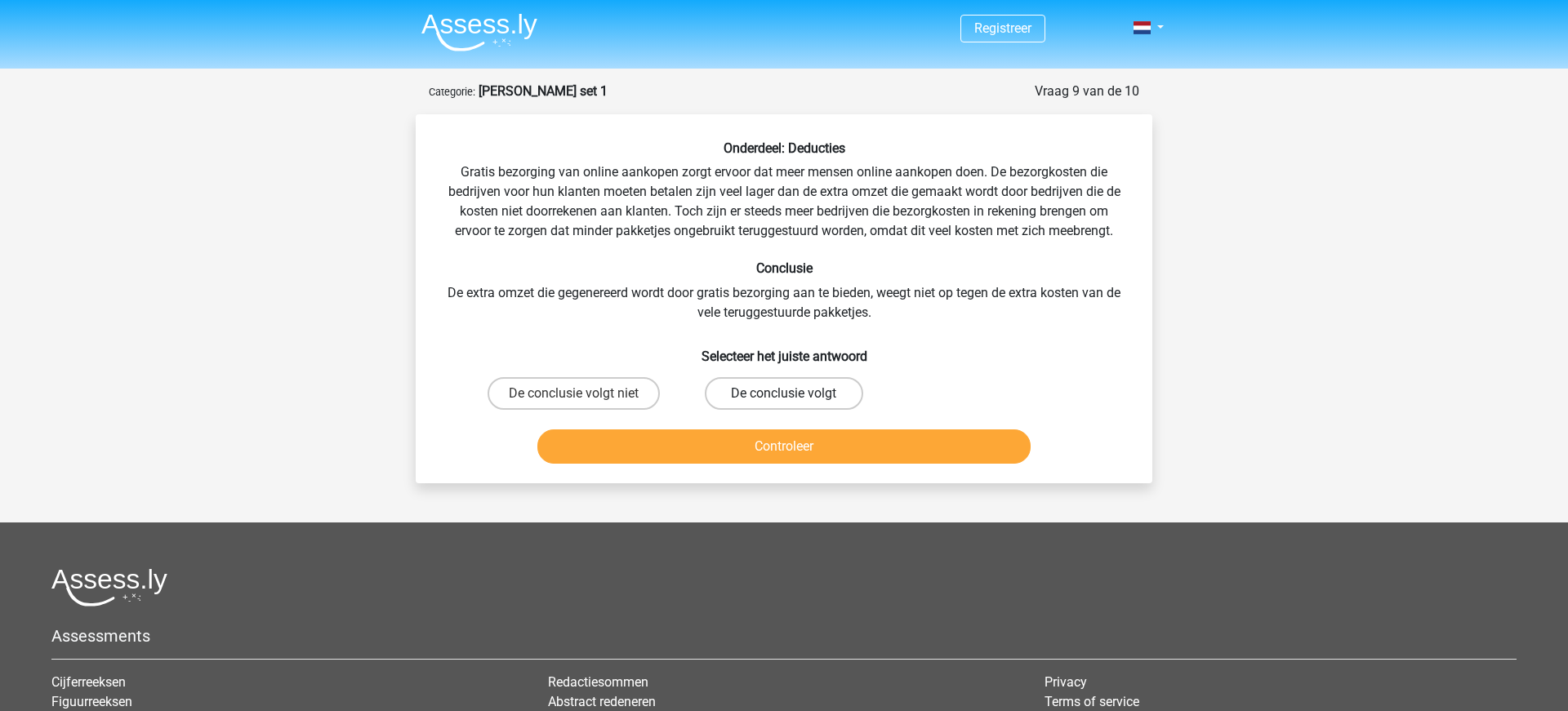
click at [756, 394] on label "De conclusie volgt" at bounding box center [783, 393] width 157 height 33
click at [784, 394] on input "De conclusie volgt" at bounding box center [789, 398] width 11 height 11
radio input "true"
click at [790, 439] on button "Controleer" at bounding box center [784, 447] width 494 height 35
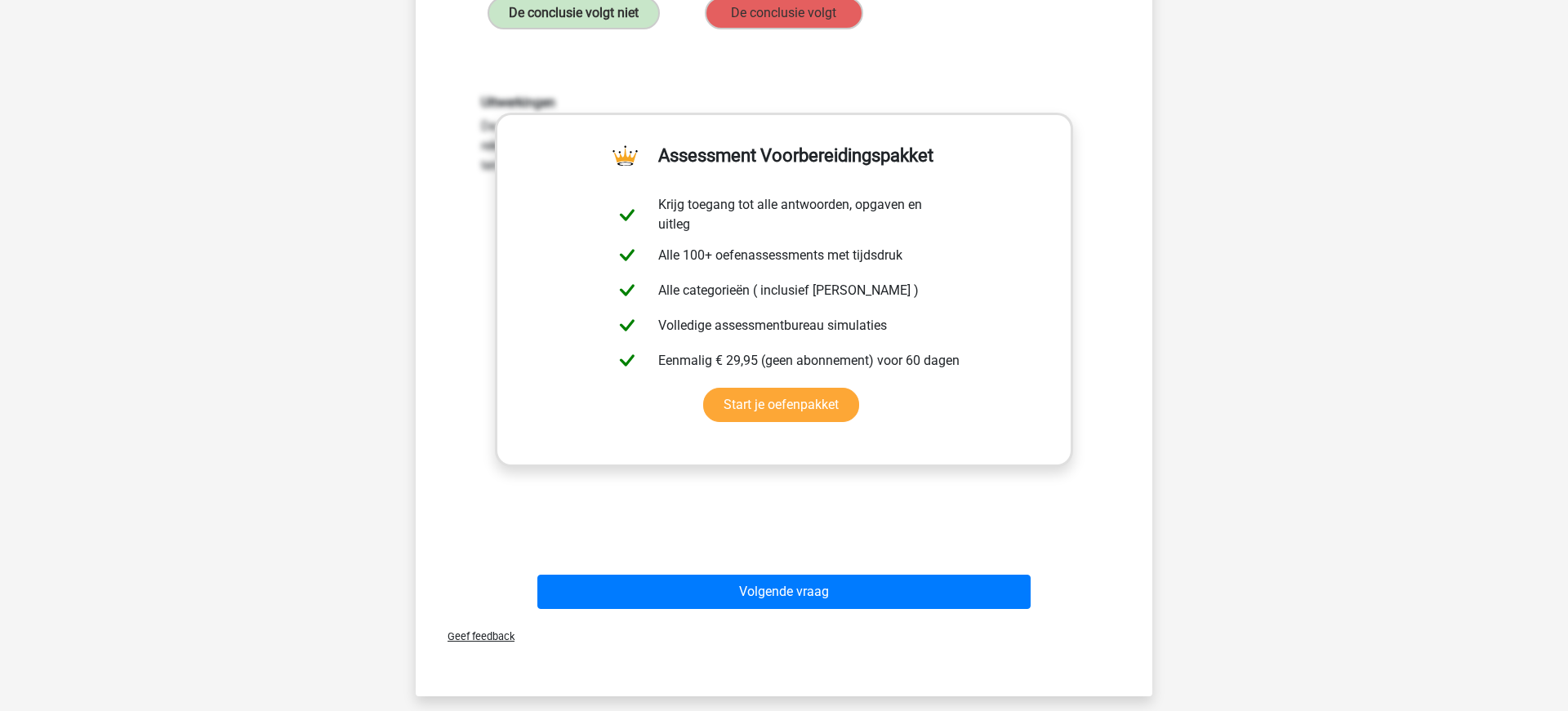
scroll to position [439, 0]
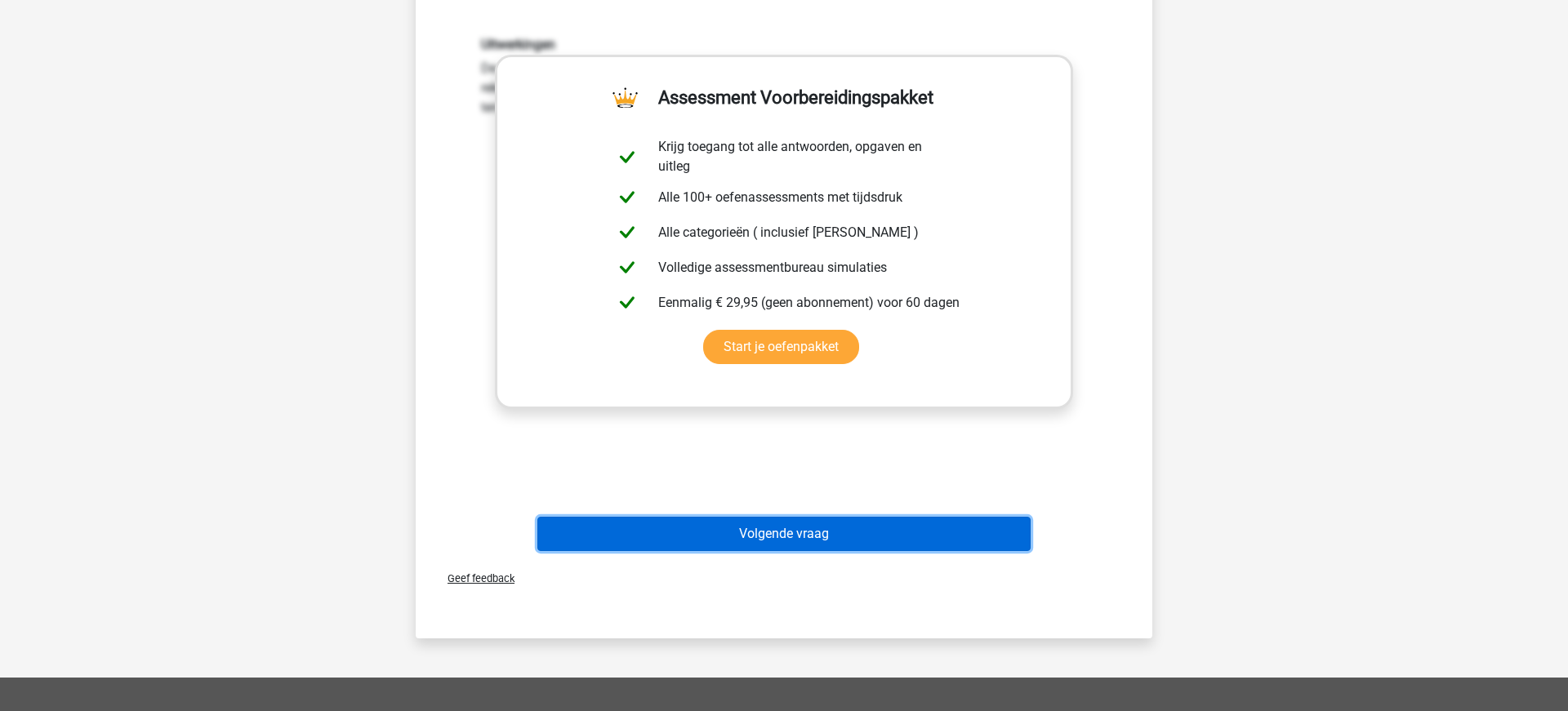
click at [797, 532] on button "Volgende vraag" at bounding box center [784, 534] width 494 height 35
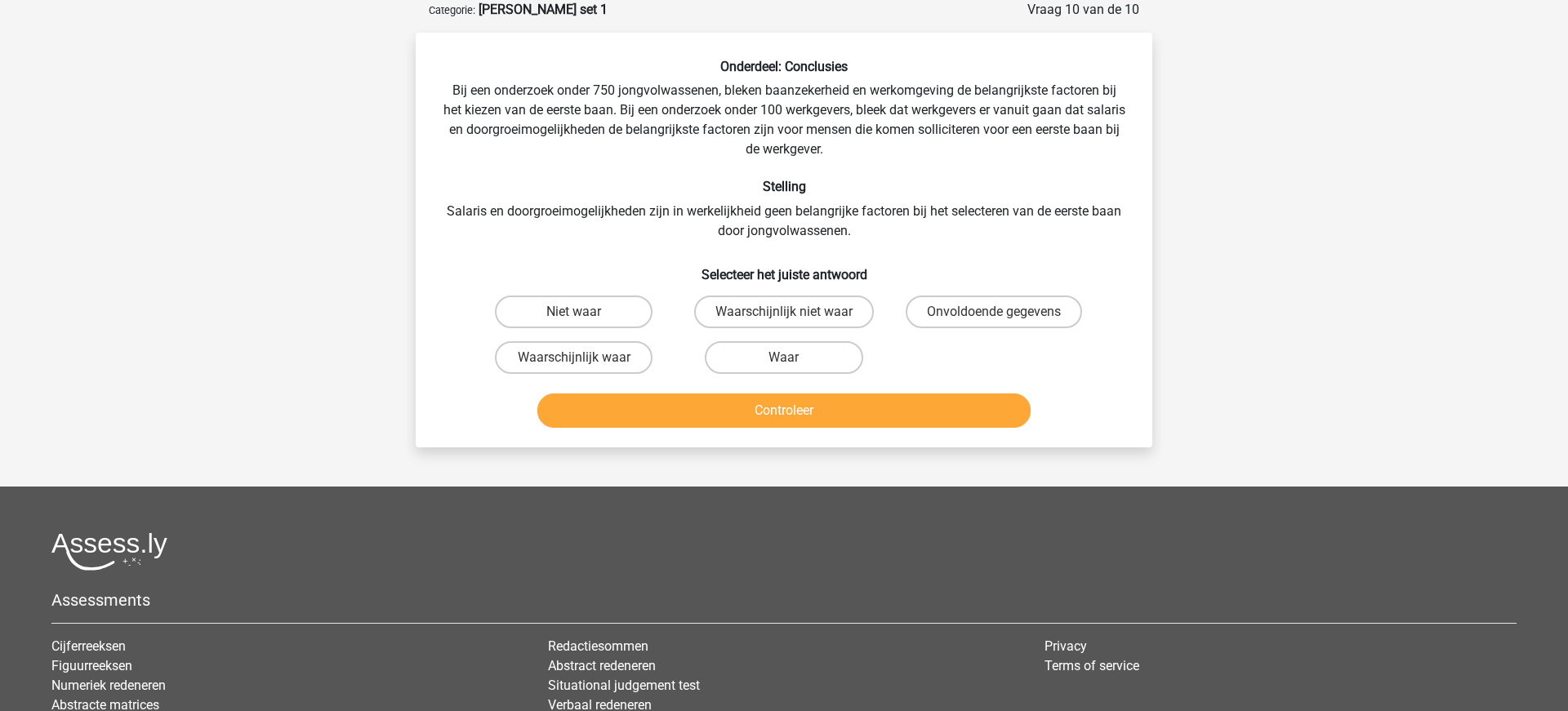
scroll to position [82, 0]
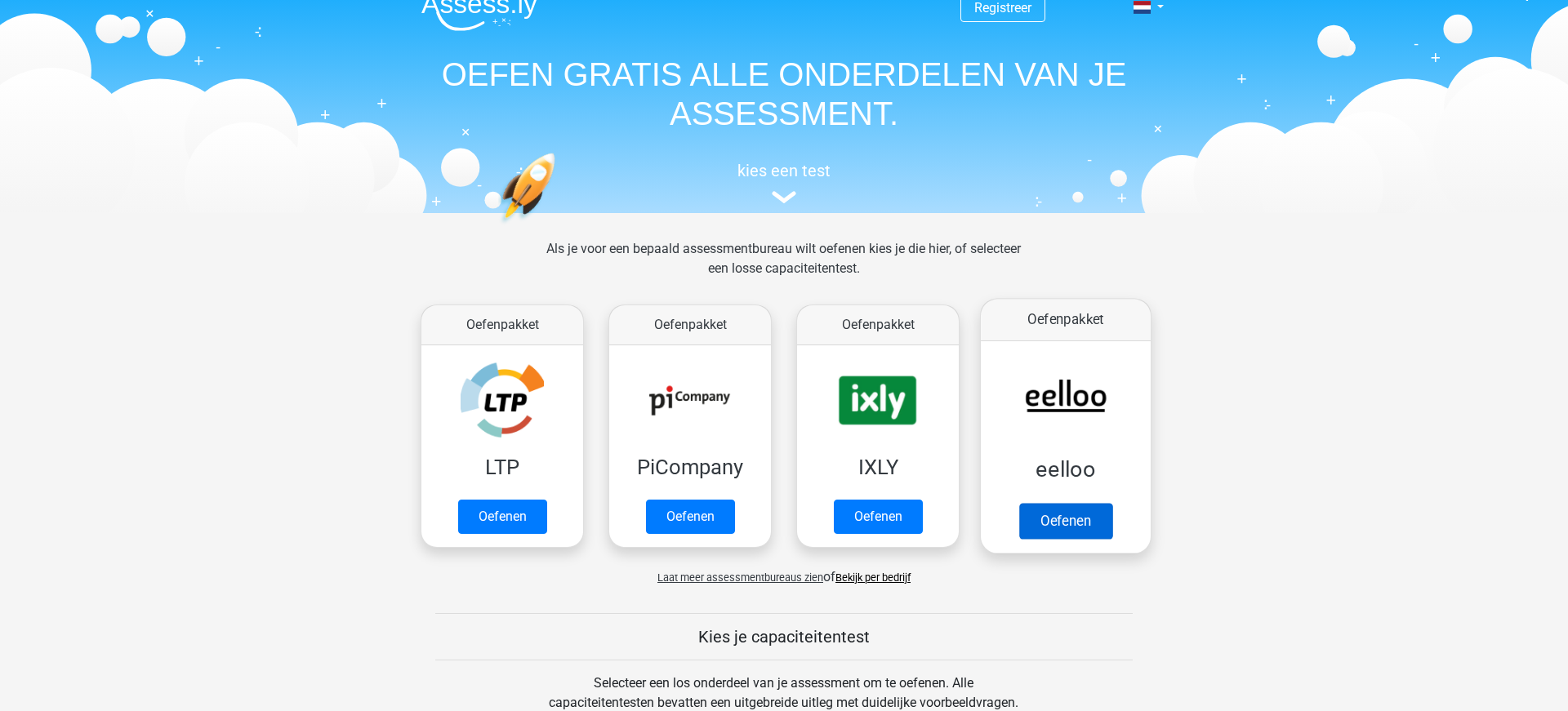
scroll to position [35, 0]
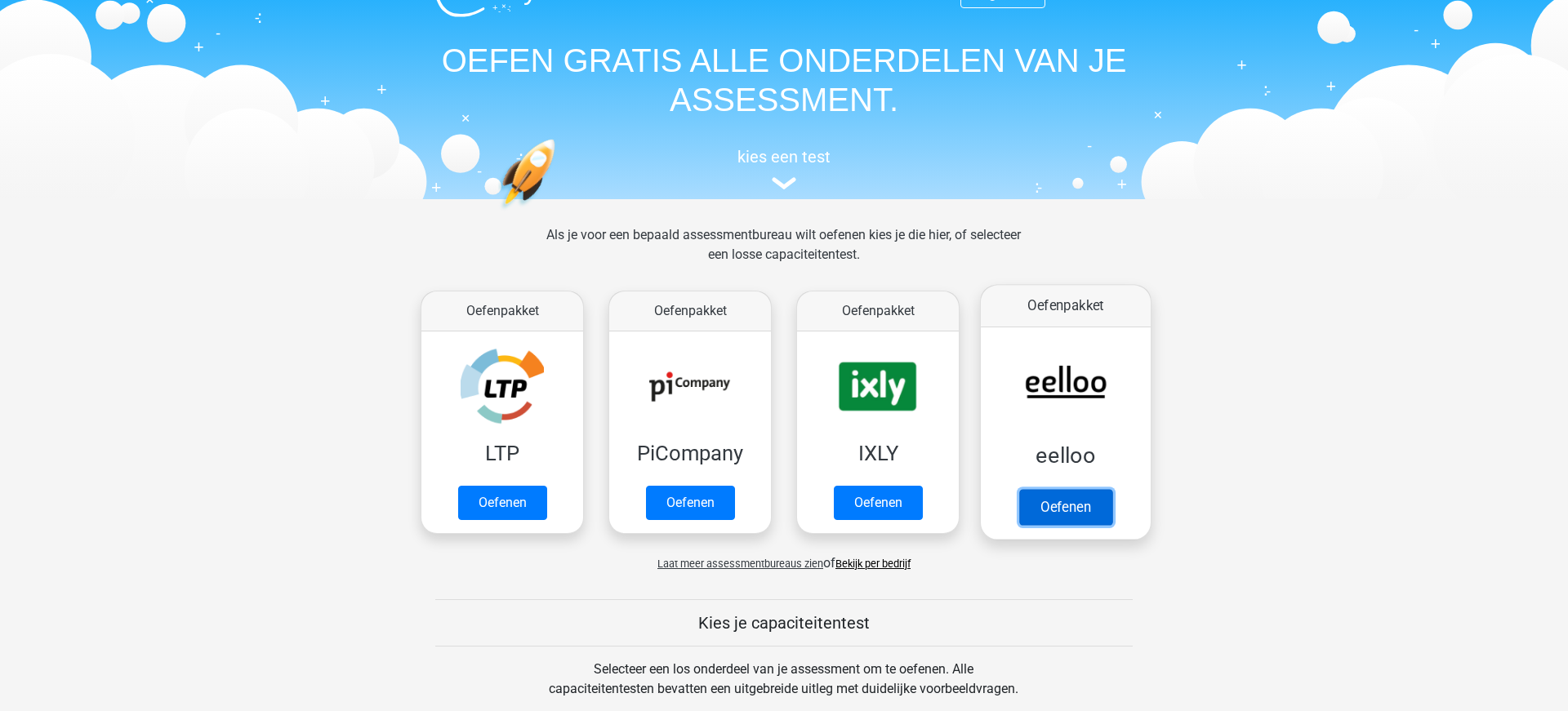
click at [1061, 503] on link "Oefenen" at bounding box center [1065, 507] width 93 height 36
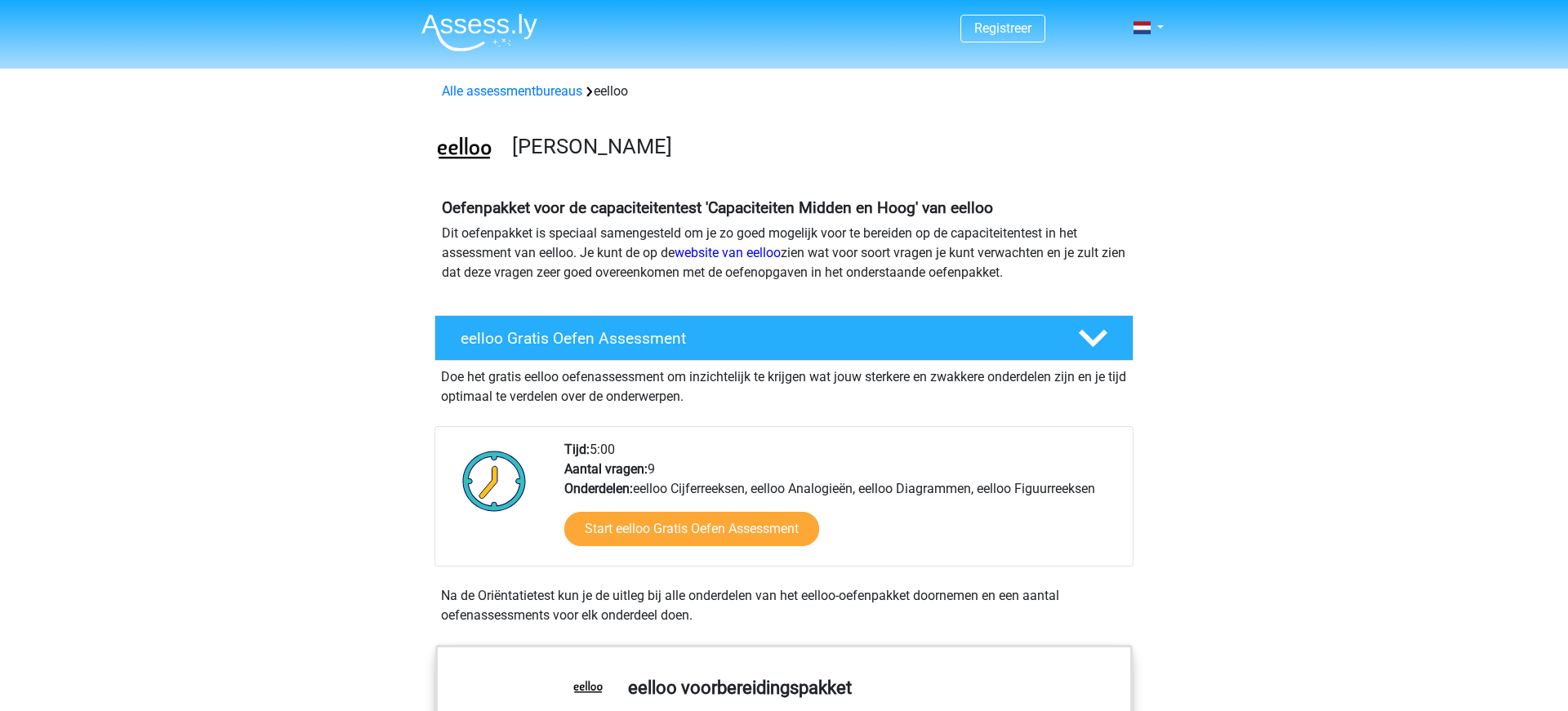
click at [475, 28] on img at bounding box center [479, 32] width 116 height 39
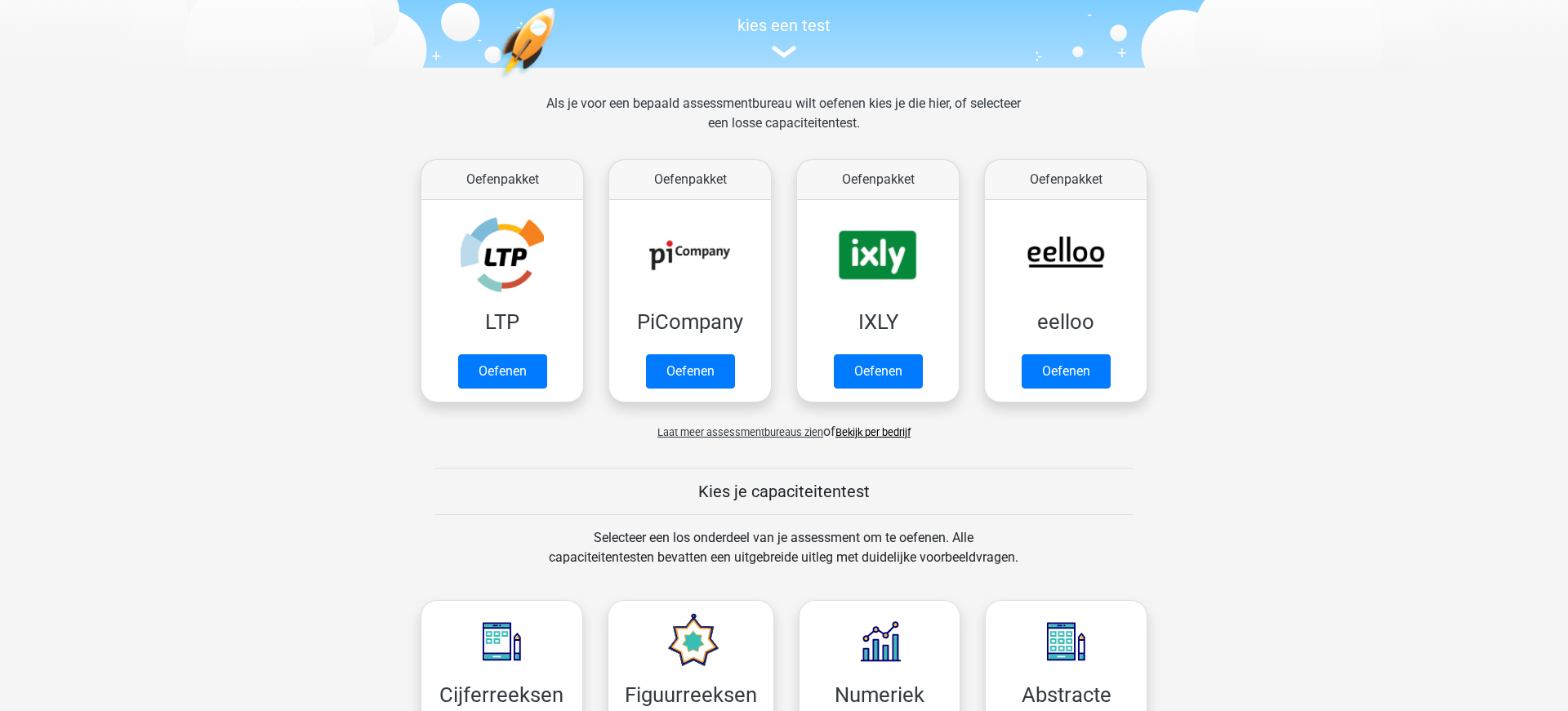
scroll to position [217, 0]
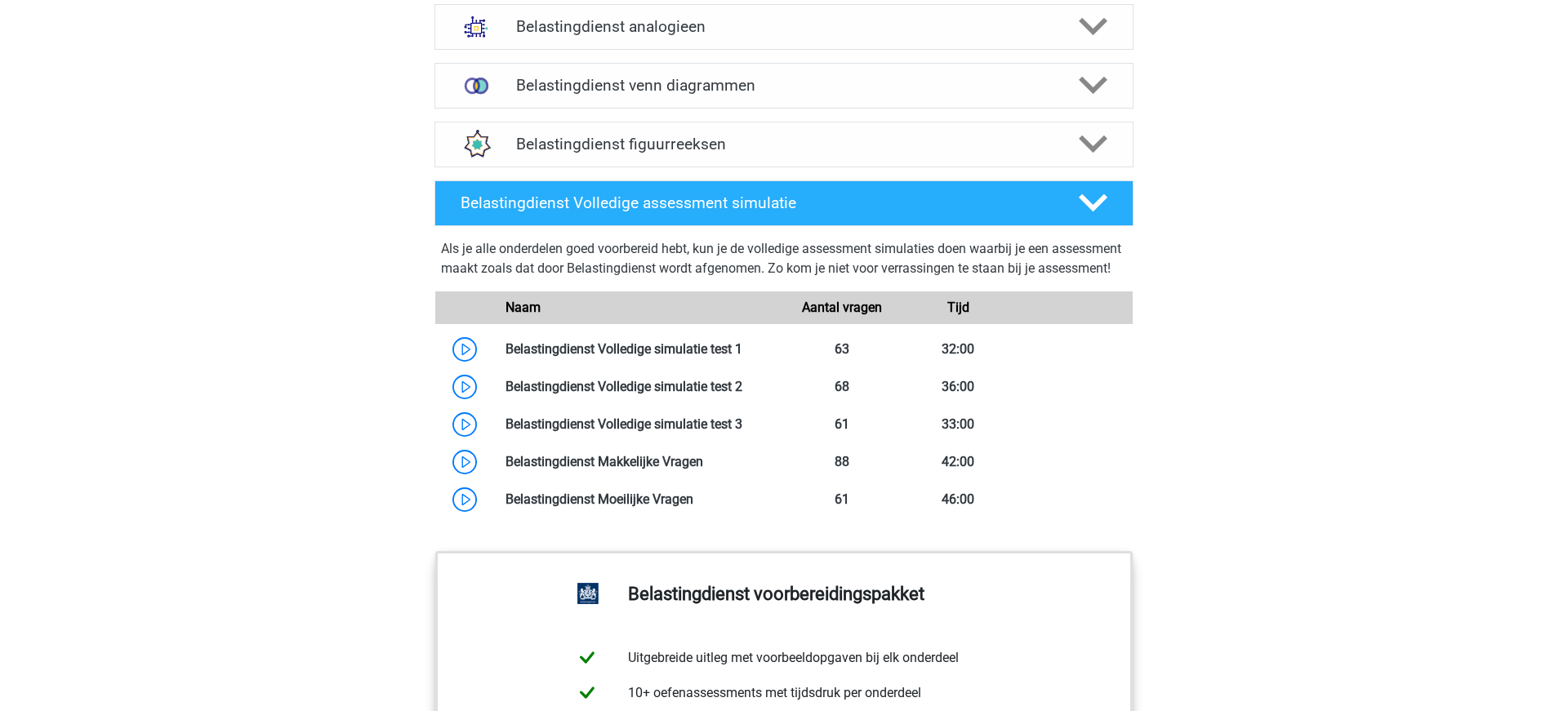
scroll to position [1352, 0]
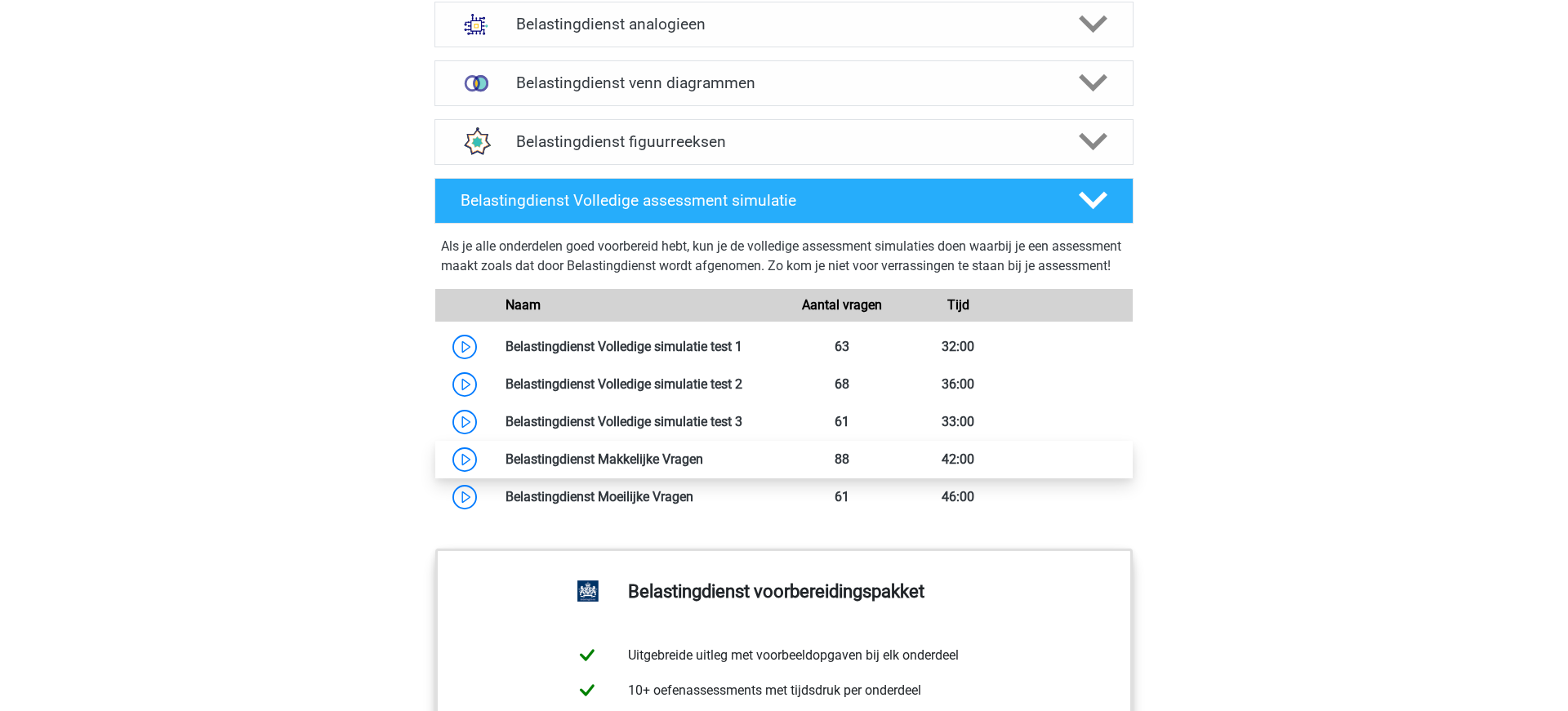
click at [703, 467] on link at bounding box center [703, 459] width 0 height 16
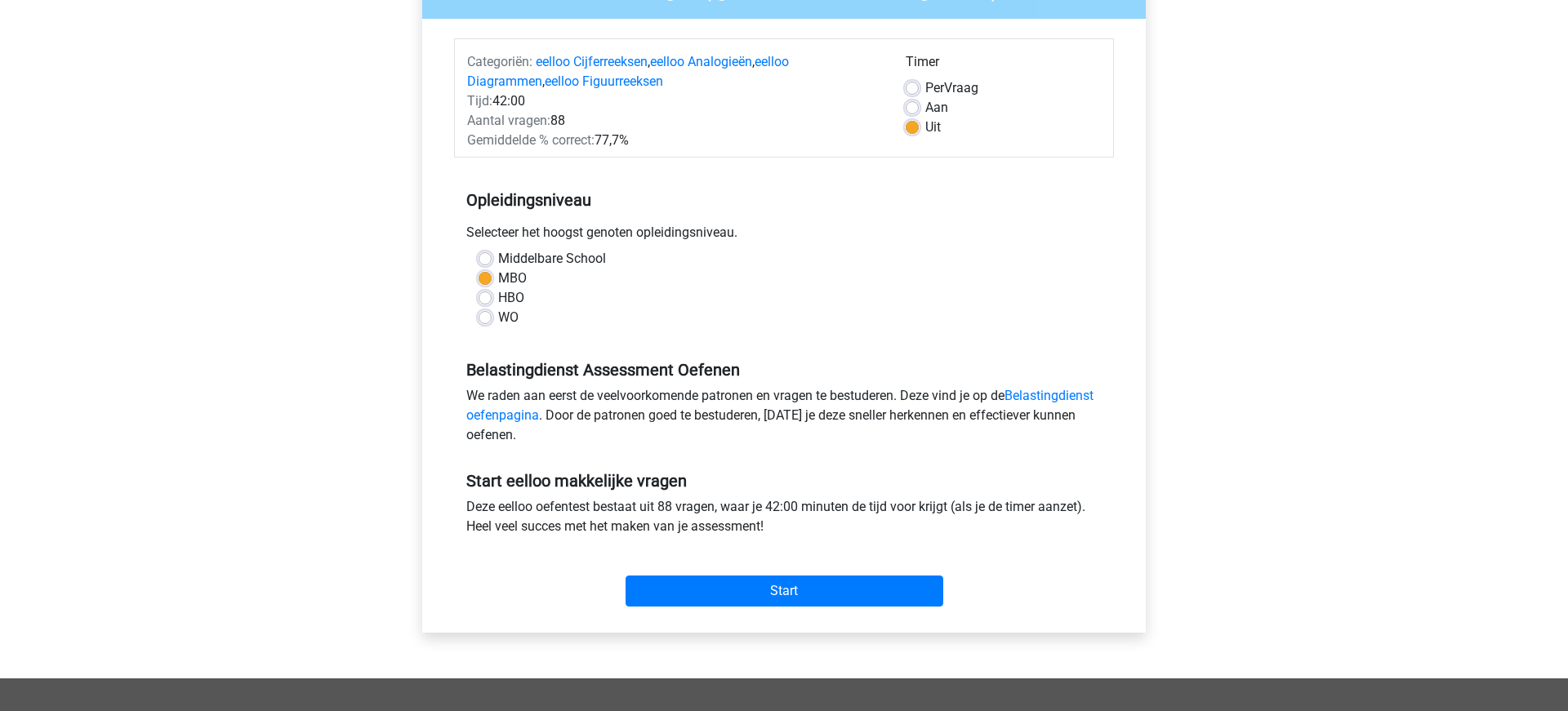
scroll to position [170, 0]
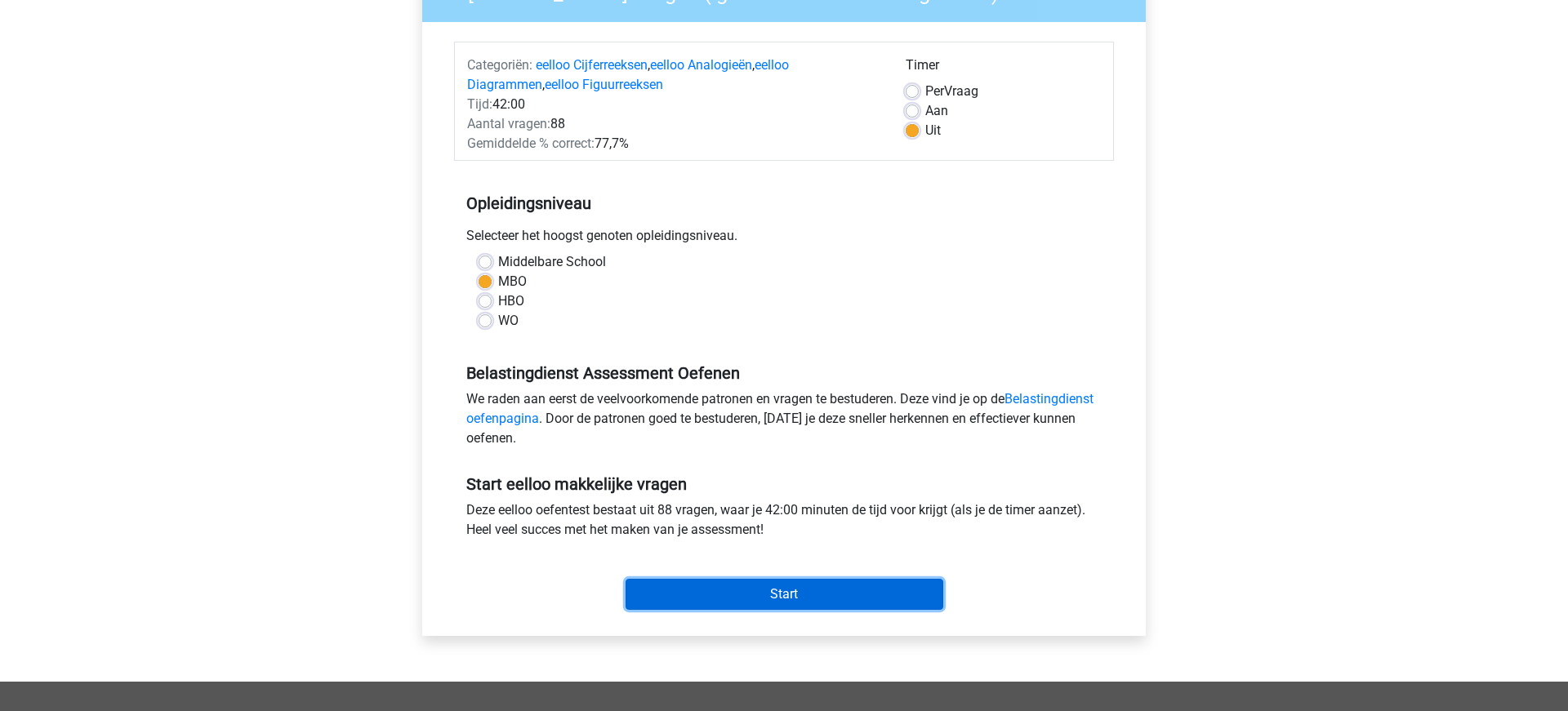
click at [768, 589] on input "Start" at bounding box center [784, 594] width 318 height 31
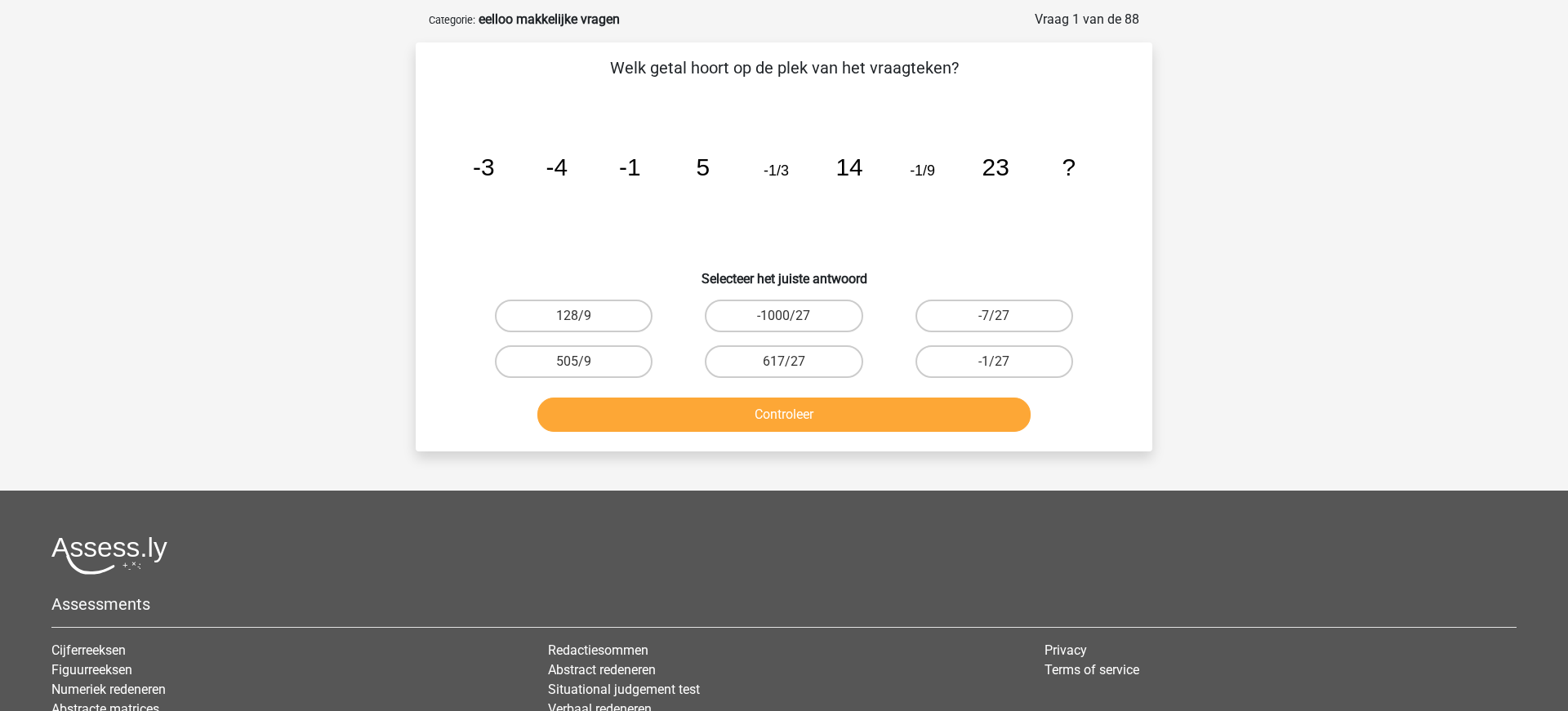
scroll to position [72, 0]
click at [706, 412] on button "Controleer" at bounding box center [784, 414] width 494 height 35
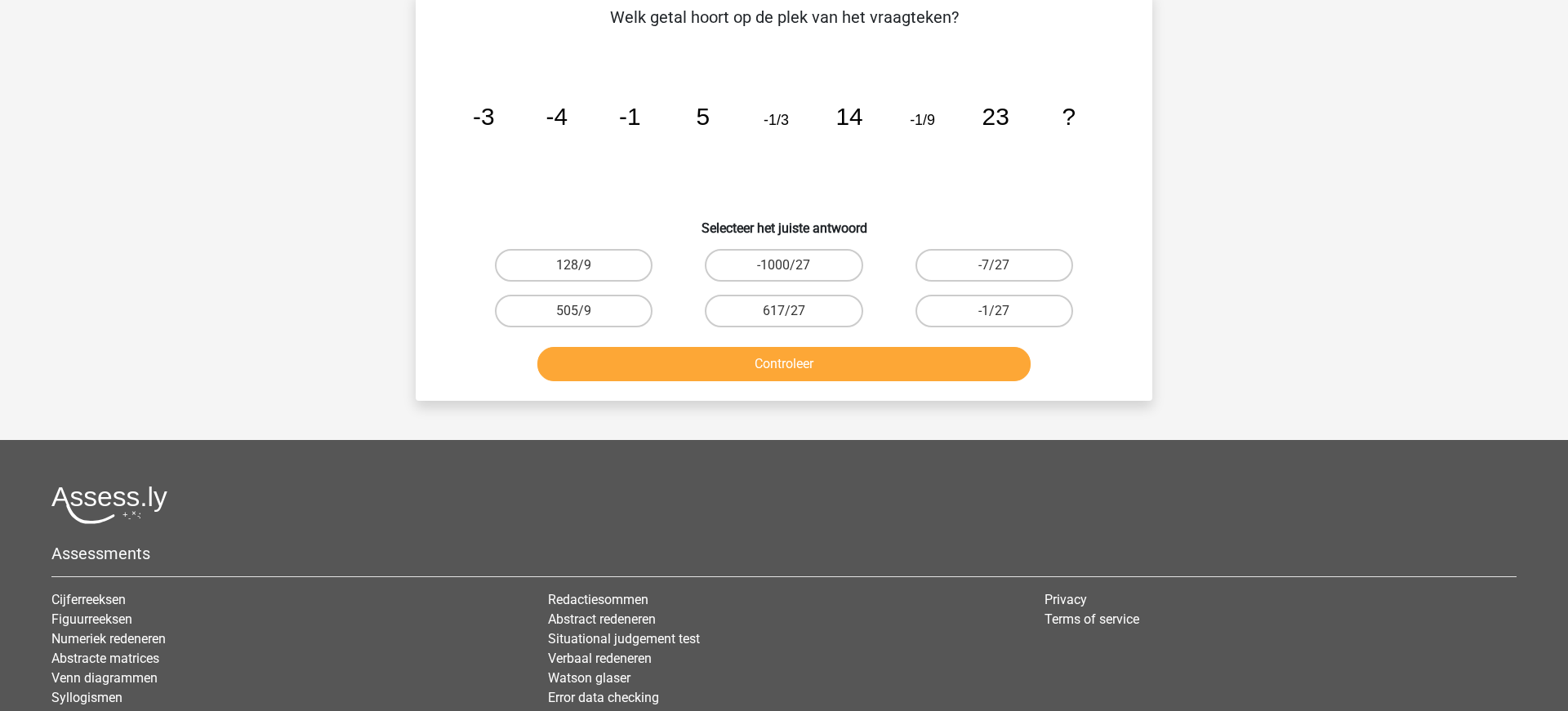
scroll to position [0, 0]
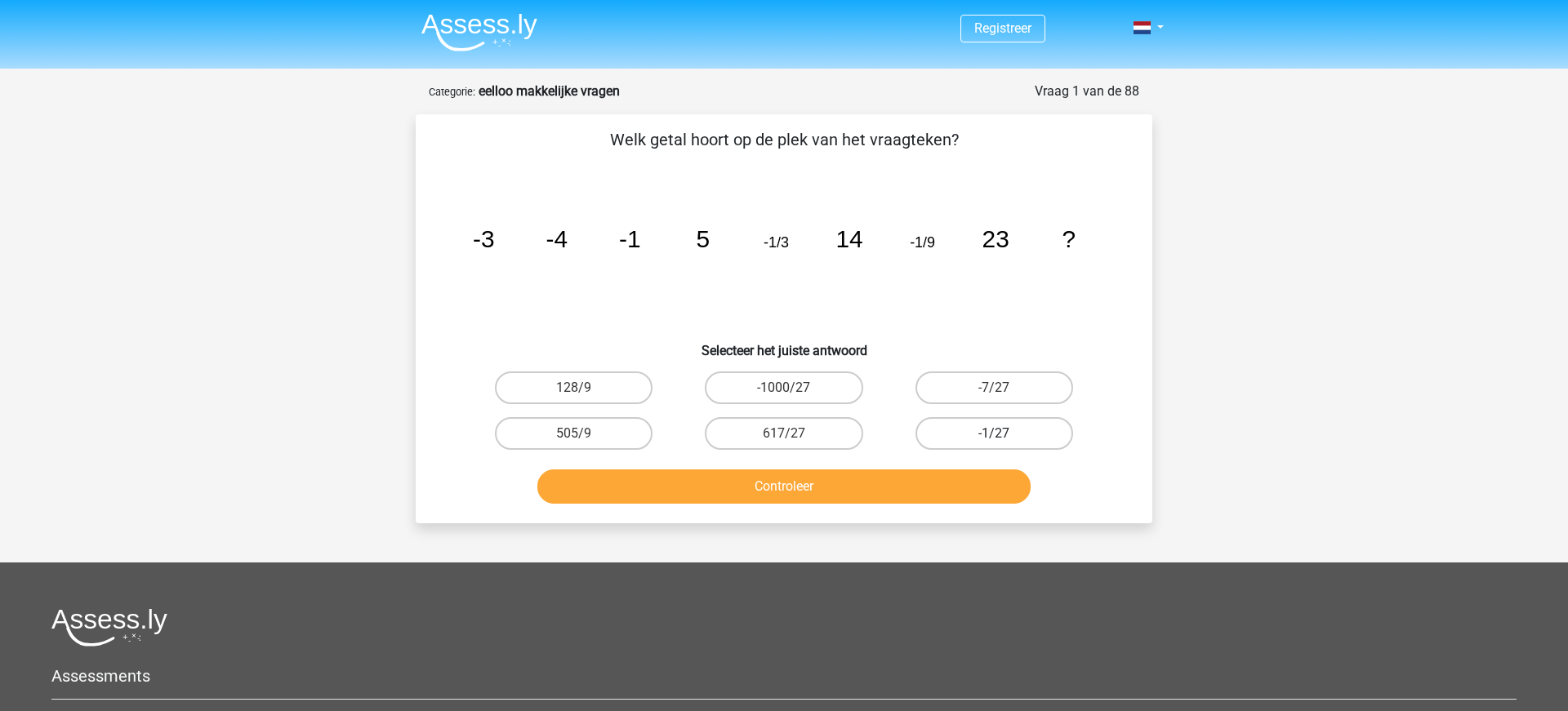
drag, startPoint x: 989, startPoint y: 393, endPoint x: 984, endPoint y: 421, distance: 28.4
click at [989, 393] on label "-7/27" at bounding box center [993, 388] width 157 height 33
click at [993, 393] on input "-7/27" at bounding box center [998, 393] width 11 height 11
radio input "true"
click at [926, 484] on button "Controleer" at bounding box center [784, 486] width 494 height 35
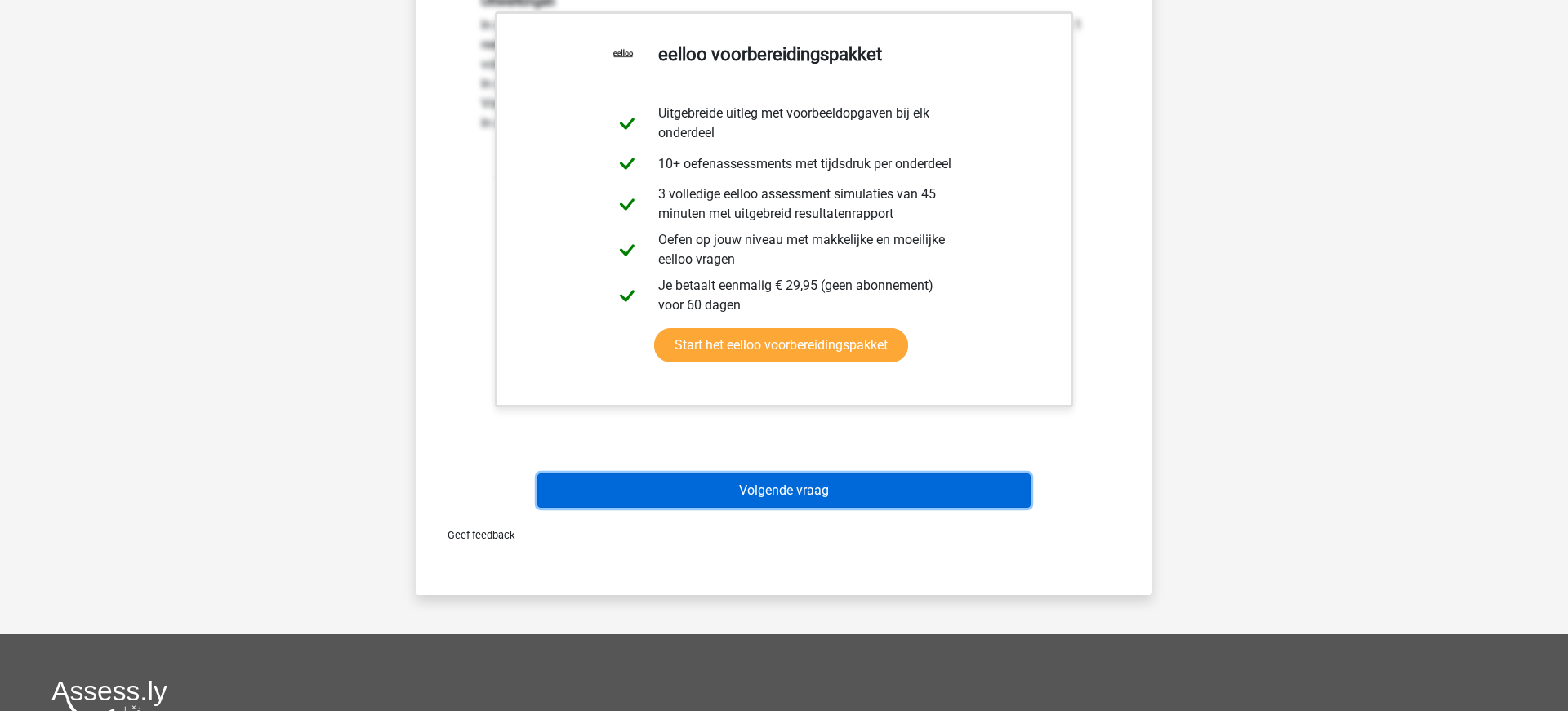
click at [815, 487] on button "Volgende vraag" at bounding box center [784, 490] width 494 height 35
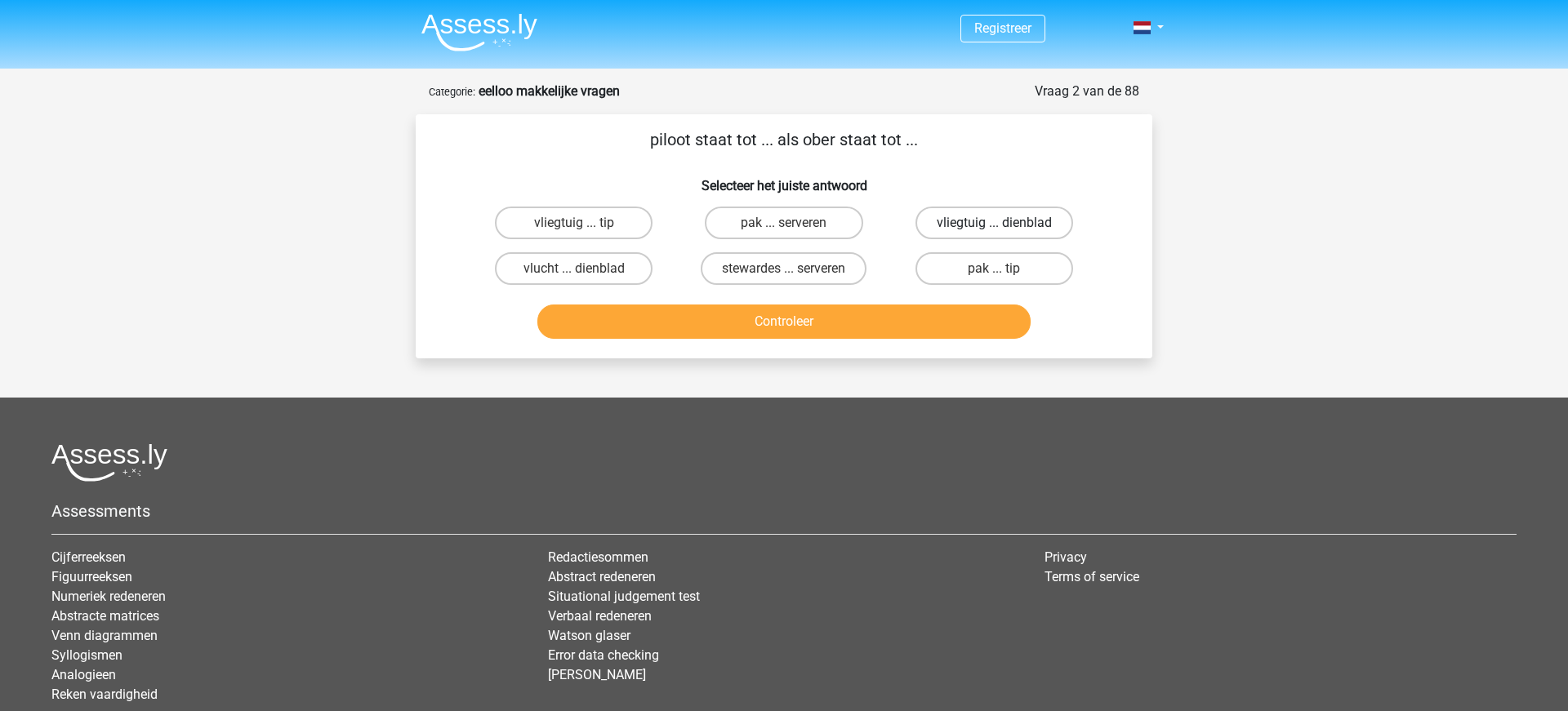
click at [989, 227] on label "vliegtuig ... dienblad" at bounding box center [993, 223] width 157 height 33
click at [993, 227] on input "vliegtuig ... dienblad" at bounding box center [998, 228] width 11 height 11
radio input "true"
click at [751, 310] on button "Controleer" at bounding box center [784, 322] width 494 height 35
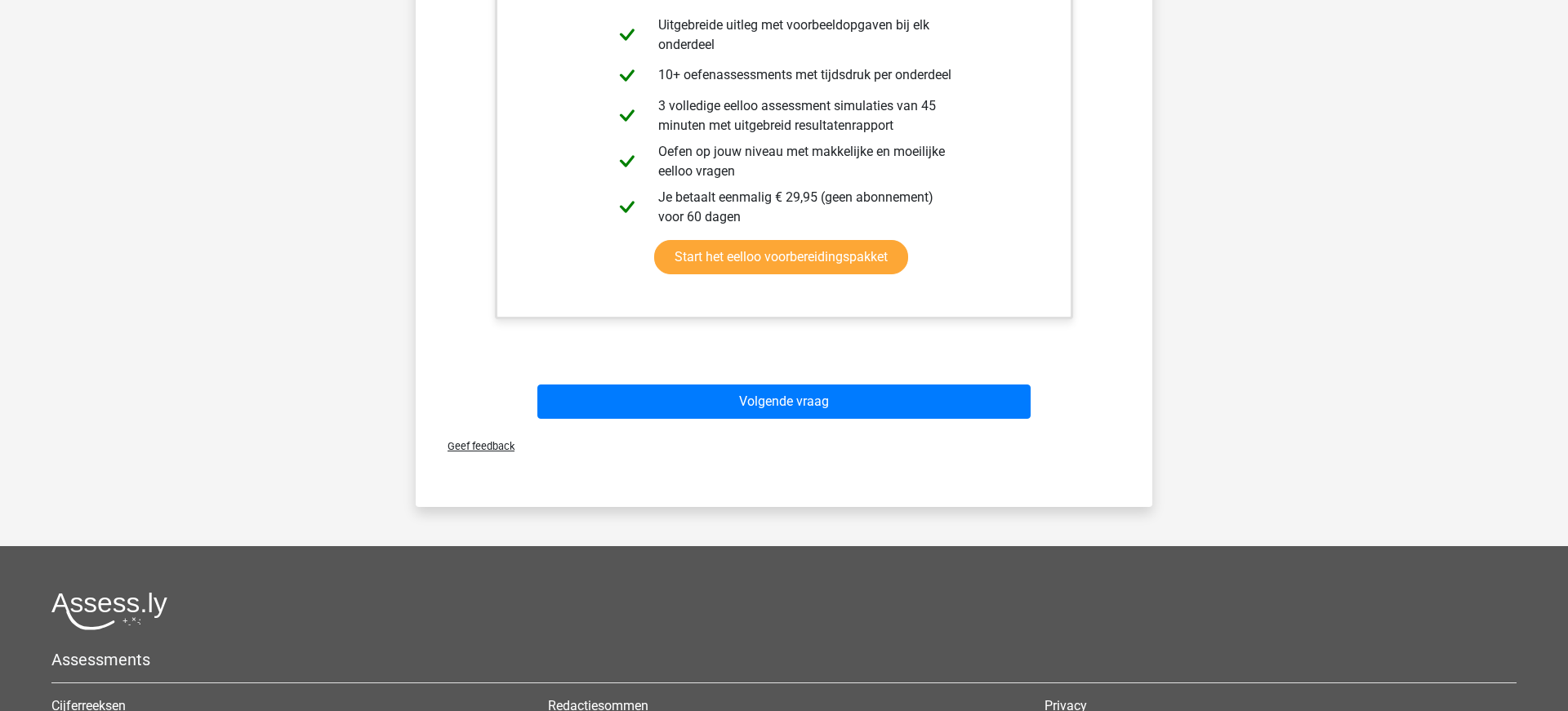
scroll to position [460, 0]
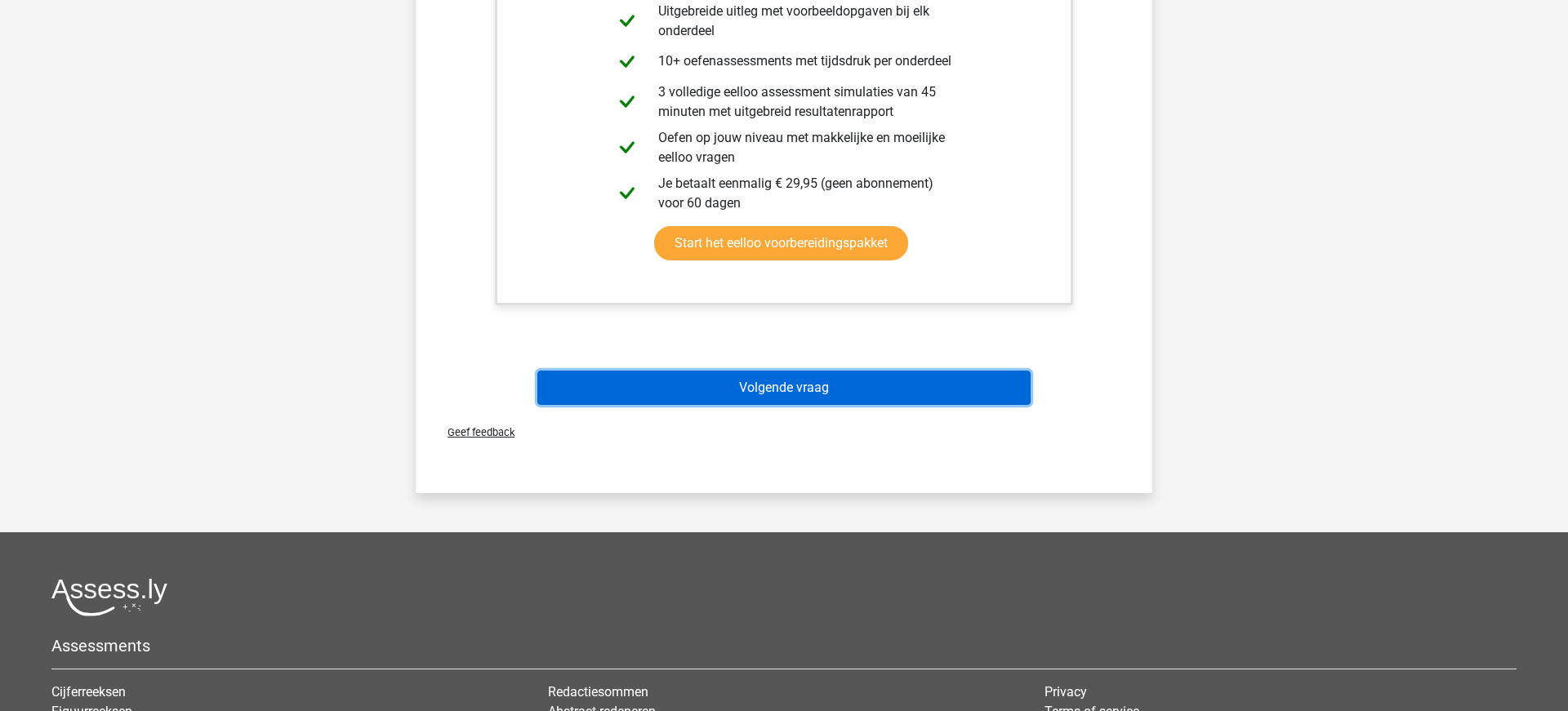
click at [756, 388] on button "Volgende vraag" at bounding box center [784, 388] width 494 height 35
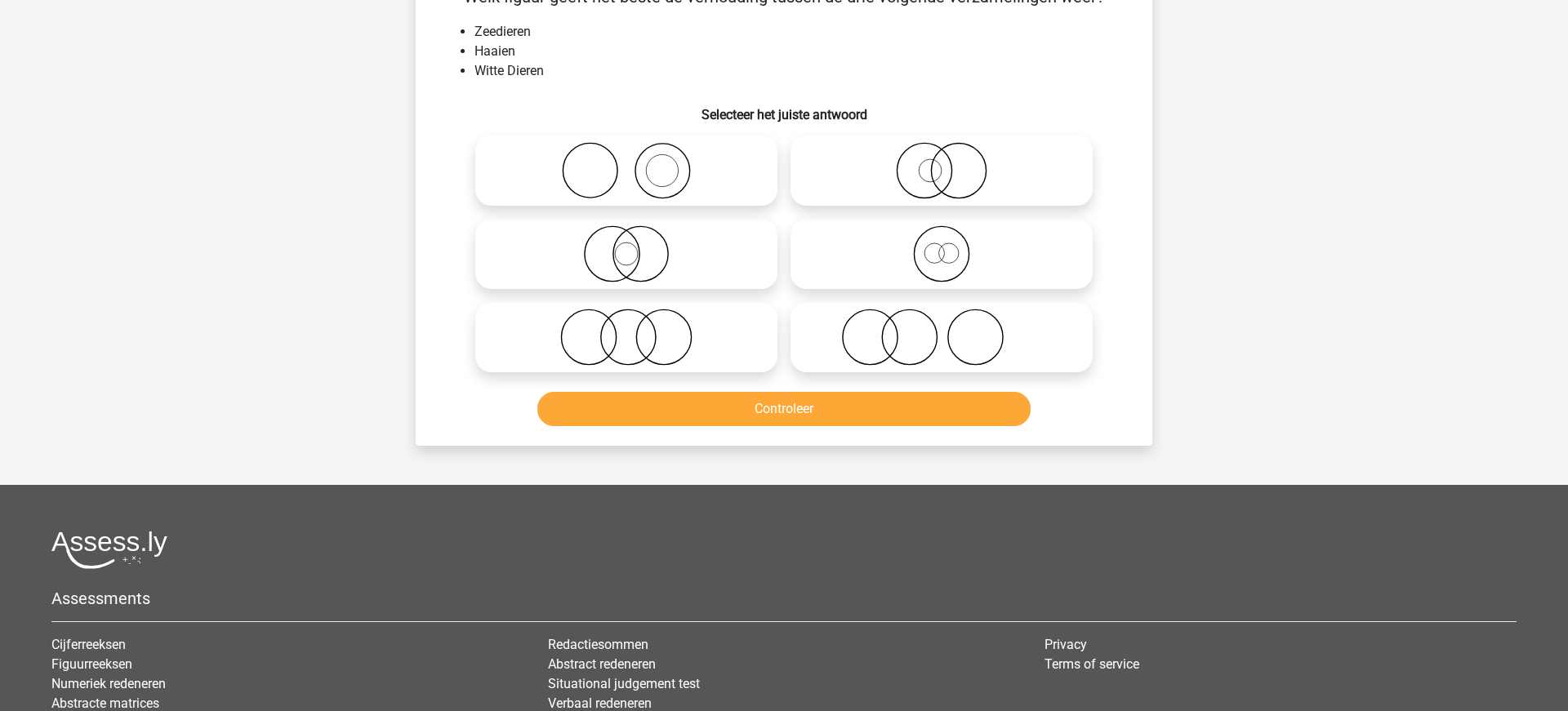
scroll to position [81, 0]
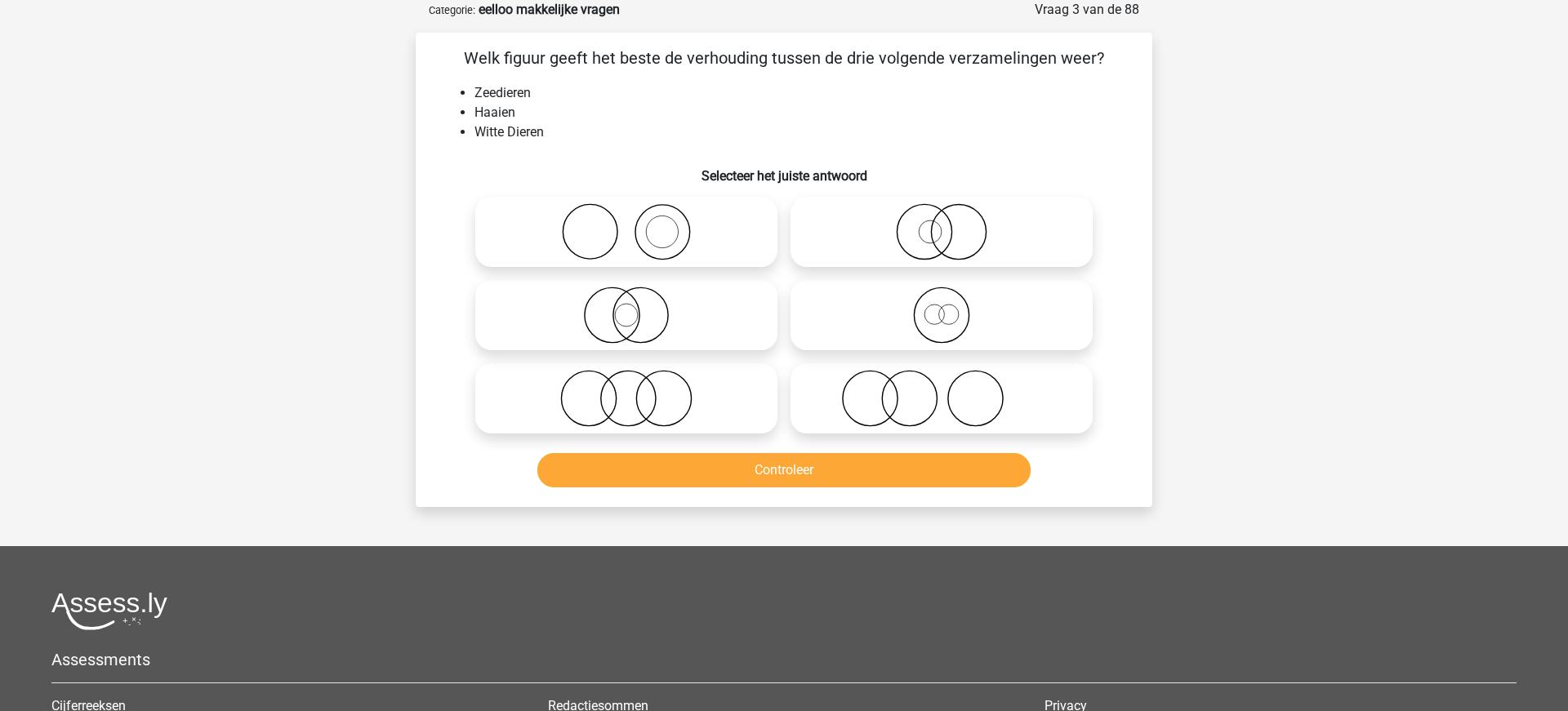
click at [624, 222] on icon at bounding box center [626, 231] width 289 height 57
click at [626, 222] on input "radio" at bounding box center [631, 218] width 11 height 11
radio input "true"
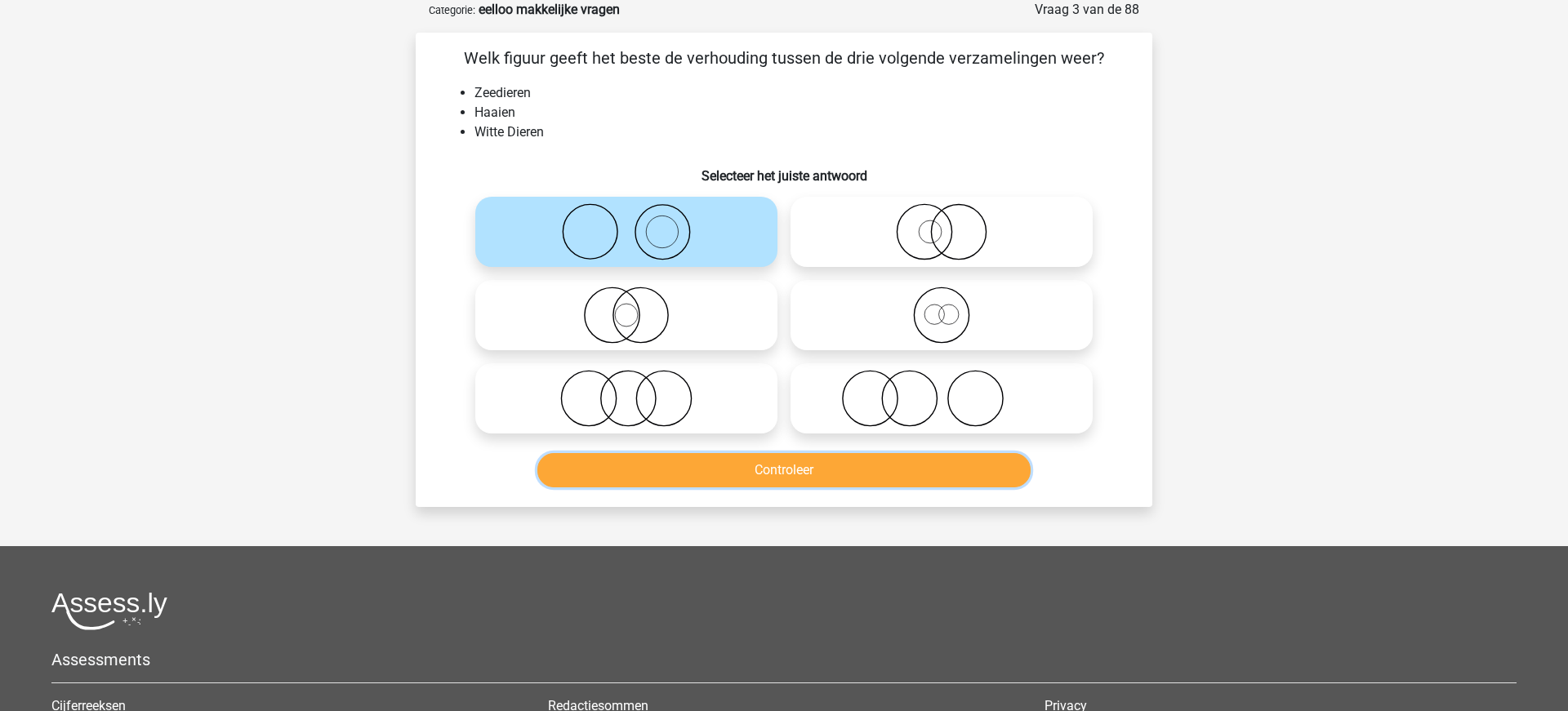
click at [756, 472] on button "Controleer" at bounding box center [784, 471] width 494 height 35
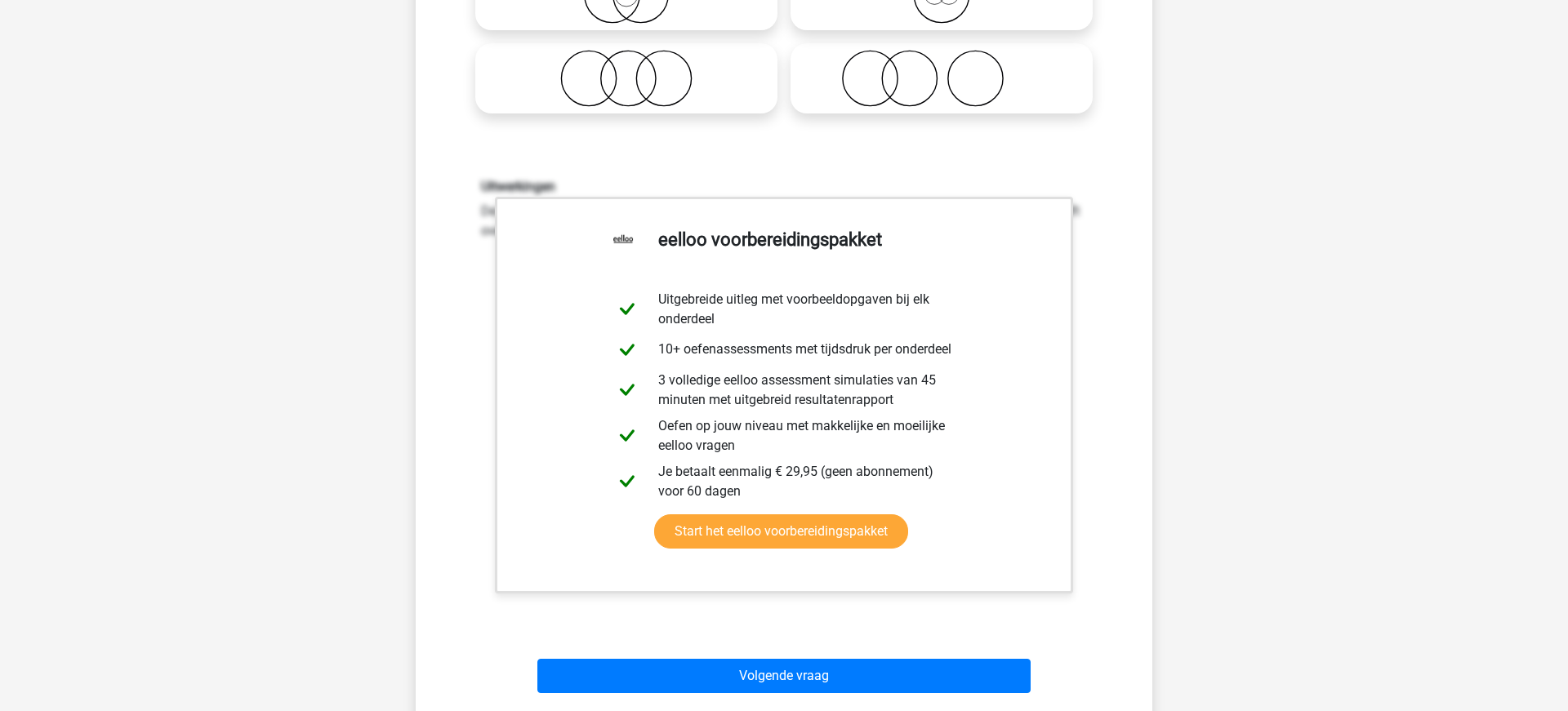
scroll to position [434, 0]
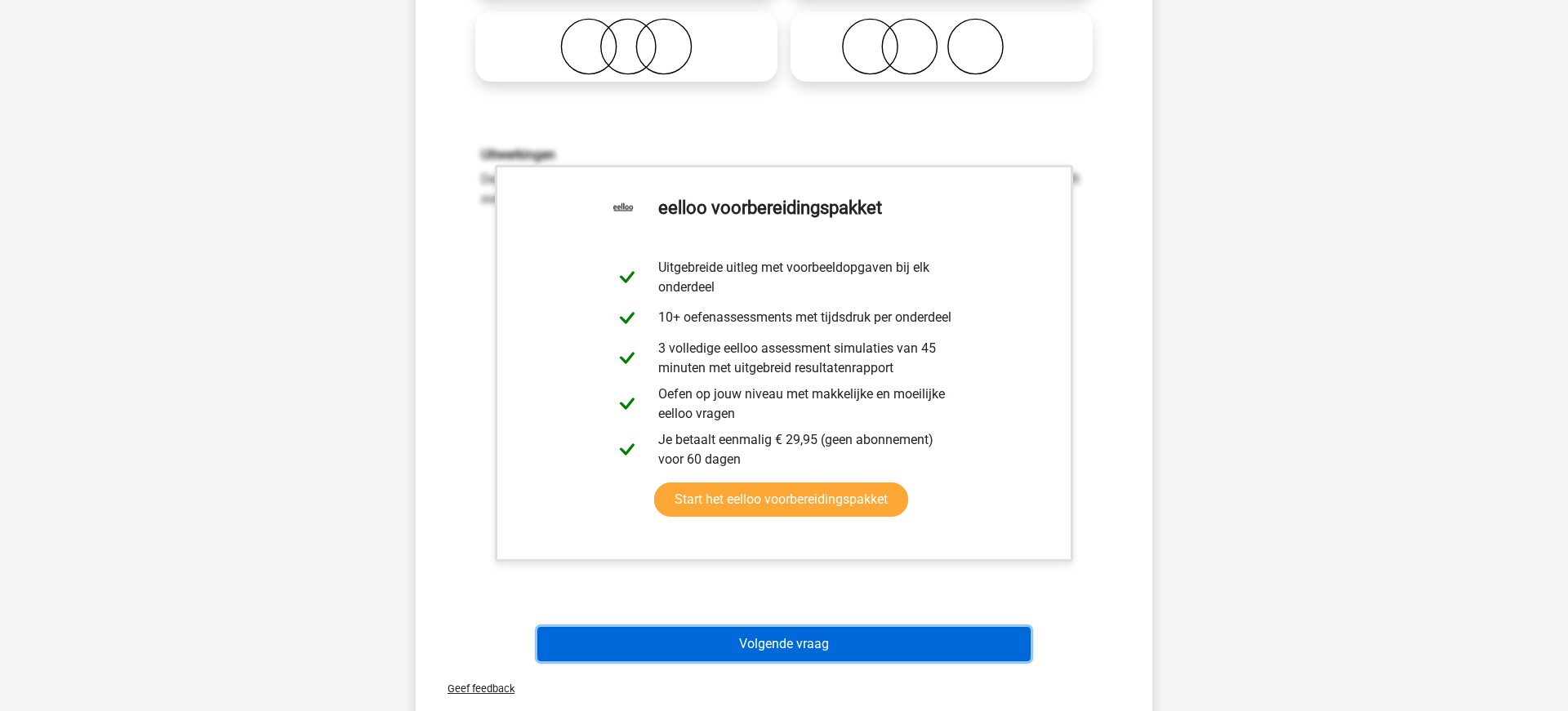
click at [755, 639] on button "Volgende vraag" at bounding box center [784, 644] width 494 height 35
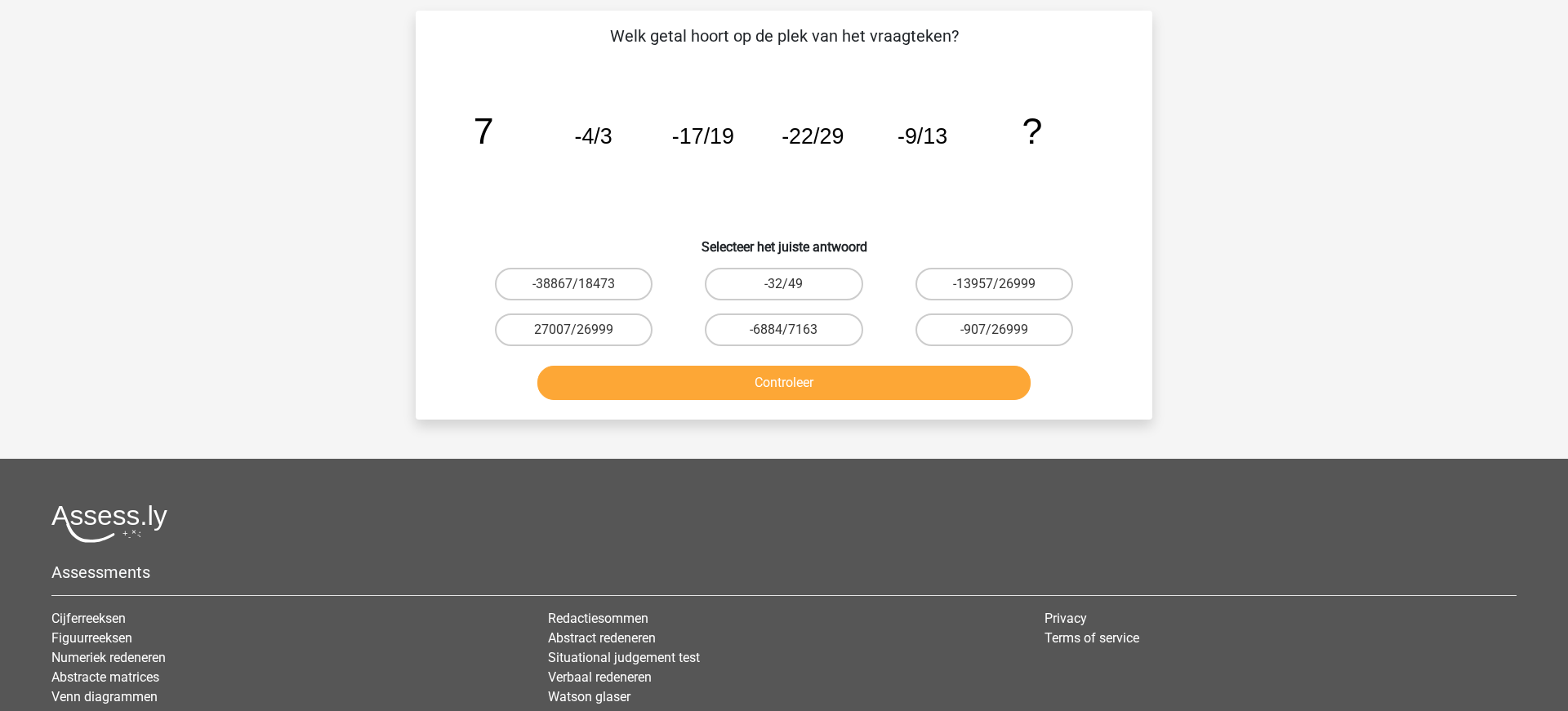
scroll to position [81, 0]
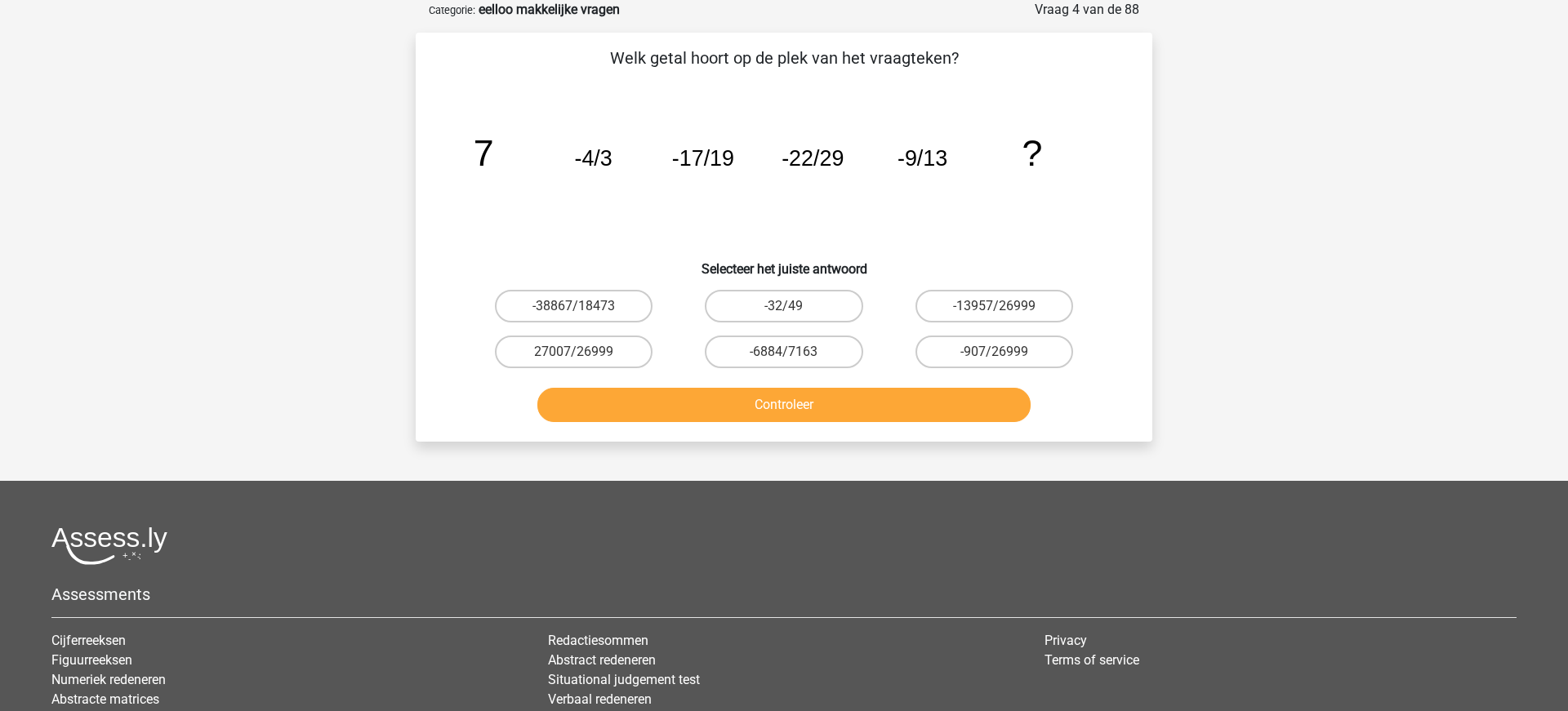
click at [801, 402] on button "Controleer" at bounding box center [784, 405] width 494 height 35
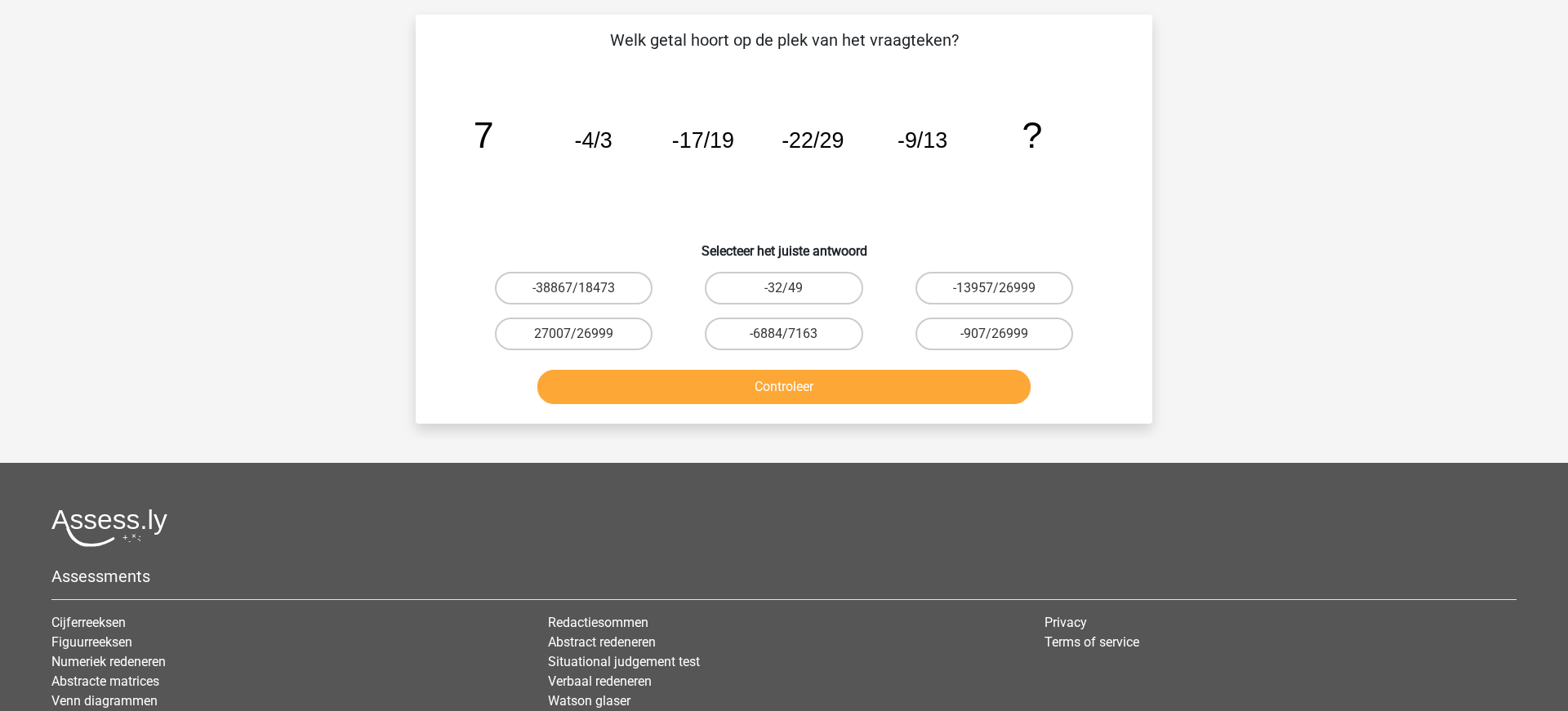
scroll to position [94, 0]
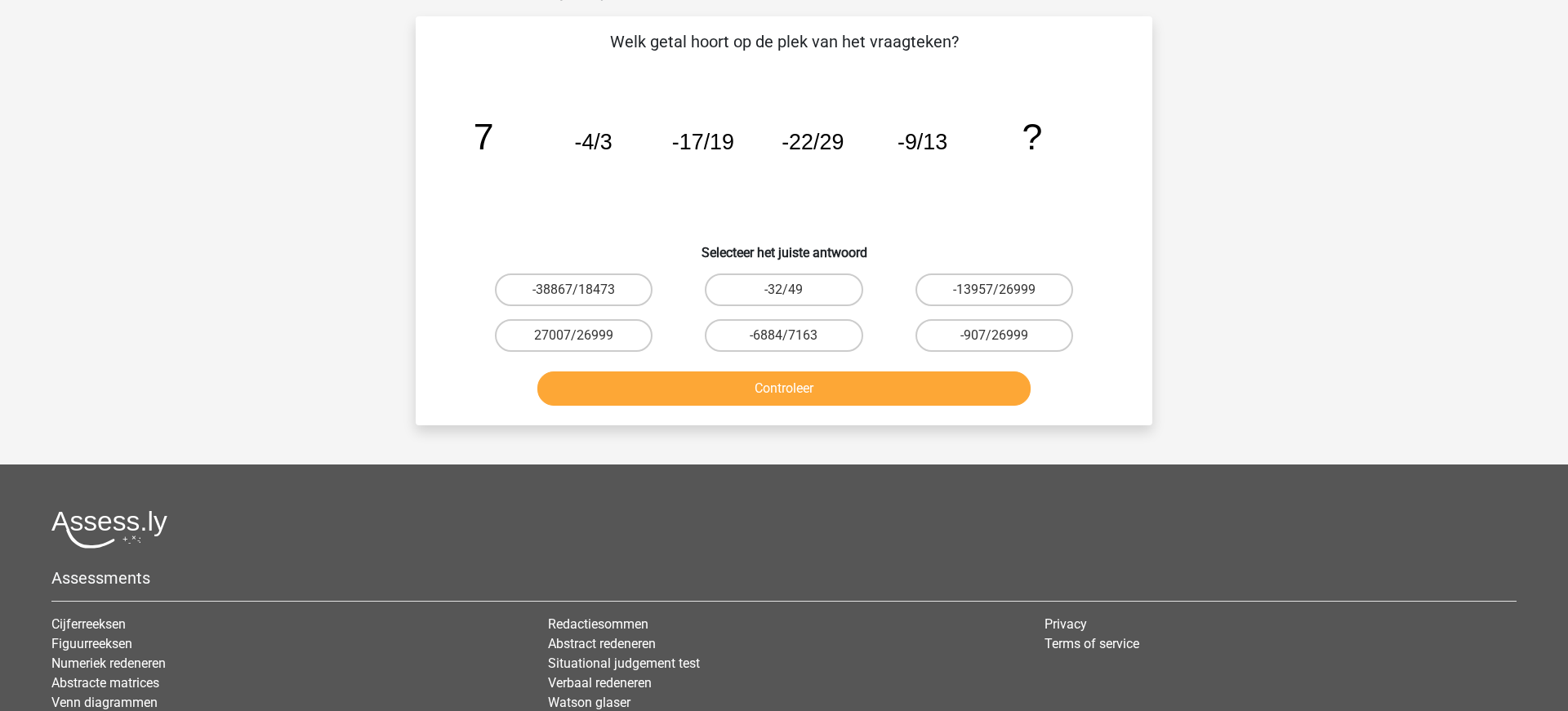
click at [786, 343] on input "-6884/7163" at bounding box center [789, 341] width 11 height 11
radio input "true"
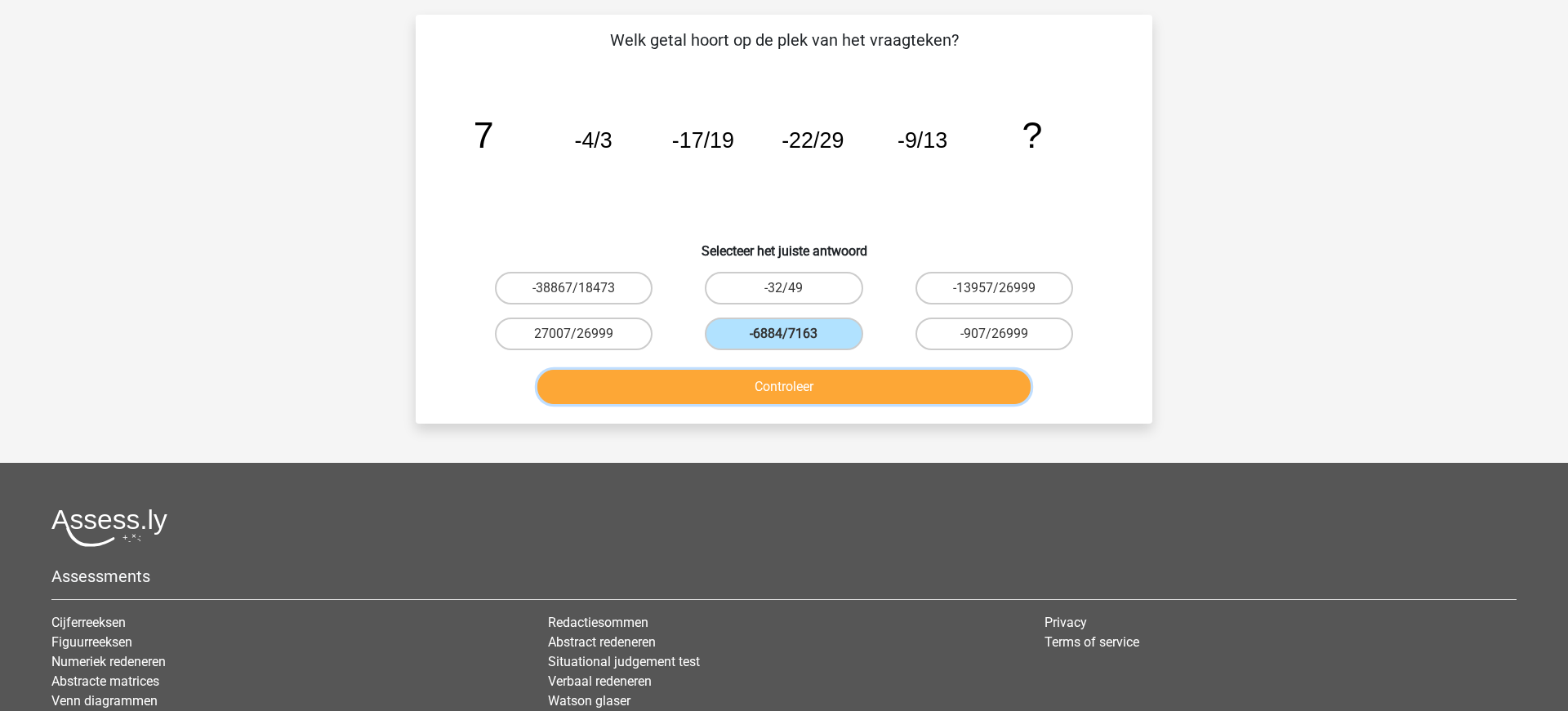
click at [789, 382] on button "Controleer" at bounding box center [784, 387] width 494 height 35
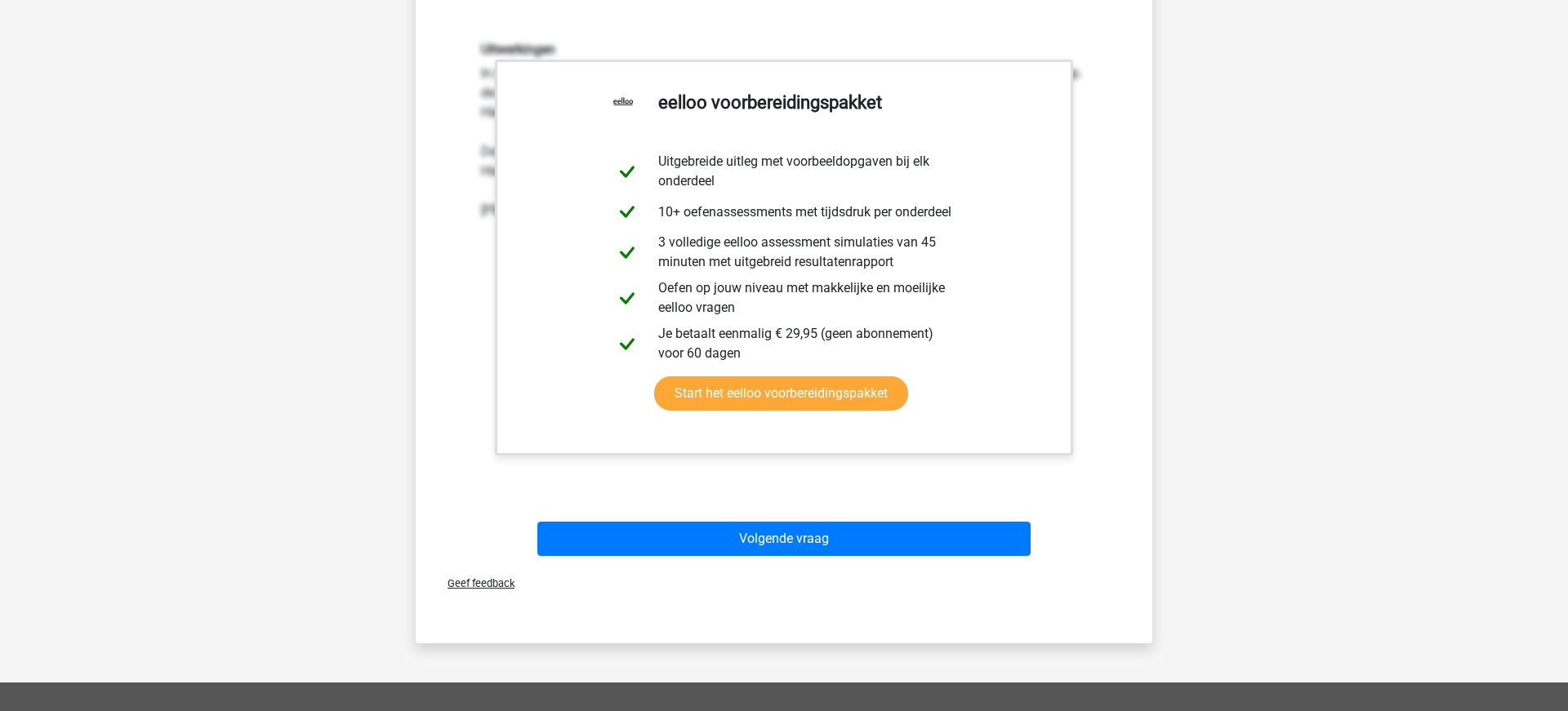
scroll to position [511, 0]
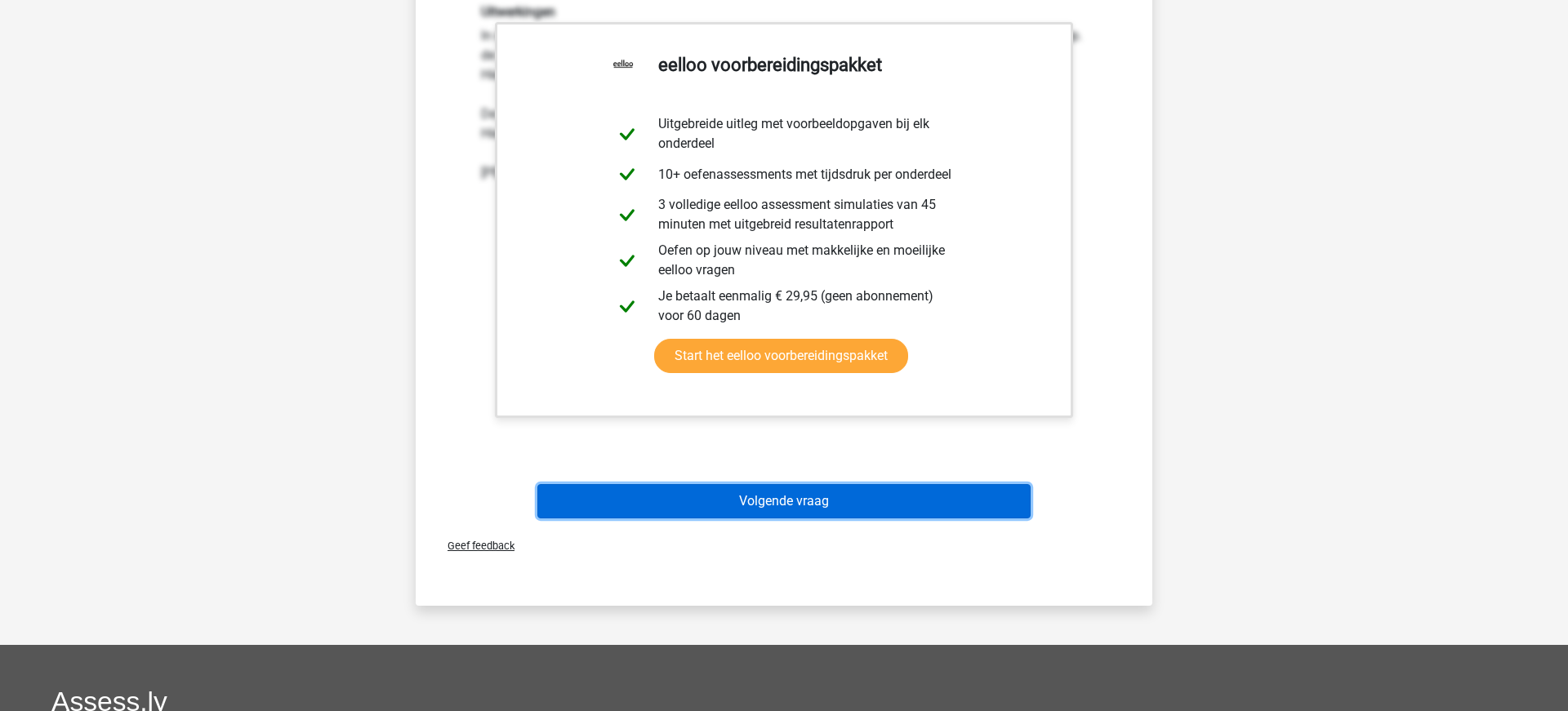
click at [736, 498] on button "Volgende vraag" at bounding box center [784, 501] width 494 height 35
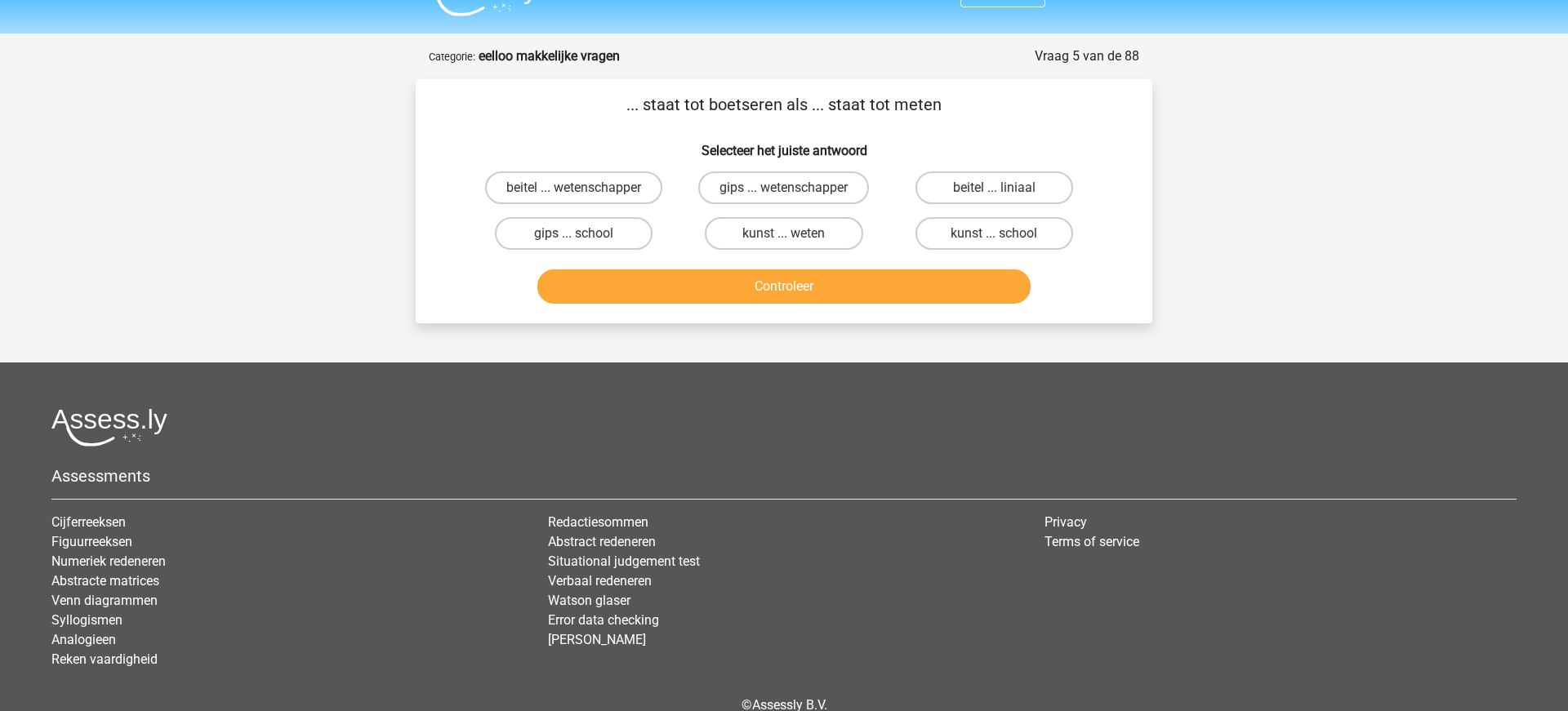
scroll to position [0, 0]
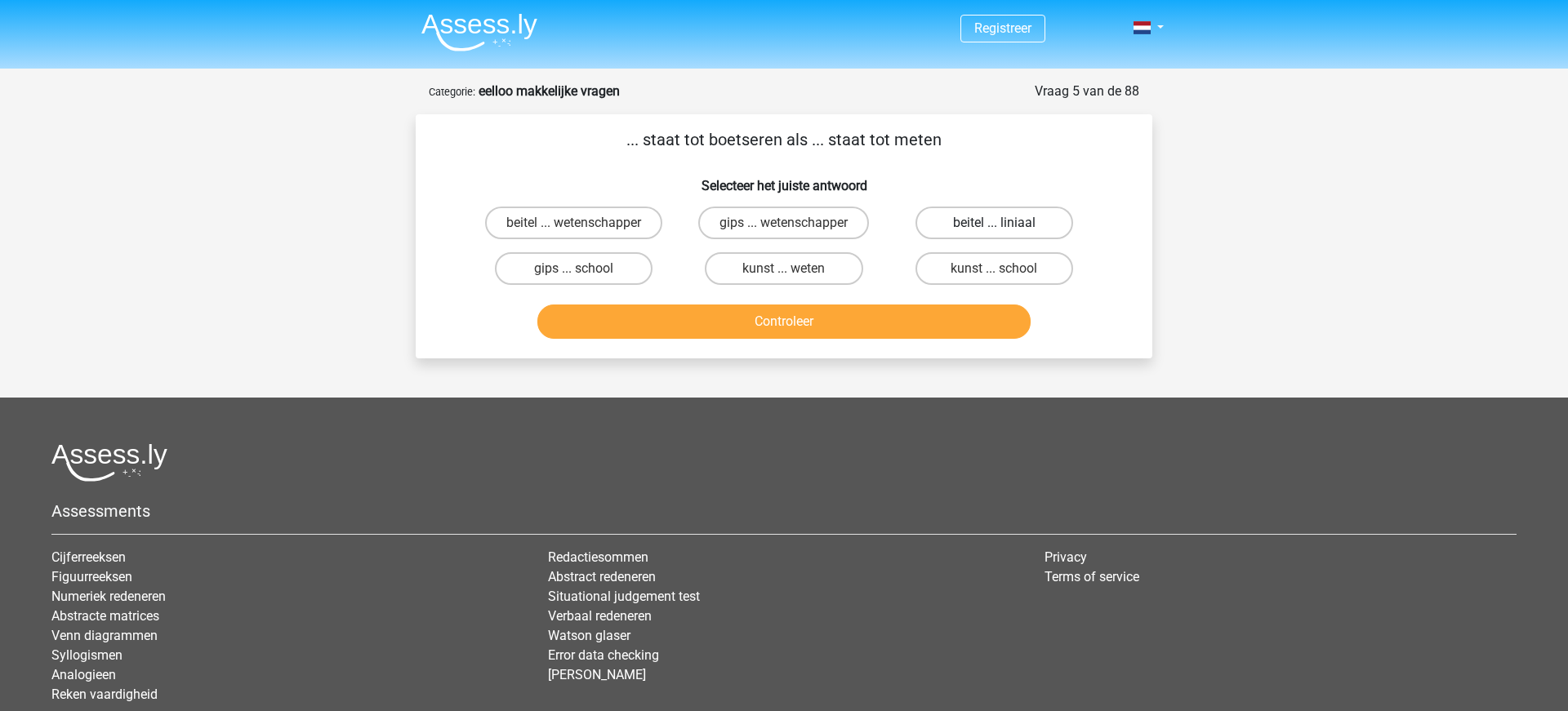
click at [972, 219] on label "beitel ... liniaal" at bounding box center [993, 223] width 157 height 33
click at [993, 223] on input "beitel ... liniaal" at bounding box center [998, 228] width 11 height 11
radio input "true"
click at [846, 337] on button "Controleer" at bounding box center [784, 322] width 494 height 35
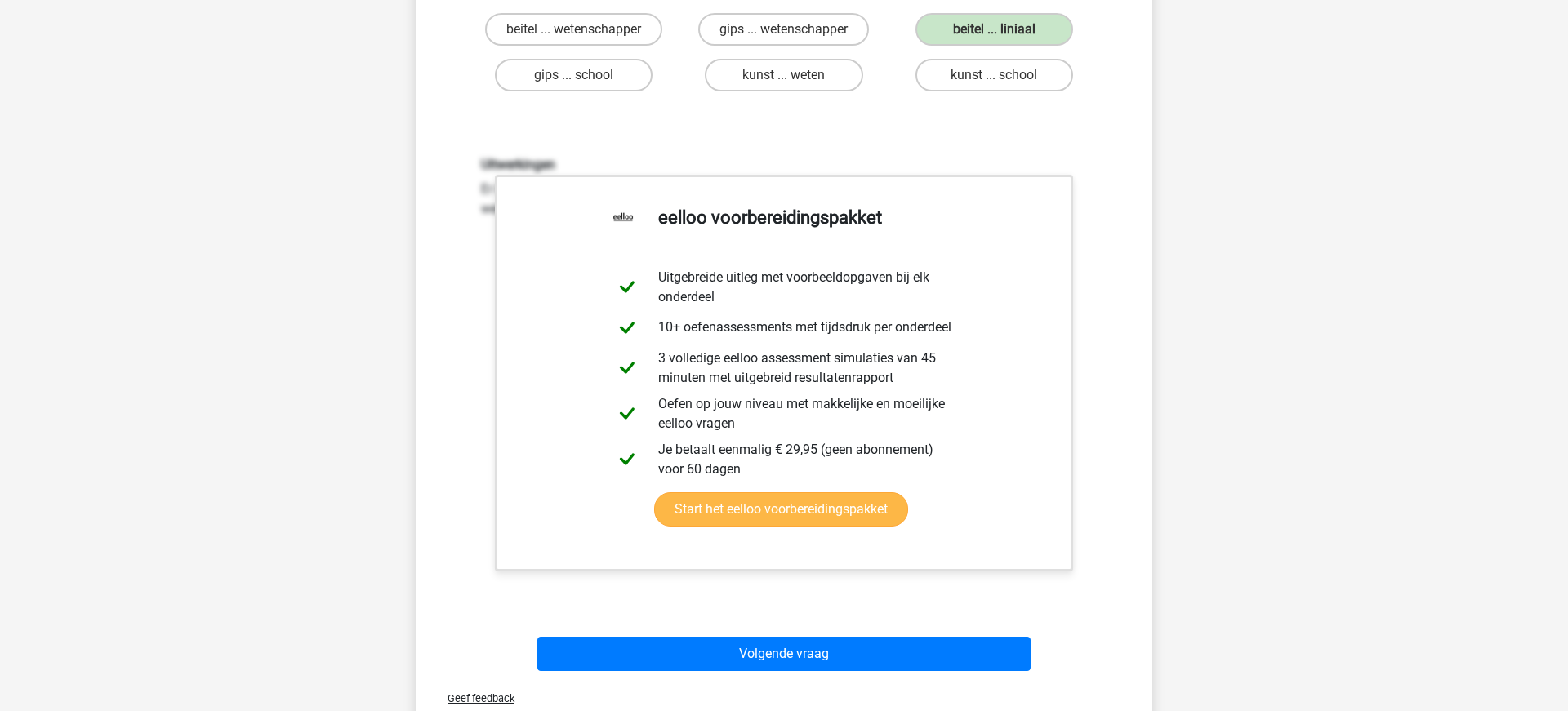
scroll to position [267, 0]
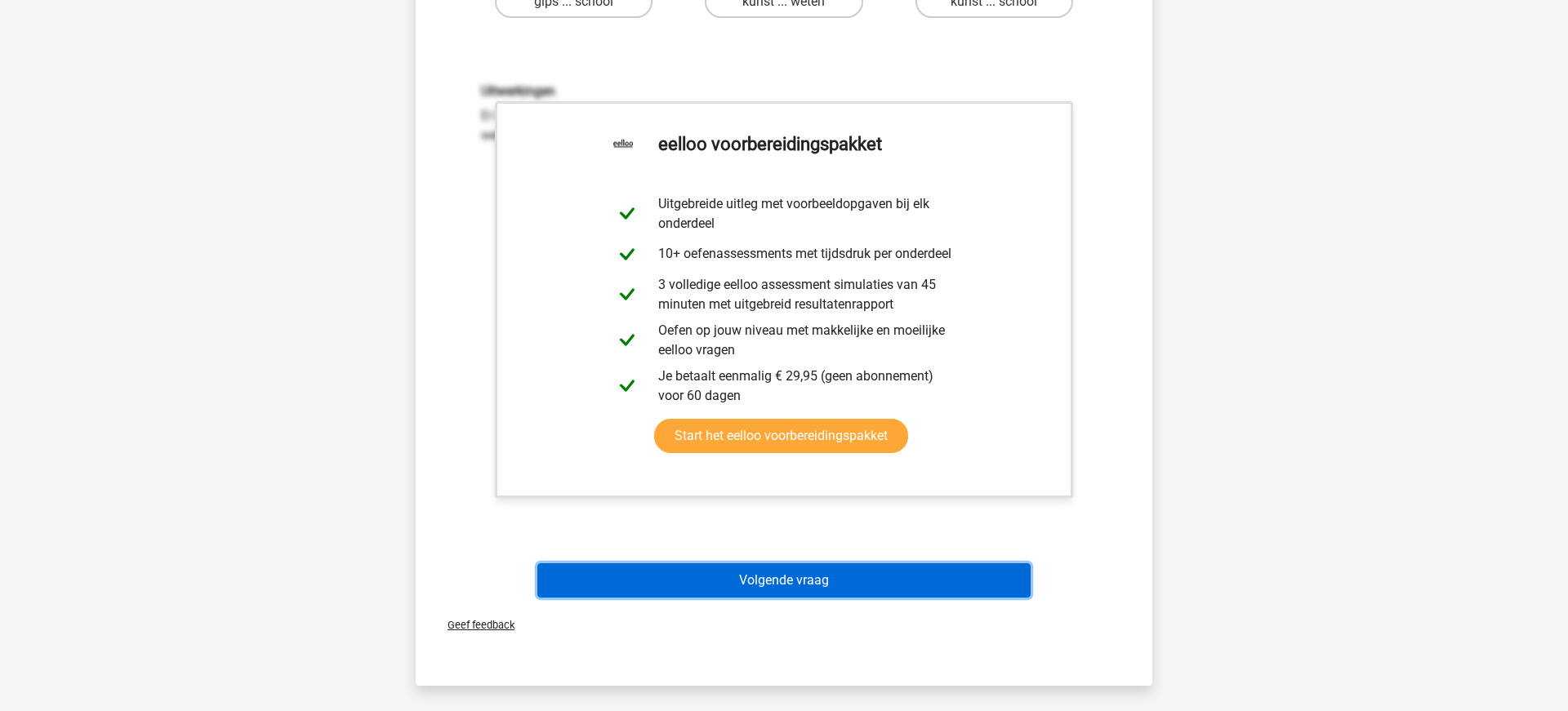
click at [768, 586] on button "Volgende vraag" at bounding box center [784, 580] width 494 height 35
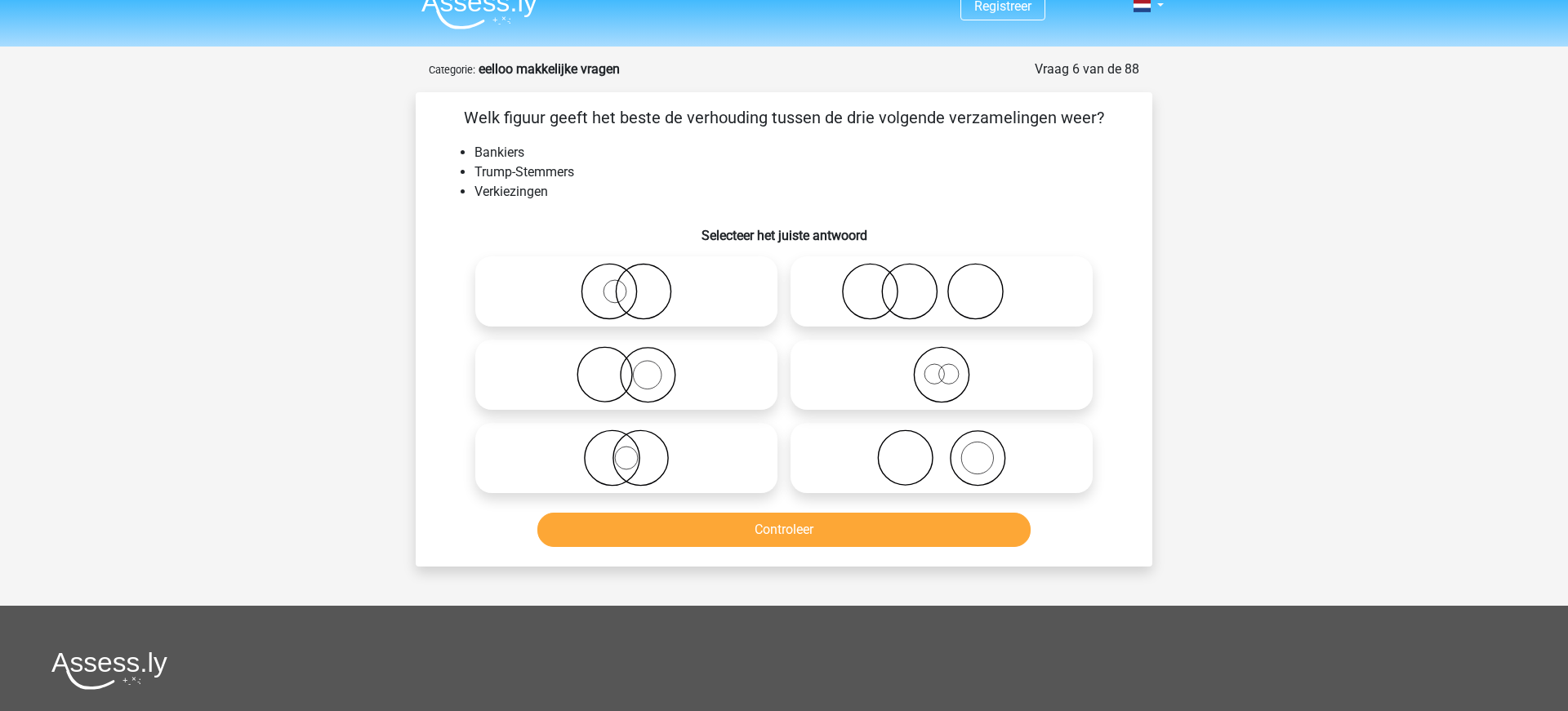
scroll to position [27, 0]
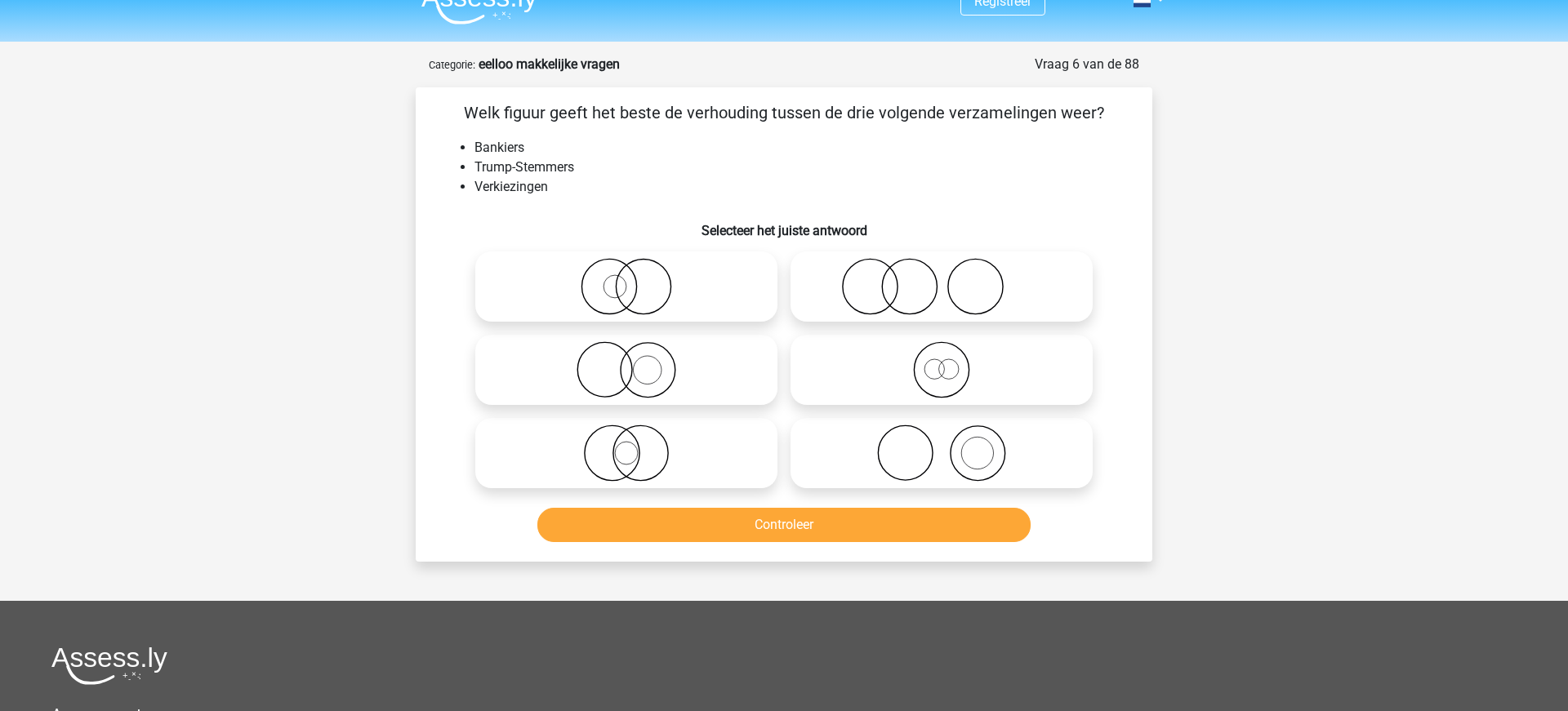
click at [877, 289] on icon at bounding box center [941, 286] width 289 height 57
click at [942, 278] on input "radio" at bounding box center [947, 272] width 11 height 11
radio input "true"
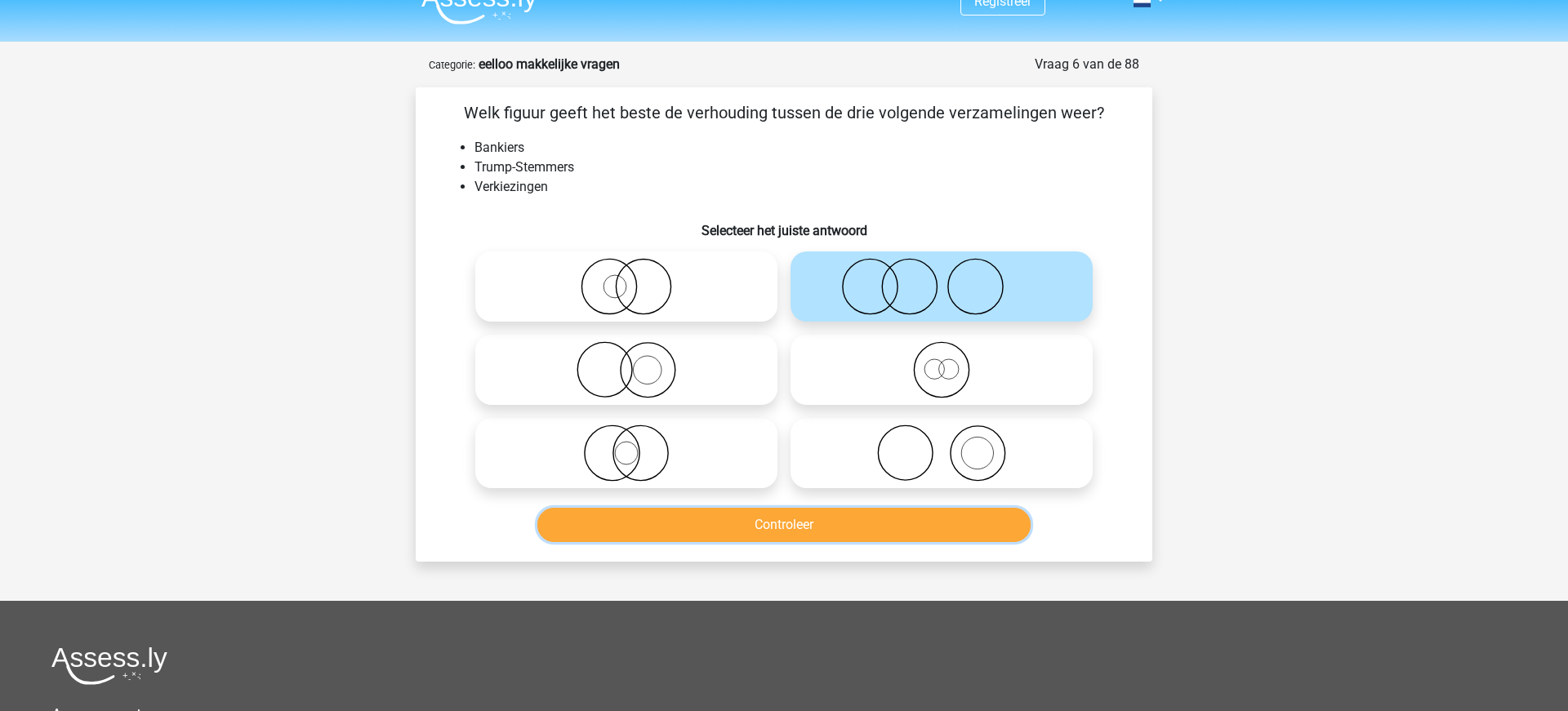
click at [806, 534] on button "Controleer" at bounding box center [784, 525] width 494 height 35
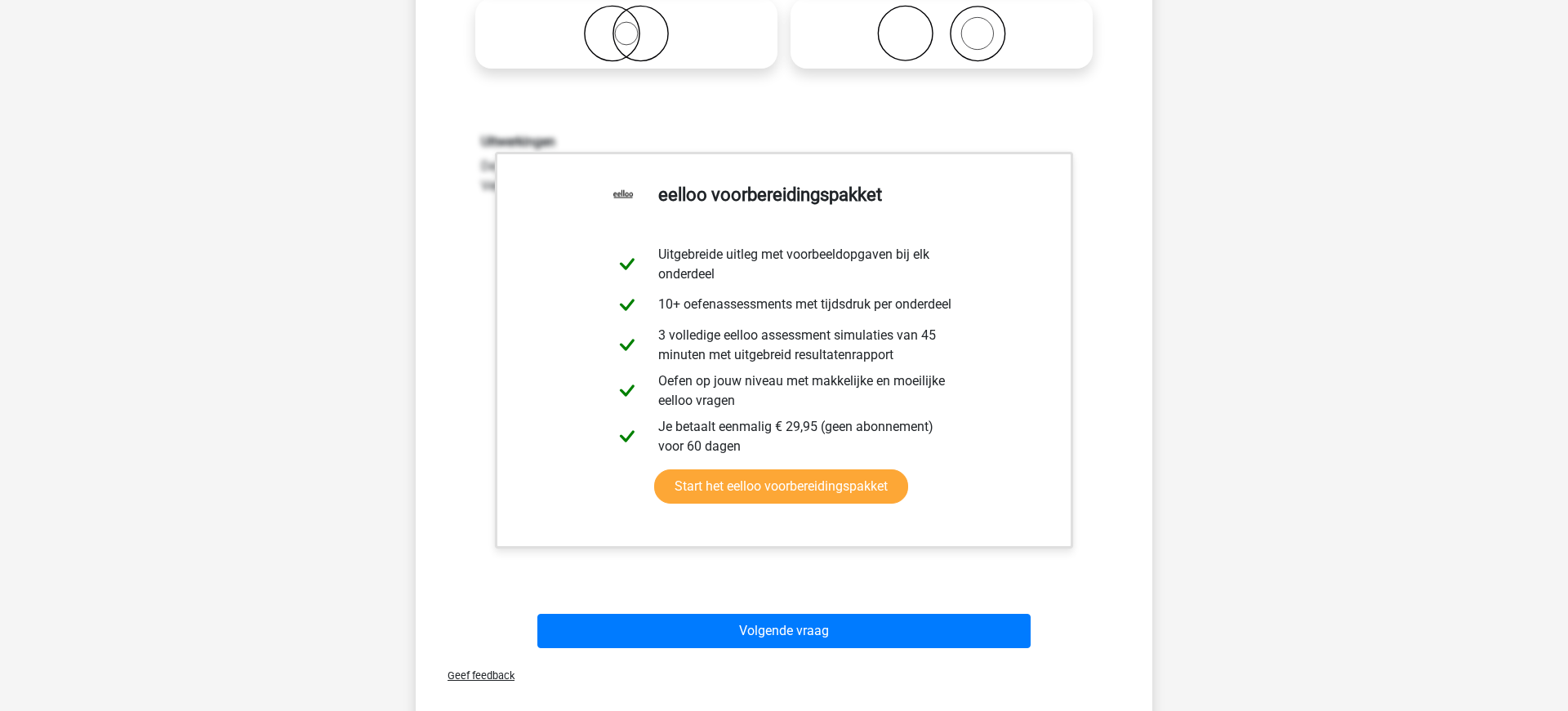
scroll to position [463, 0]
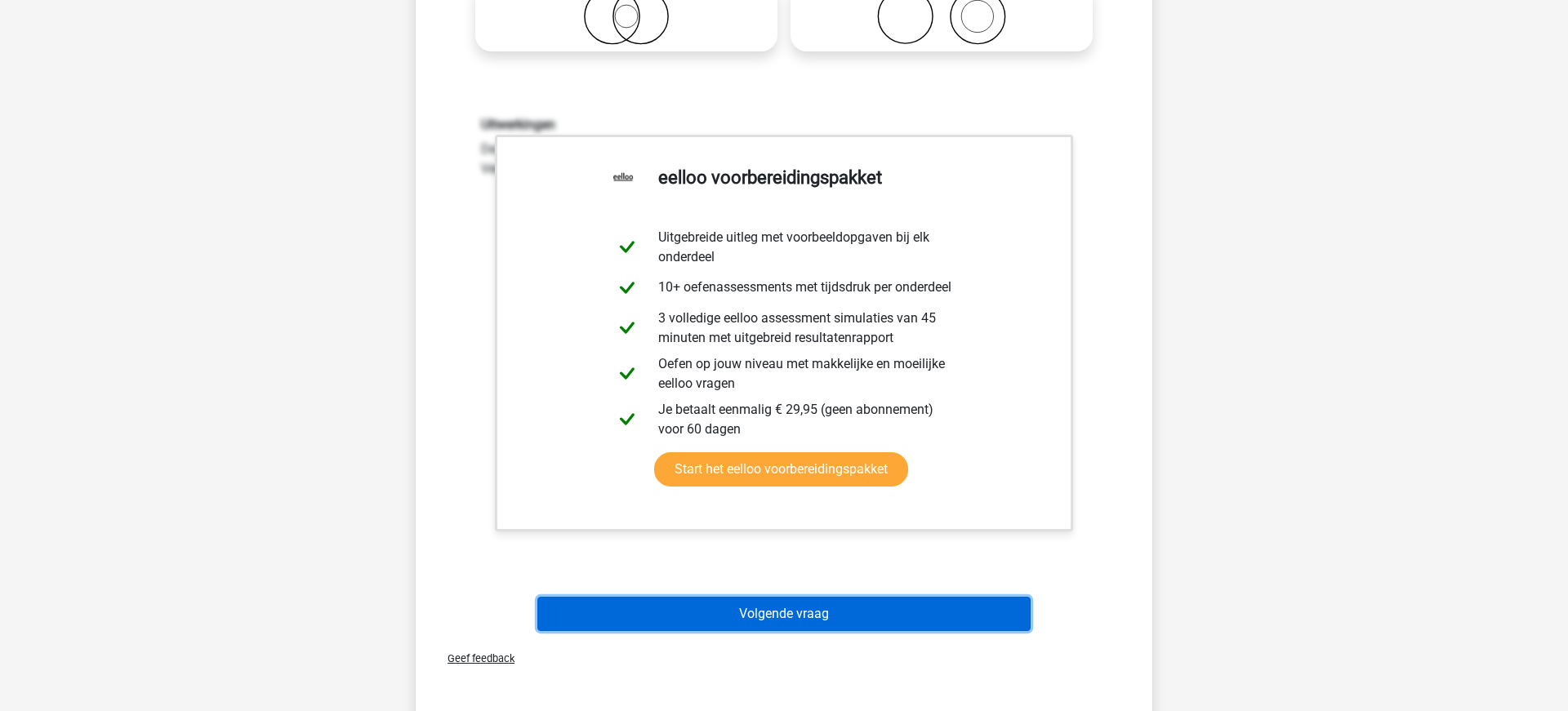
click at [753, 606] on button "Volgende vraag" at bounding box center [784, 614] width 494 height 35
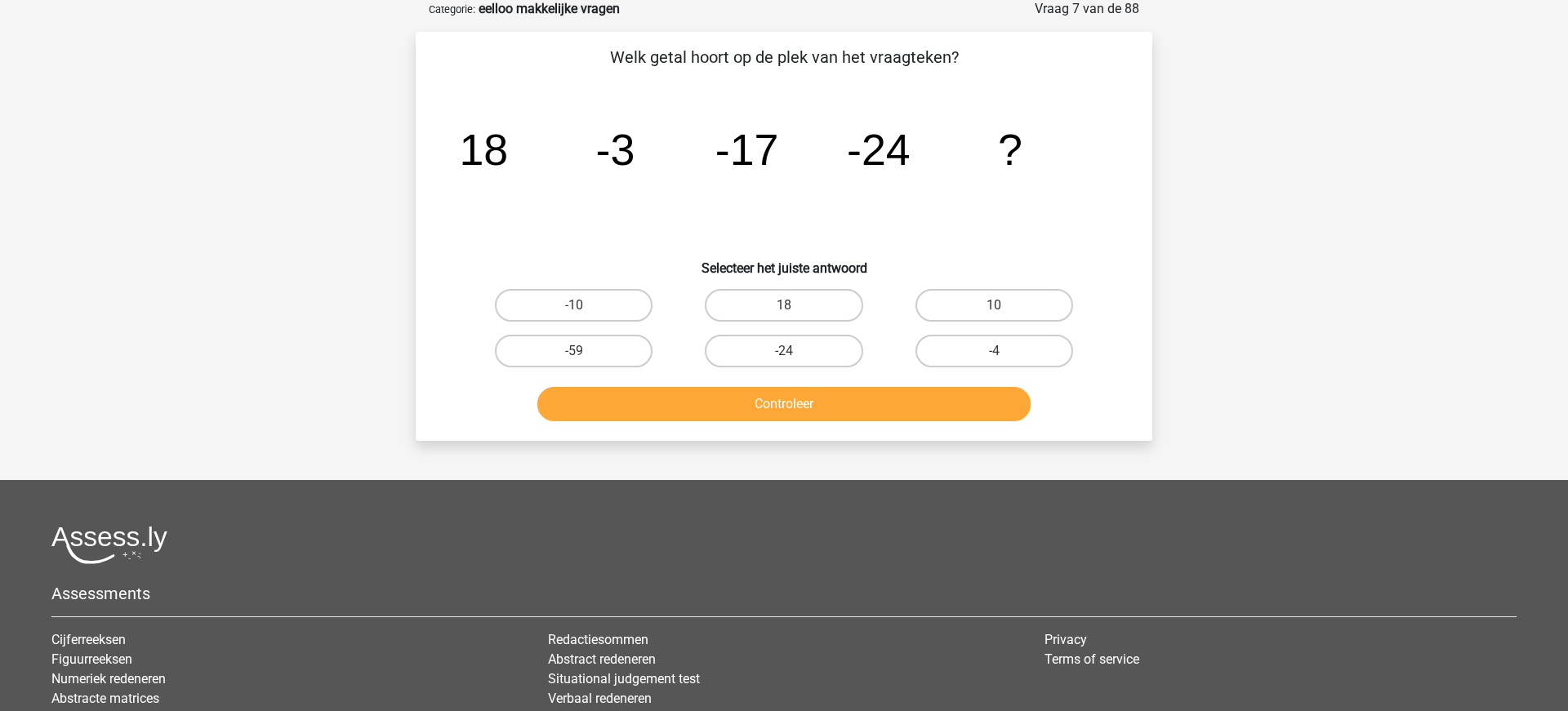
scroll to position [81, 0]
click at [571, 348] on label "-59" at bounding box center [573, 352] width 157 height 33
click at [574, 352] on input "-59" at bounding box center [579, 357] width 11 height 11
radio input "true"
click at [679, 397] on button "Controleer" at bounding box center [784, 405] width 494 height 35
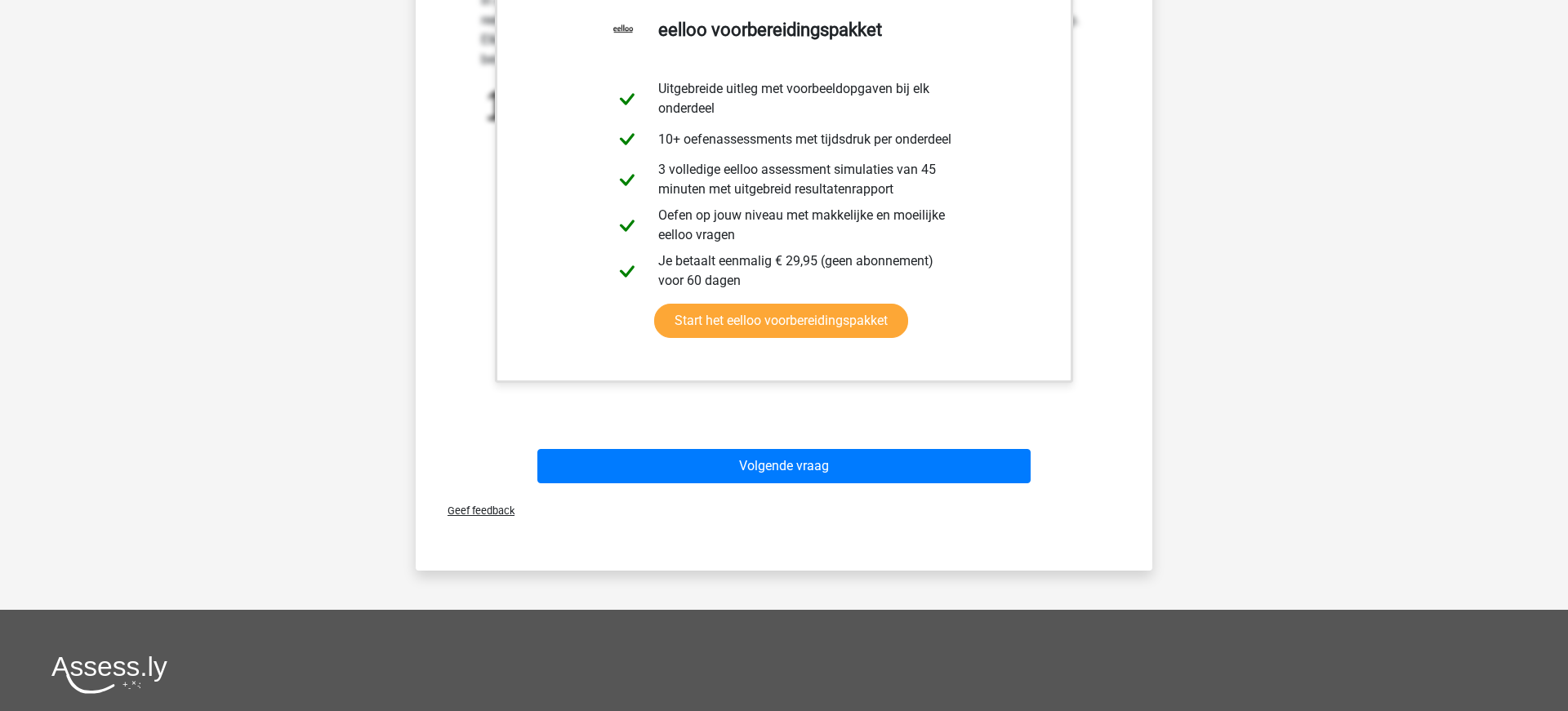
scroll to position [586, 0]
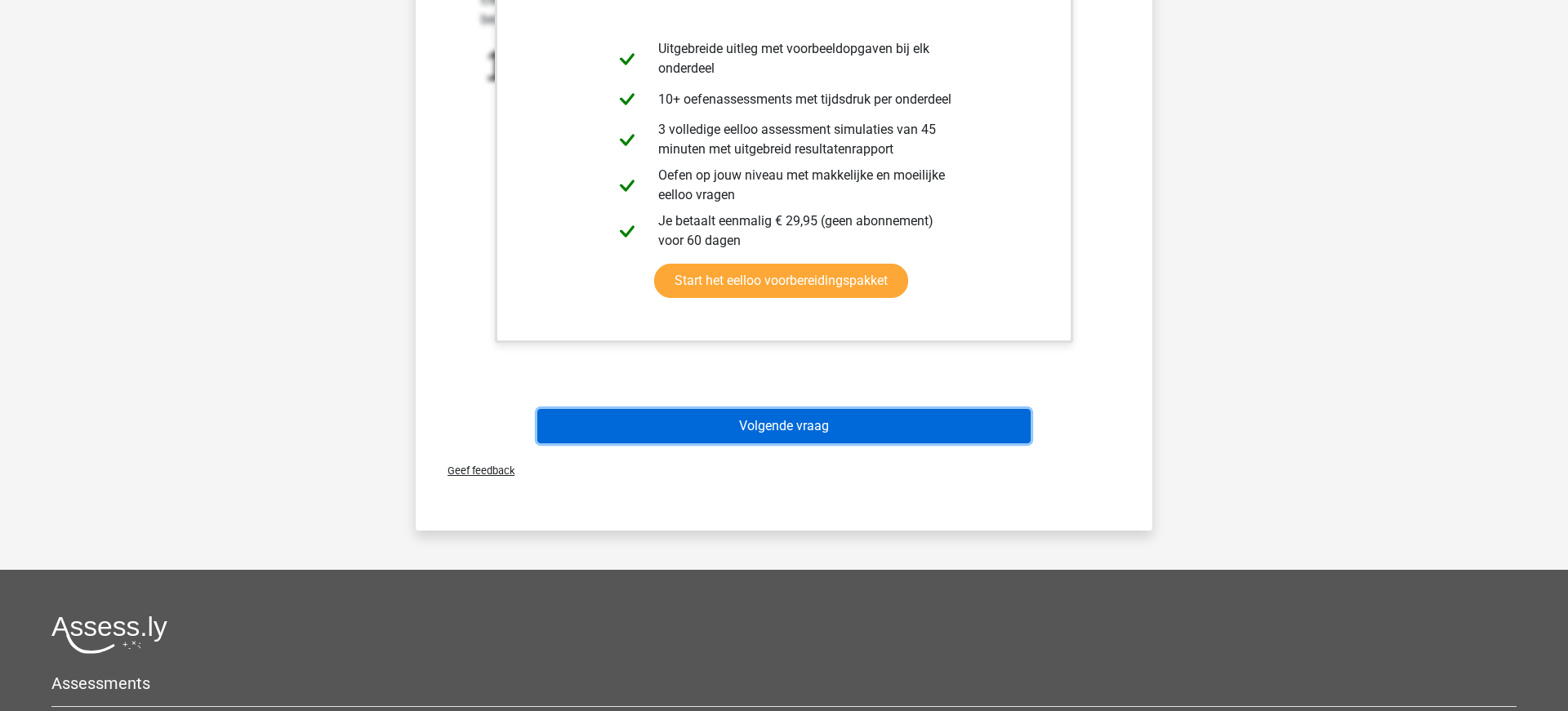
click at [689, 419] on button "Volgende vraag" at bounding box center [784, 426] width 494 height 35
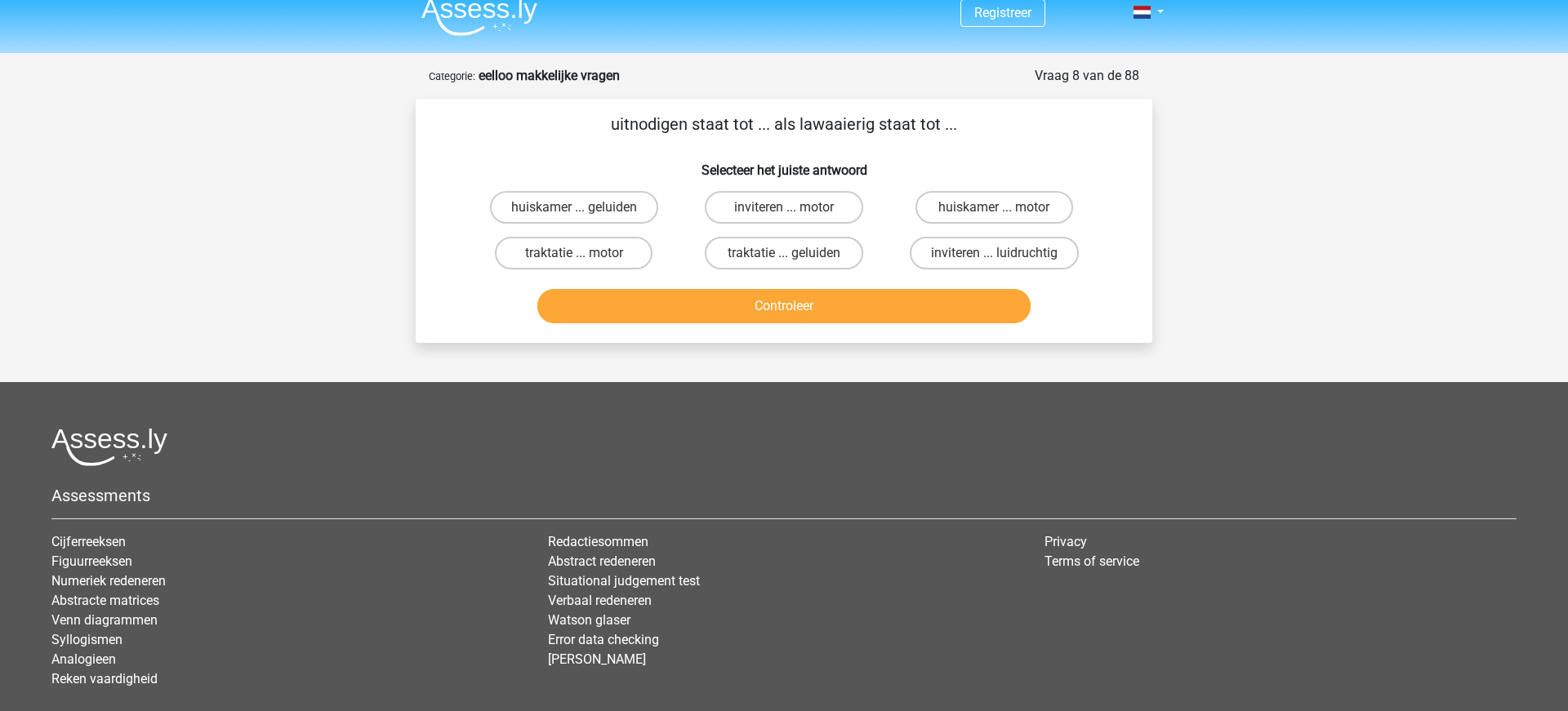
scroll to position [0, 0]
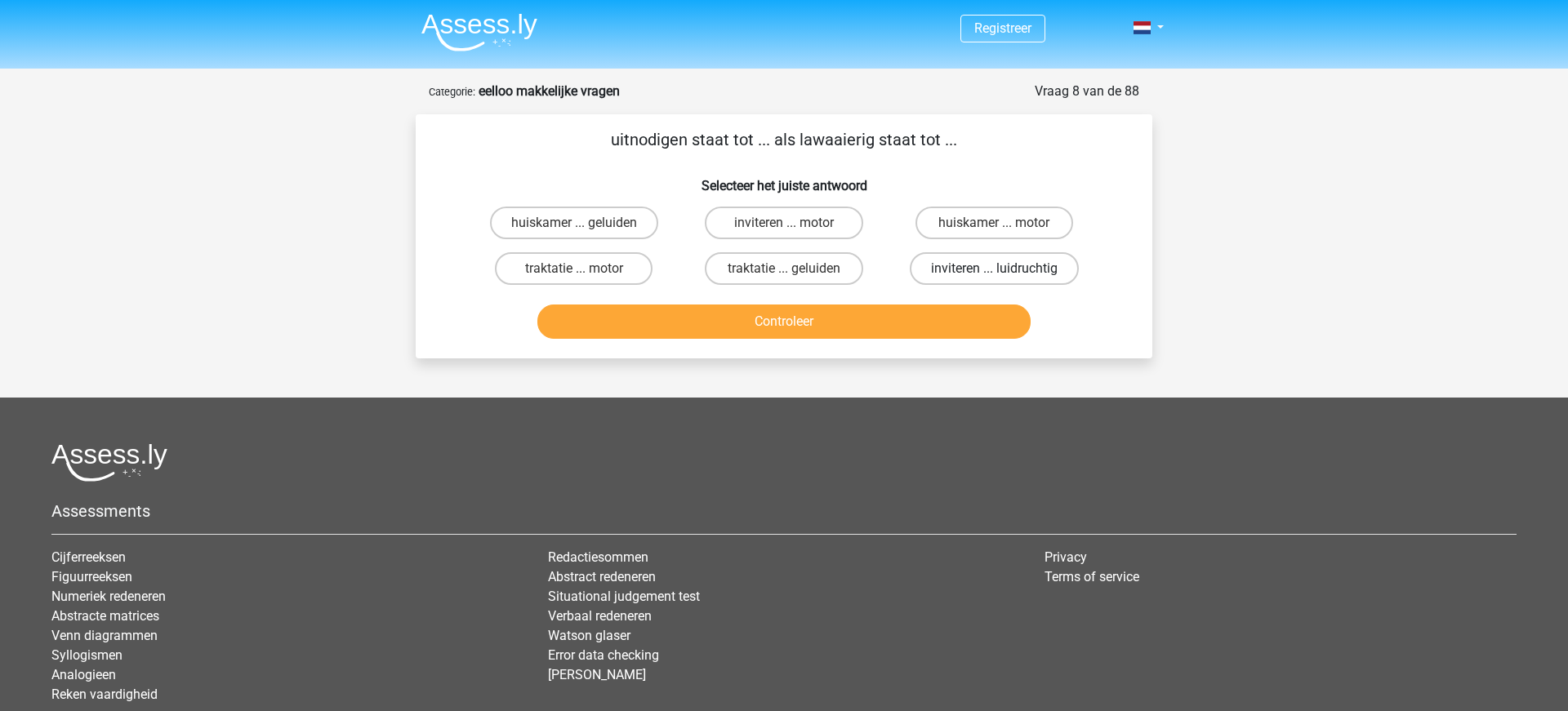
click at [961, 267] on label "inviteren ... luidruchtig" at bounding box center [993, 269] width 169 height 33
click at [993, 268] on input "inviteren ... luidruchtig" at bounding box center [998, 273] width 11 height 11
radio input "true"
click at [843, 317] on button "Controleer" at bounding box center [784, 322] width 494 height 35
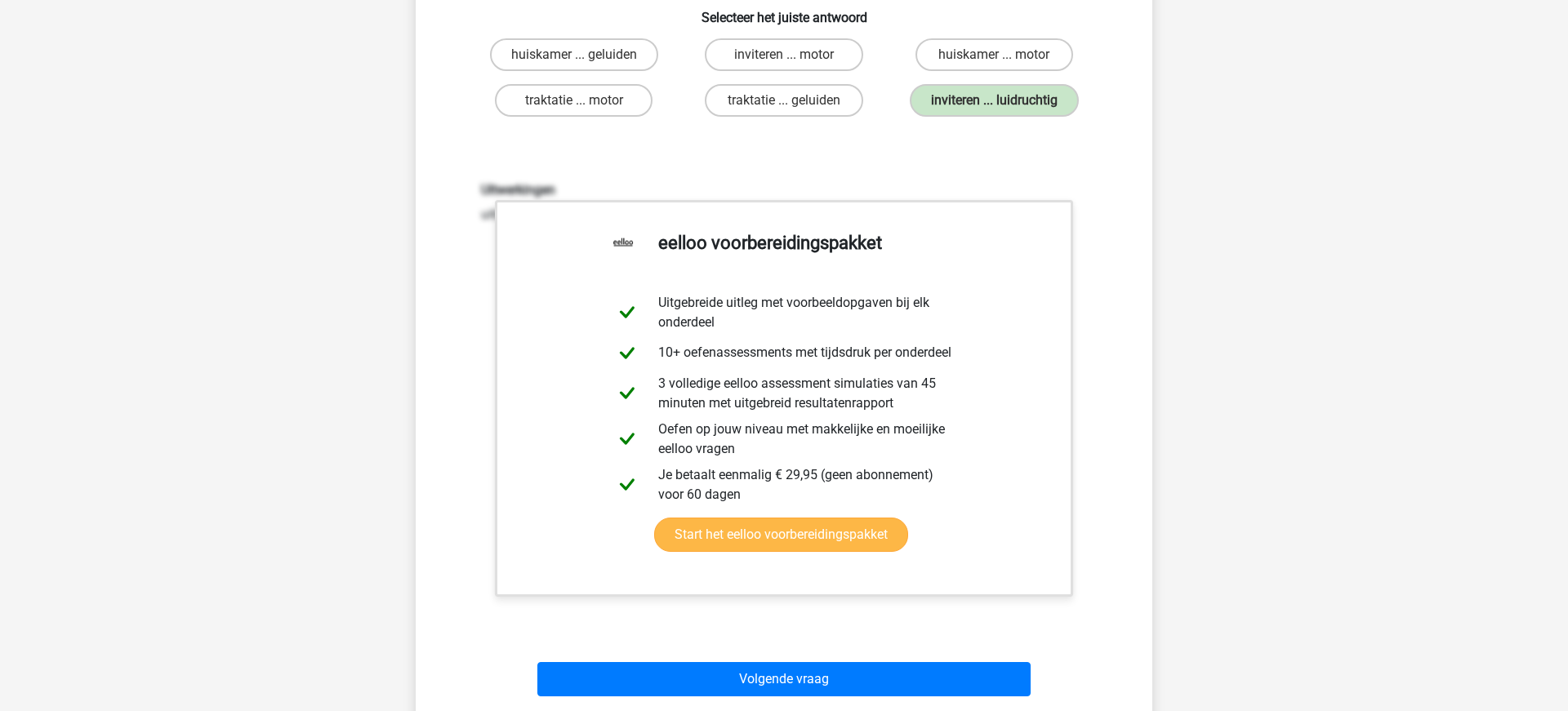
scroll to position [181, 0]
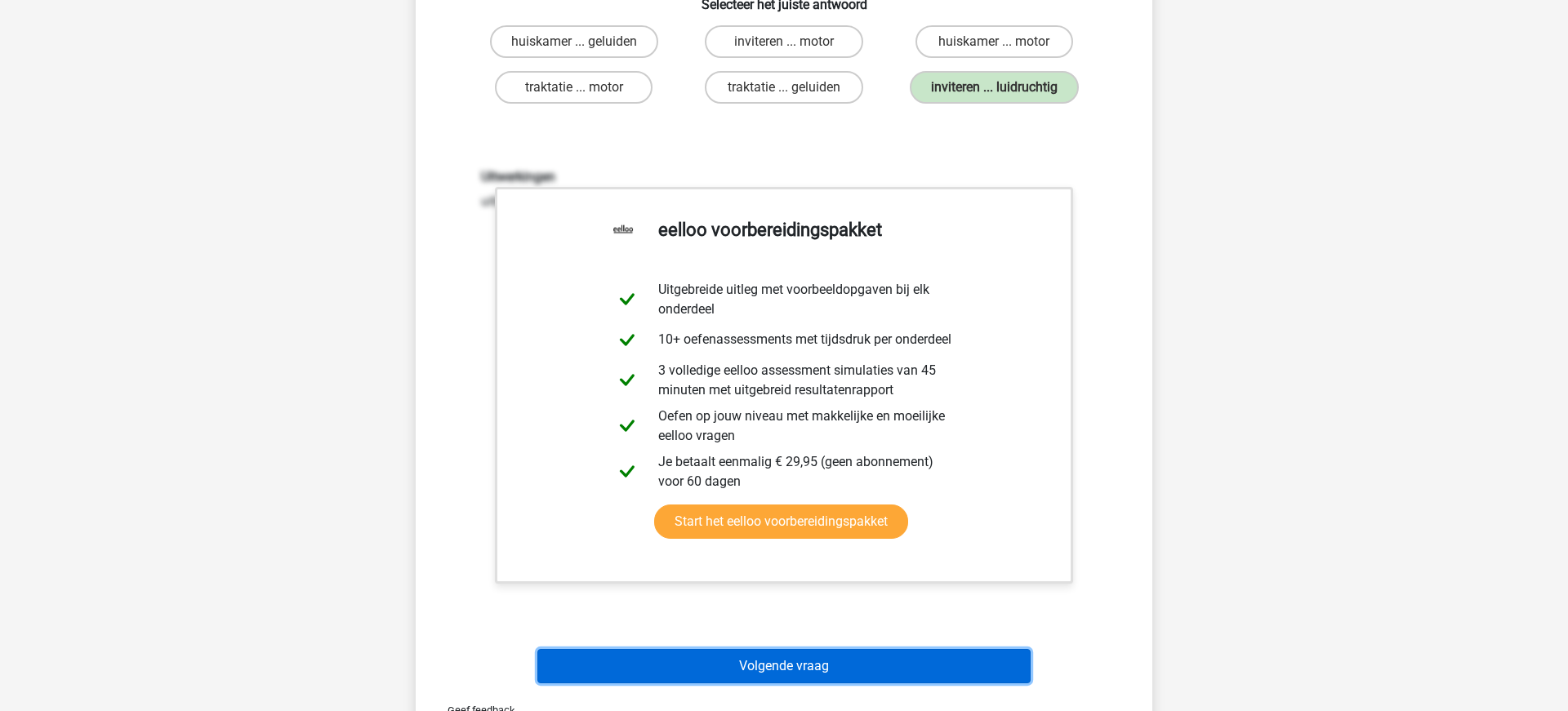
click at [728, 667] on button "Volgende vraag" at bounding box center [784, 667] width 494 height 35
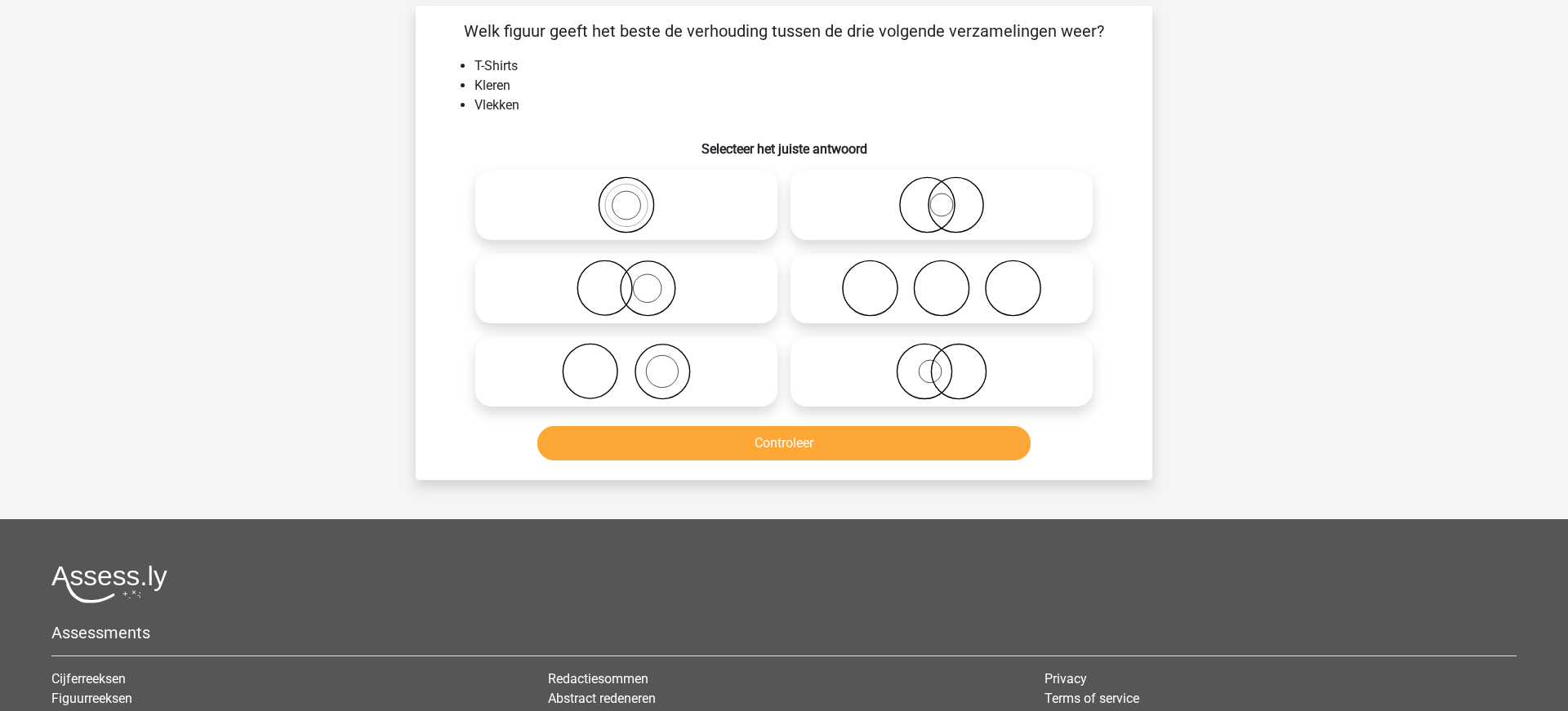
scroll to position [81, 0]
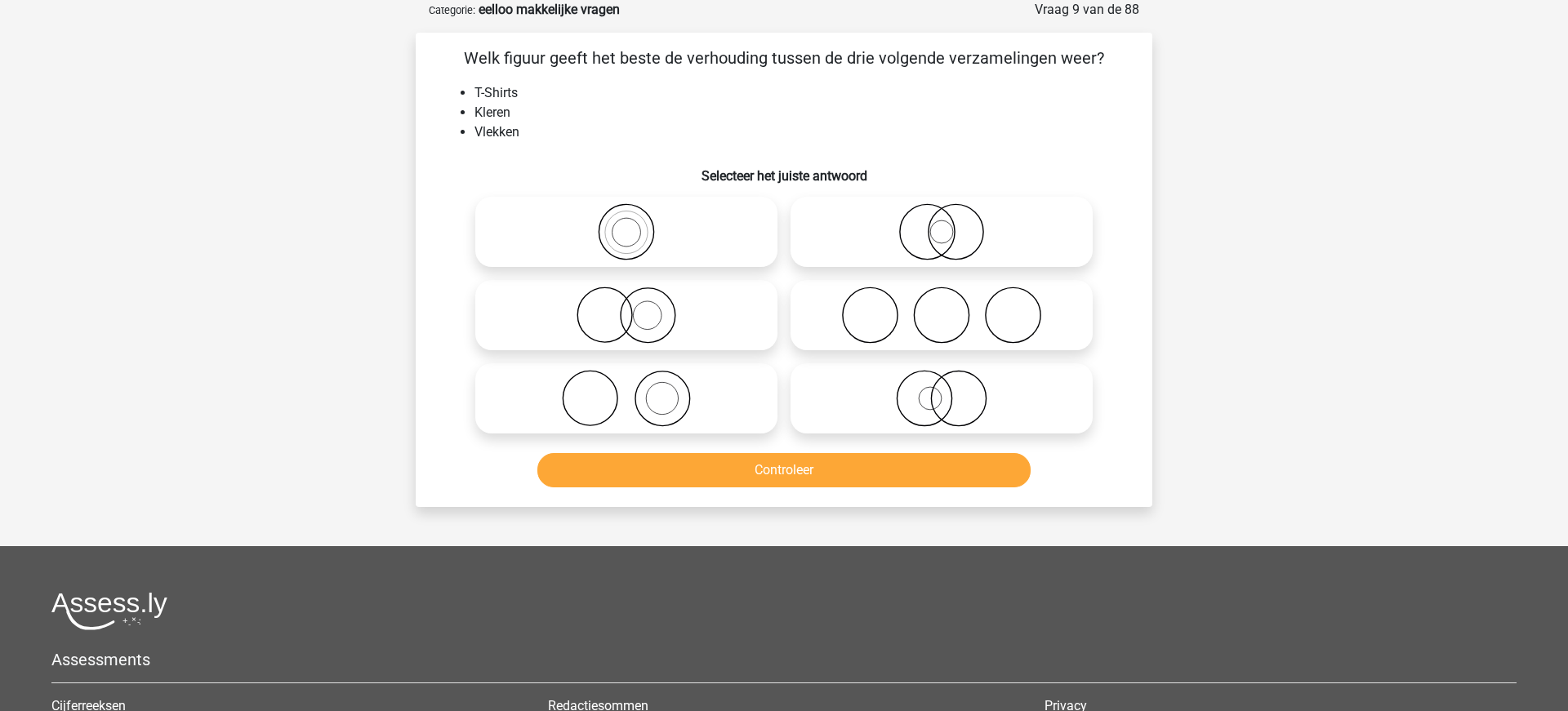
drag, startPoint x: 923, startPoint y: 399, endPoint x: 880, endPoint y: 472, distance: 84.7
click at [923, 400] on icon at bounding box center [941, 397] width 289 height 57
click at [942, 390] on input "radio" at bounding box center [947, 384] width 11 height 11
radio input "true"
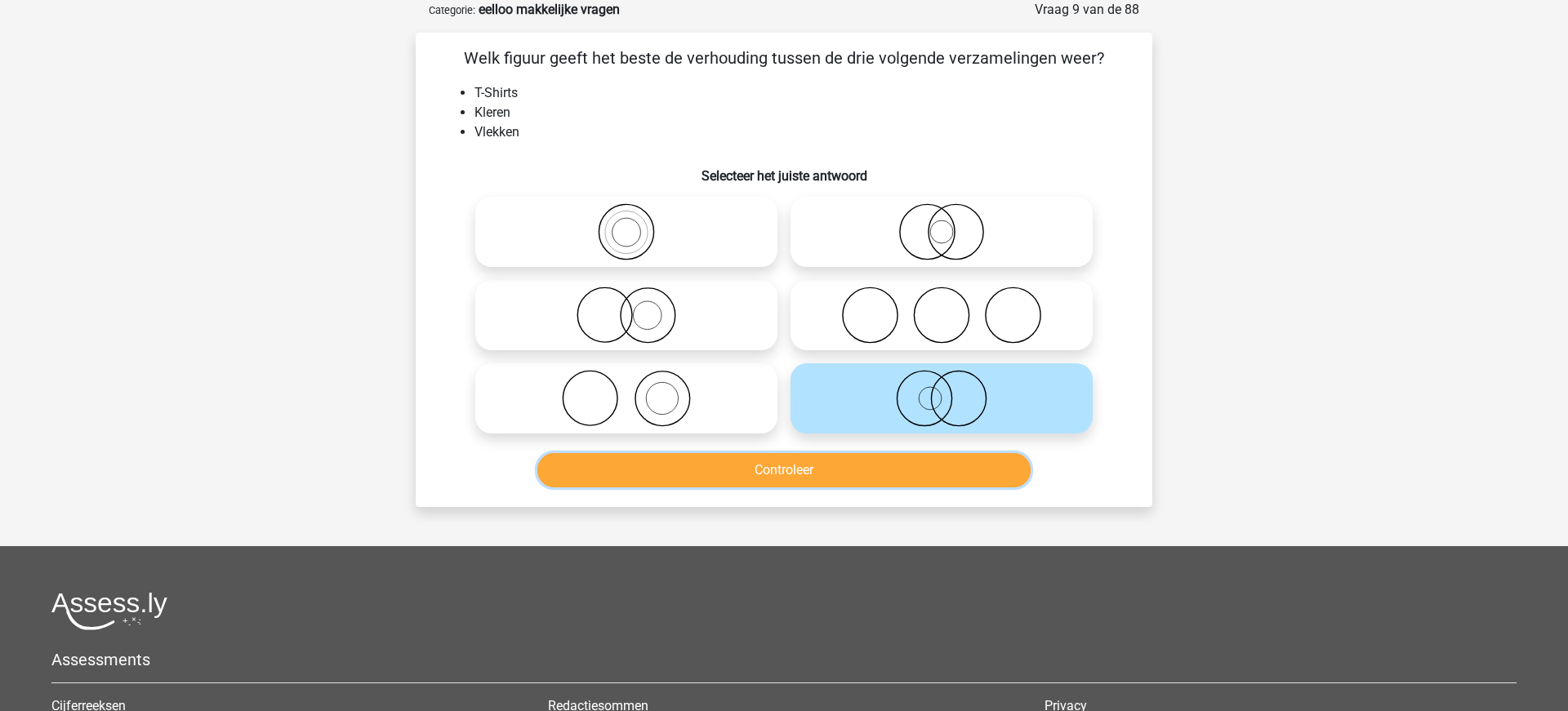
click at [815, 481] on button "Controleer" at bounding box center [784, 471] width 494 height 35
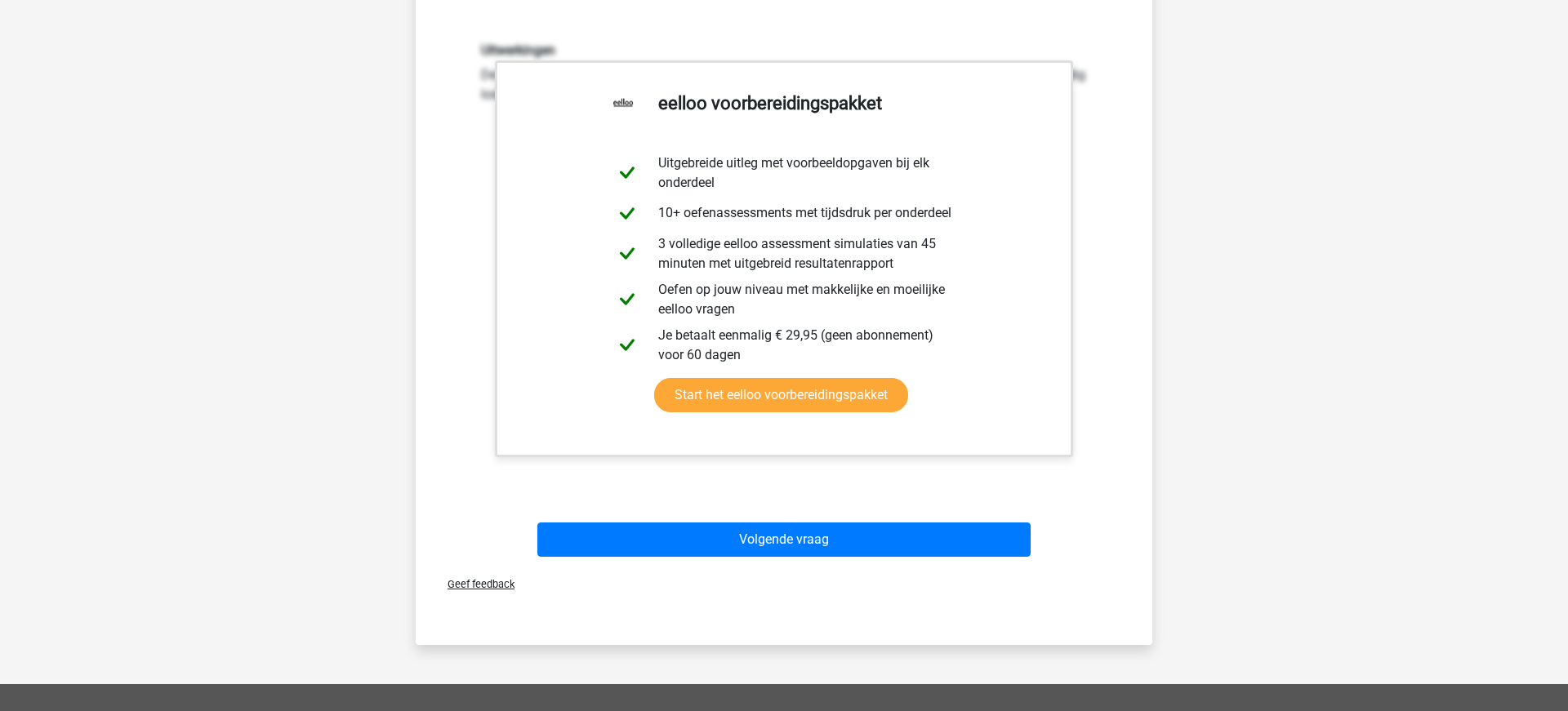
scroll to position [551, 0]
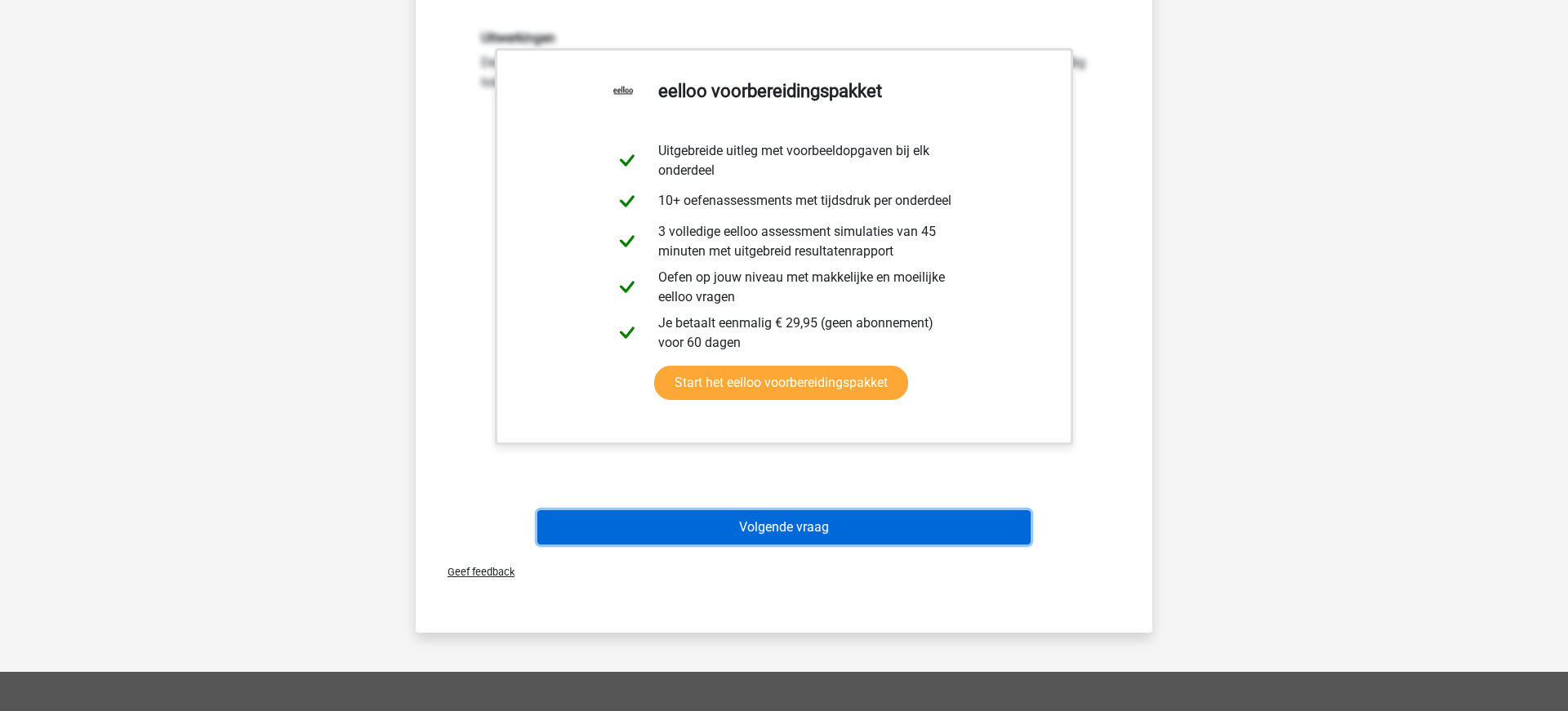
click at [803, 523] on button "Volgende vraag" at bounding box center [784, 527] width 494 height 35
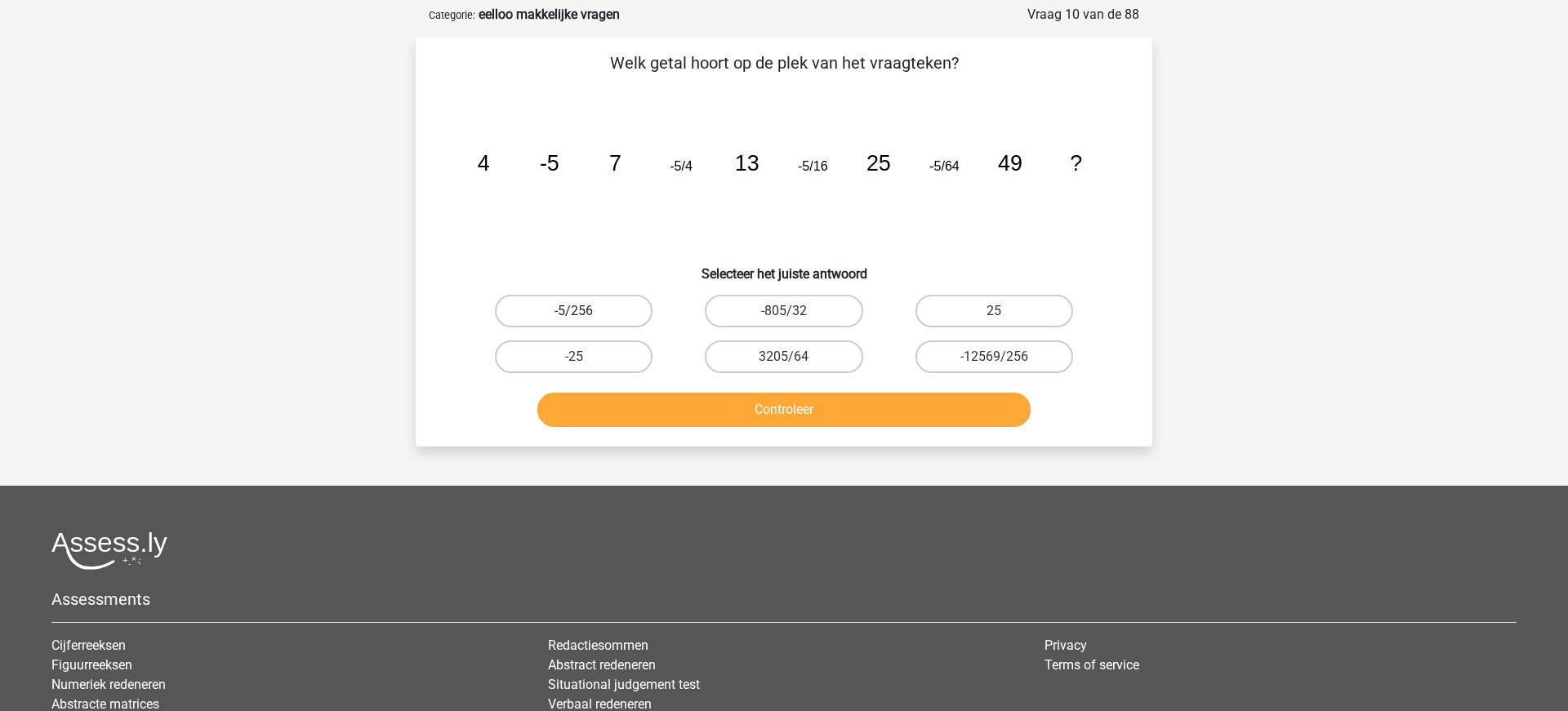
scroll to position [78, 0]
click at [589, 310] on label "-5/256" at bounding box center [573, 309] width 157 height 33
click at [584, 310] on input "-5/256" at bounding box center [579, 314] width 11 height 11
radio input "true"
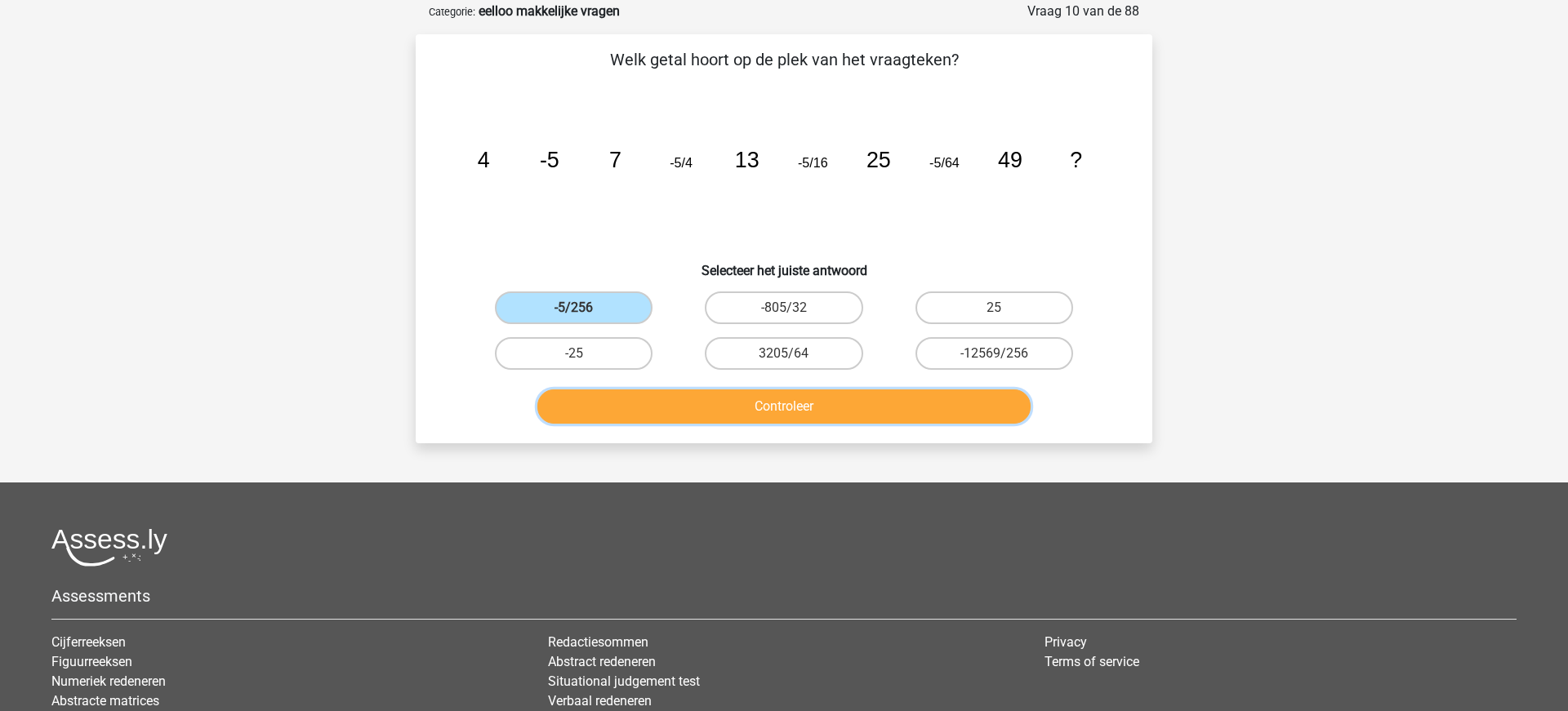
scroll to position [76, 0]
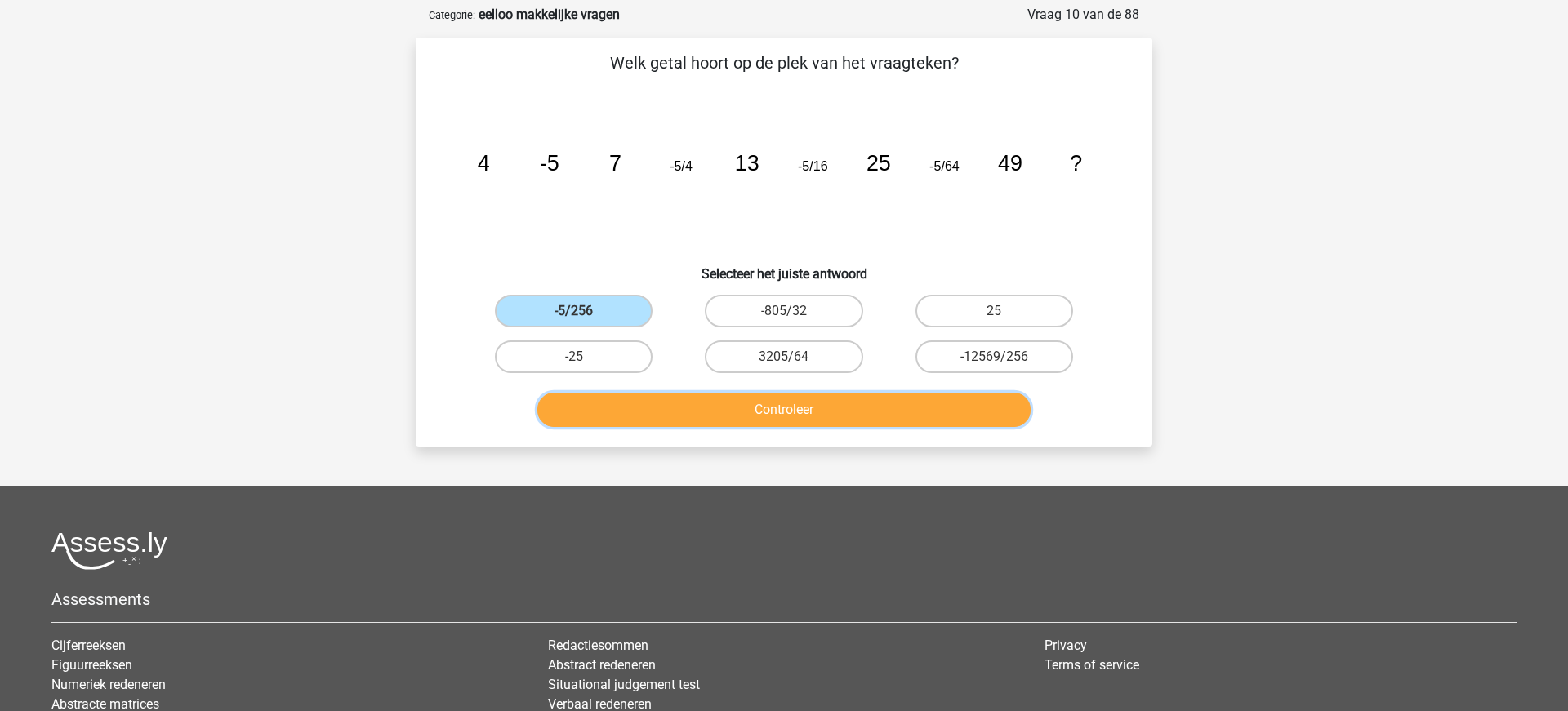
click at [761, 411] on button "Controleer" at bounding box center [784, 410] width 494 height 35
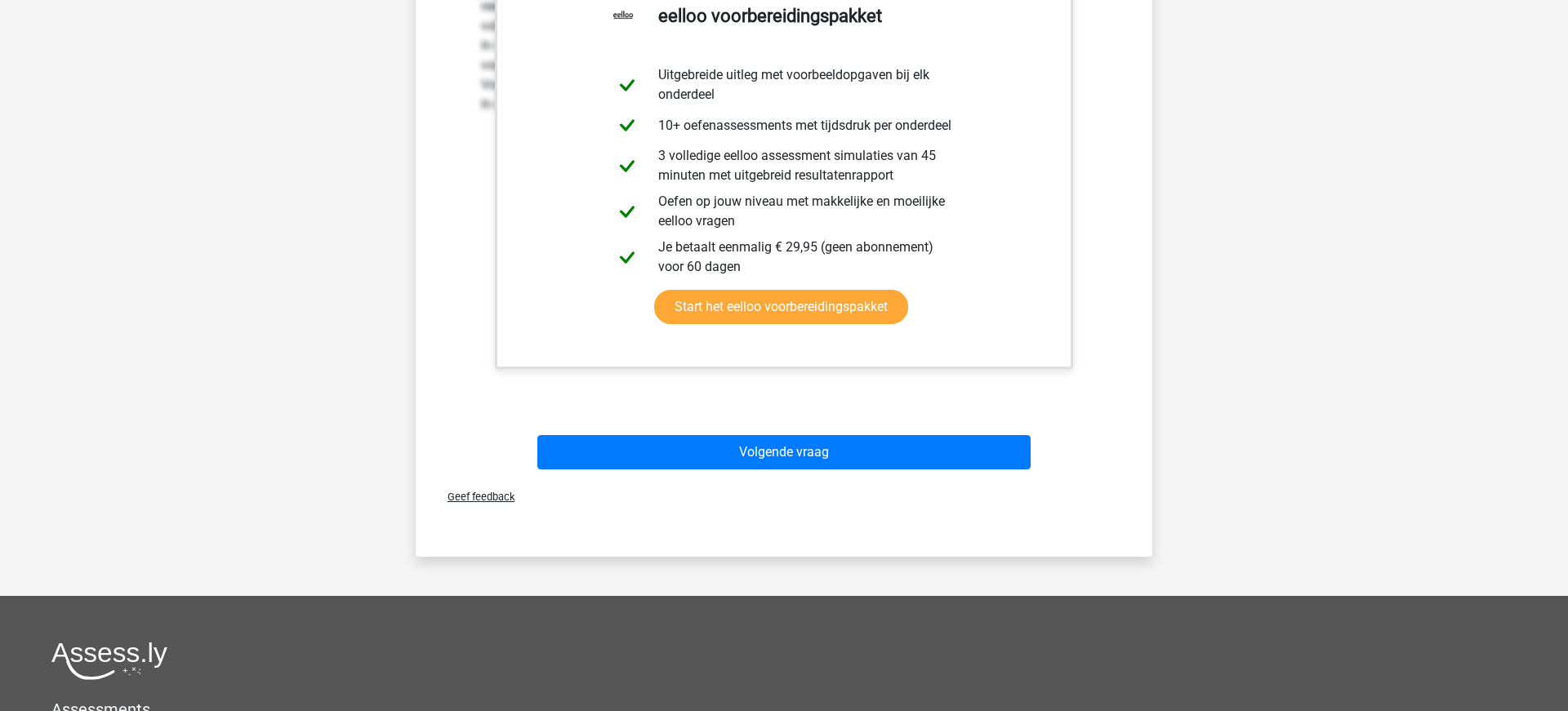
scroll to position [570, 0]
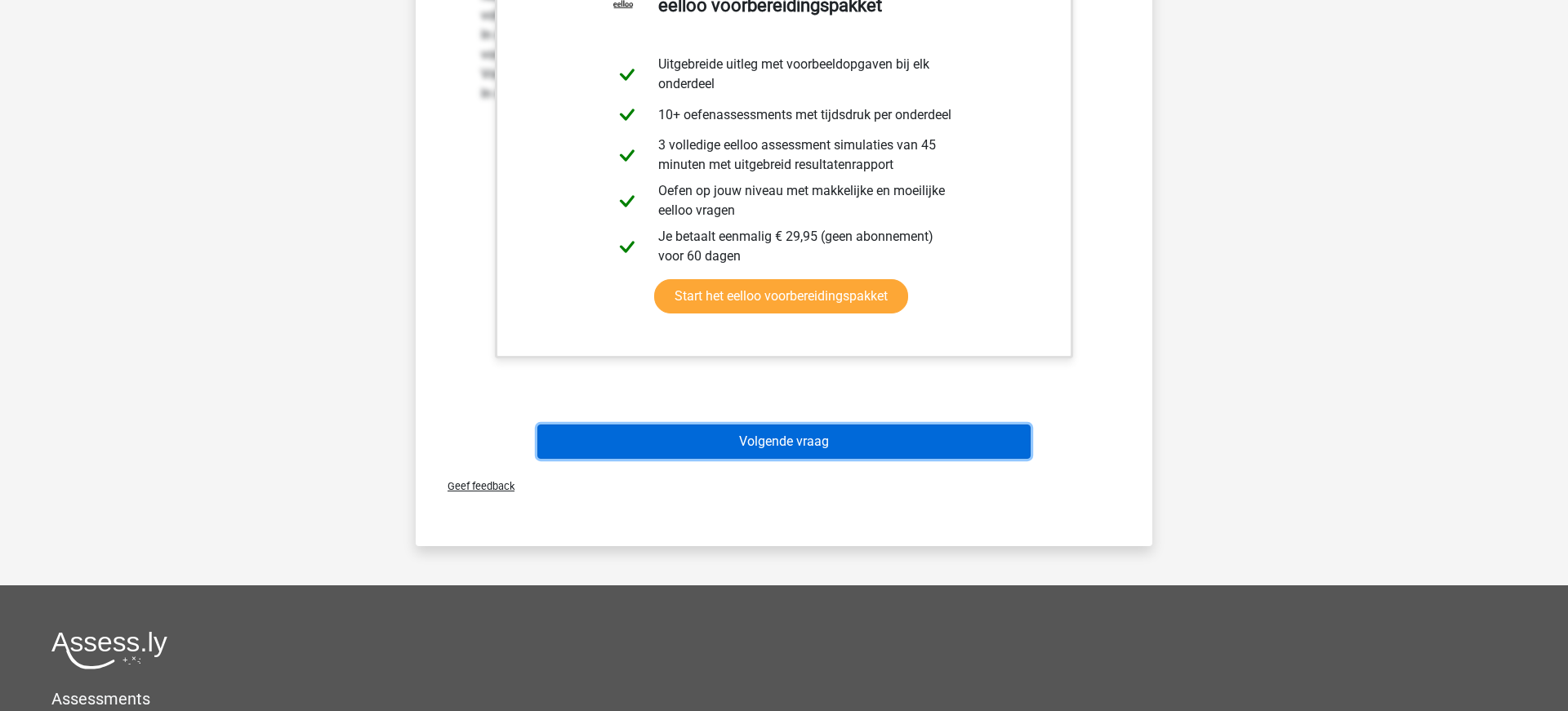
click at [745, 434] on button "Volgende vraag" at bounding box center [784, 442] width 494 height 35
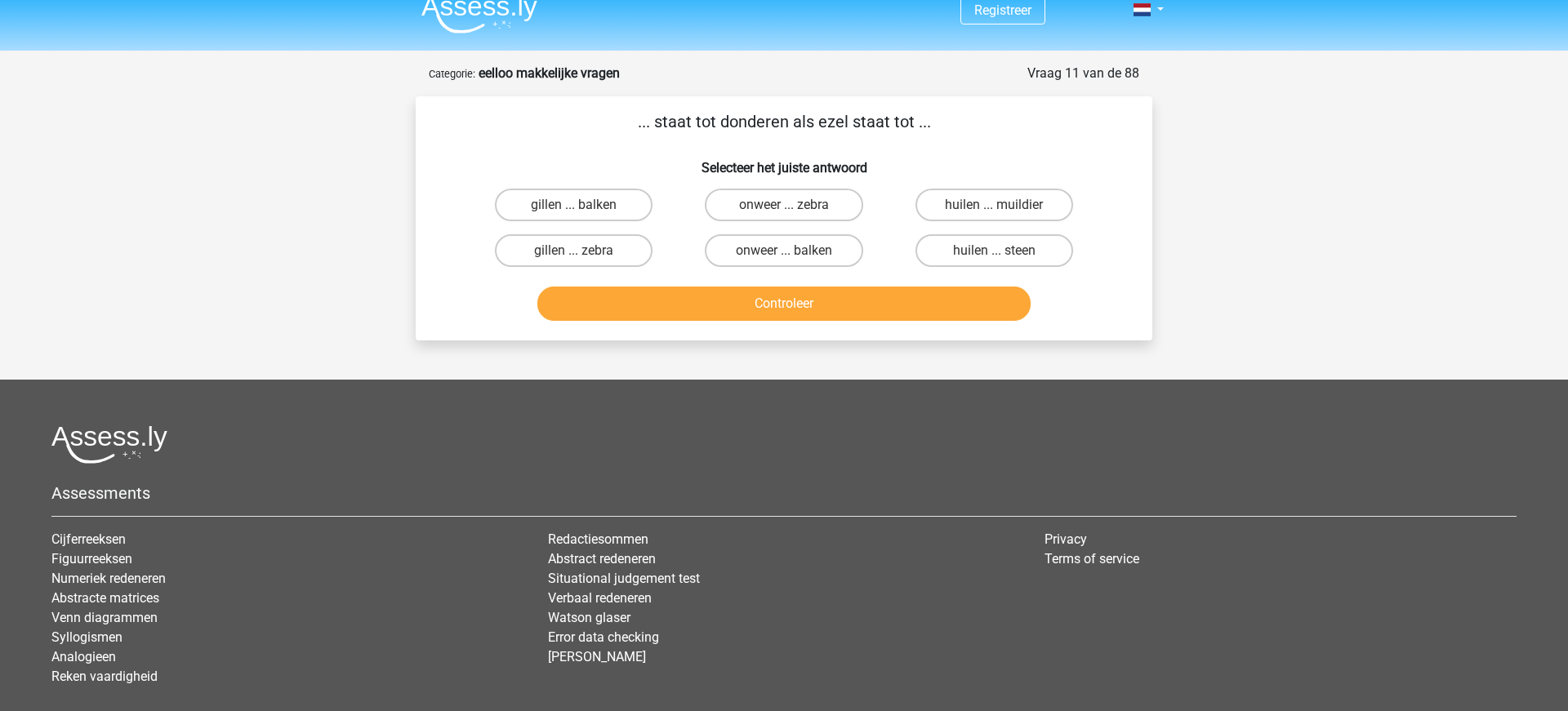
scroll to position [0, 0]
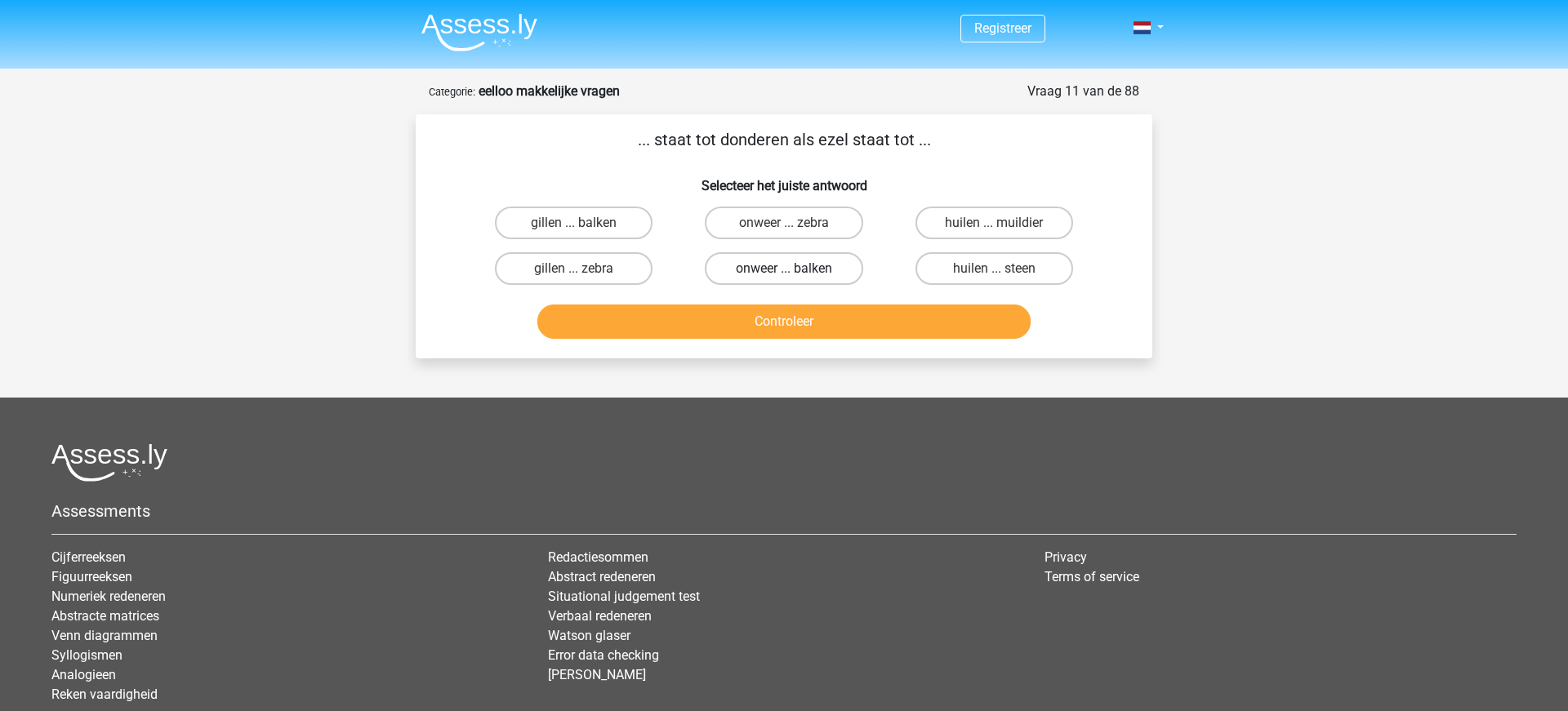
click at [770, 267] on label "onweer ... balken" at bounding box center [783, 269] width 157 height 33
click at [784, 268] on input "onweer ... balken" at bounding box center [789, 273] width 11 height 11
radio input "true"
click at [773, 315] on button "Controleer" at bounding box center [784, 322] width 494 height 35
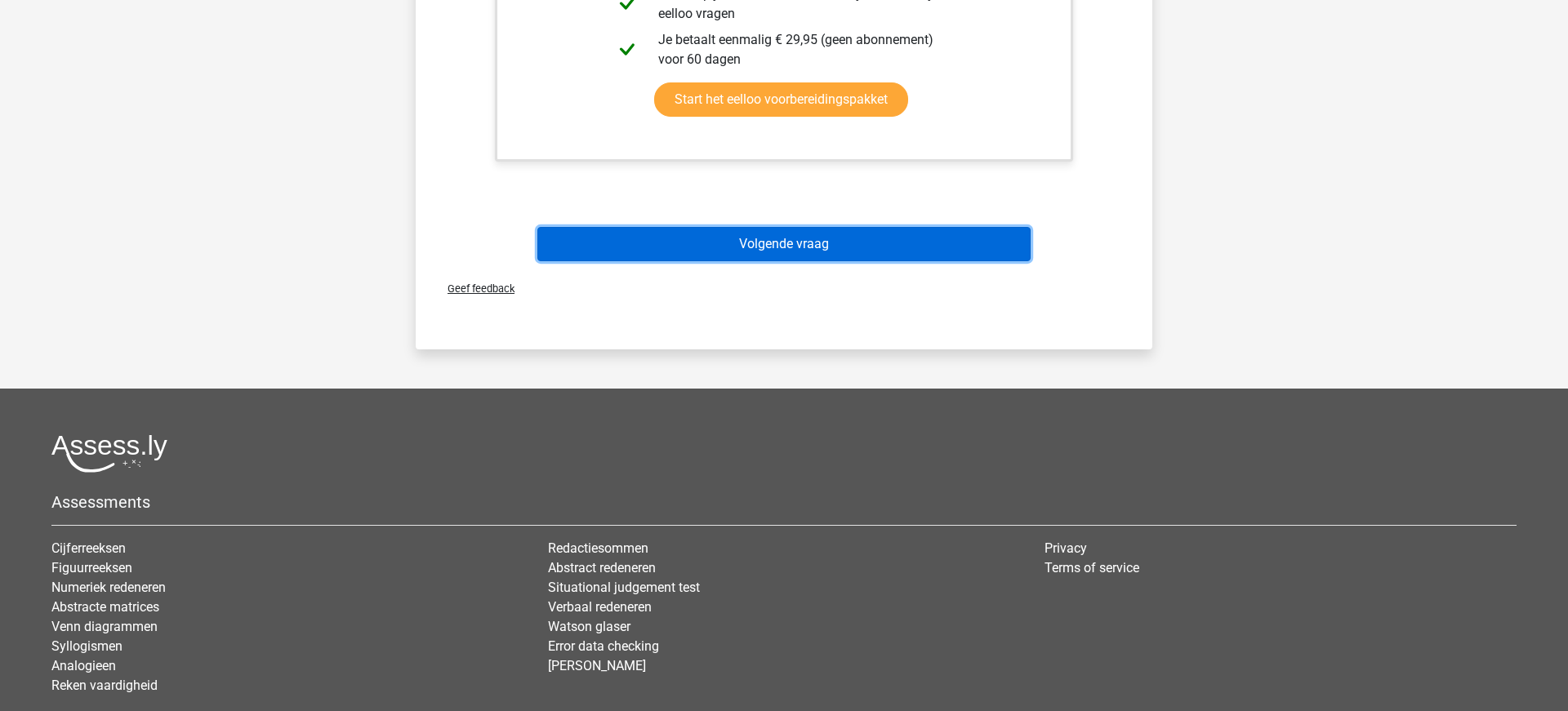
click at [767, 241] on button "Volgende vraag" at bounding box center [784, 244] width 494 height 35
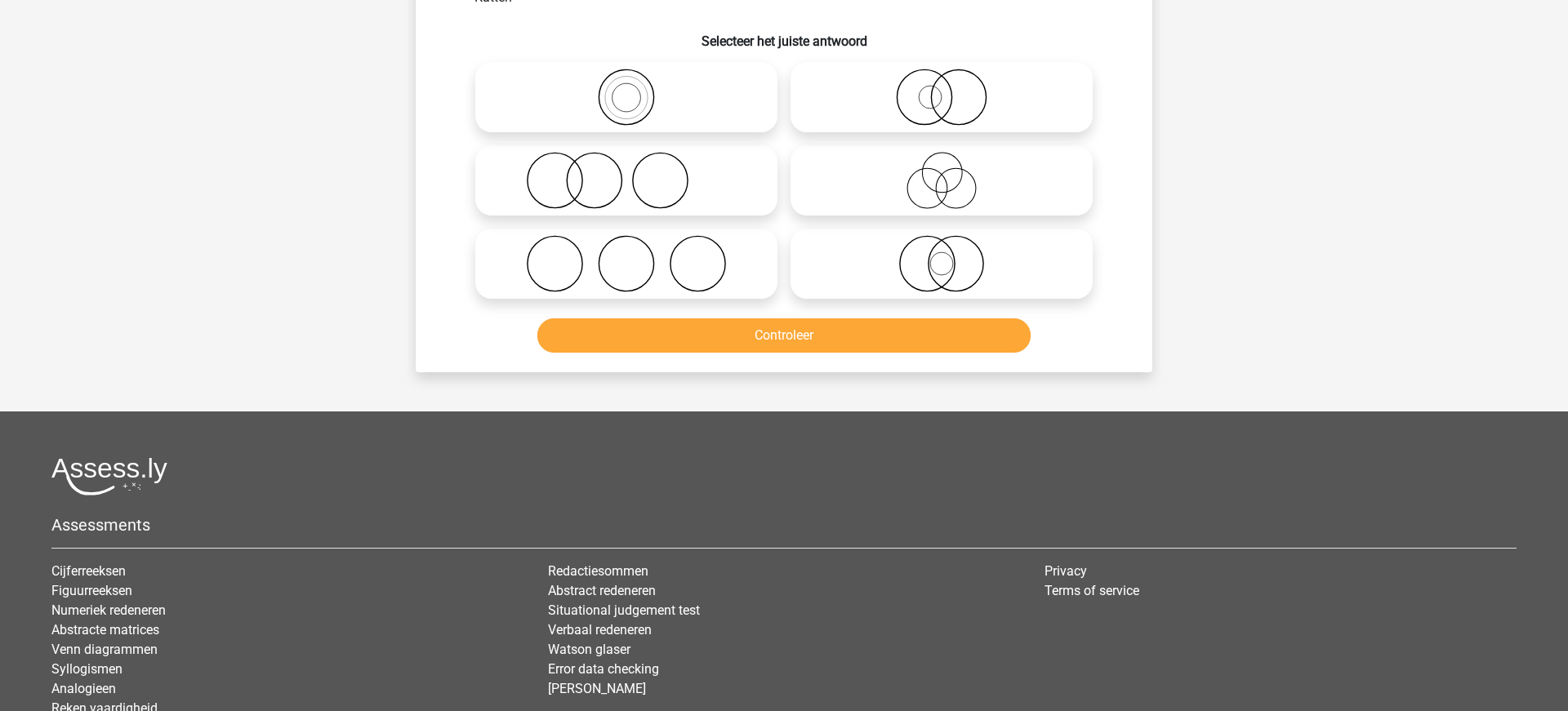
scroll to position [81, 0]
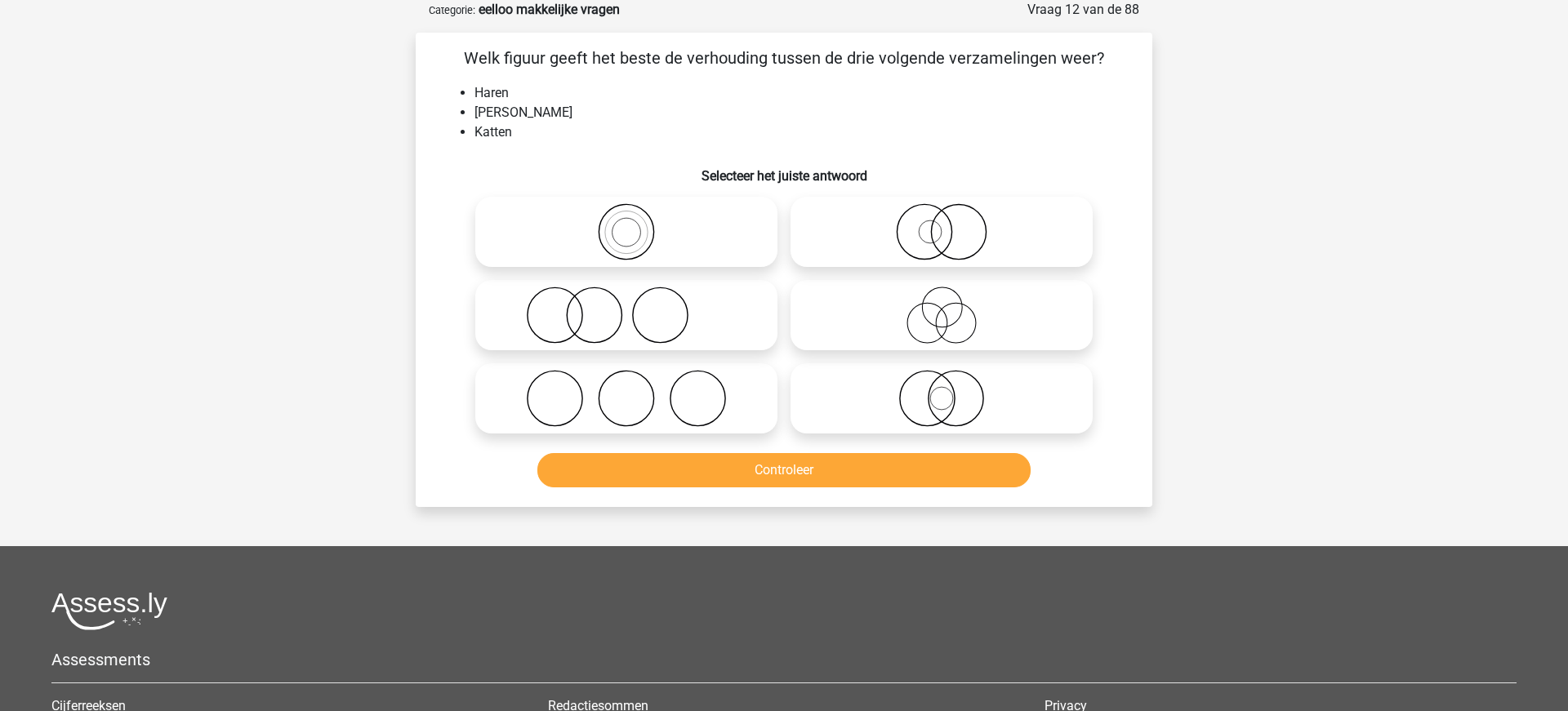
click at [565, 330] on icon at bounding box center [626, 314] width 289 height 57
click at [626, 307] on input "radio" at bounding box center [631, 301] width 11 height 11
radio input "true"
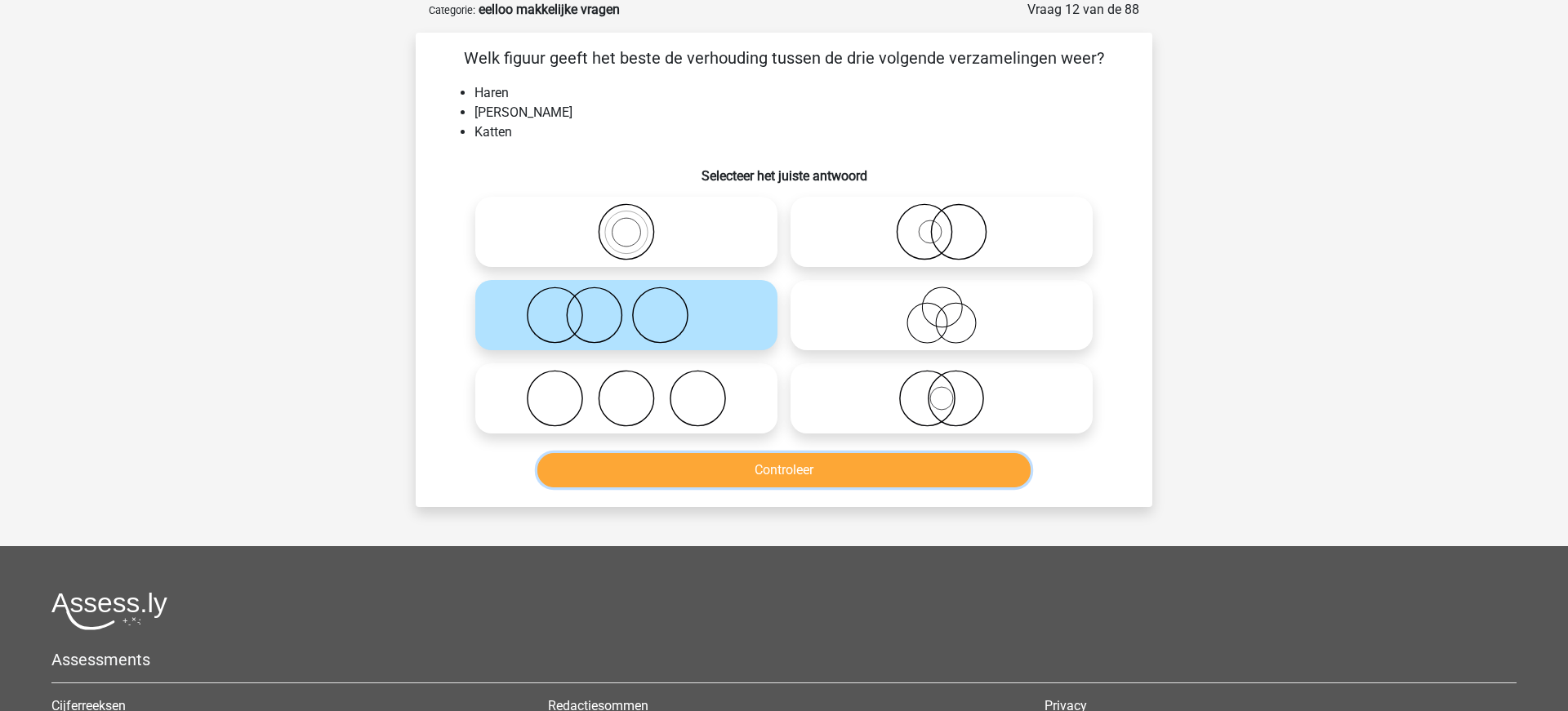
click at [761, 481] on button "Controleer" at bounding box center [784, 471] width 494 height 35
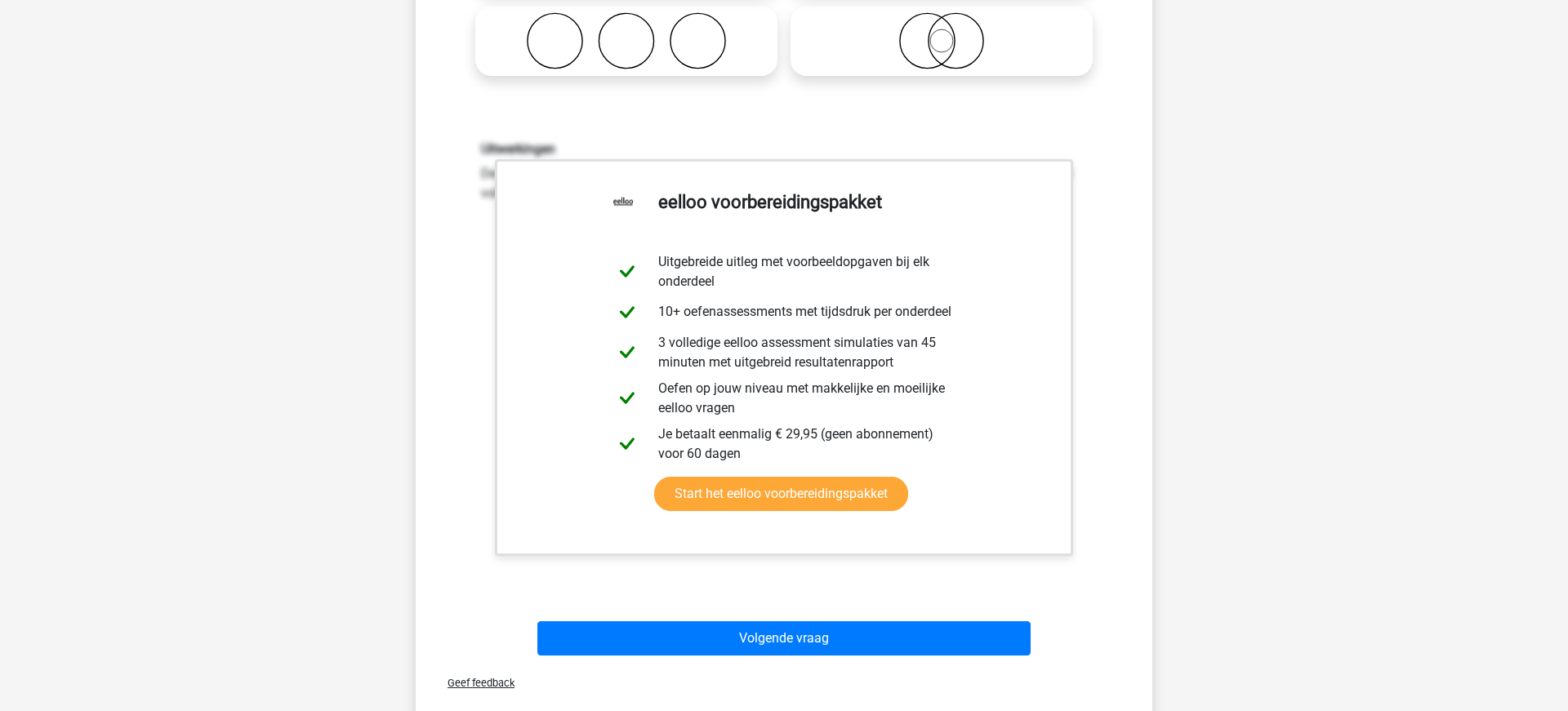
scroll to position [489, 0]
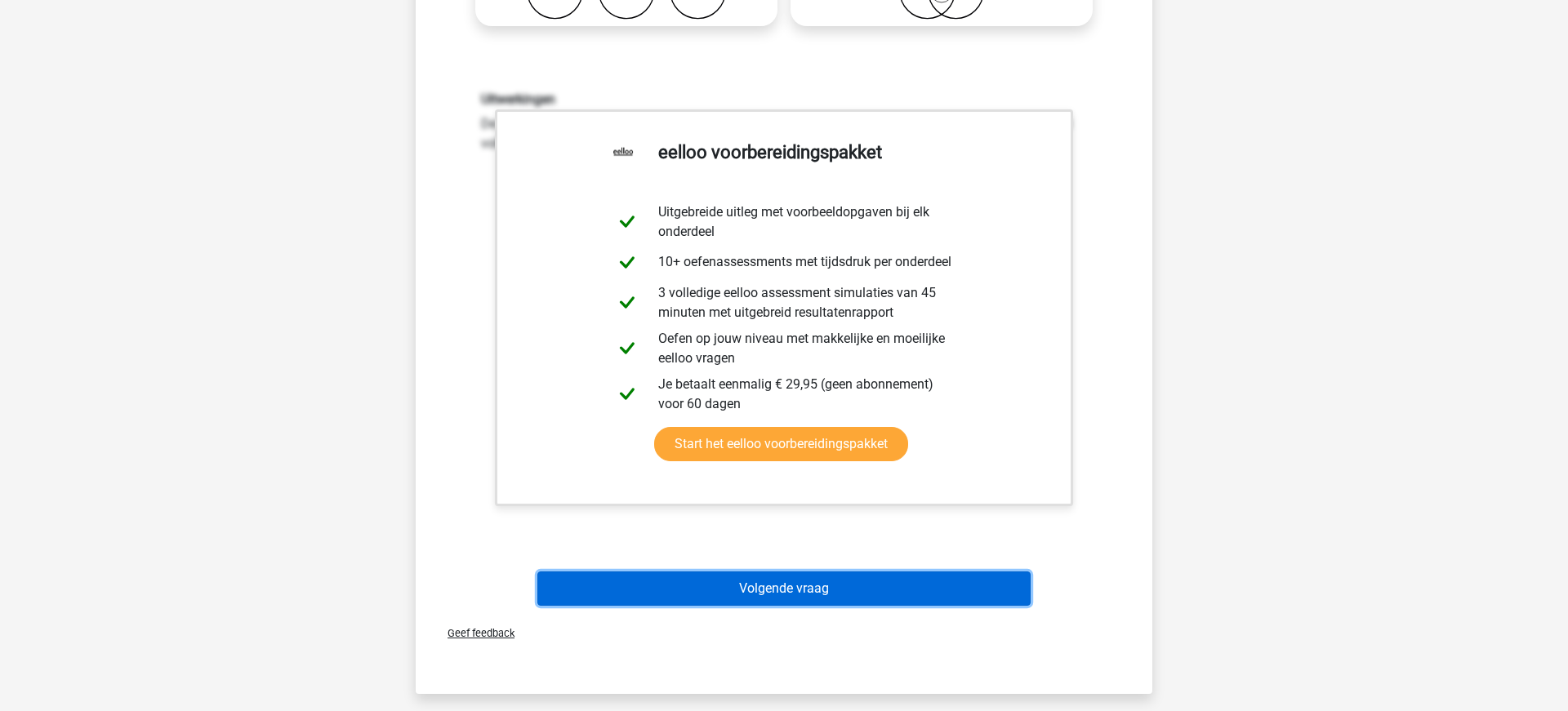
click at [757, 583] on button "Volgende vraag" at bounding box center [784, 588] width 494 height 35
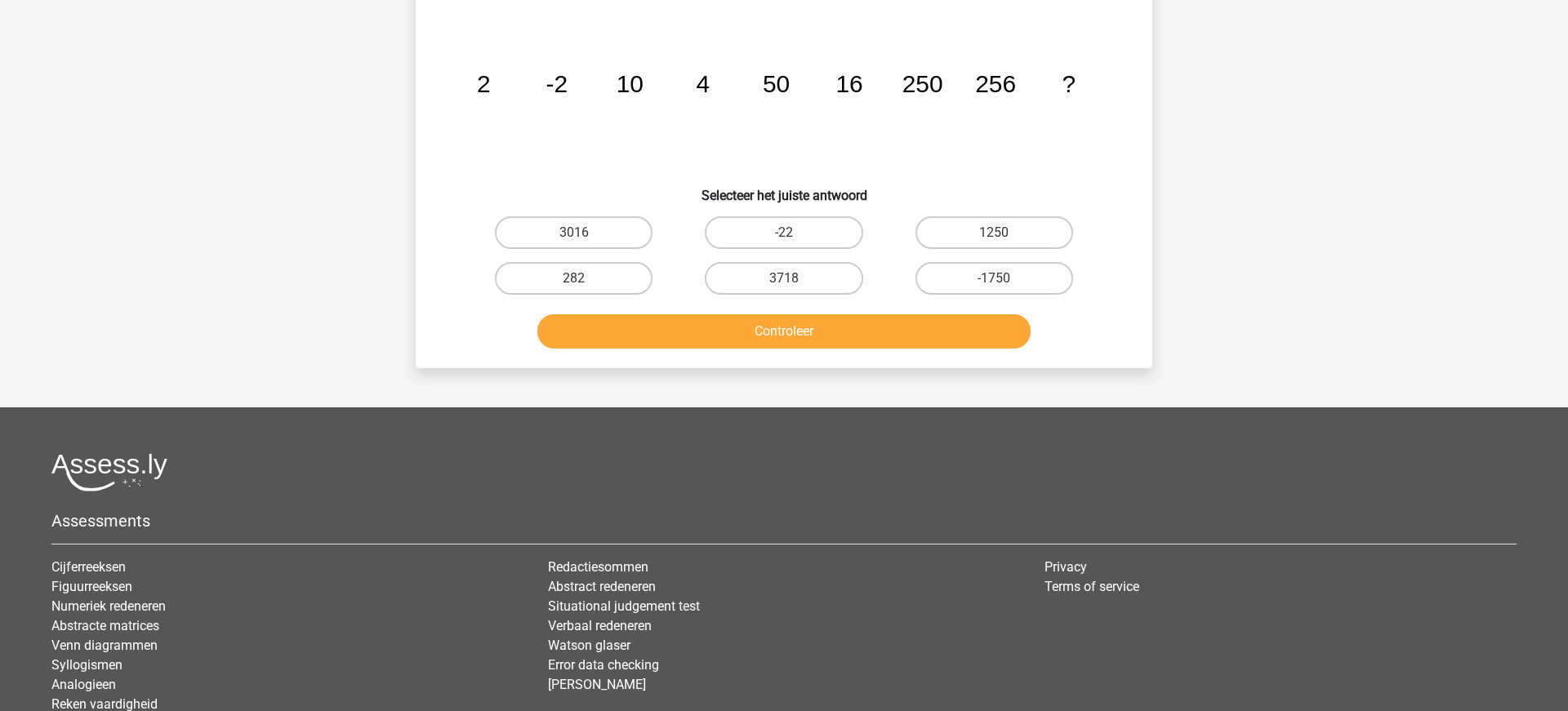
scroll to position [81, 0]
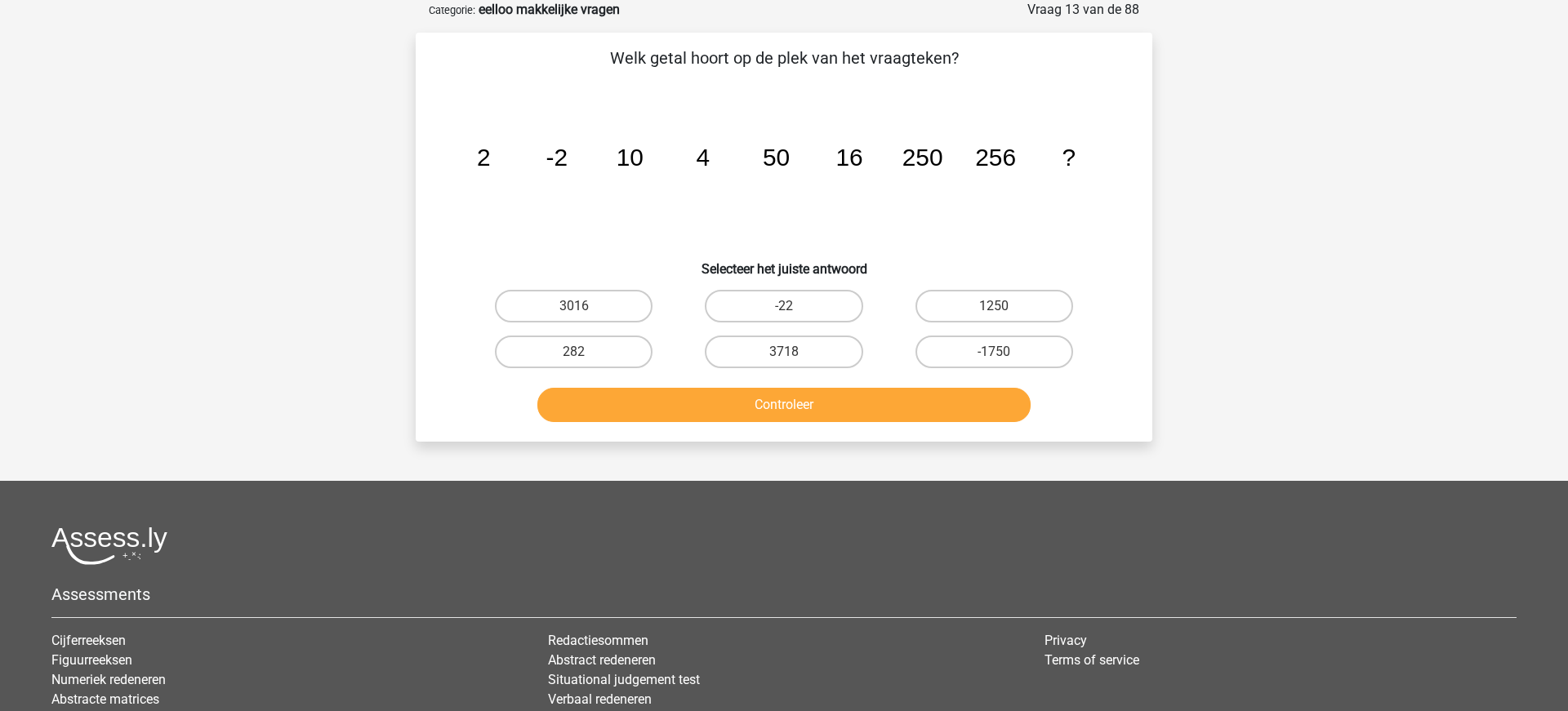
click at [993, 307] on input "1250" at bounding box center [998, 311] width 11 height 11
radio input "true"
click at [934, 412] on button "Controleer" at bounding box center [784, 405] width 494 height 35
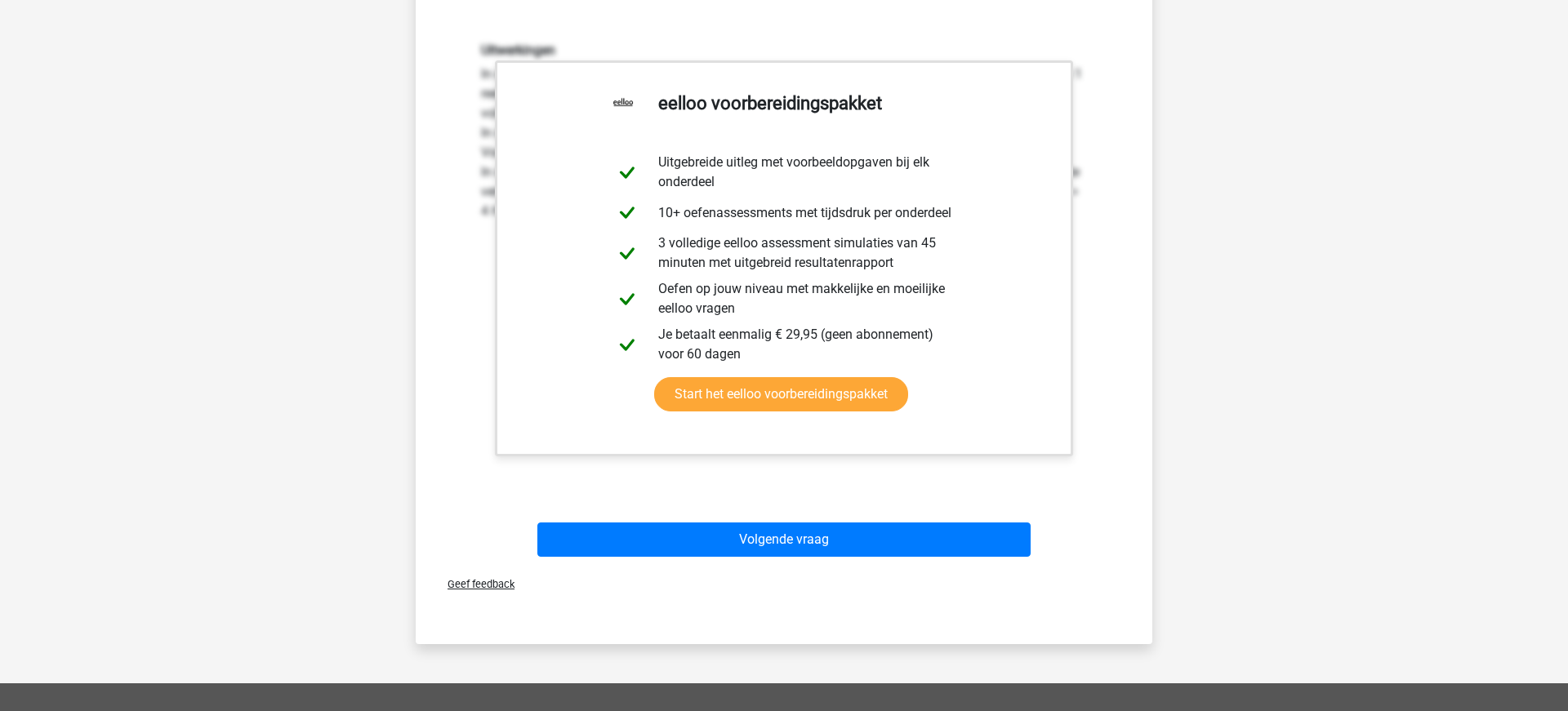
scroll to position [478, 0]
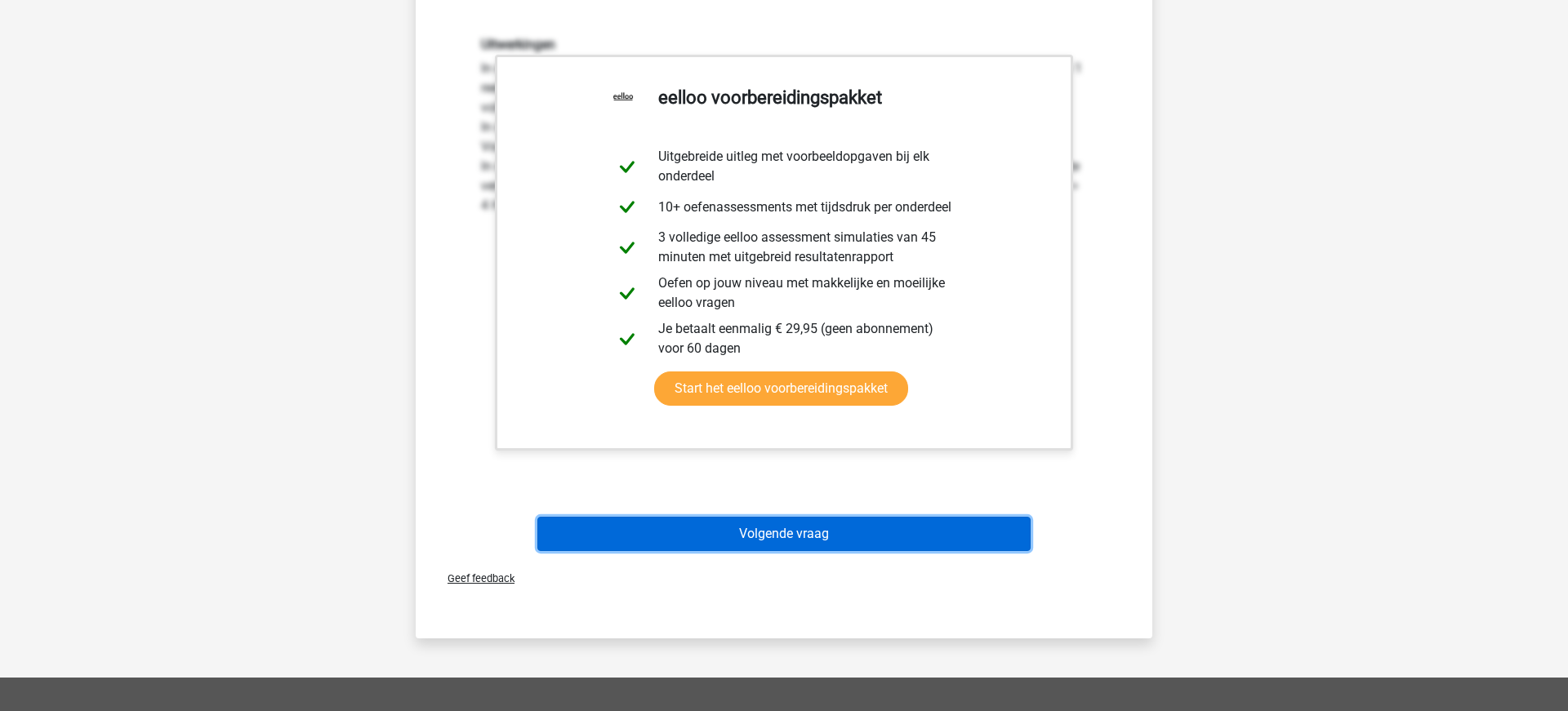
click at [753, 531] on button "Volgende vraag" at bounding box center [784, 534] width 494 height 35
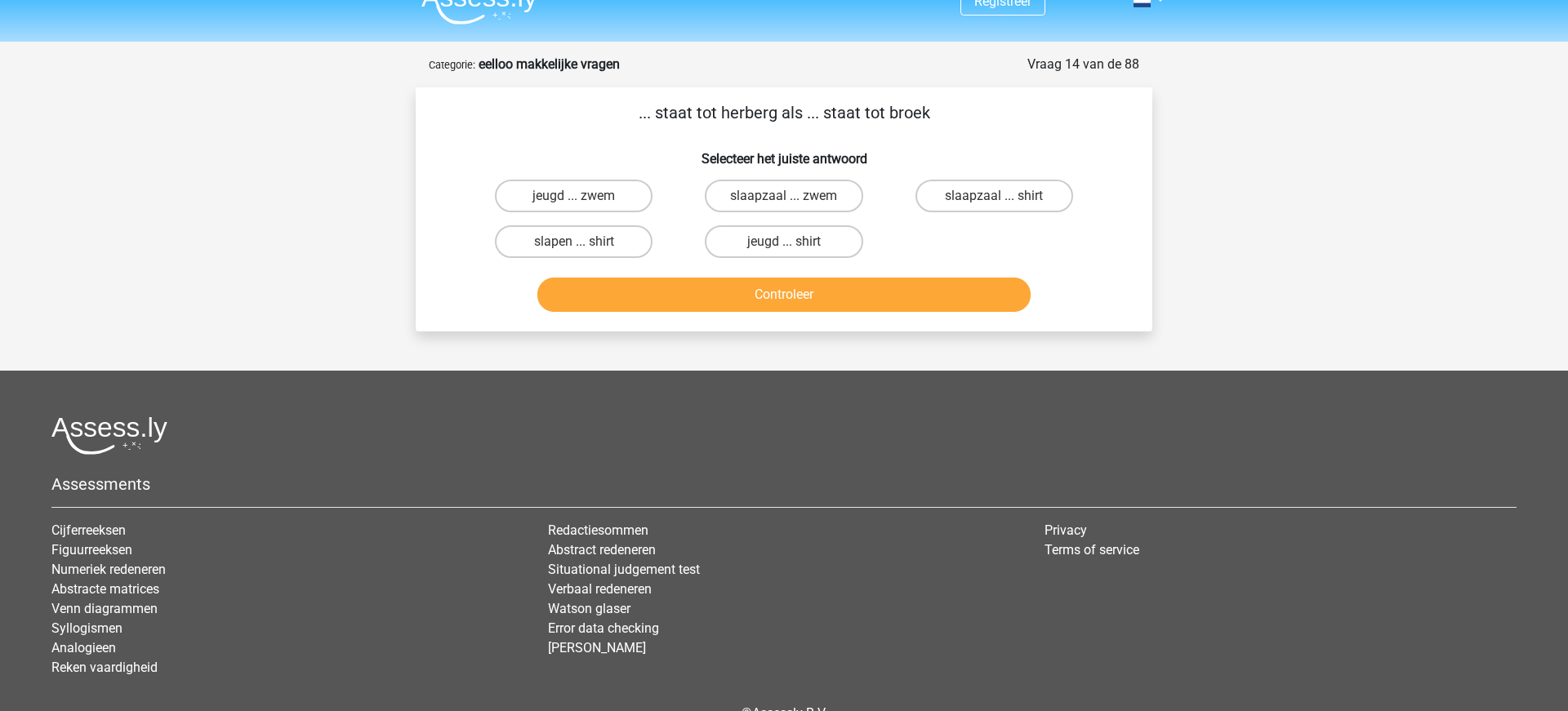
scroll to position [0, 0]
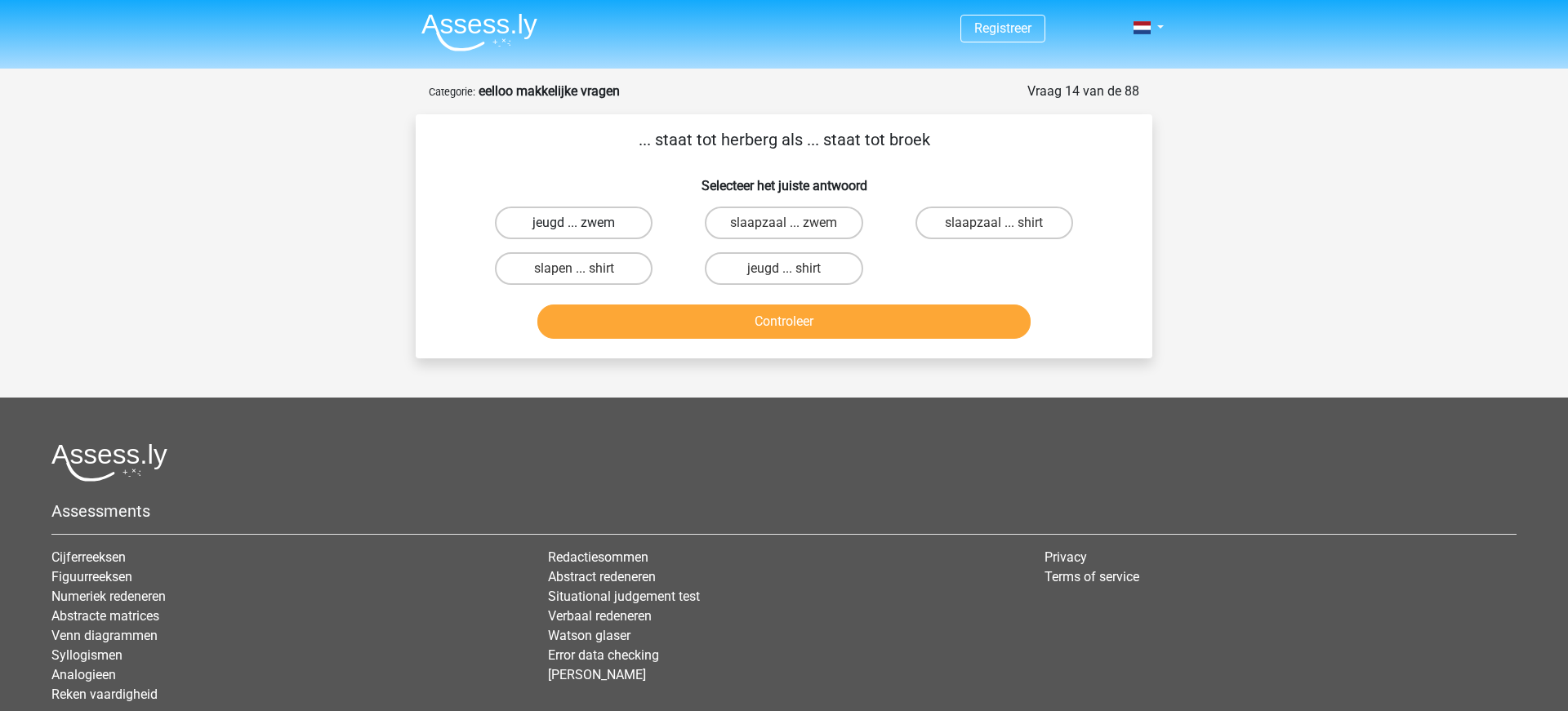
click at [559, 223] on label "jeugd ... zwem" at bounding box center [573, 223] width 157 height 33
click at [574, 223] on input "jeugd ... zwem" at bounding box center [579, 228] width 11 height 11
radio input "true"
click at [774, 331] on button "Controleer" at bounding box center [784, 322] width 494 height 35
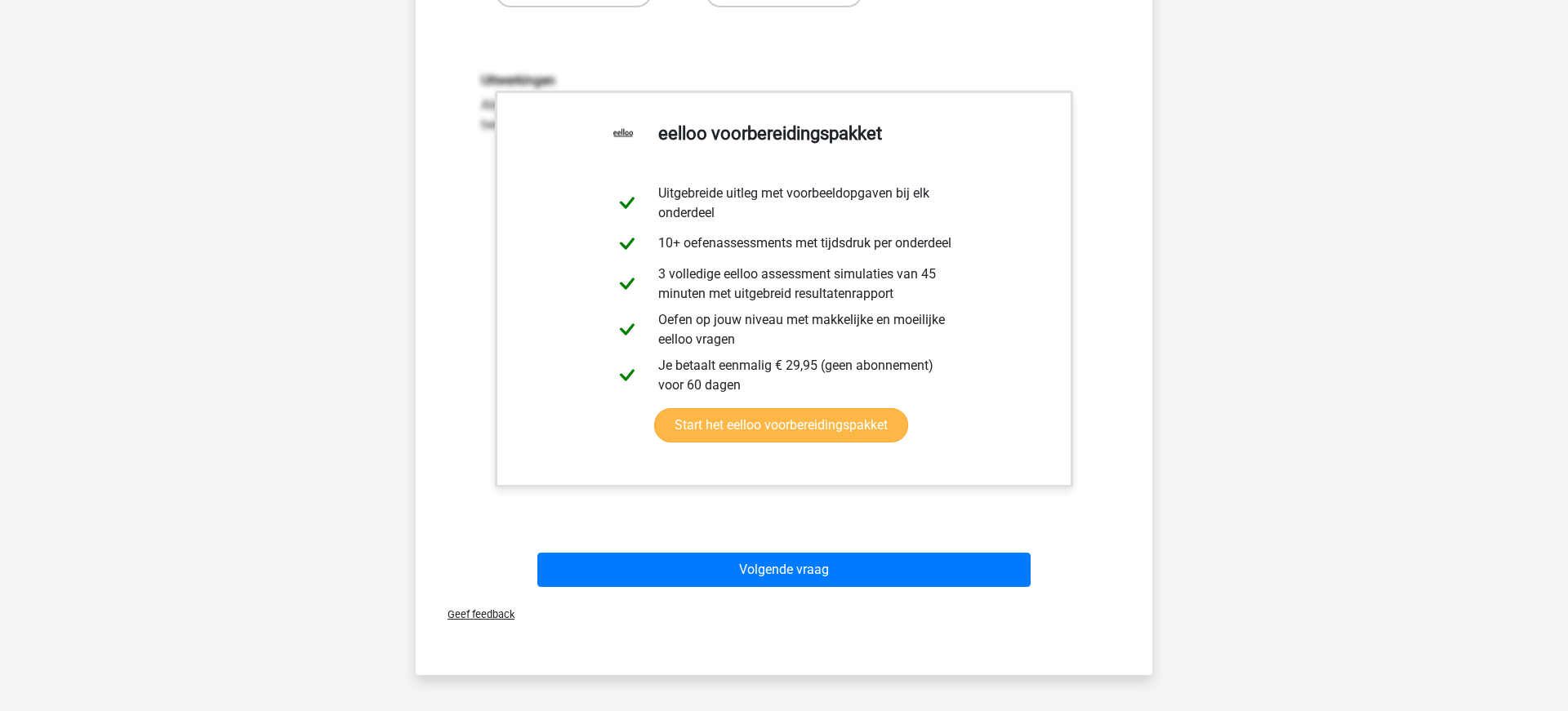
scroll to position [486, 0]
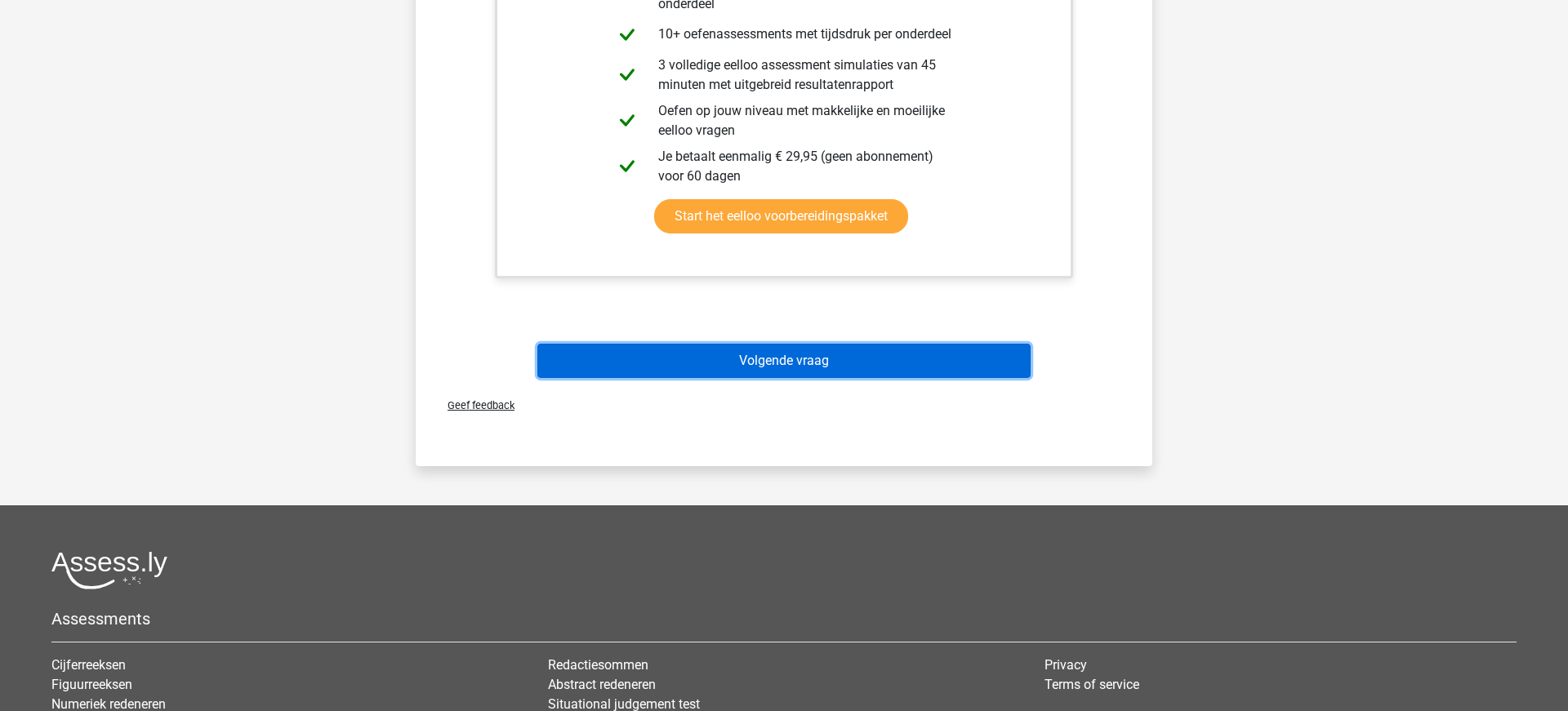
click at [772, 361] on button "Volgende vraag" at bounding box center [784, 361] width 494 height 35
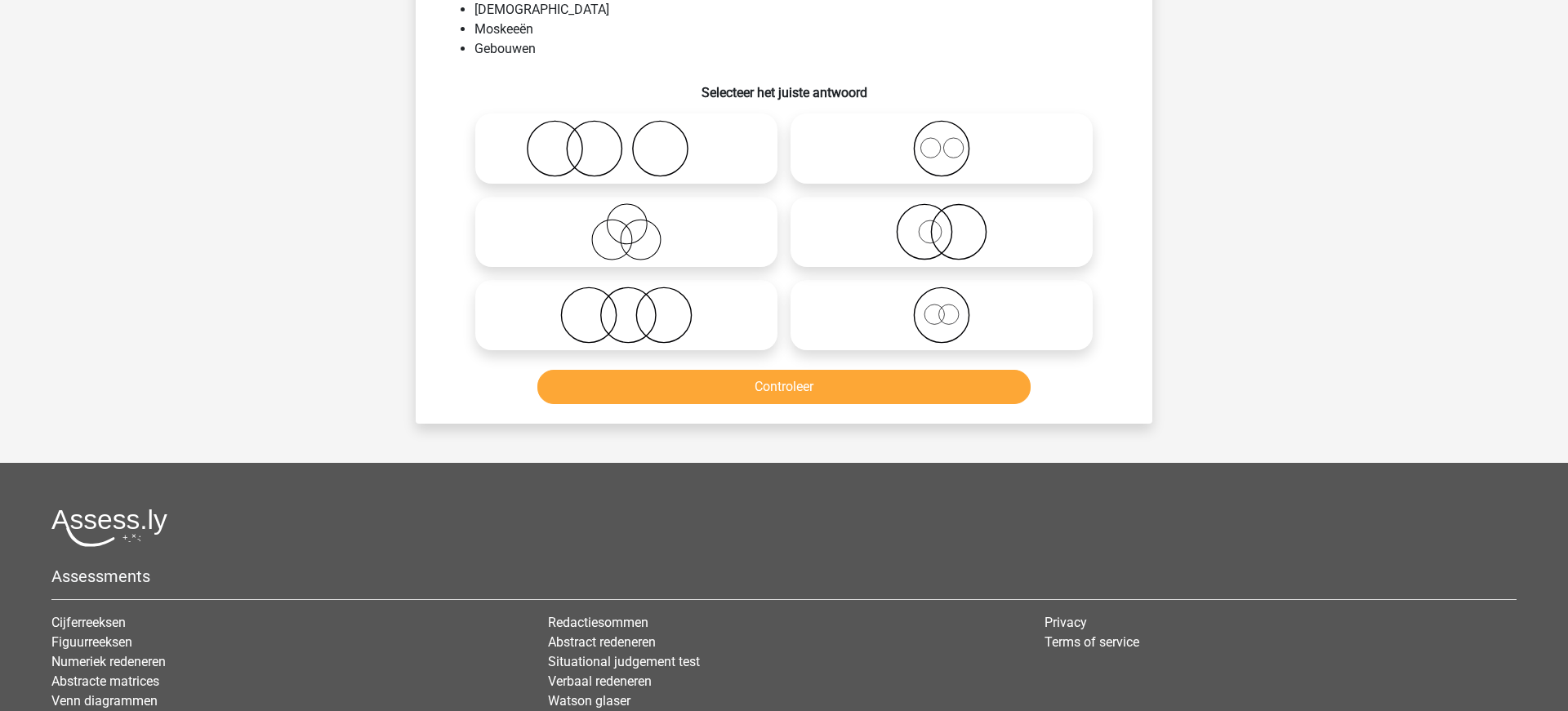
scroll to position [81, 0]
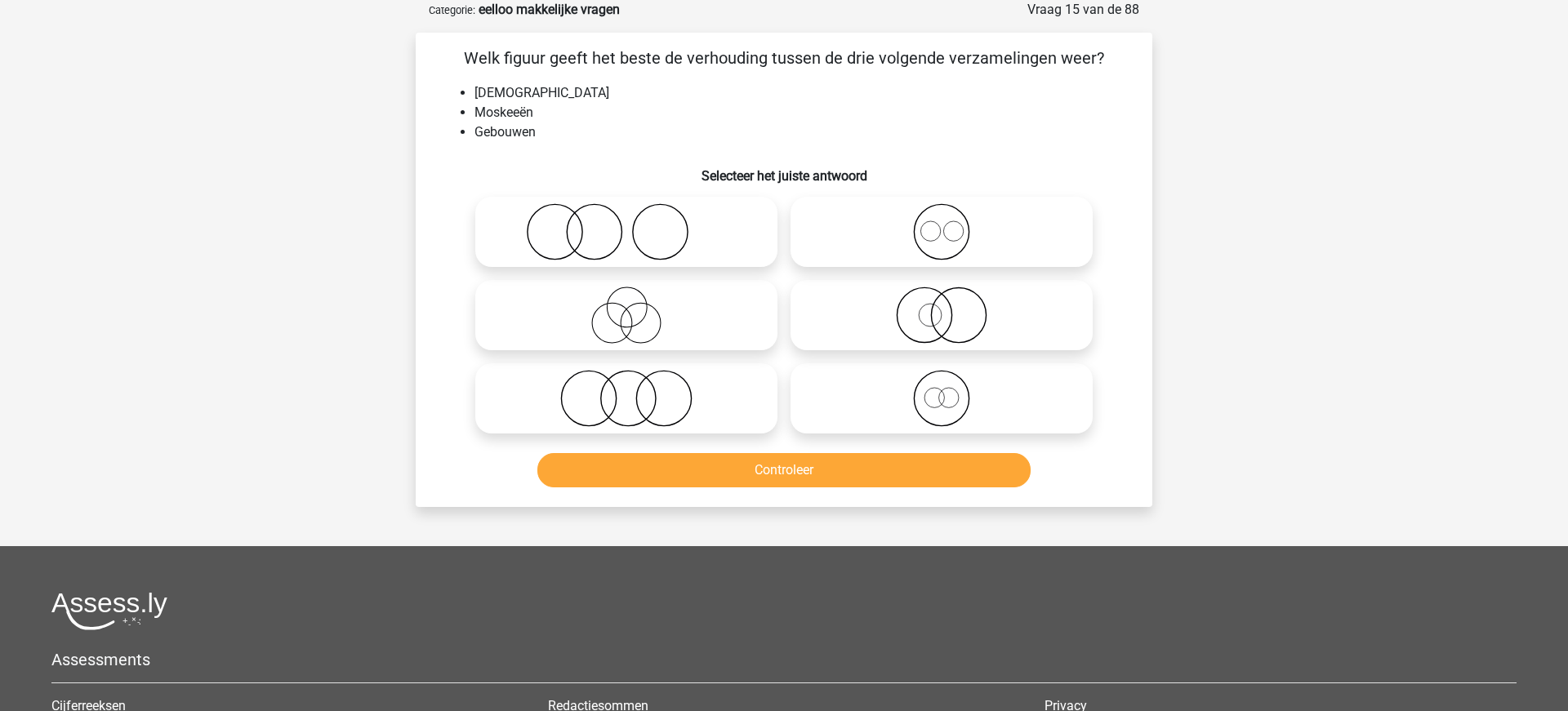
click at [941, 235] on icon at bounding box center [941, 231] width 289 height 57
click at [942, 224] on input "radio" at bounding box center [947, 218] width 11 height 11
radio input "true"
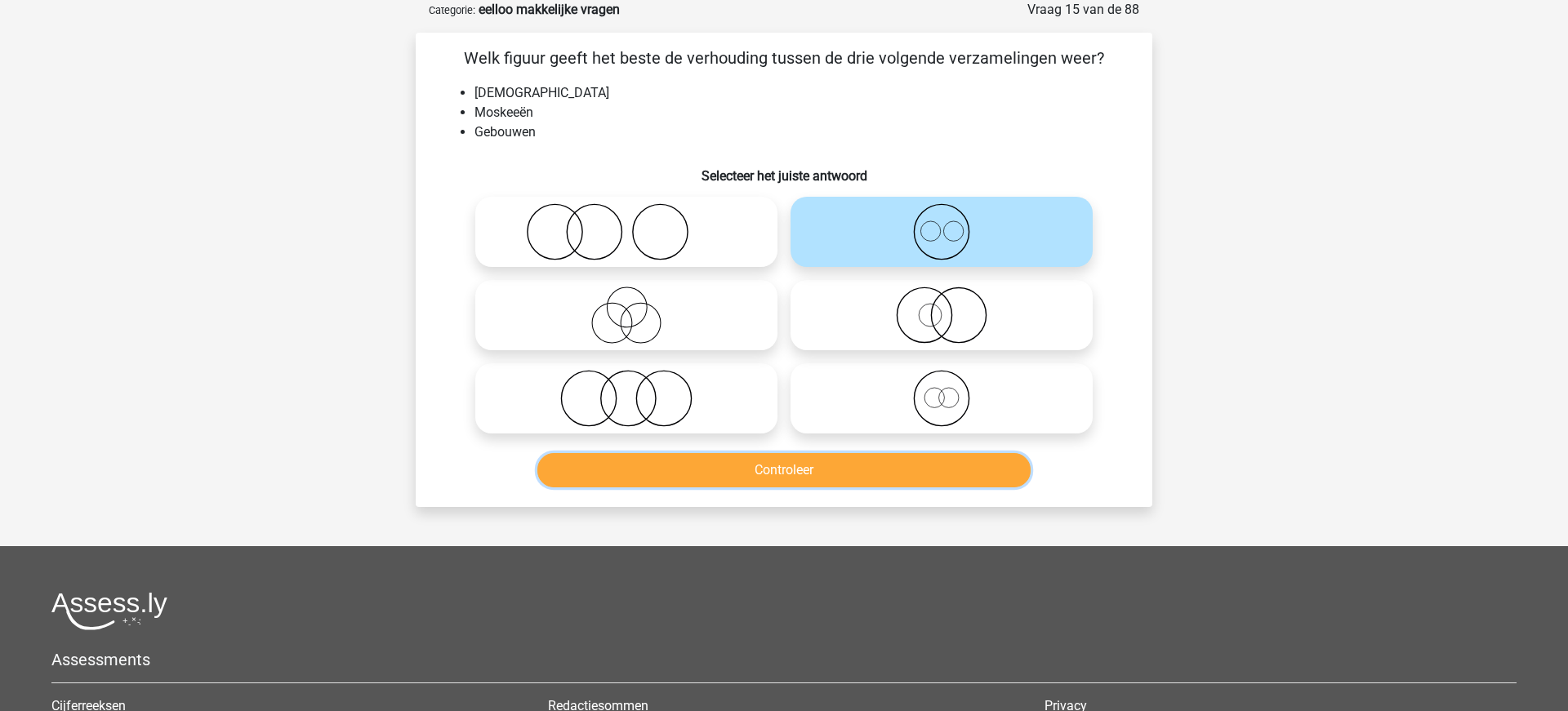
click at [860, 470] on button "Controleer" at bounding box center [784, 471] width 494 height 35
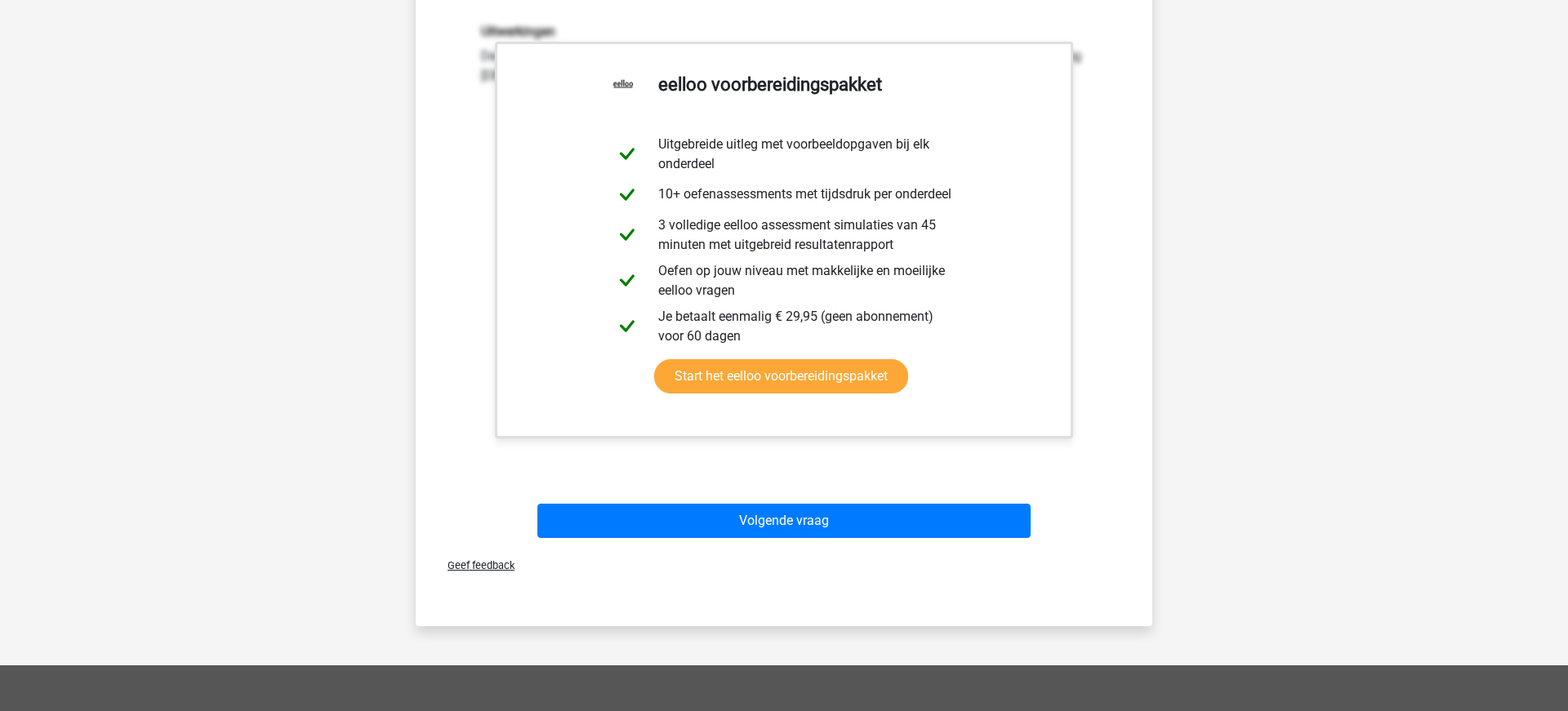
scroll to position [577, 0]
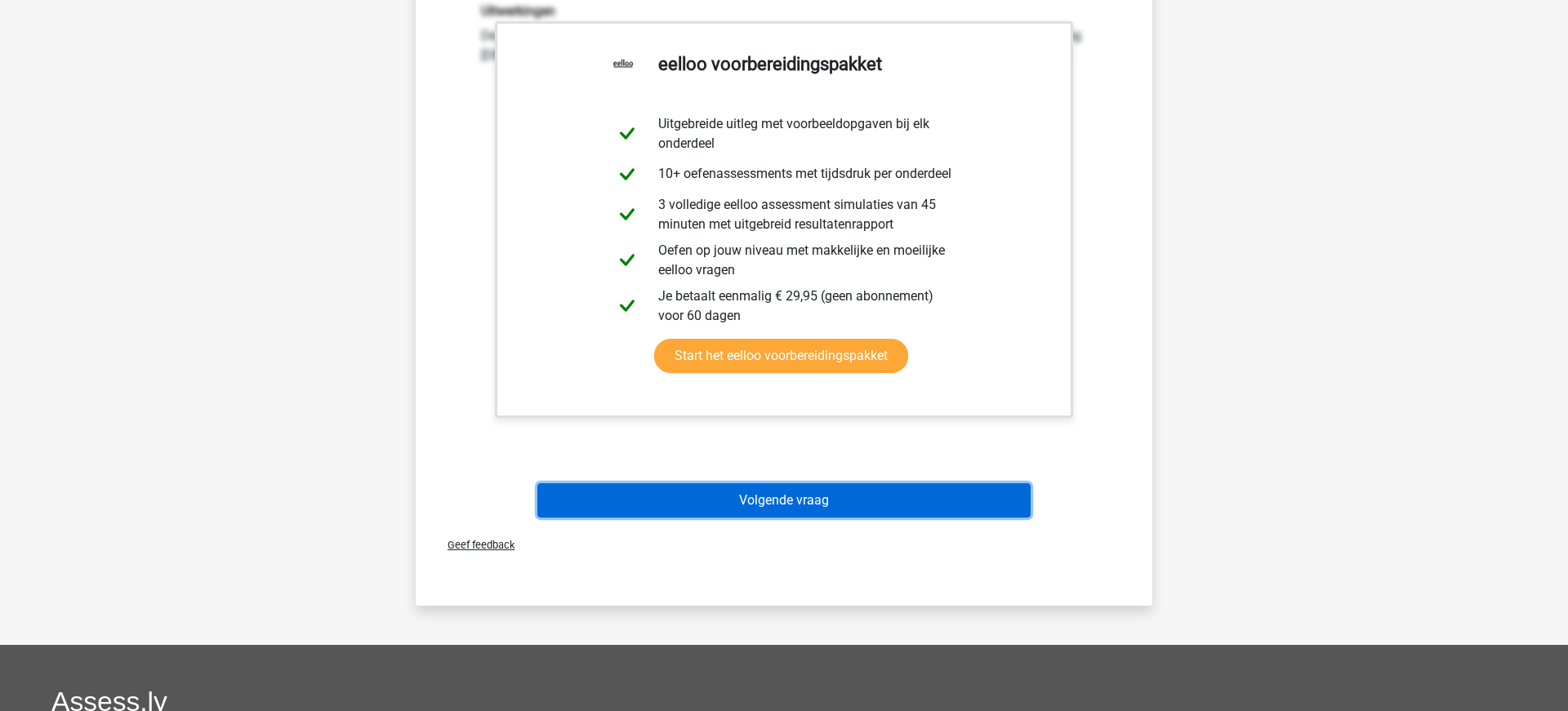
click at [781, 498] on button "Volgende vraag" at bounding box center [784, 500] width 494 height 35
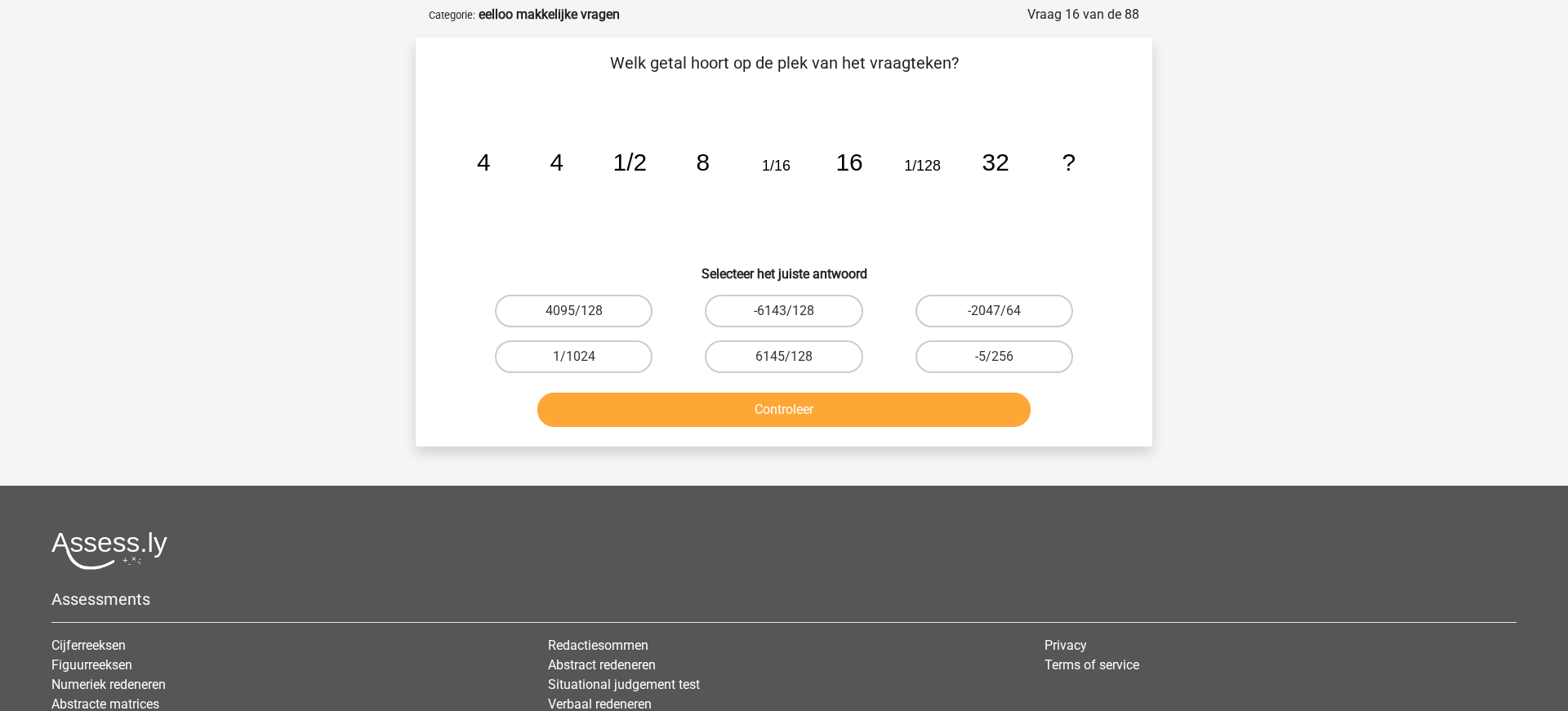
scroll to position [70, 0]
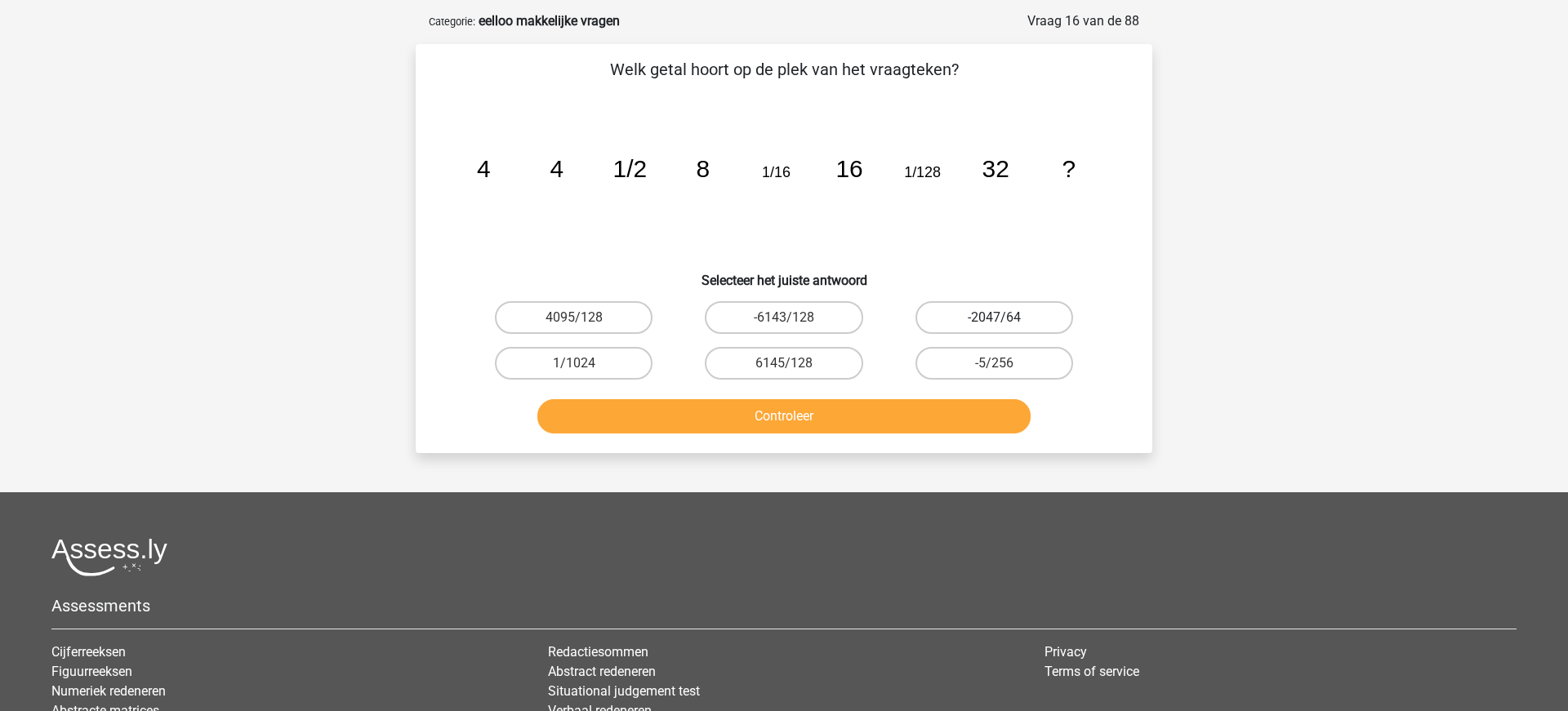
click at [1008, 323] on label "-2047/64" at bounding box center [993, 318] width 157 height 33
click at [1004, 323] on input "-2047/64" at bounding box center [998, 323] width 11 height 11
radio input "true"
click at [841, 410] on button "Controleer" at bounding box center [784, 416] width 494 height 35
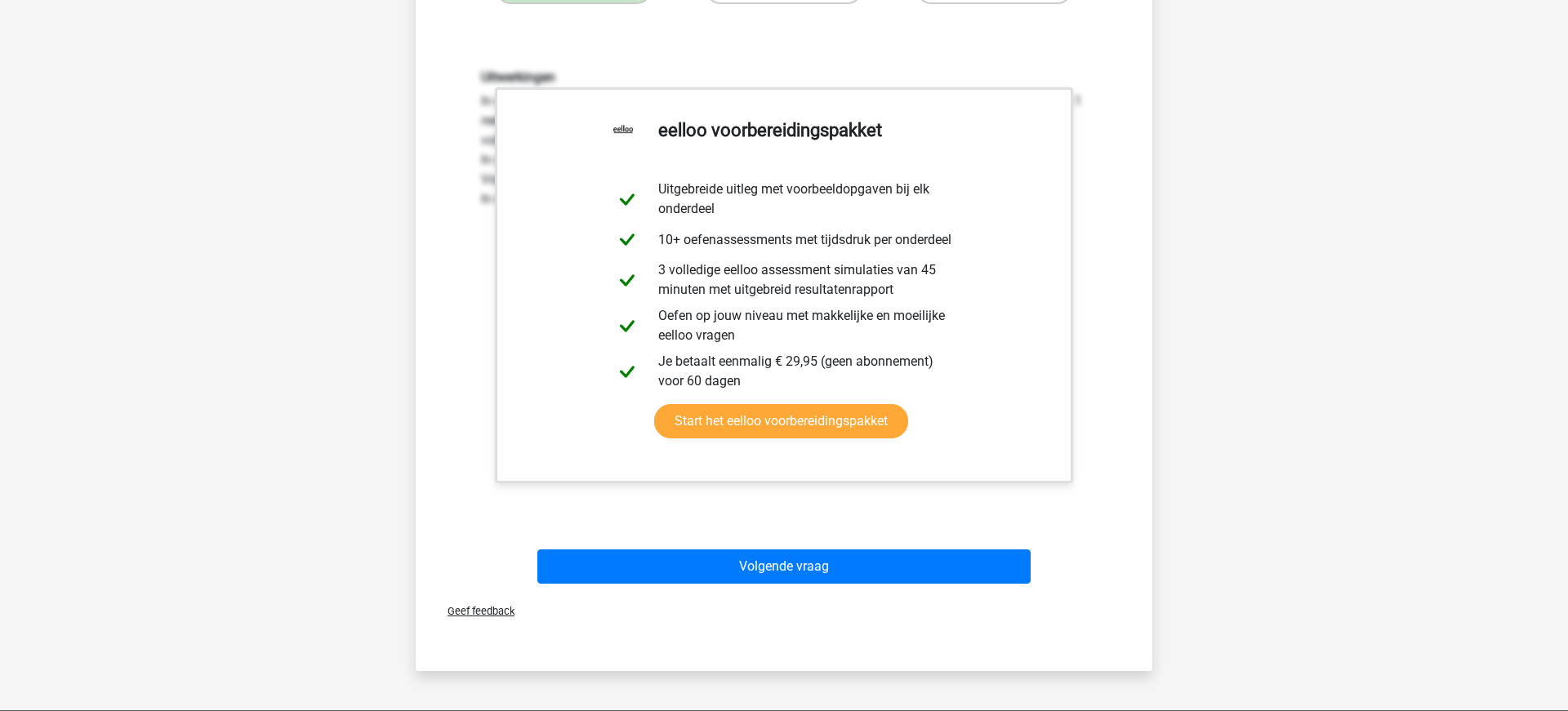
scroll to position [455, 0]
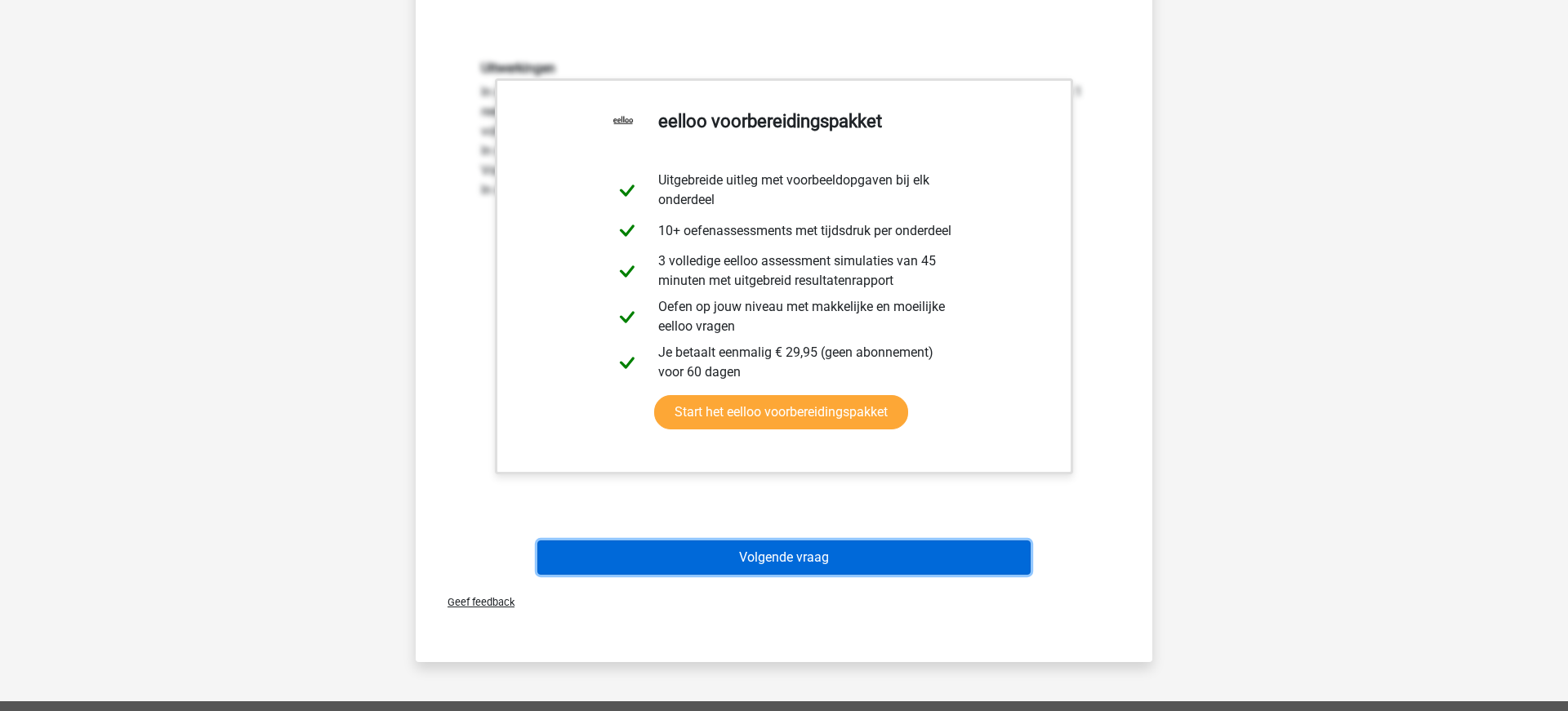
click at [764, 560] on button "Volgende vraag" at bounding box center [784, 558] width 494 height 35
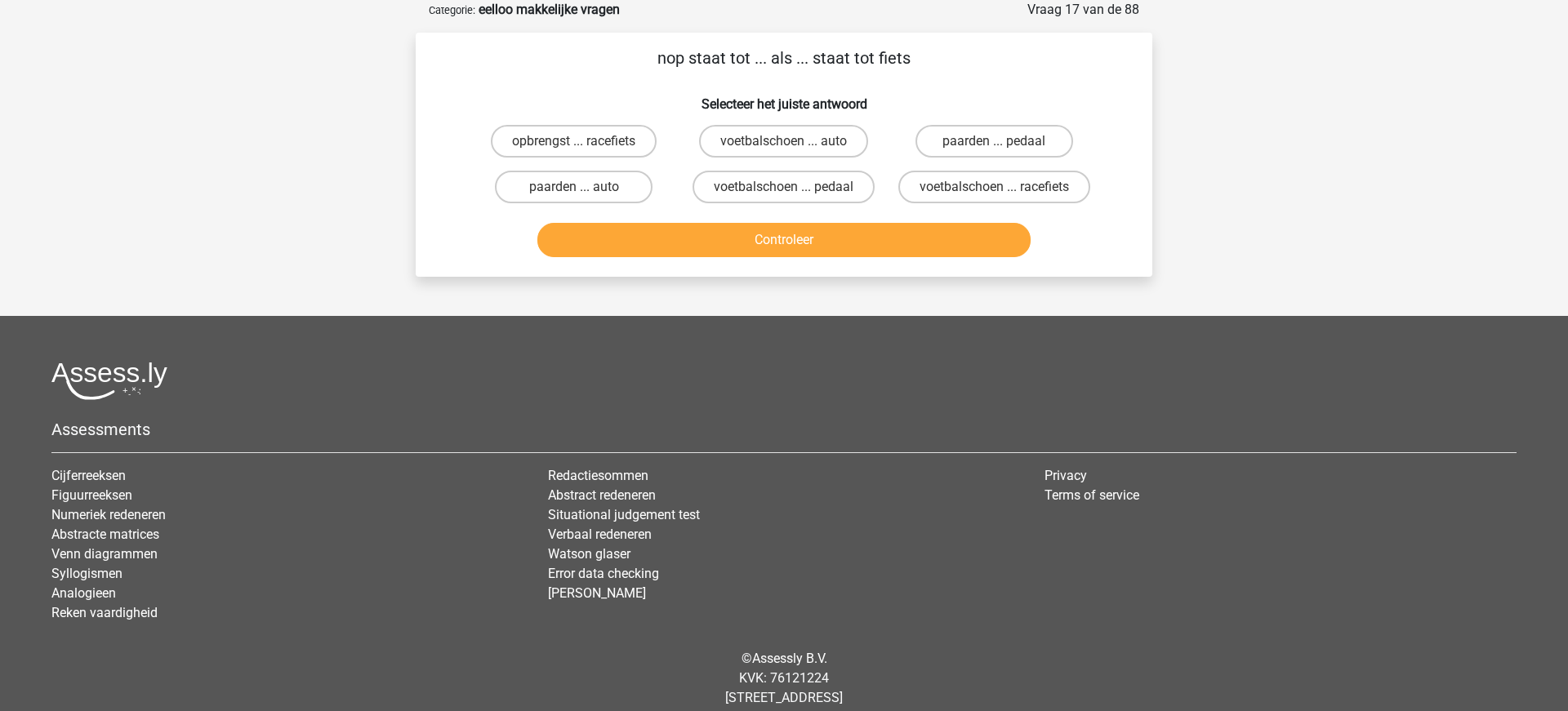
scroll to position [85, 0]
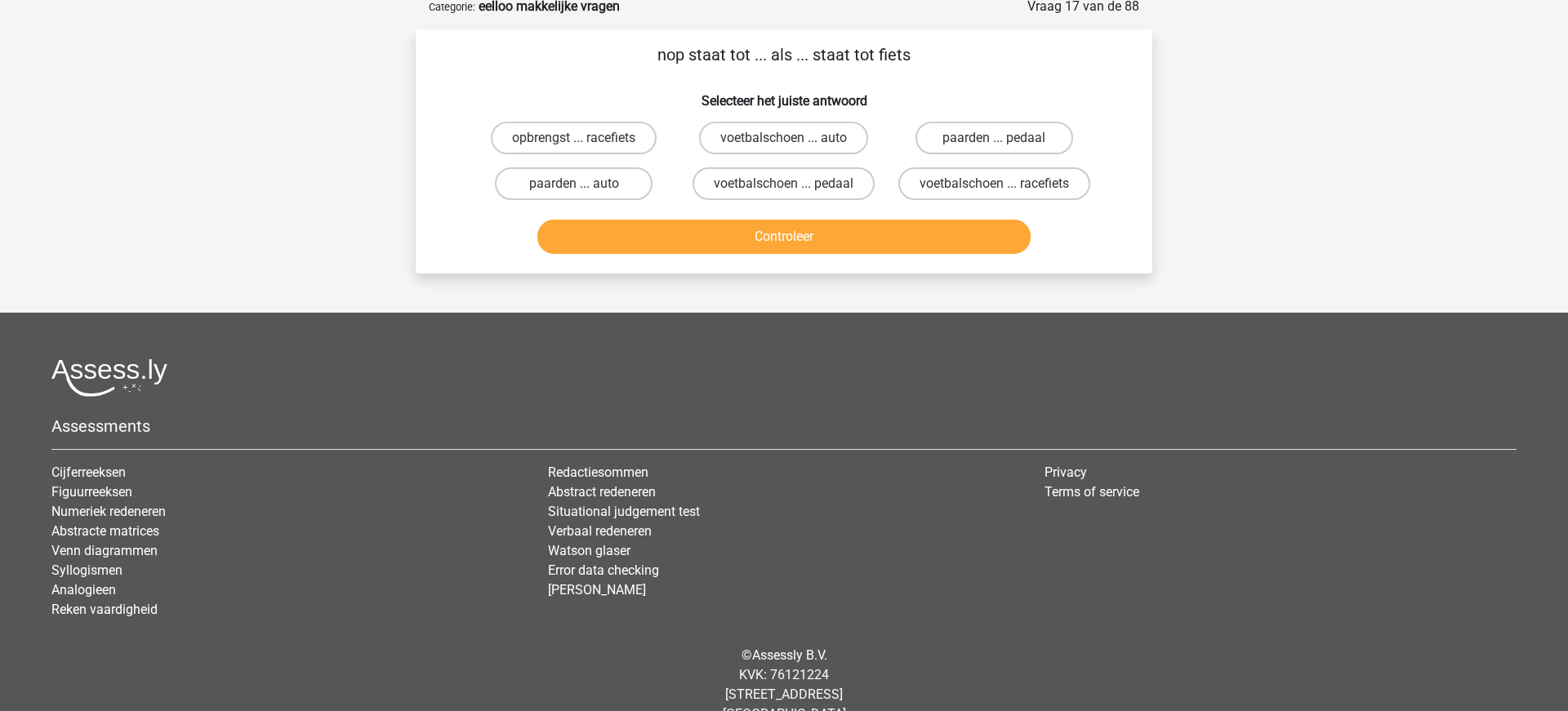
click at [789, 188] on input "voetbalschoen ... pedaal" at bounding box center [789, 188] width 11 height 11
radio input "true"
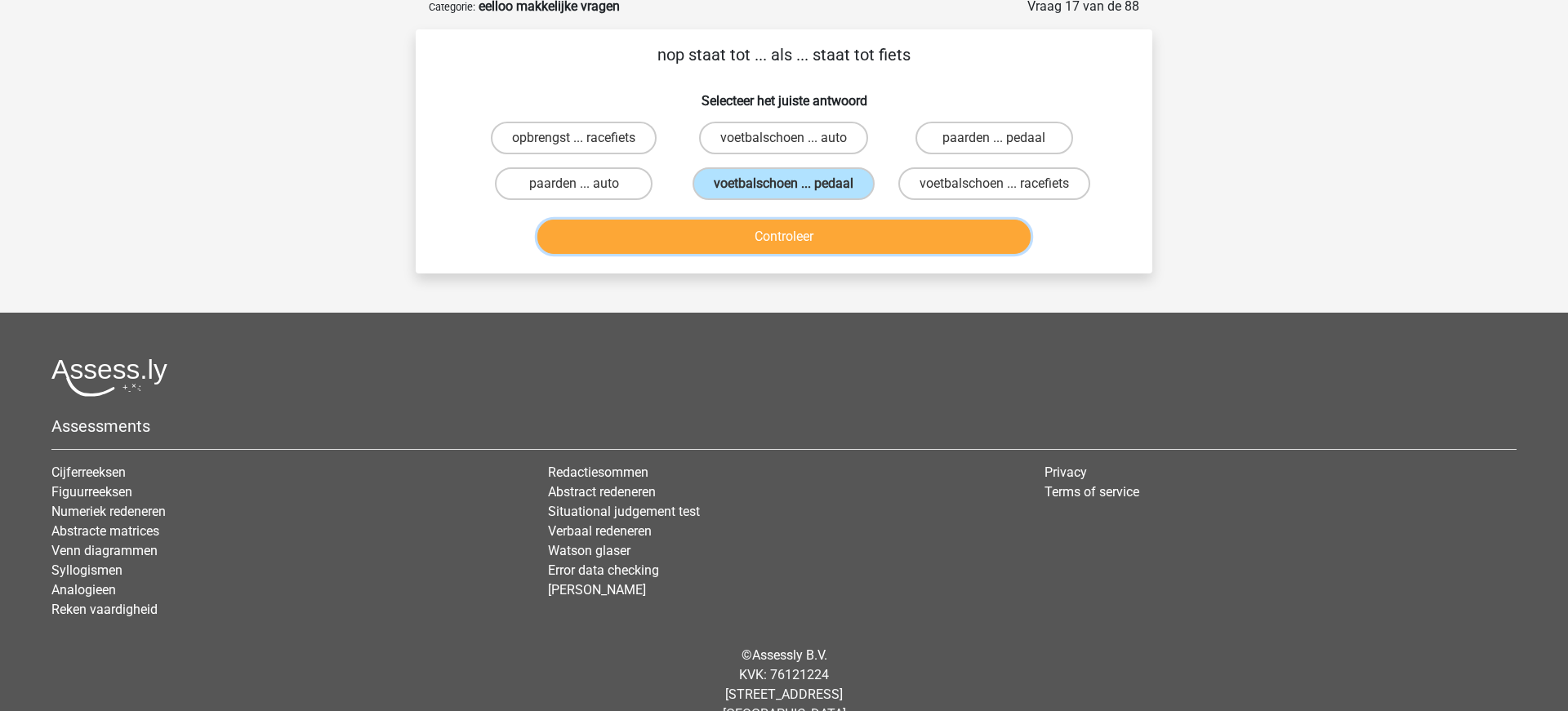
click at [812, 234] on button "Controleer" at bounding box center [784, 237] width 494 height 35
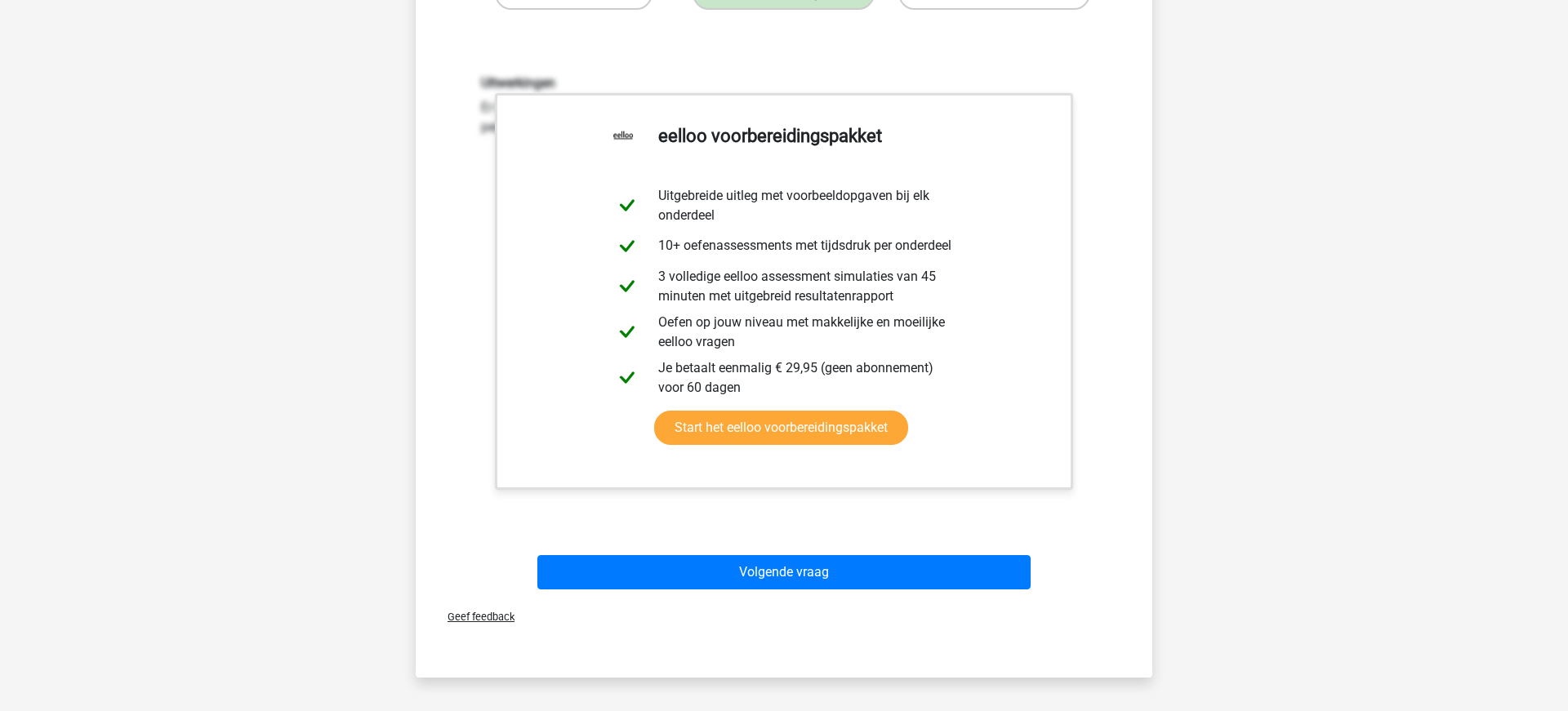
scroll to position [309, 0]
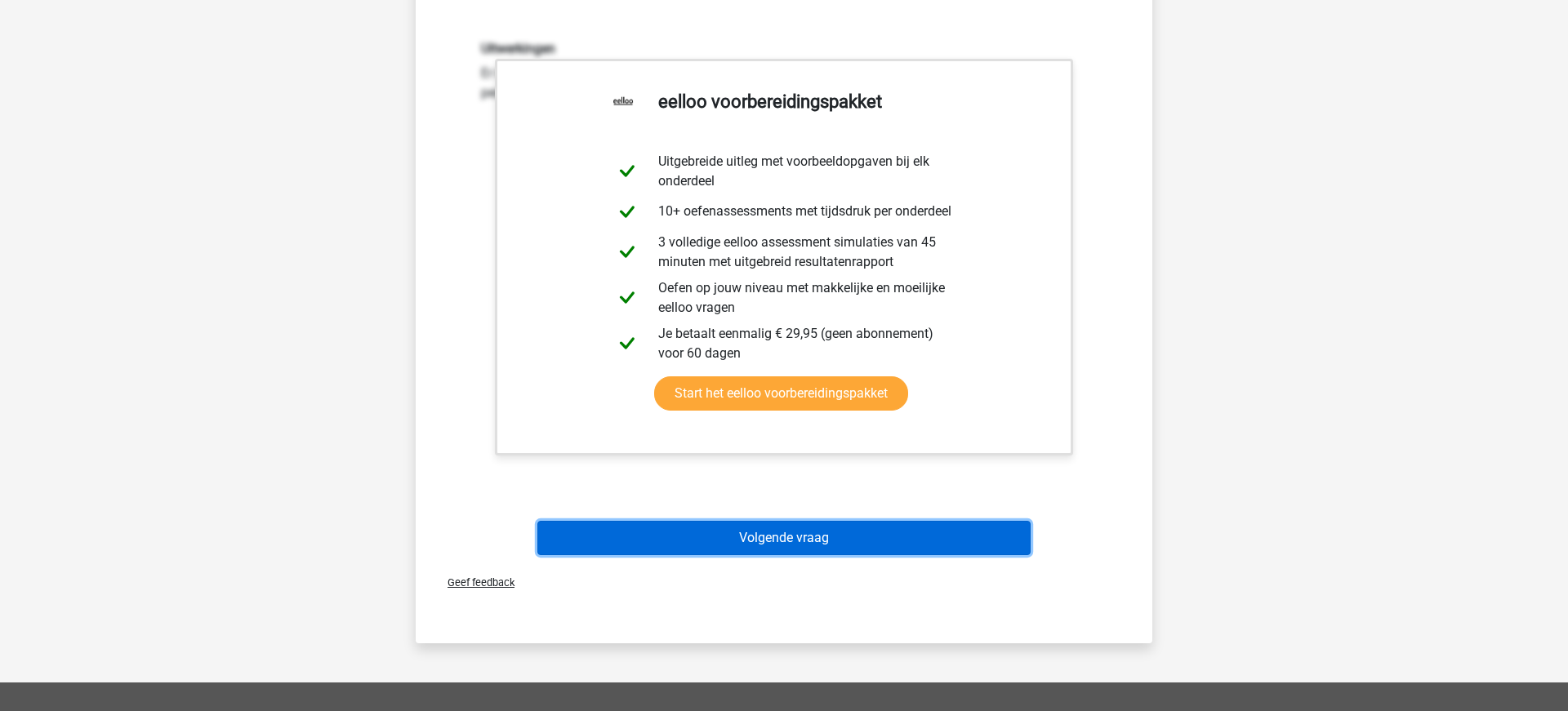
click at [775, 542] on button "Volgende vraag" at bounding box center [784, 538] width 494 height 35
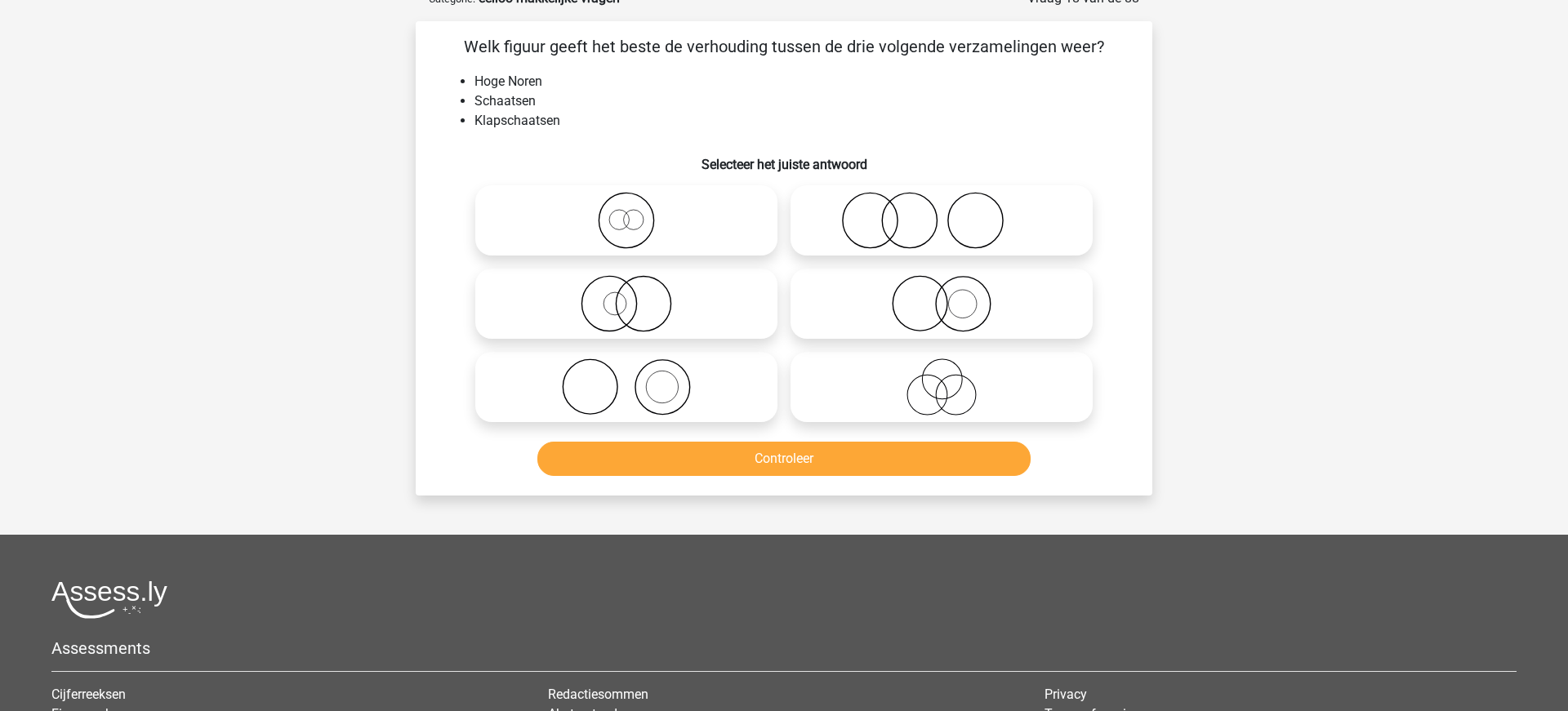
scroll to position [81, 0]
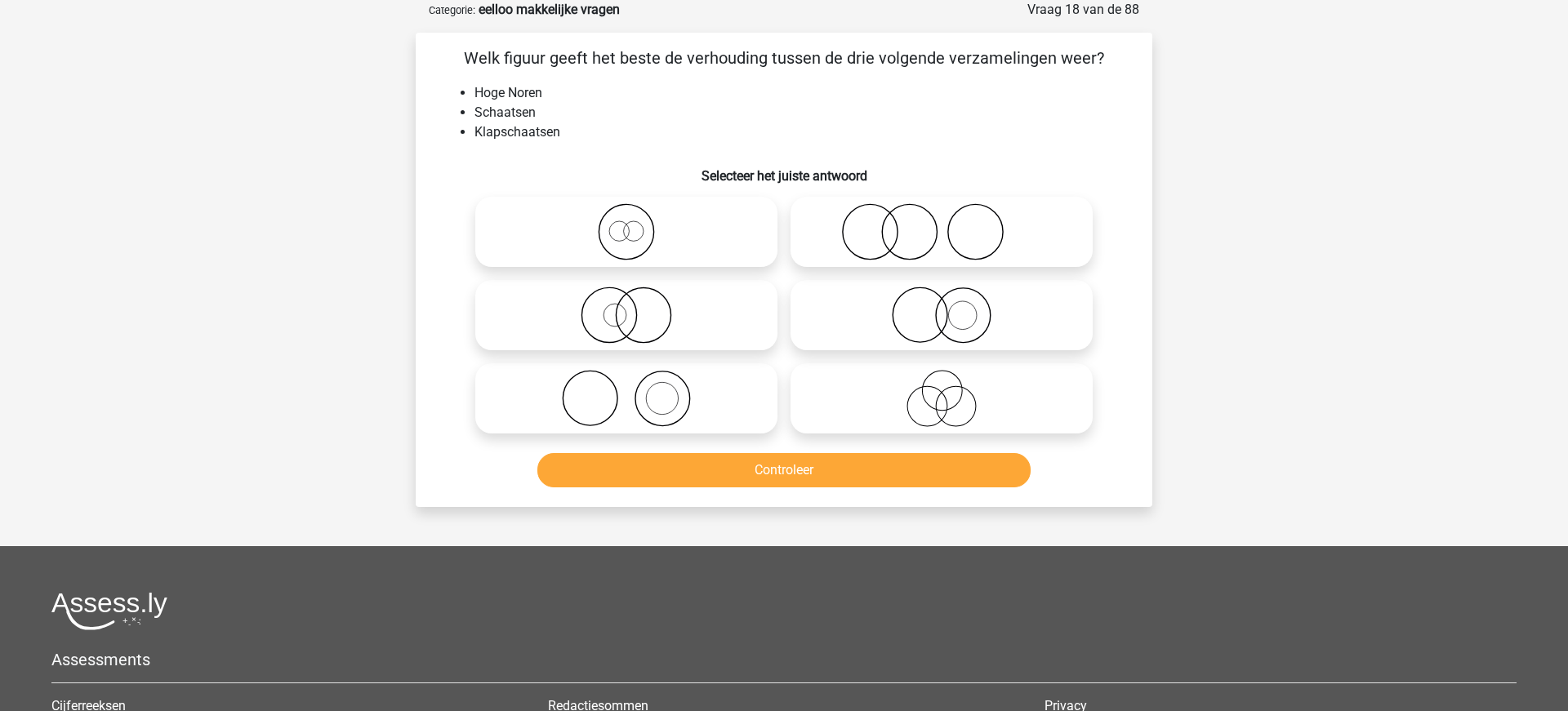
click at [622, 242] on icon at bounding box center [626, 231] width 289 height 57
click at [626, 224] on input "radio" at bounding box center [631, 218] width 11 height 11
radio input "true"
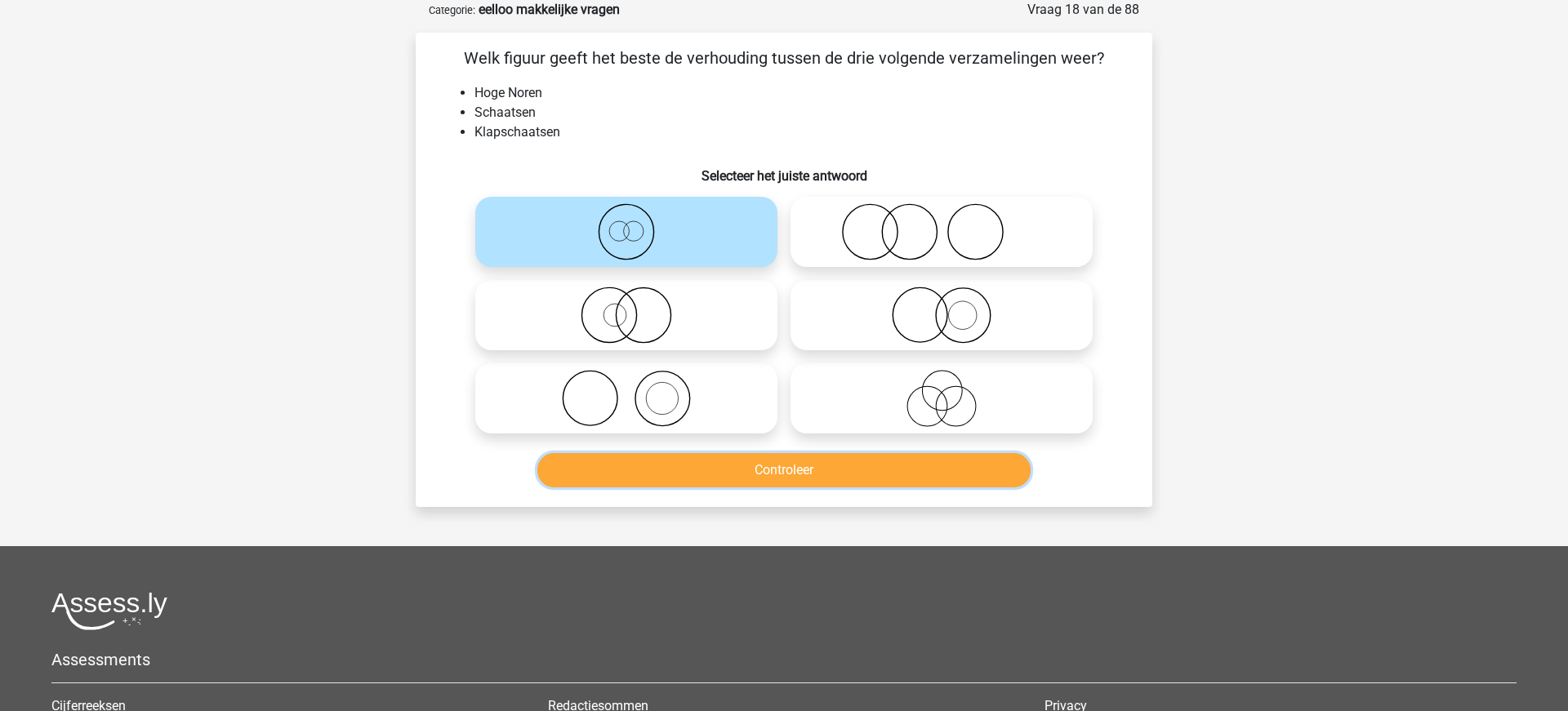
click at [785, 472] on button "Controleer" at bounding box center [784, 471] width 494 height 35
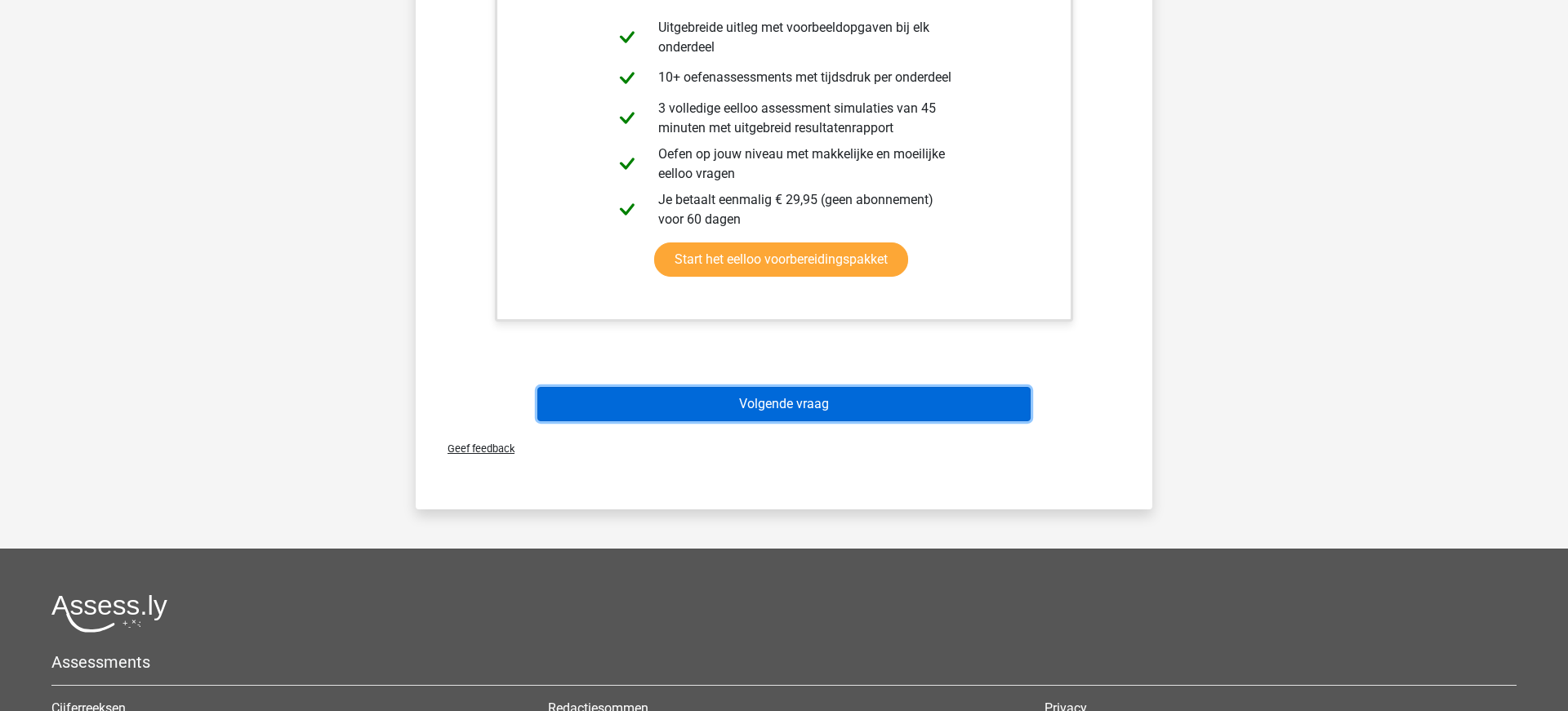
click at [770, 399] on button "Volgende vraag" at bounding box center [784, 404] width 494 height 35
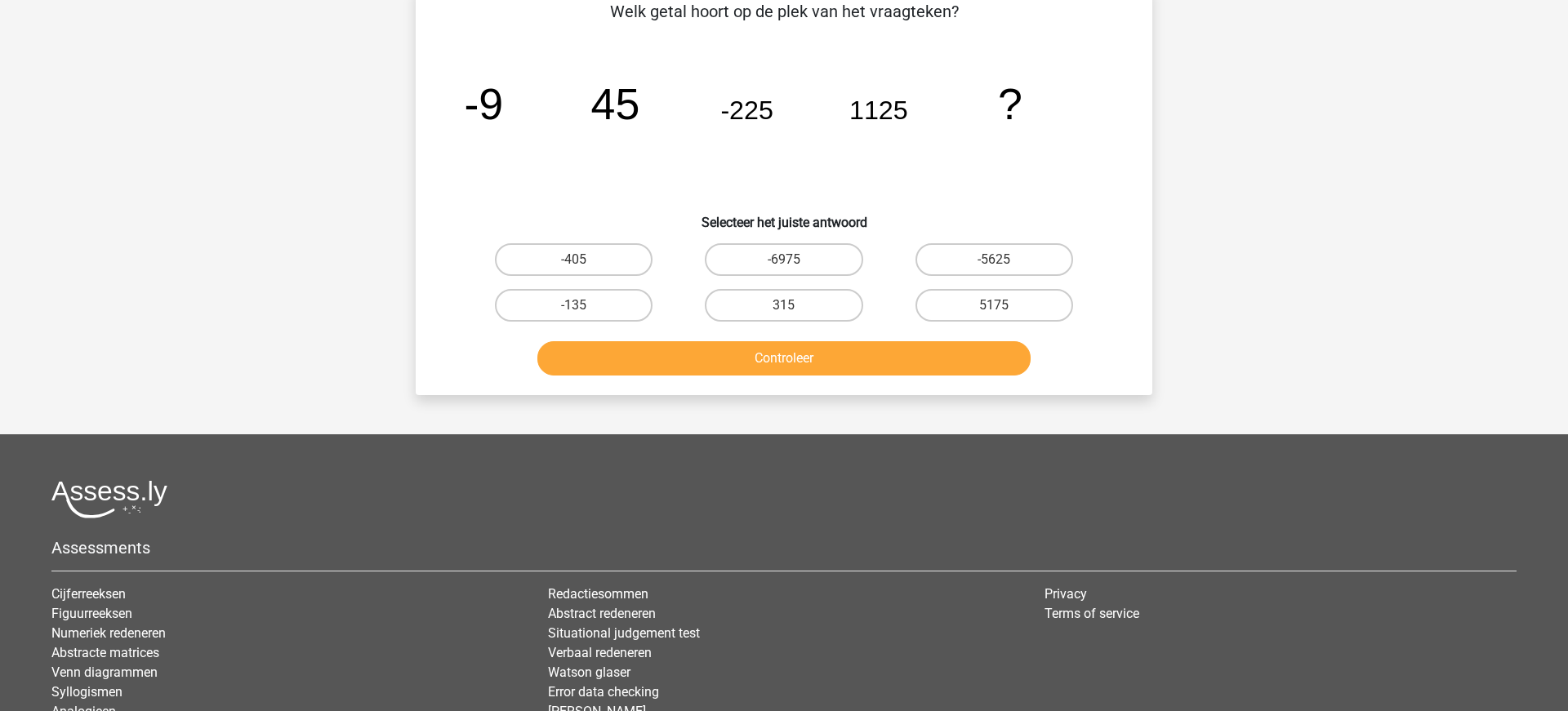
scroll to position [130, 0]
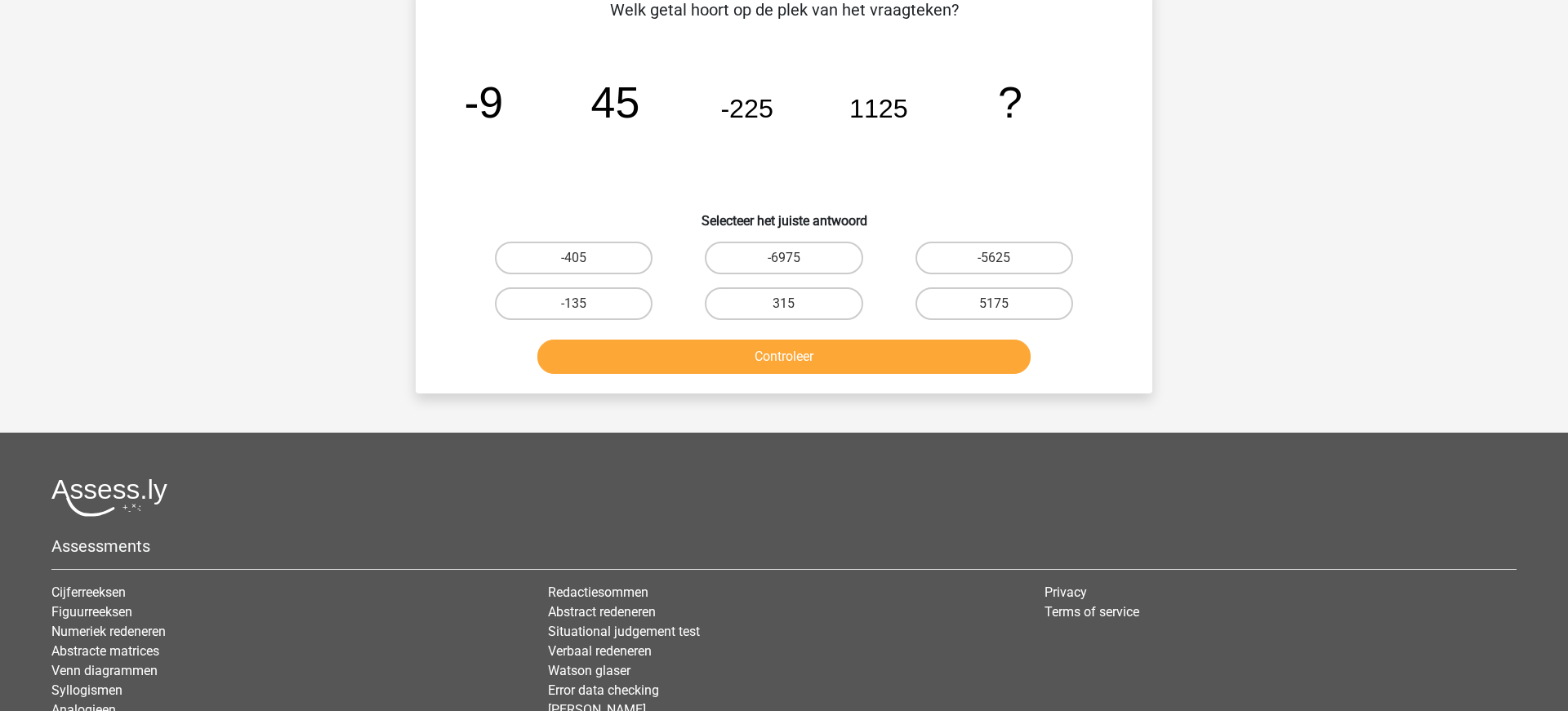
click at [994, 258] on input "-5625" at bounding box center [998, 263] width 11 height 11
radio input "true"
click at [803, 352] on button "Controleer" at bounding box center [784, 357] width 494 height 35
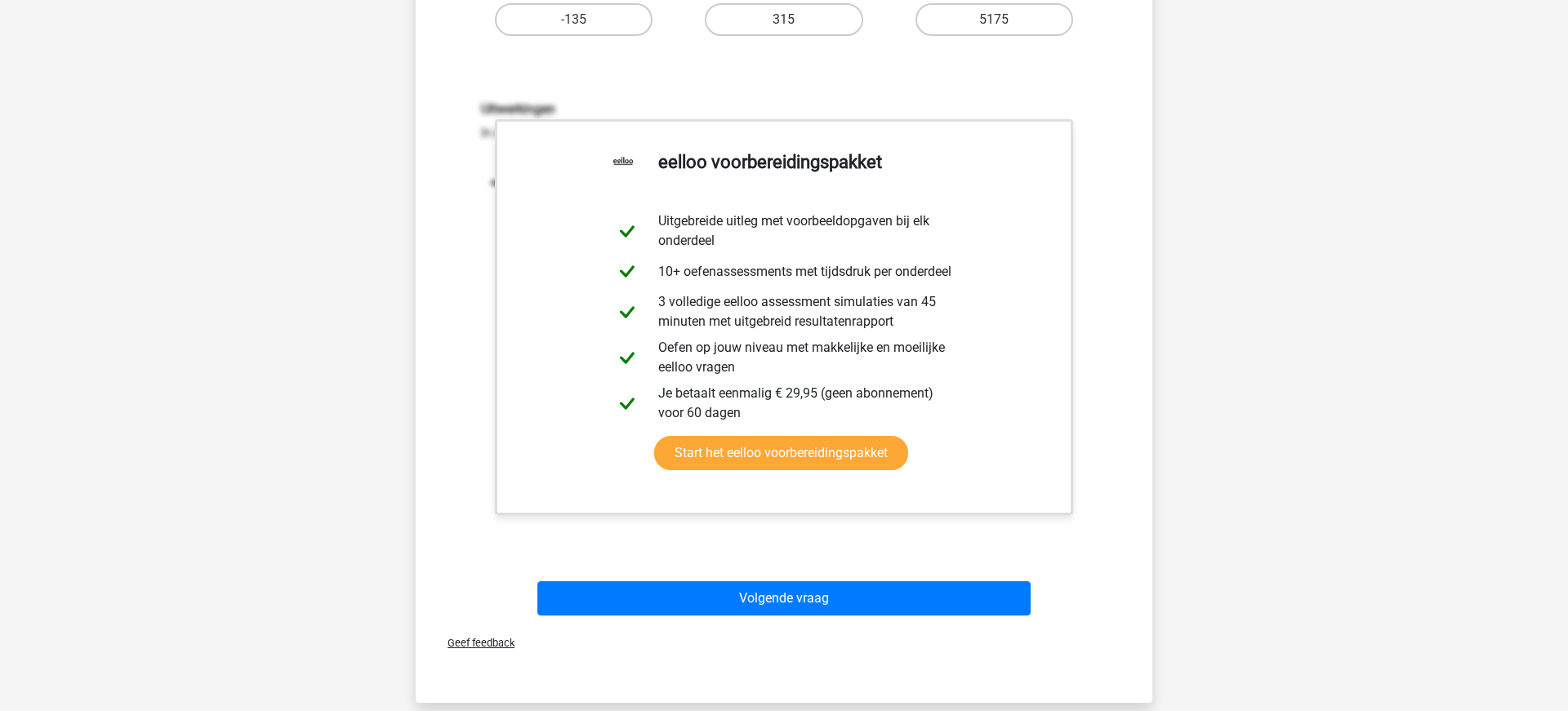
scroll to position [449, 0]
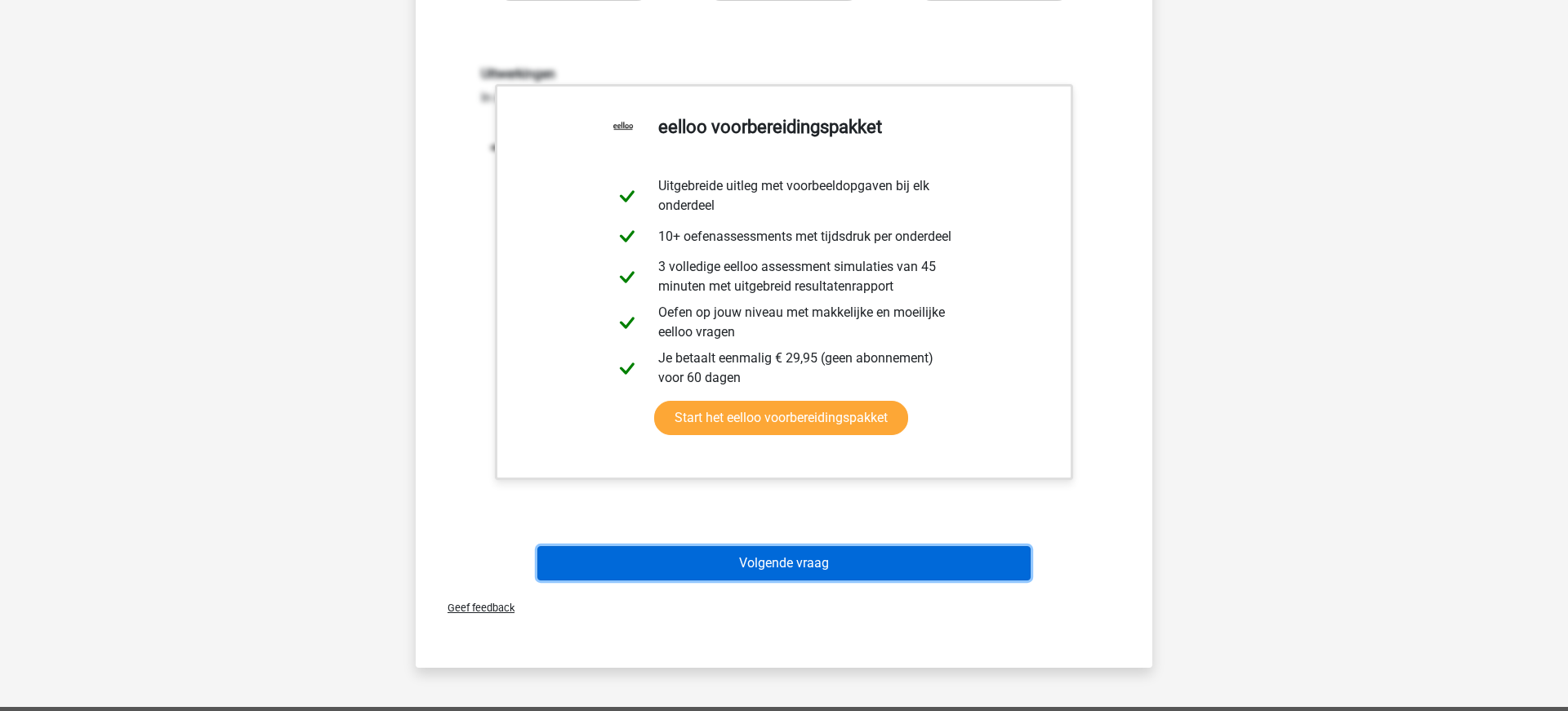
click at [749, 565] on button "Volgende vraag" at bounding box center [784, 564] width 494 height 35
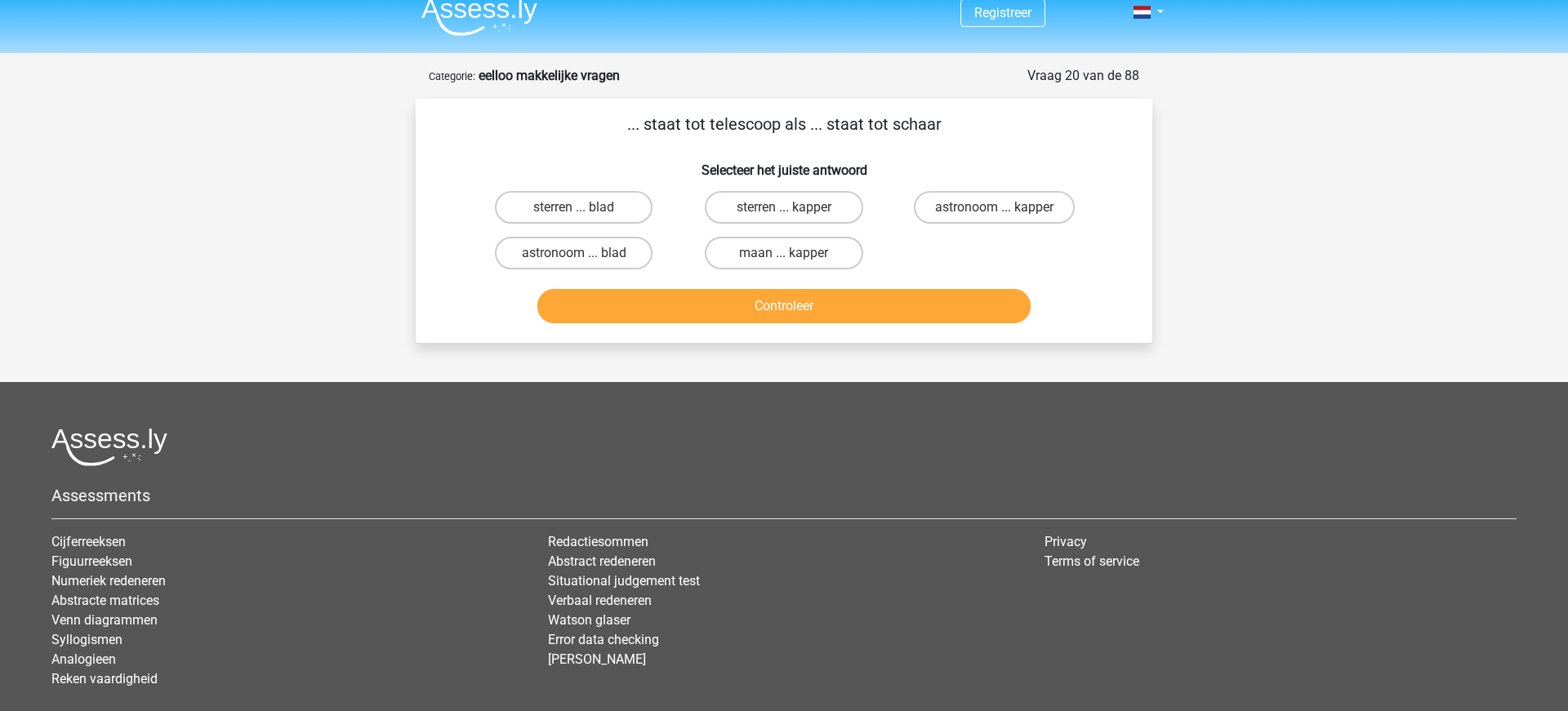
scroll to position [0, 0]
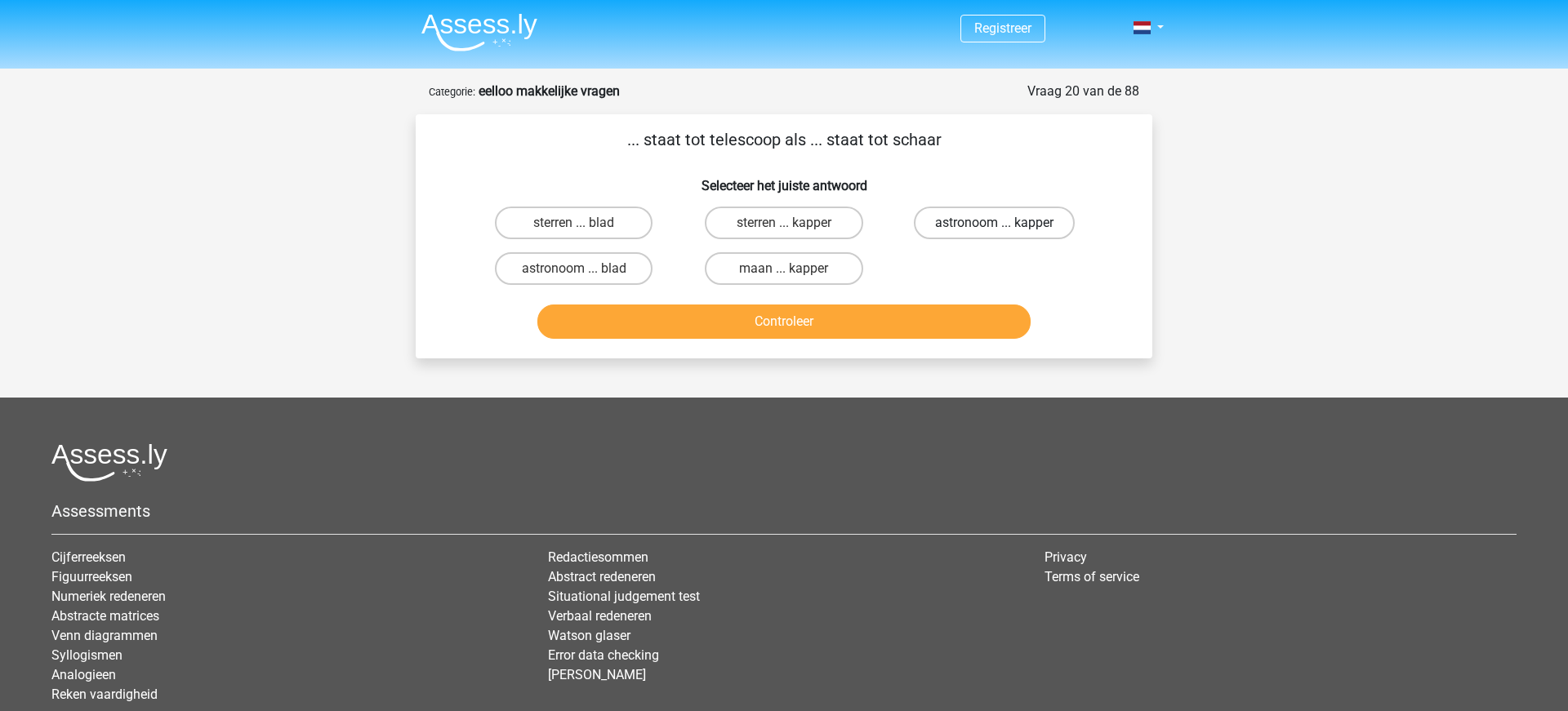
click at [1016, 229] on label "astronoom ... kapper" at bounding box center [993, 223] width 161 height 33
click at [1004, 229] on input "astronoom ... kapper" at bounding box center [998, 228] width 11 height 11
radio input "true"
click at [764, 321] on button "Controleer" at bounding box center [784, 322] width 494 height 35
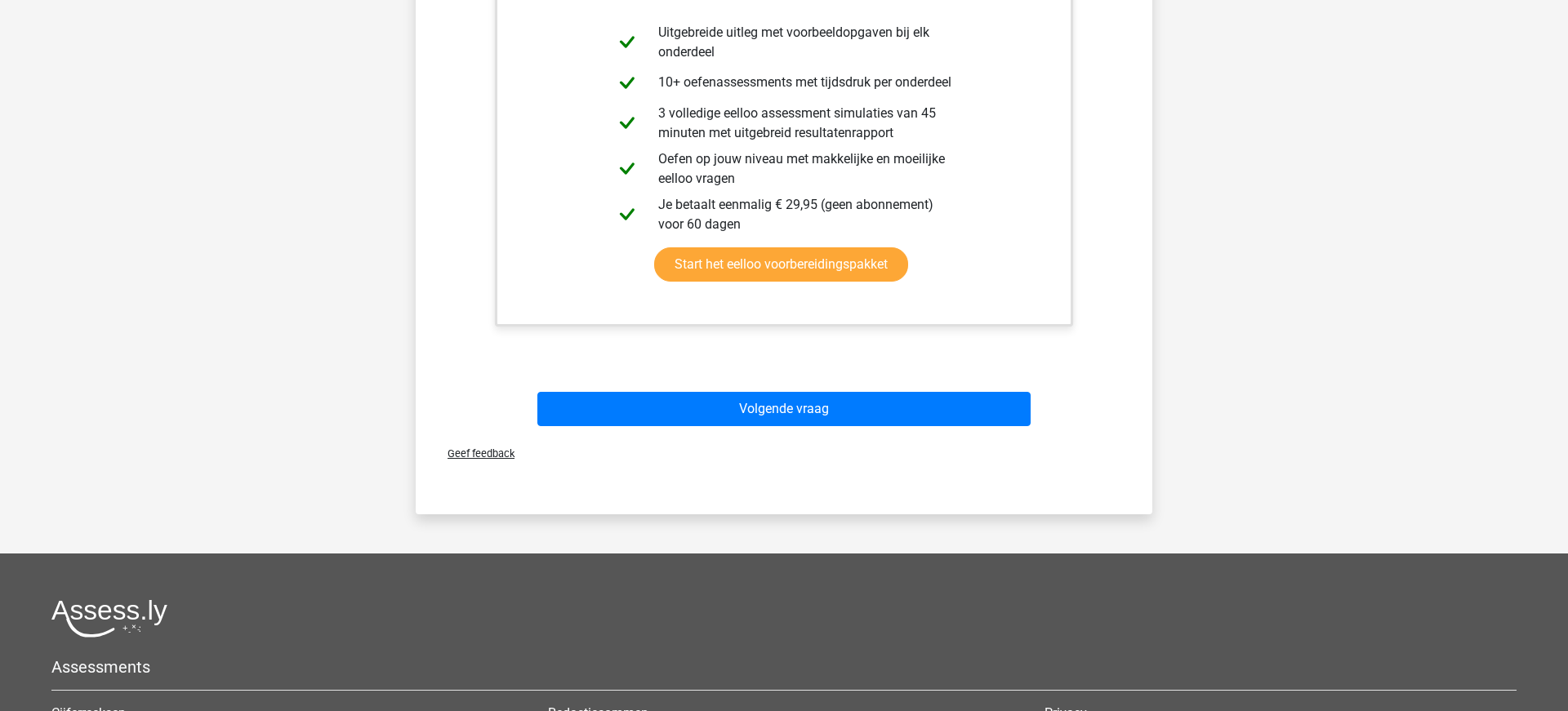
scroll to position [446, 0]
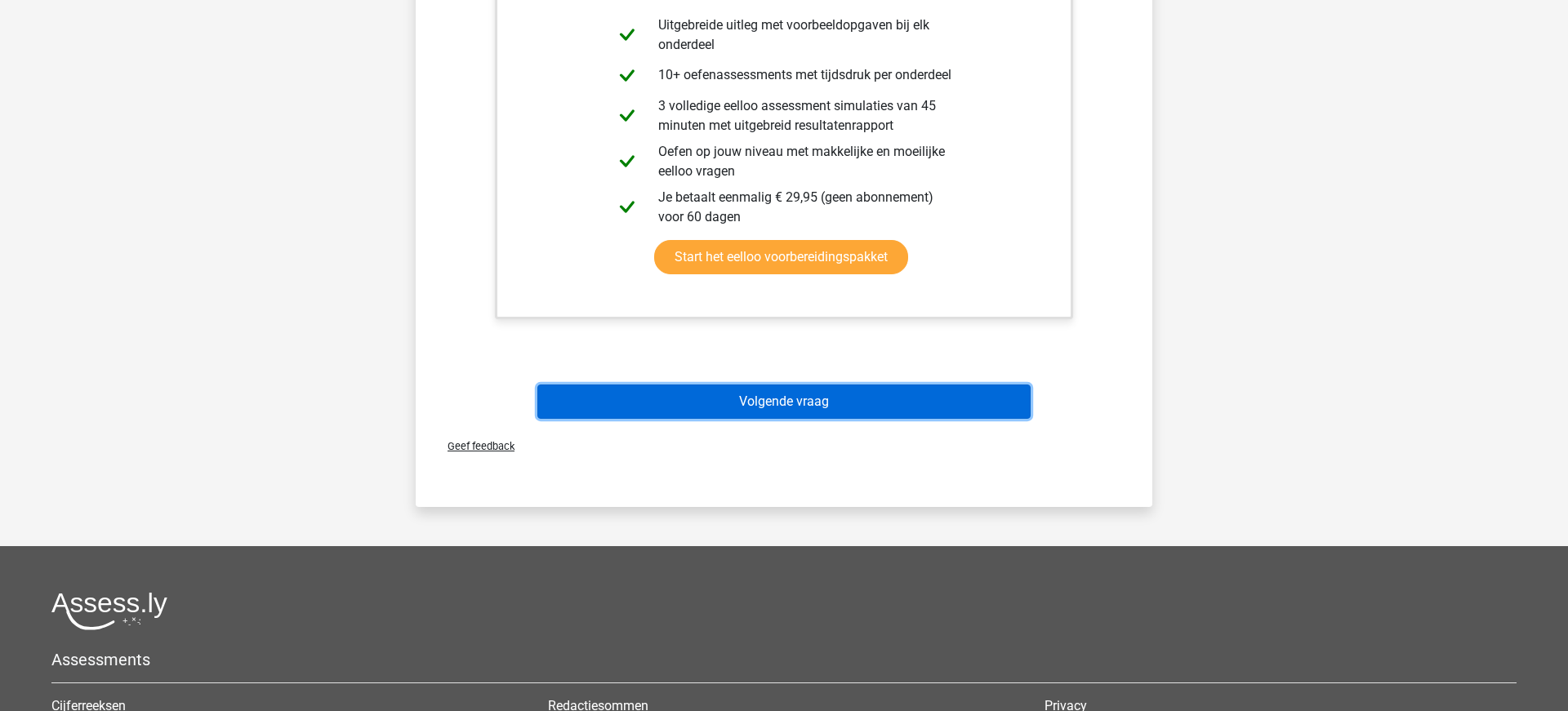
click at [793, 400] on button "Volgende vraag" at bounding box center [784, 402] width 494 height 35
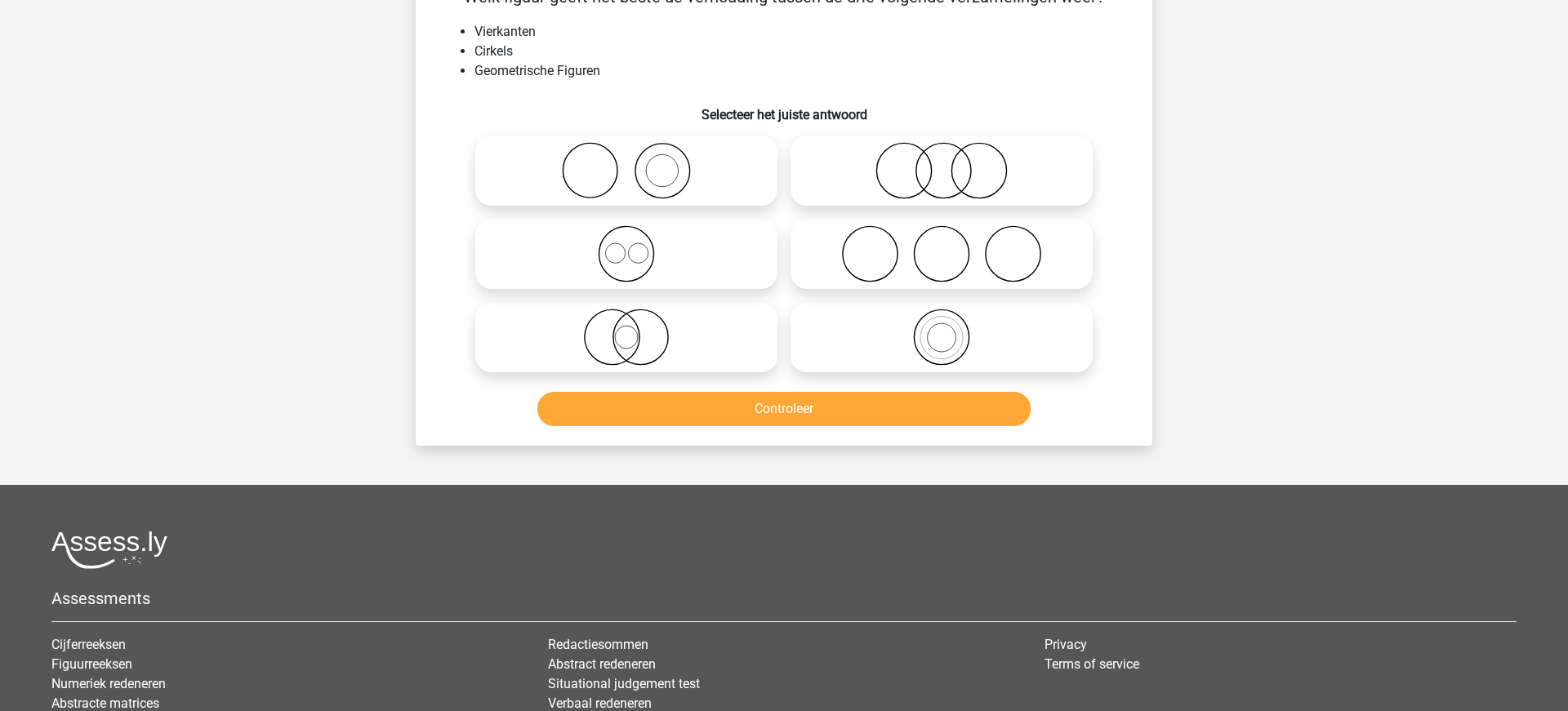
scroll to position [81, 0]
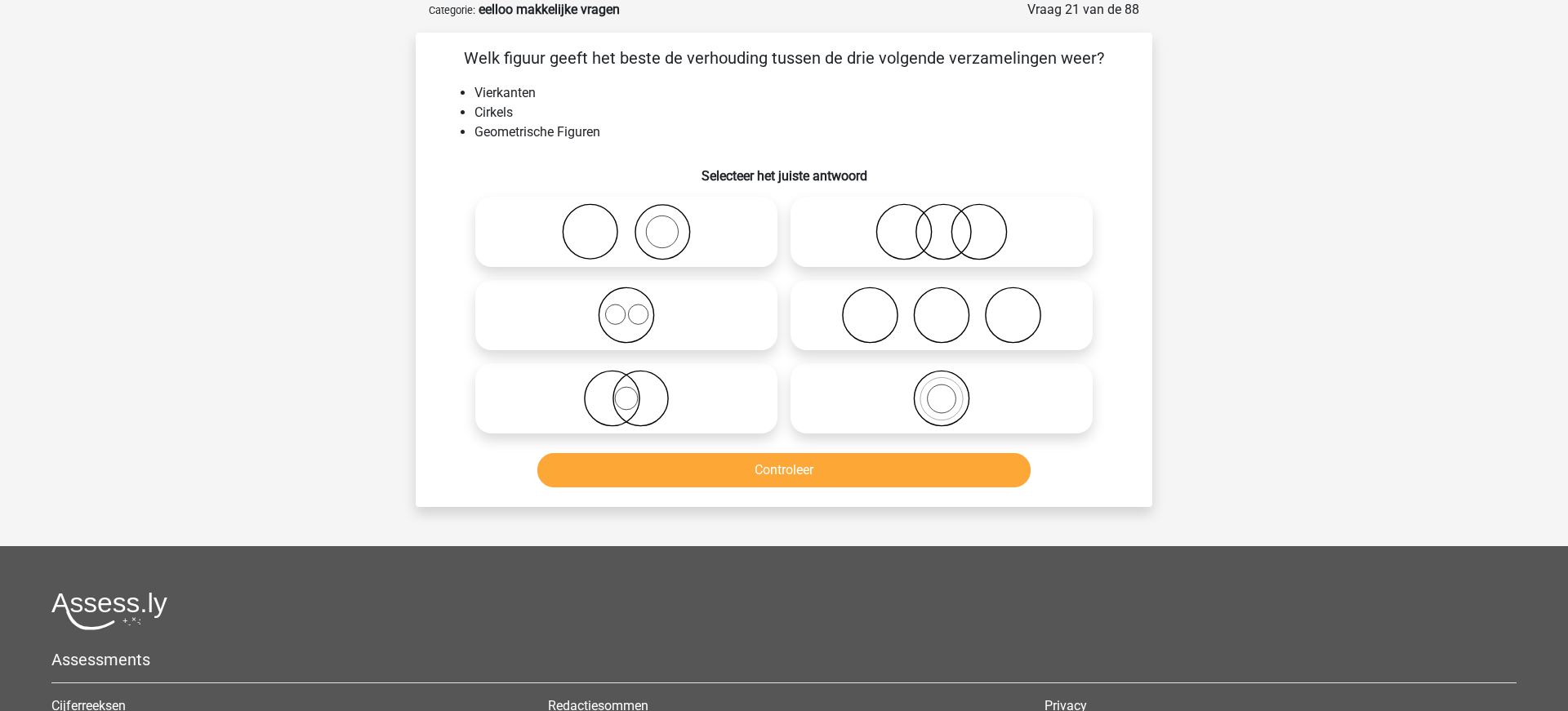
click at [633, 326] on icon at bounding box center [626, 314] width 289 height 57
click at [633, 307] on input "radio" at bounding box center [631, 301] width 11 height 11
radio input "true"
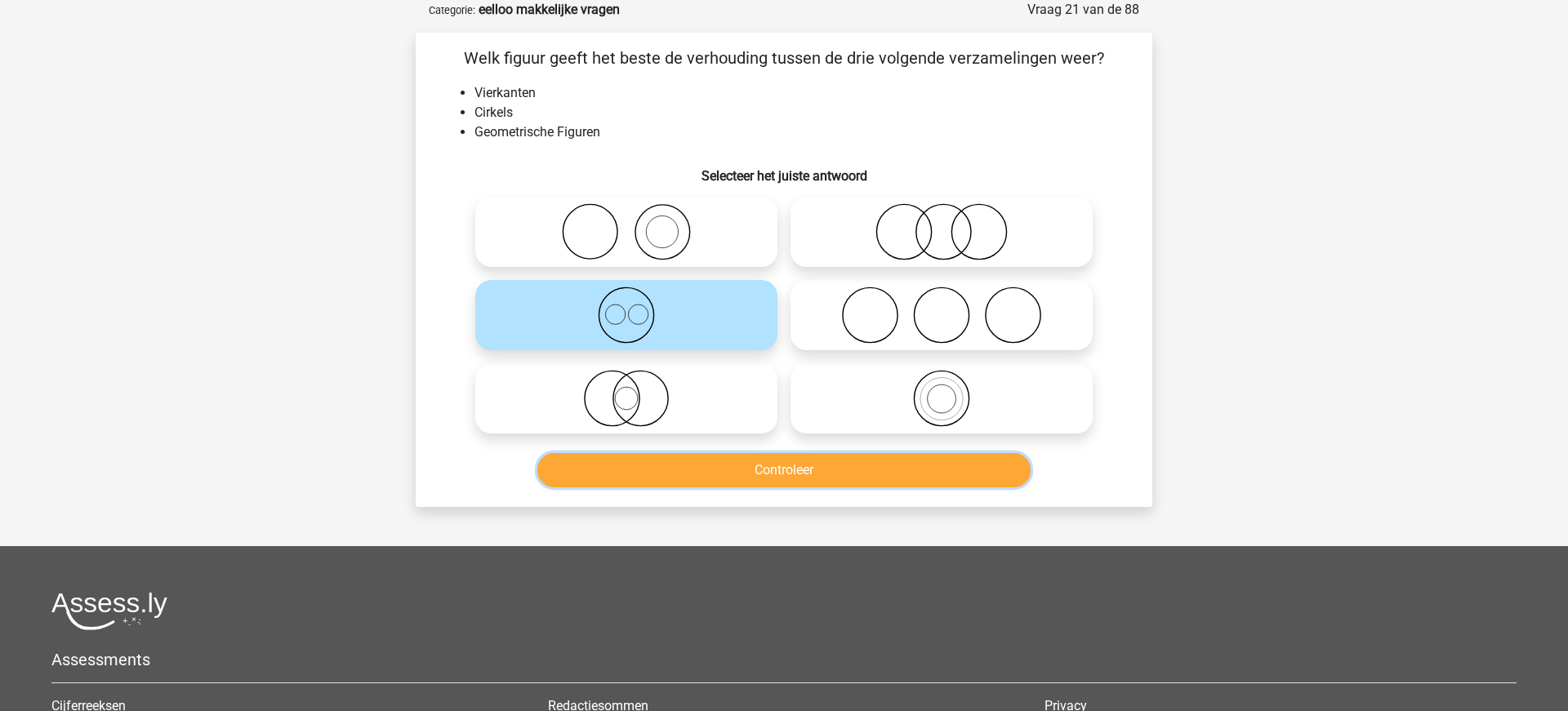
click at [773, 472] on button "Controleer" at bounding box center [784, 471] width 494 height 35
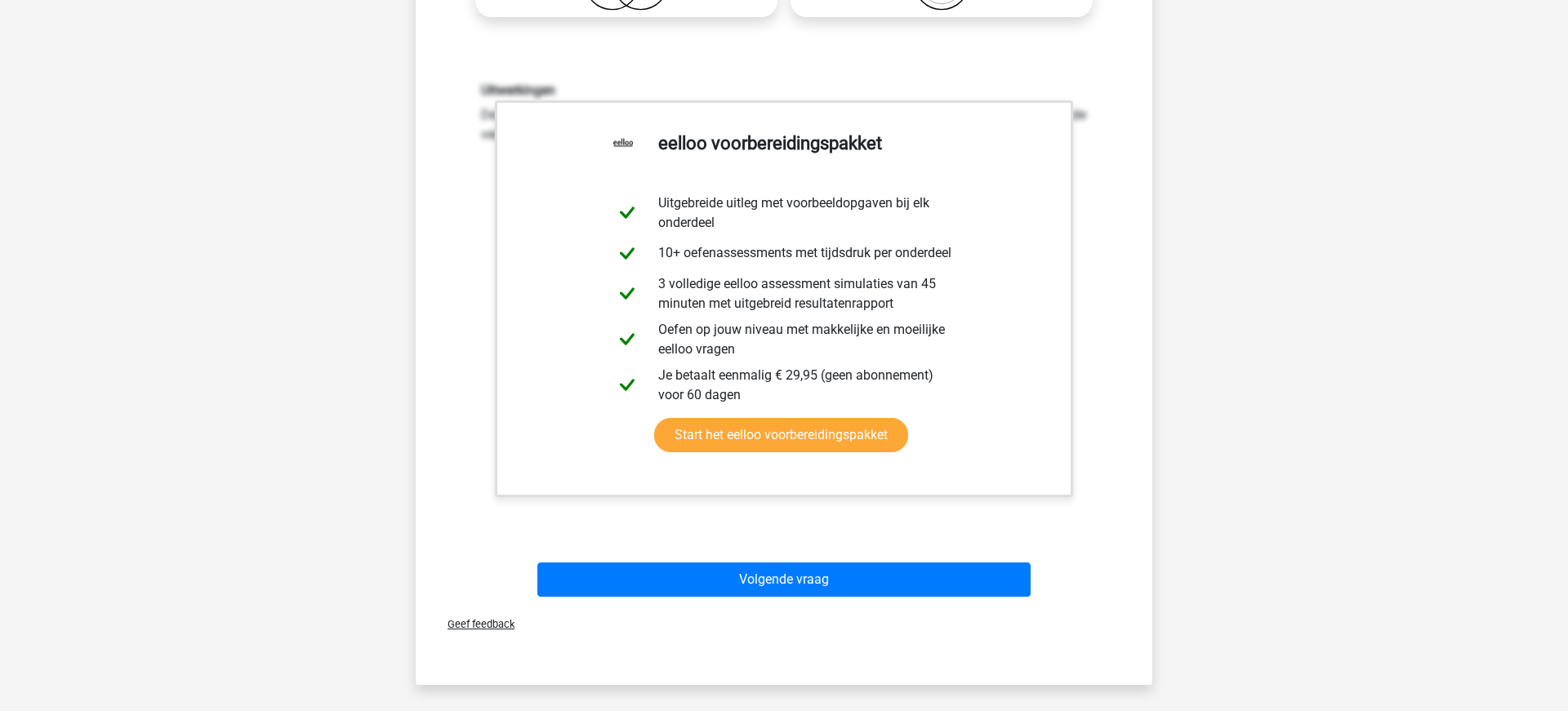
scroll to position [511, 0]
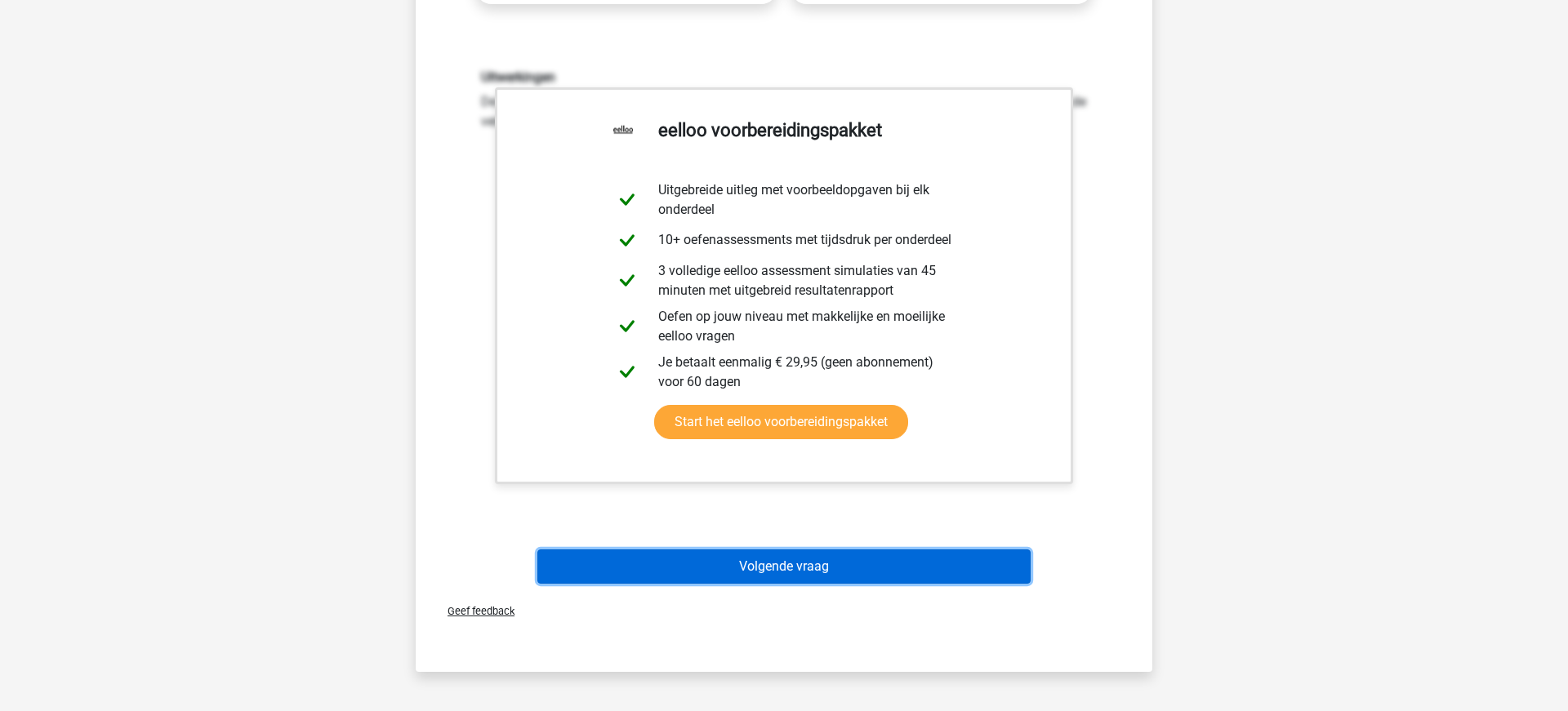
click at [775, 573] on button "Volgende vraag" at bounding box center [784, 567] width 494 height 35
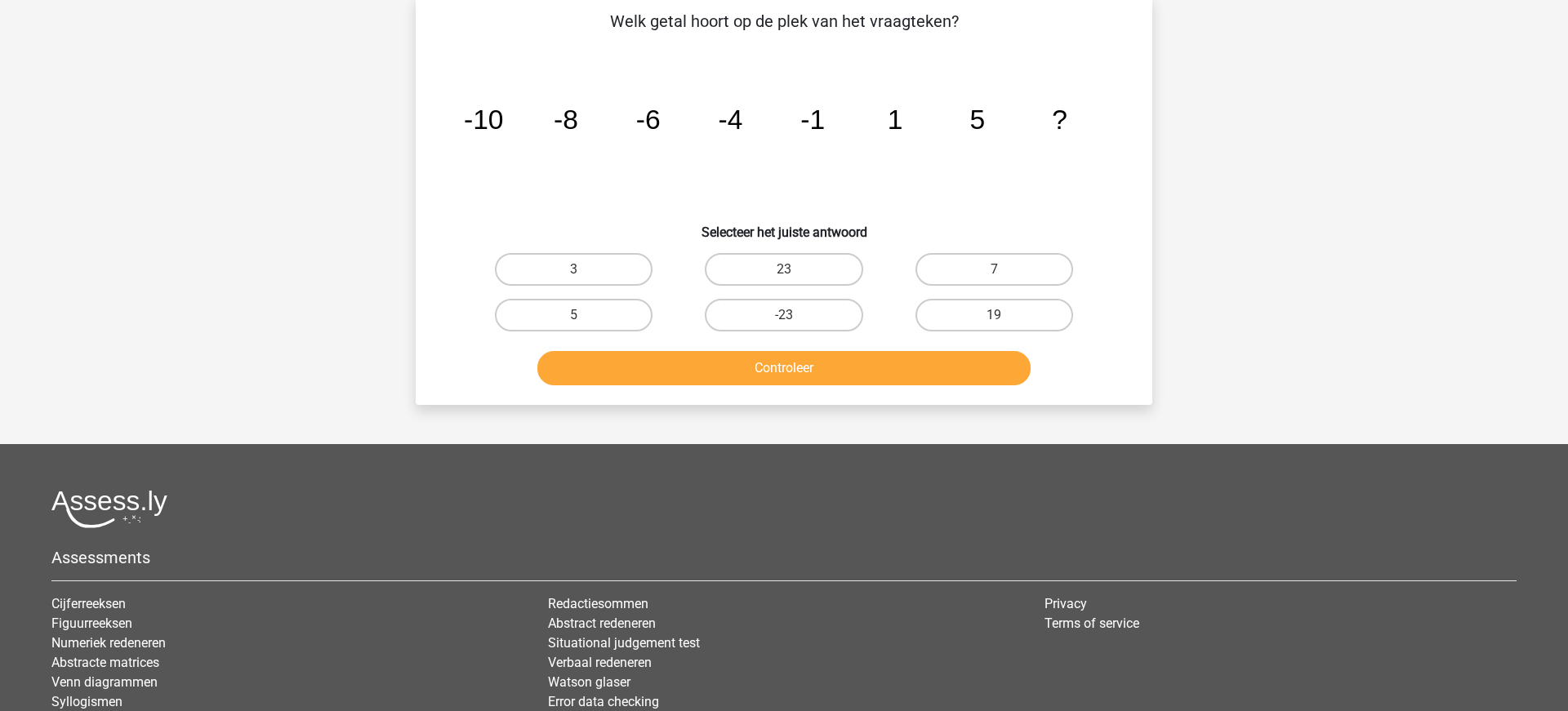
scroll to position [81, 0]
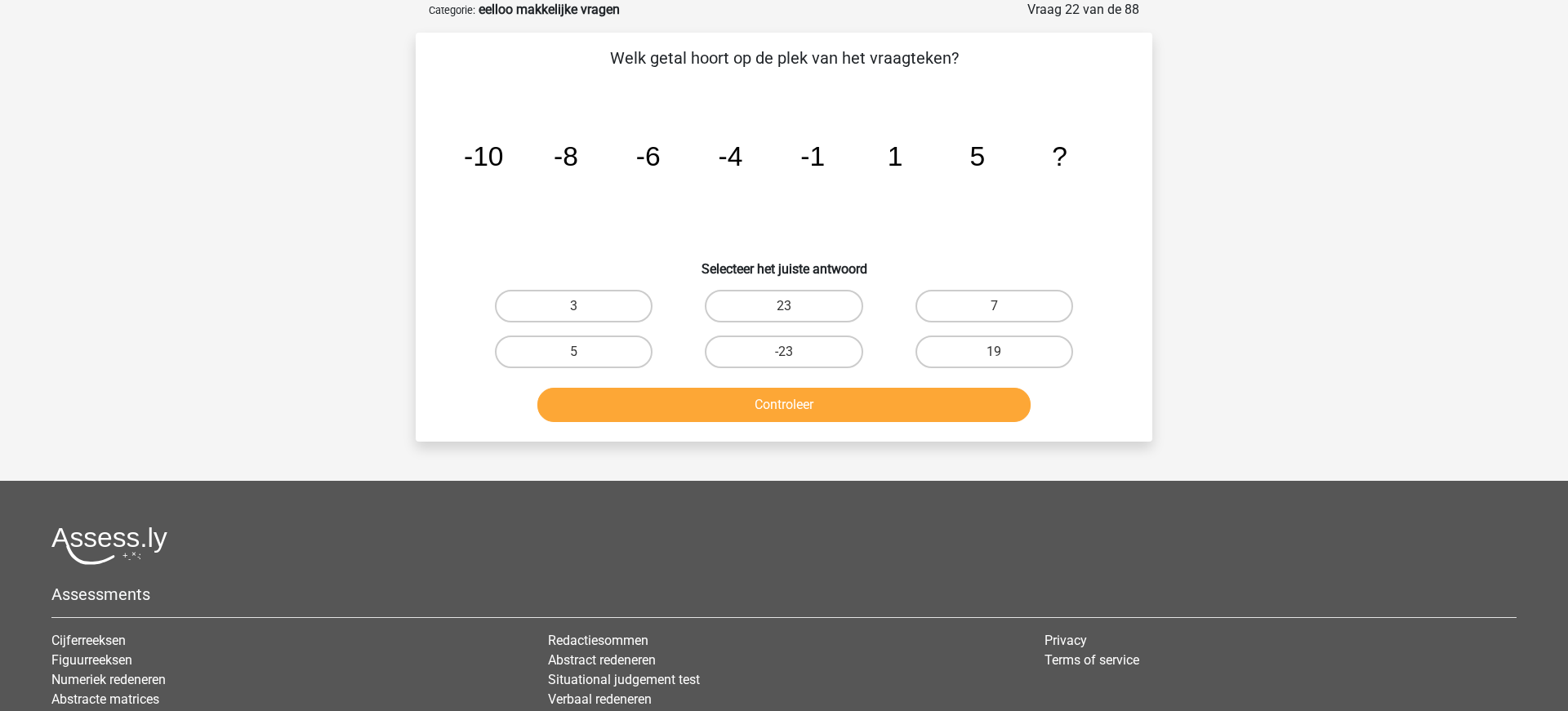
click at [575, 306] on input "3" at bounding box center [579, 311] width 11 height 11
radio input "true"
click at [807, 406] on button "Controleer" at bounding box center [784, 405] width 494 height 35
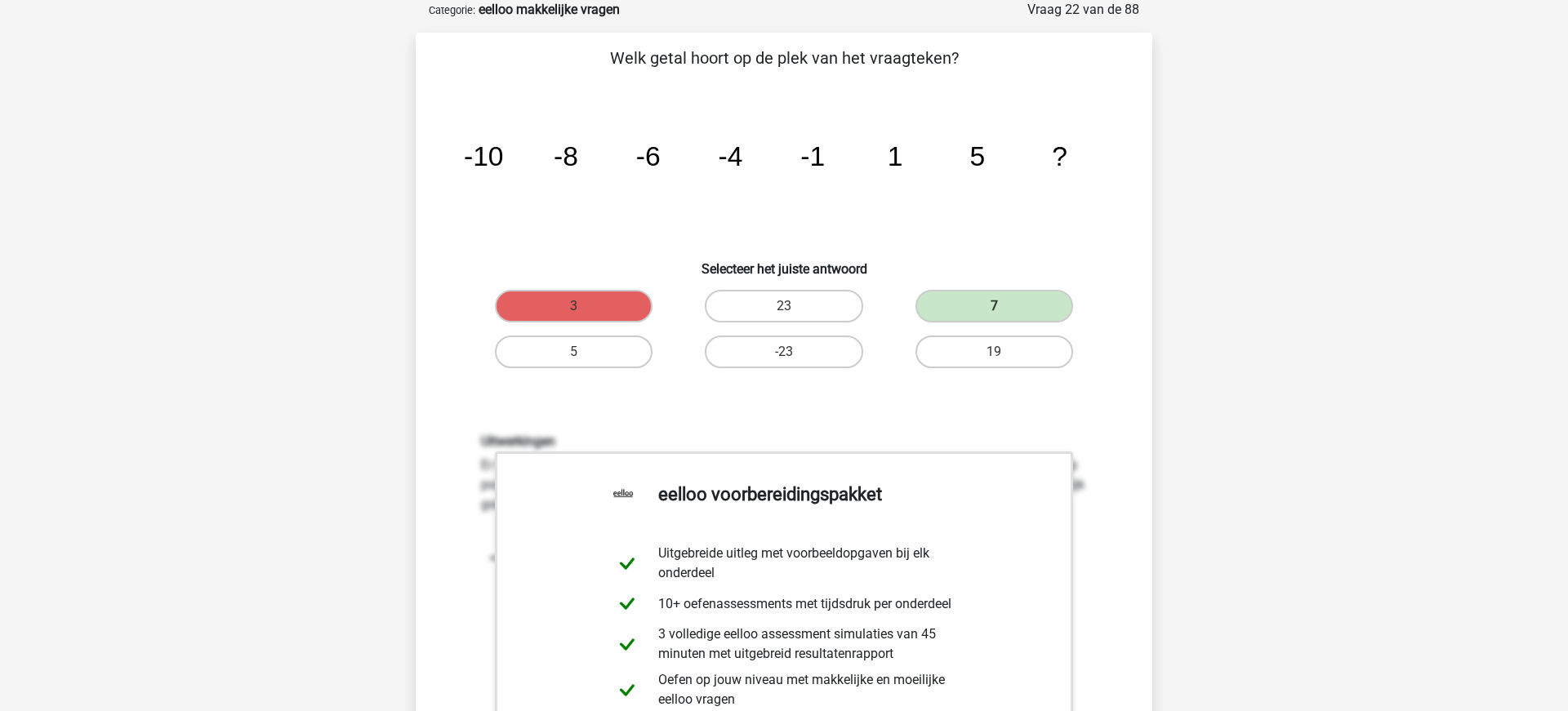
click at [1274, 123] on div "Registreer" at bounding box center [784, 712] width 1568 height 1587
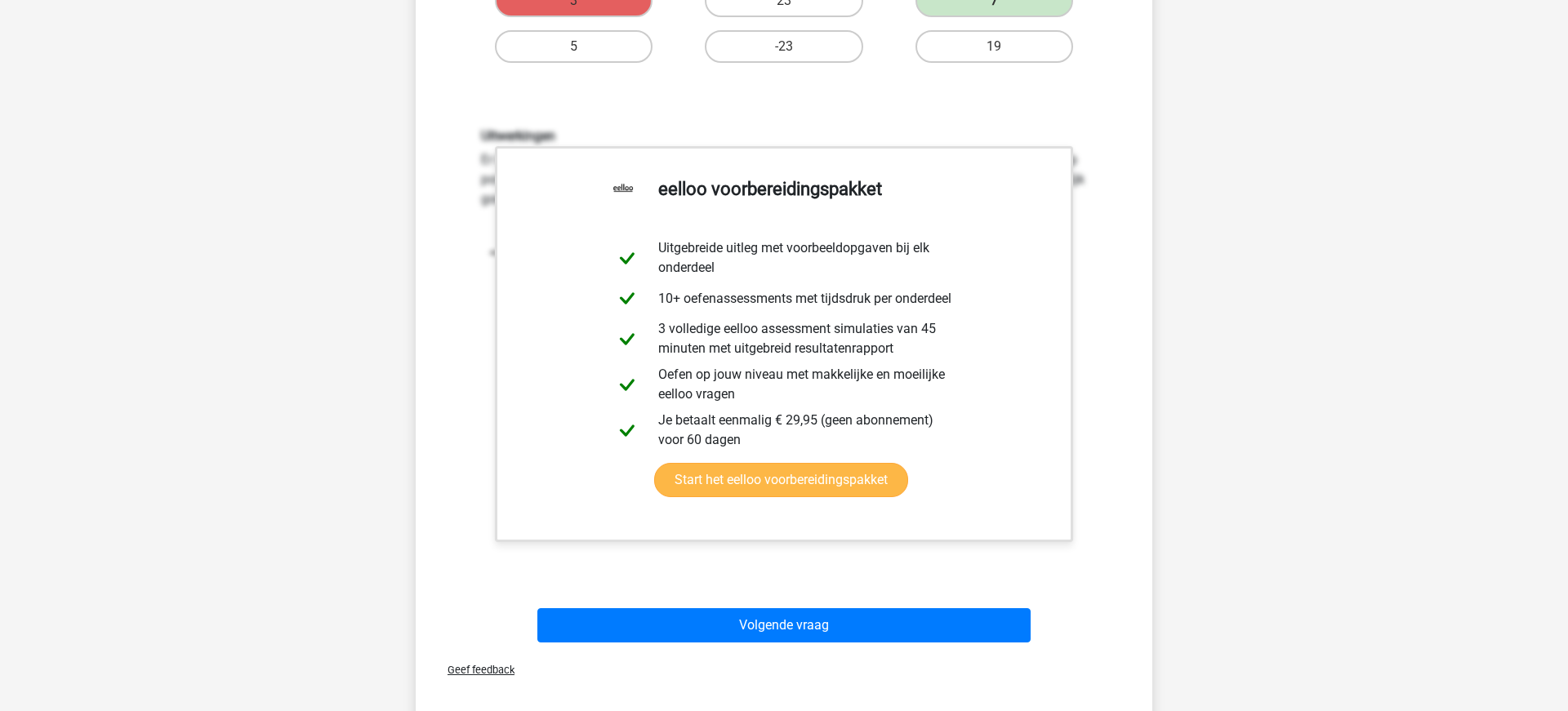
scroll to position [424, 0]
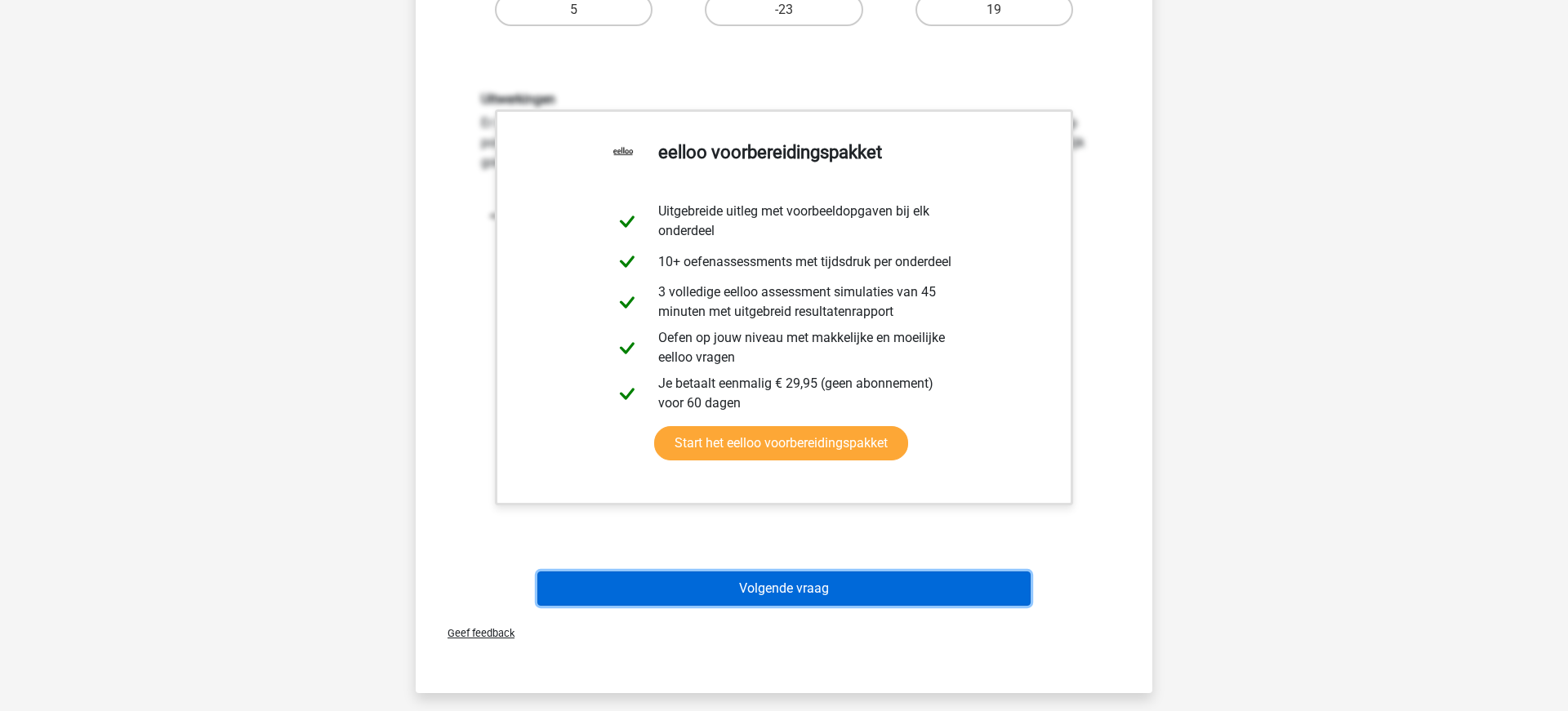
click at [784, 589] on button "Volgende vraag" at bounding box center [784, 588] width 494 height 35
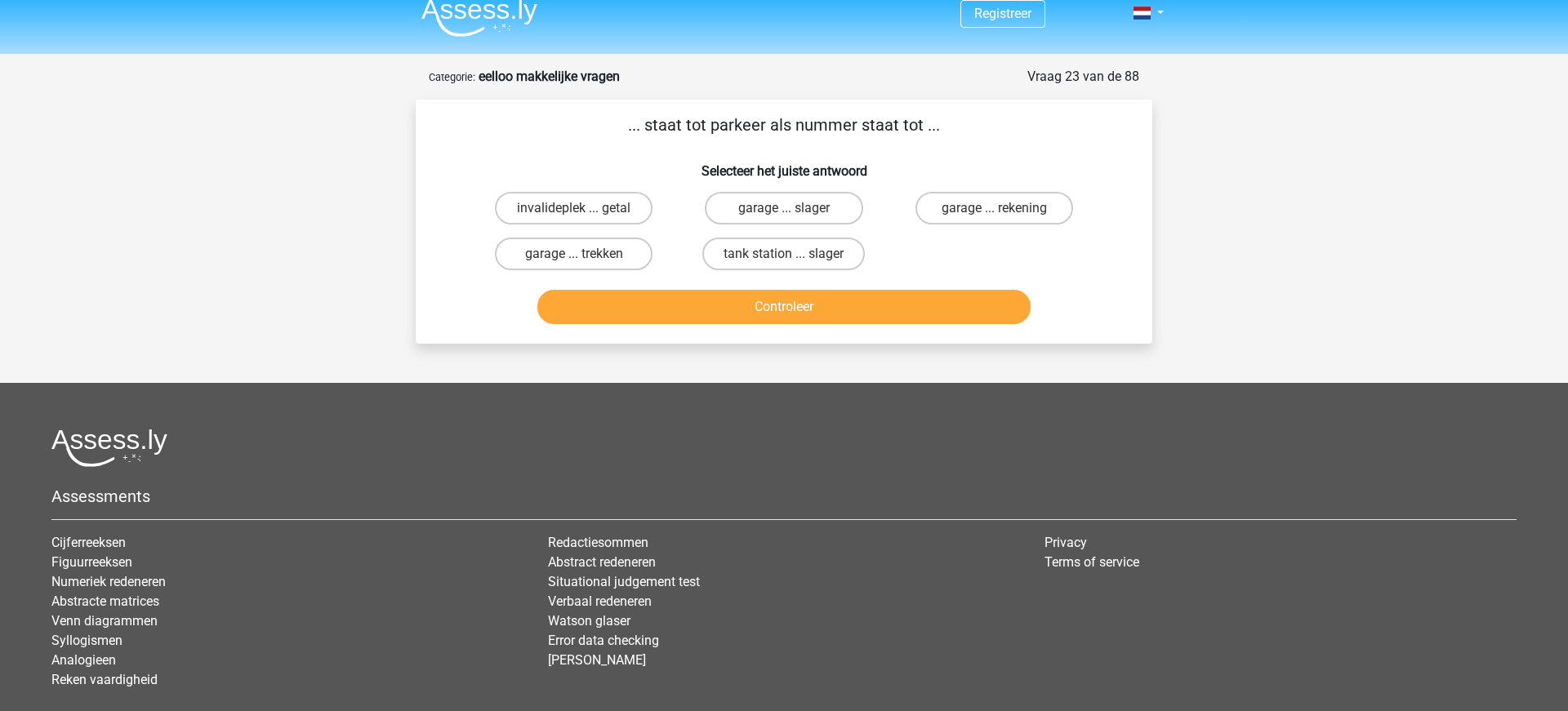
scroll to position [0, 0]
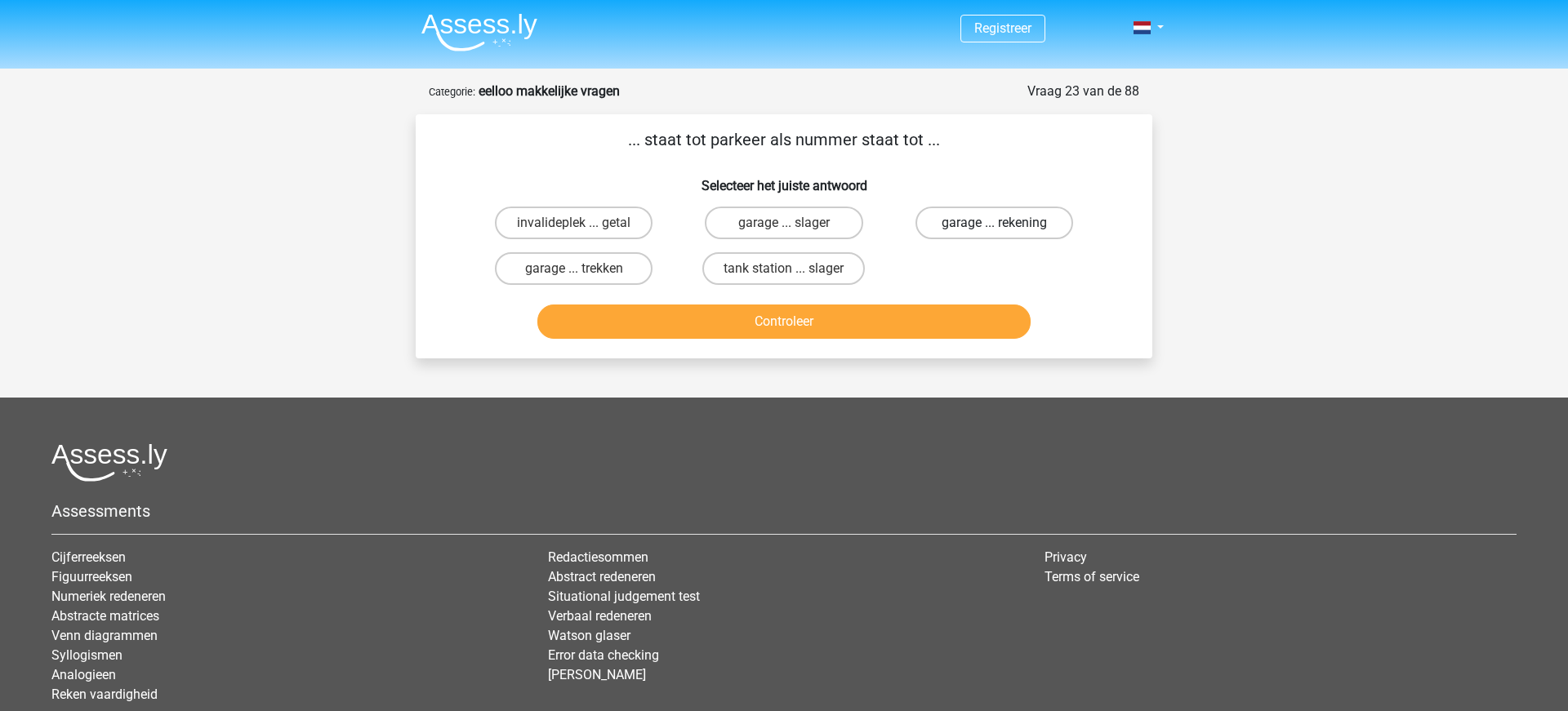
click at [967, 221] on label "garage ... rekening" at bounding box center [993, 223] width 157 height 33
click at [993, 223] on input "garage ... rekening" at bounding box center [998, 228] width 11 height 11
radio input "true"
click at [780, 317] on button "Controleer" at bounding box center [784, 322] width 494 height 35
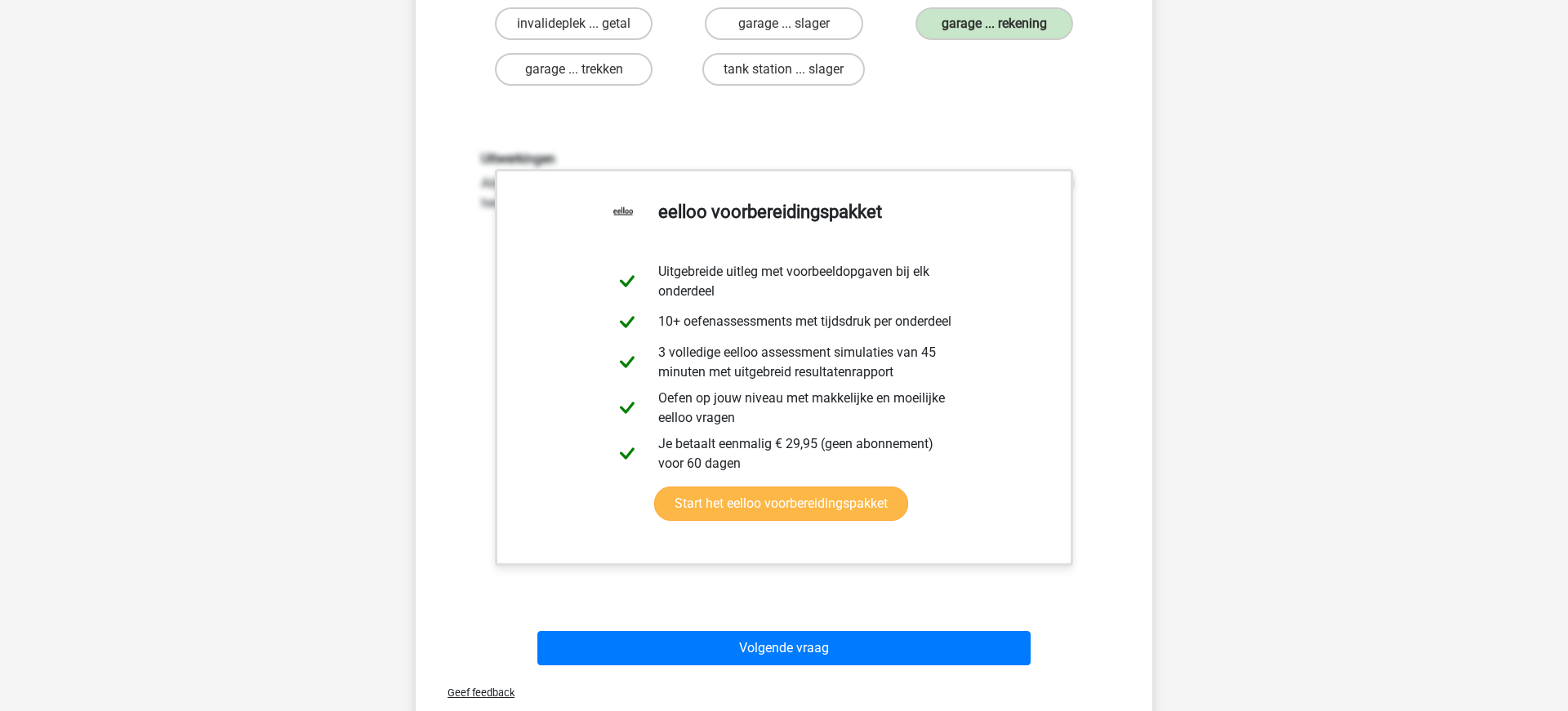
scroll to position [313, 0]
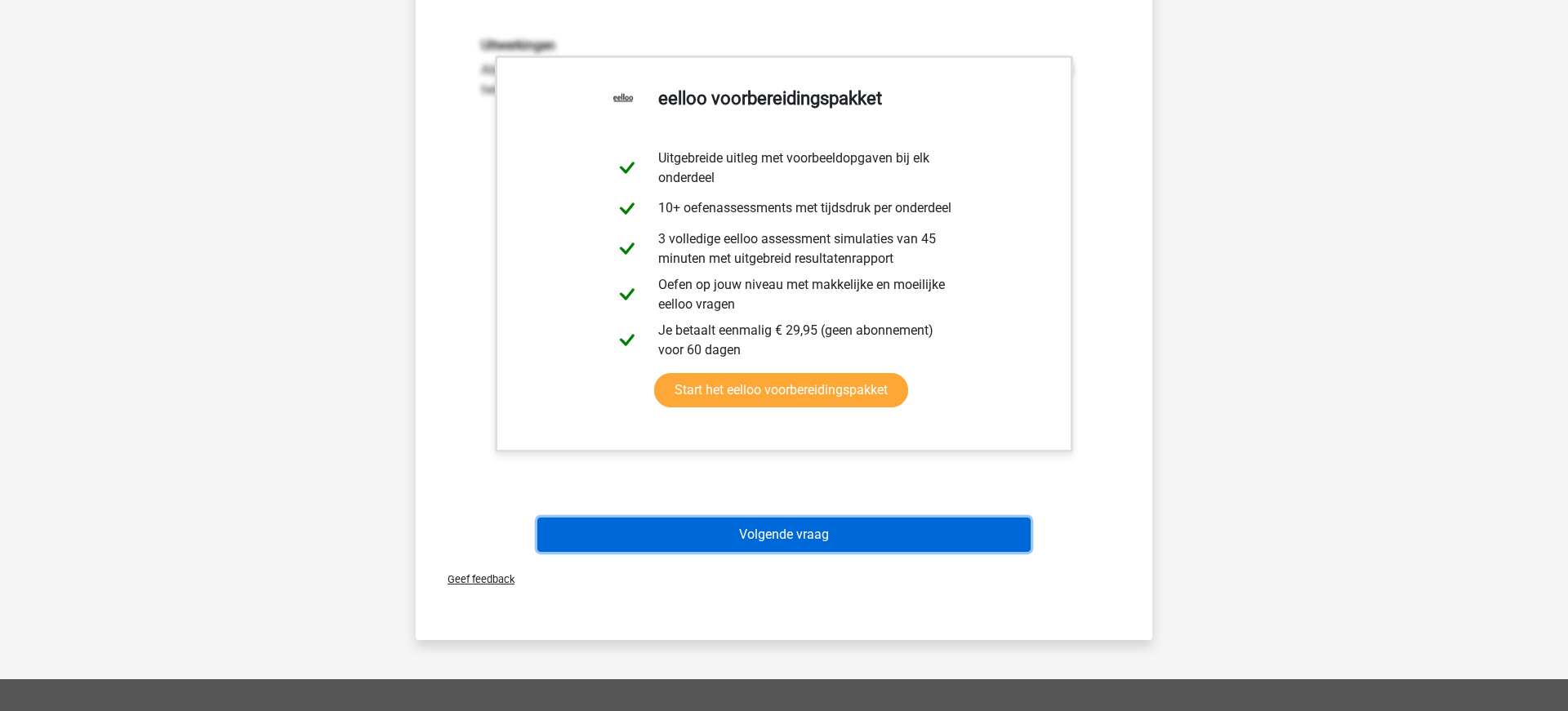
click at [751, 541] on button "Volgende vraag" at bounding box center [784, 535] width 494 height 35
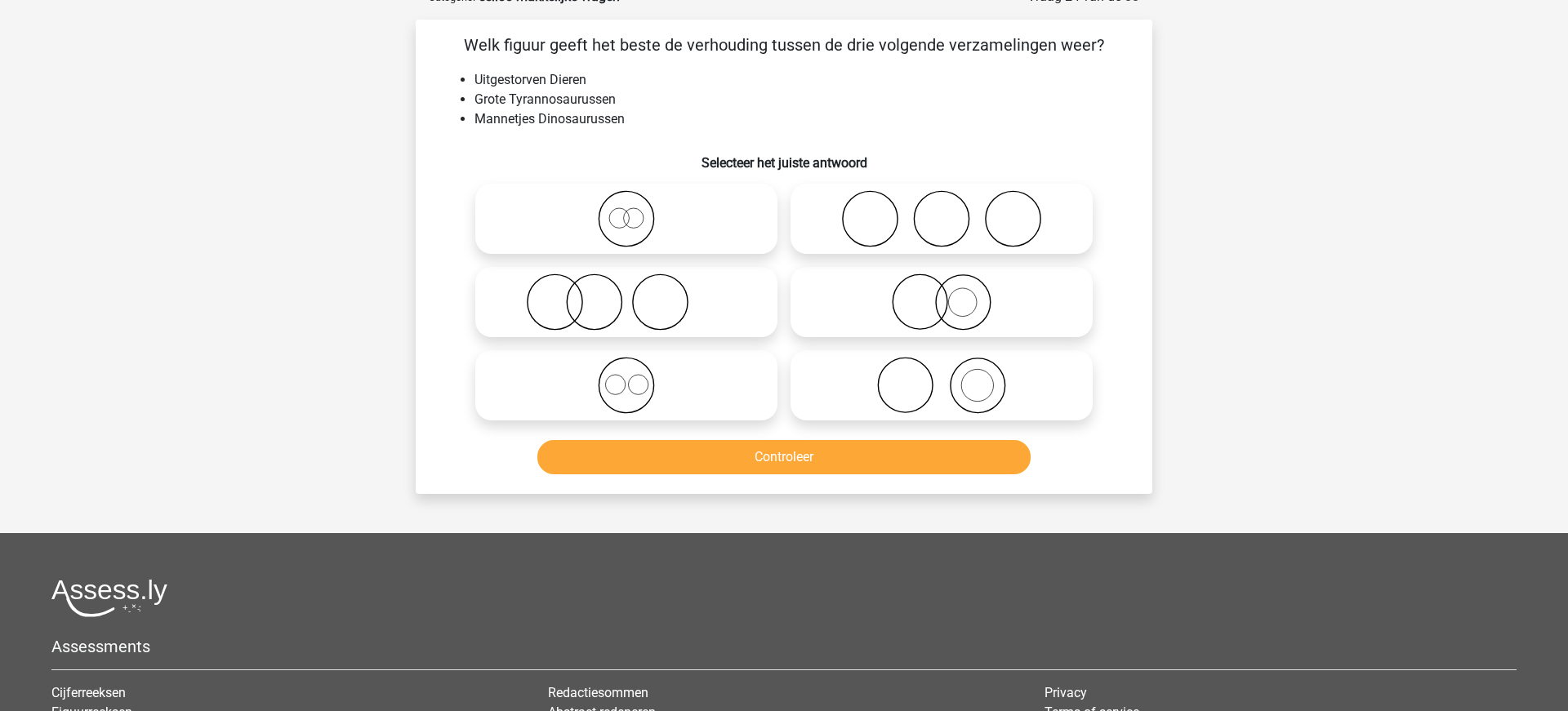
scroll to position [81, 0]
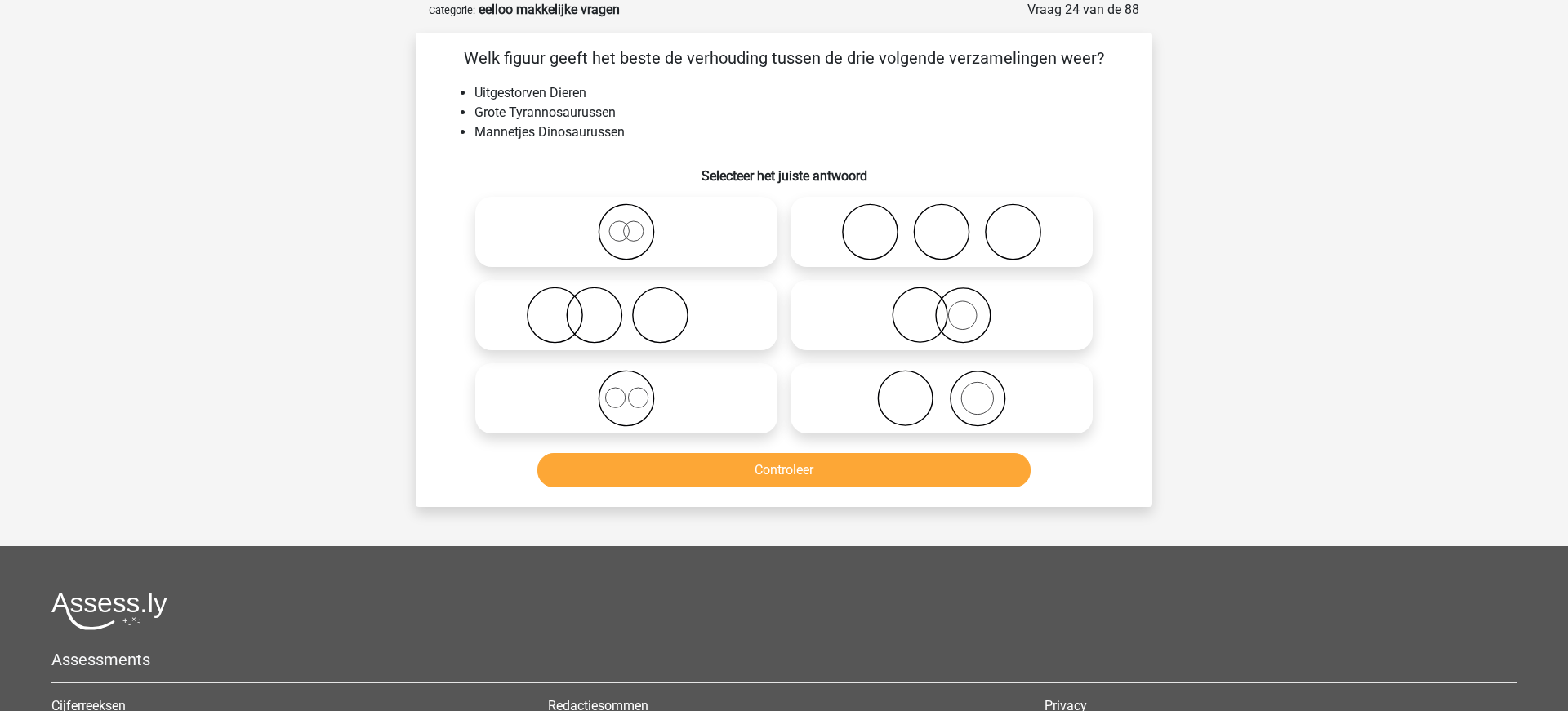
click at [938, 320] on icon at bounding box center [941, 314] width 289 height 57
click at [942, 307] on input "radio" at bounding box center [947, 301] width 11 height 11
radio input "true"
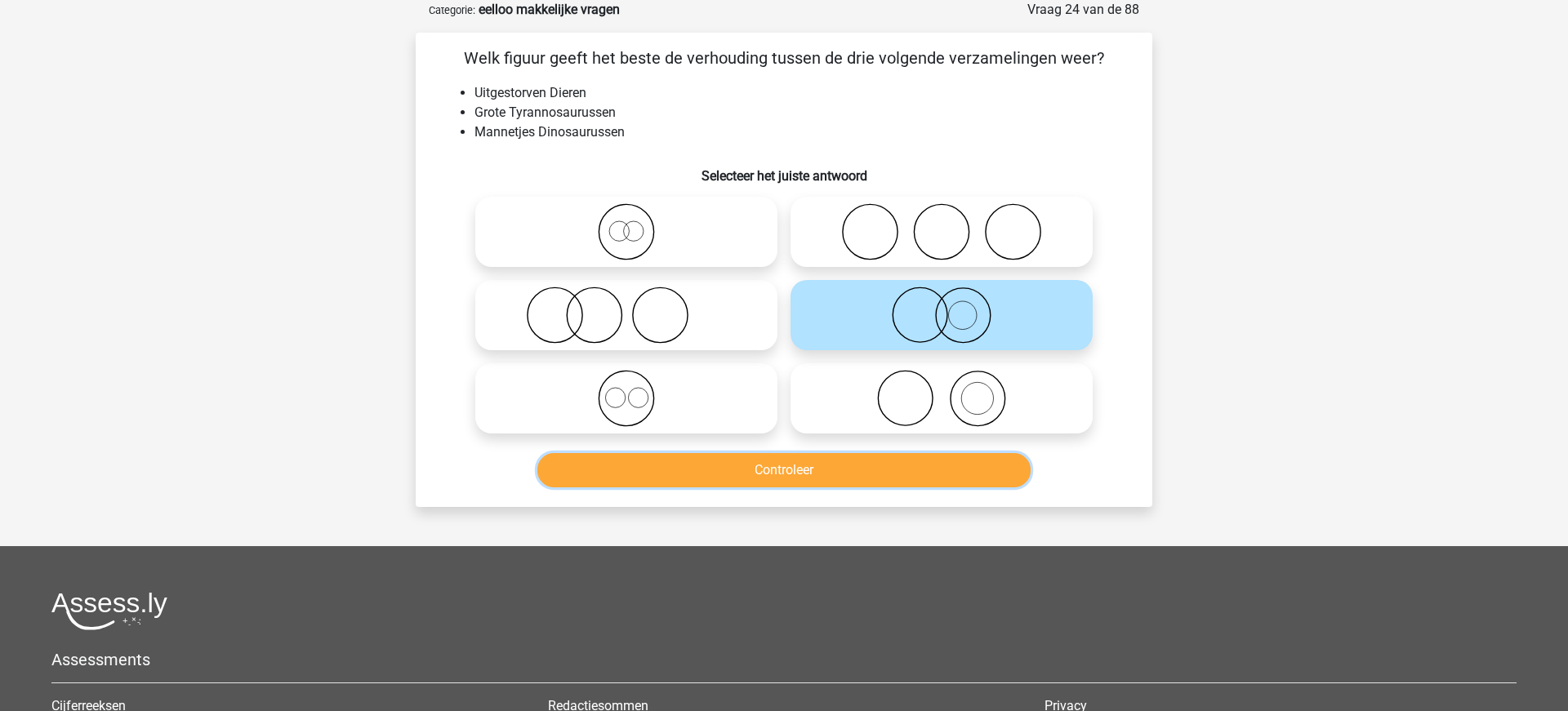
click at [886, 478] on button "Controleer" at bounding box center [784, 471] width 494 height 35
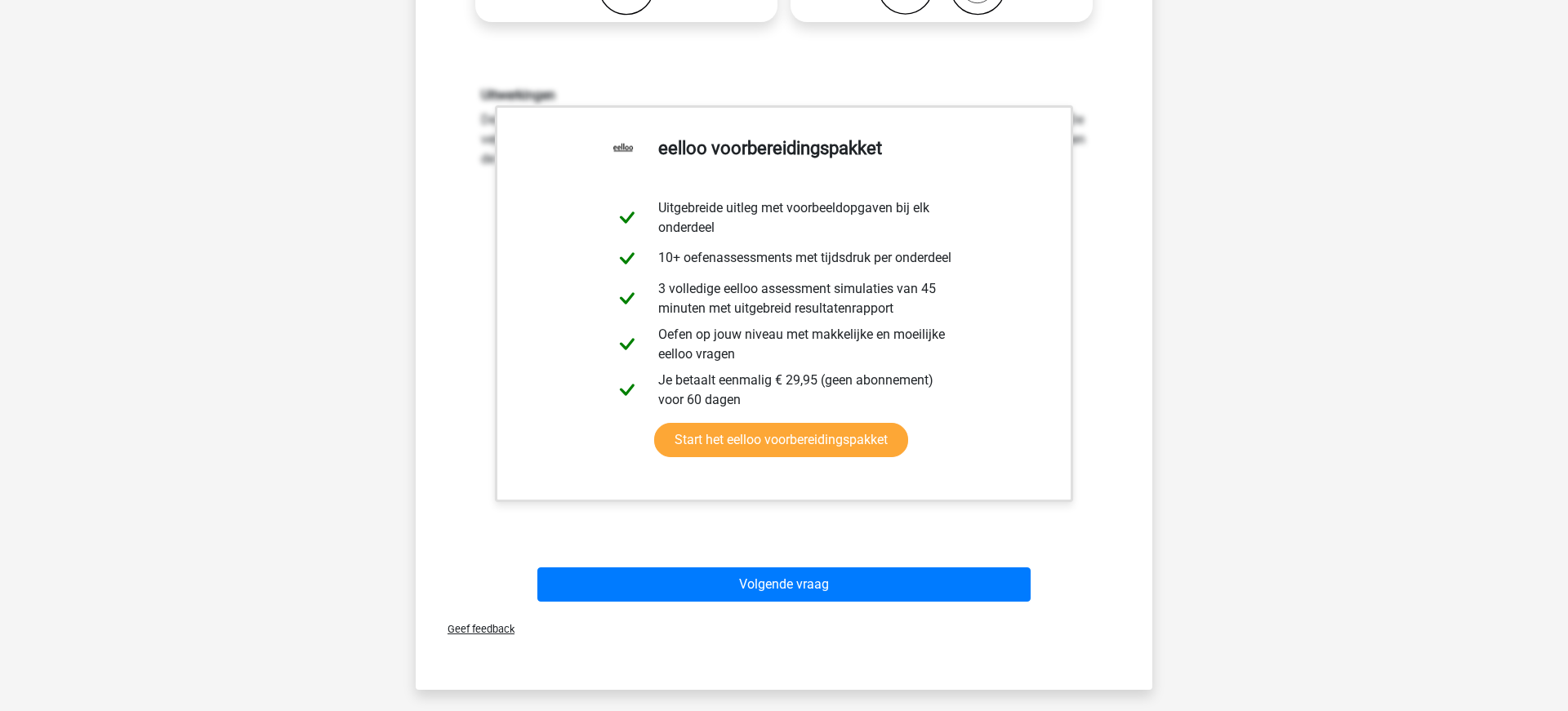
scroll to position [498, 0]
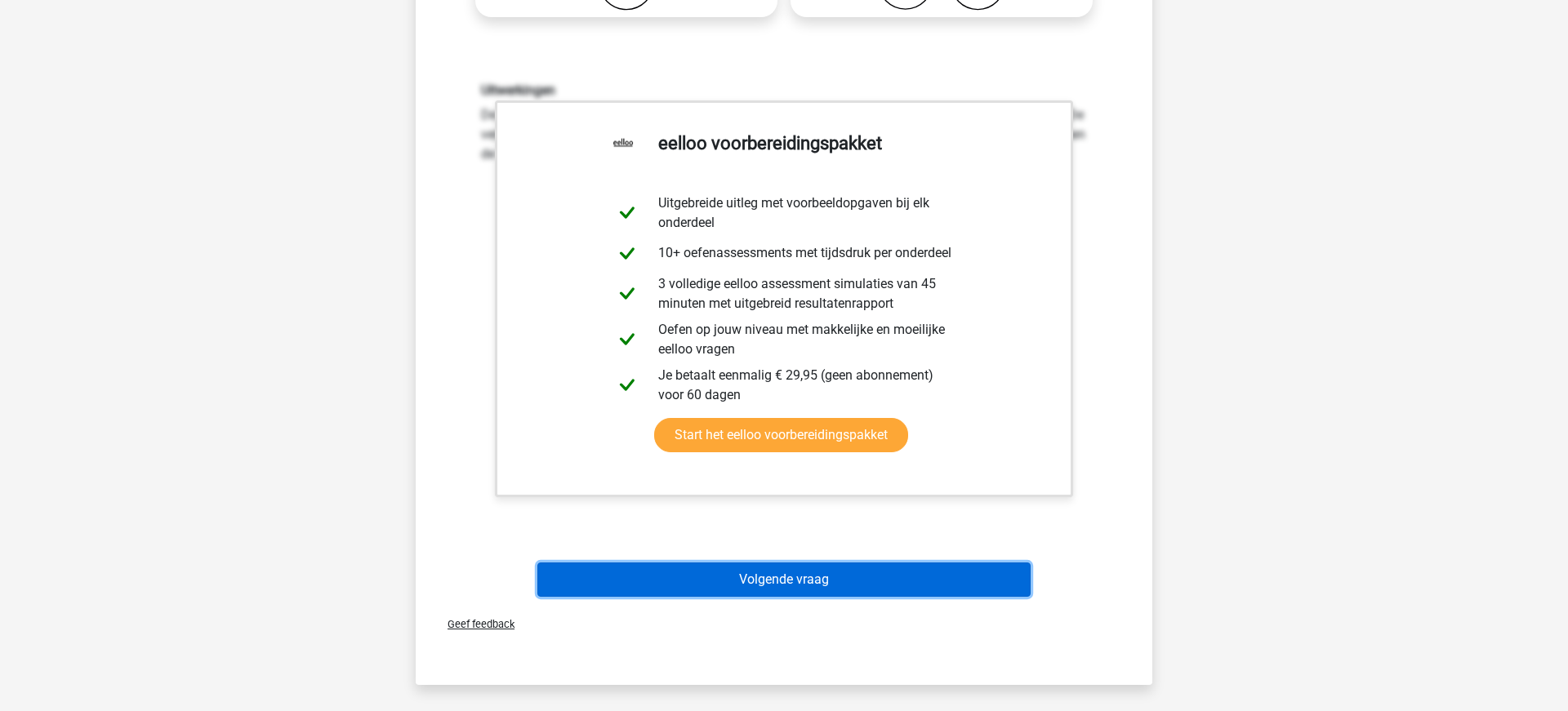
click at [795, 584] on button "Volgende vraag" at bounding box center [784, 580] width 494 height 35
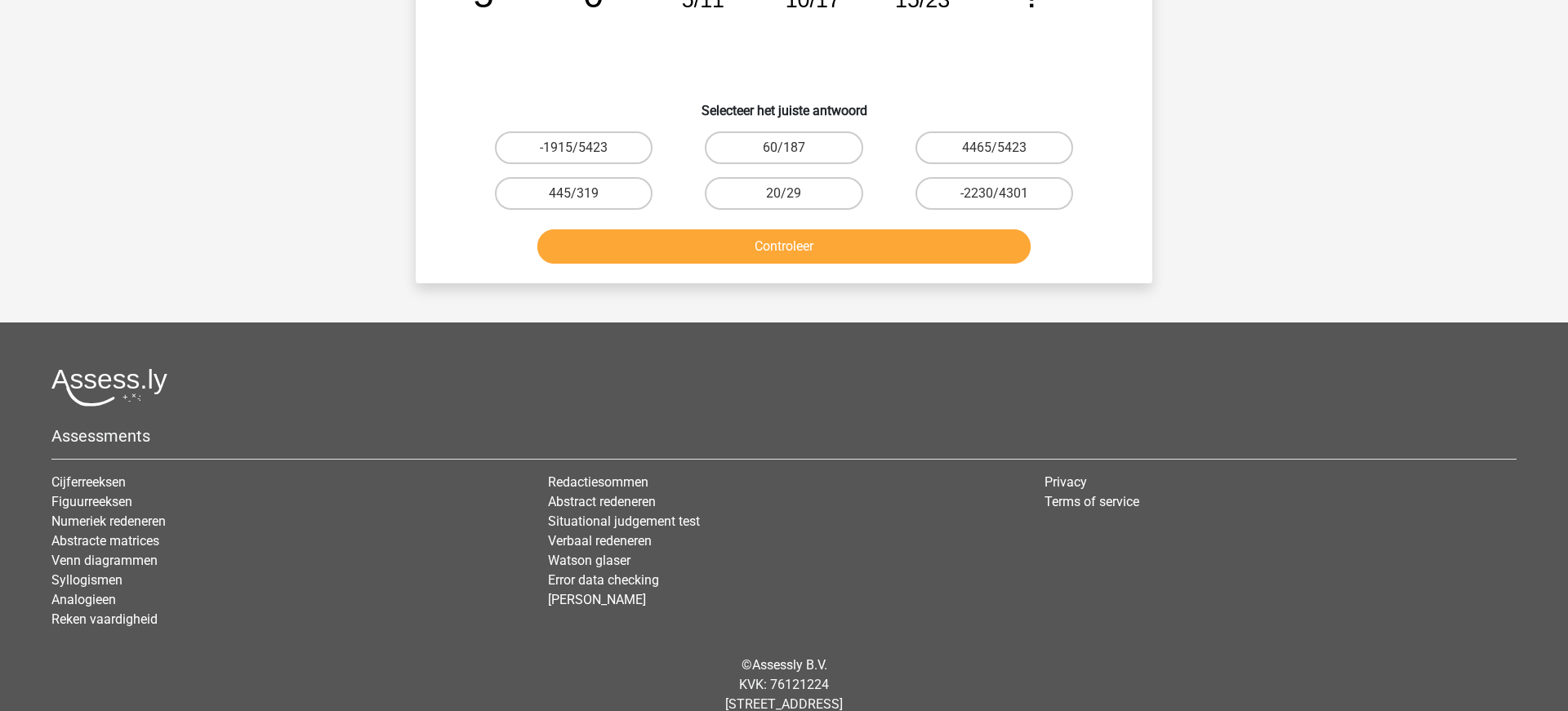
scroll to position [81, 0]
